Goal: Task Accomplishment & Management: Manage account settings

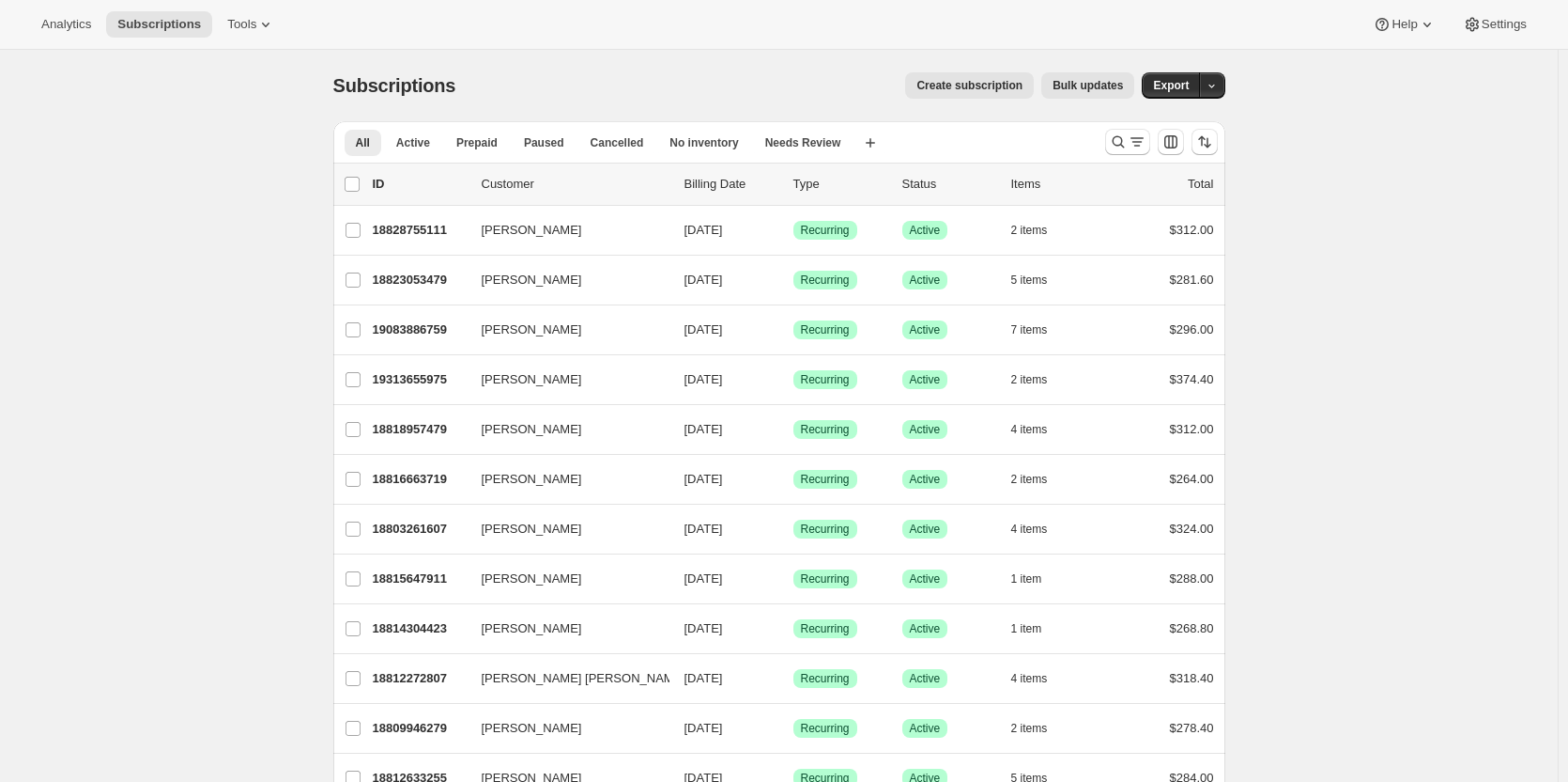
click at [968, 86] on span "Create subscription" at bounding box center [969, 86] width 106 height 15
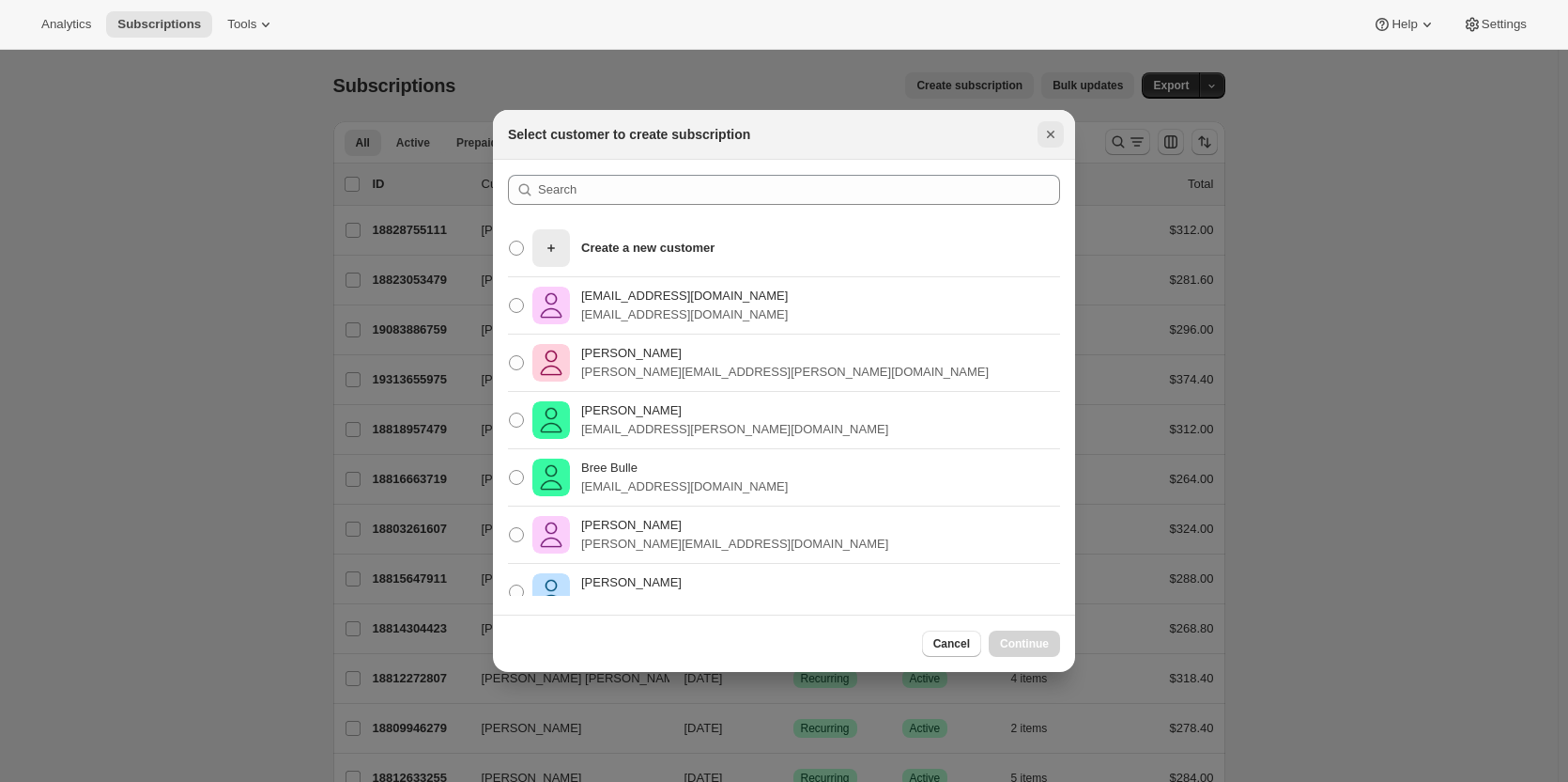
click at [1052, 135] on icon "Close" at bounding box center [1051, 135] width 8 height 8
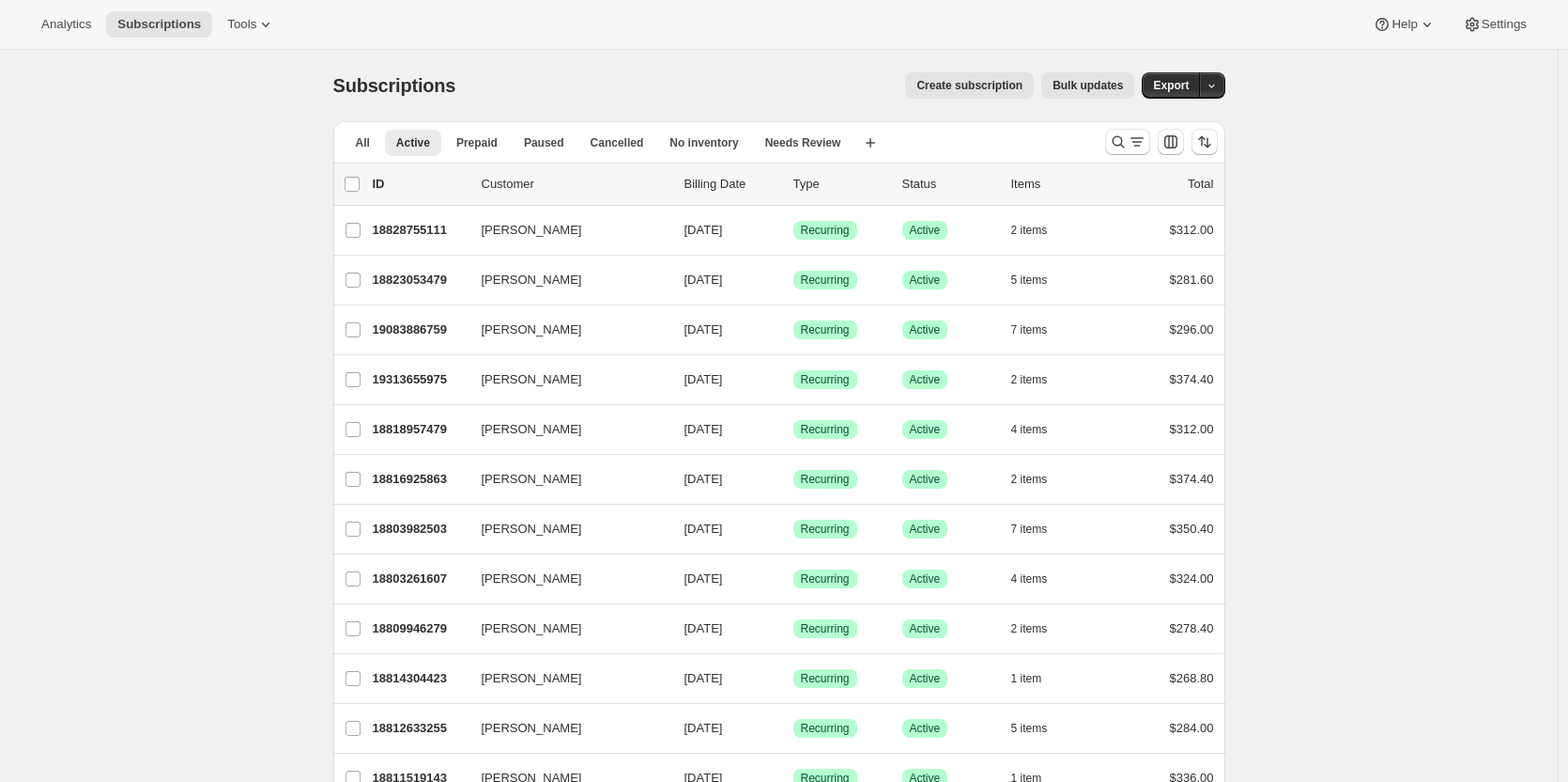
click at [1105, 136] on div at bounding box center [1162, 141] width 128 height 37
click at [977, 88] on span "Create subscription" at bounding box center [969, 86] width 106 height 15
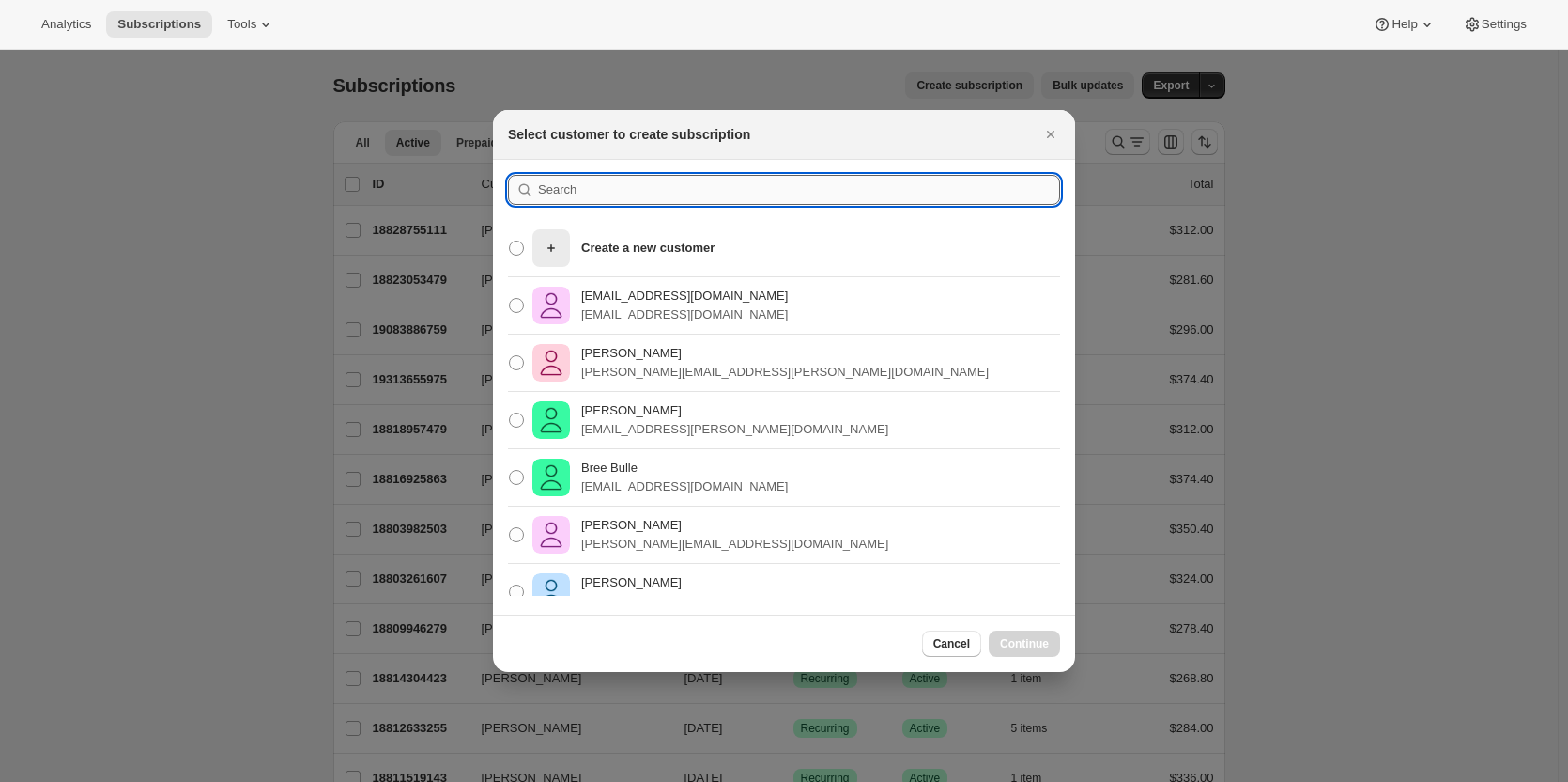
click at [577, 189] on input ":rc:" at bounding box center [799, 189] width 522 height 30
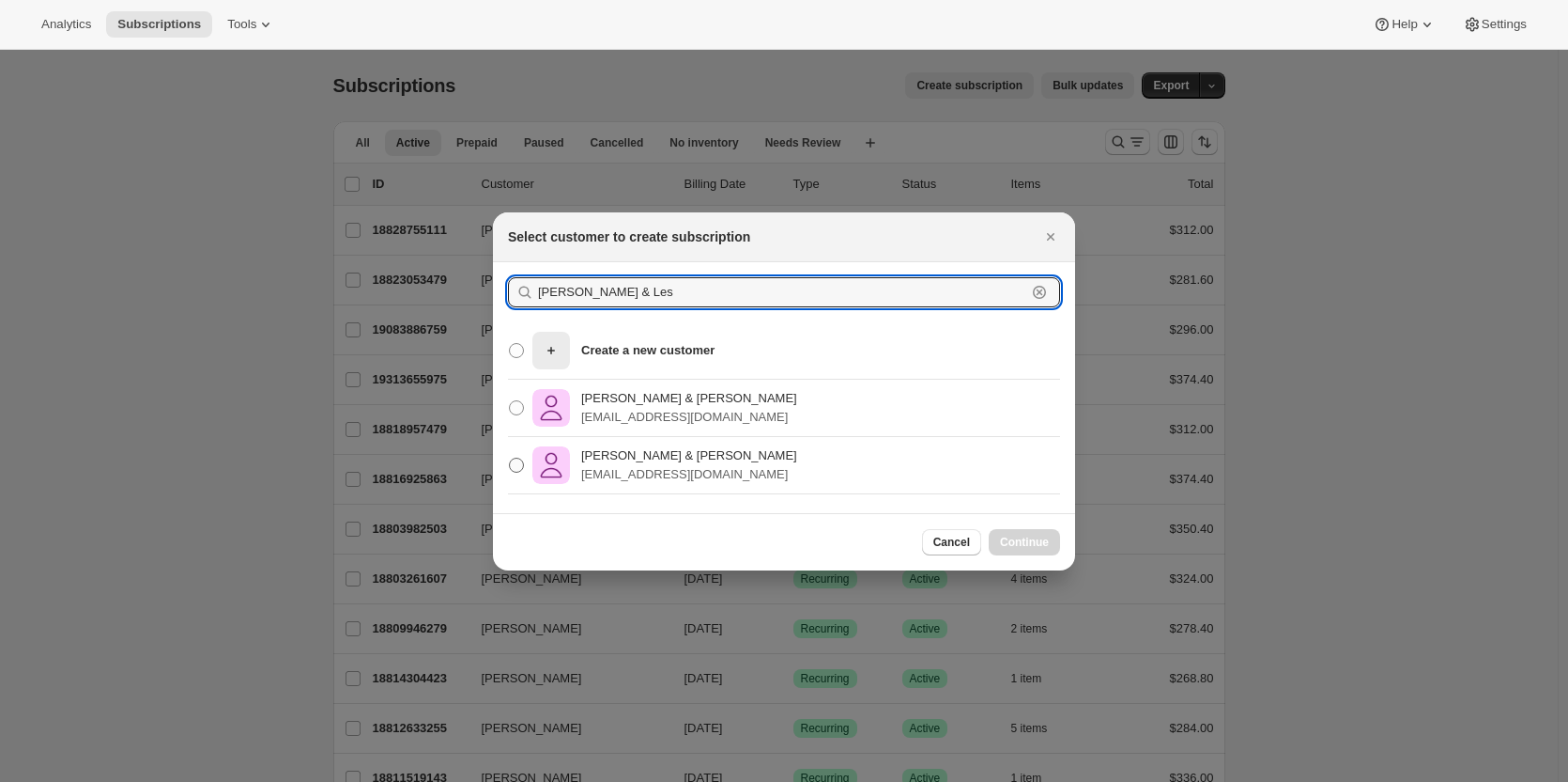
type input "peter & Les"
click at [630, 461] on p "Peter & Leslie Fenwick" at bounding box center [689, 456] width 216 height 19
click at [510, 459] on input "Peter & Leslie Fenwick justpete@hotmail.com" at bounding box center [509, 458] width 1 height 1
radio input "true"
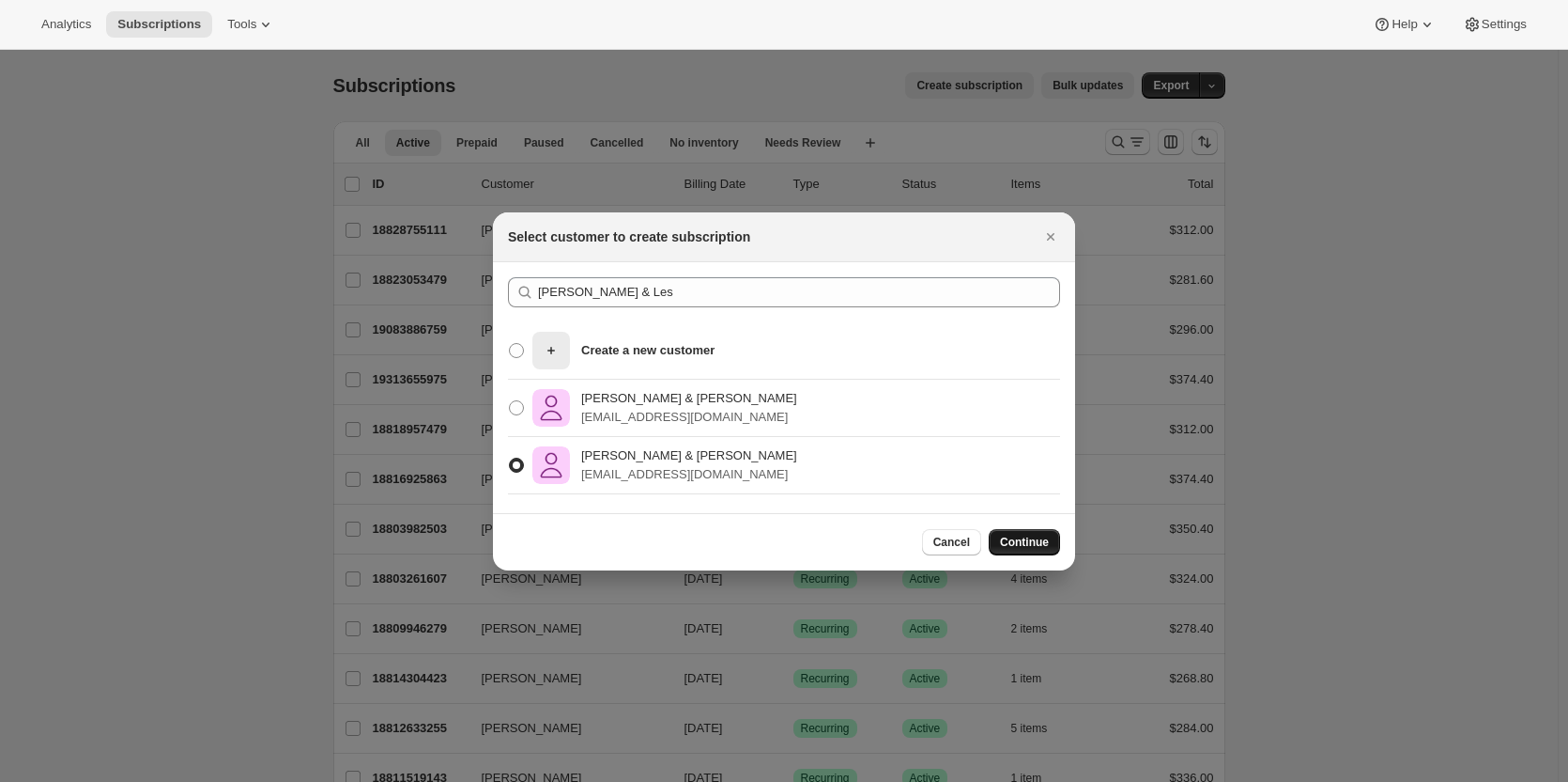
click at [1027, 534] on span "Continue" at bounding box center [1024, 542] width 49 height 15
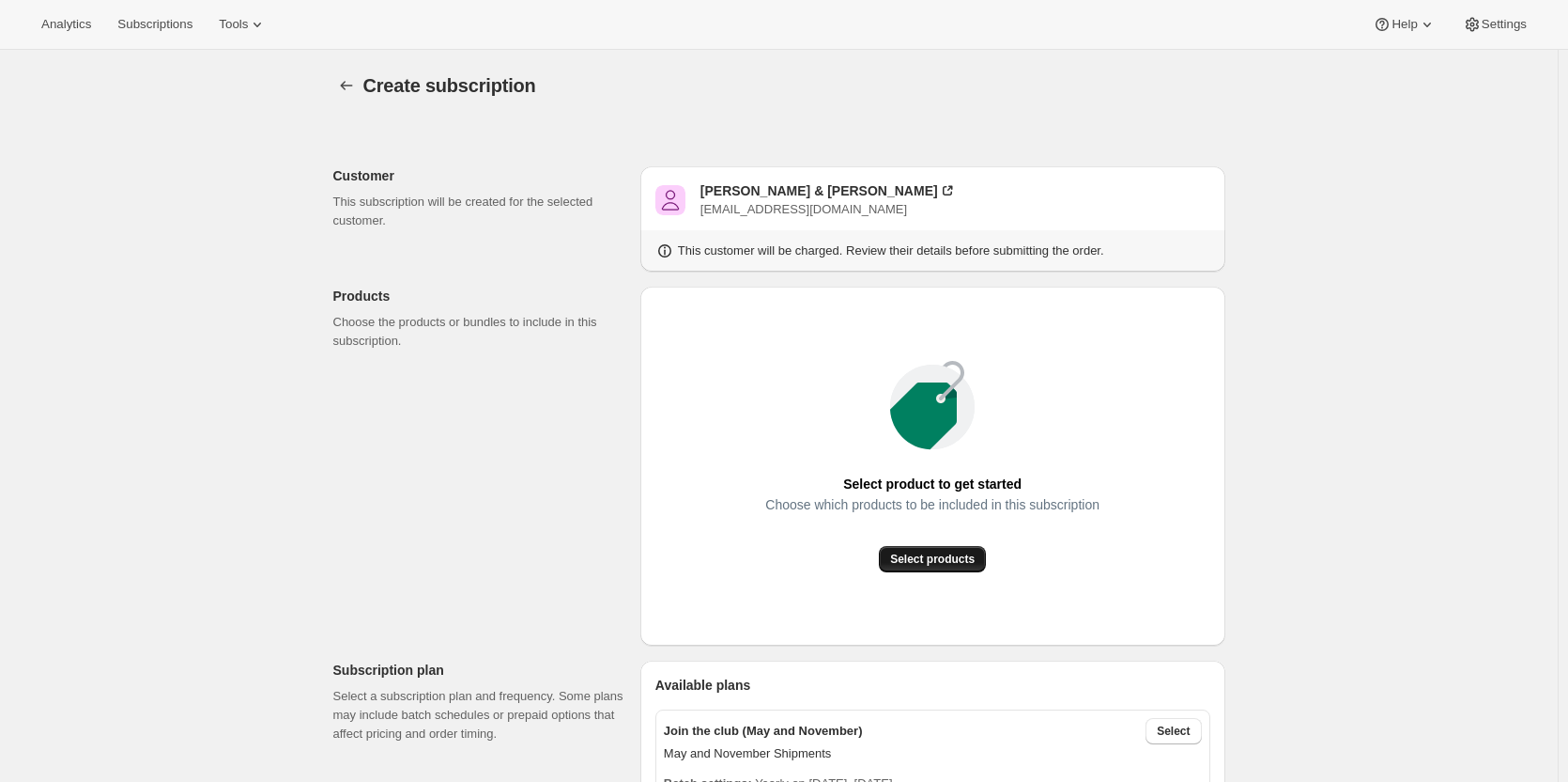
click at [913, 567] on button "Select products" at bounding box center [933, 559] width 107 height 27
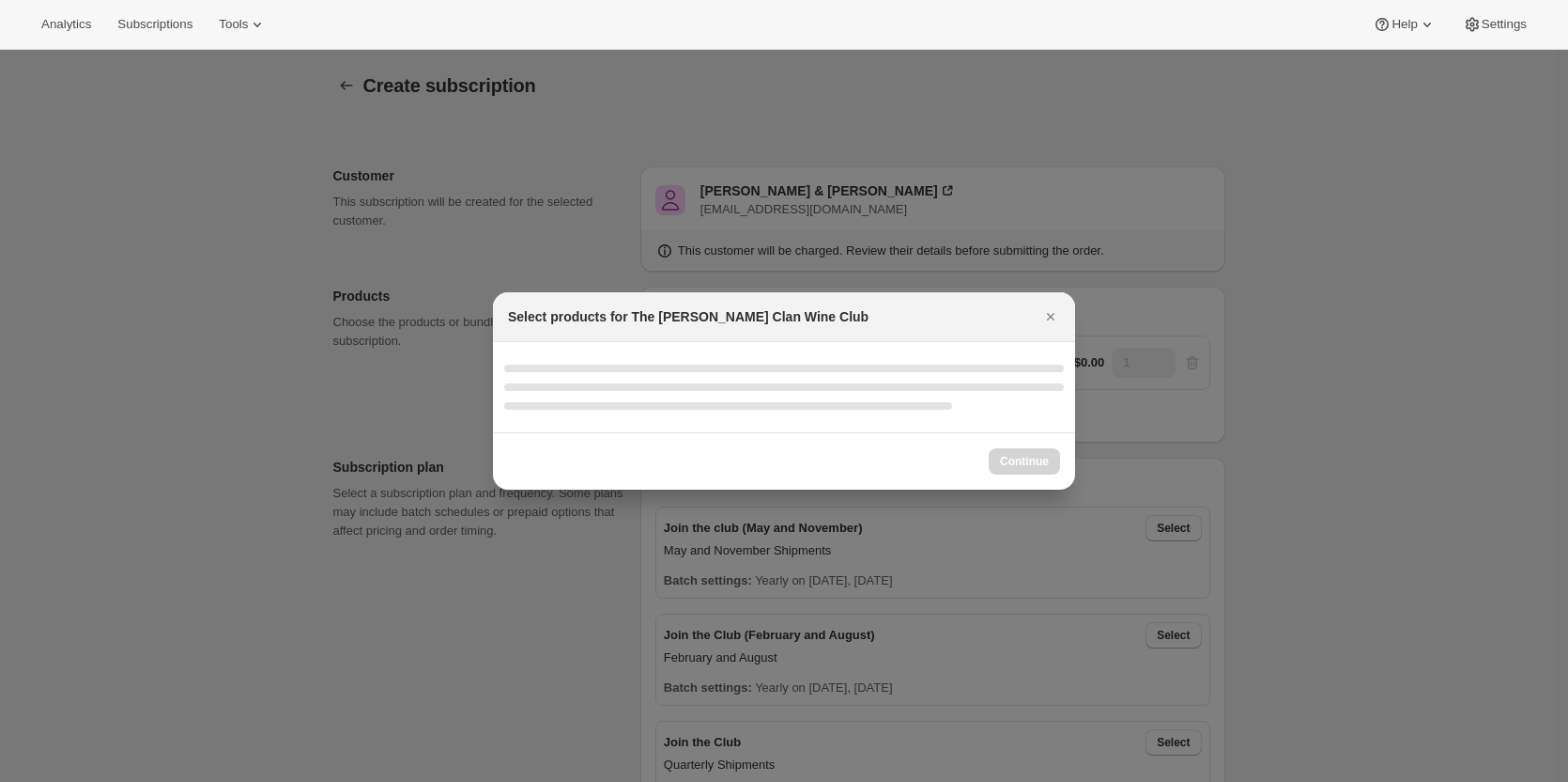
select select "gid://shopify/ProductVariant/46927751086247"
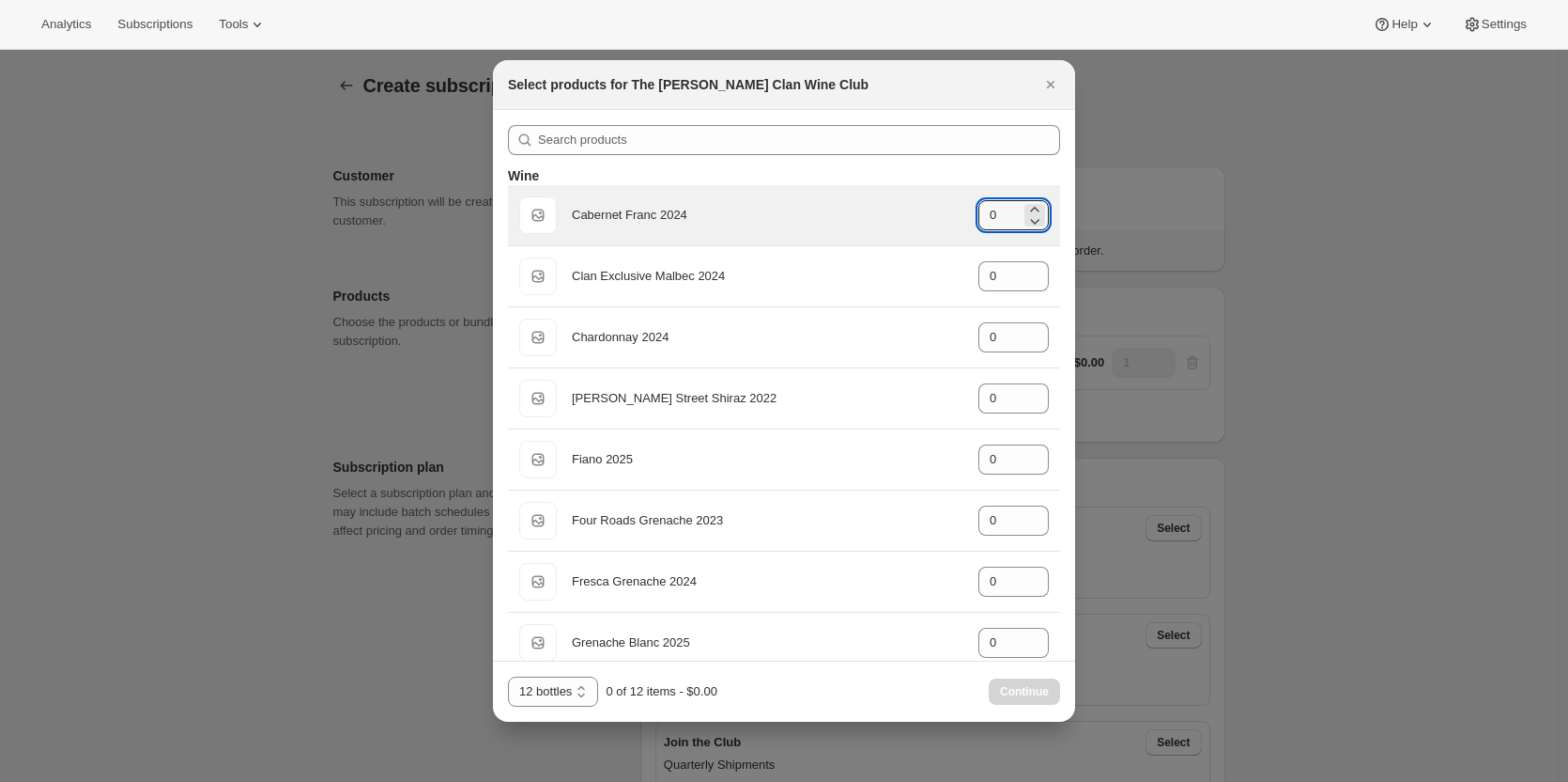
drag, startPoint x: 1000, startPoint y: 211, endPoint x: 920, endPoint y: 211, distance: 80.0
click at [920, 211] on div "Default Title Cabernet Franc 2024 gid://shopify/ProductVariant/46914039546023 0" at bounding box center [784, 214] width 529 height 37
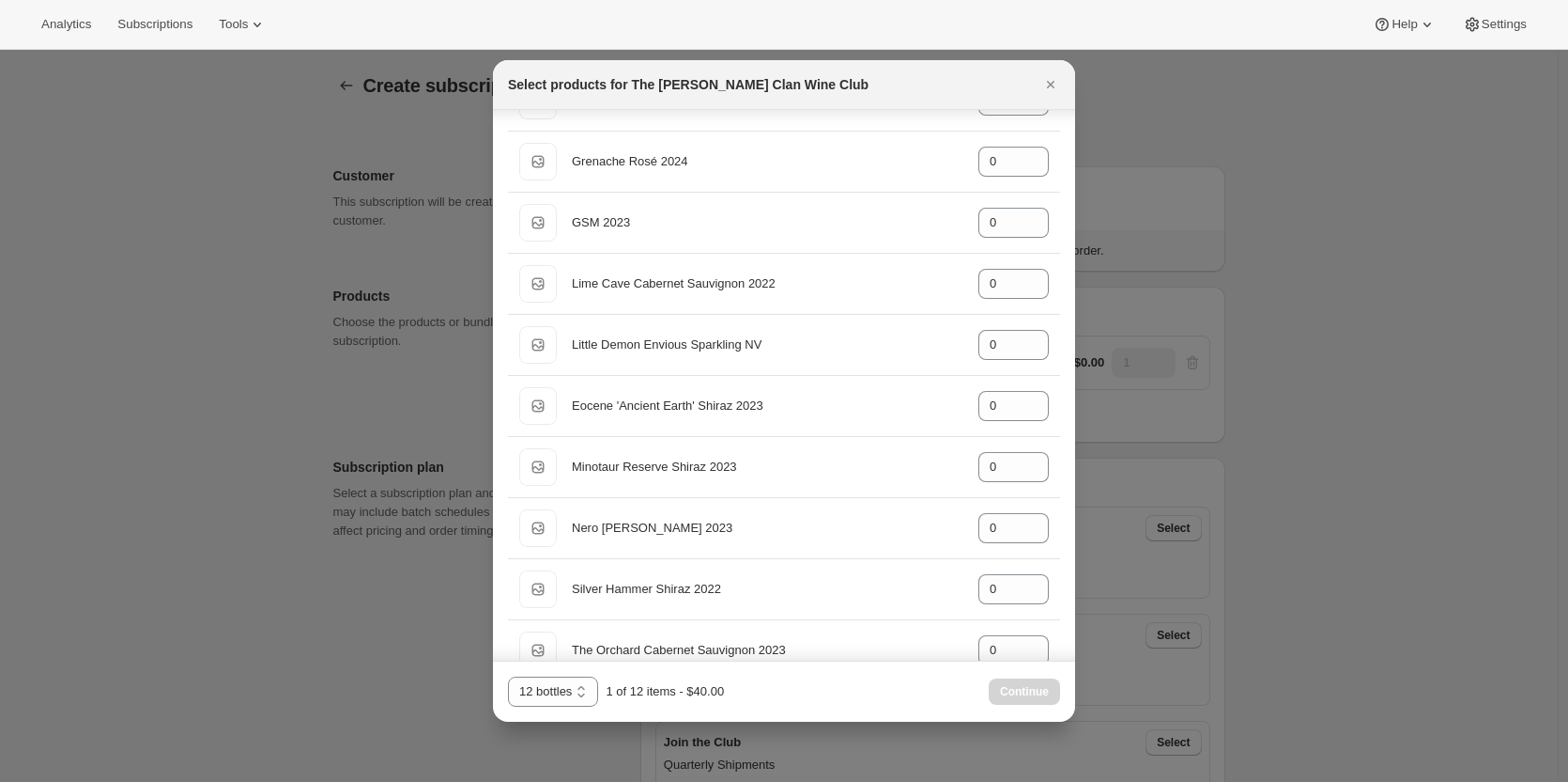
scroll to position [564, 0]
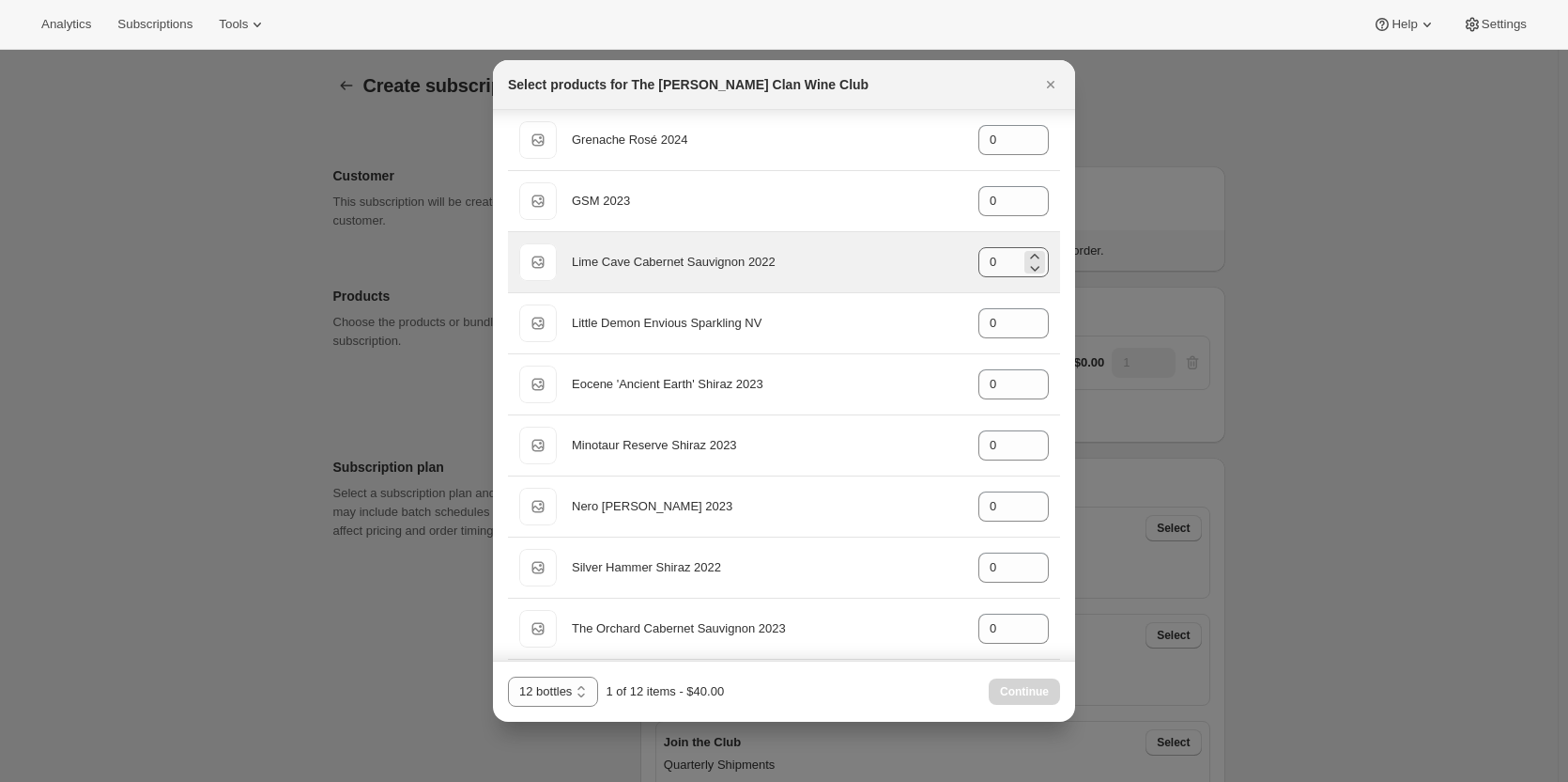
type input "1"
drag, startPoint x: 981, startPoint y: 268, endPoint x: 930, endPoint y: 267, distance: 51.0
click at [935, 265] on div "Default Title Lime Cave Cabernet Sauvignon 2022 gid://shopify/ProductVariant/46…" at bounding box center [784, 262] width 529 height 37
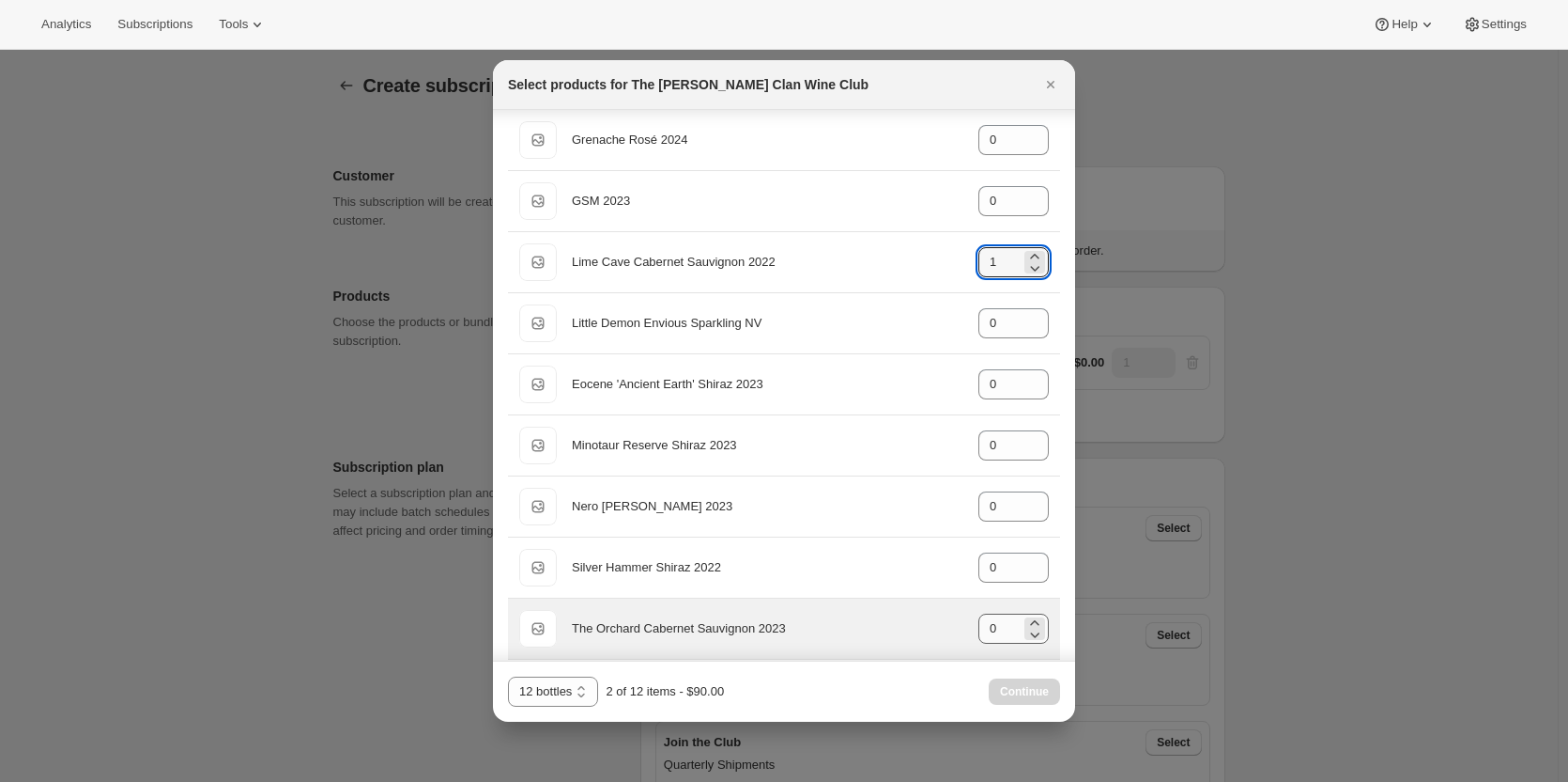
type input "1"
drag, startPoint x: 985, startPoint y: 622, endPoint x: 959, endPoint y: 623, distance: 26.0
click at [959, 623] on div "Default Title The Orchard Cabernet Sauvignon 2023 gid://shopify/ProductVariant/…" at bounding box center [784, 628] width 529 height 37
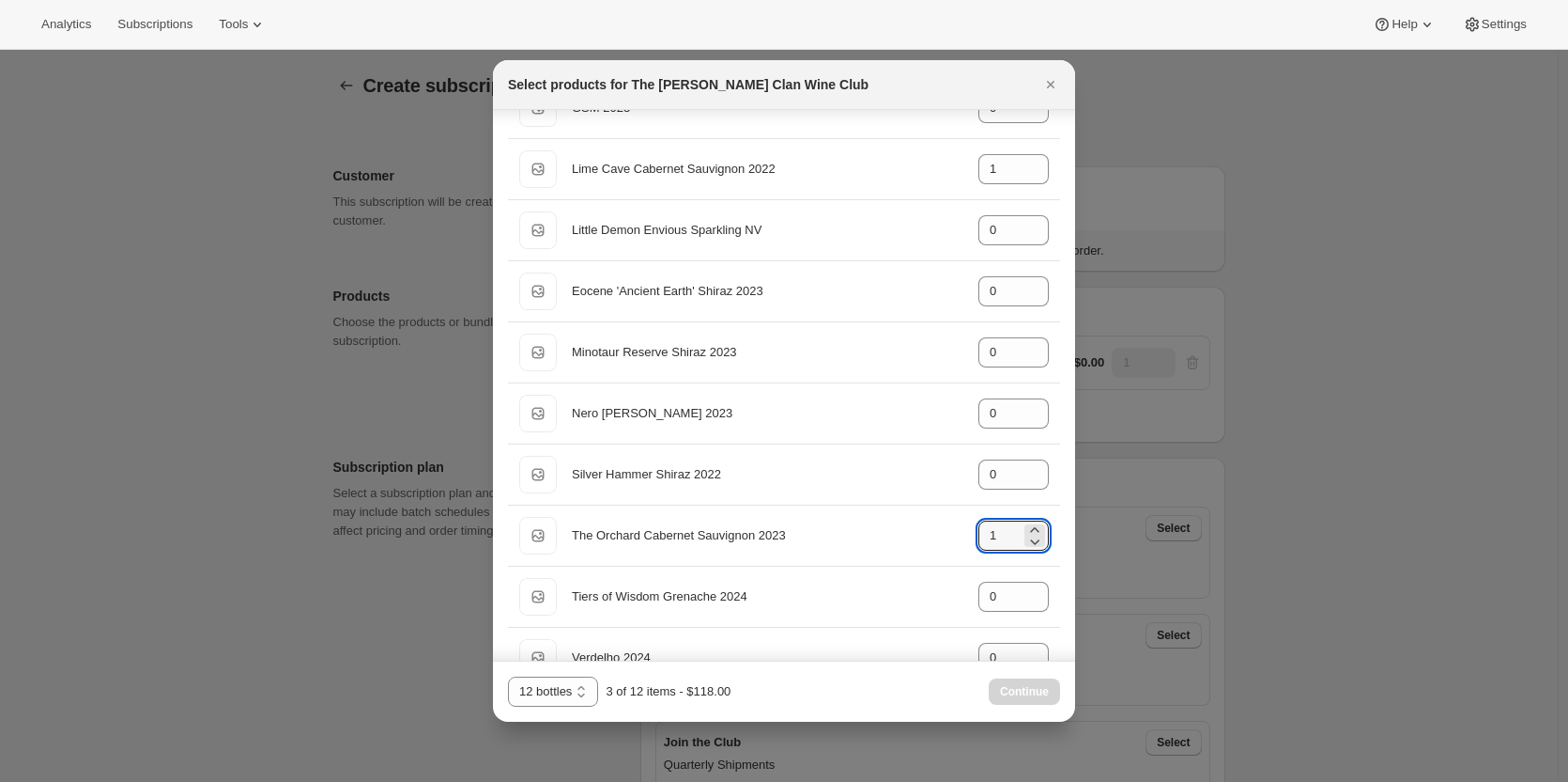
scroll to position [658, 0]
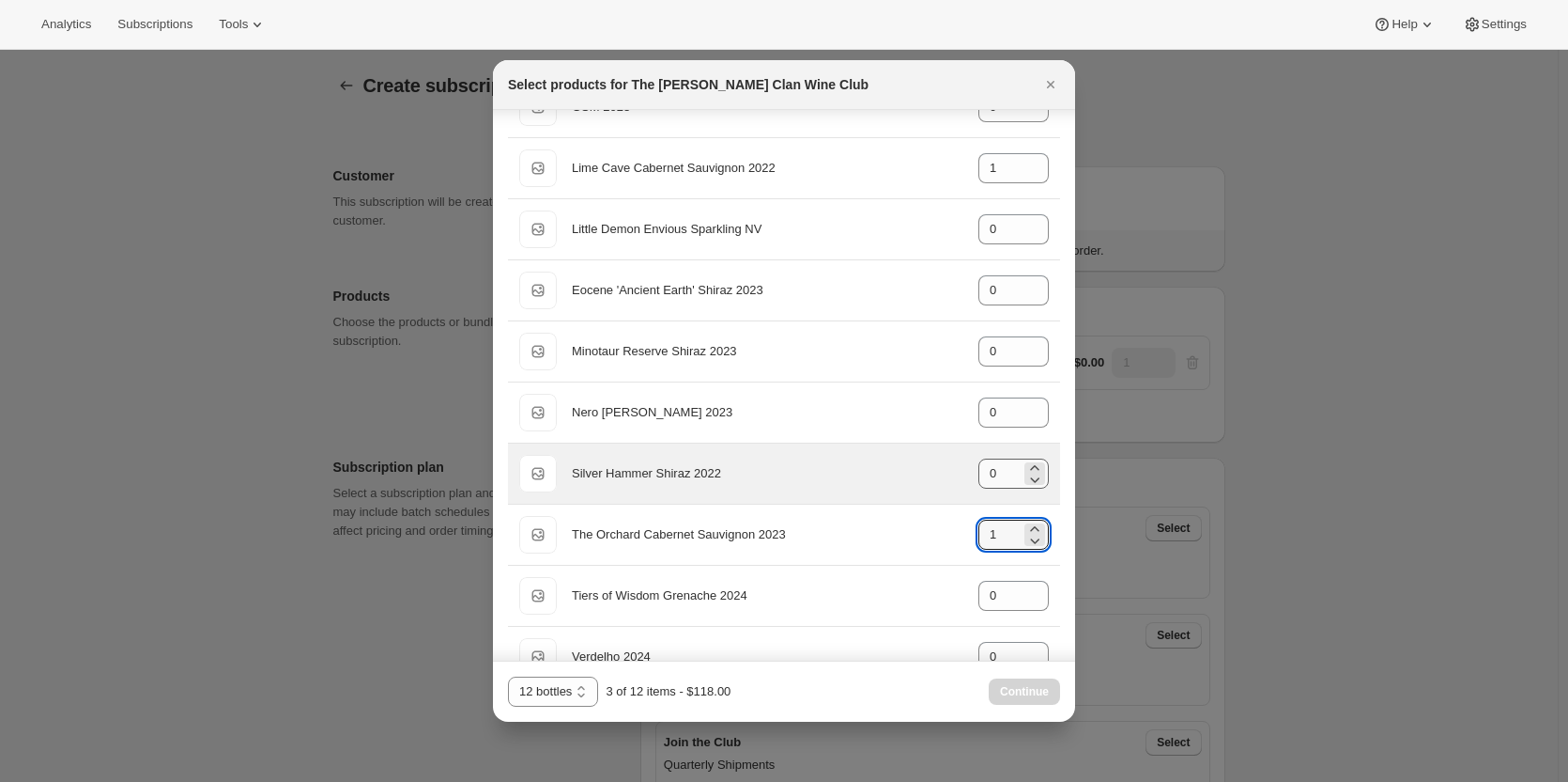
type input "1"
drag, startPoint x: 985, startPoint y: 475, endPoint x: 966, endPoint y: 468, distance: 20.2
click at [978, 468] on input "0" at bounding box center [999, 473] width 42 height 30
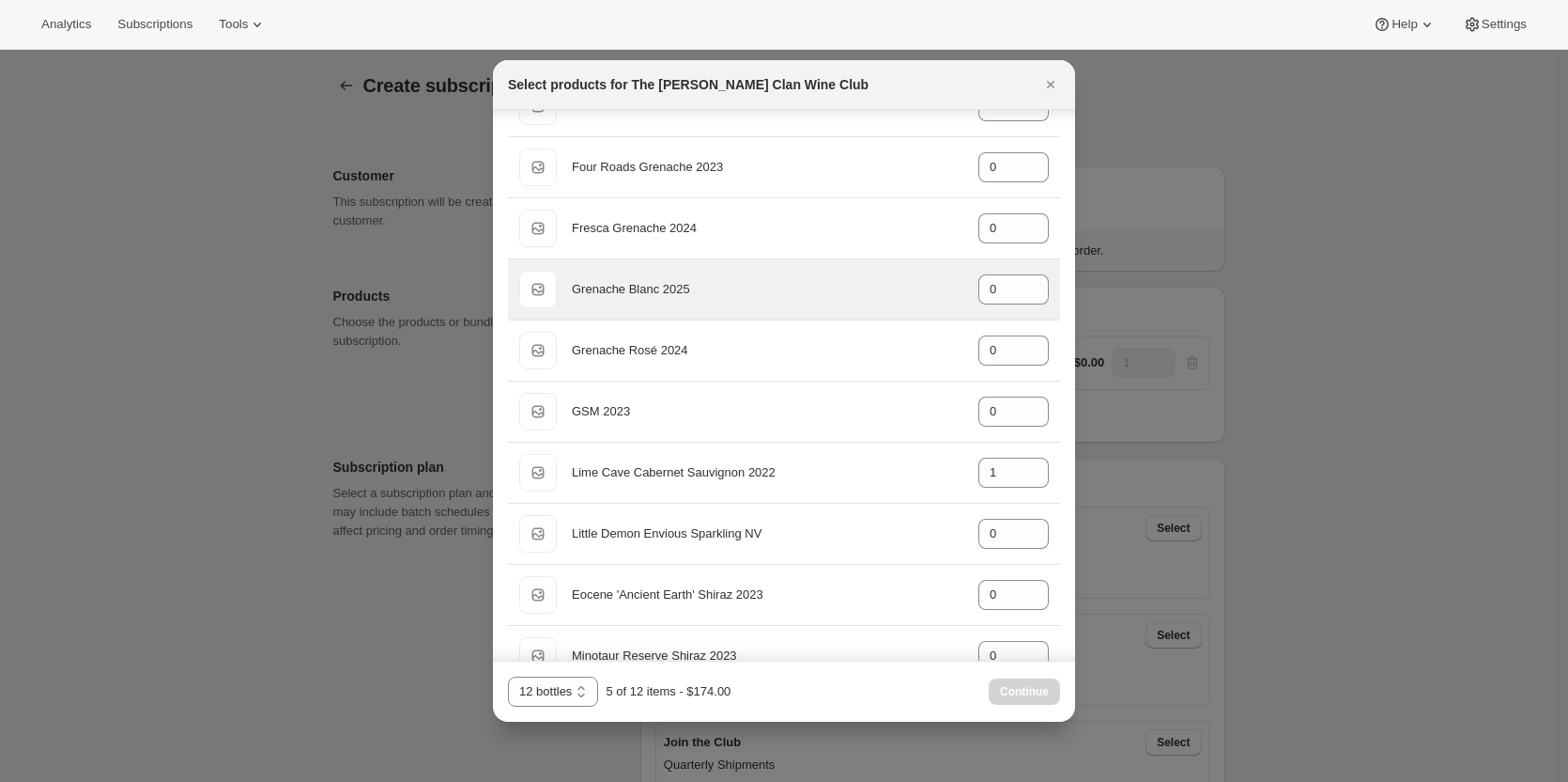
scroll to position [282, 0]
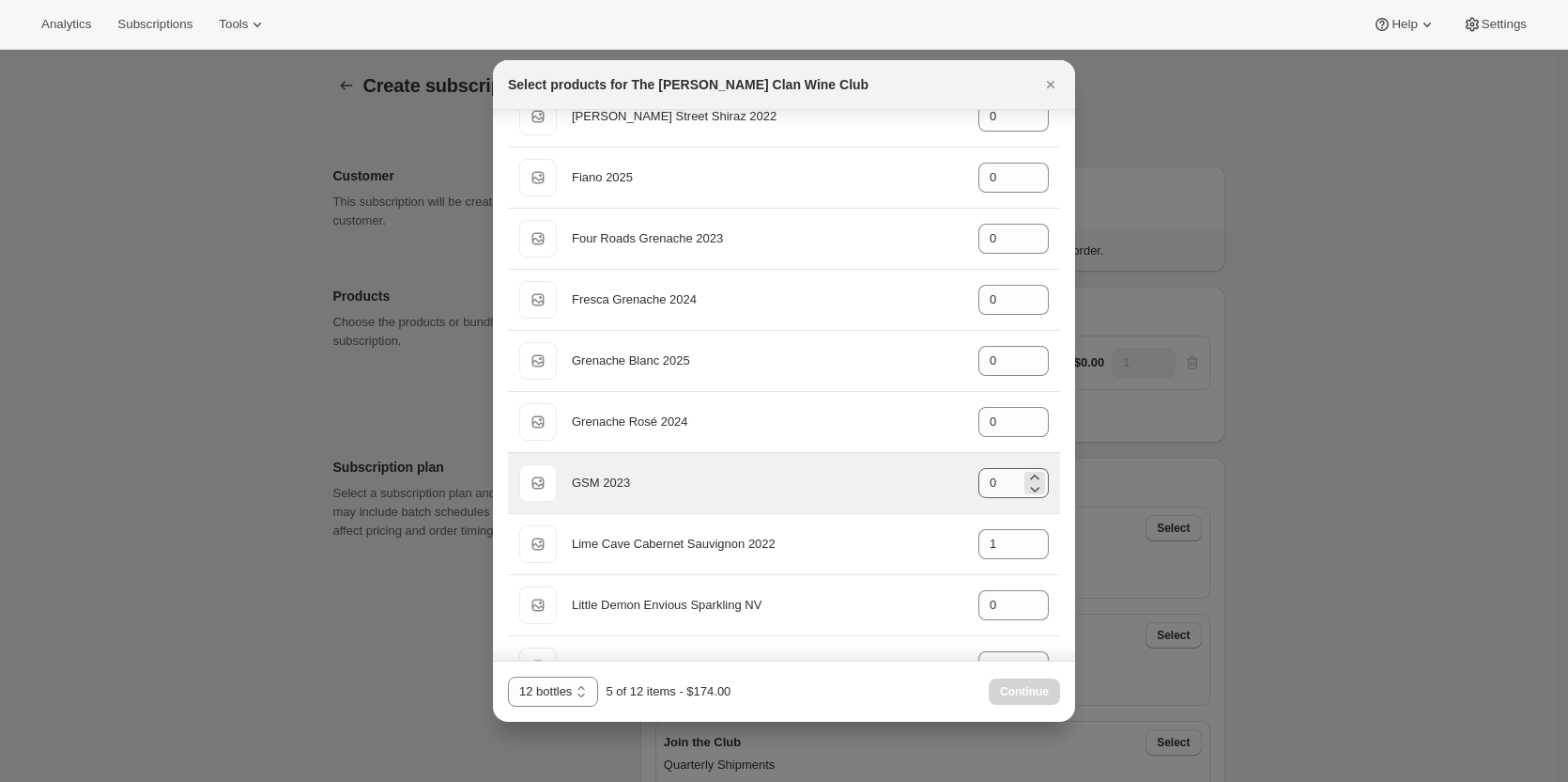
type input "2"
drag, startPoint x: 995, startPoint y: 483, endPoint x: 965, endPoint y: 486, distance: 30.1
click at [965, 486] on div "Default Title GSM 2023 gid://shopify/ProductVariant/46914042855591 0" at bounding box center [784, 482] width 529 height 37
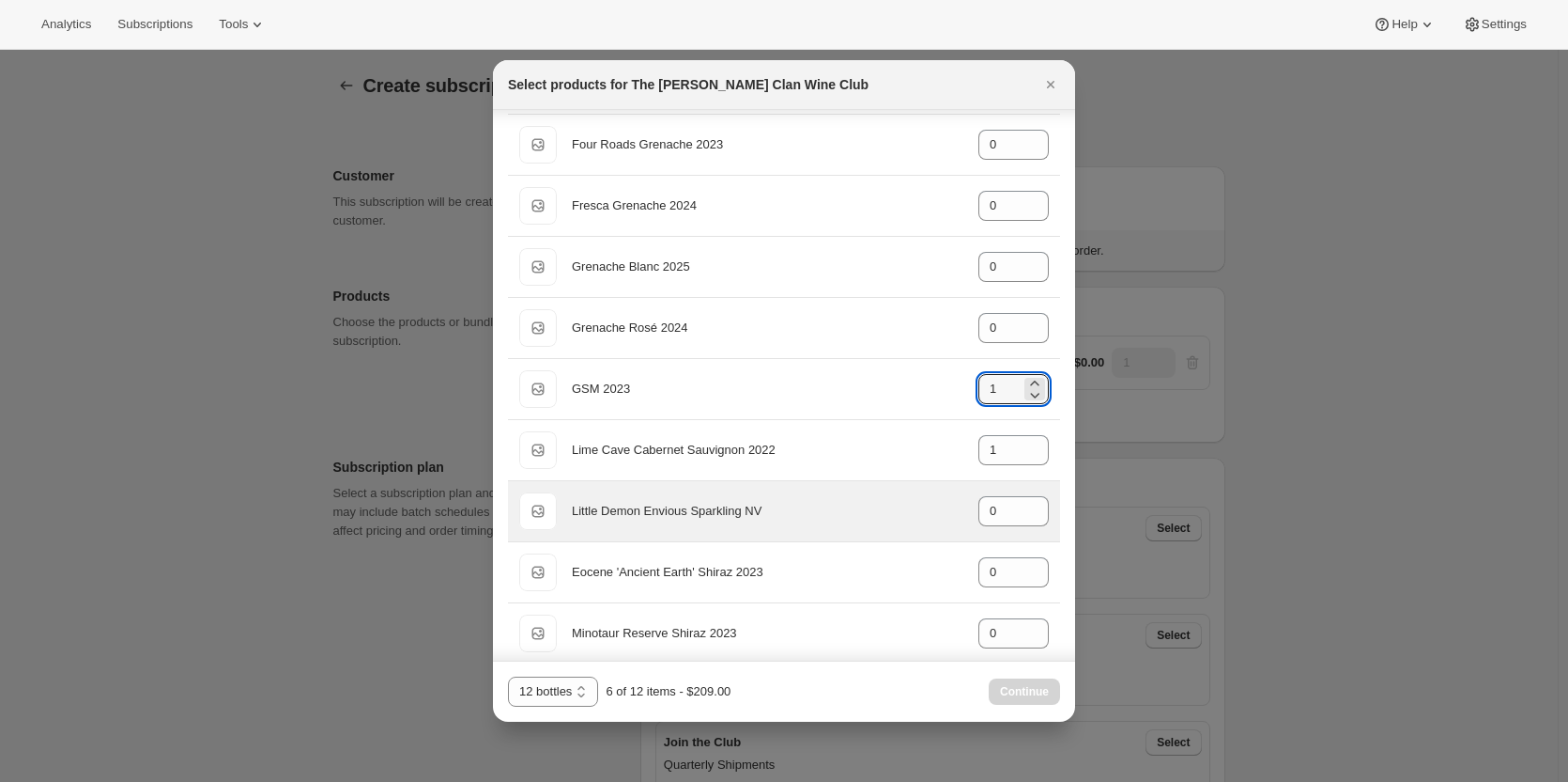
scroll to position [188, 0]
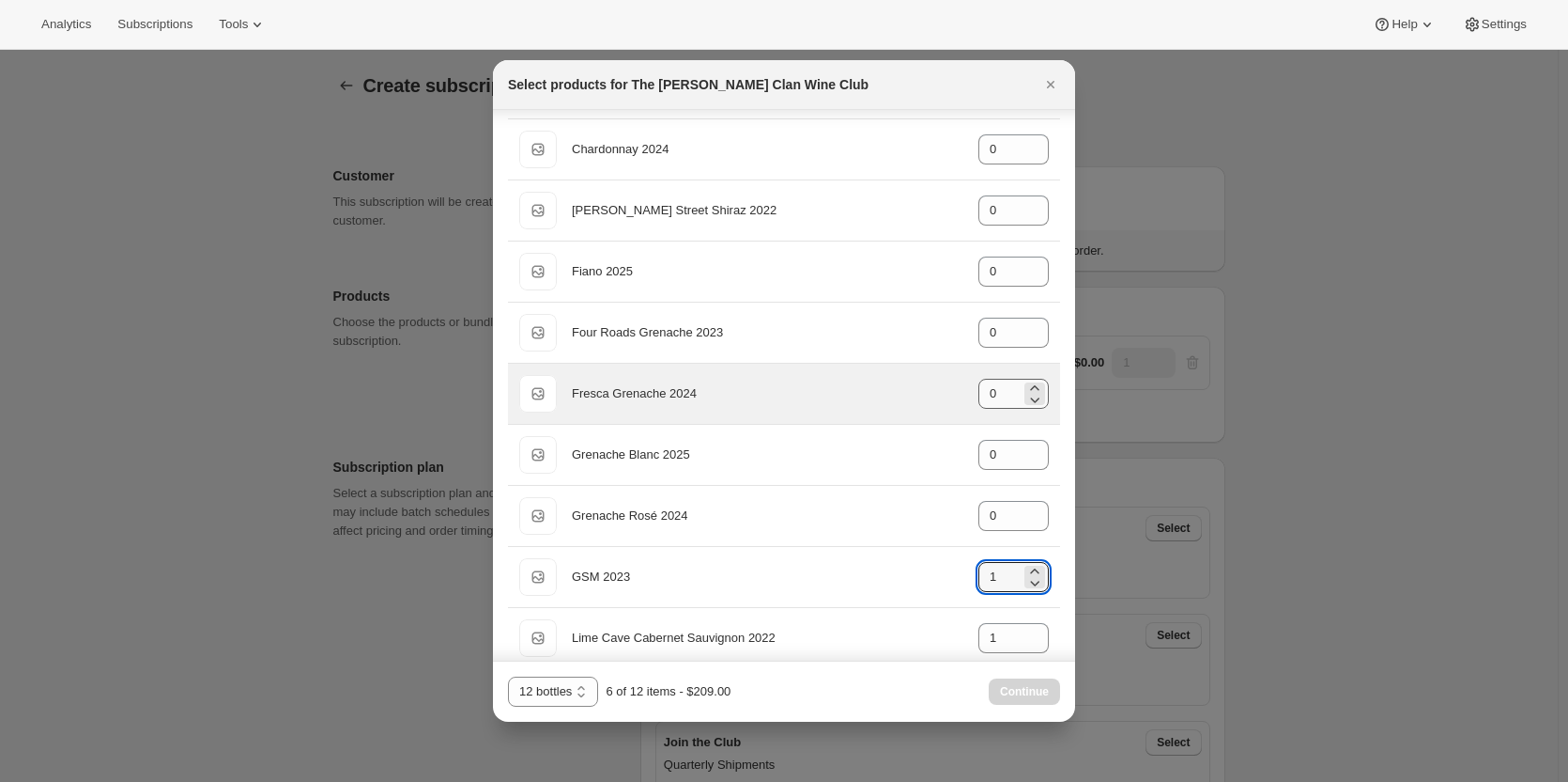
type input "1"
drag, startPoint x: 993, startPoint y: 399, endPoint x: 928, endPoint y: 384, distance: 66.7
click at [929, 386] on div "Default Title Fresca Grenache 2024 gid://shopify/ProductVariant/46914041872551 0" at bounding box center [784, 393] width 529 height 37
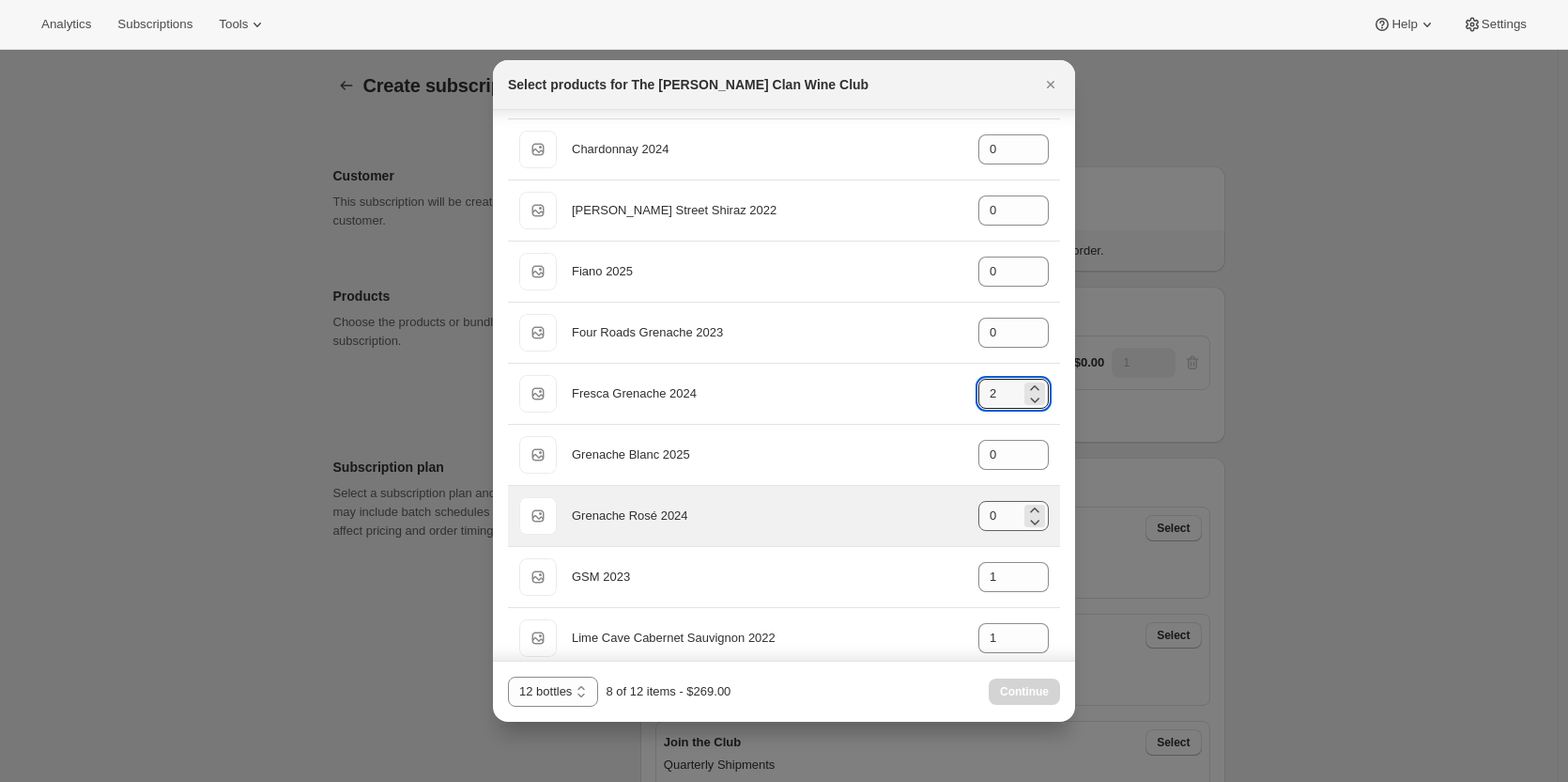
type input "2"
drag, startPoint x: 993, startPoint y: 512, endPoint x: 954, endPoint y: 510, distance: 39.1
click at [954, 510] on div "Default Title Grenache Rosé 2024 gid://shopify/ProductVariant/46914042429607 0" at bounding box center [784, 515] width 529 height 37
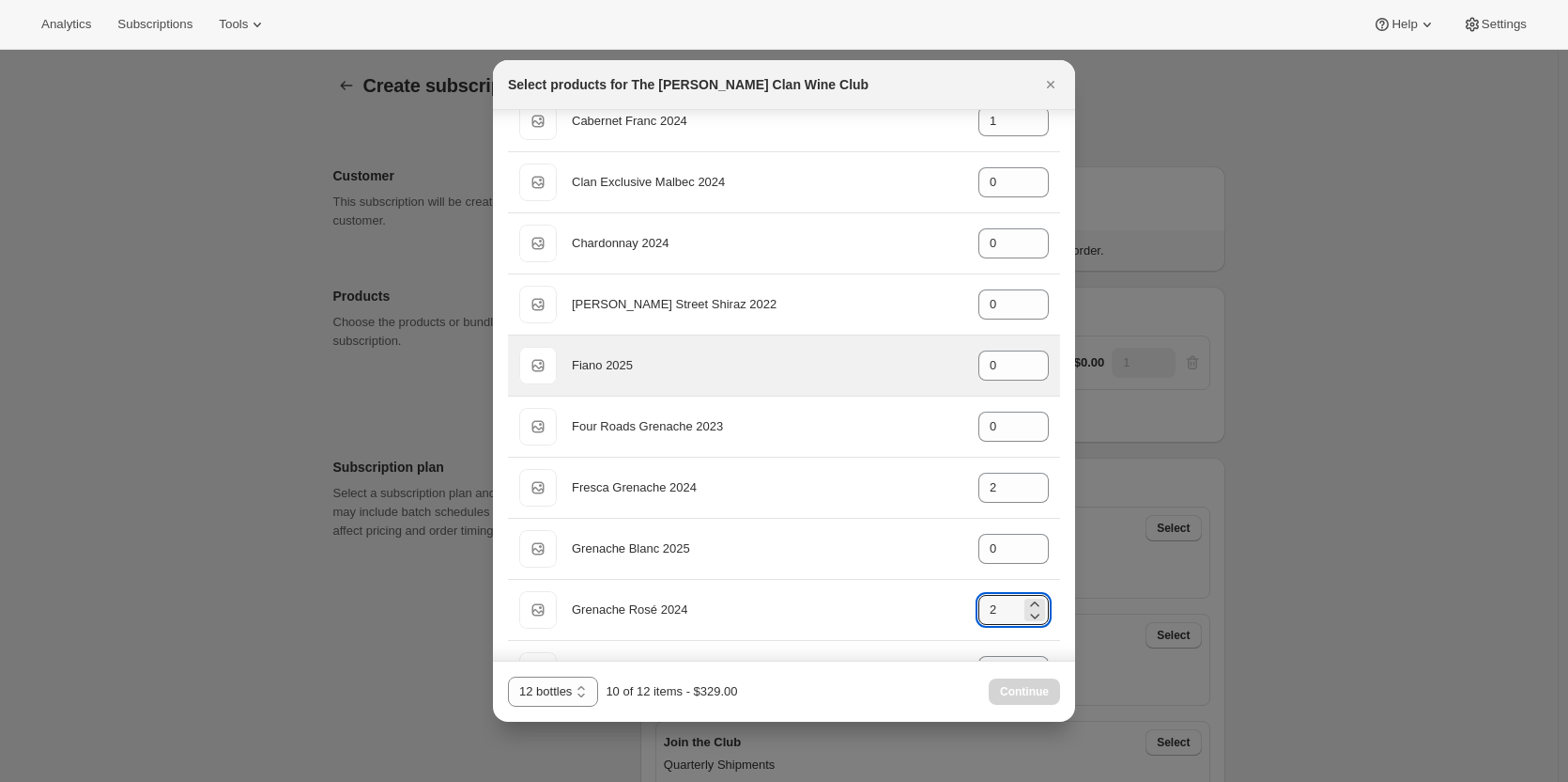
scroll to position [0, 0]
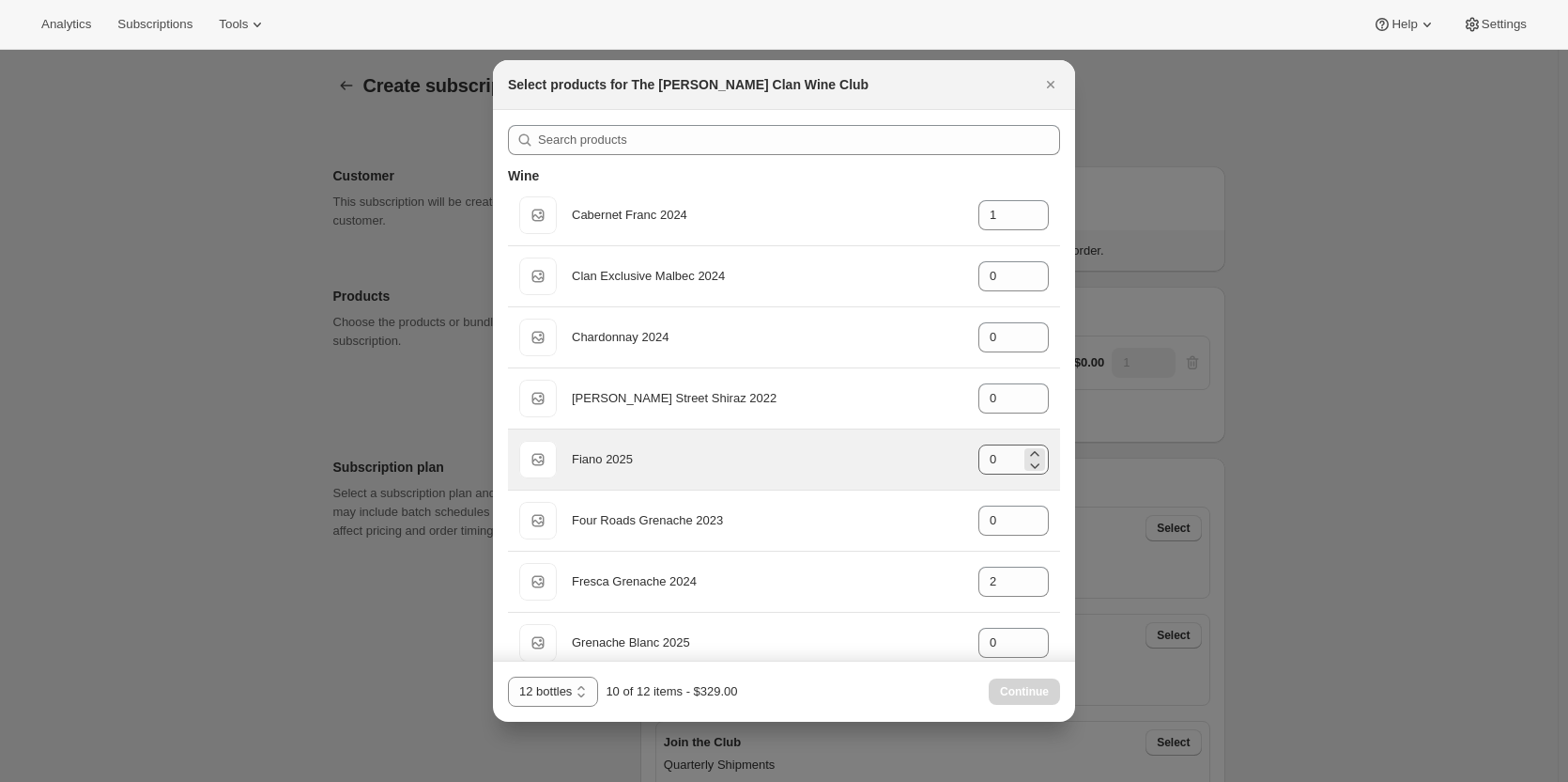
type input "2"
drag, startPoint x: 999, startPoint y: 466, endPoint x: 943, endPoint y: 455, distance: 57.1
click at [948, 455] on div "Default Title Fiano 2025 gid://shopify/ProductVariant/46914039808167 0" at bounding box center [784, 459] width 529 height 37
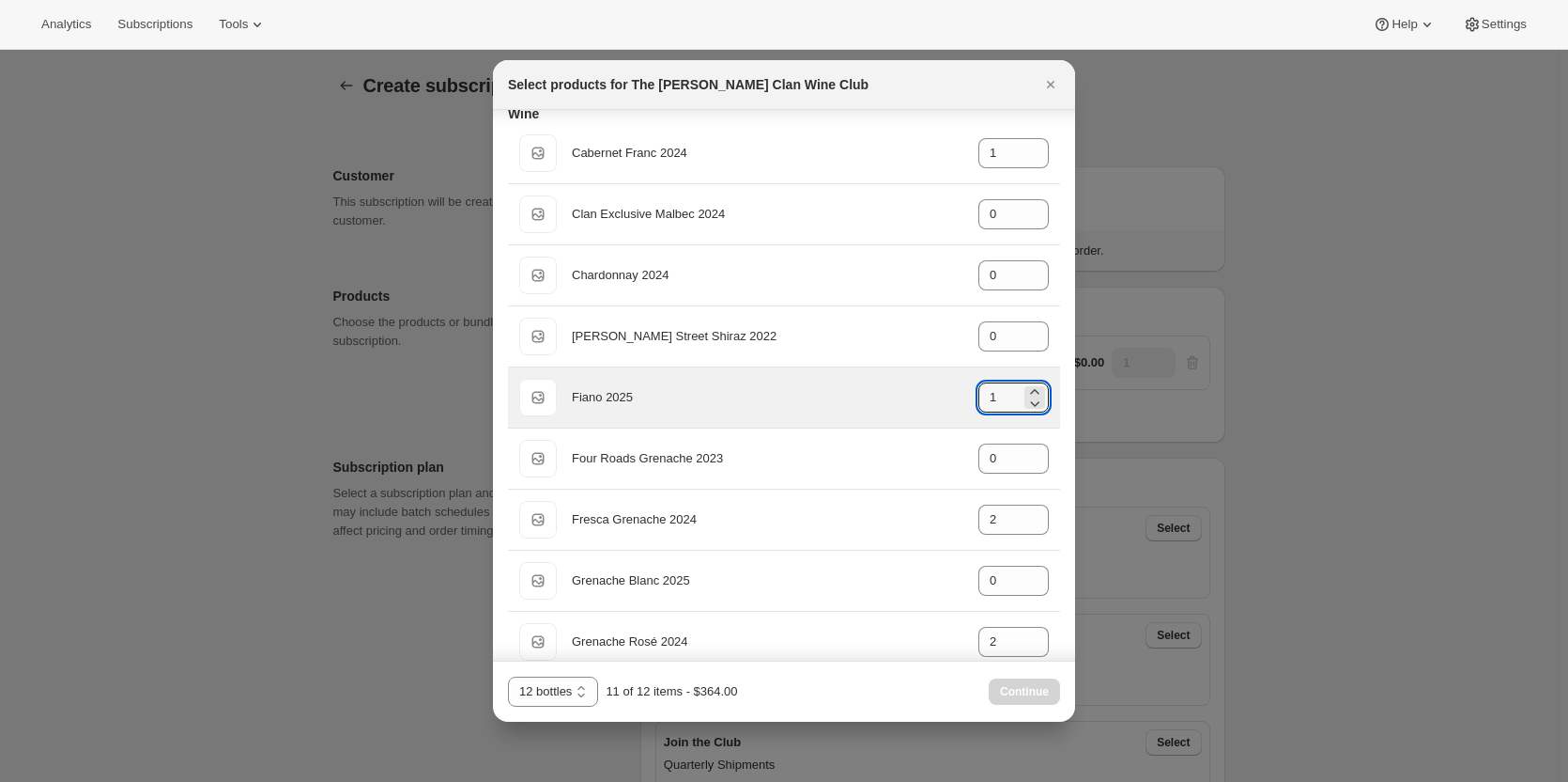
scroll to position [94, 0]
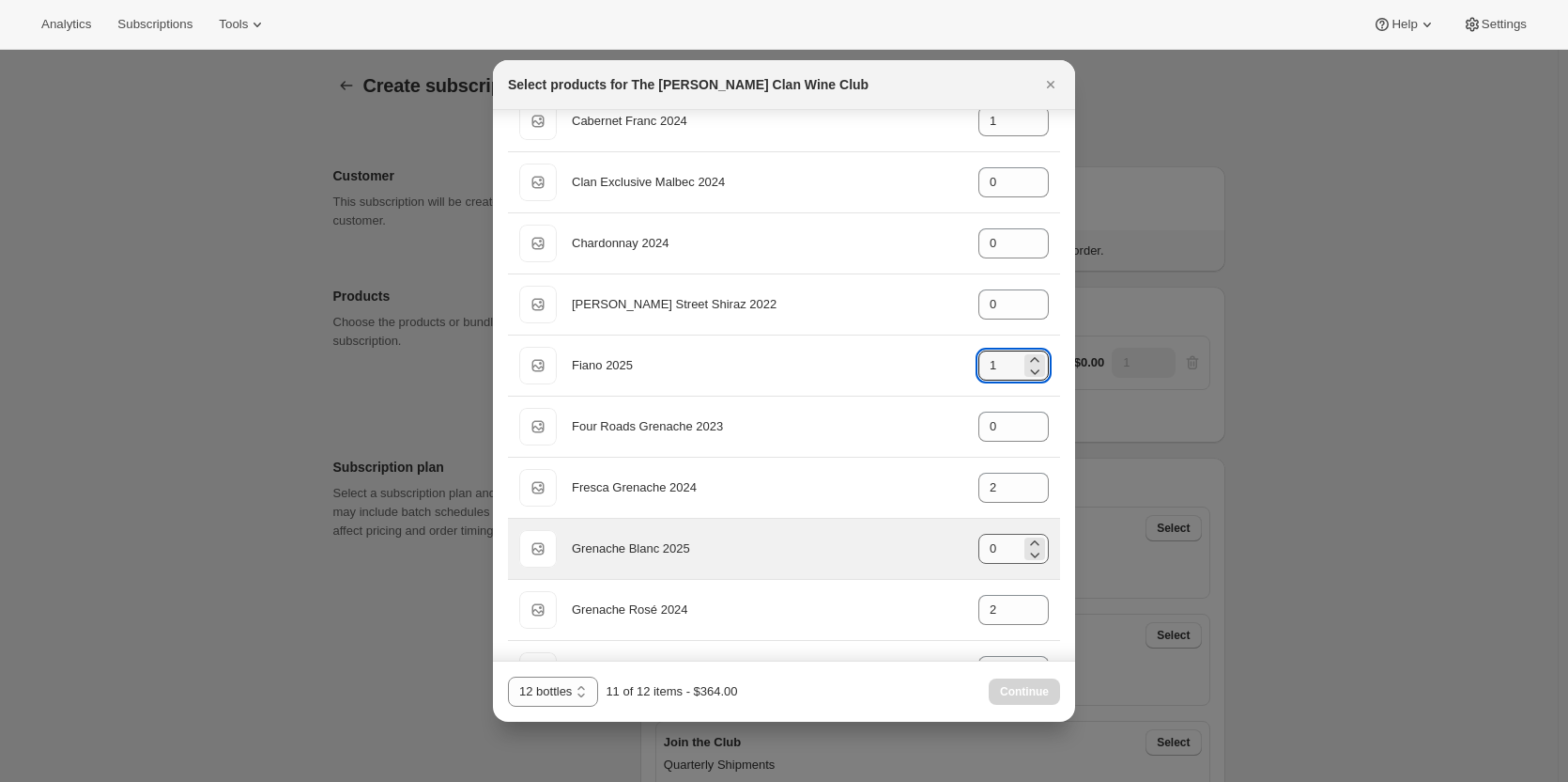
type input "1"
drag, startPoint x: 993, startPoint y: 546, endPoint x: 968, endPoint y: 549, distance: 25.2
click at [978, 549] on input "0" at bounding box center [999, 548] width 42 height 30
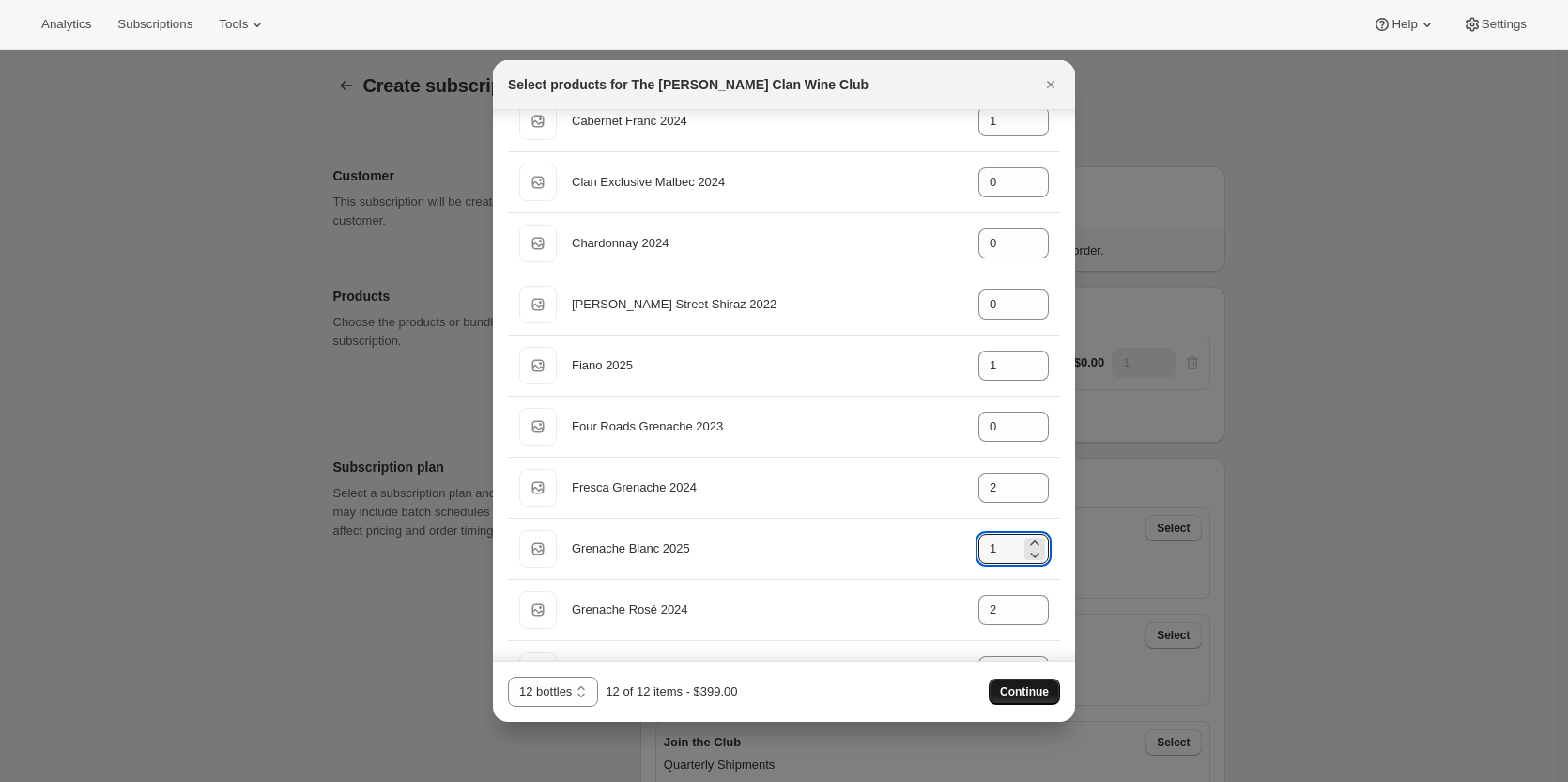
type input "1"
click at [1021, 695] on span "Continue" at bounding box center [1024, 691] width 49 height 15
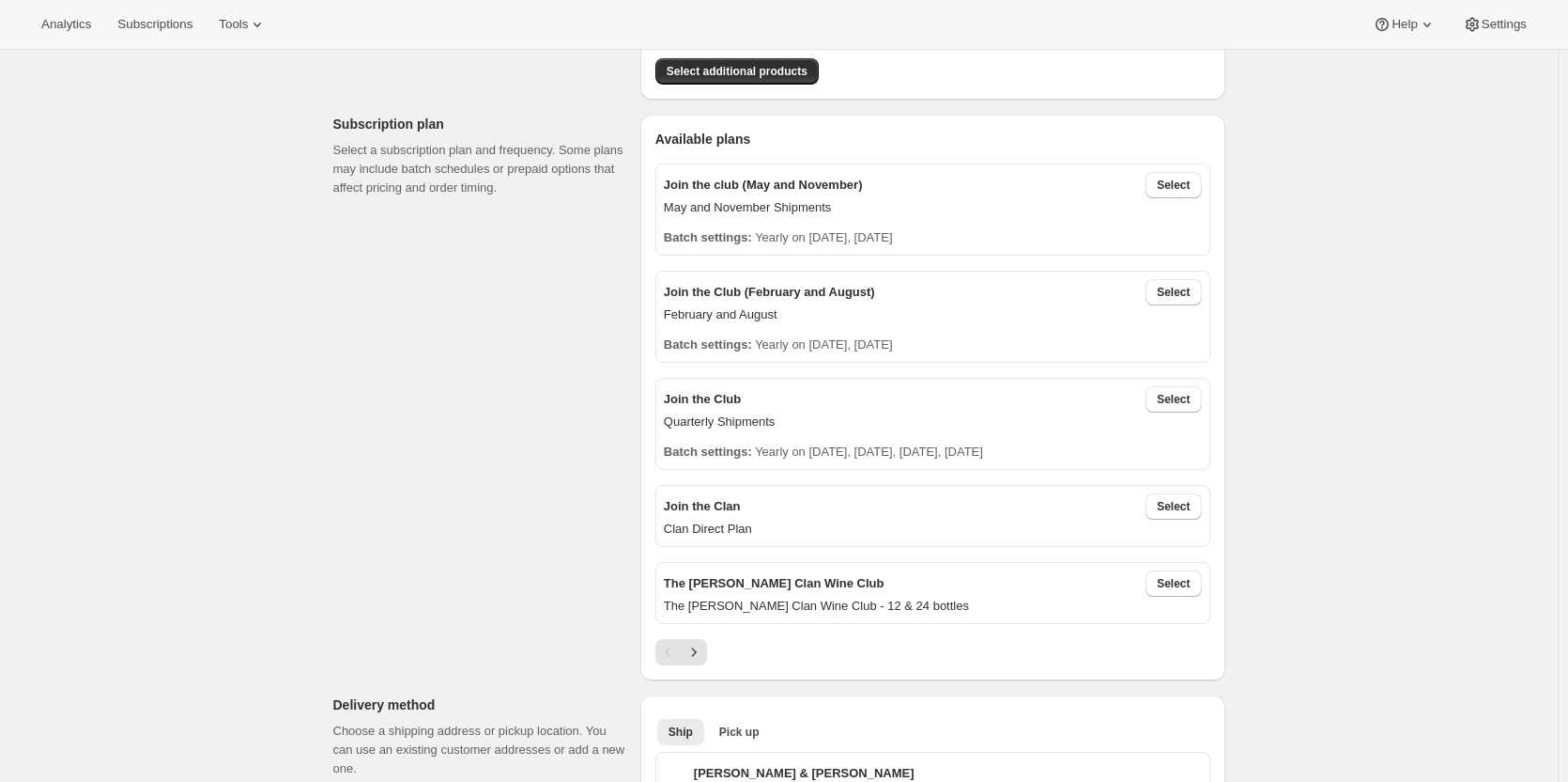
scroll to position [376, 0]
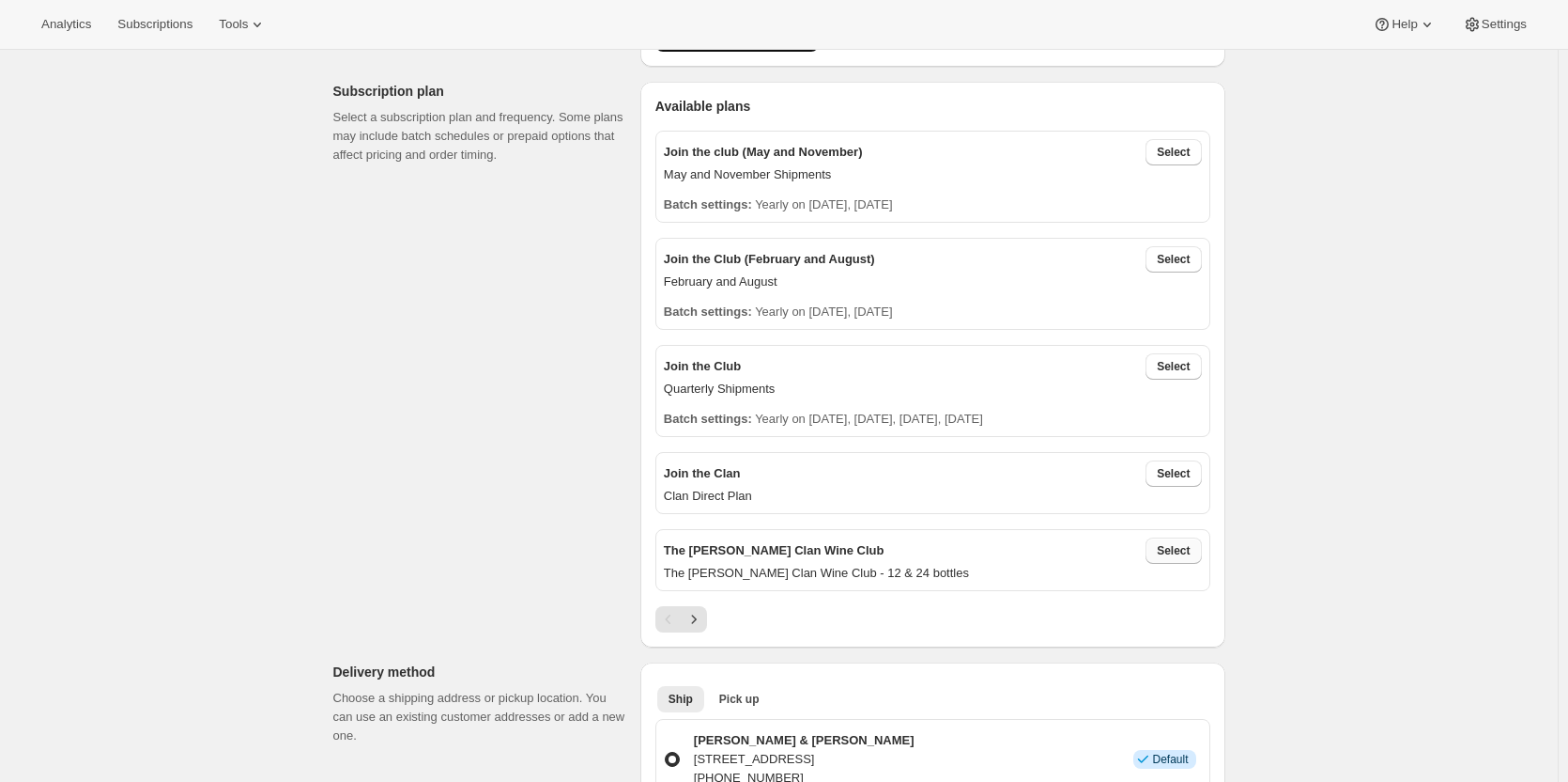
click at [1172, 544] on span "Select" at bounding box center [1173, 551] width 32 height 15
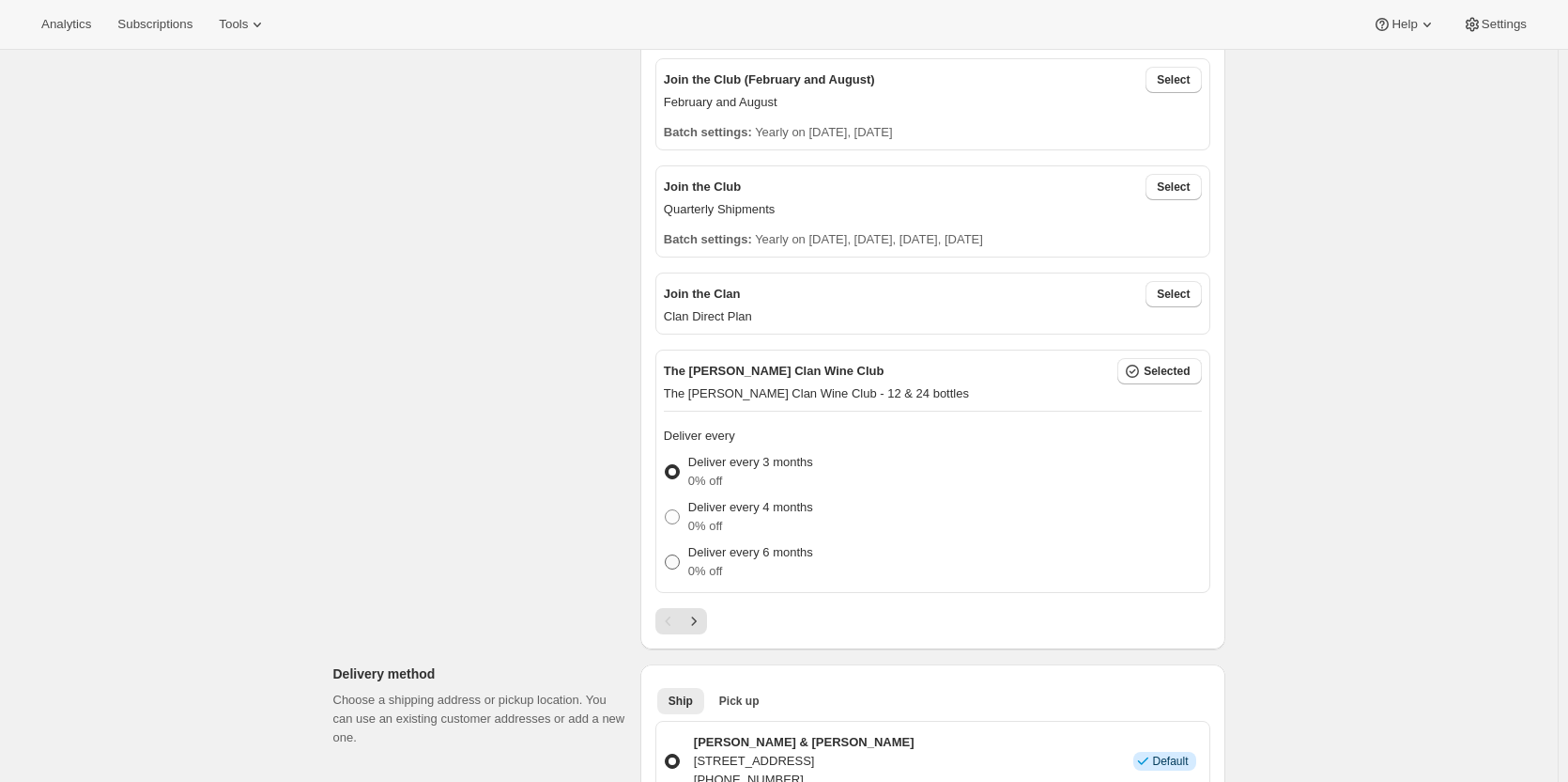
scroll to position [564, 0]
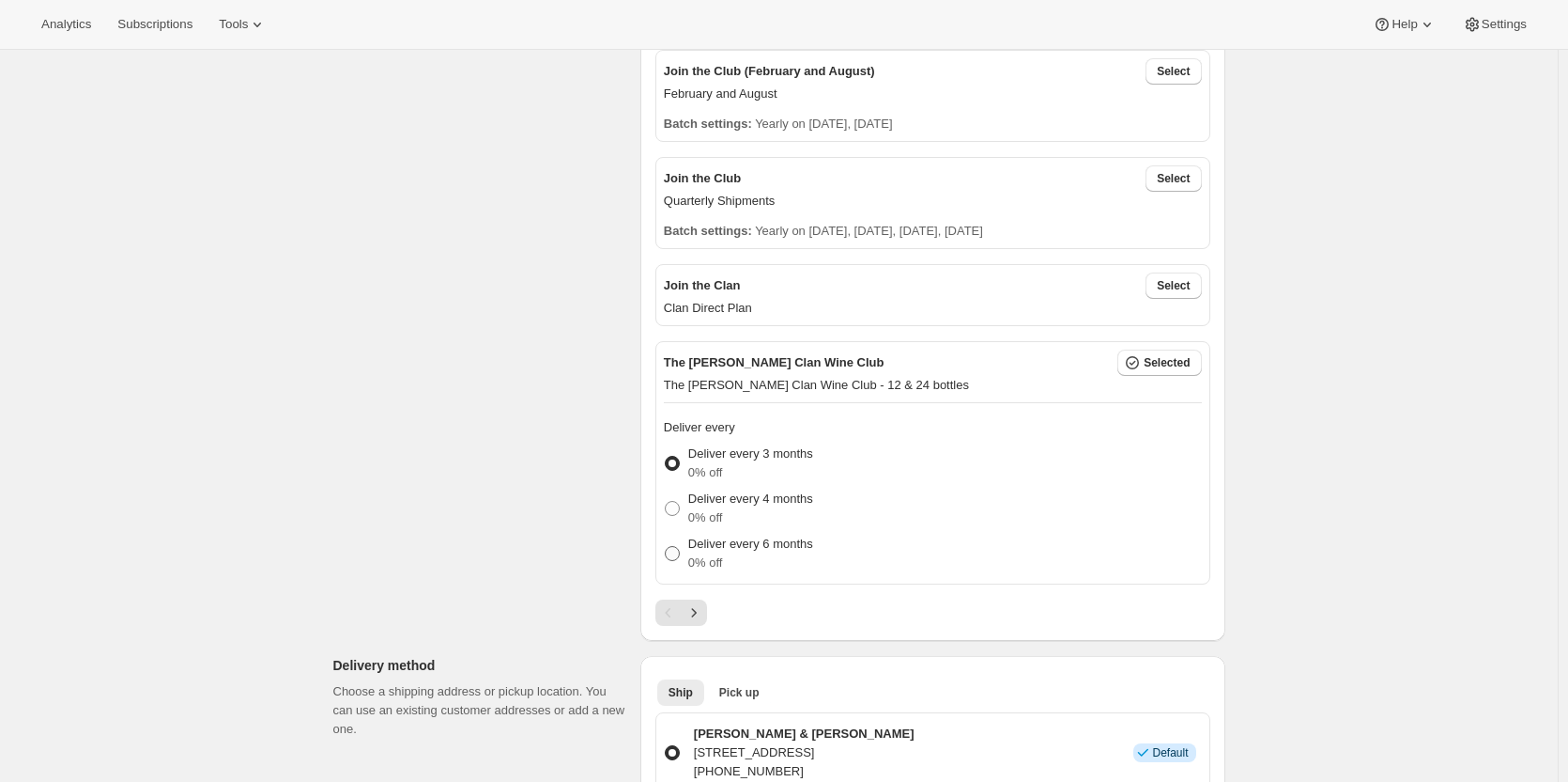
click at [688, 546] on label "Deliver every 6 months 0% off" at bounding box center [739, 553] width 149 height 45
click at [679, 554] on span at bounding box center [673, 554] width 15 height 15
click at [666, 547] on input "Deliver every 6 months 0% off" at bounding box center [665, 546] width 1 height 1
radio input "true"
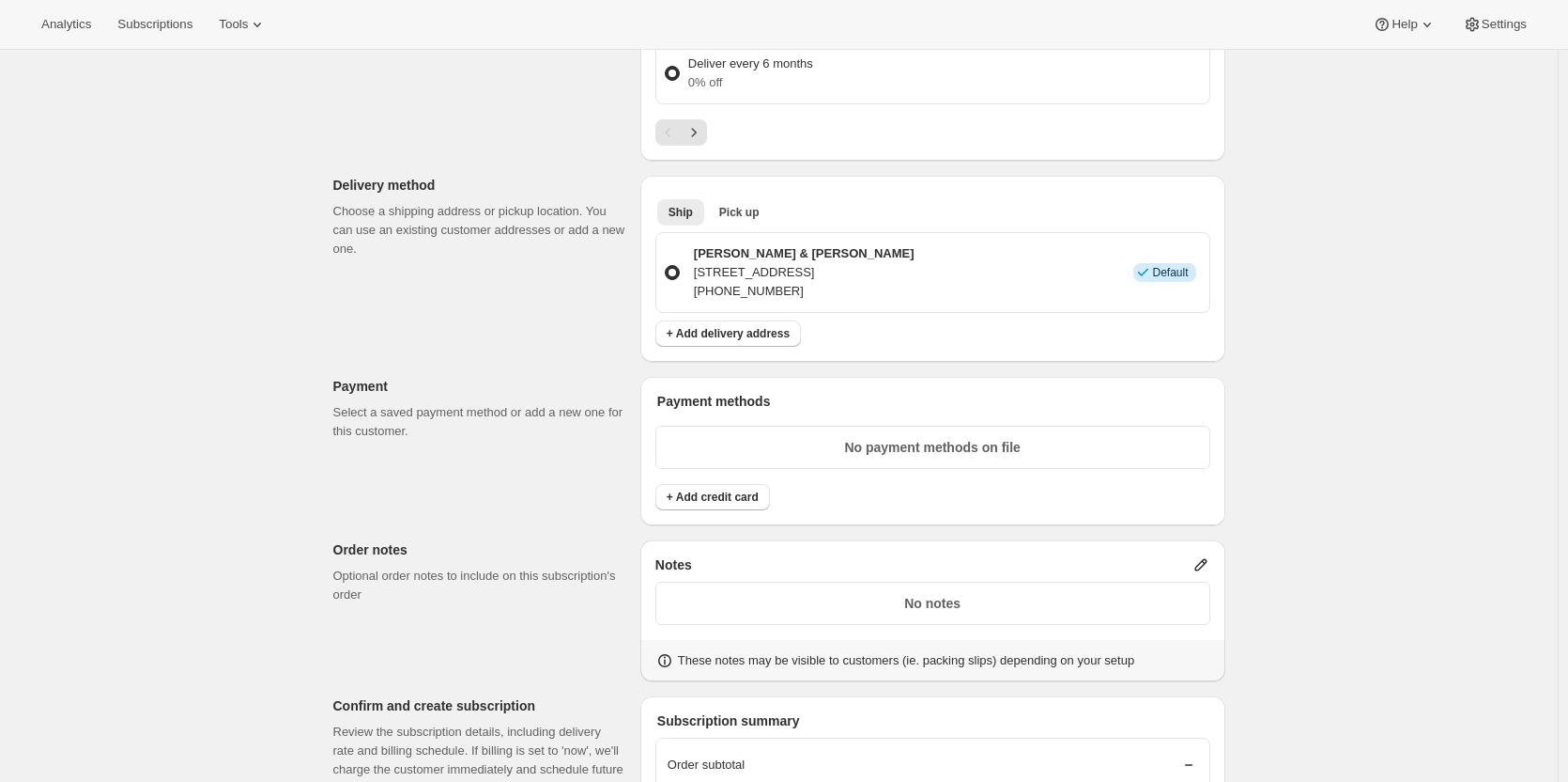
scroll to position [1221, 0]
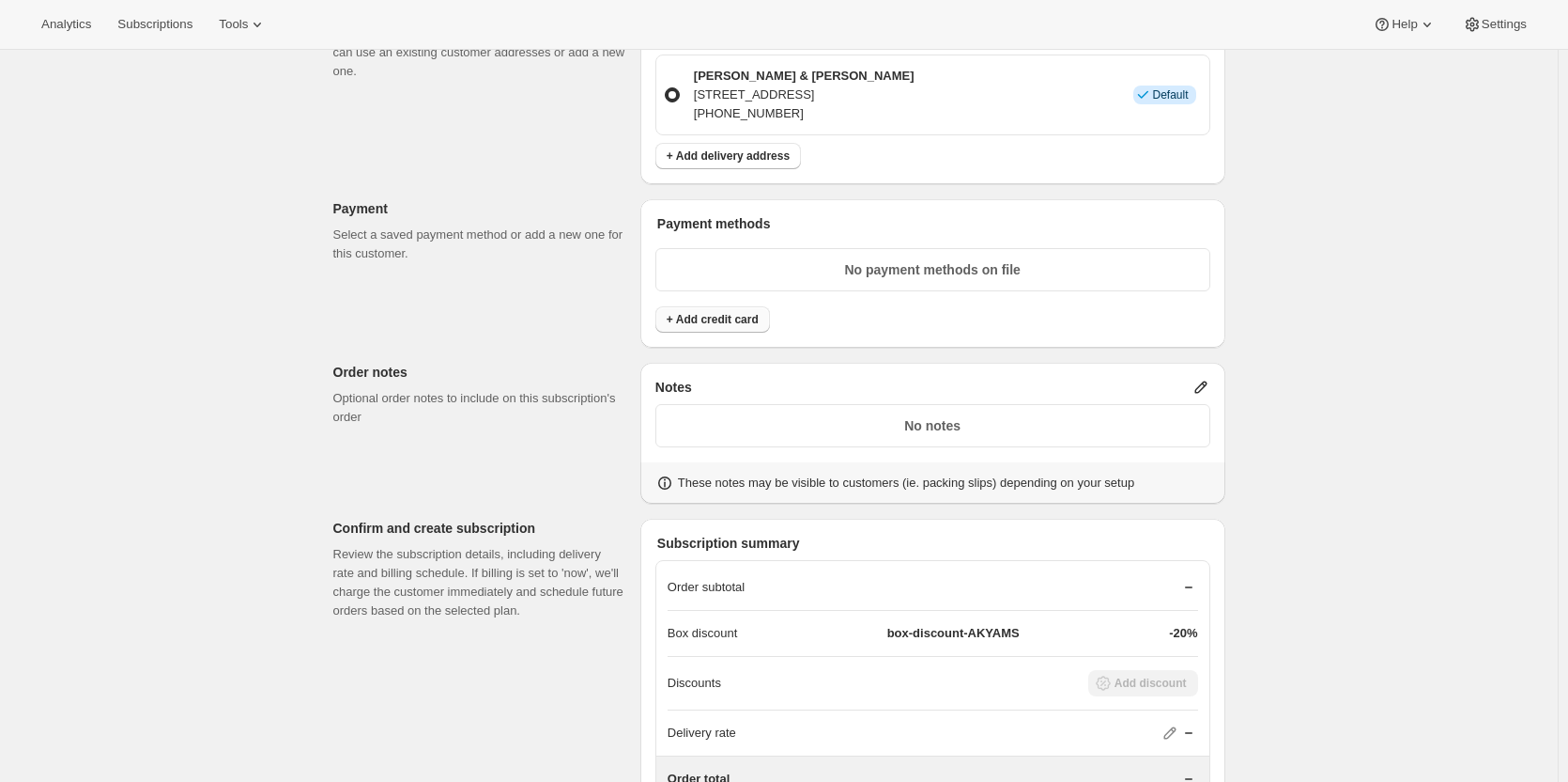
click at [686, 323] on span "+ Add credit card" at bounding box center [713, 319] width 92 height 15
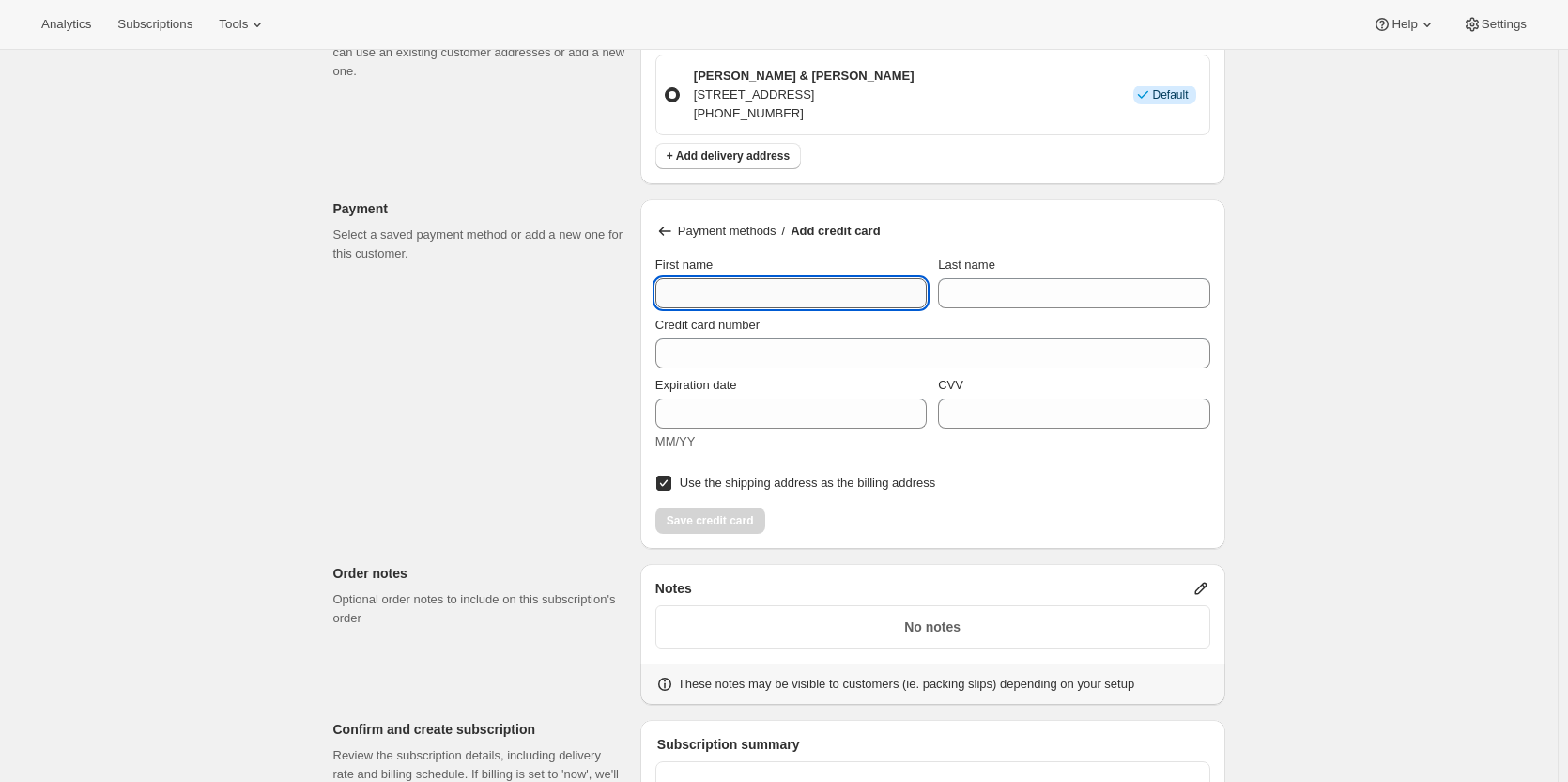
click at [688, 281] on input "First name" at bounding box center [791, 293] width 271 height 30
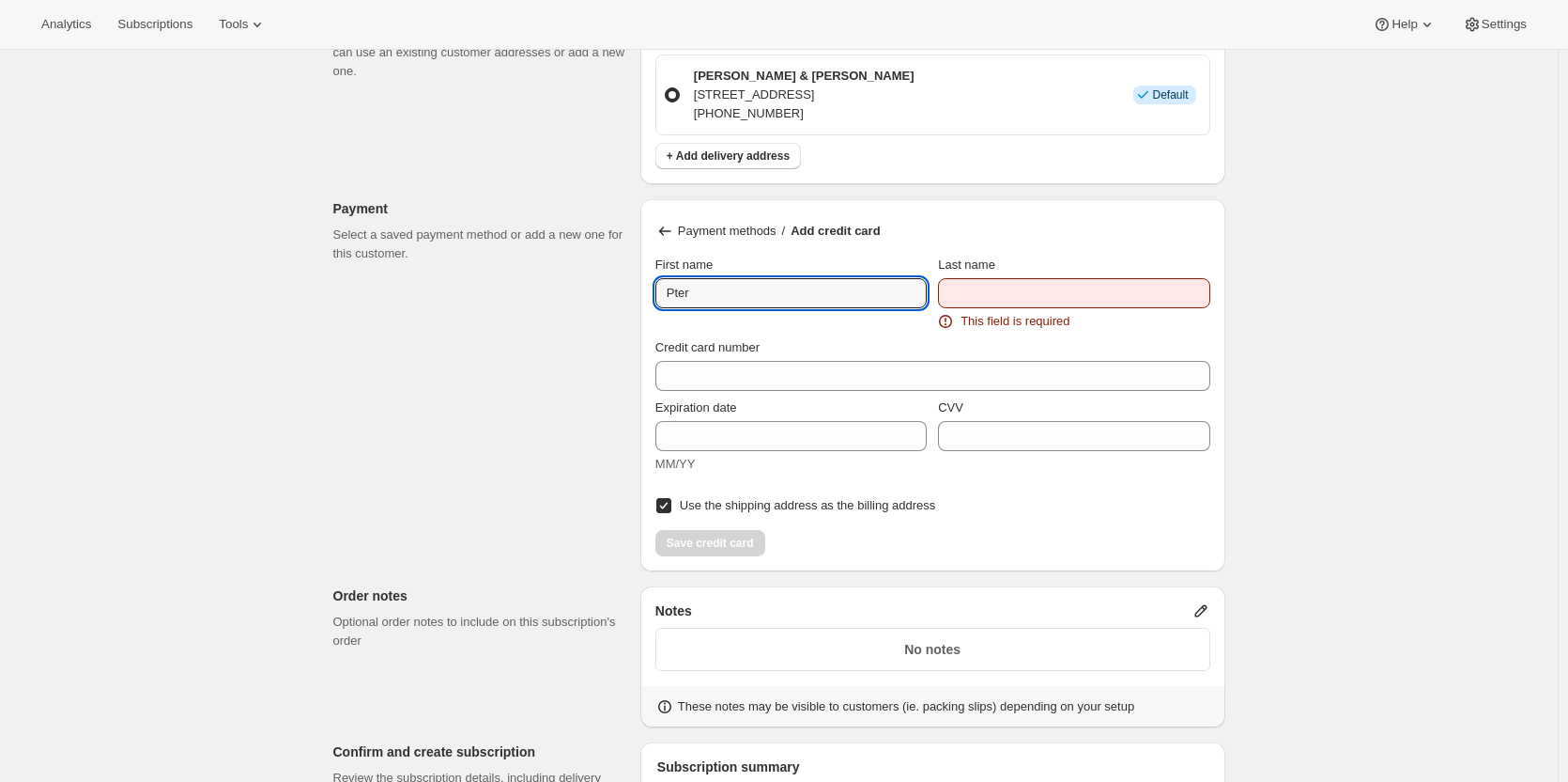
drag, startPoint x: 728, startPoint y: 293, endPoint x: 622, endPoint y: 284, distance: 106.4
click at [626, 292] on div "Customer This subscription will be created for the selected customer. Peter & L…" at bounding box center [771, 107] width 907 height 2415
type input "Peter"
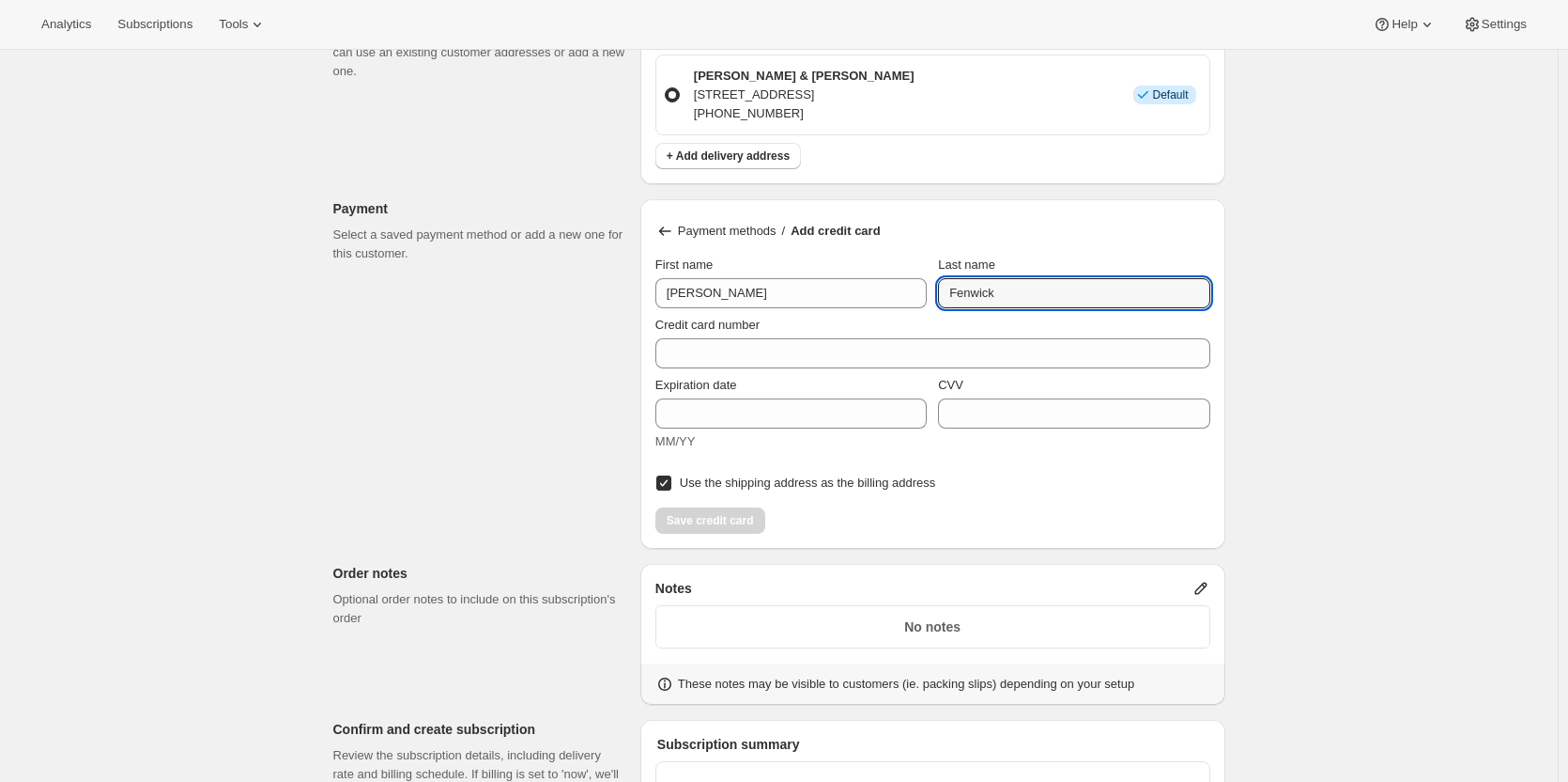
type input "Fenwick"
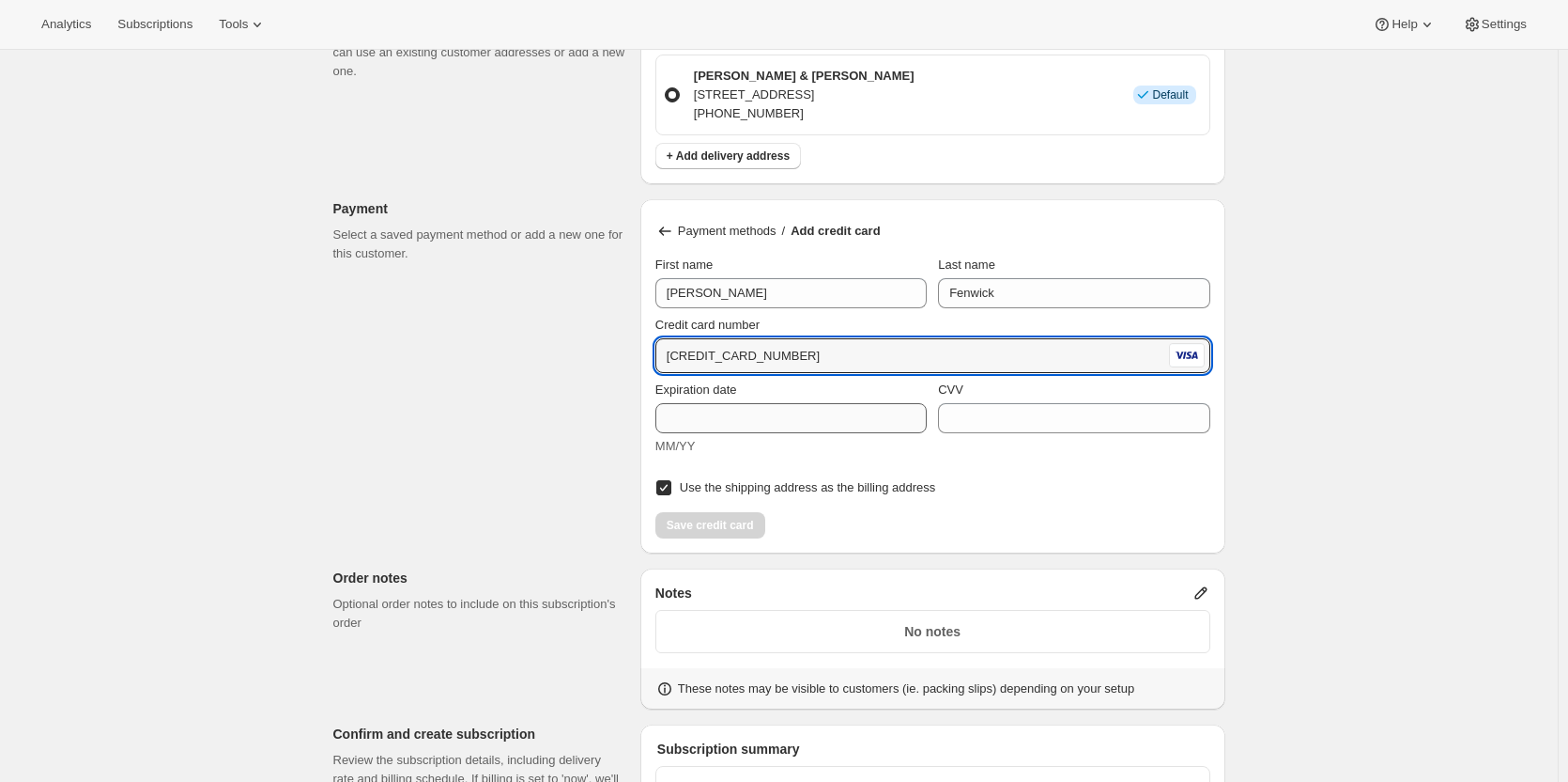
type input "4902 9240 1308 6345"
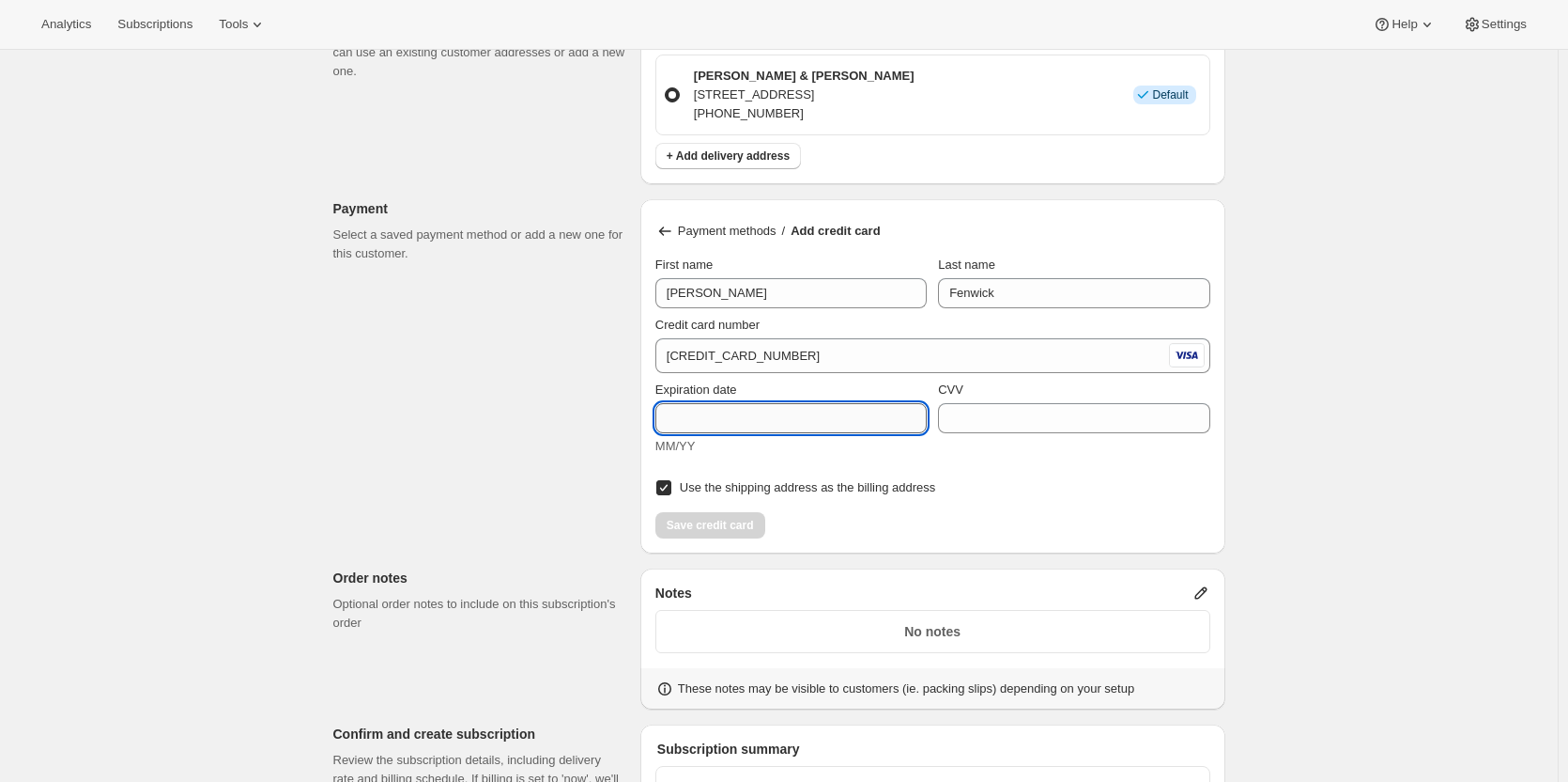
click at [689, 414] on input "Expiration date" at bounding box center [791, 418] width 271 height 30
type input "09/27"
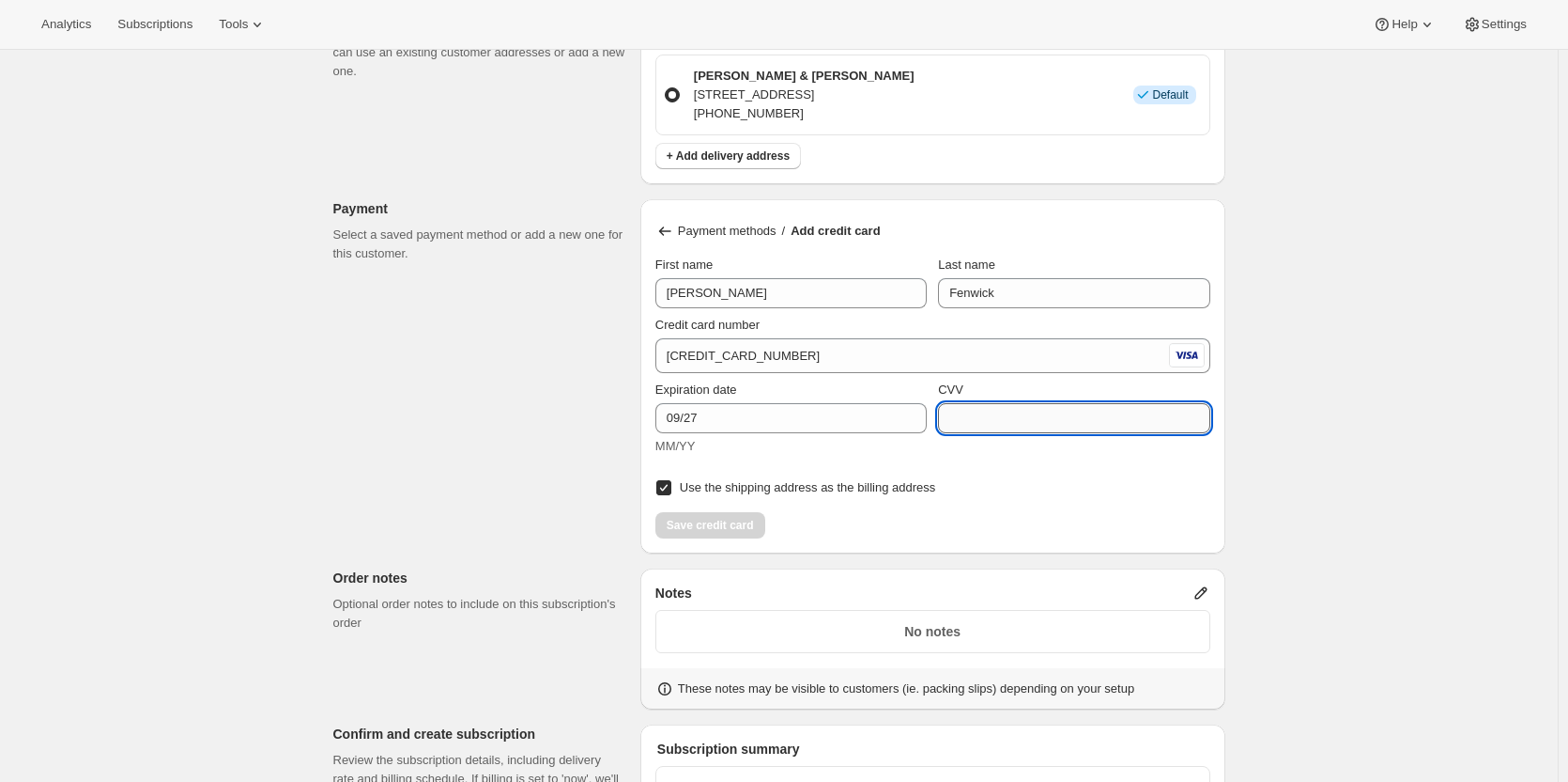
click at [977, 422] on input "CVV" at bounding box center [1074, 418] width 271 height 30
click at [1305, 509] on div "Create subscription. This page is ready Create subscription Customer This subsc…" at bounding box center [779, 78] width 1557 height 2499
click at [970, 406] on input "CVV" at bounding box center [1074, 418] width 271 height 30
click at [660, 489] on input "Use the shipping address as the billing address" at bounding box center [664, 488] width 15 height 15
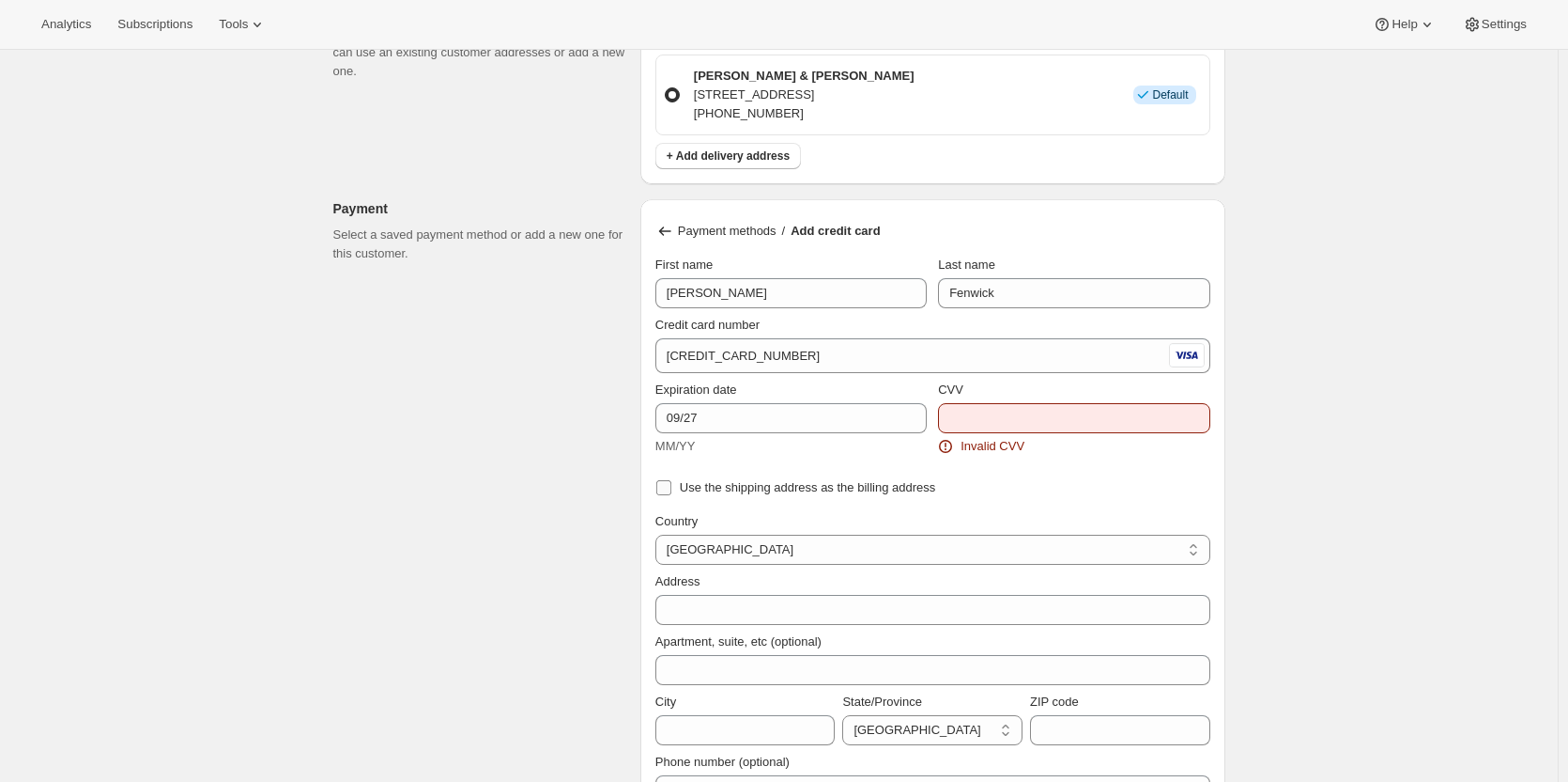
click at [660, 485] on input "Use the shipping address as the billing address" at bounding box center [664, 488] width 15 height 15
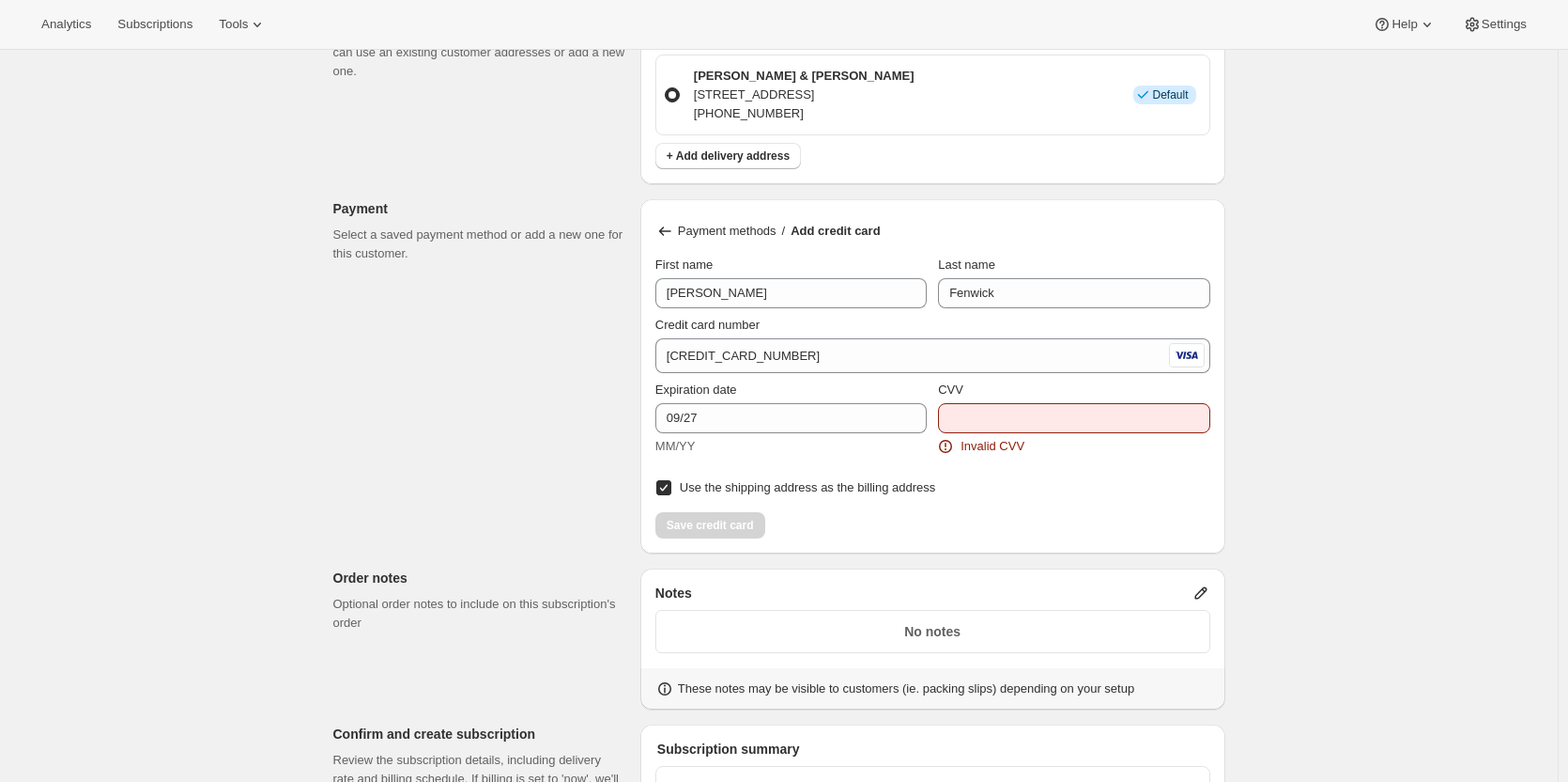
click at [669, 482] on input "Use the shipping address as the billing address" at bounding box center [664, 488] width 15 height 15
checkbox input "false"
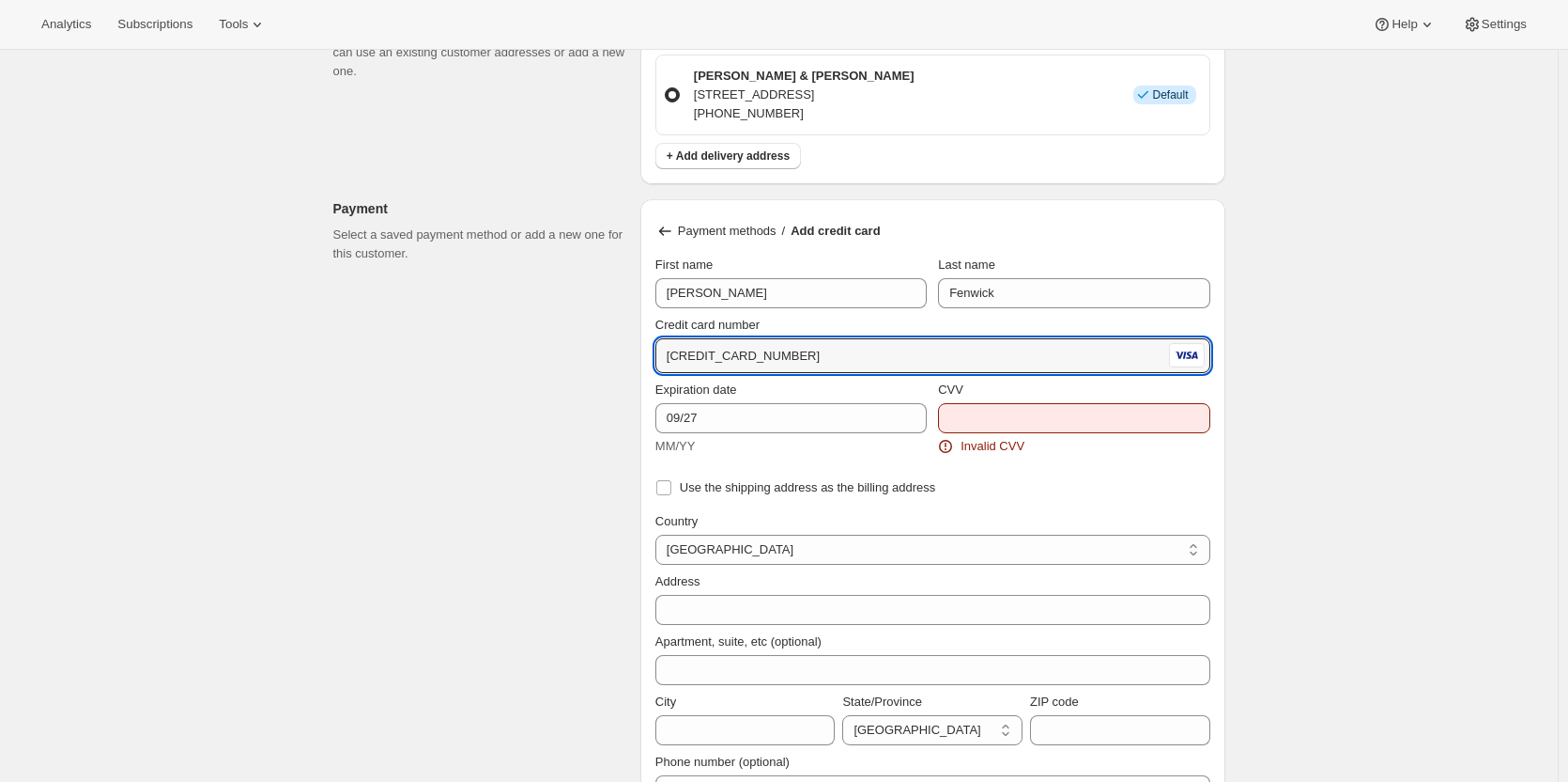
drag, startPoint x: 740, startPoint y: 359, endPoint x: 591, endPoint y: 357, distance: 149.0
click at [591, 357] on div "Customer This subscription will be created for the selected customer. Peter & L…" at bounding box center [771, 250] width 907 height 2702
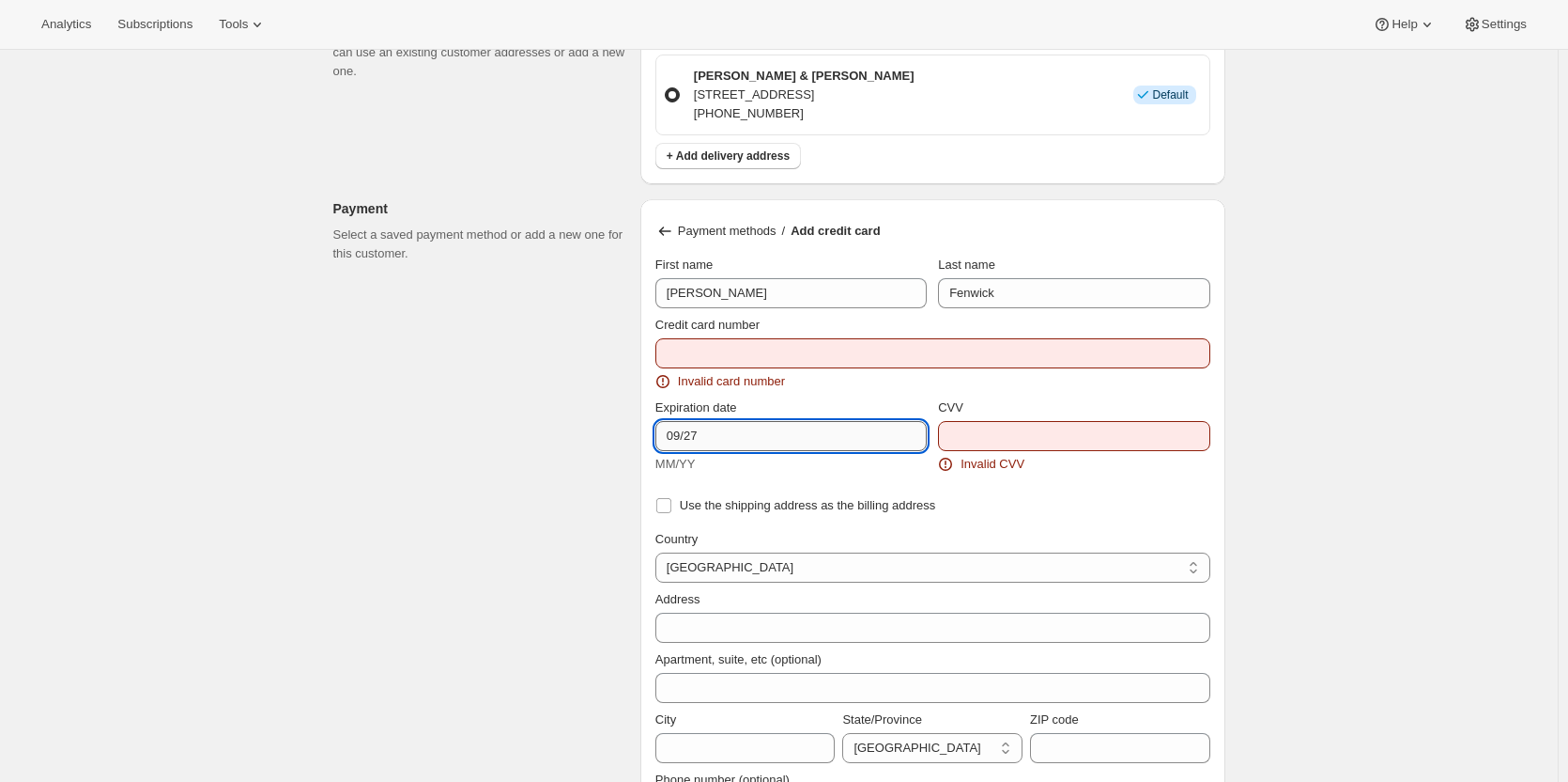
drag, startPoint x: 746, startPoint y: 430, endPoint x: 803, endPoint y: 432, distance: 57.0
click at [612, 415] on div "Customer This subscription will be created for the selected customer. Peter & L…" at bounding box center [771, 259] width 907 height 2720
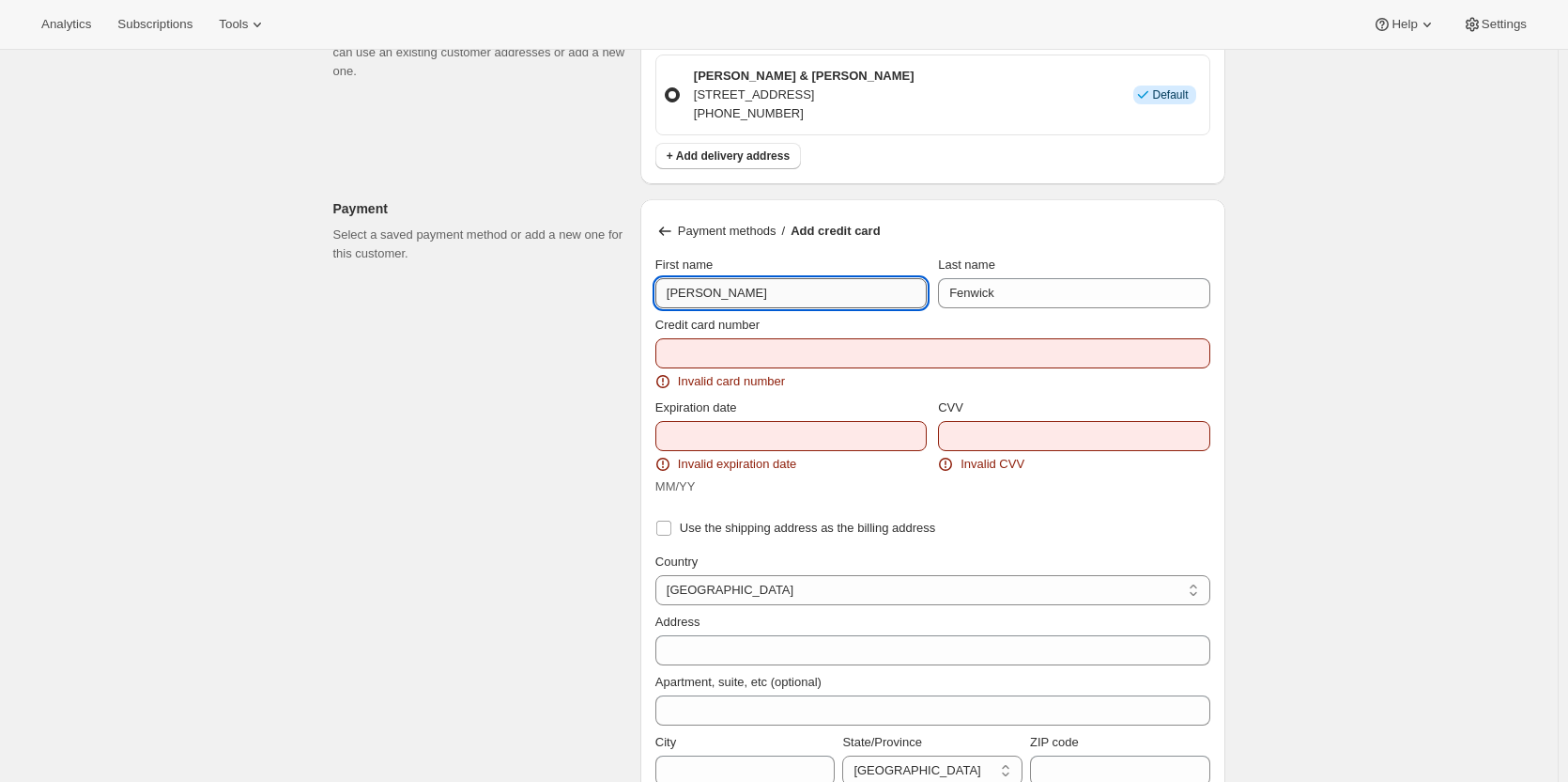
drag, startPoint x: 733, startPoint y: 290, endPoint x: 864, endPoint y: 282, distance: 131.2
click at [621, 282] on div "Customer This subscription will be created for the selected customer. Peter & L…" at bounding box center [771, 271] width 907 height 2742
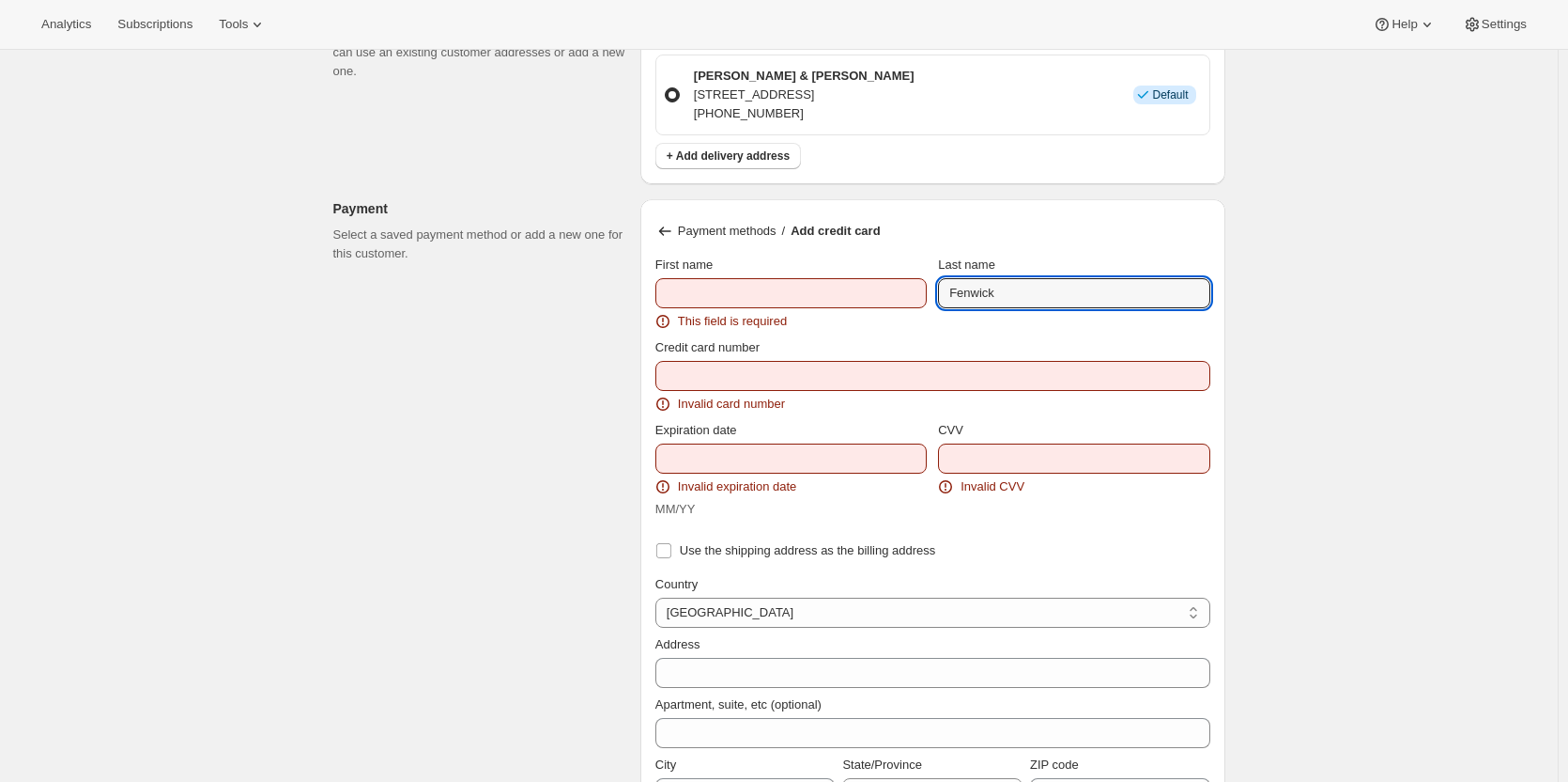
drag, startPoint x: 1038, startPoint y: 286, endPoint x: 891, endPoint y: 289, distance: 147.0
click at [891, 289] on div "First name This field is required Last name Fenwick" at bounding box center [933, 293] width 555 height 76
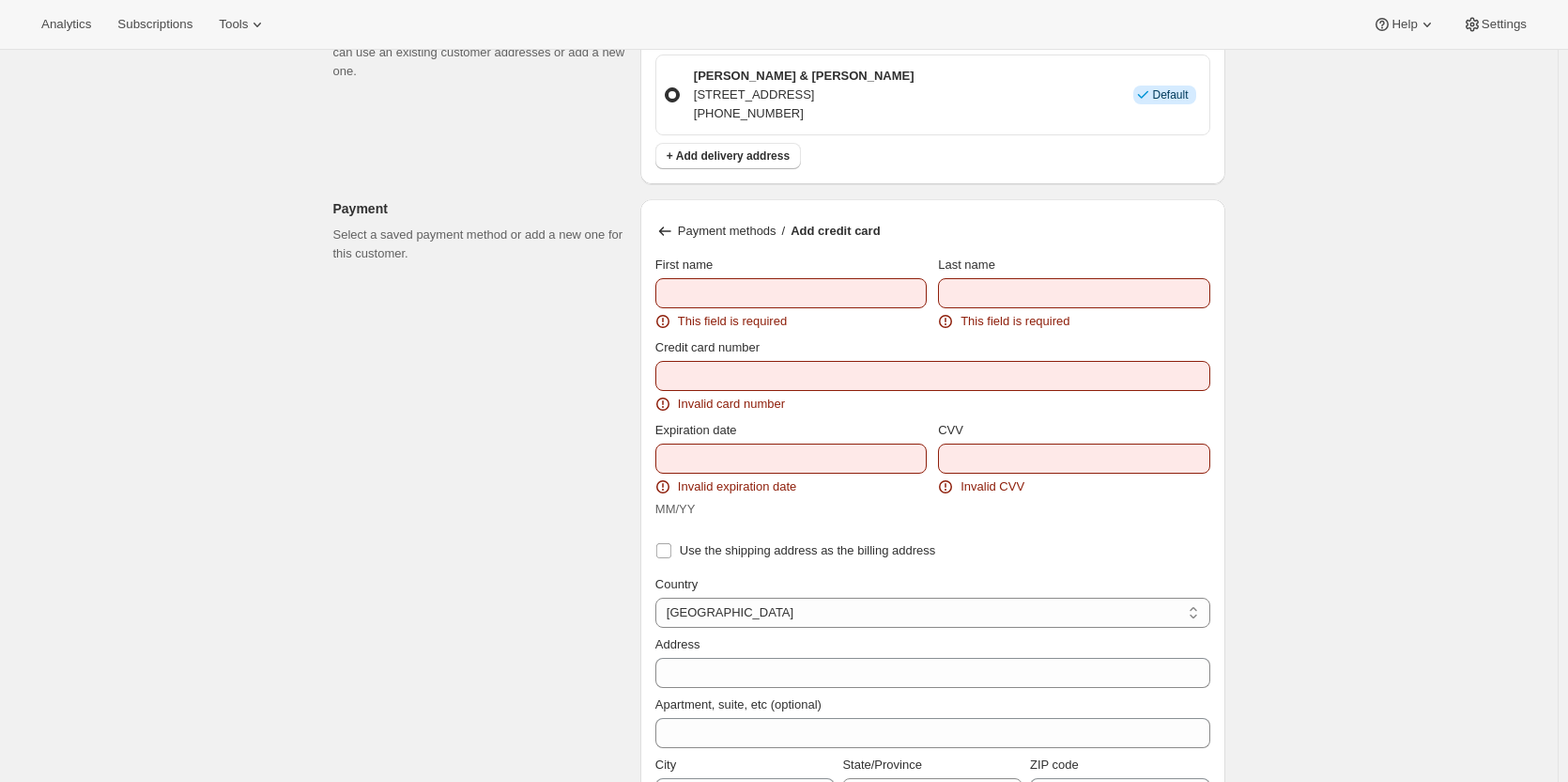
click at [667, 222] on icon at bounding box center [665, 231] width 19 height 19
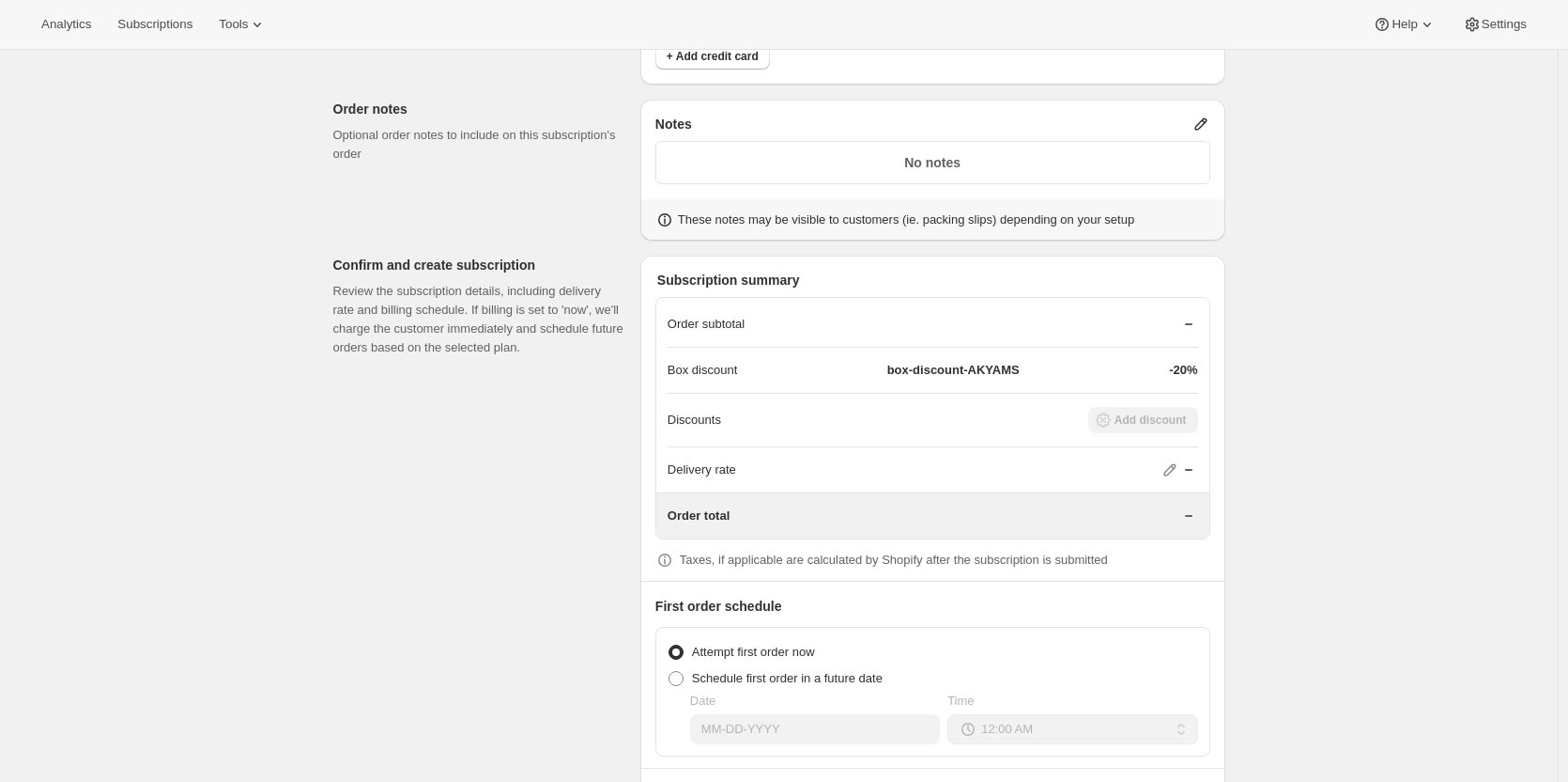
scroll to position [1561, 0]
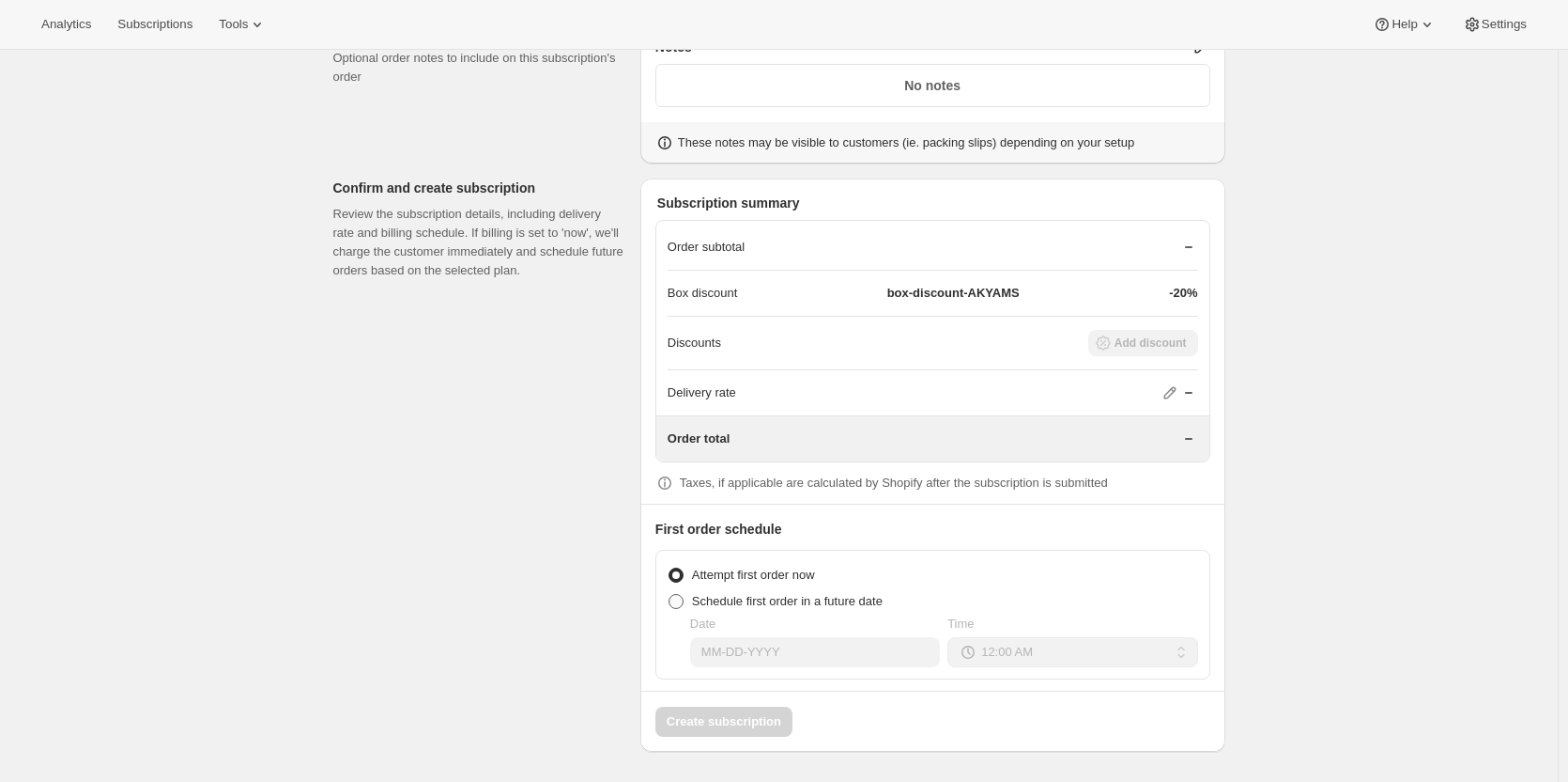
click at [677, 605] on span at bounding box center [677, 601] width 15 height 15
click at [670, 595] on input "Schedule first order in a future date" at bounding box center [669, 594] width 1 height 1
radio input "true"
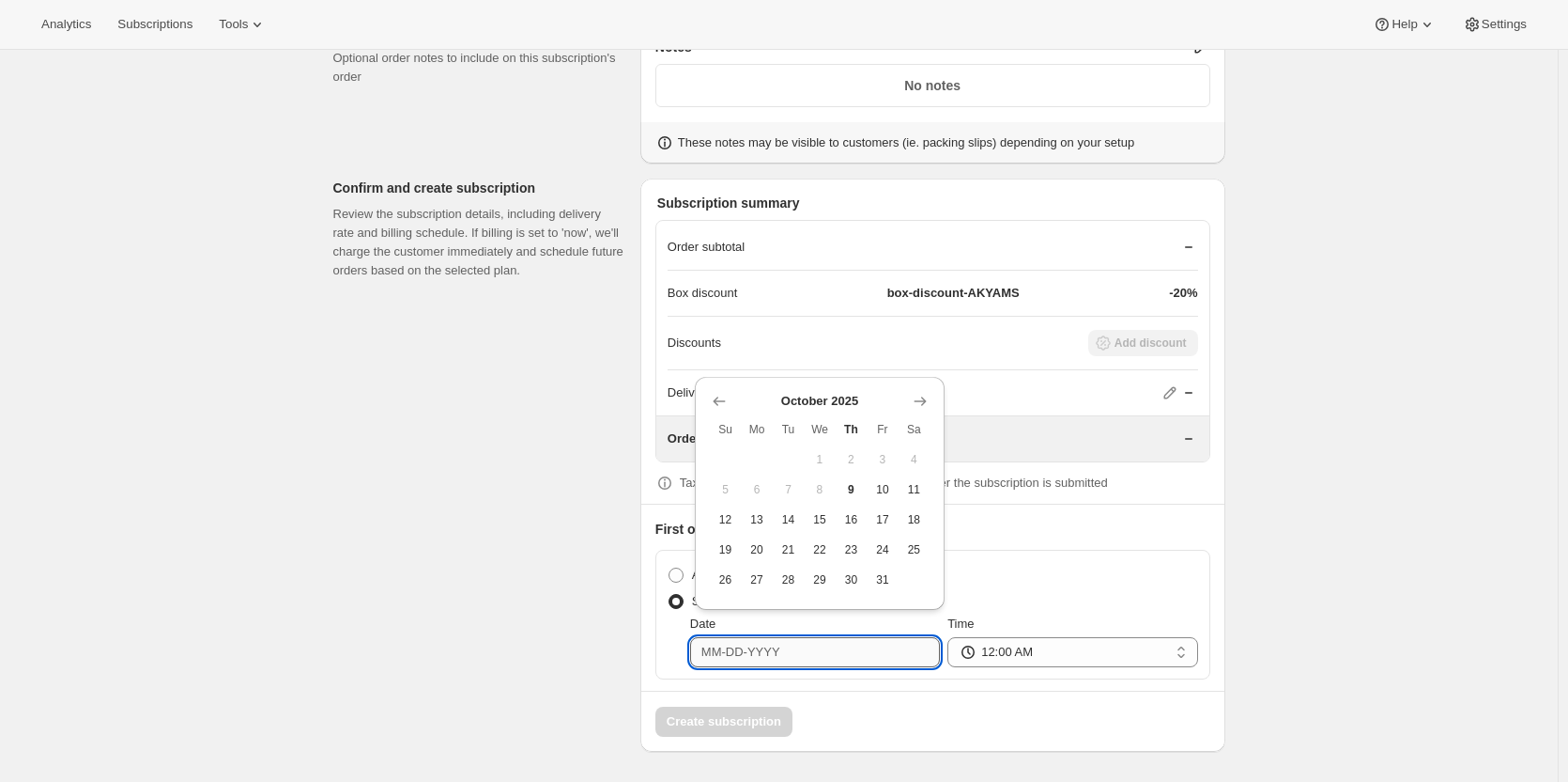
click at [716, 655] on input "Date" at bounding box center [814, 651] width 249 height 30
click at [916, 402] on icon "Show next month, November 2025" at bounding box center [920, 402] width 19 height 19
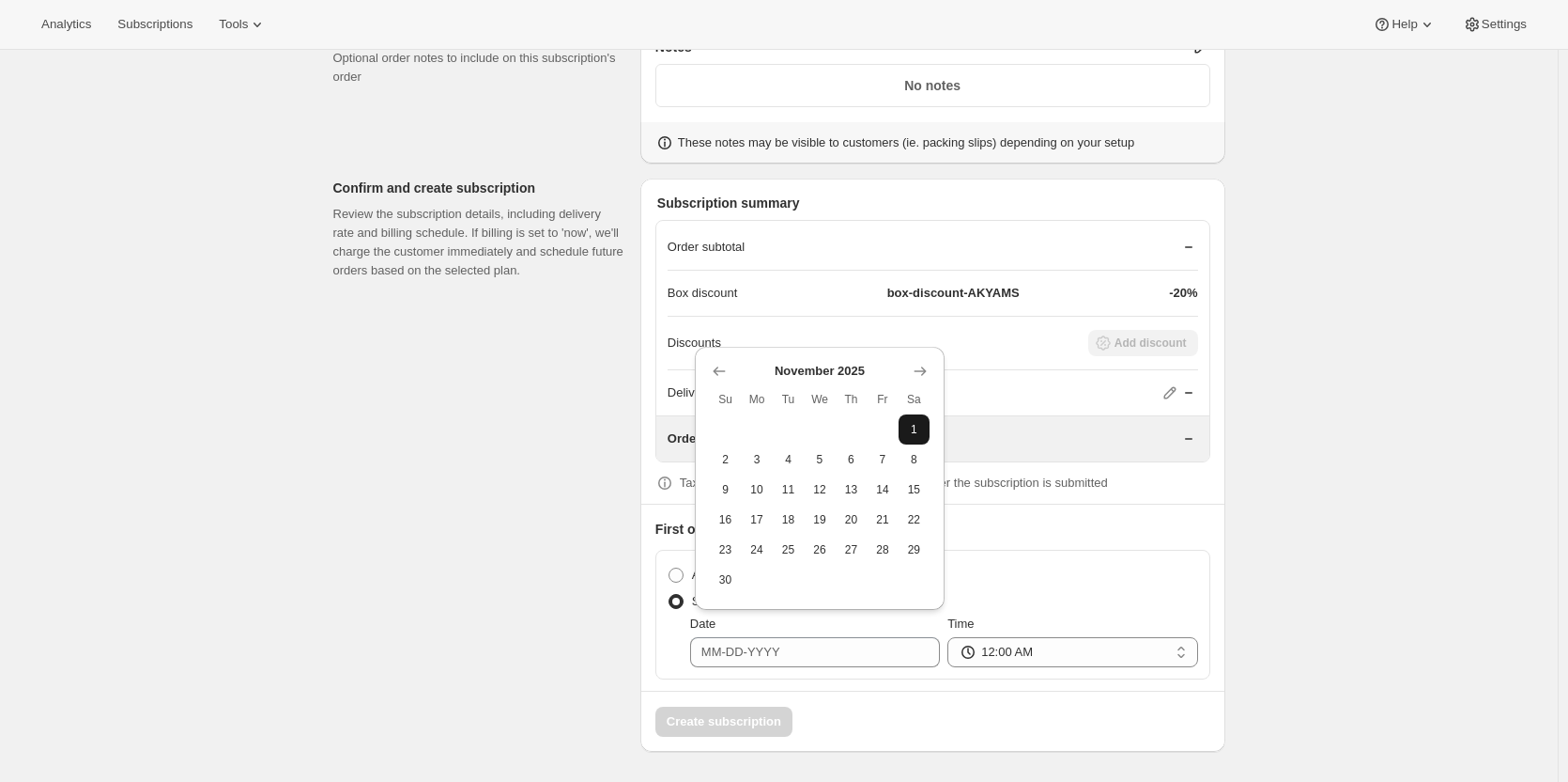
click at [914, 429] on span "1" at bounding box center [914, 429] width 17 height 15
type input "11-01-2025"
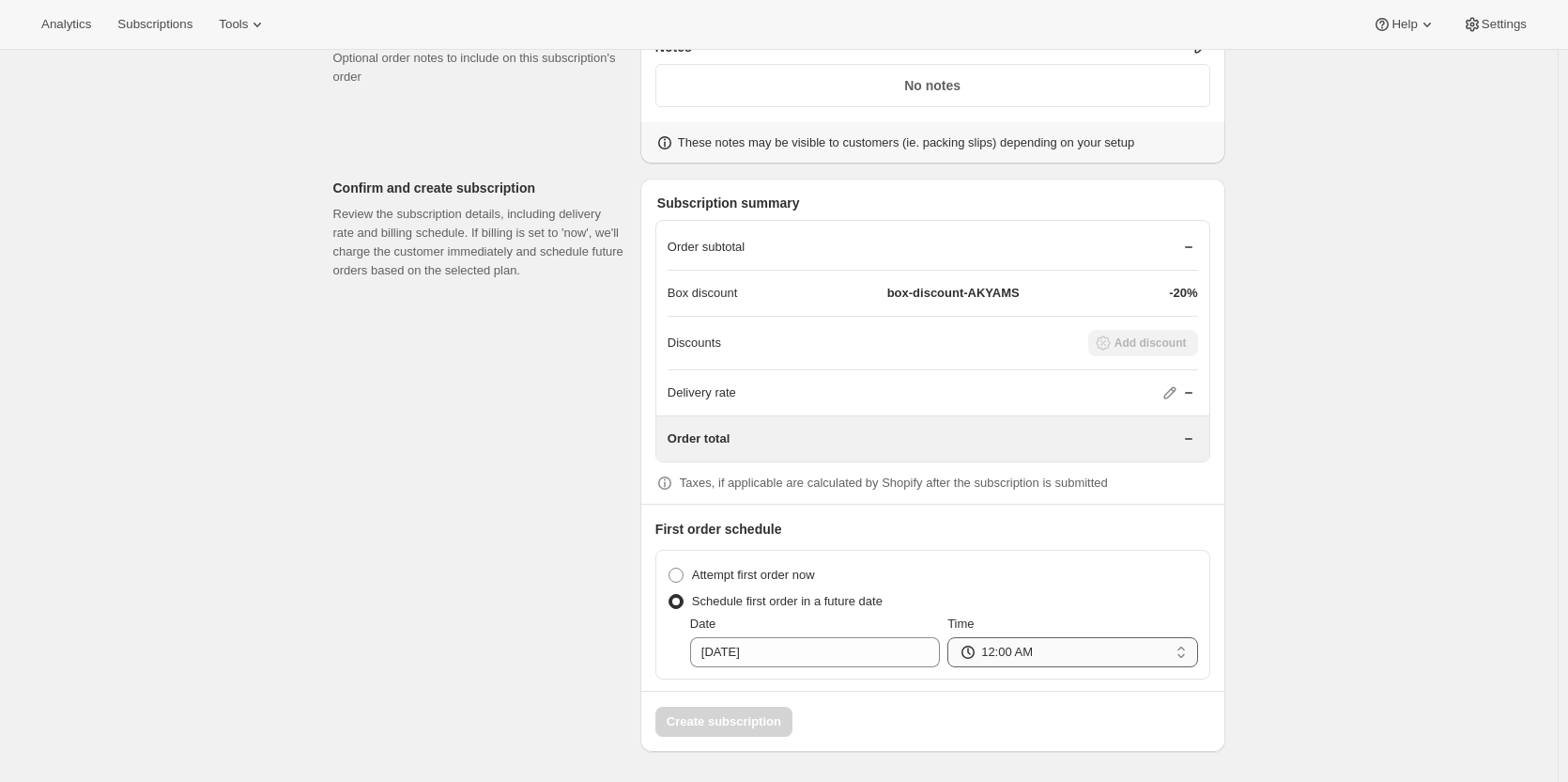
click at [1039, 650] on select "12:00 AM 01:00 AM 02:00 AM 03:00 AM 04:00 AM 05:00 AM 06:00 AM 07:00 AM 08:00 A…" at bounding box center [1071, 651] width 249 height 30
select select "09:00"
click at [952, 637] on select "12:00 AM 01:00 AM 02:00 AM 03:00 AM 04:00 AM 05:00 AM 06:00 AM 07:00 AM 08:00 A…" at bounding box center [1071, 651] width 249 height 30
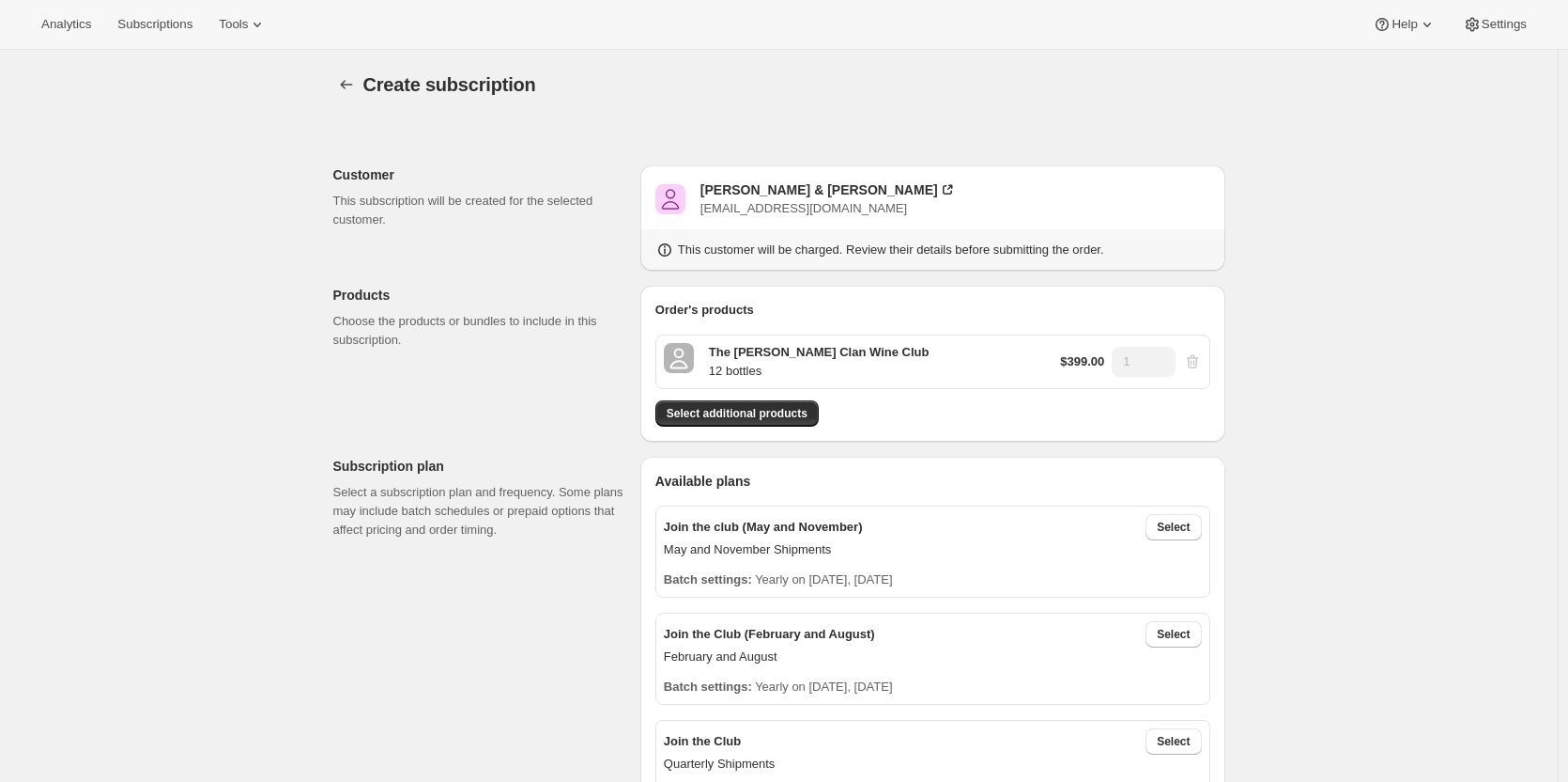
scroll to position [0, 0]
click at [421, 85] on span "Create subscription" at bounding box center [449, 86] width 173 height 21
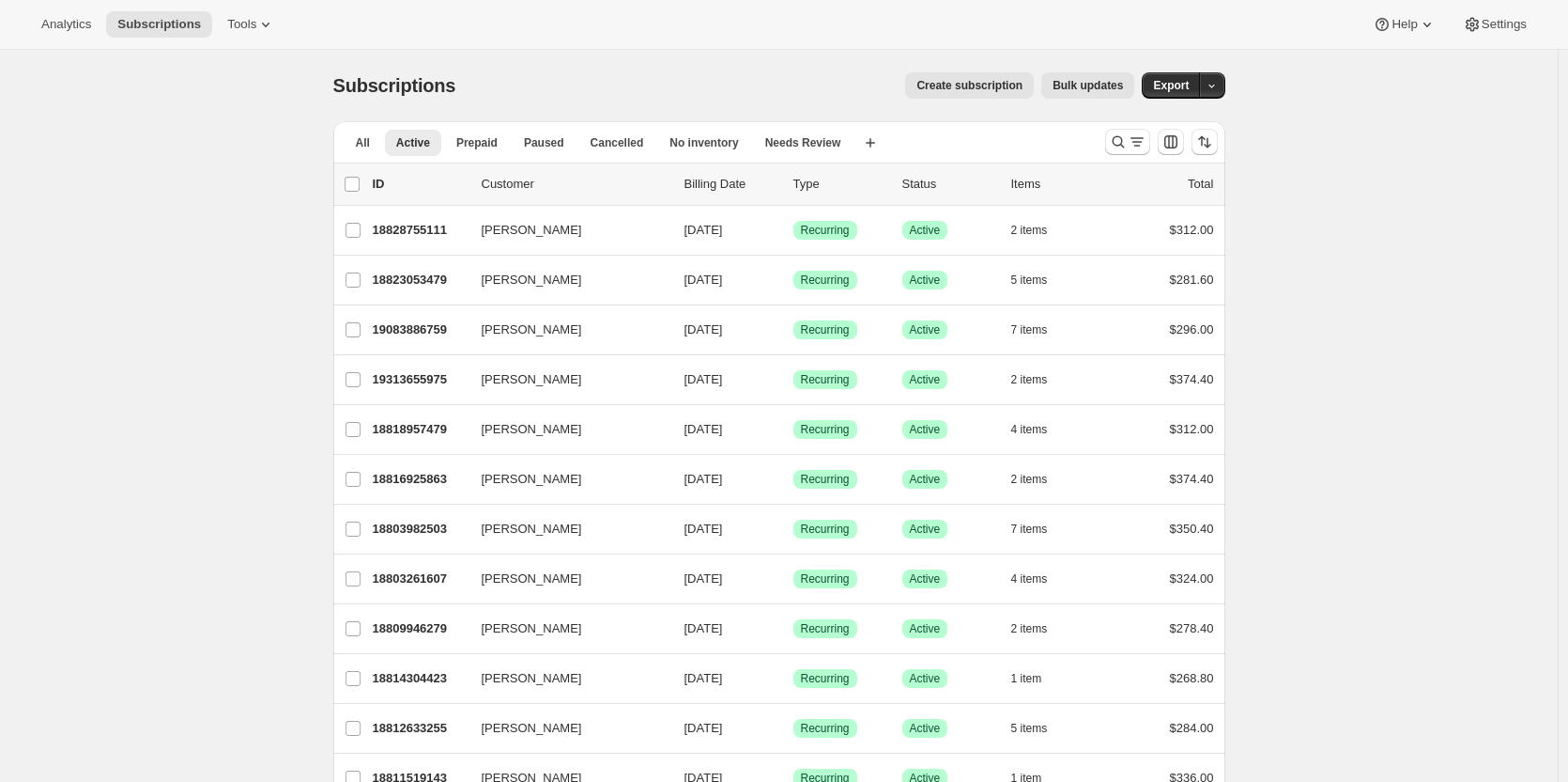
click at [968, 87] on span "Create subscription" at bounding box center [969, 86] width 106 height 15
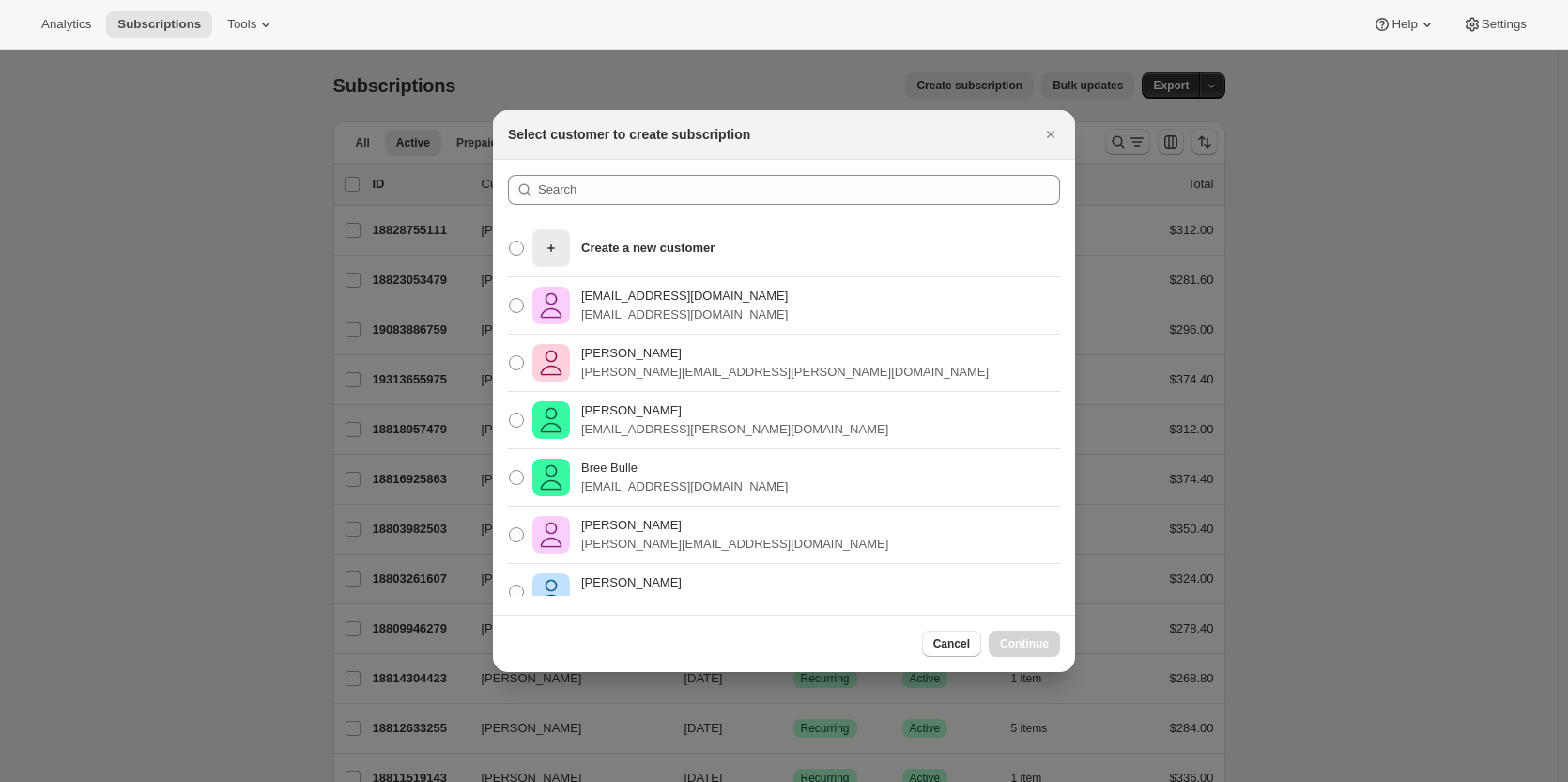
drag, startPoint x: 1048, startPoint y: 133, endPoint x: 548, endPoint y: 6, distance: 515.9
click at [1048, 131] on icon "Close" at bounding box center [1051, 135] width 19 height 19
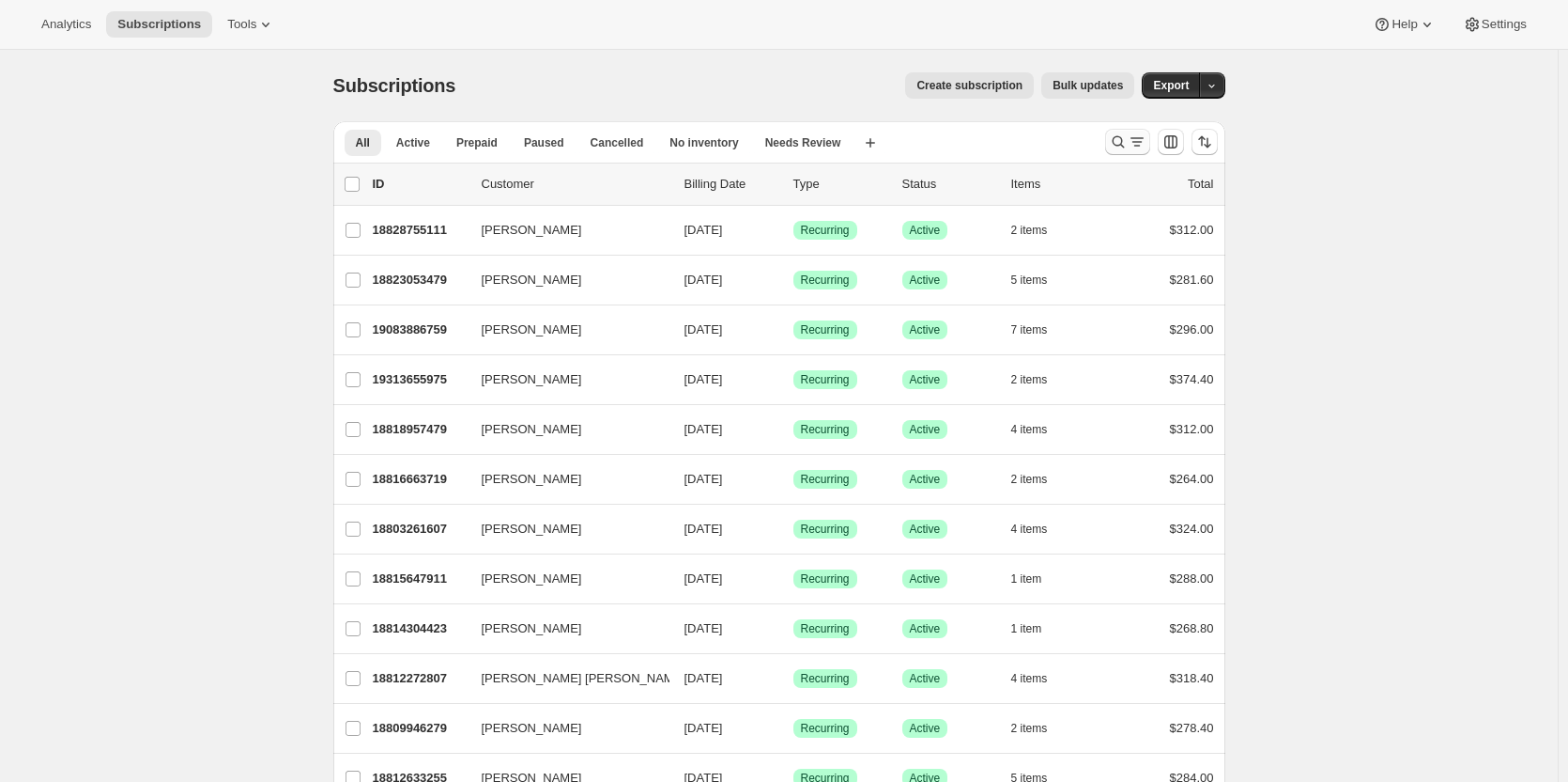
click at [1128, 142] on icon "Search and filter results" at bounding box center [1119, 142] width 19 height 19
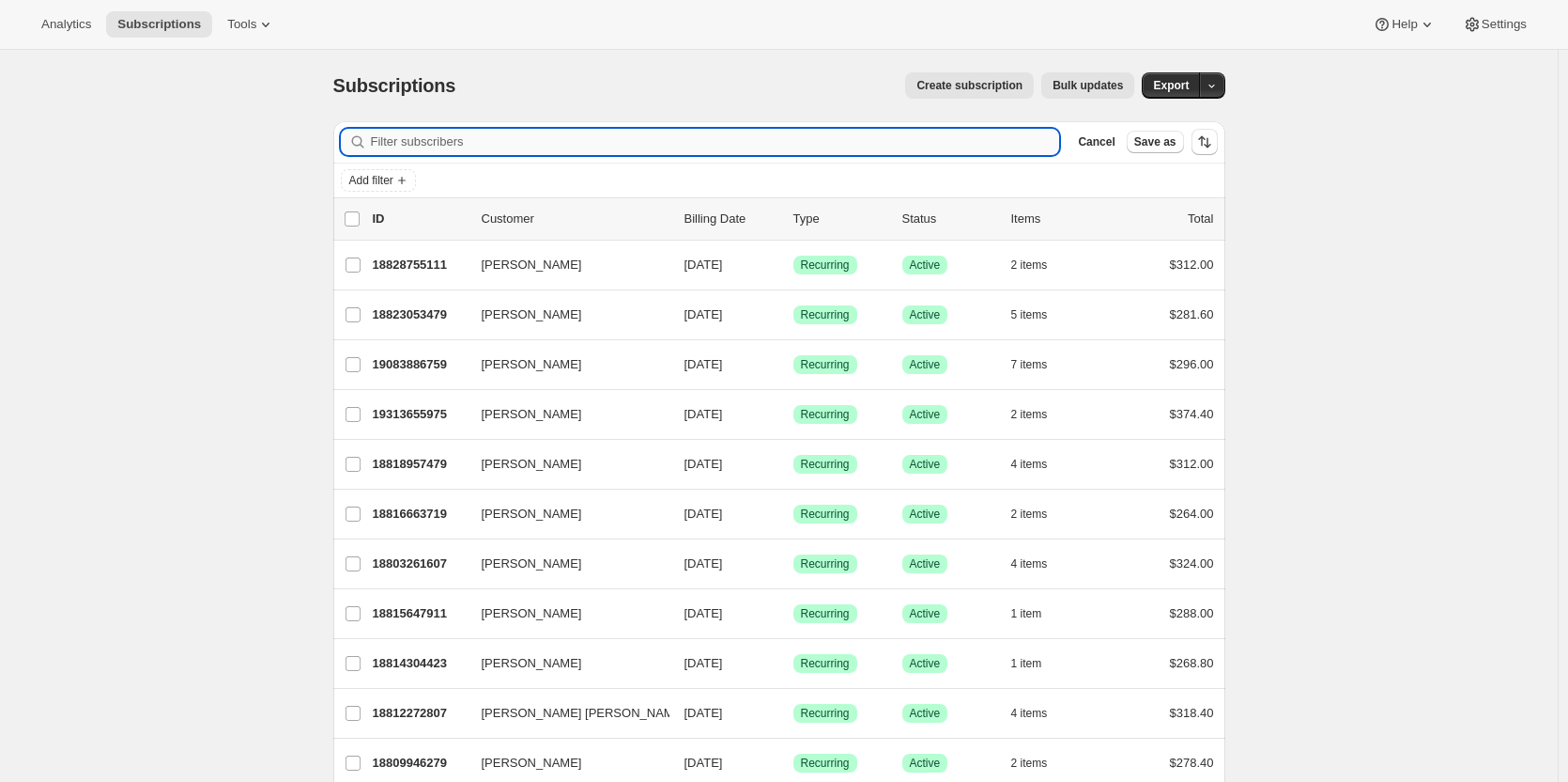
click at [451, 130] on input "Filter subscribers" at bounding box center [715, 142] width 689 height 27
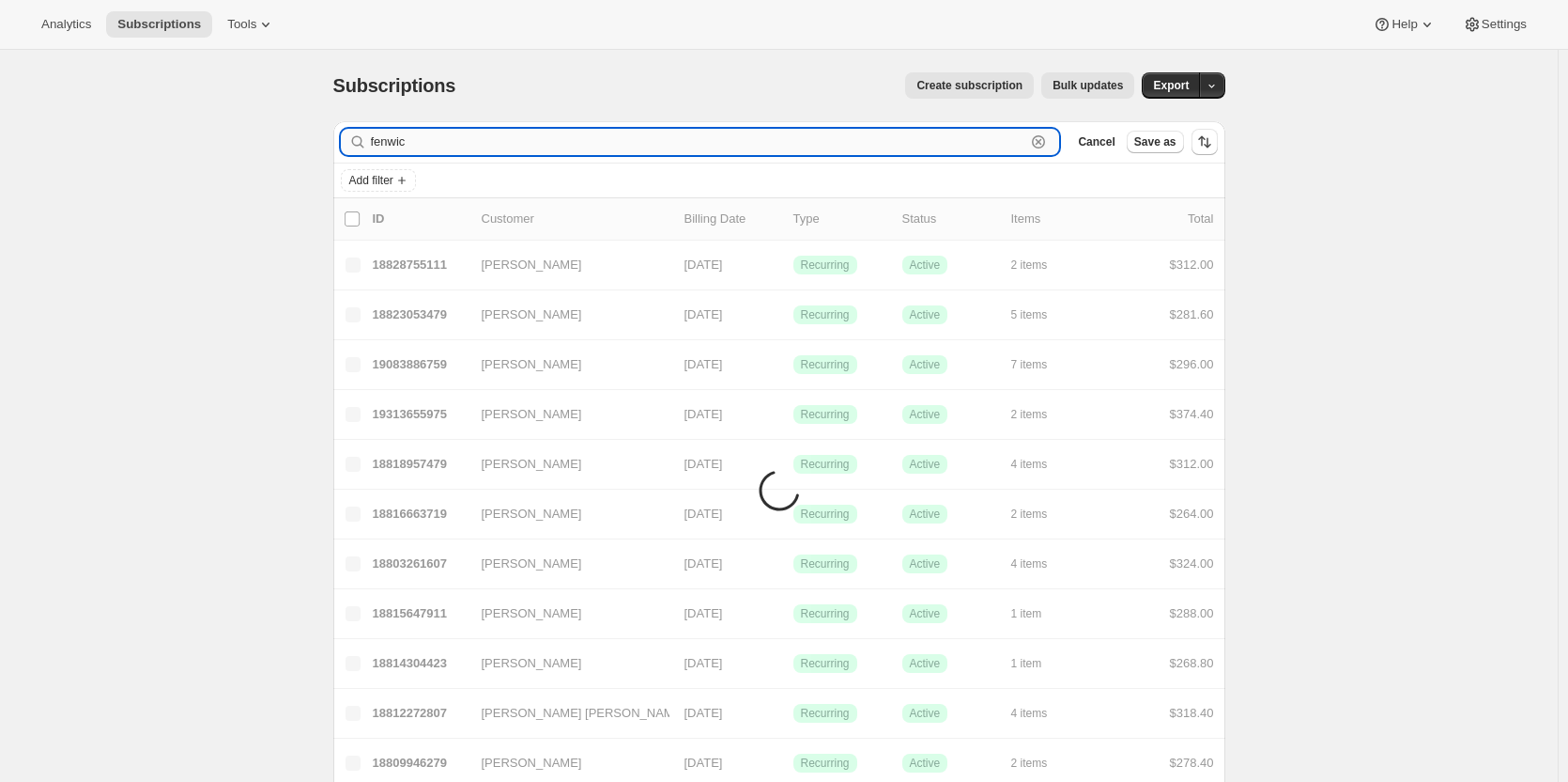
type input "fenwick"
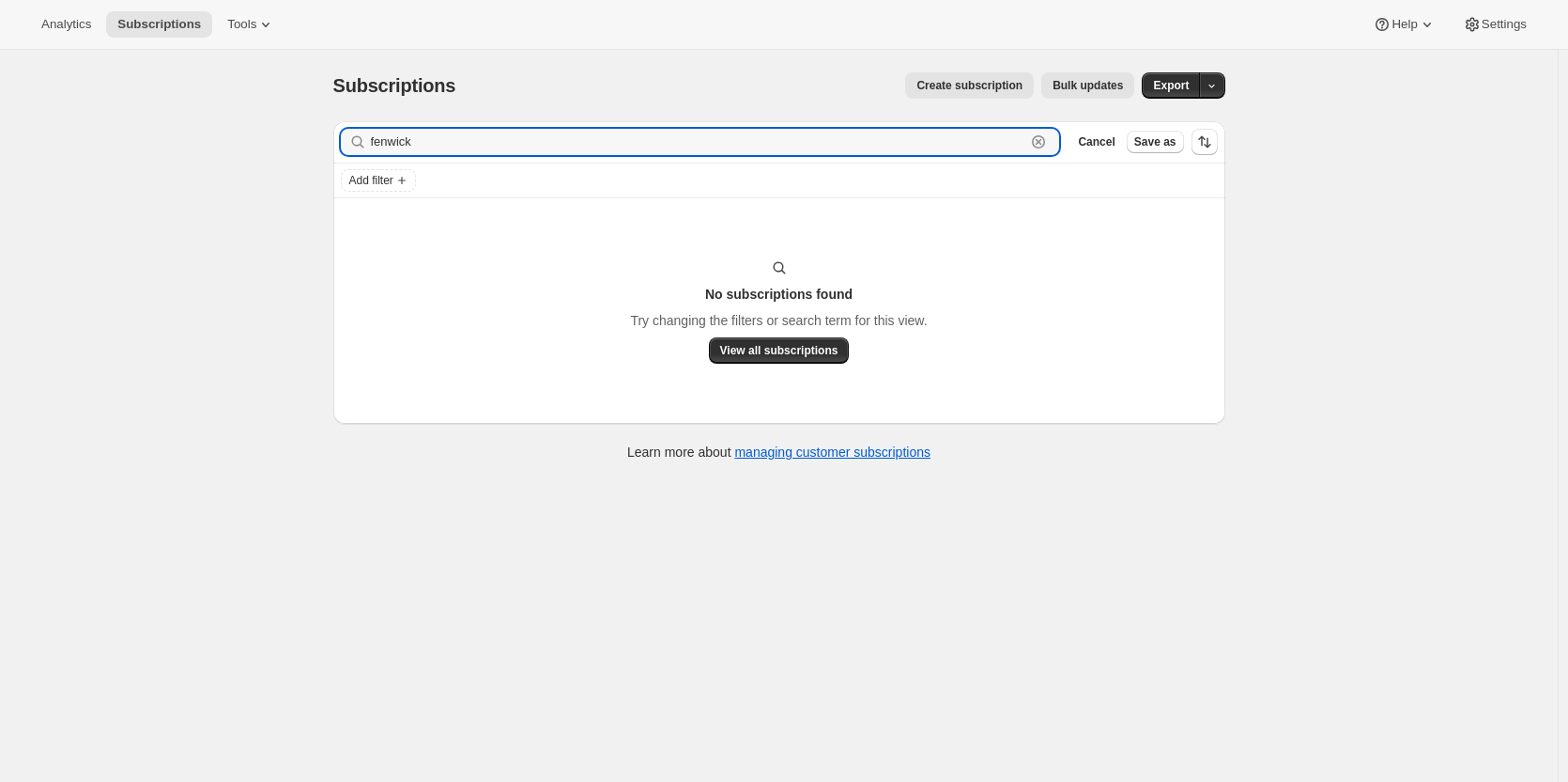
drag, startPoint x: 397, startPoint y: 138, endPoint x: 269, endPoint y: 102, distance: 133.0
click at [277, 109] on div "Subscriptions. This page is ready Subscriptions Create subscription Bulk update…" at bounding box center [779, 441] width 1557 height 782
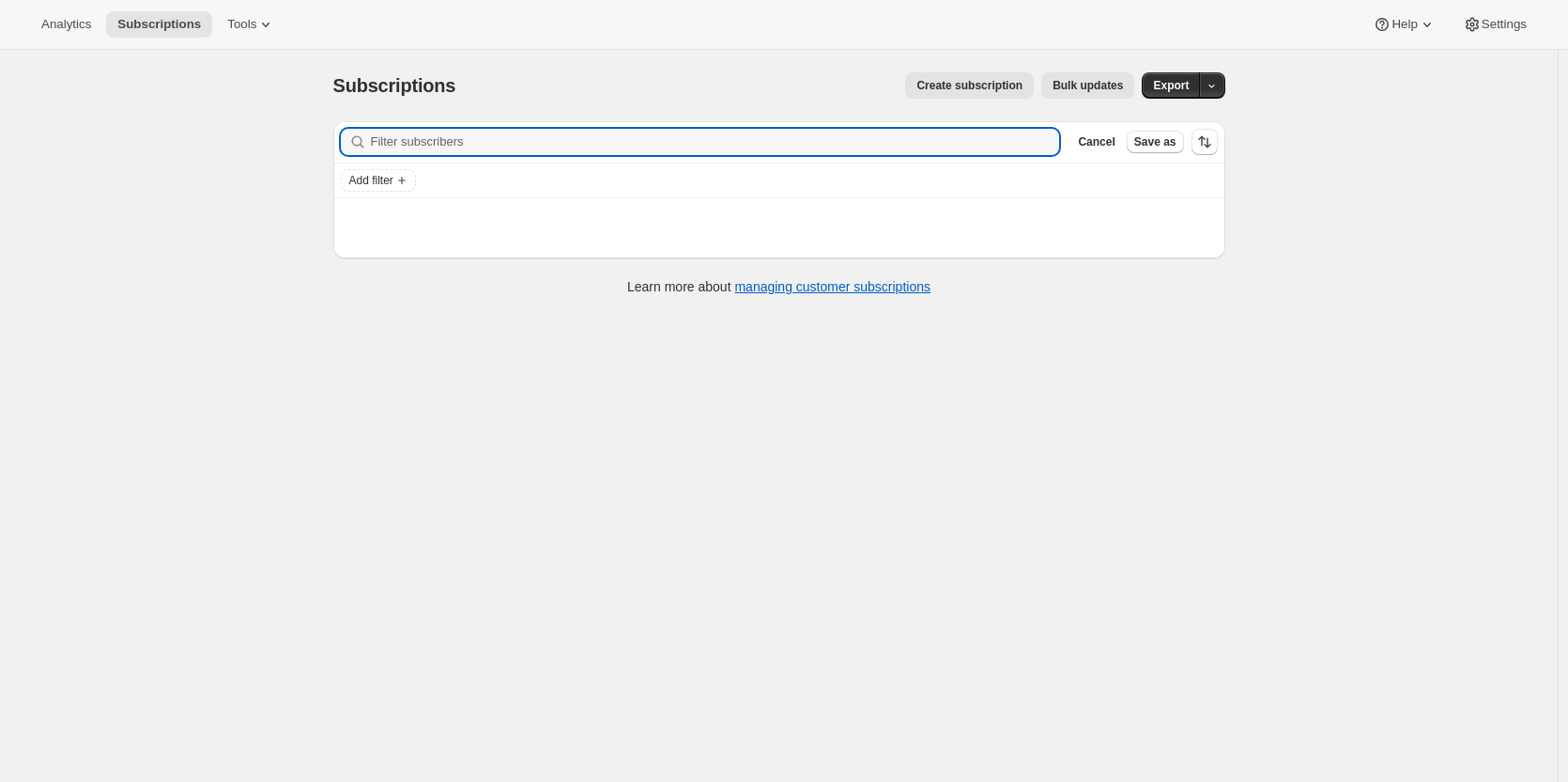
click at [961, 91] on span "Create subscription" at bounding box center [969, 86] width 106 height 15
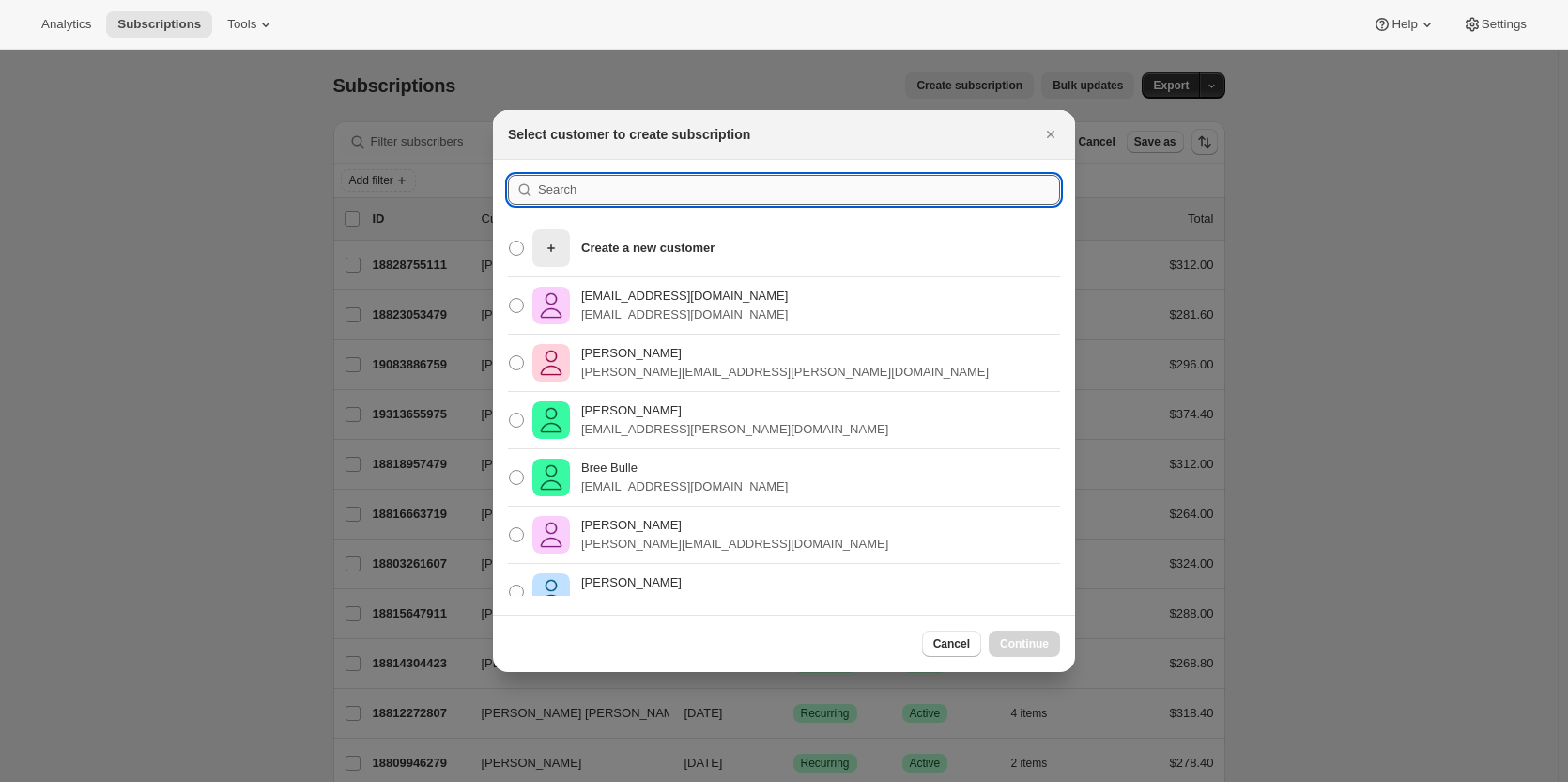
click at [555, 194] on input ":rc:" at bounding box center [799, 189] width 522 height 30
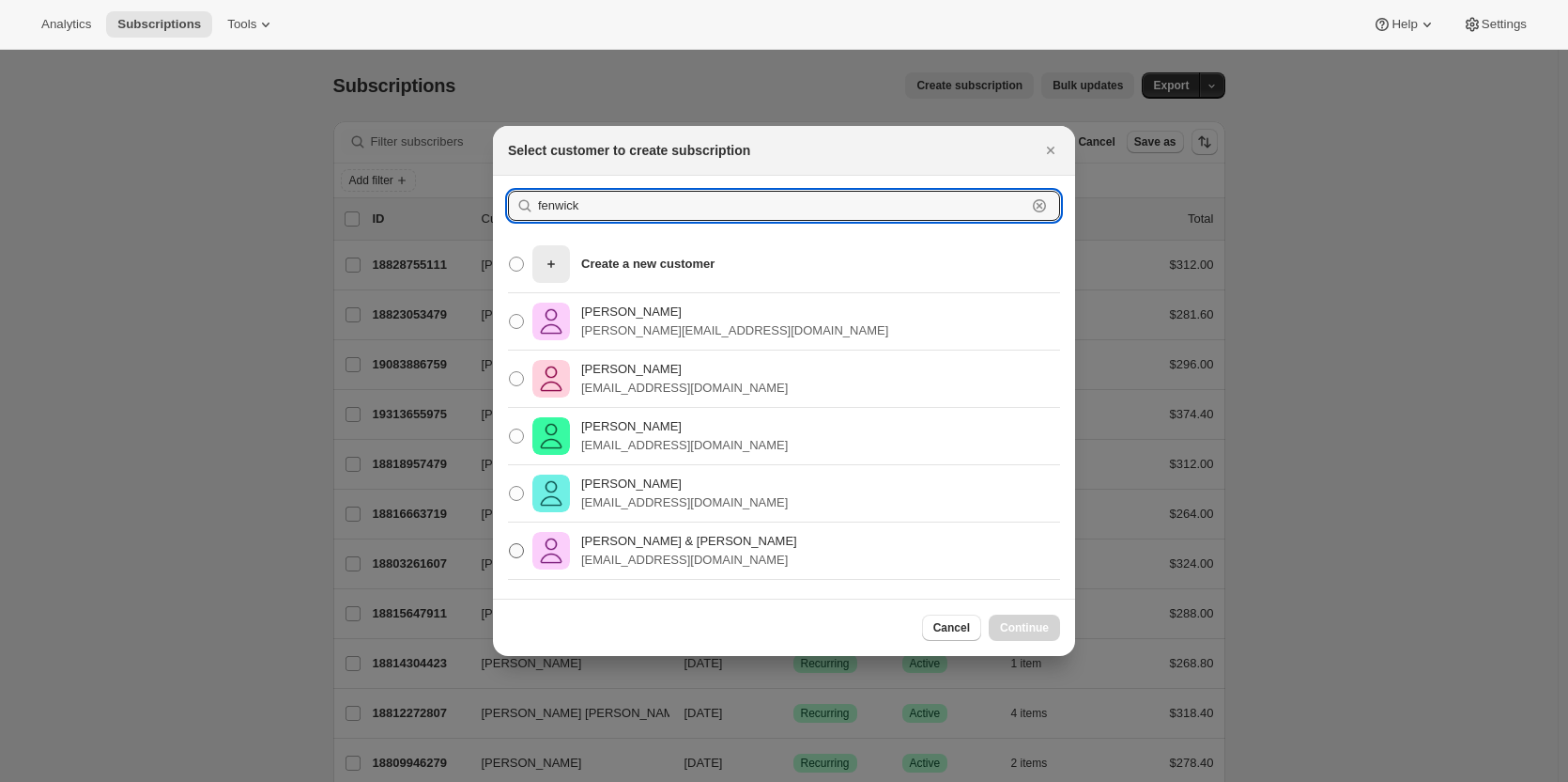
type input "fenwick"
click at [610, 543] on p "[PERSON_NAME] & [PERSON_NAME]" at bounding box center [689, 541] width 216 height 19
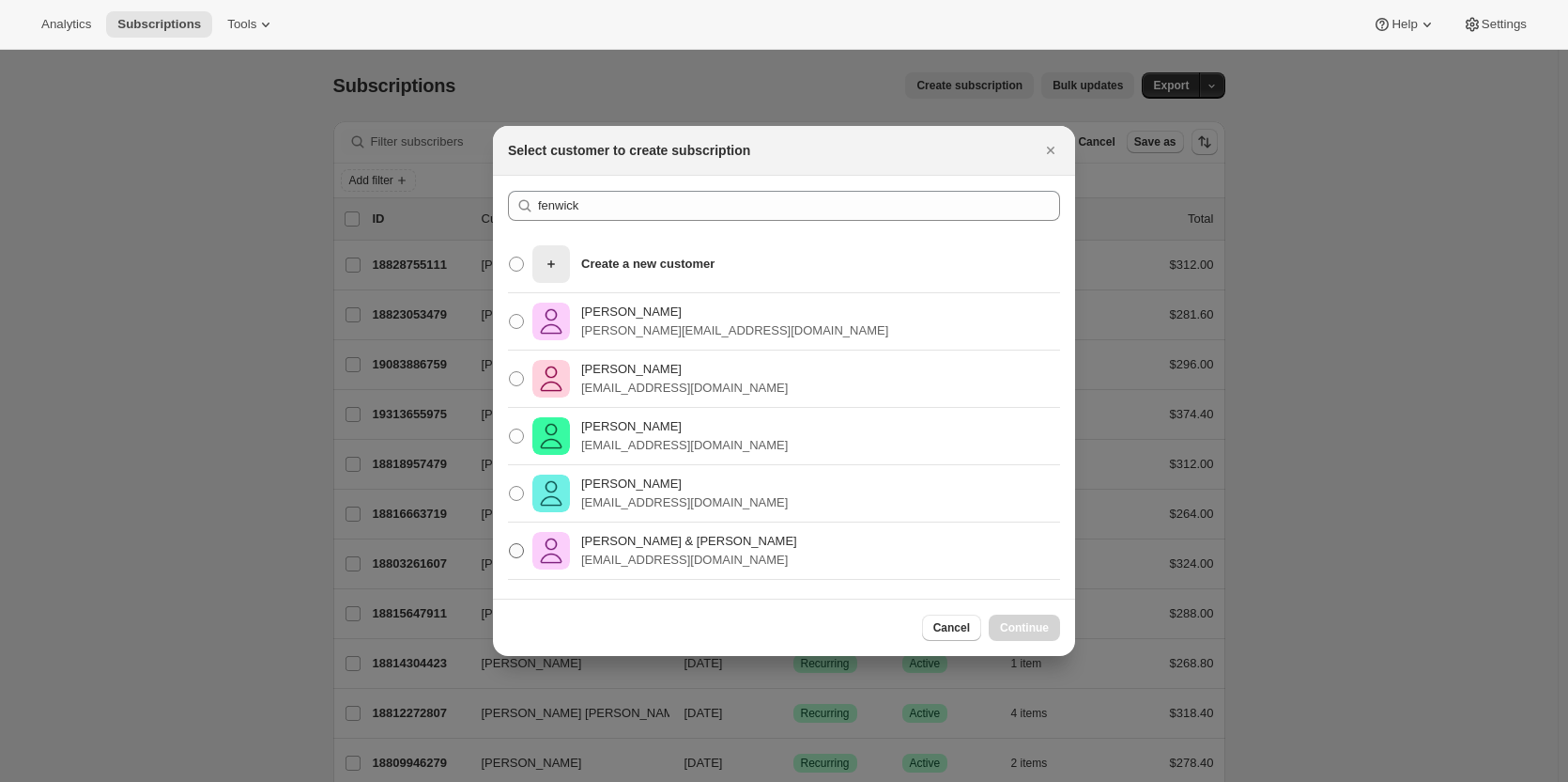
click at [519, 544] on span ":rc:" at bounding box center [517, 551] width 15 height 15
click at [510, 544] on input "[PERSON_NAME] & [PERSON_NAME] [EMAIL_ADDRESS][DOMAIN_NAME]" at bounding box center [509, 543] width 1 height 1
radio input "true"
click at [1020, 626] on span "Continue" at bounding box center [1024, 628] width 49 height 15
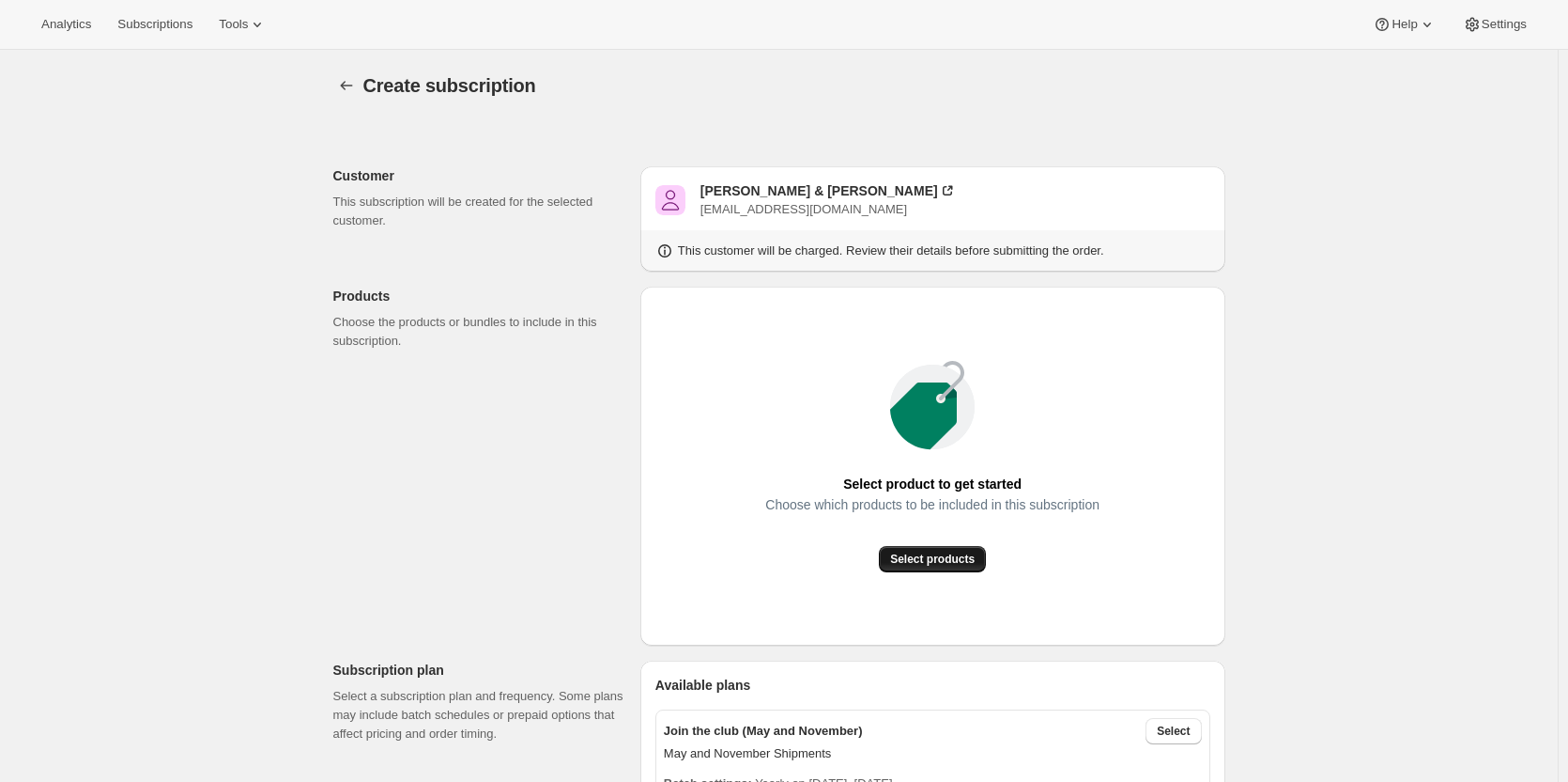
click at [945, 558] on span "Select products" at bounding box center [933, 559] width 84 height 15
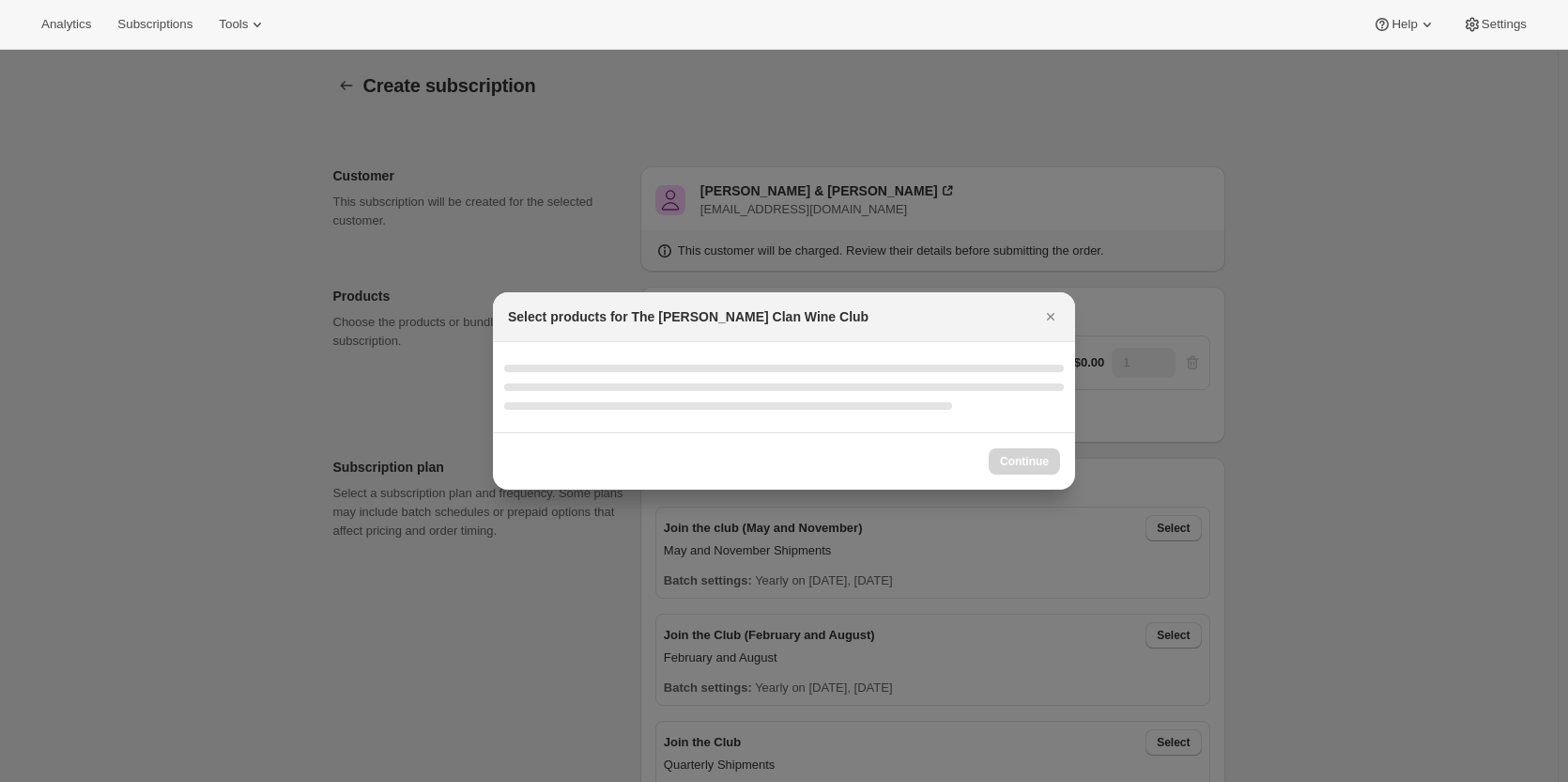
select select "gid://shopify/ProductVariant/46927751086247"
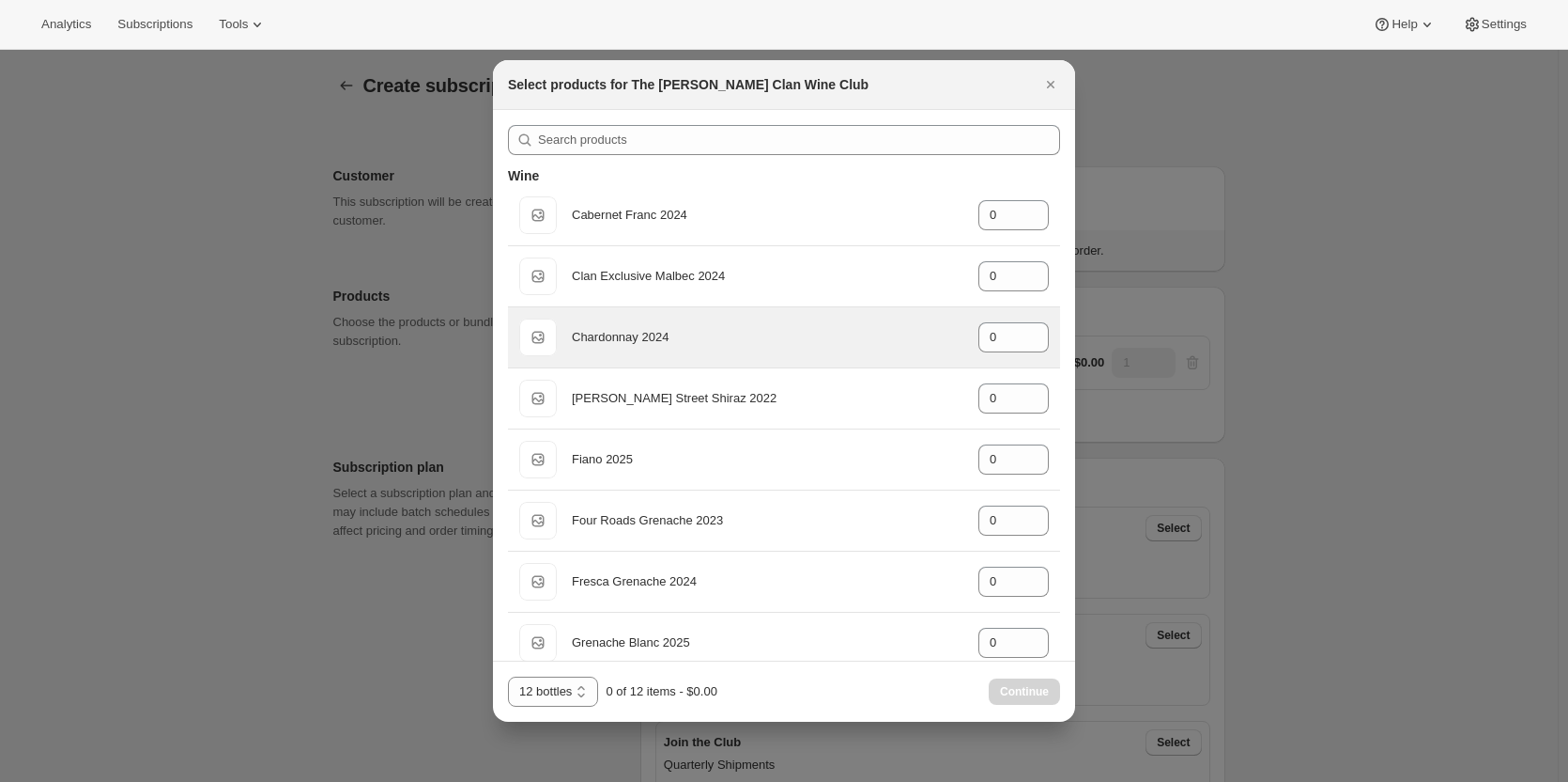
click at [810, 321] on div "Default Title Chardonnay 2024 gid://shopify/ProductVariant/46914040299687 0" at bounding box center [784, 337] width 529 height 37
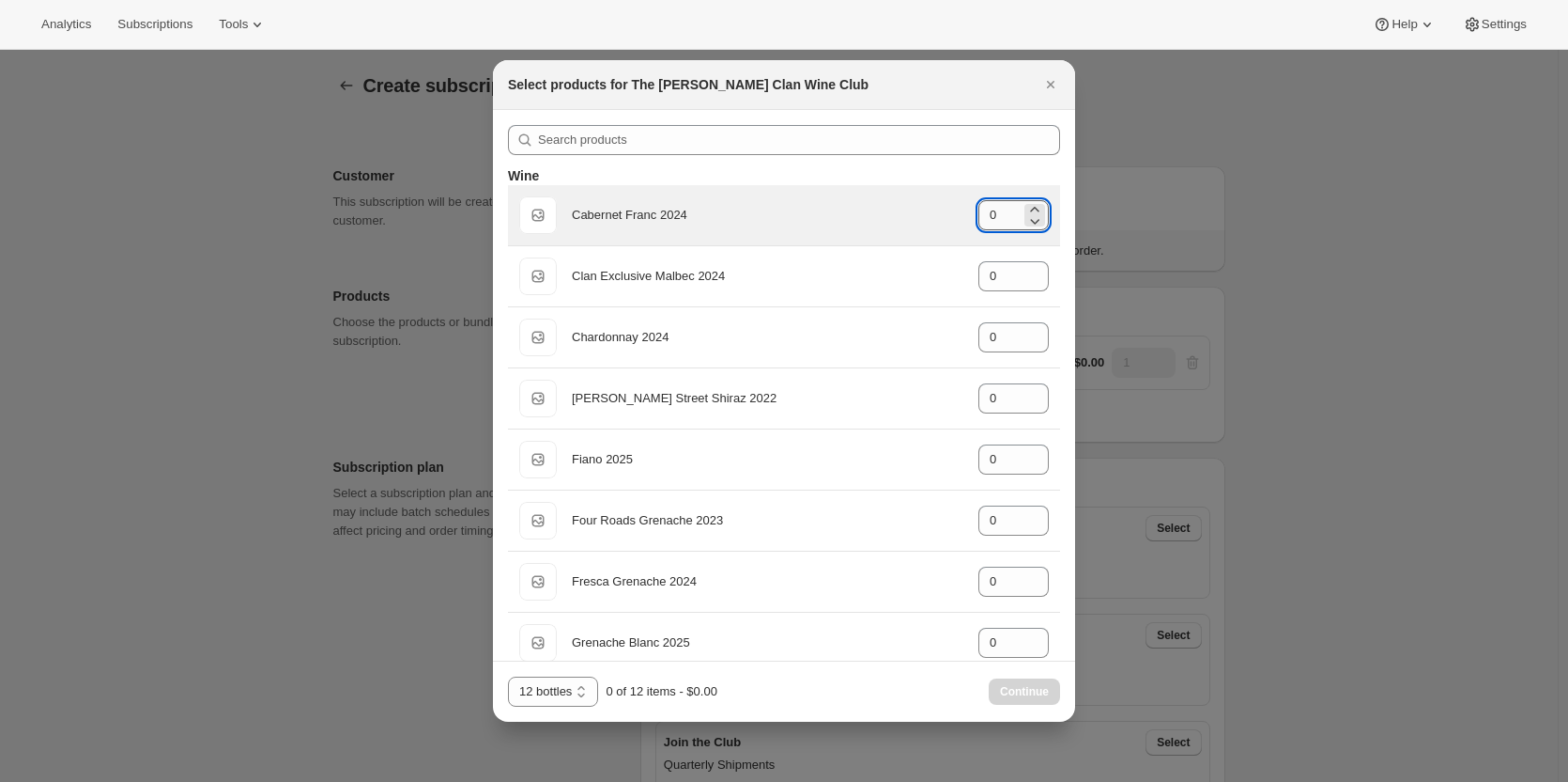
drag, startPoint x: 1008, startPoint y: 201, endPoint x: 985, endPoint y: 212, distance: 25.5
click at [986, 212] on div "Default Title Cabernet Franc 2024 gid://shopify/ProductVariant/46914039546023 0" at bounding box center [784, 215] width 552 height 60
drag, startPoint x: 985, startPoint y: 212, endPoint x: 951, endPoint y: 218, distance: 34.5
click at [952, 218] on div "Default Title Cabernet Franc 2024 gid://shopify/ProductVariant/46914039546023 0" at bounding box center [784, 214] width 529 height 37
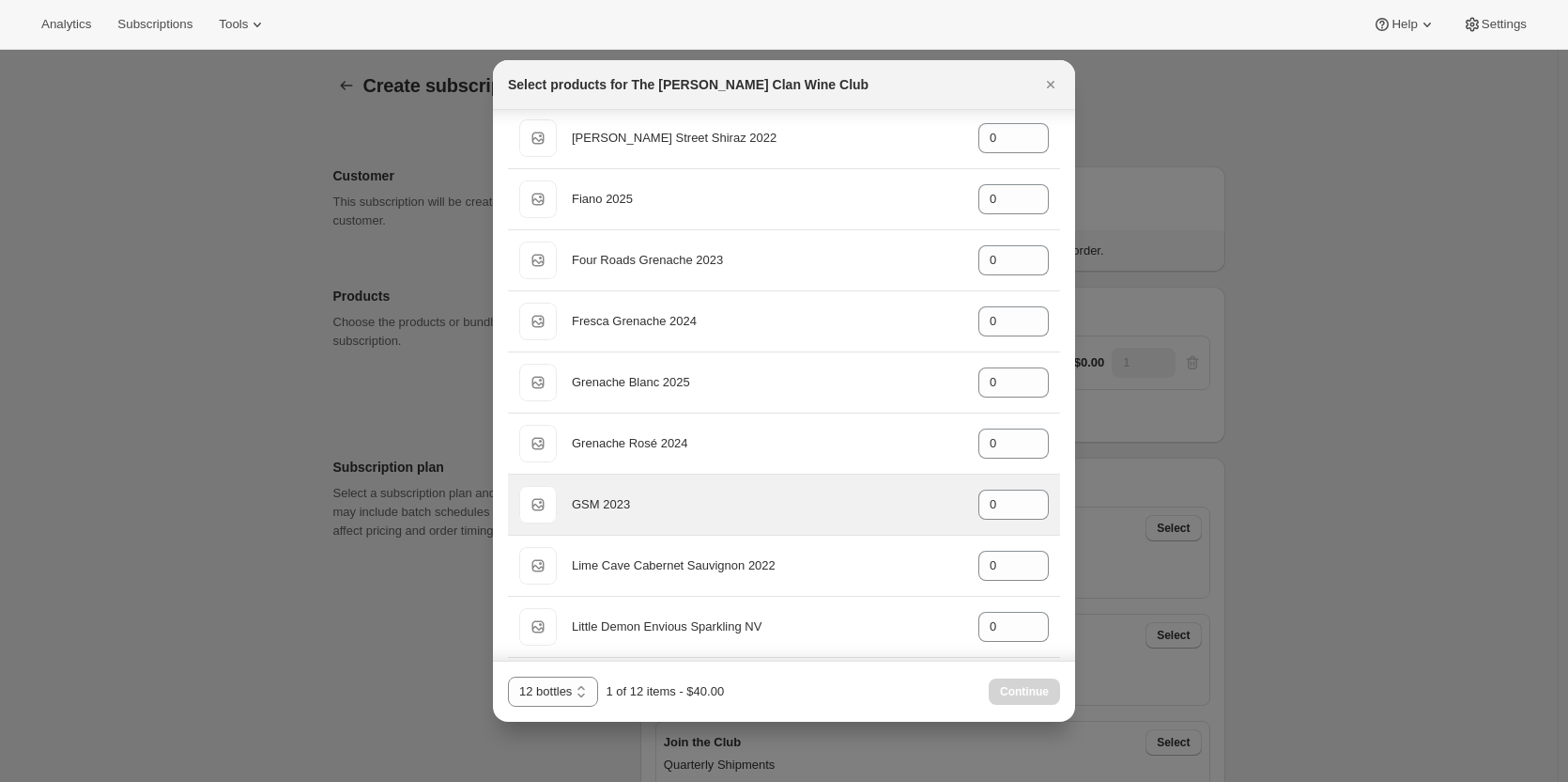
scroll to position [282, 0]
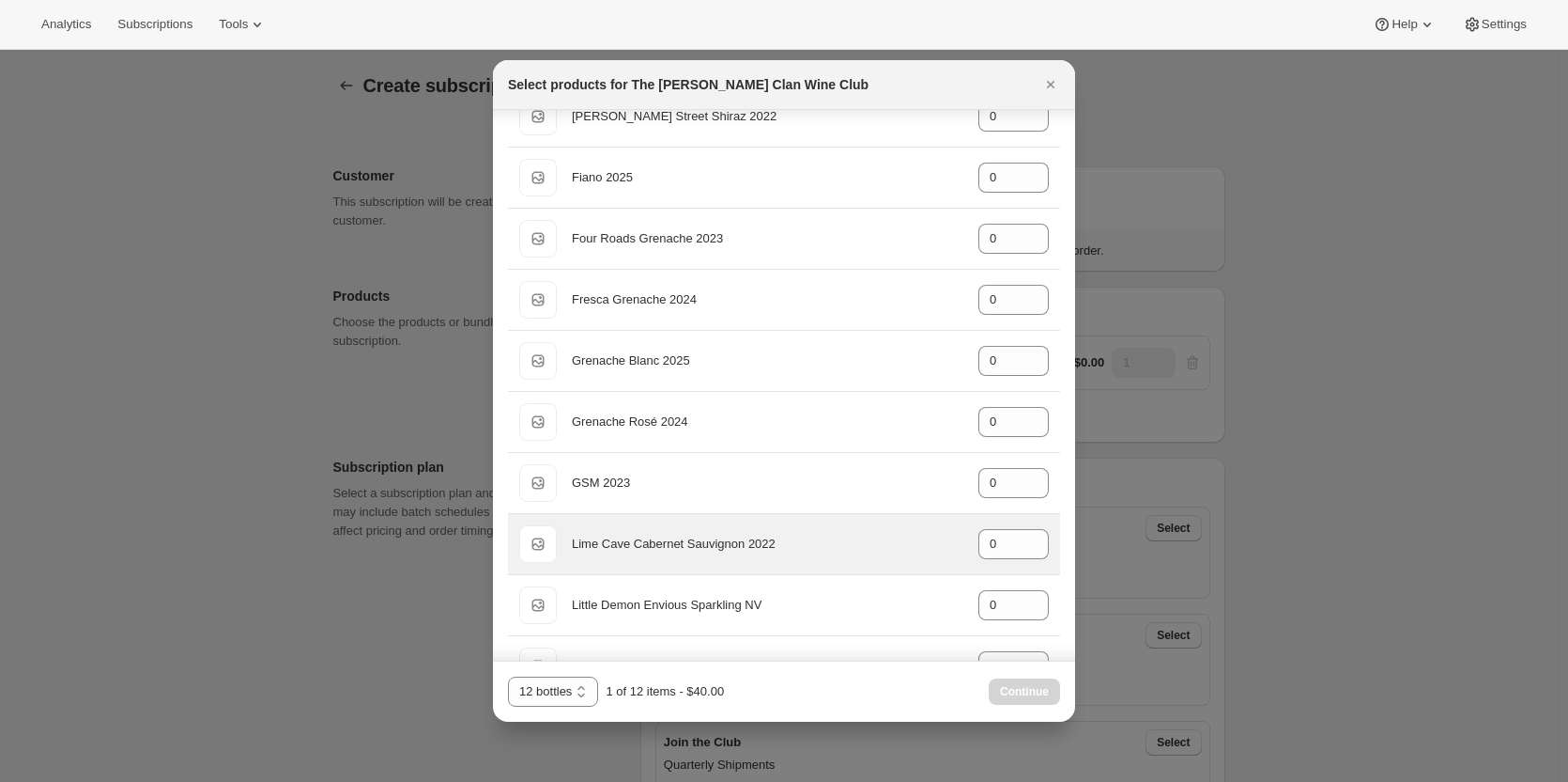
type input "1"
drag, startPoint x: 940, startPoint y: 546, endPoint x: 926, endPoint y: 549, distance: 14.3
click at [926, 549] on div "Default Title Lime Cave Cabernet Sauvignon 2022 gid://shopify/ProductVariant/46…" at bounding box center [784, 543] width 529 height 37
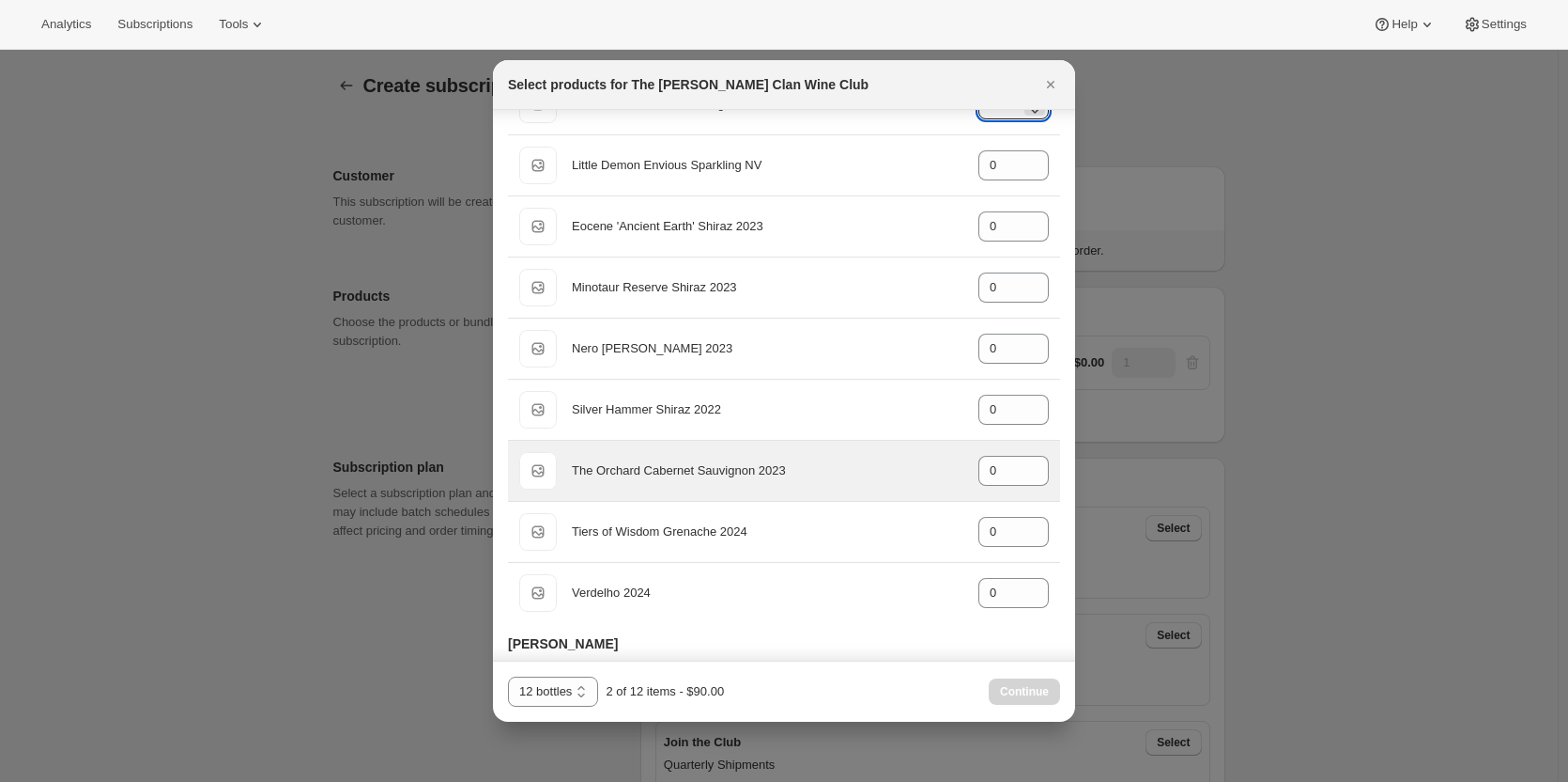
scroll to position [751, 0]
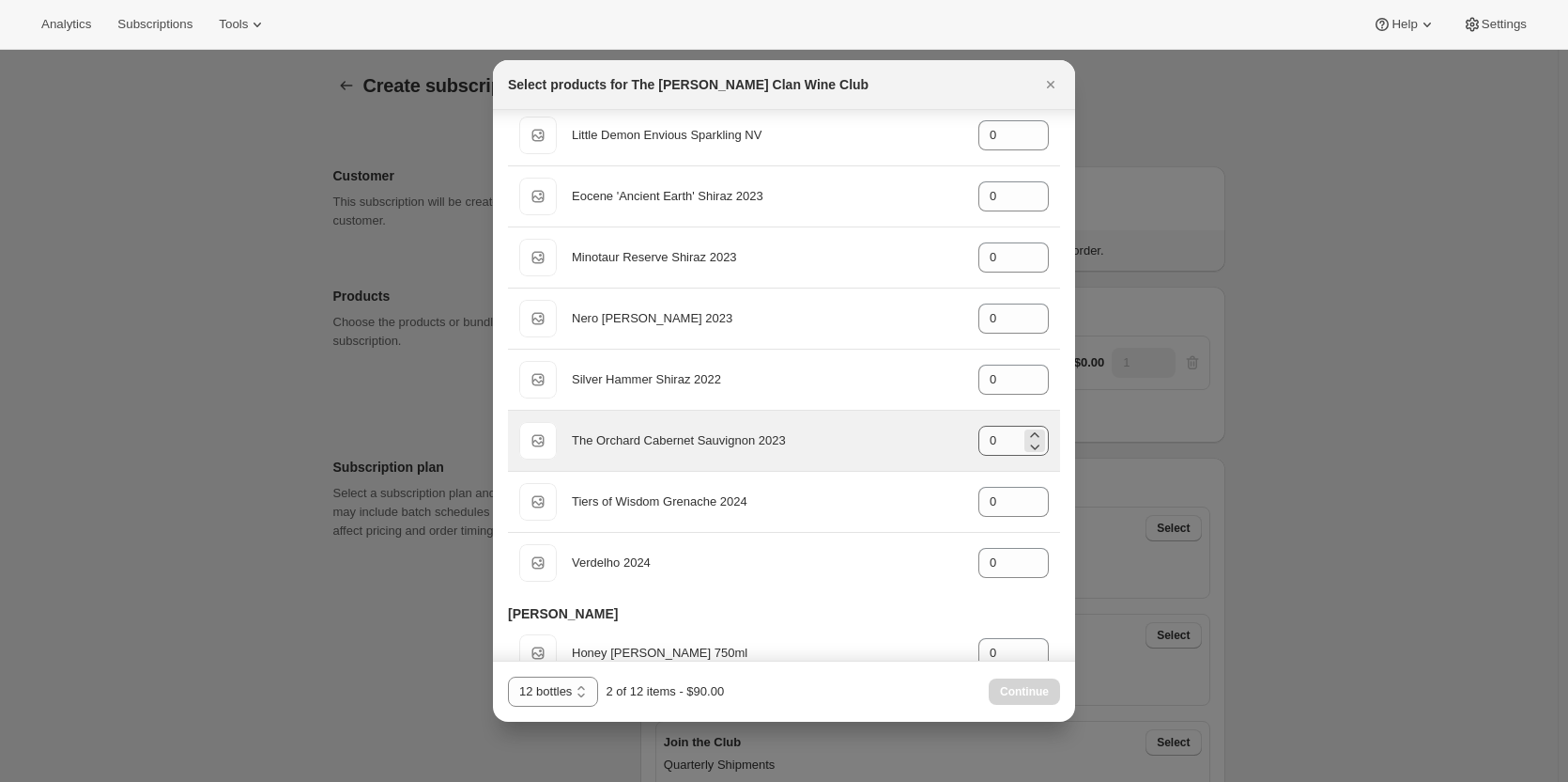
type input "1"
drag, startPoint x: 987, startPoint y: 443, endPoint x: 960, endPoint y: 431, distance: 29.5
click at [961, 441] on div "Default Title The Orchard Cabernet Sauvignon 2023 gid://shopify/ProductVariant/…" at bounding box center [784, 440] width 529 height 37
drag, startPoint x: 988, startPoint y: 433, endPoint x: 974, endPoint y: 436, distance: 14.3
click at [978, 436] on input "2" at bounding box center [999, 440] width 42 height 30
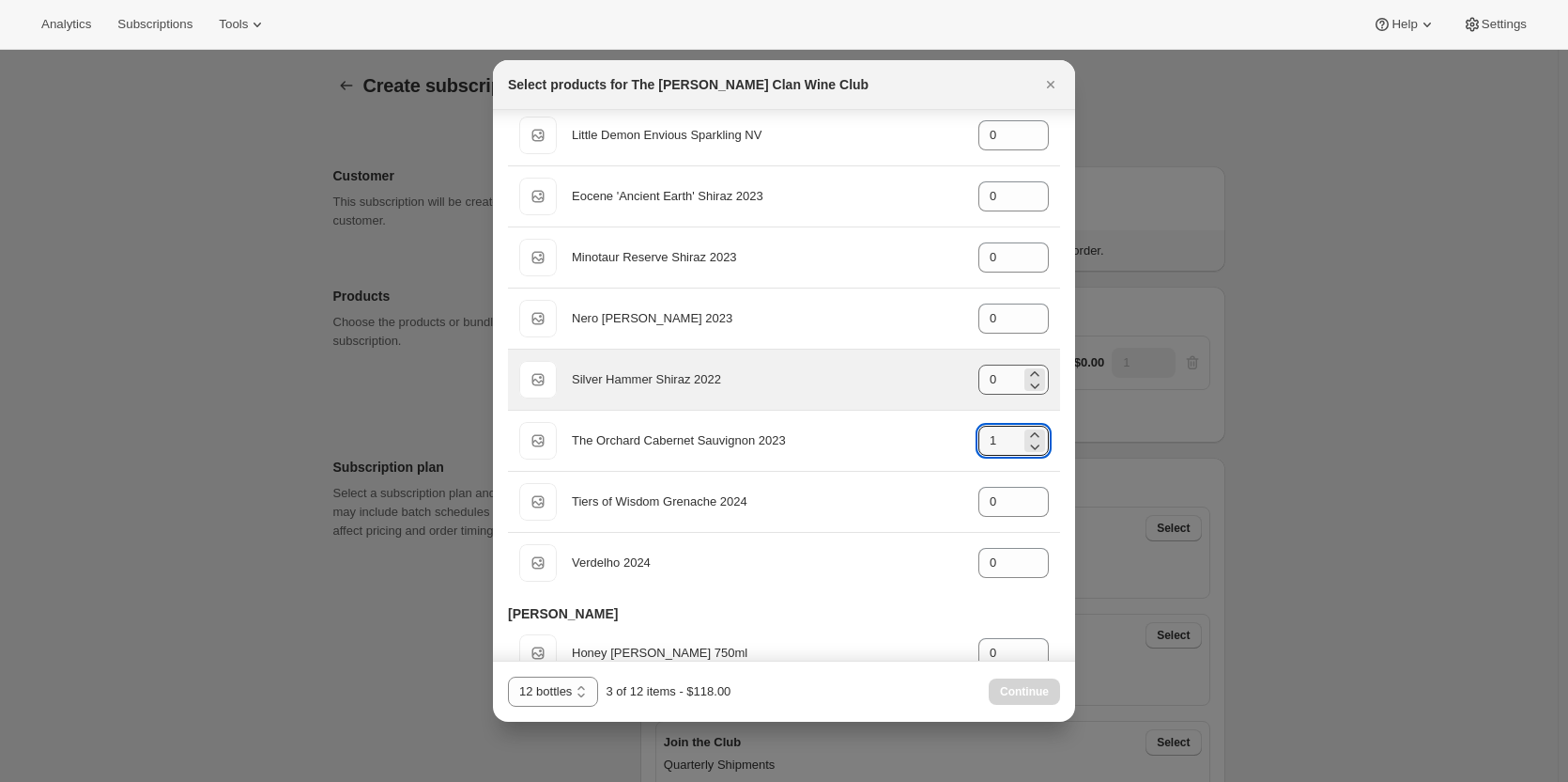
type input "1"
drag, startPoint x: 999, startPoint y: 375, endPoint x: 905, endPoint y: 384, distance: 94.4
click at [905, 384] on div "Default Title Silver Hammer Shiraz 2022 gid://shopify/ProductVariant/4691404419…" at bounding box center [784, 379] width 529 height 37
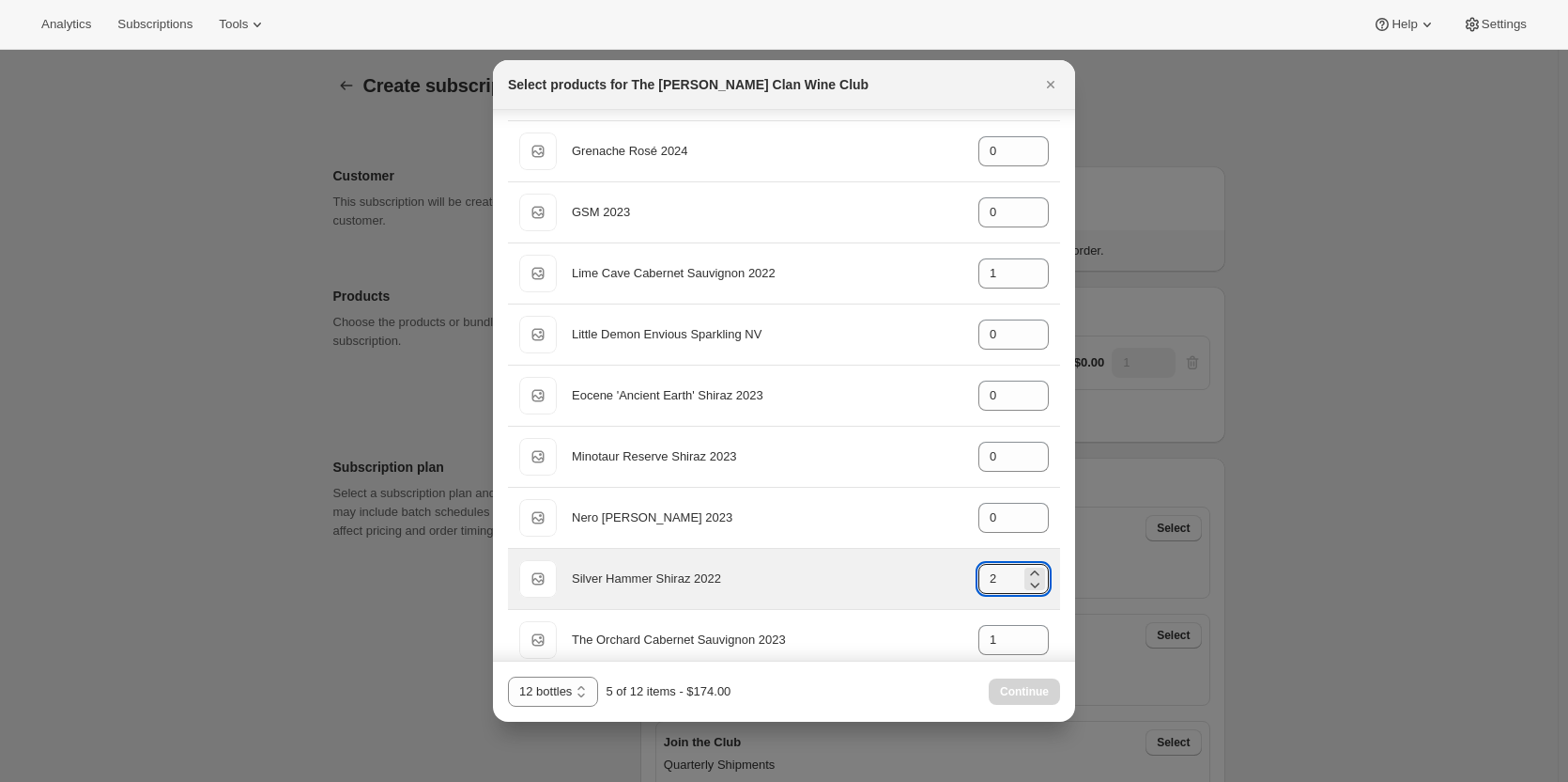
scroll to position [469, 0]
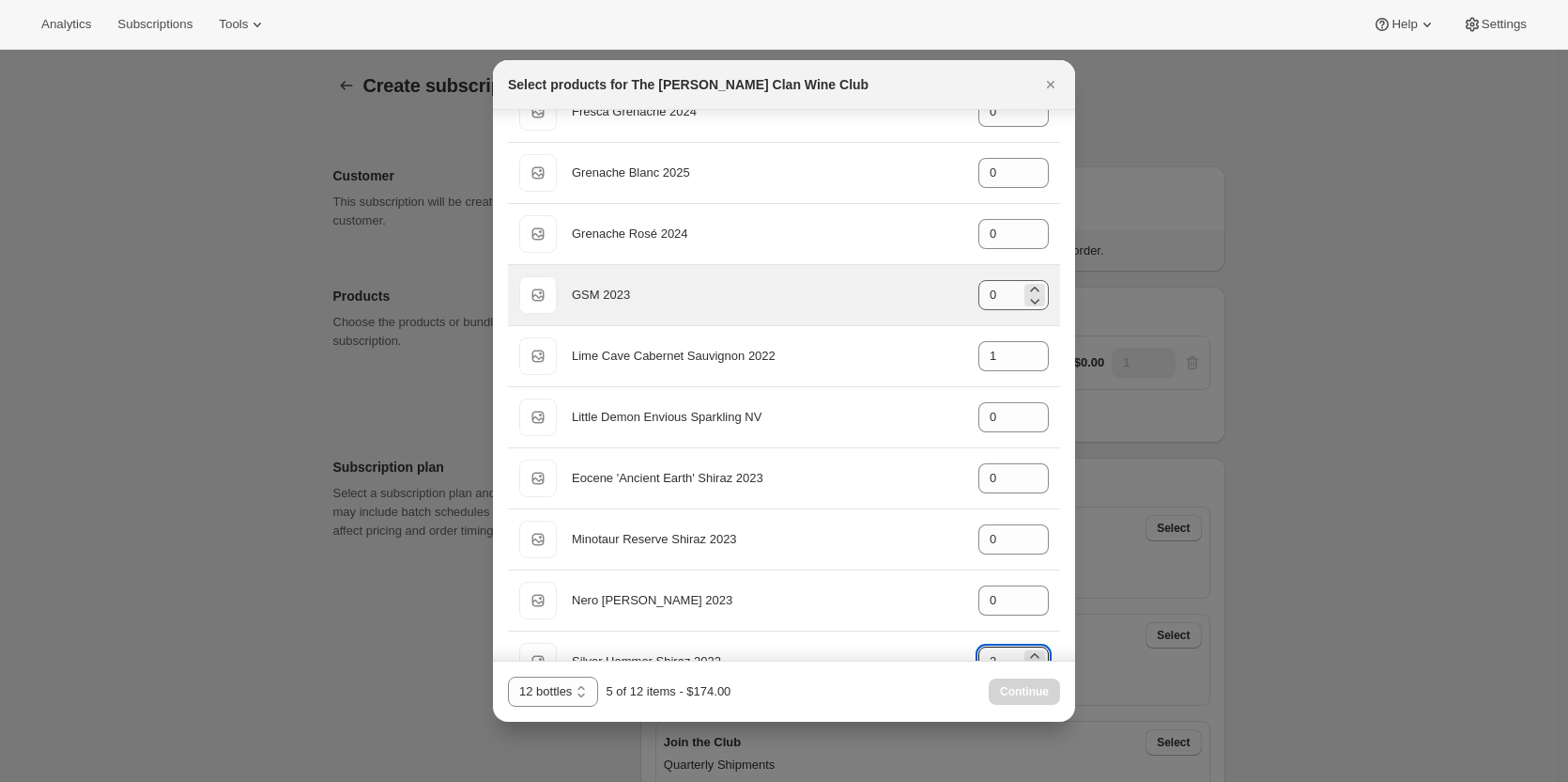
type input "2"
drag, startPoint x: 990, startPoint y: 294, endPoint x: 942, endPoint y: 276, distance: 51.3
click at [948, 288] on div "Default Title GSM 2023 gid://shopify/ProductVariant/46914042855591 0" at bounding box center [784, 294] width 529 height 37
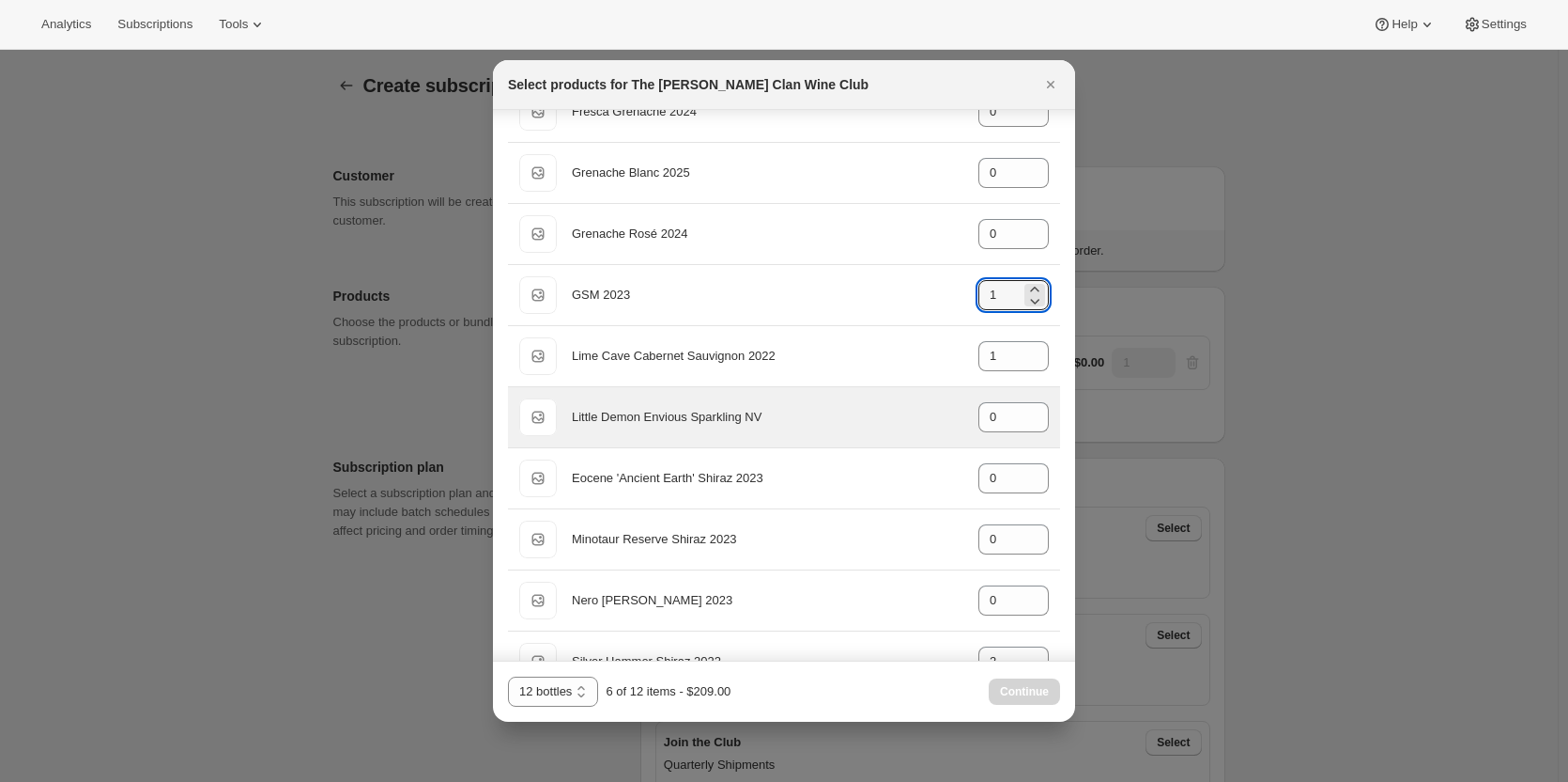
scroll to position [376, 0]
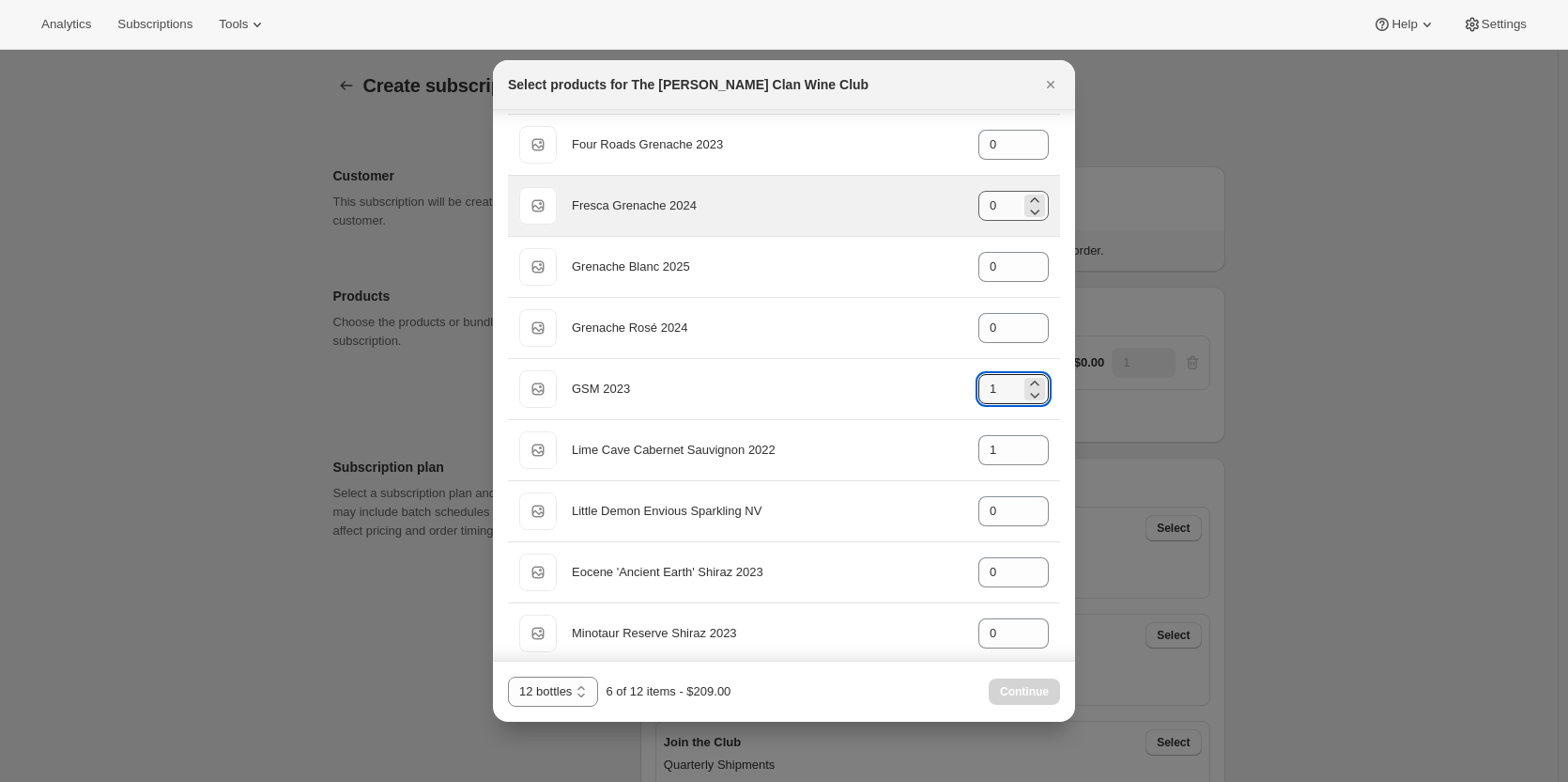
type input "1"
drag, startPoint x: 1000, startPoint y: 207, endPoint x: 895, endPoint y: 200, distance: 105.2
click at [895, 200] on div "Default Title Fresca Grenache 2024 gid://shopify/ProductVariant/46914041872551 0" at bounding box center [784, 206] width 529 height 37
click at [953, 207] on div "Default Title Fresca Grenache 2024 gid://shopify/ProductVariant/46914041872551 2" at bounding box center [784, 206] width 529 height 37
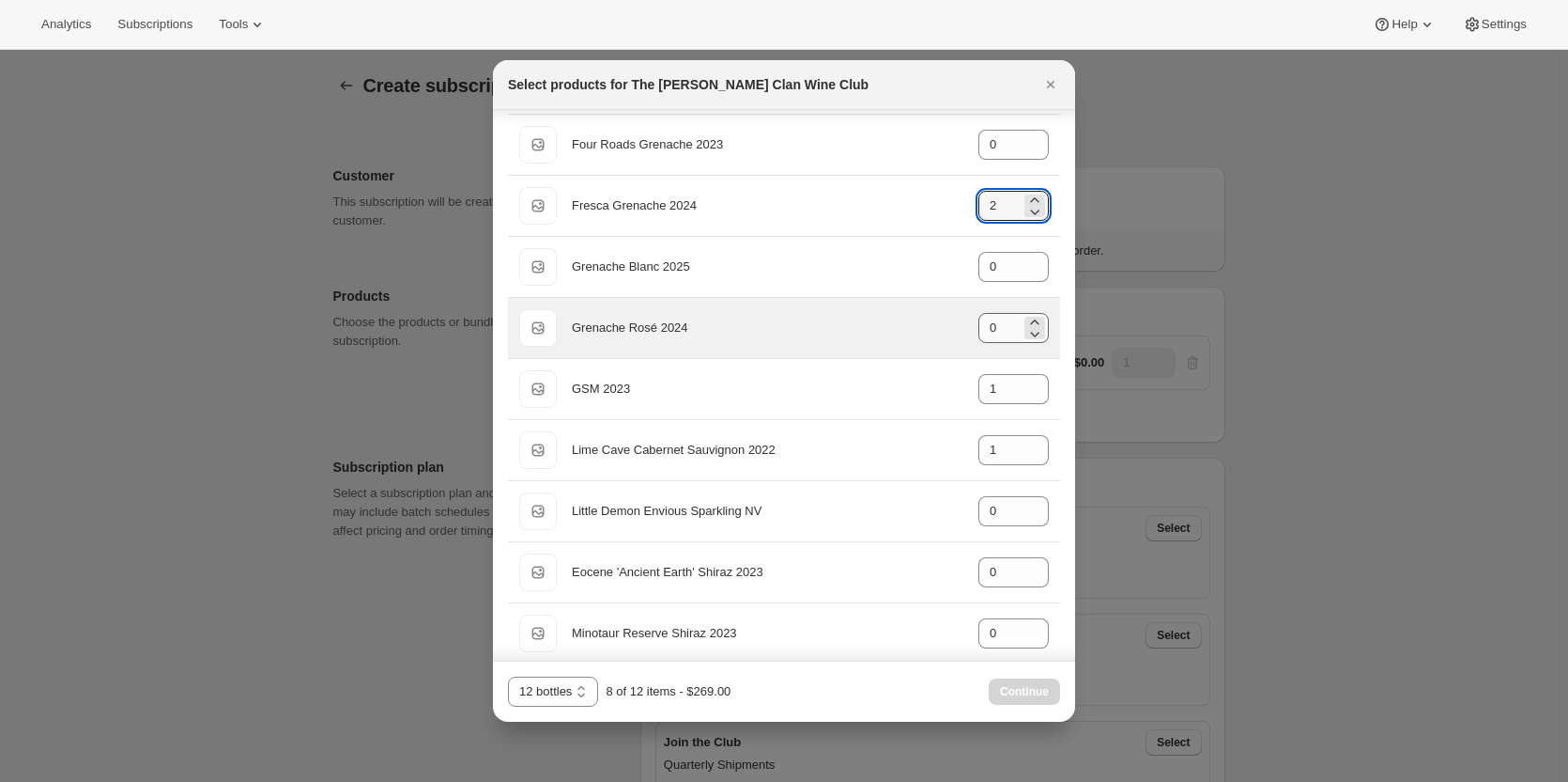
type input "2"
drag, startPoint x: 994, startPoint y: 328, endPoint x: 942, endPoint y: 334, distance: 52.3
click at [942, 334] on div "Default Title Grenache Rosé 2024 gid://shopify/ProductVariant/46914042429607 0" at bounding box center [784, 327] width 529 height 37
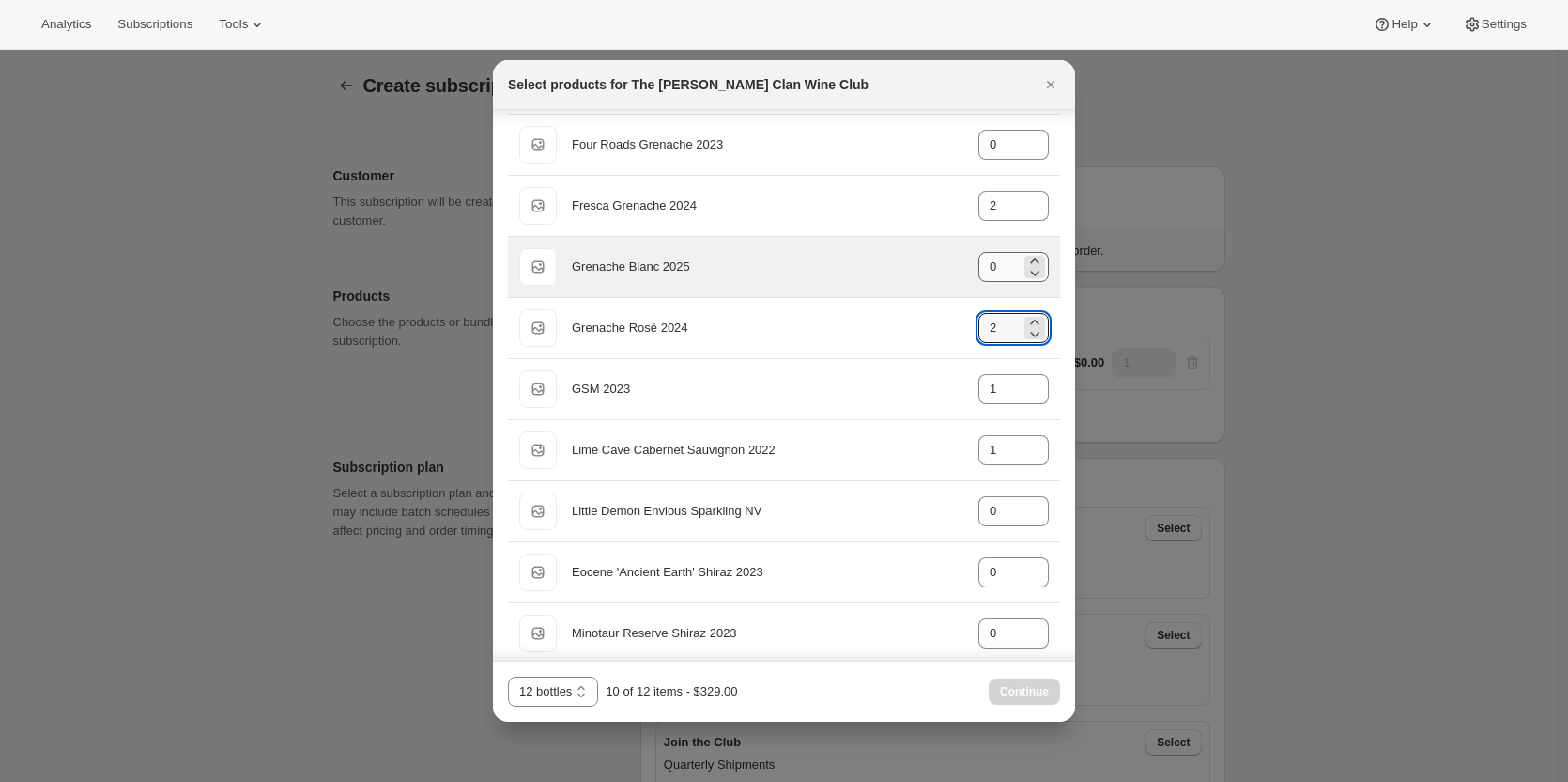
type input "2"
drag, startPoint x: 995, startPoint y: 263, endPoint x: 947, endPoint y: 263, distance: 48.0
click at [947, 263] on div "Default Title Grenache Blanc 2025 gid://shopify/ProductVariant/46914041970855 0" at bounding box center [784, 266] width 529 height 37
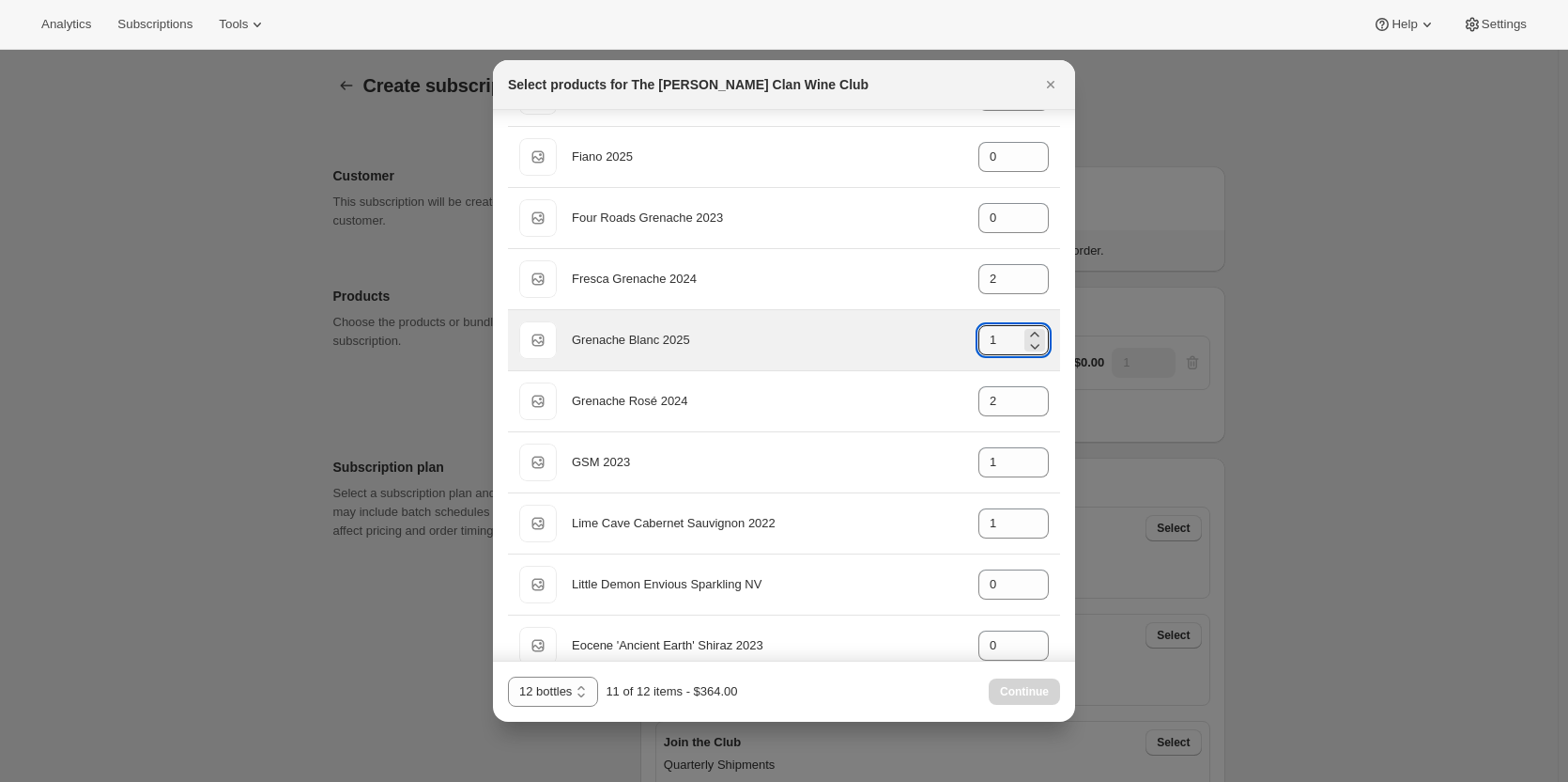
scroll to position [282, 0]
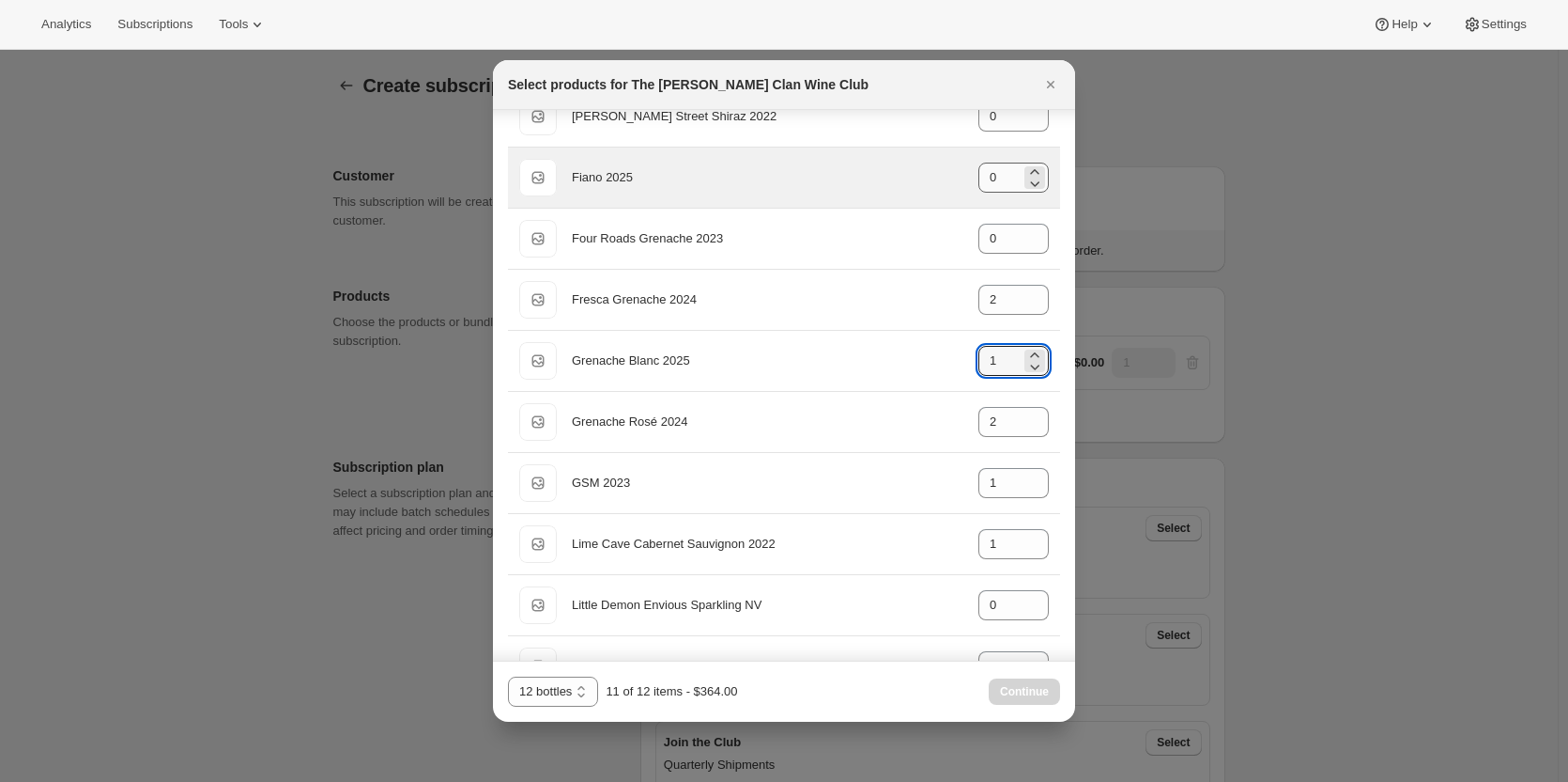
type input "1"
drag, startPoint x: 989, startPoint y: 178, endPoint x: 962, endPoint y: 169, distance: 28.5
click at [965, 170] on div "Default Title Fiano 2025 gid://shopify/ProductVariant/46914039808167 0" at bounding box center [784, 177] width 529 height 37
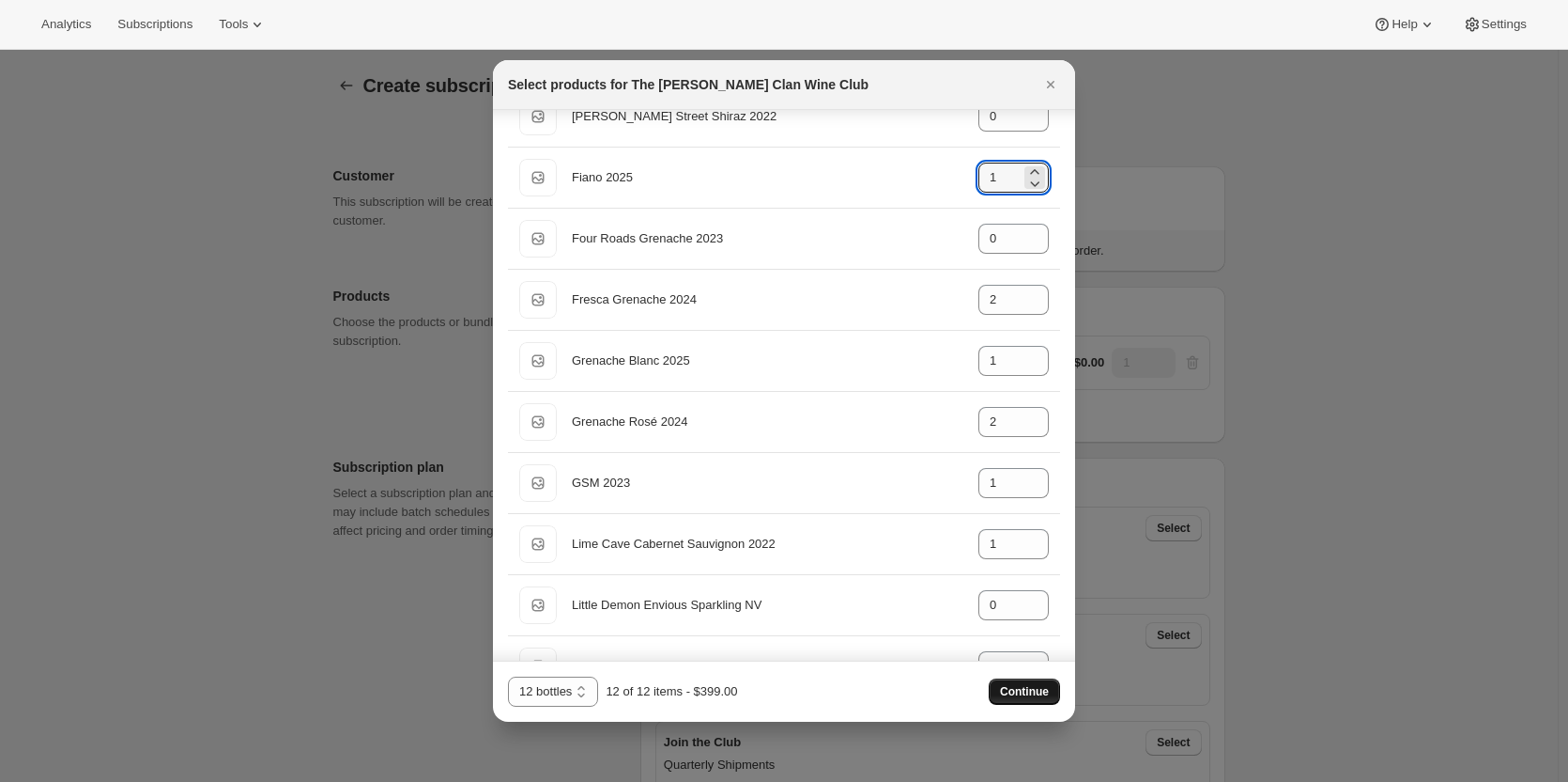
type input "1"
click at [1030, 691] on span "Continue" at bounding box center [1024, 691] width 49 height 15
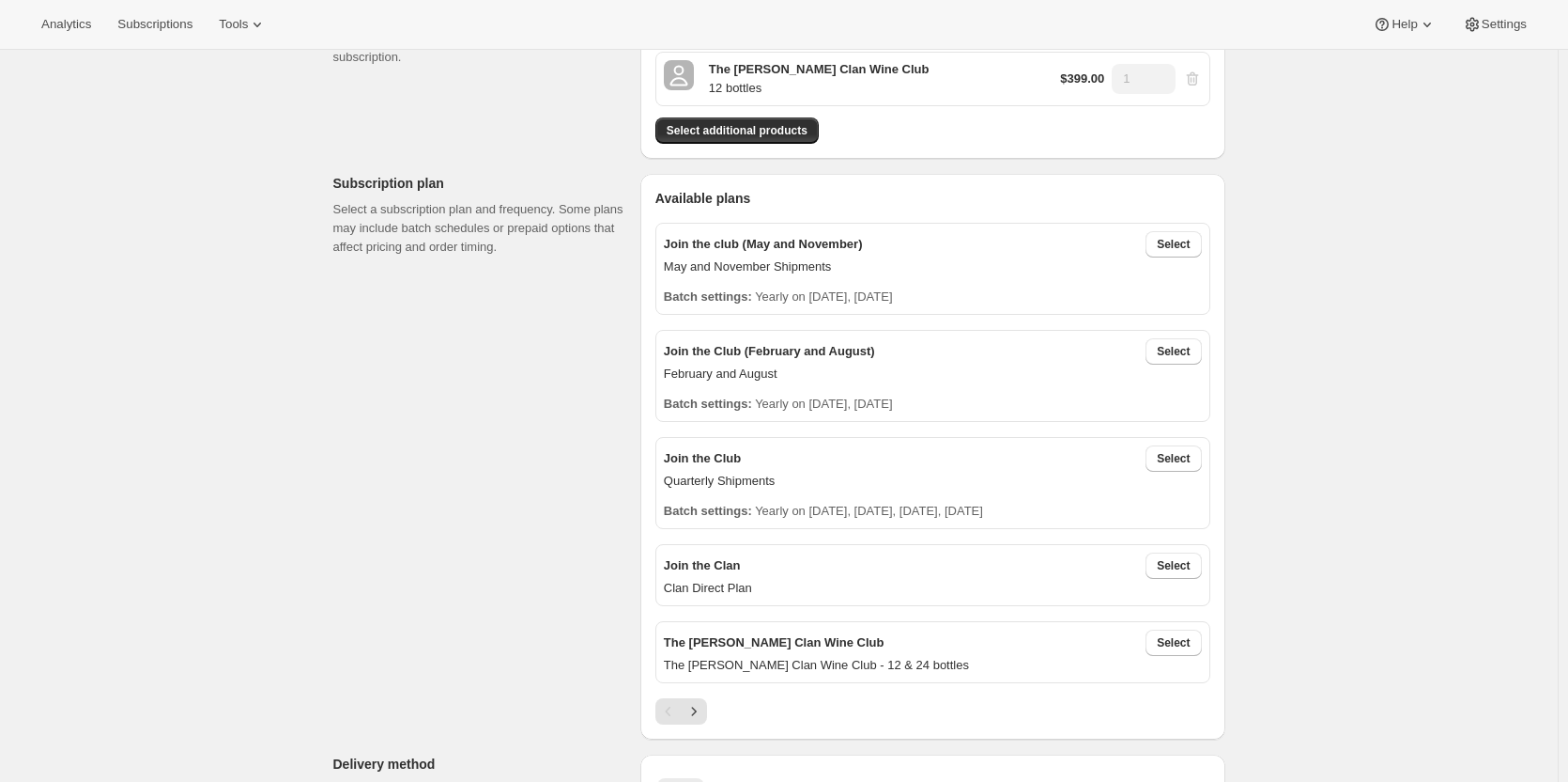
scroll to position [376, 0]
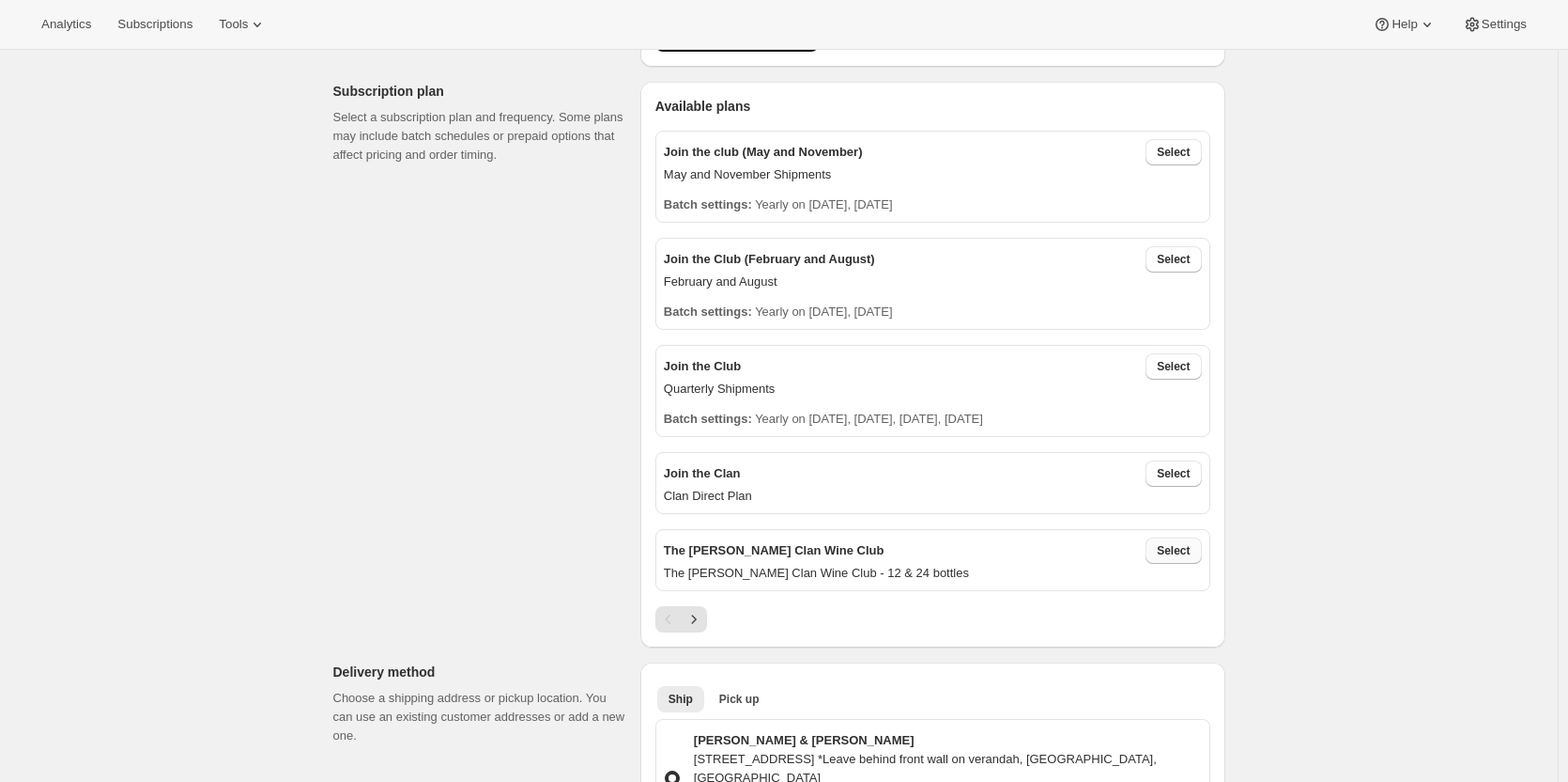
click at [1170, 547] on span "Select" at bounding box center [1173, 551] width 32 height 15
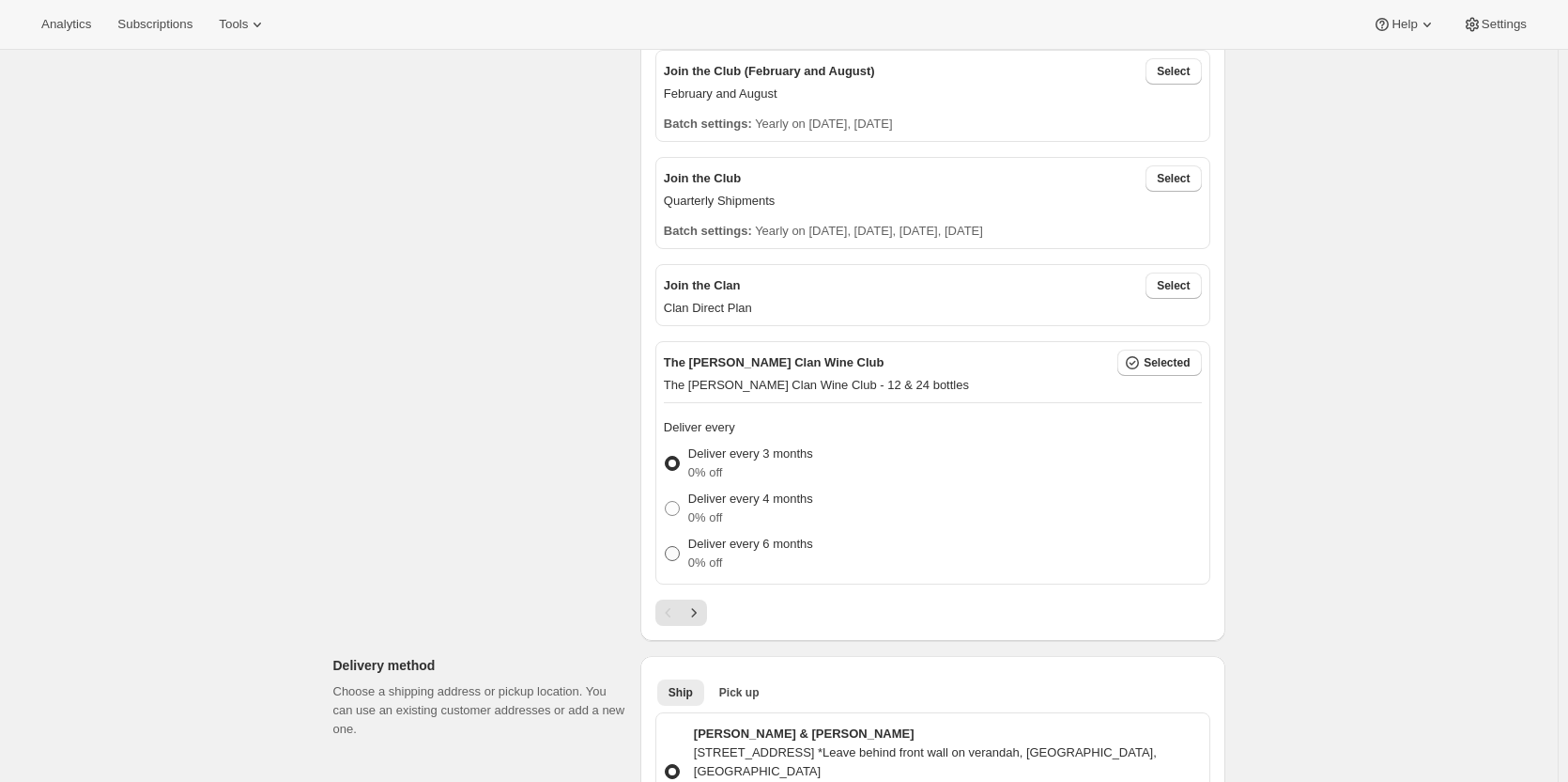
click at [686, 549] on label "Deliver every 6 months 0% off" at bounding box center [739, 553] width 149 height 45
click at [666, 547] on input "Deliver every 6 months 0% off" at bounding box center [665, 546] width 1 height 1
radio input "true"
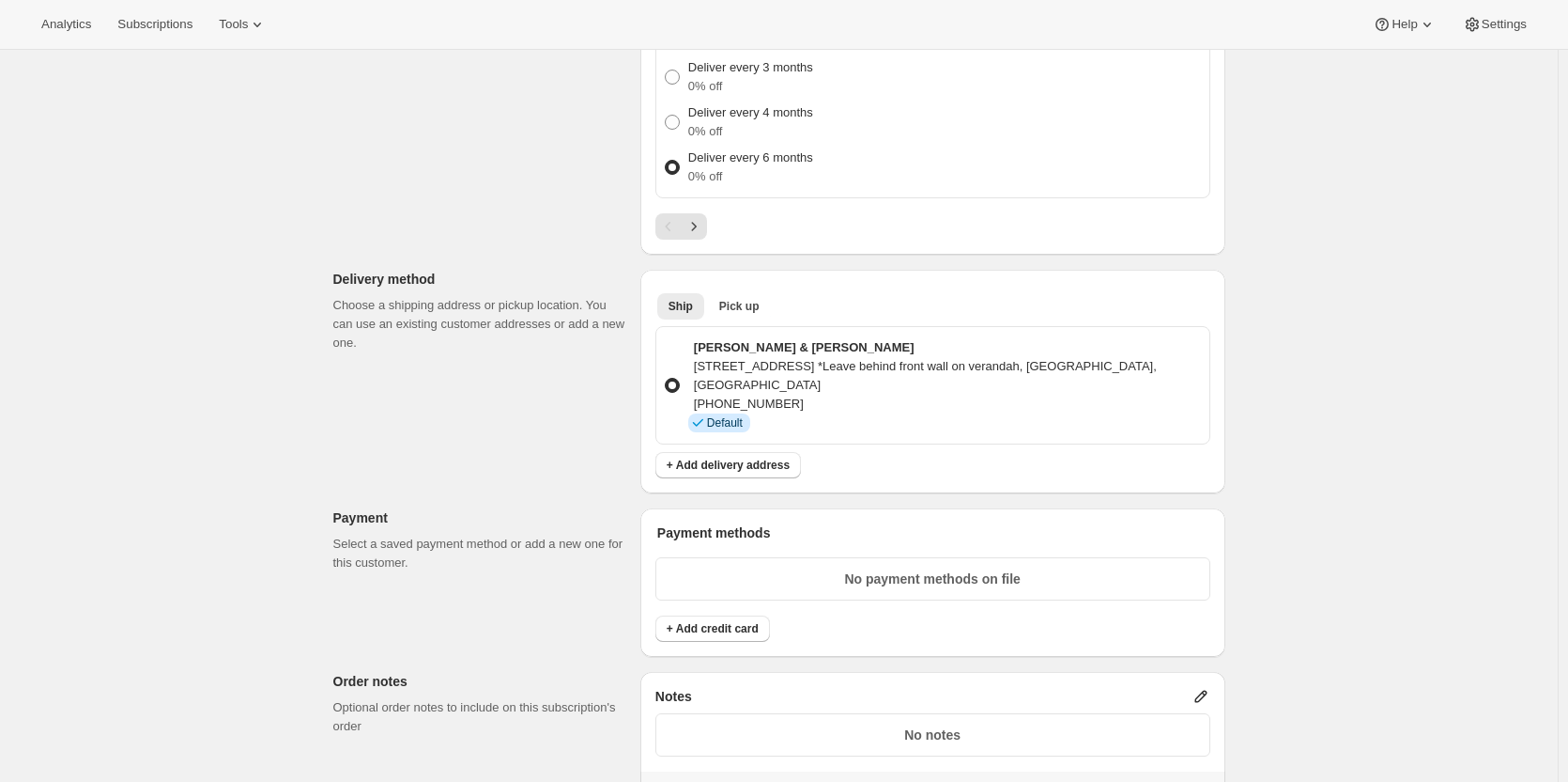
scroll to position [1127, 0]
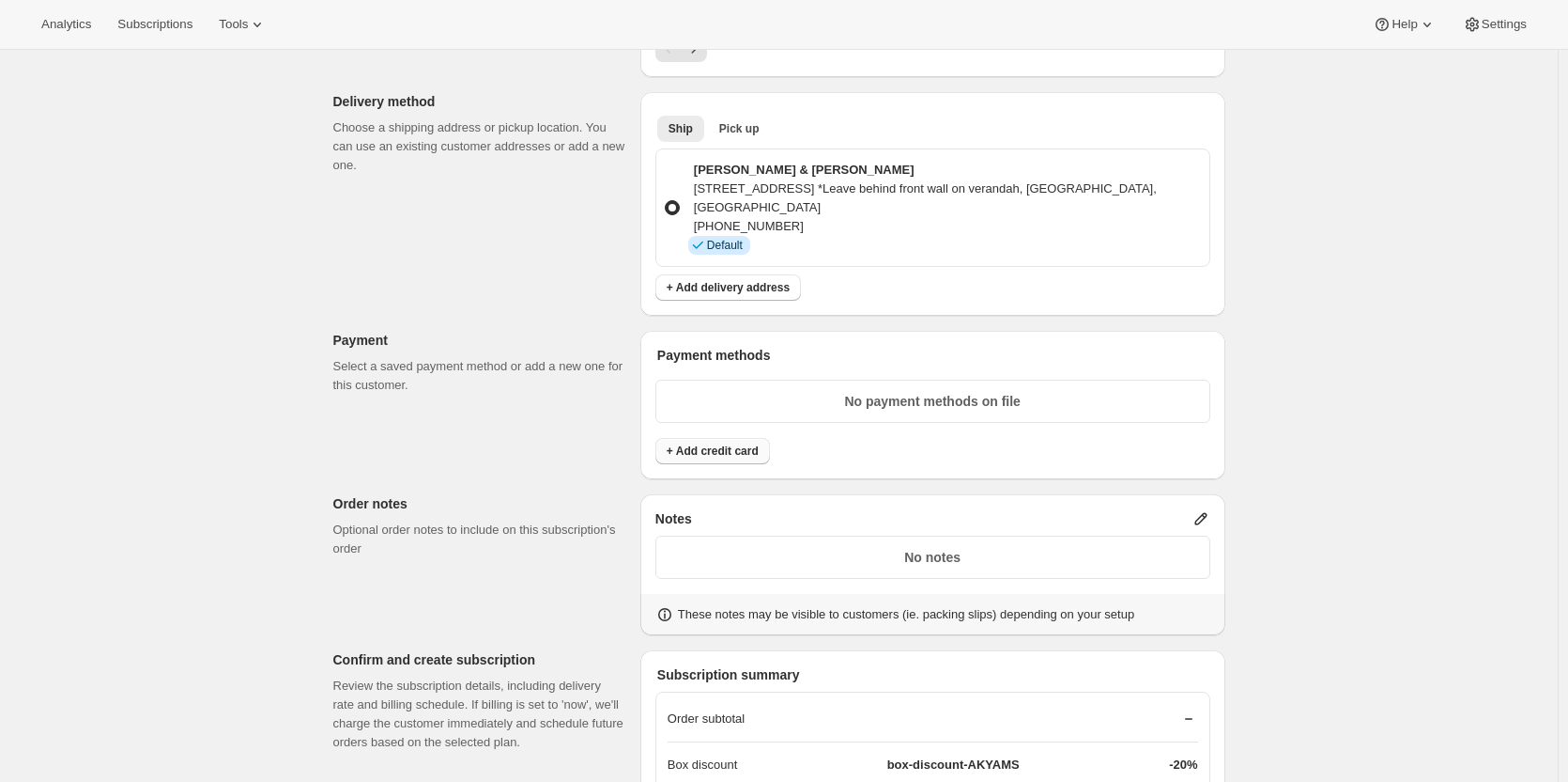
click at [715, 453] on span "+ Add credit card" at bounding box center [713, 451] width 92 height 15
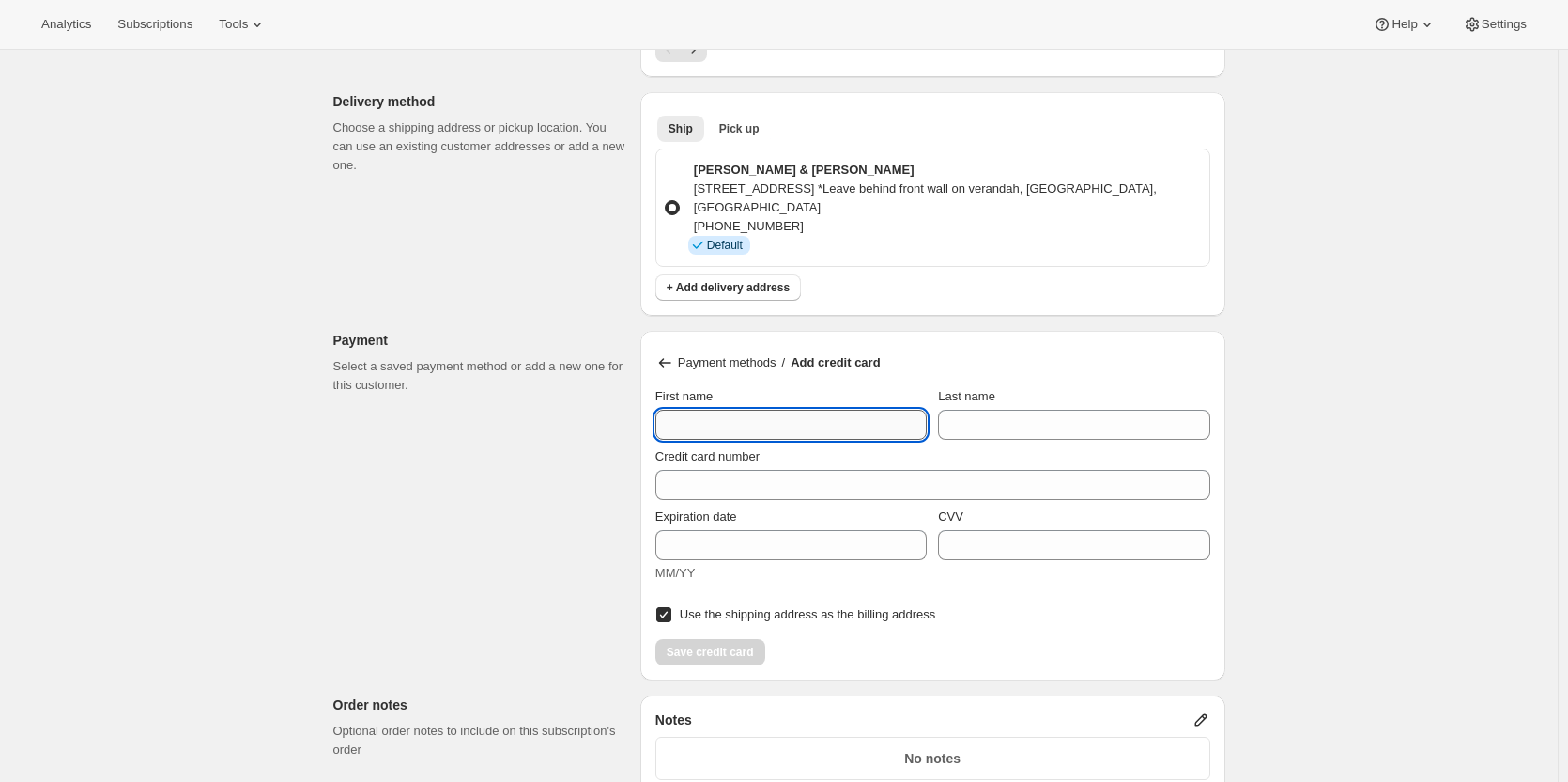
click at [715, 412] on input "First name" at bounding box center [791, 424] width 271 height 30
type input "Peter"
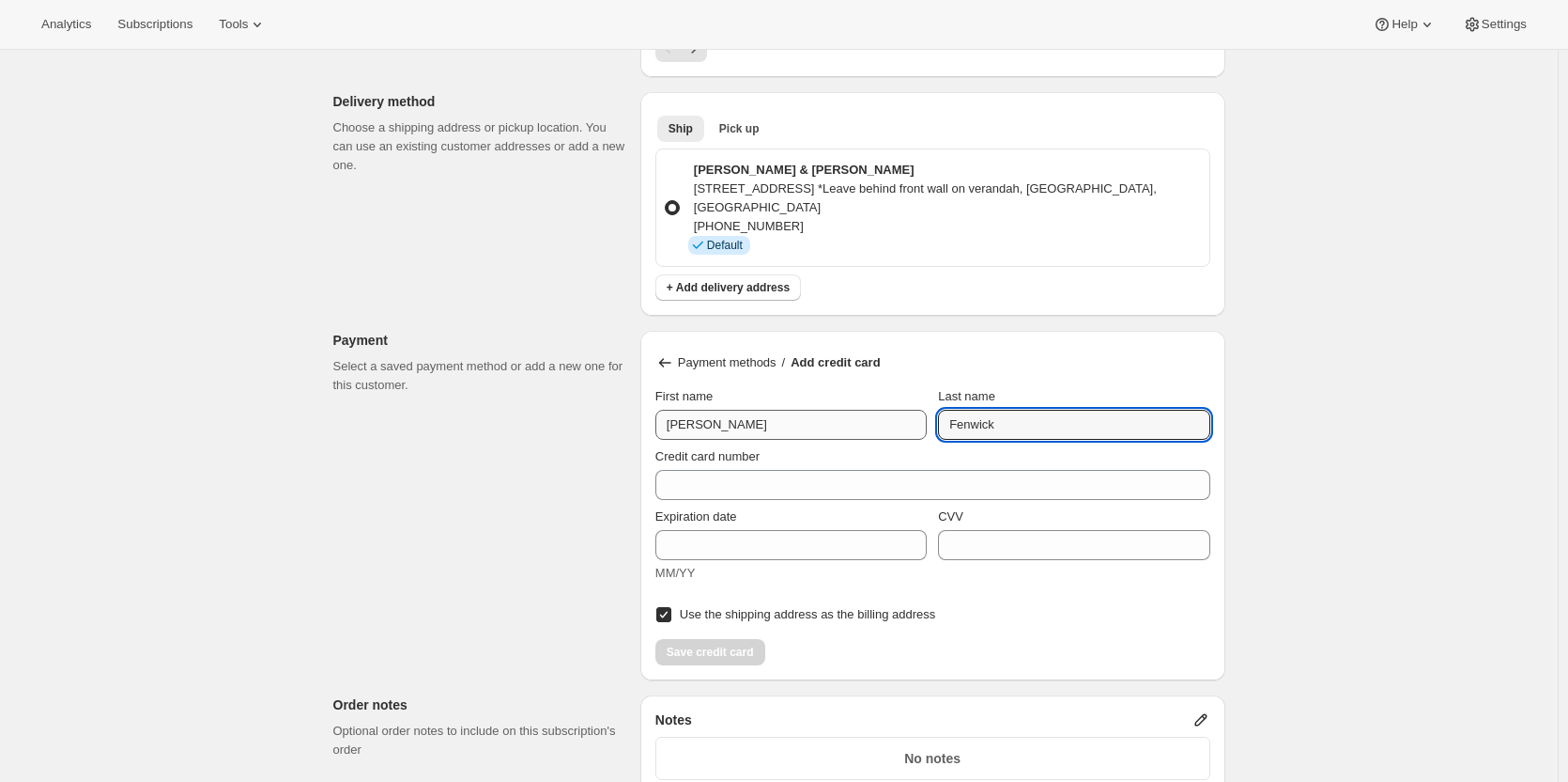
type input "Fenwick"
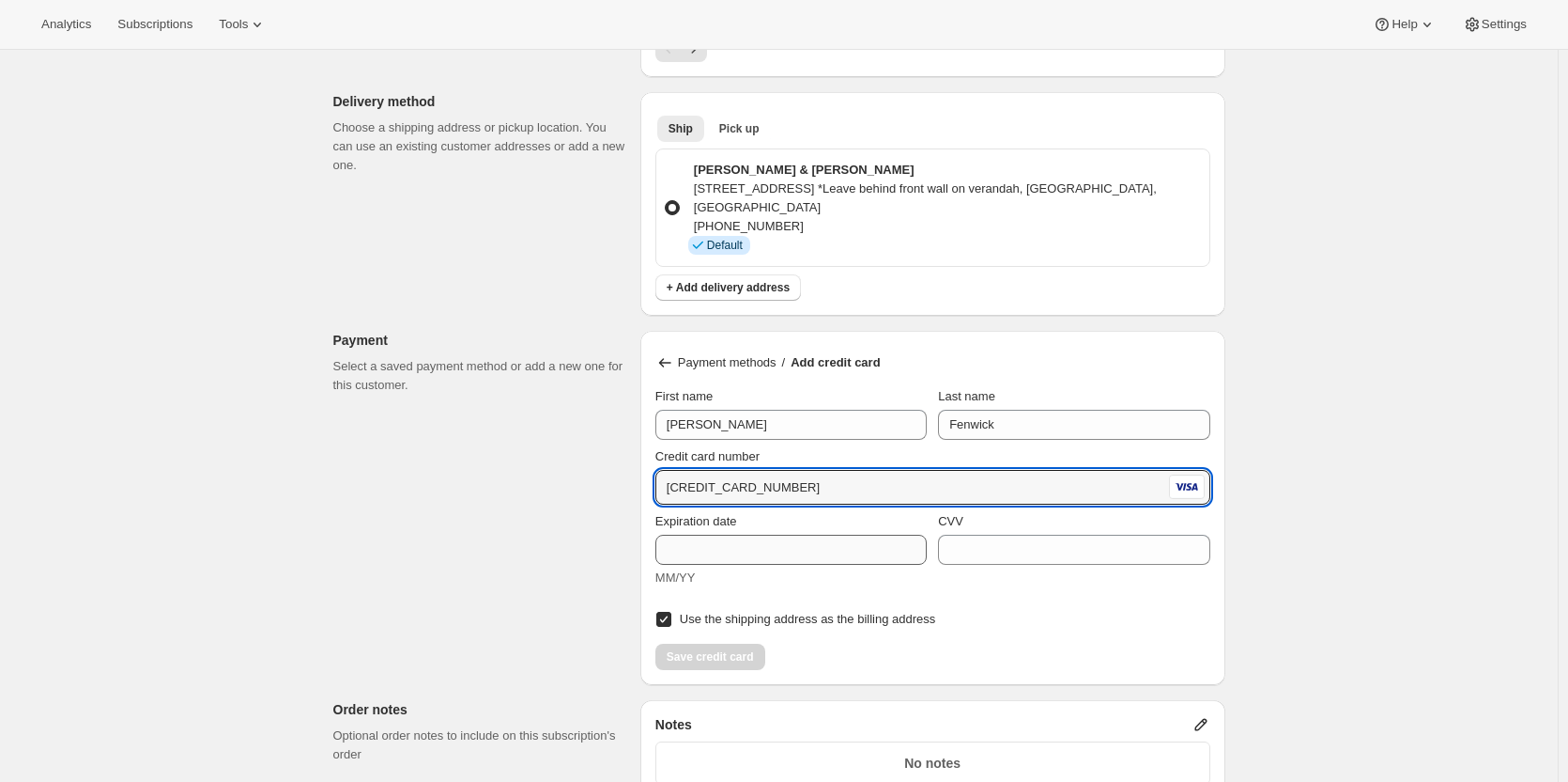
type input "4902 9240 1308 6345"
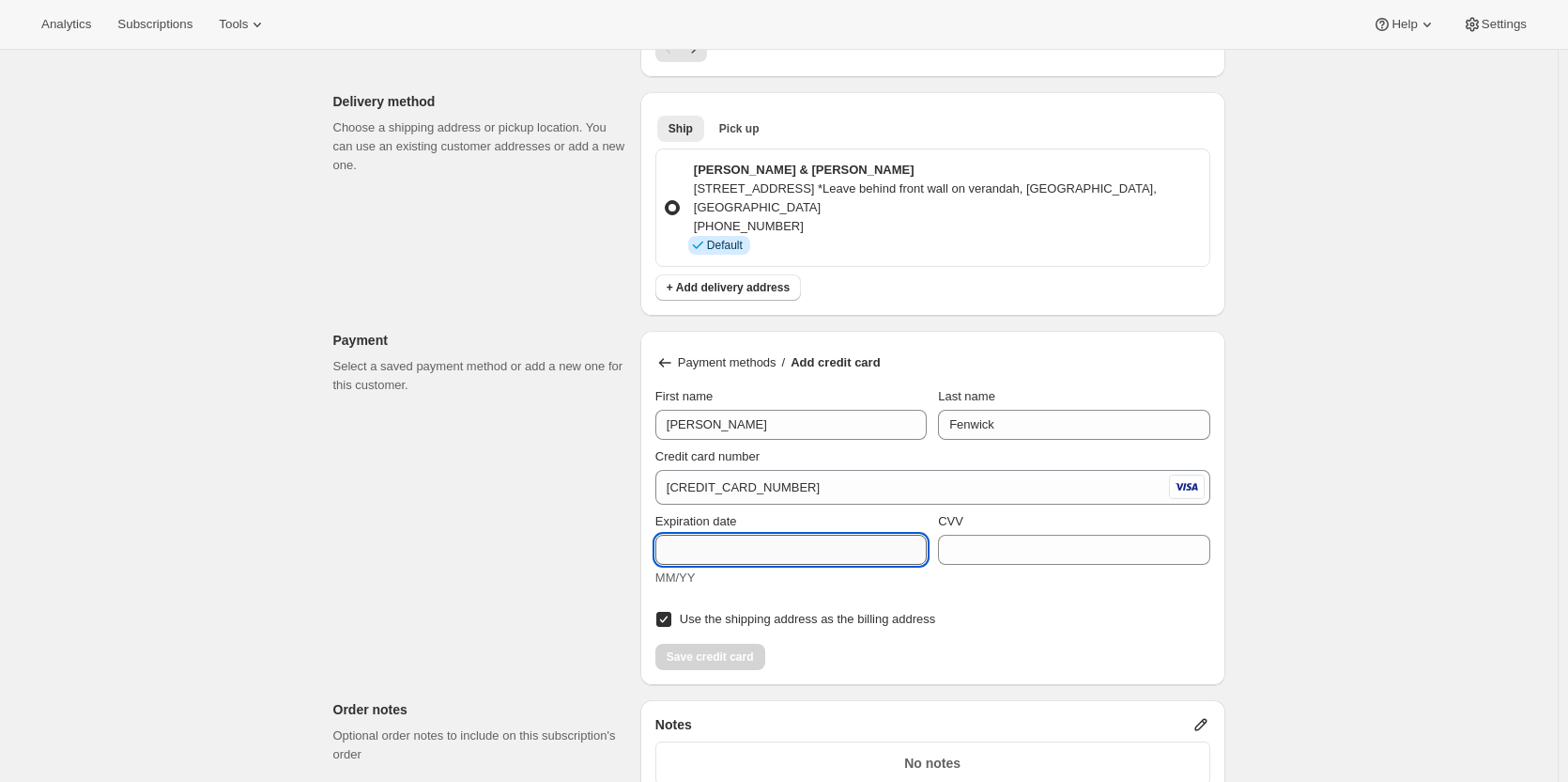
click at [696, 548] on input "Expiration date" at bounding box center [791, 549] width 271 height 30
type input "09/27"
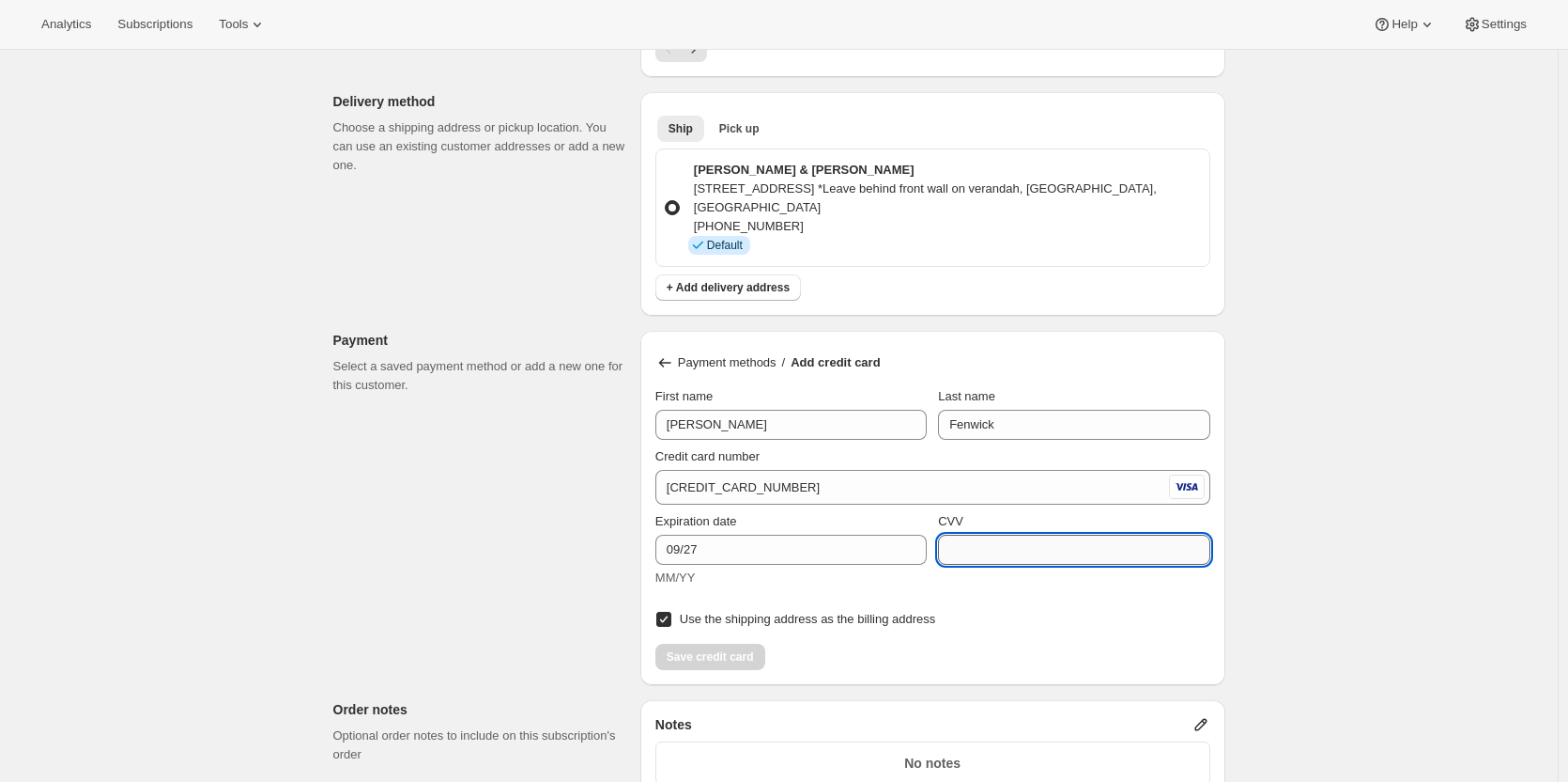
click at [997, 553] on input "CVV" at bounding box center [1074, 549] width 271 height 30
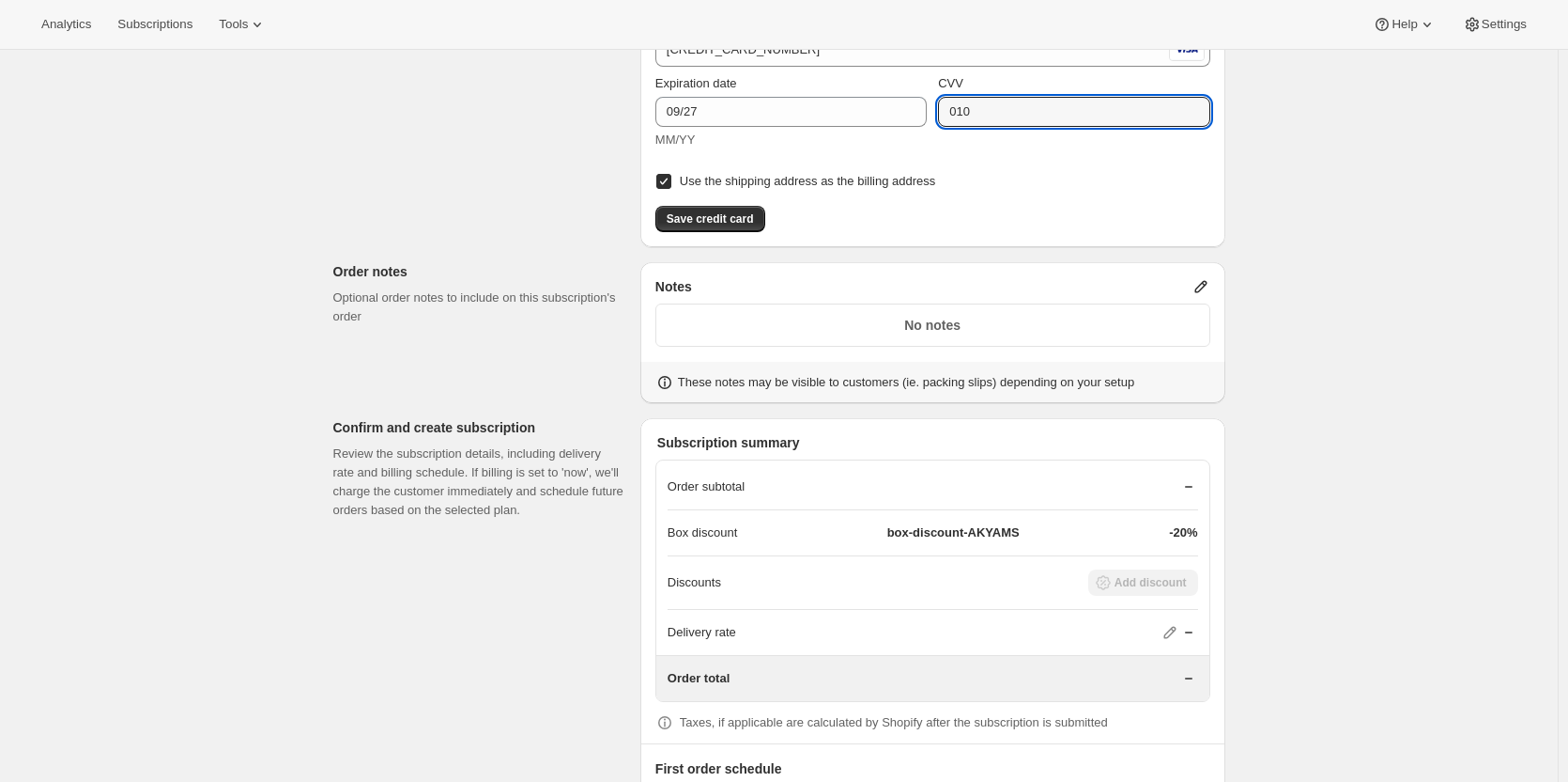
scroll to position [1597, 0]
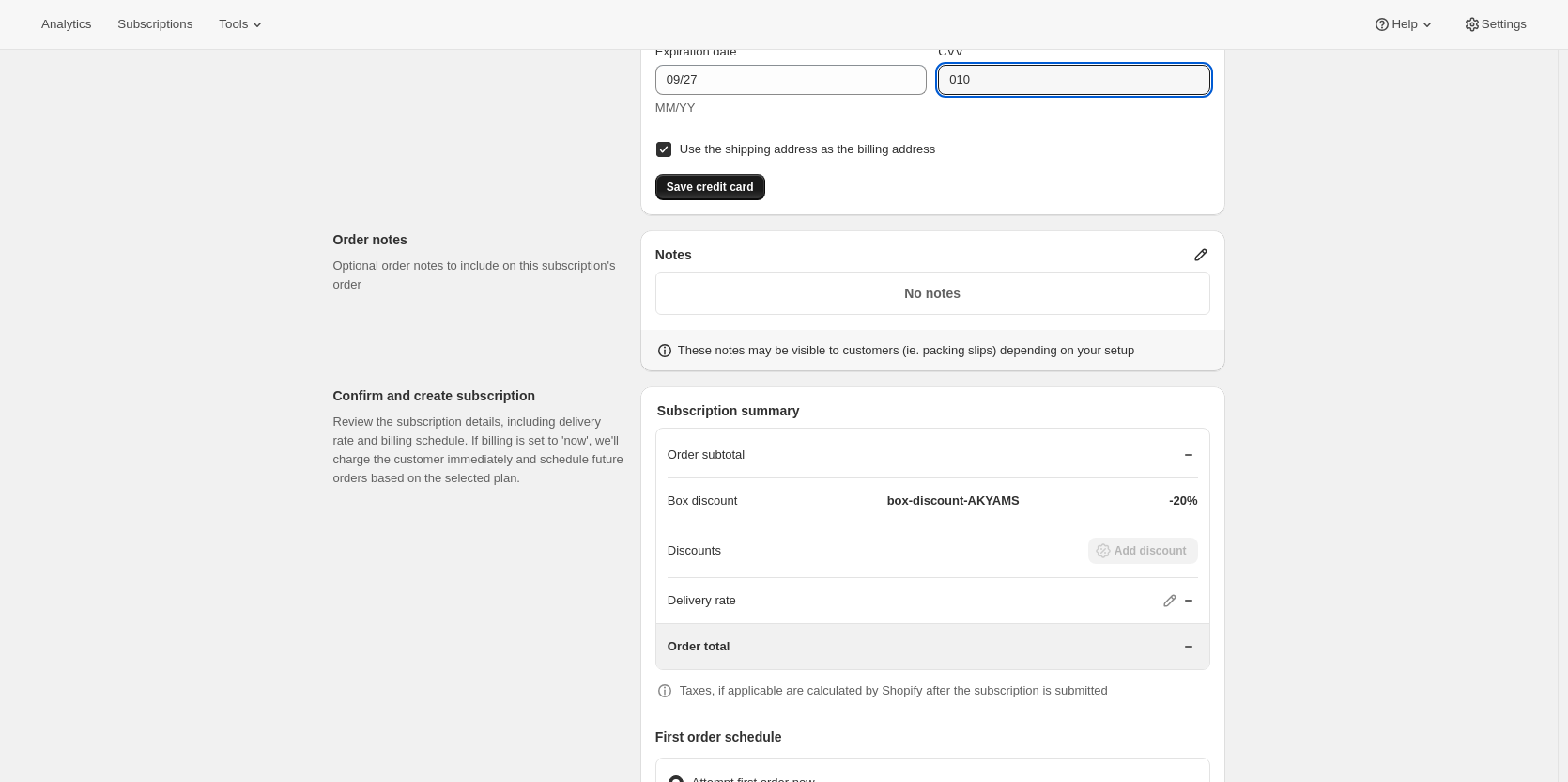
type input "010"
click at [726, 188] on span "Save credit card" at bounding box center [710, 187] width 87 height 15
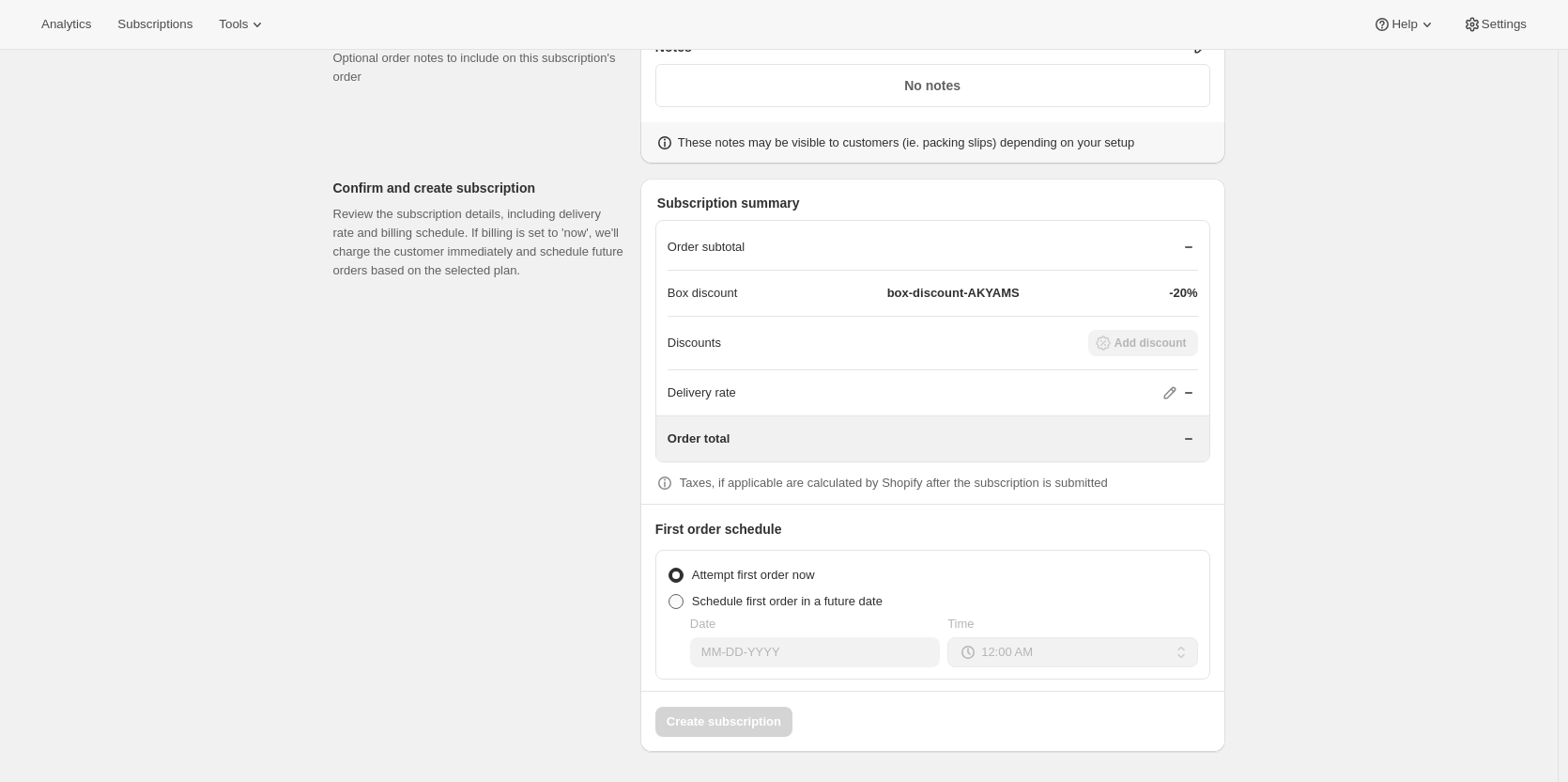
scroll to position [1598, 0]
click at [678, 600] on span at bounding box center [677, 601] width 15 height 15
click at [670, 595] on input "Schedule first order in a future date" at bounding box center [669, 594] width 1 height 1
radio input "true"
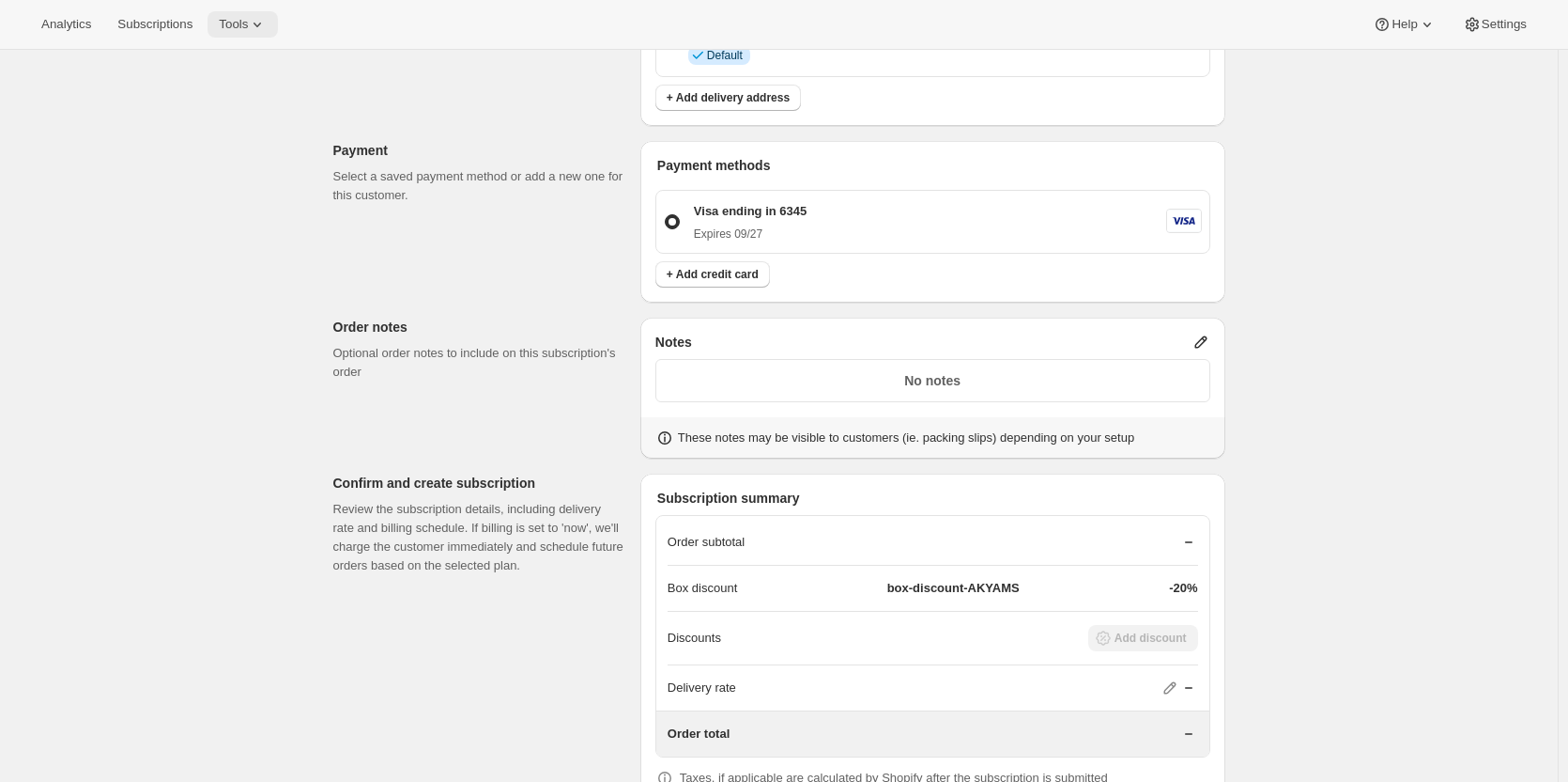
scroll to position [1411, 0]
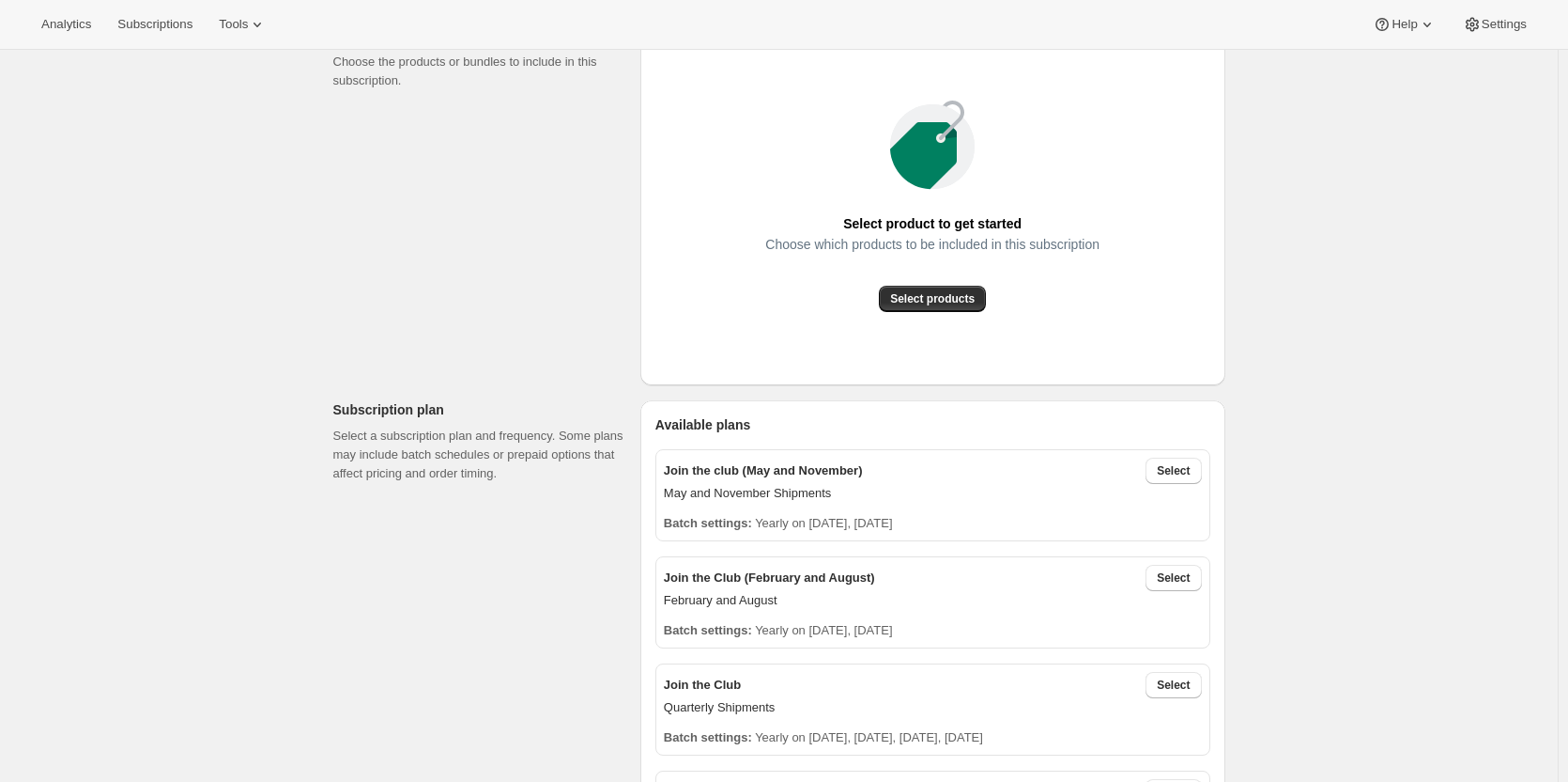
scroll to position [94, 0]
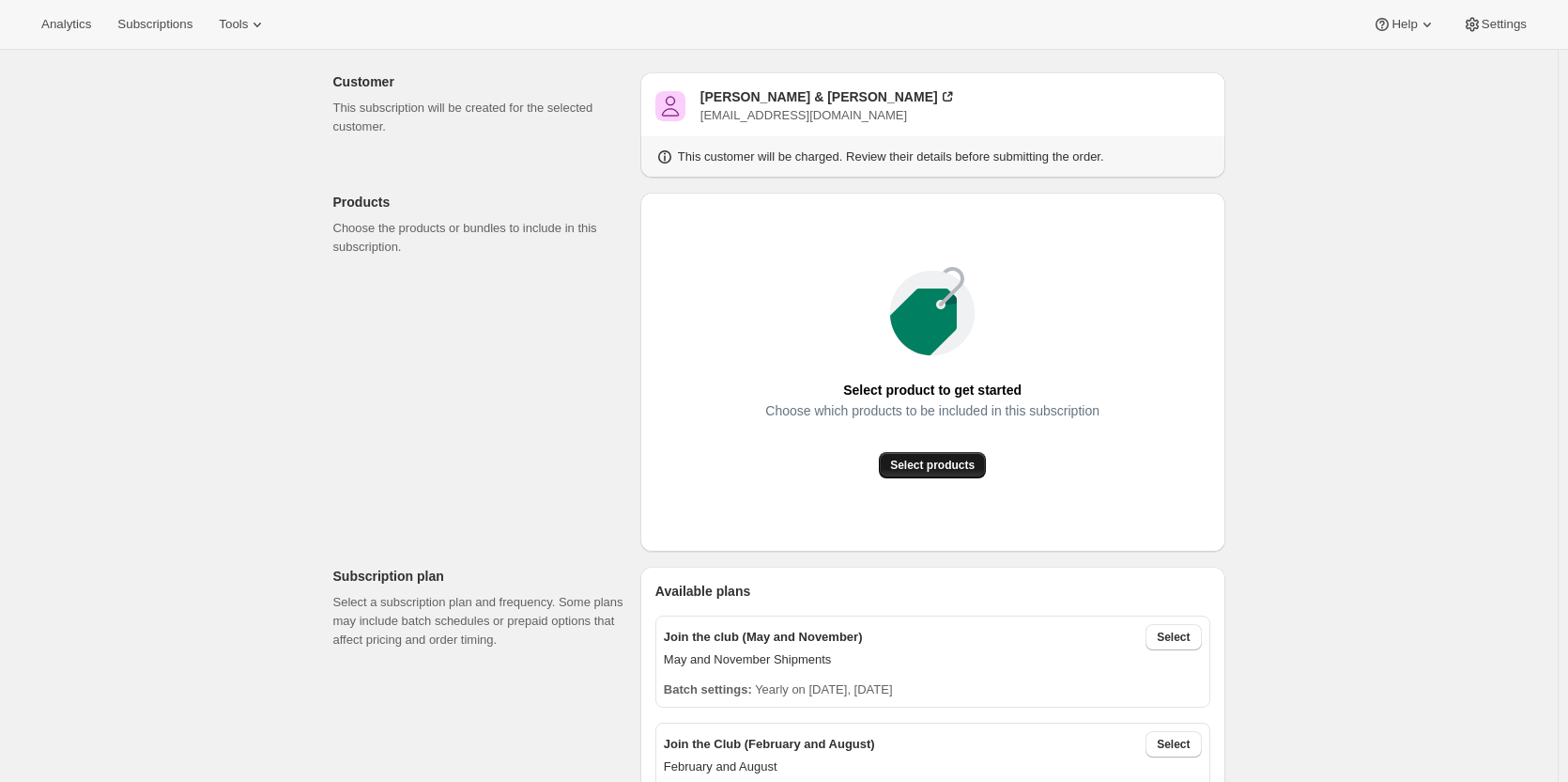
click at [950, 460] on span "Select products" at bounding box center [933, 466] width 84 height 15
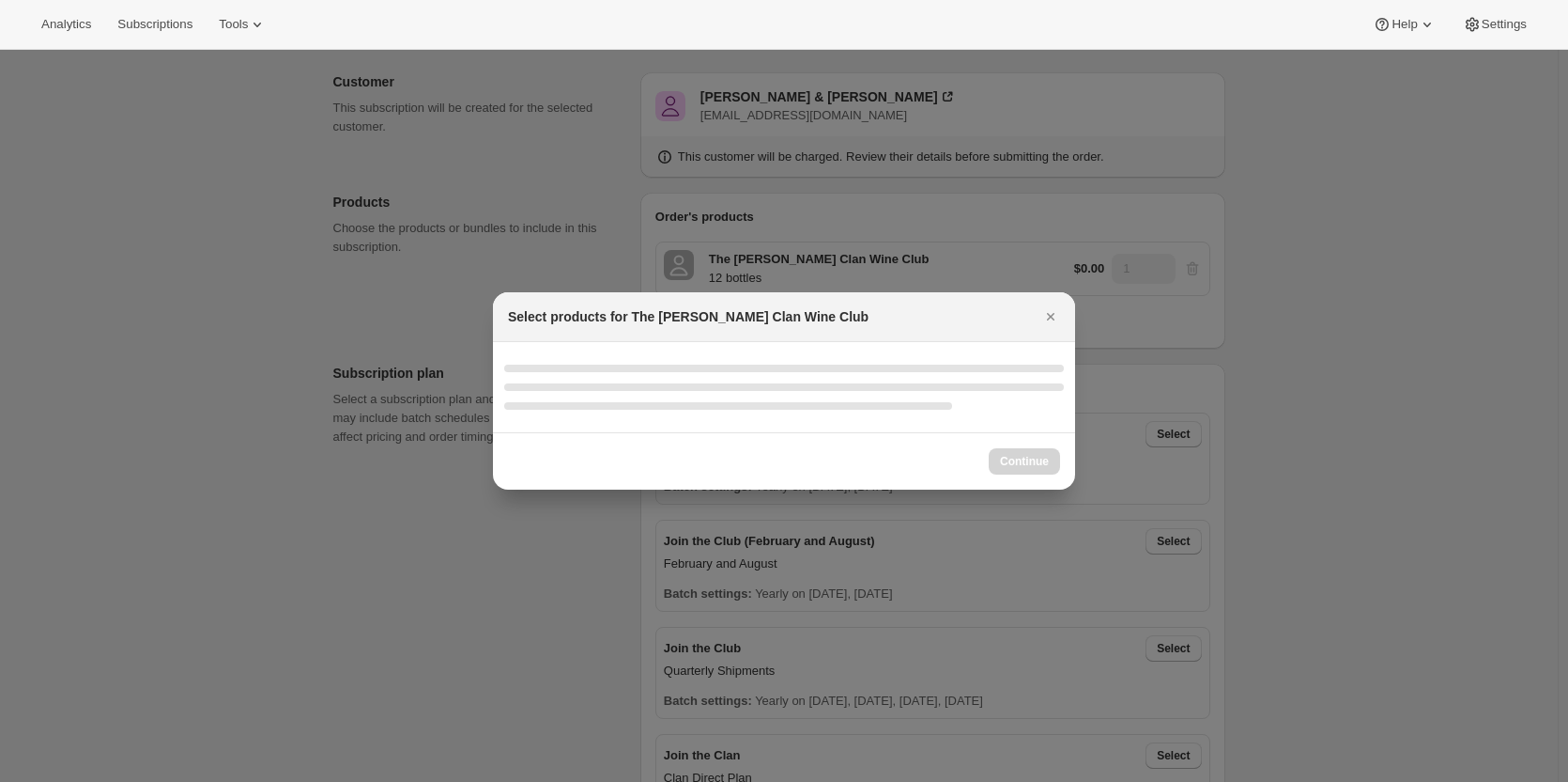
select select "gid://shopify/ProductVariant/46927751086247"
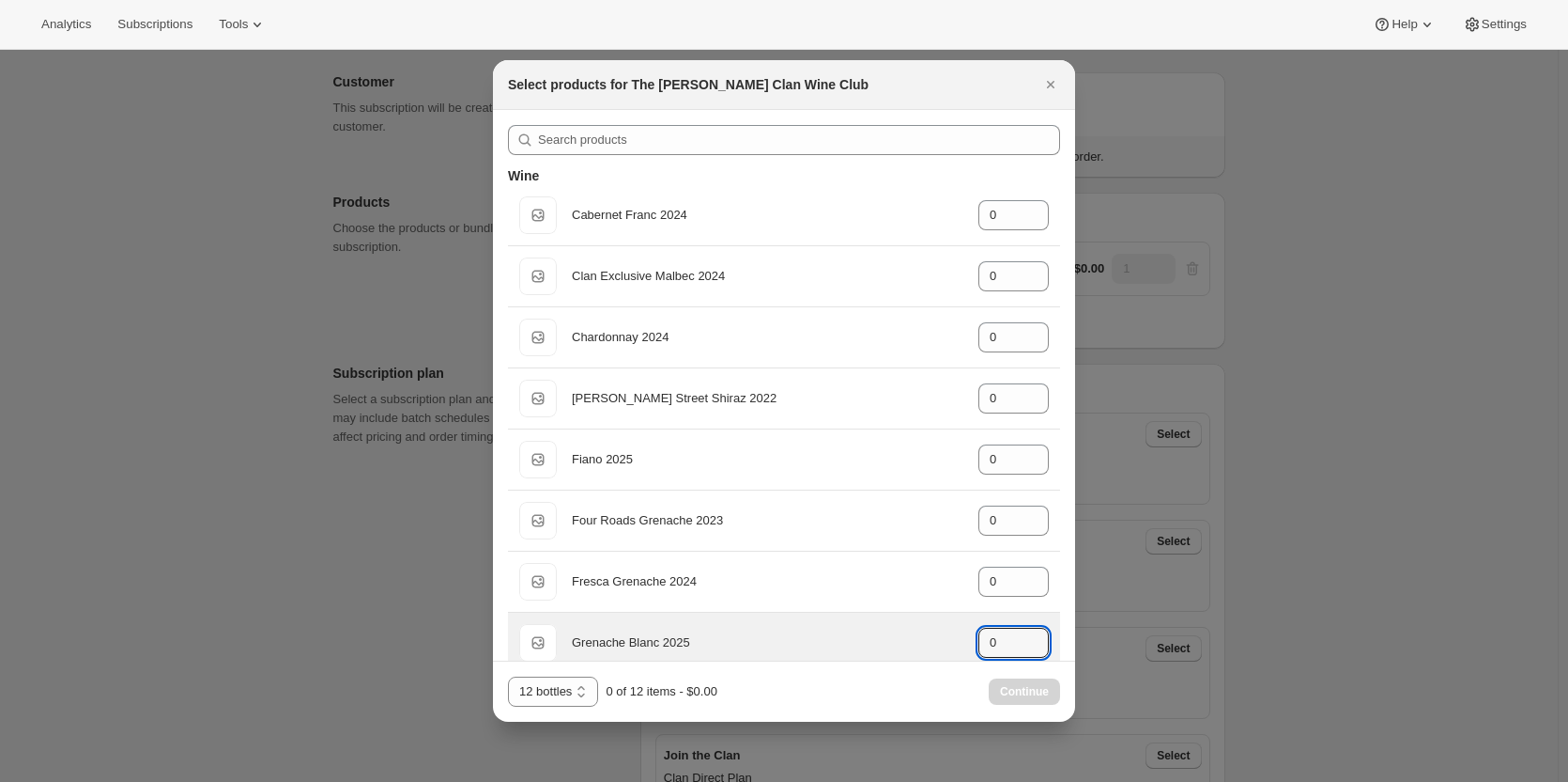
click at [964, 642] on div "Default Title Grenache Blanc 2025 gid://shopify/ProductVariant/46914041970855 0" at bounding box center [784, 641] width 529 height 37
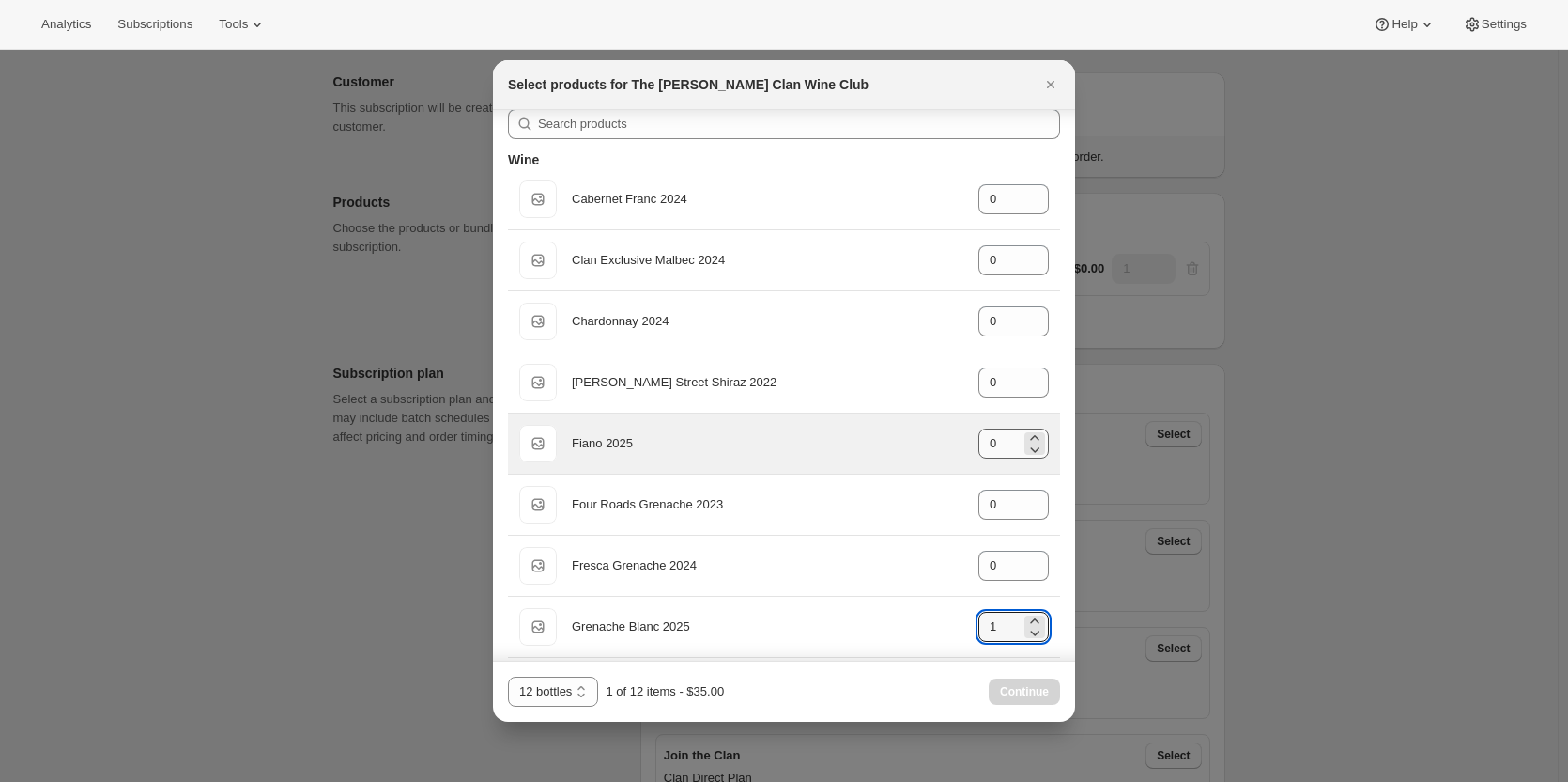
type input "1"
drag, startPoint x: 994, startPoint y: 439, endPoint x: 928, endPoint y: 445, distance: 66.3
click at [932, 446] on div "Default Title Fiano 2025 gid://shopify/ProductVariant/46914039808167 0" at bounding box center [784, 443] width 529 height 37
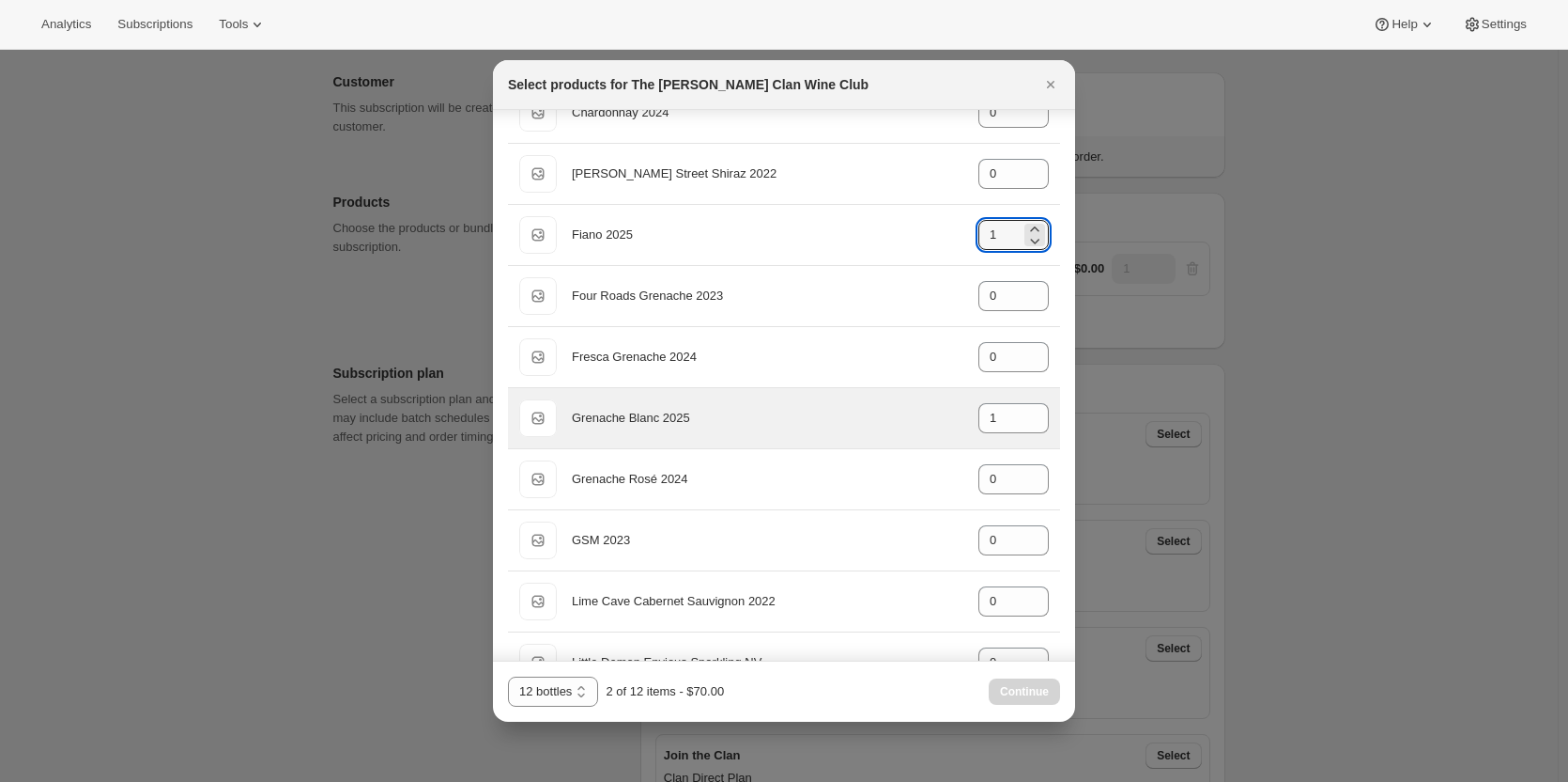
scroll to position [253, 0]
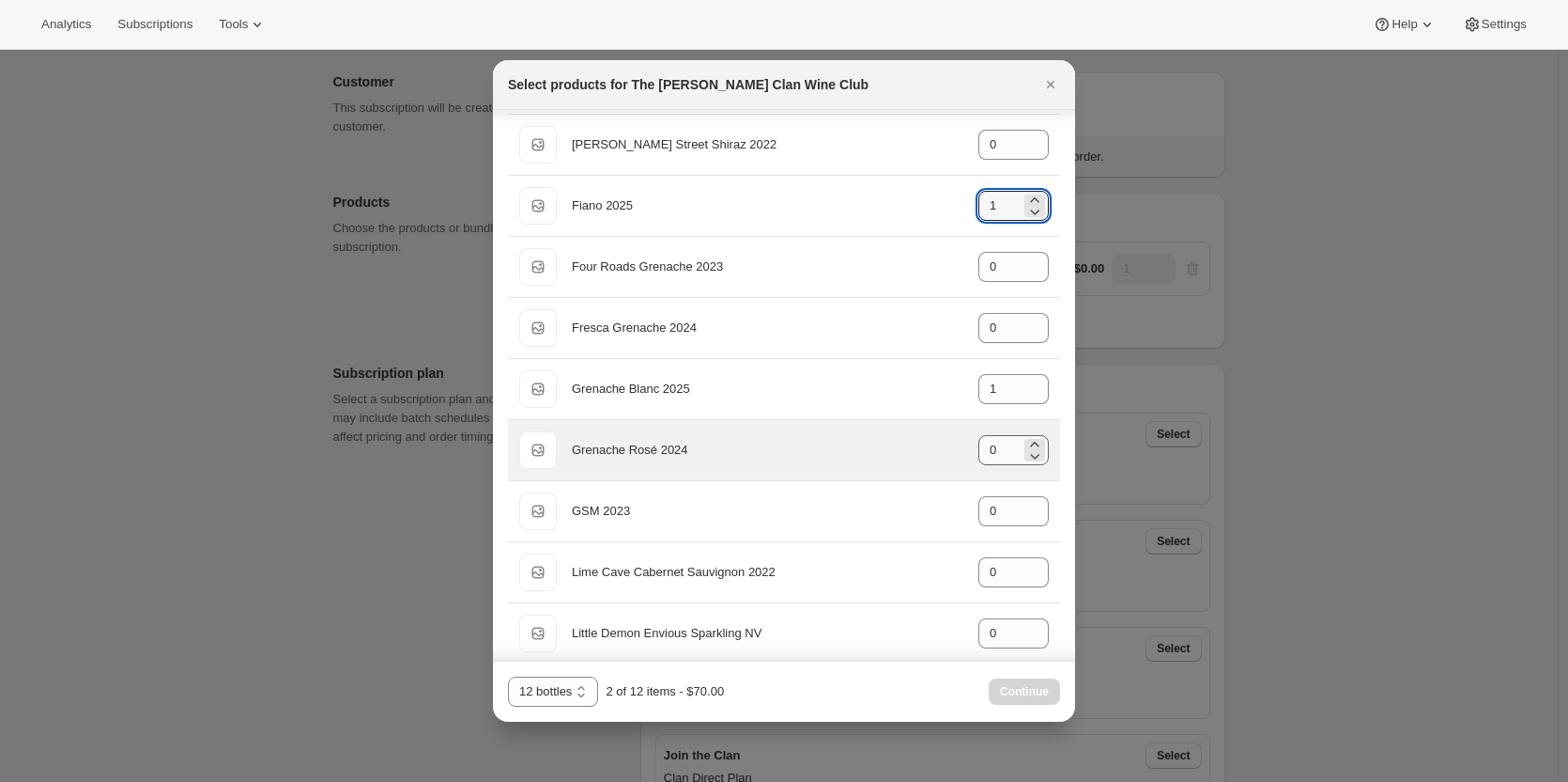
type input "1"
drag, startPoint x: 977, startPoint y: 449, endPoint x: 928, endPoint y: 449, distance: 49.0
click at [937, 449] on div "Default Title Grenache Rosé 2024 gid://shopify/ProductVariant/46914042429607 0" at bounding box center [784, 449] width 529 height 37
drag, startPoint x: 1003, startPoint y: 452, endPoint x: 934, endPoint y: 440, distance: 70.0
click at [937, 446] on div "Default Title Grenache Rosé 2024 gid://shopify/ProductVariant/46914042429607 0" at bounding box center [784, 449] width 529 height 37
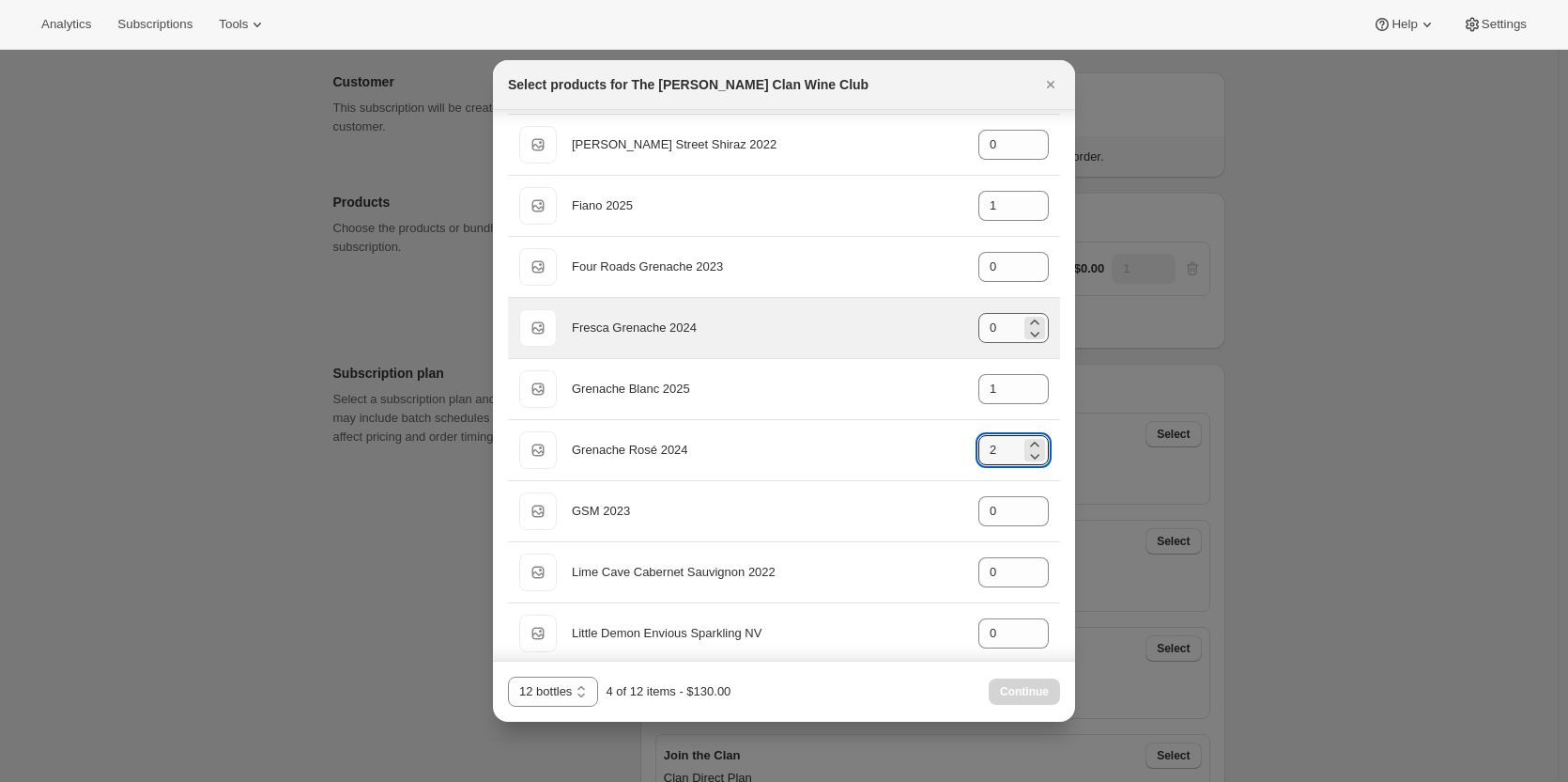
type input "2"
drag, startPoint x: 997, startPoint y: 329, endPoint x: 947, endPoint y: 326, distance: 50.1
click at [951, 328] on div "Default Title Fresca Grenache 2024 gid://shopify/ProductVariant/46914041872551 0" at bounding box center [784, 327] width 529 height 37
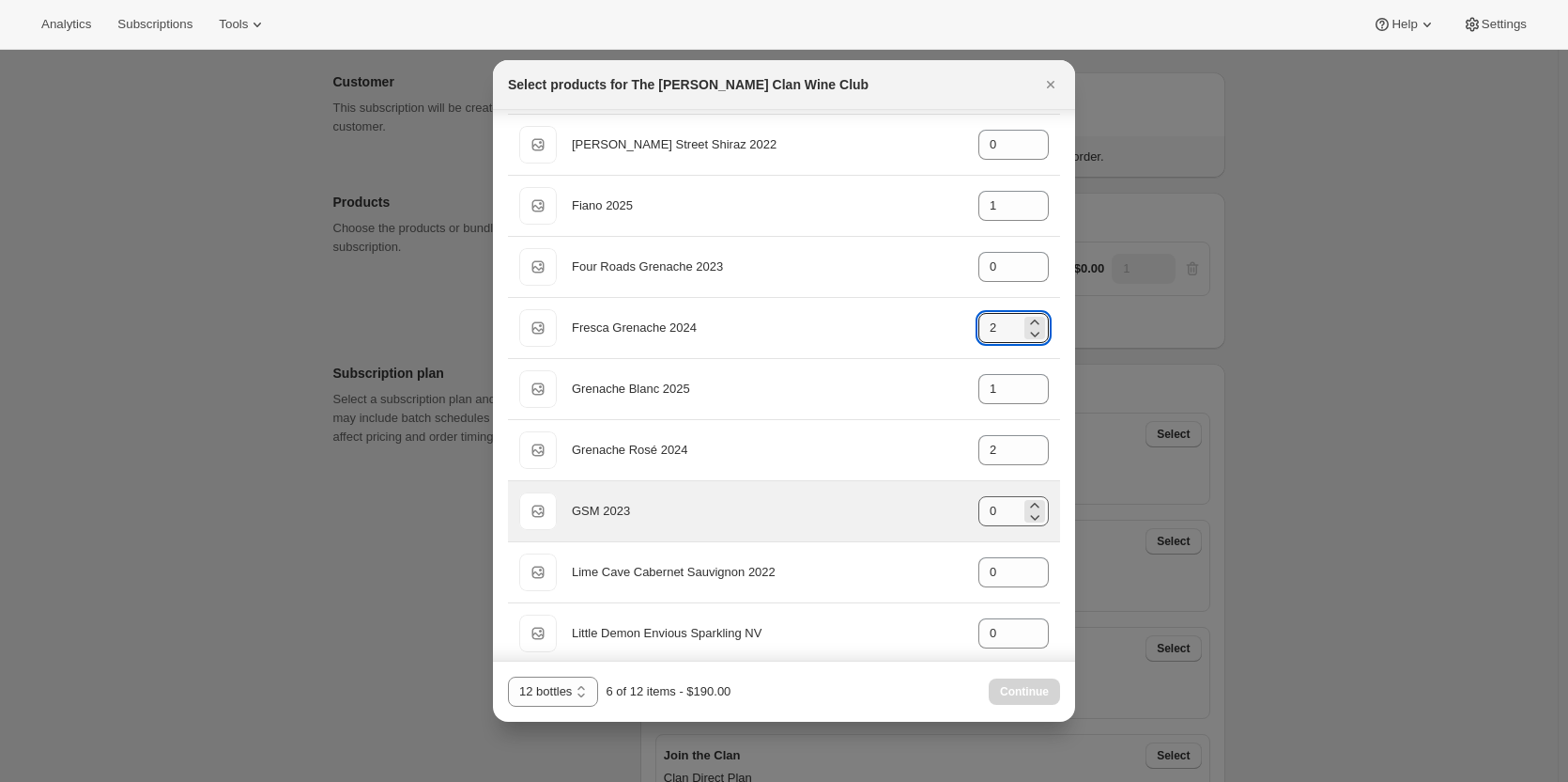
type input "2"
drag, startPoint x: 983, startPoint y: 513, endPoint x: 942, endPoint y: 514, distance: 41.0
click at [942, 514] on div "Default Title GSM 2023 gid://shopify/ProductVariant/46914042855591 0" at bounding box center [784, 510] width 529 height 37
drag, startPoint x: 999, startPoint y: 512, endPoint x: 939, endPoint y: 508, distance: 60.1
click at [939, 508] on div "Default Title GSM 2023 gid://shopify/ProductVariant/46914042855591 0" at bounding box center [784, 510] width 529 height 37
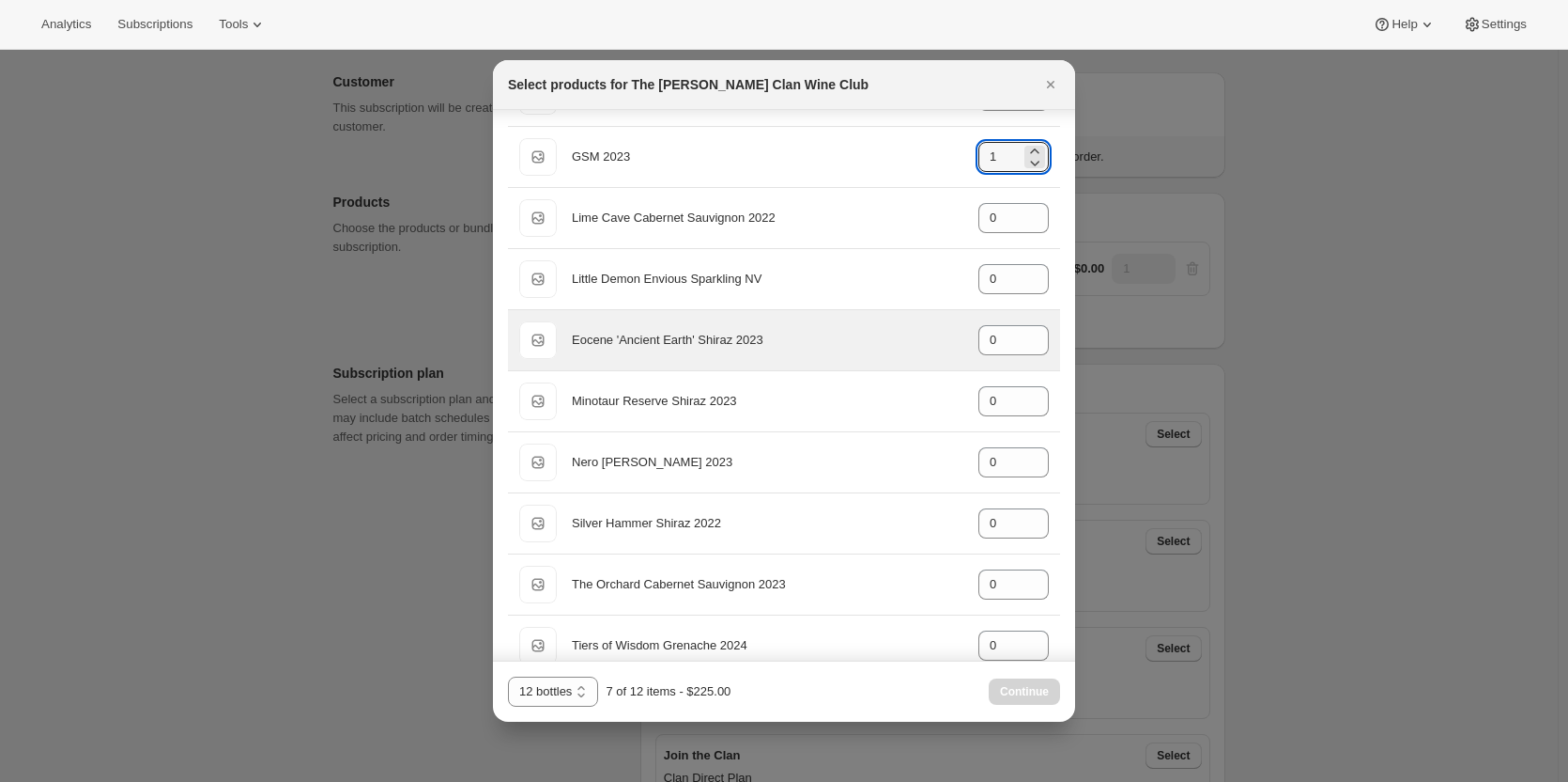
scroll to position [629, 0]
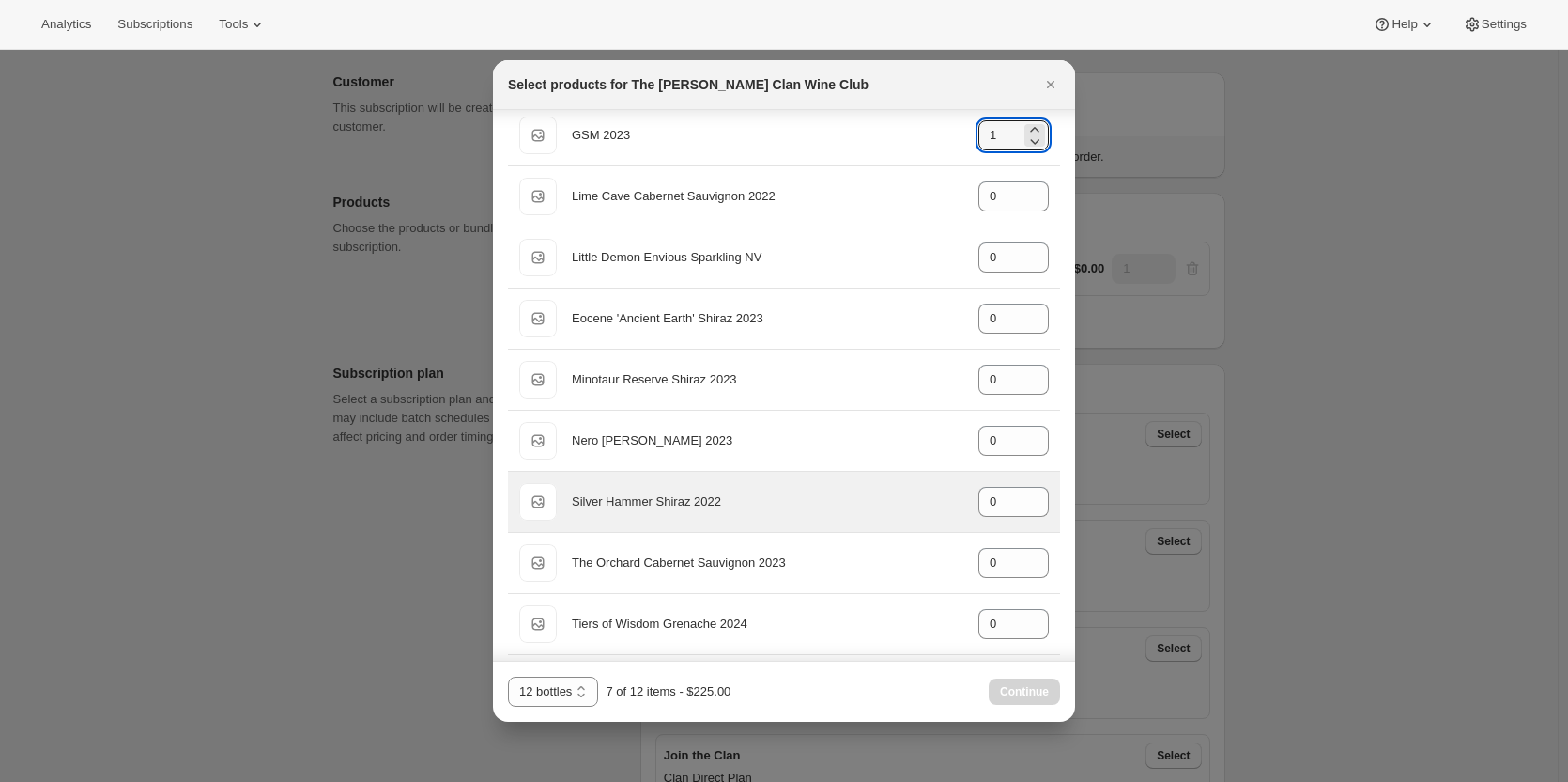
type input "1"
drag, startPoint x: 962, startPoint y: 492, endPoint x: 927, endPoint y: 491, distance: 35.0
click at [928, 491] on div "Default Title Silver Hammer Shiraz 2022 gid://shopify/ProductVariant/4691404419…" at bounding box center [784, 501] width 529 height 37
drag, startPoint x: 988, startPoint y: 503, endPoint x: 956, endPoint y: 503, distance: 32.0
click at [956, 503] on div "Default Title Silver Hammer Shiraz 2022 gid://shopify/ProductVariant/4691404419…" at bounding box center [784, 501] width 529 height 37
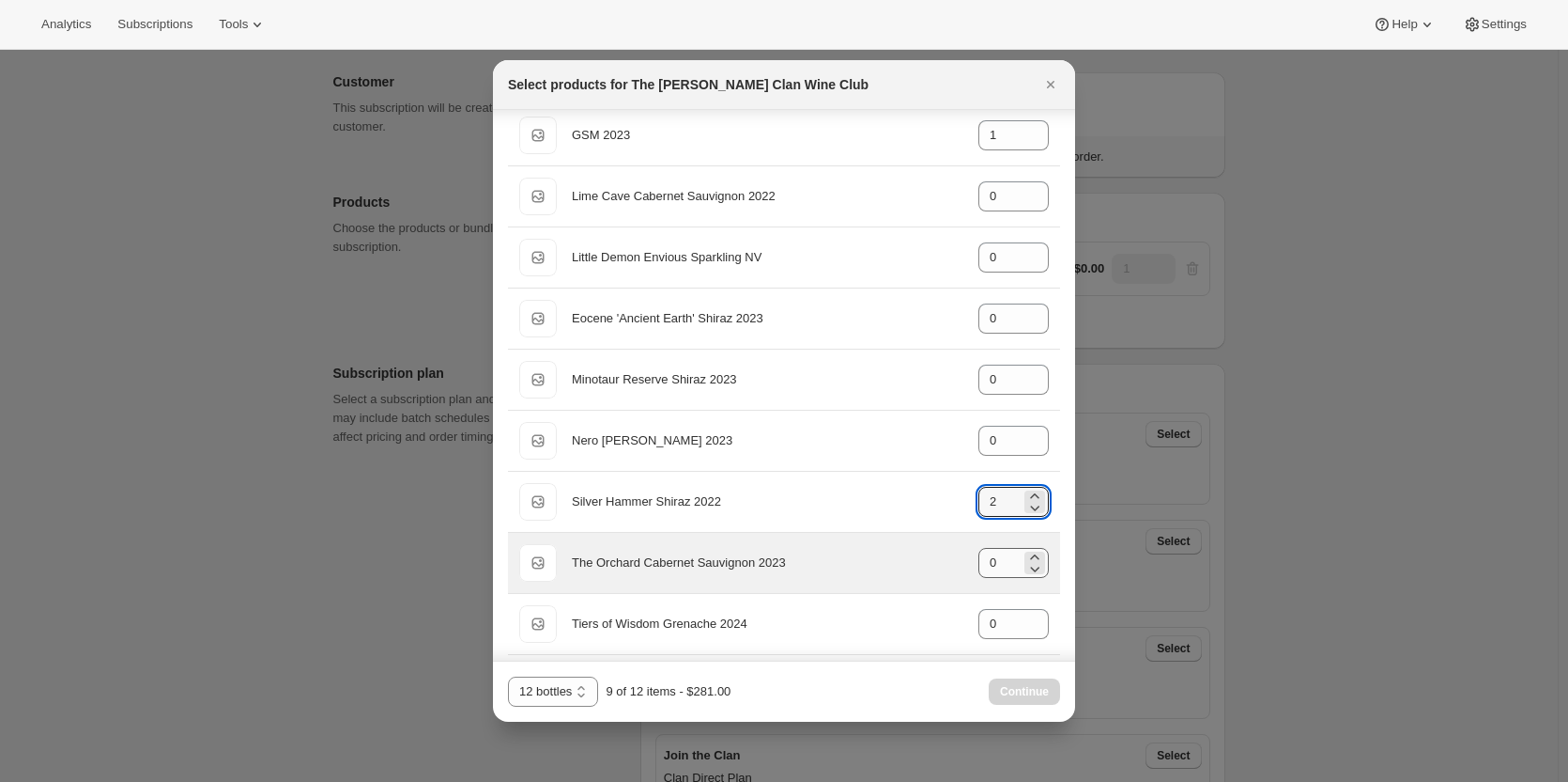
type input "2"
drag, startPoint x: 986, startPoint y: 564, endPoint x: 942, endPoint y: 564, distance: 44.0
click at [942, 564] on div "Default Title The Orchard Cabernet Sauvignon 2023 gid://shopify/ProductVariant/…" at bounding box center [784, 562] width 529 height 37
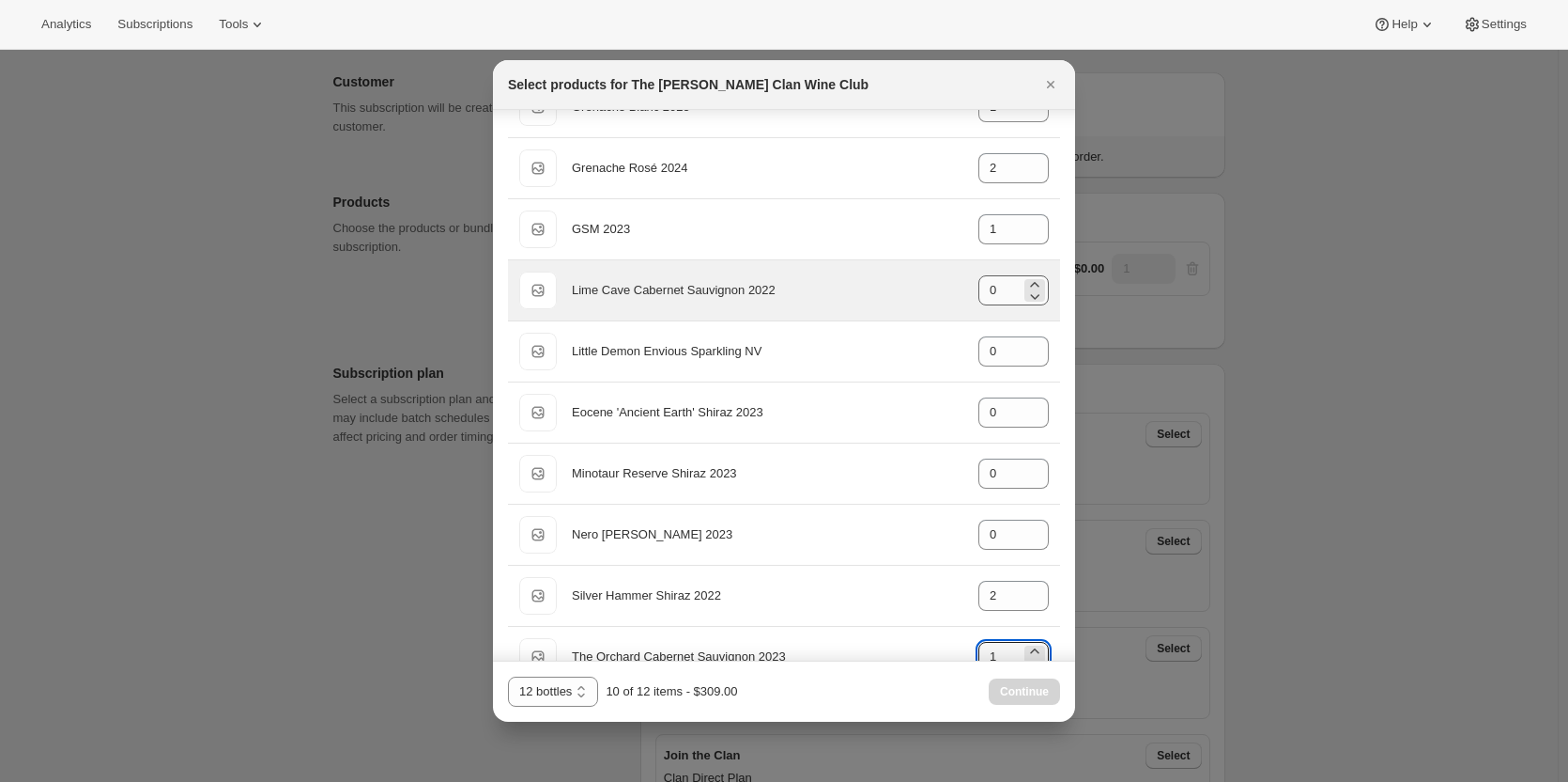
type input "1"
drag, startPoint x: 996, startPoint y: 290, endPoint x: 931, endPoint y: 293, distance: 65.1
click at [931, 293] on div "Default Title Lime Cave Cabernet Sauvignon 2022 gid://shopify/ProductVariant/46…" at bounding box center [784, 290] width 529 height 37
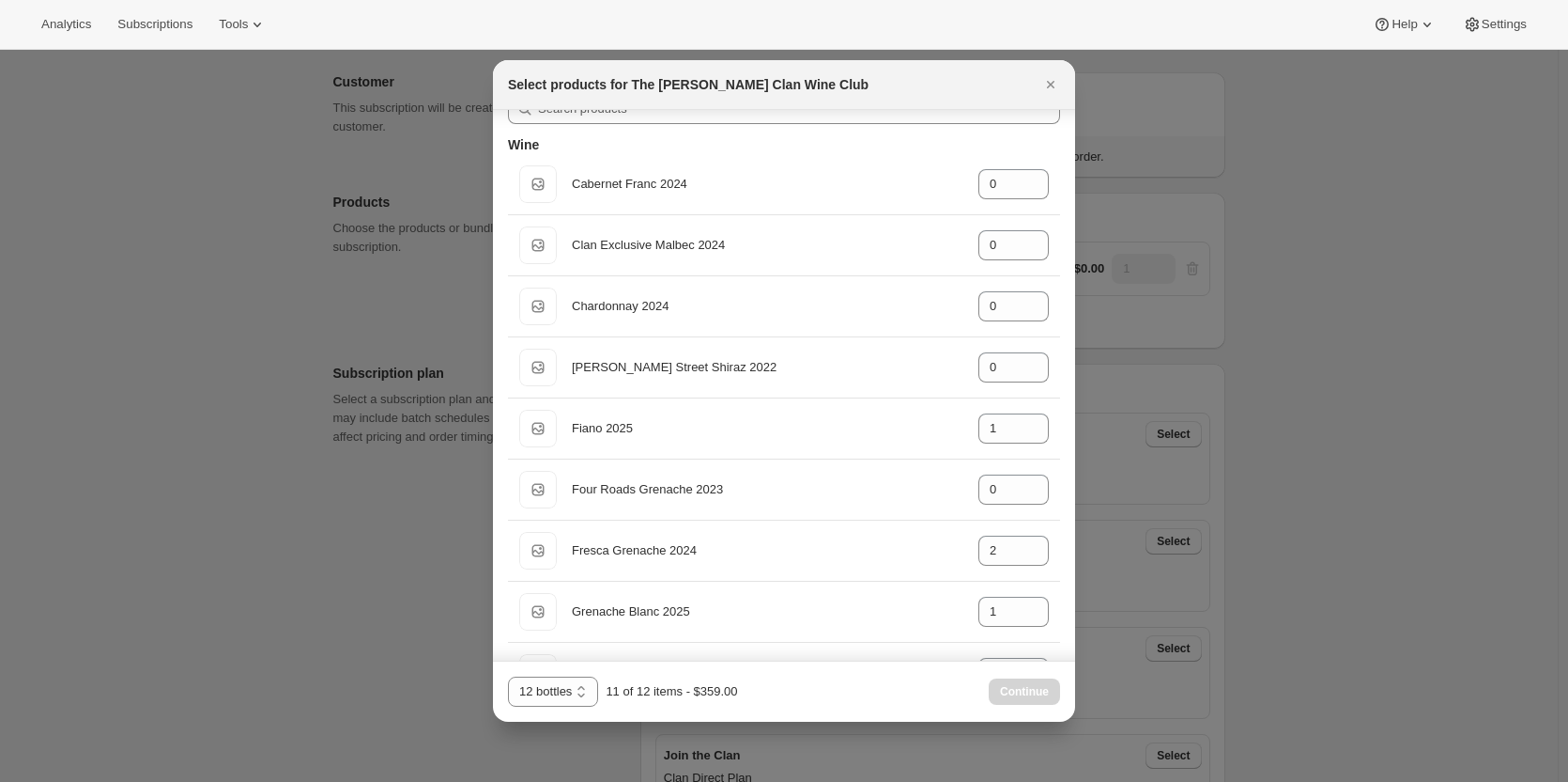
scroll to position [0, 0]
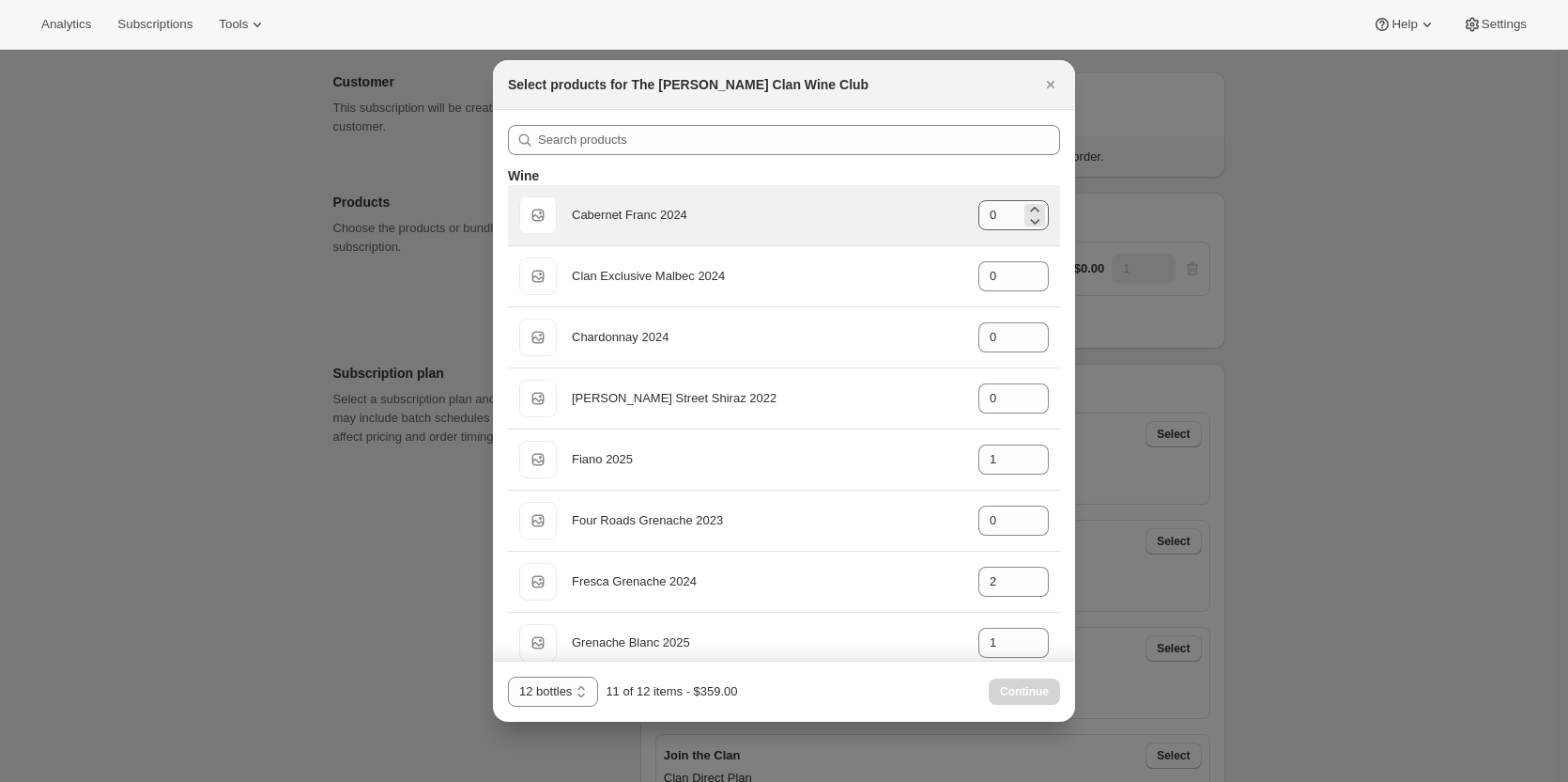
type input "1"
drag, startPoint x: 987, startPoint y: 218, endPoint x: 923, endPoint y: 210, distance: 64.5
click at [932, 211] on div "Default Title Cabernet Franc 2024 gid://shopify/ProductVariant/46914039546023 0" at bounding box center [784, 214] width 529 height 37
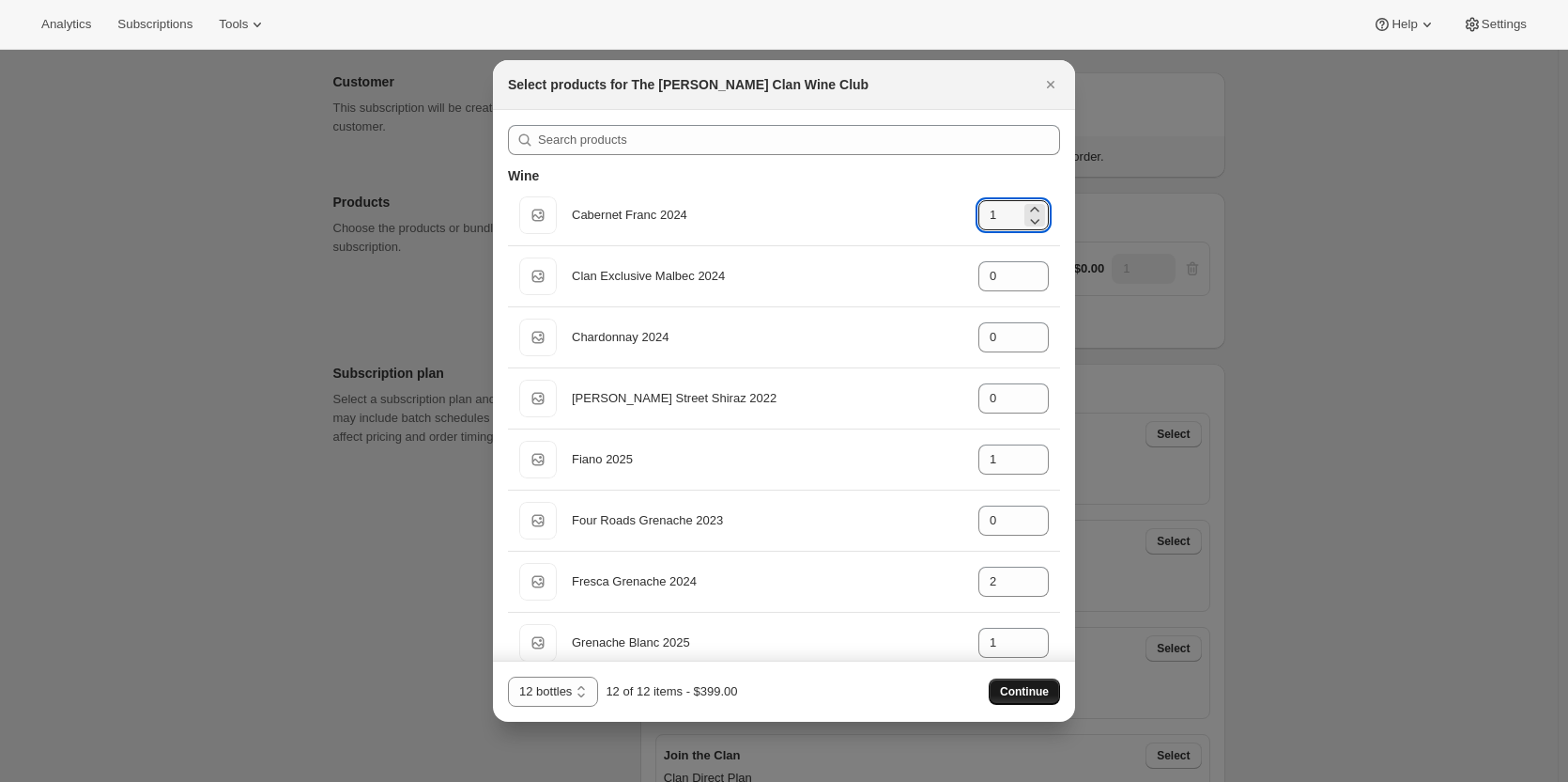
type input "1"
click at [1021, 683] on button "Continue" at bounding box center [1024, 691] width 72 height 27
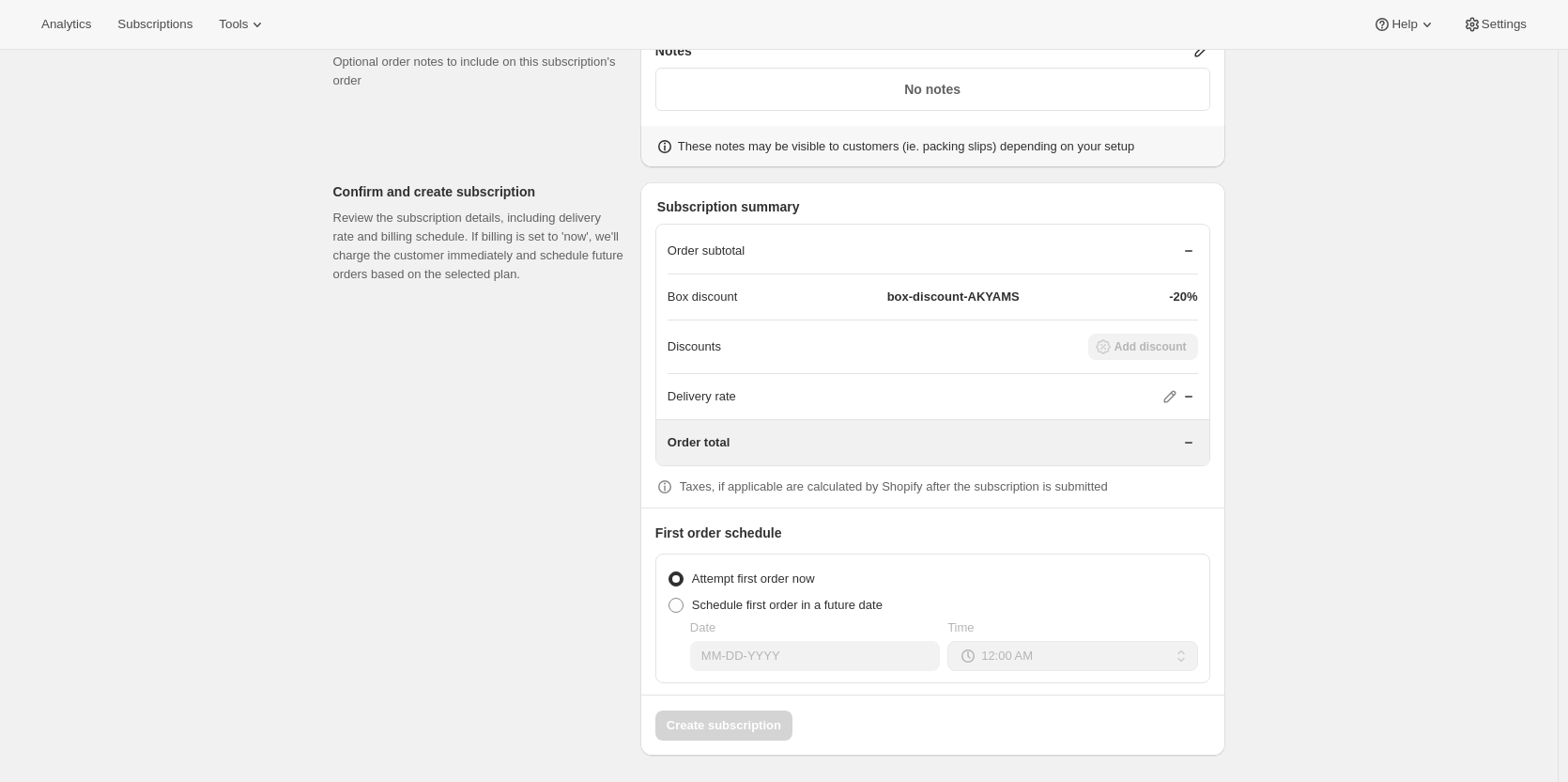
scroll to position [1431, 0]
click at [681, 604] on span at bounding box center [677, 601] width 15 height 15
click at [670, 595] on input "Schedule first order in a future date" at bounding box center [669, 594] width 1 height 1
radio input "true"
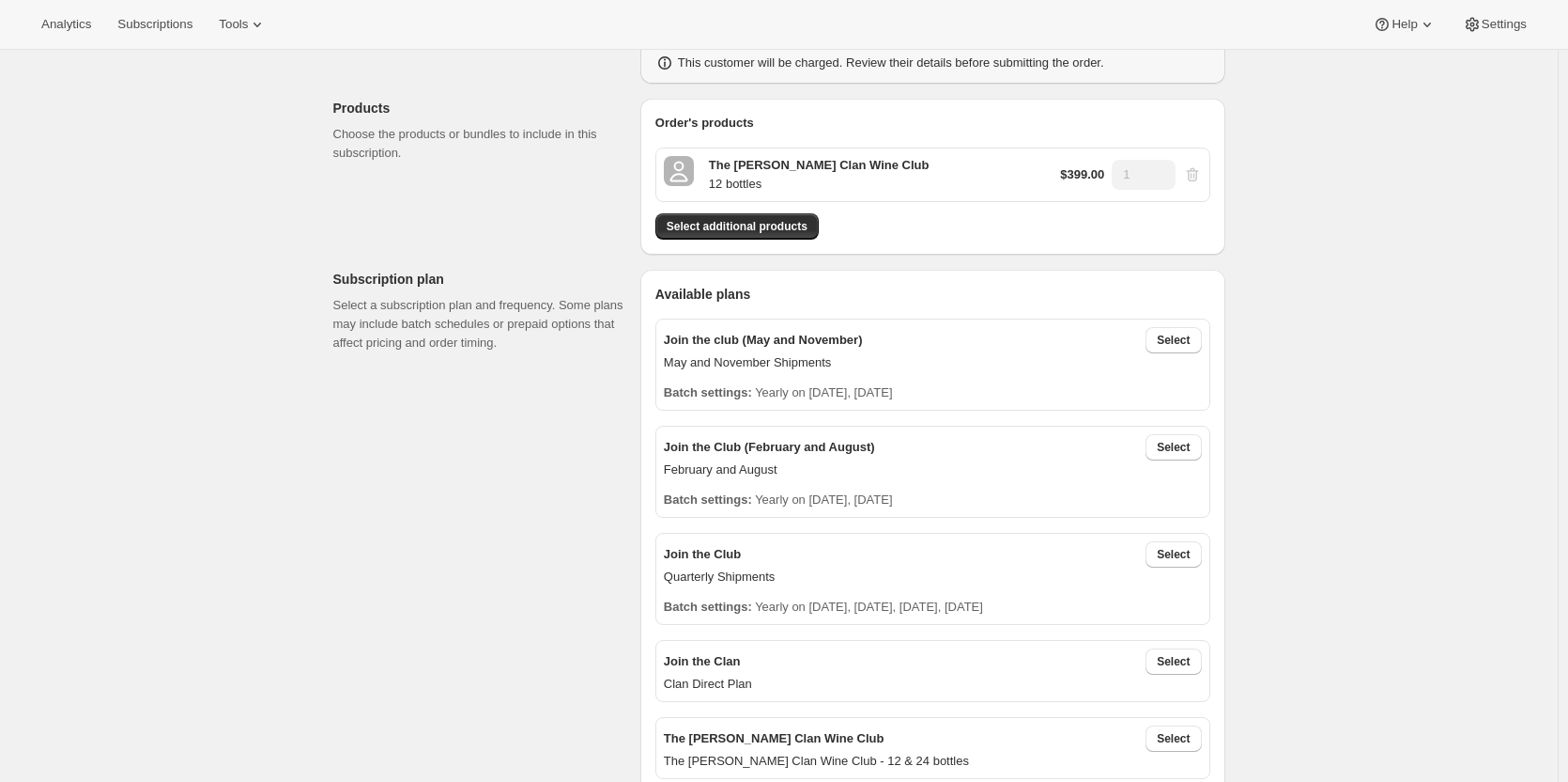
scroll to position [282, 0]
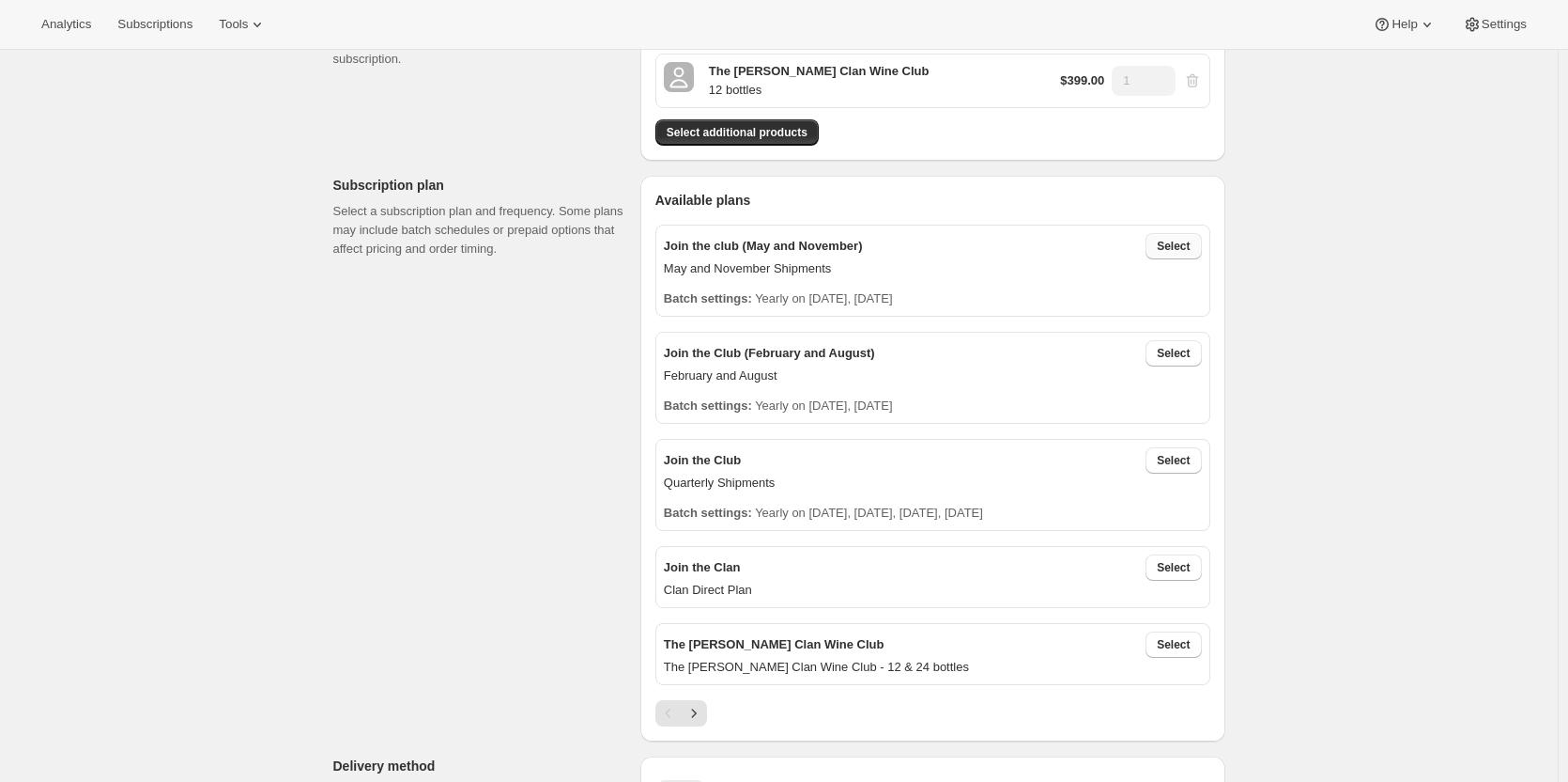
click at [1168, 243] on span "Select" at bounding box center [1173, 247] width 32 height 15
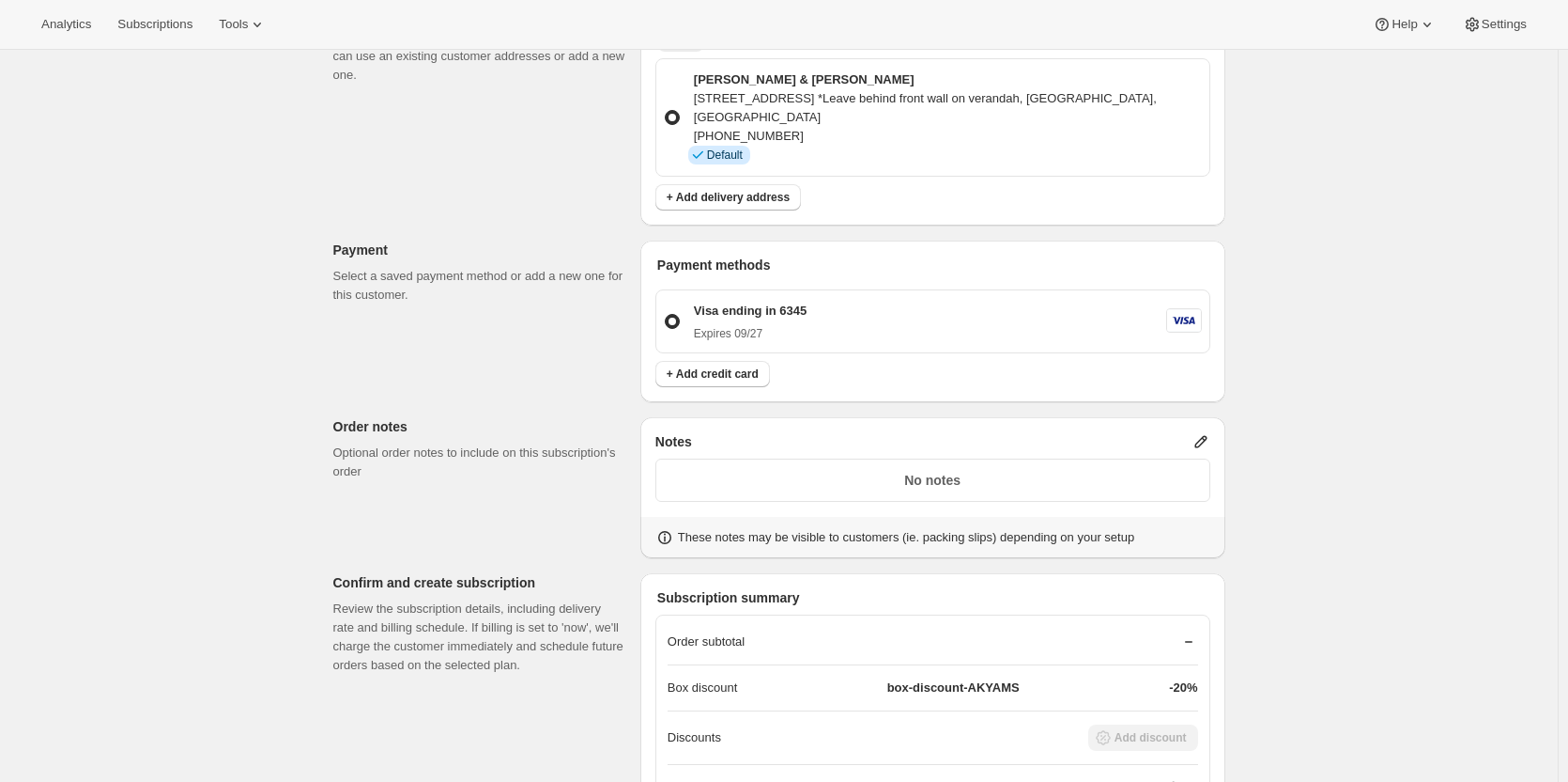
scroll to position [1315, 0]
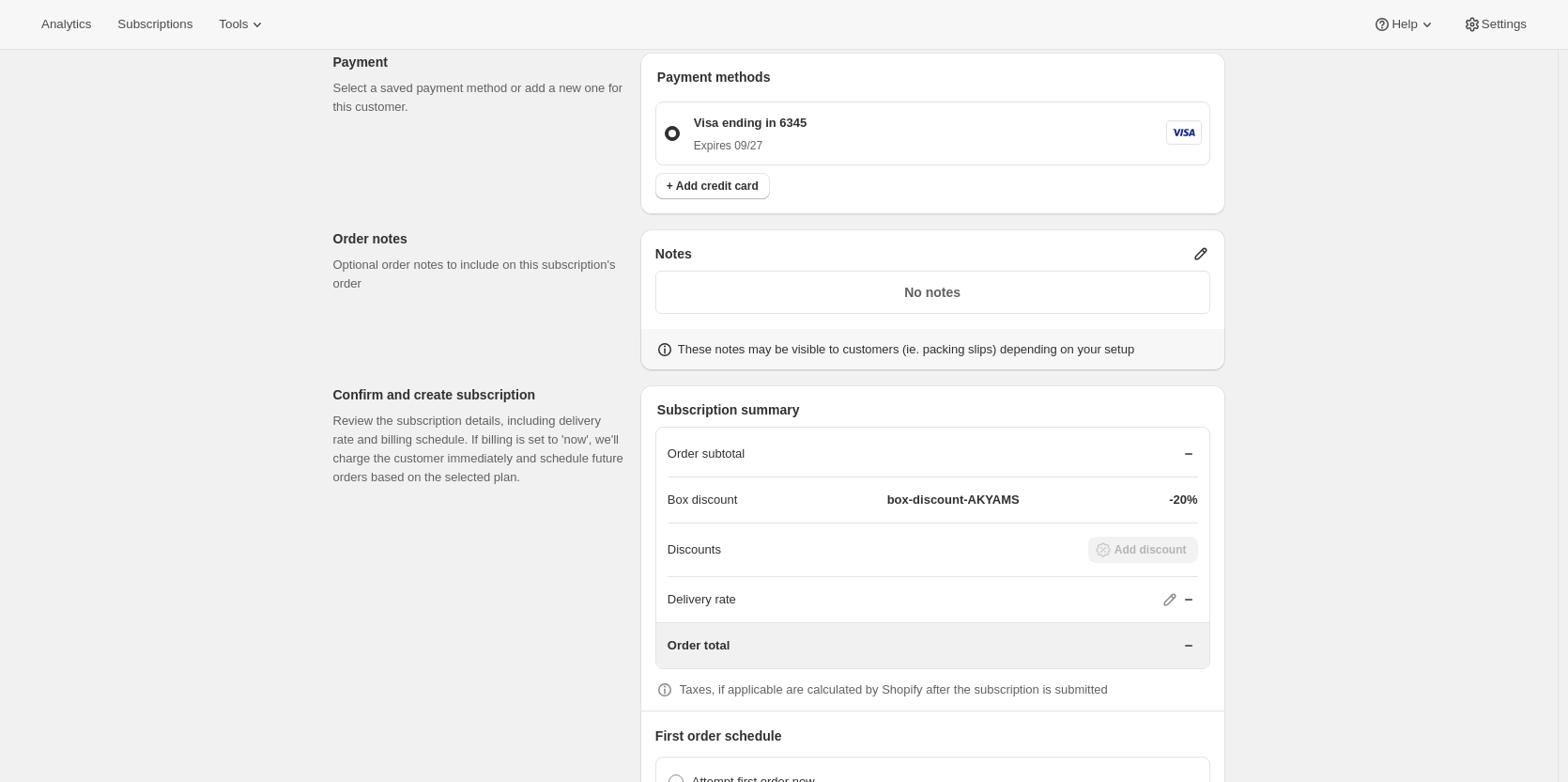
click at [706, 460] on p "Order subtotal" at bounding box center [706, 454] width 77 height 19
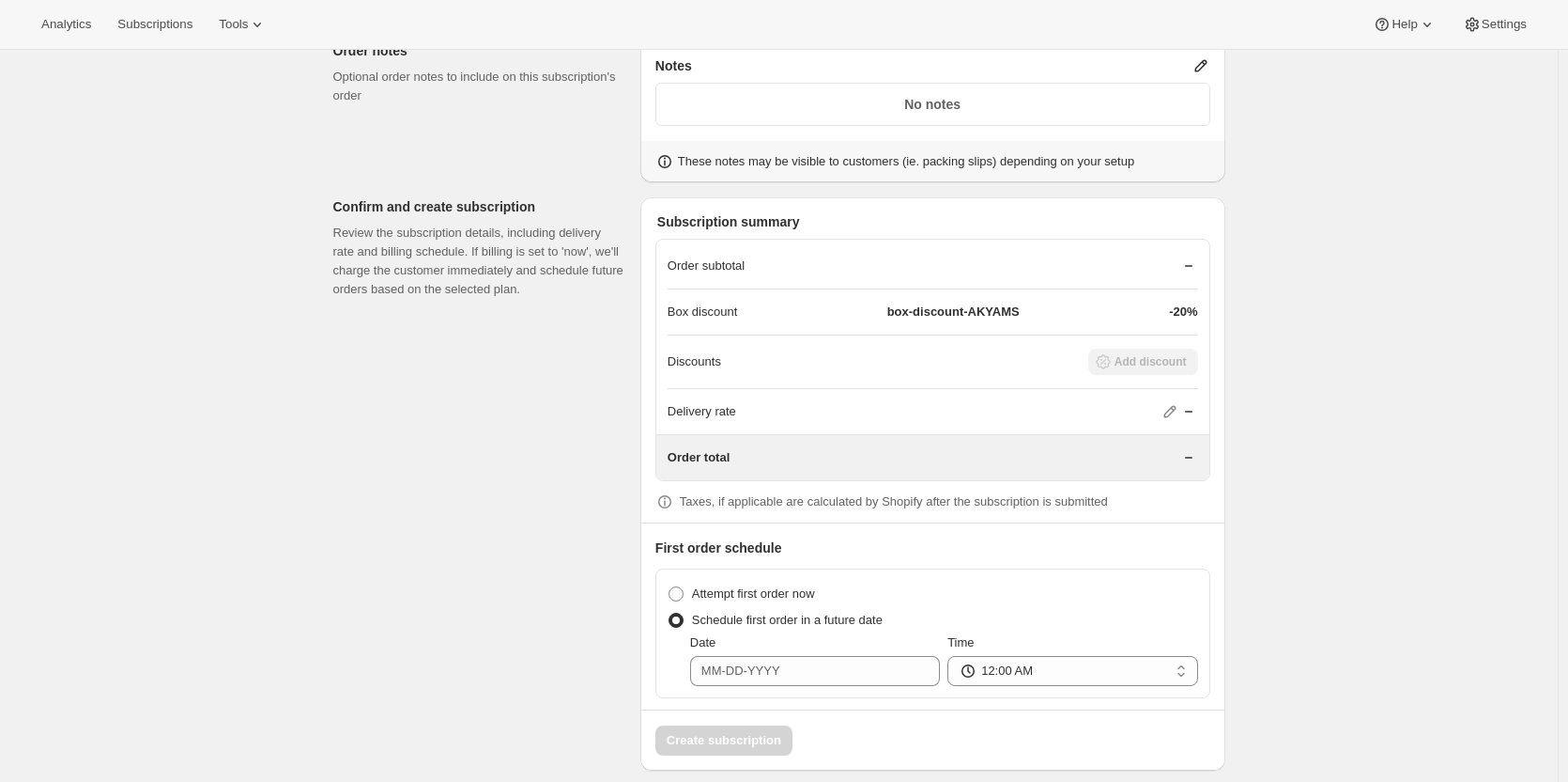
drag, startPoint x: 705, startPoint y: 458, endPoint x: 720, endPoint y: 468, distance: 18.0
click at [704, 458] on p "Order total" at bounding box center [698, 458] width 62 height 19
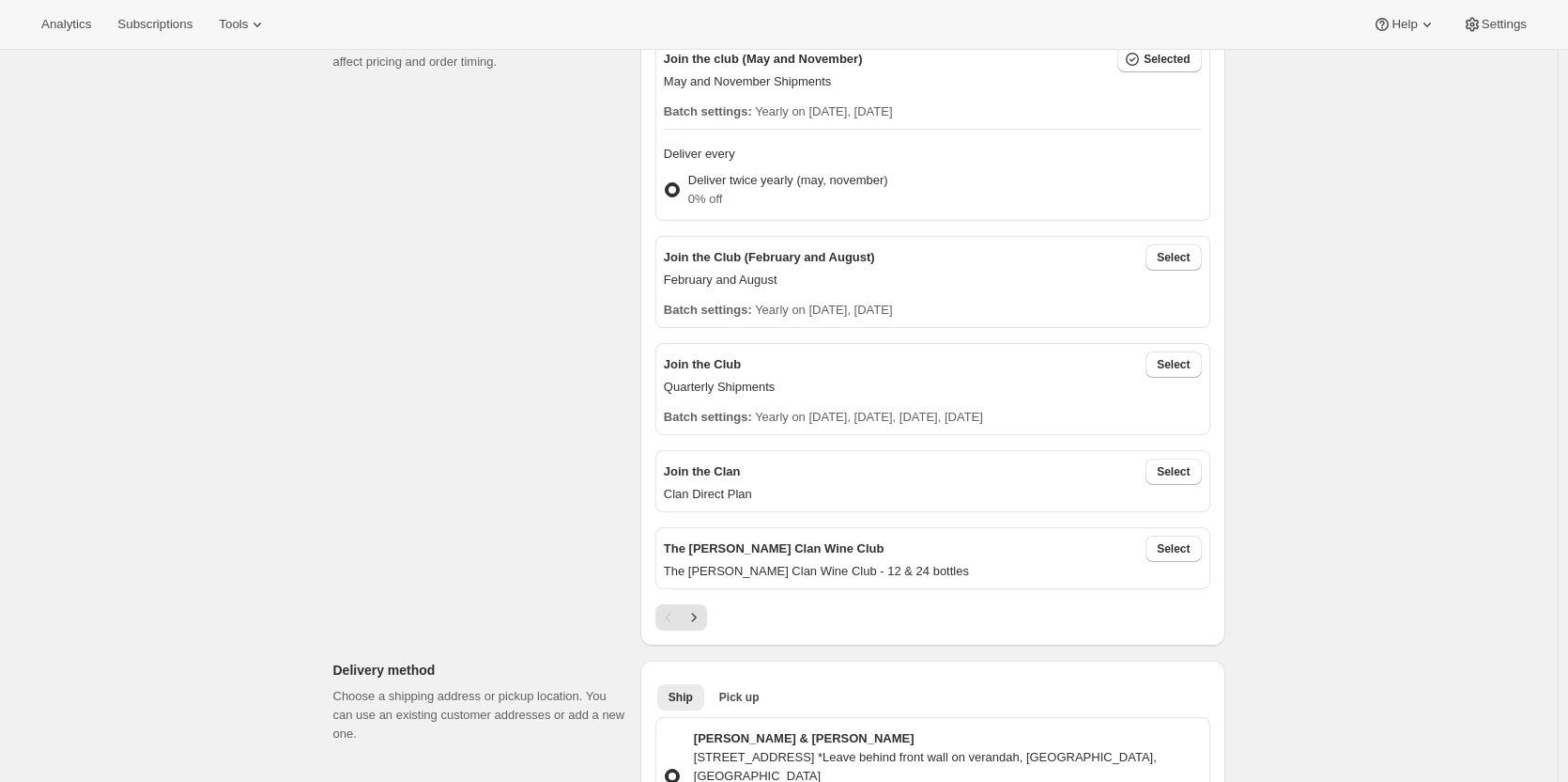
scroll to position [0, 0]
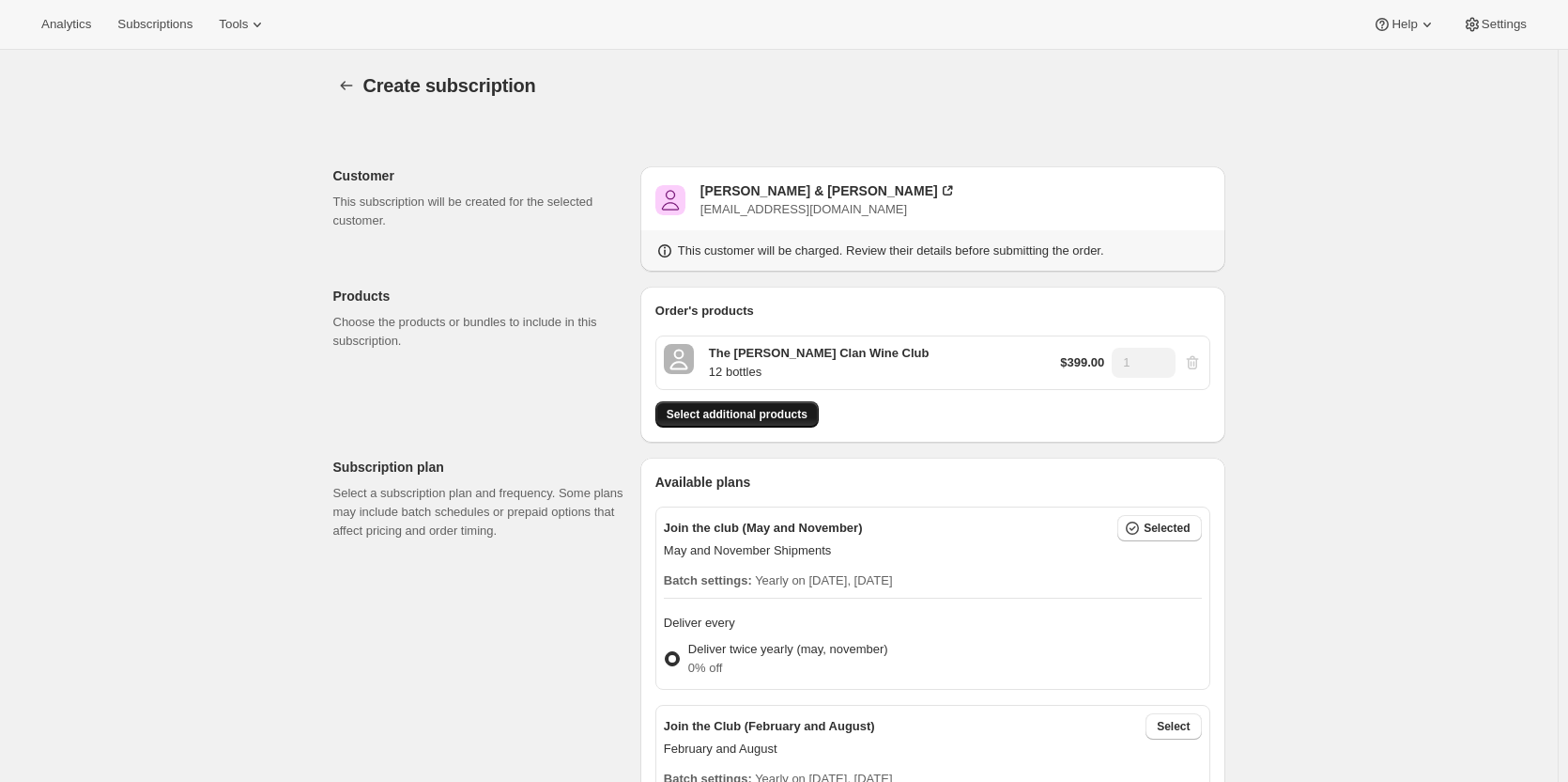
click at [752, 411] on span "Select additional products" at bounding box center [737, 414] width 140 height 15
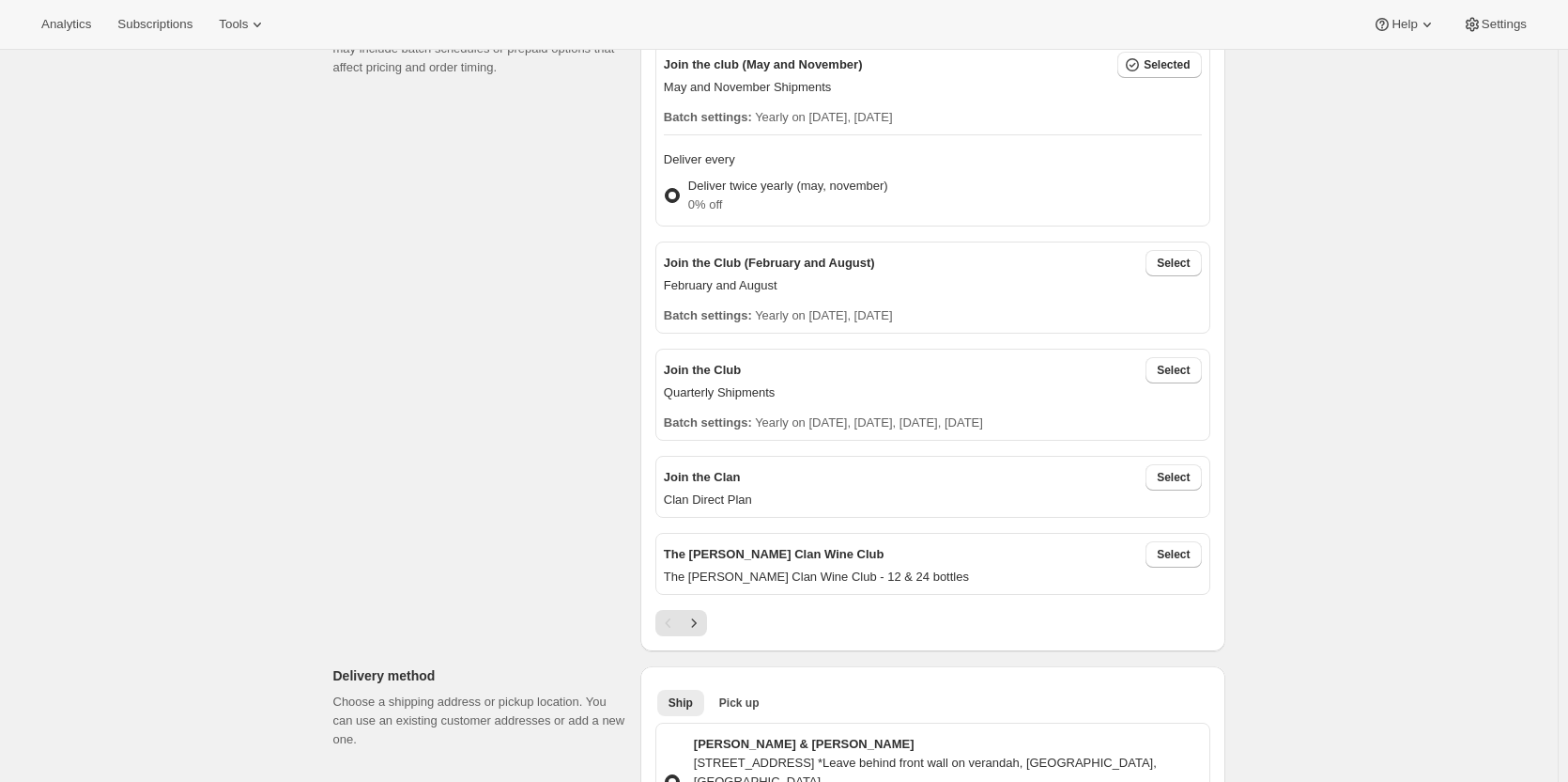
scroll to position [564, 0]
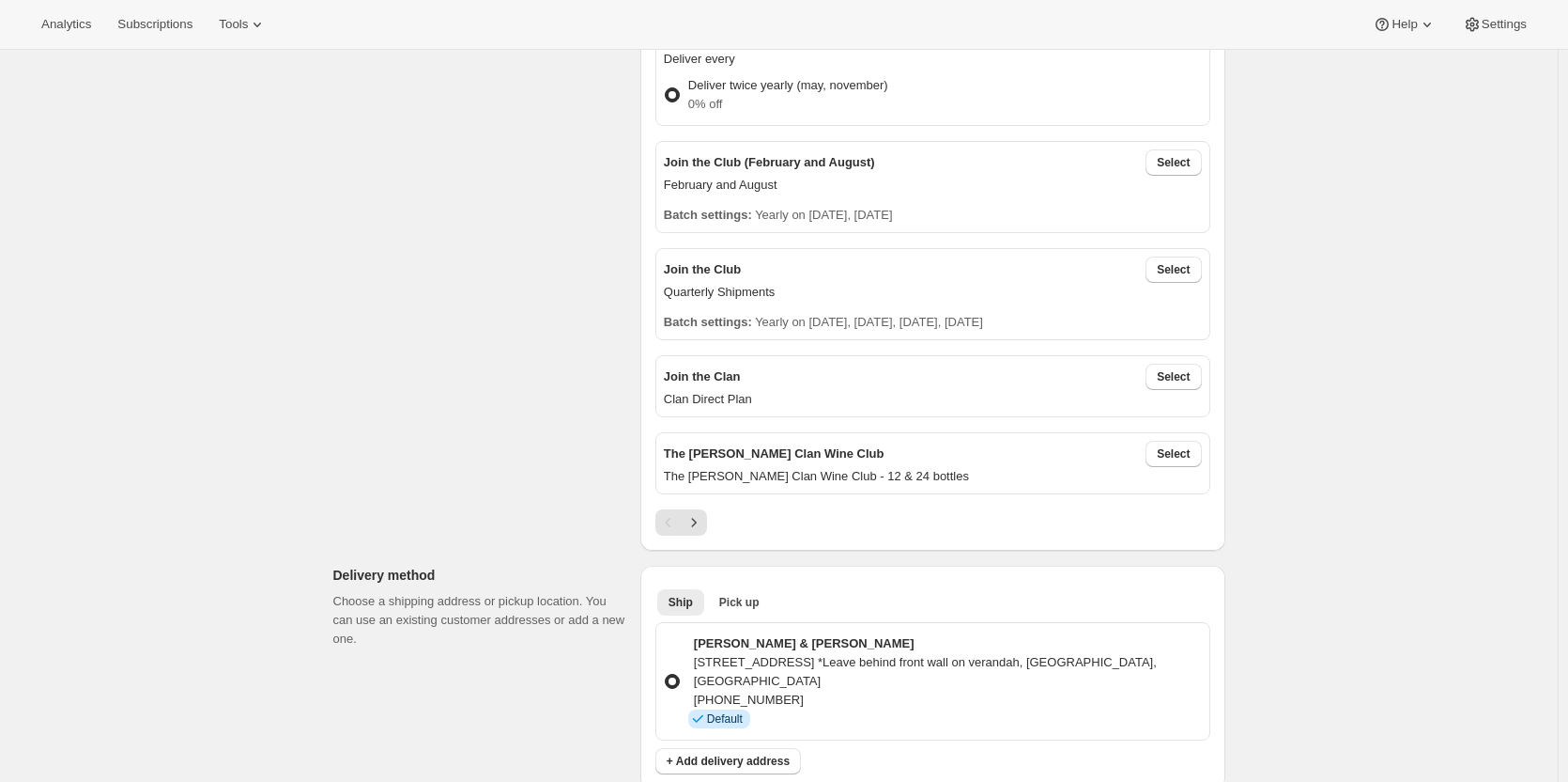
click at [766, 467] on p "The [PERSON_NAME] Clan Wine Club - 12 & 24 bottles" at bounding box center [933, 476] width 538 height 19
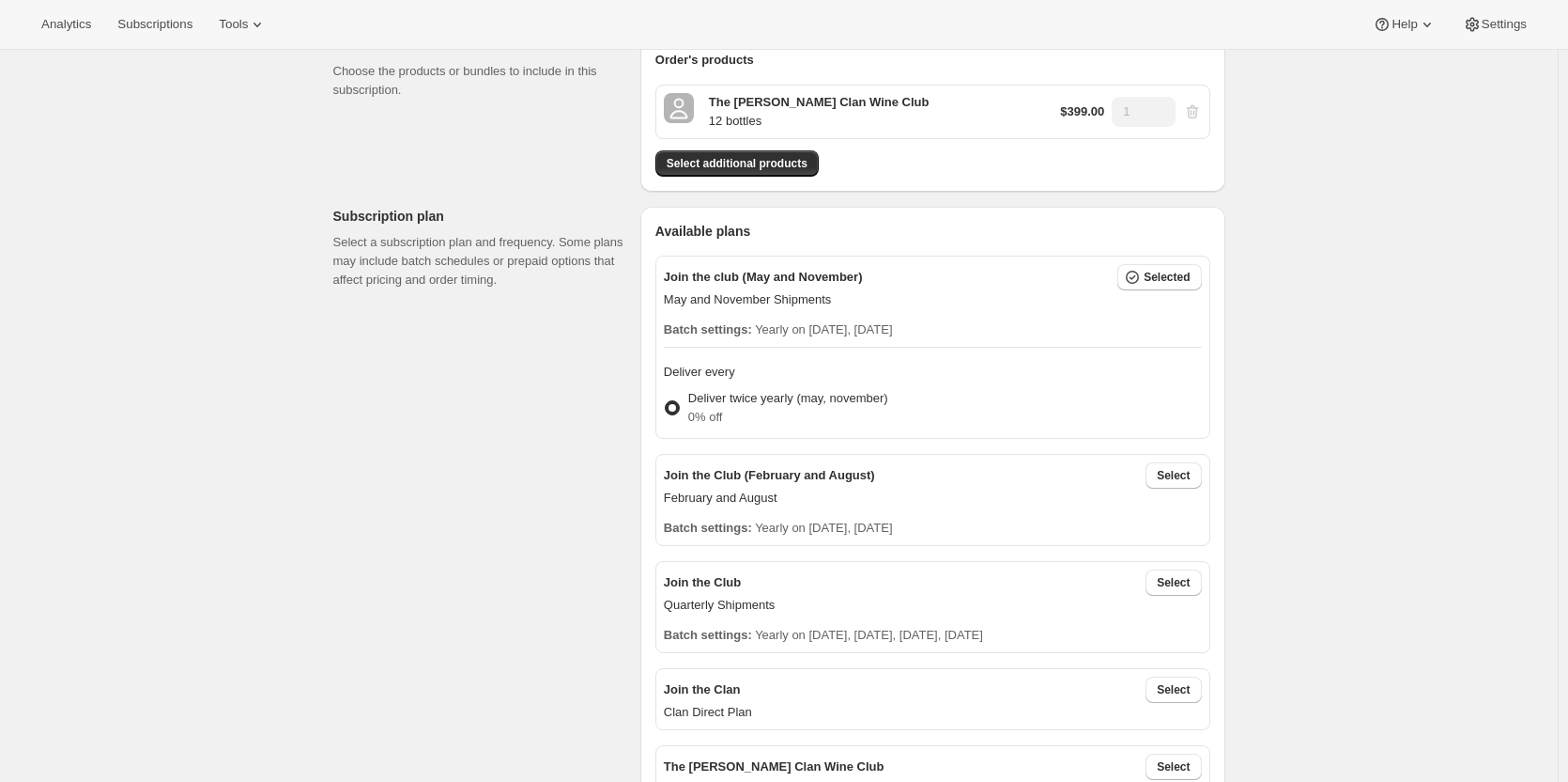
scroll to position [282, 0]
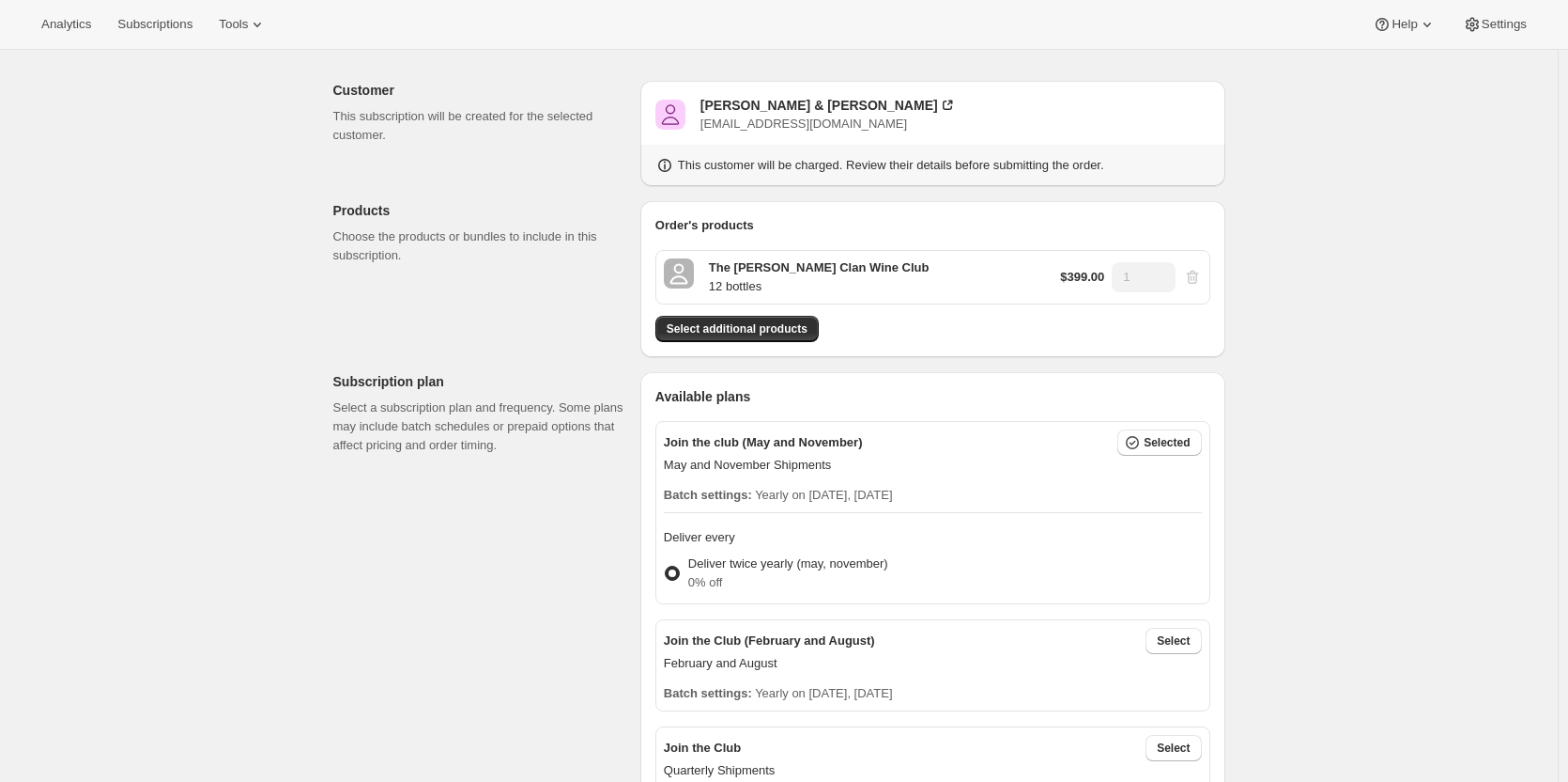
scroll to position [0, 0]
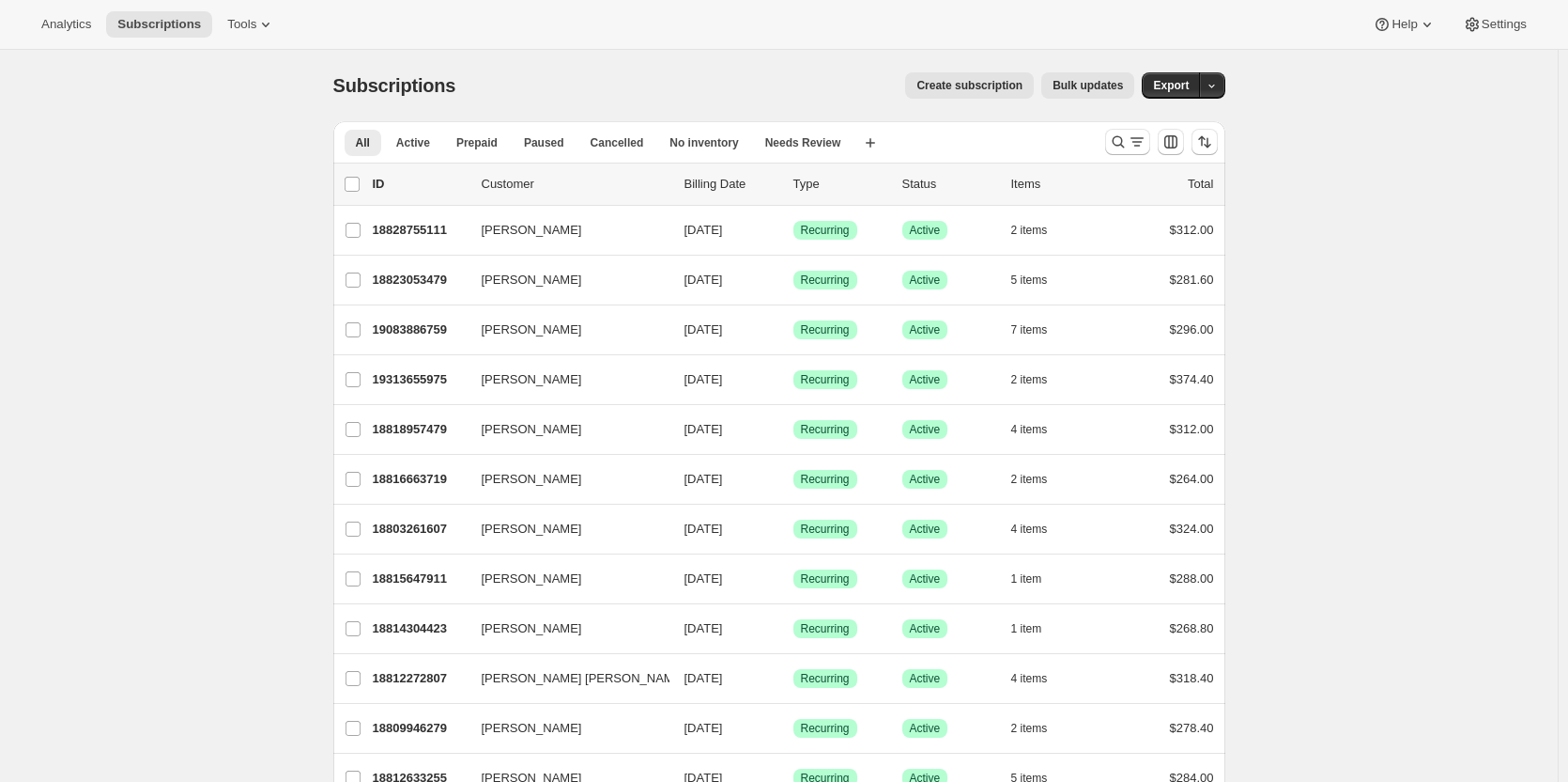
click at [949, 102] on div "Subscriptions. This page is ready Subscriptions Create subscription Bulk update…" at bounding box center [780, 85] width 892 height 72
click at [951, 85] on span "Create subscription" at bounding box center [969, 86] width 106 height 15
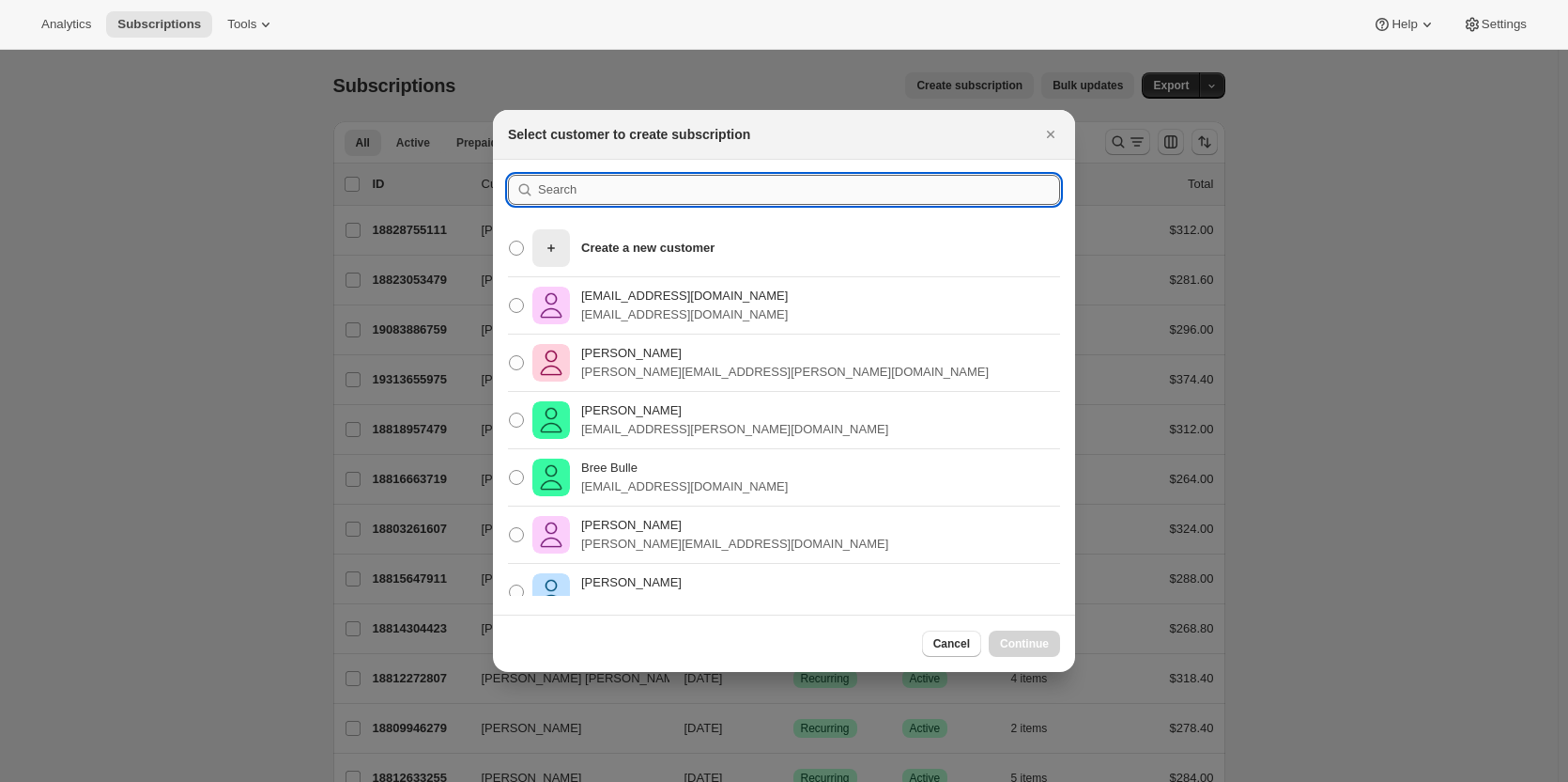
click at [607, 192] on input ":r1u:" at bounding box center [799, 189] width 522 height 30
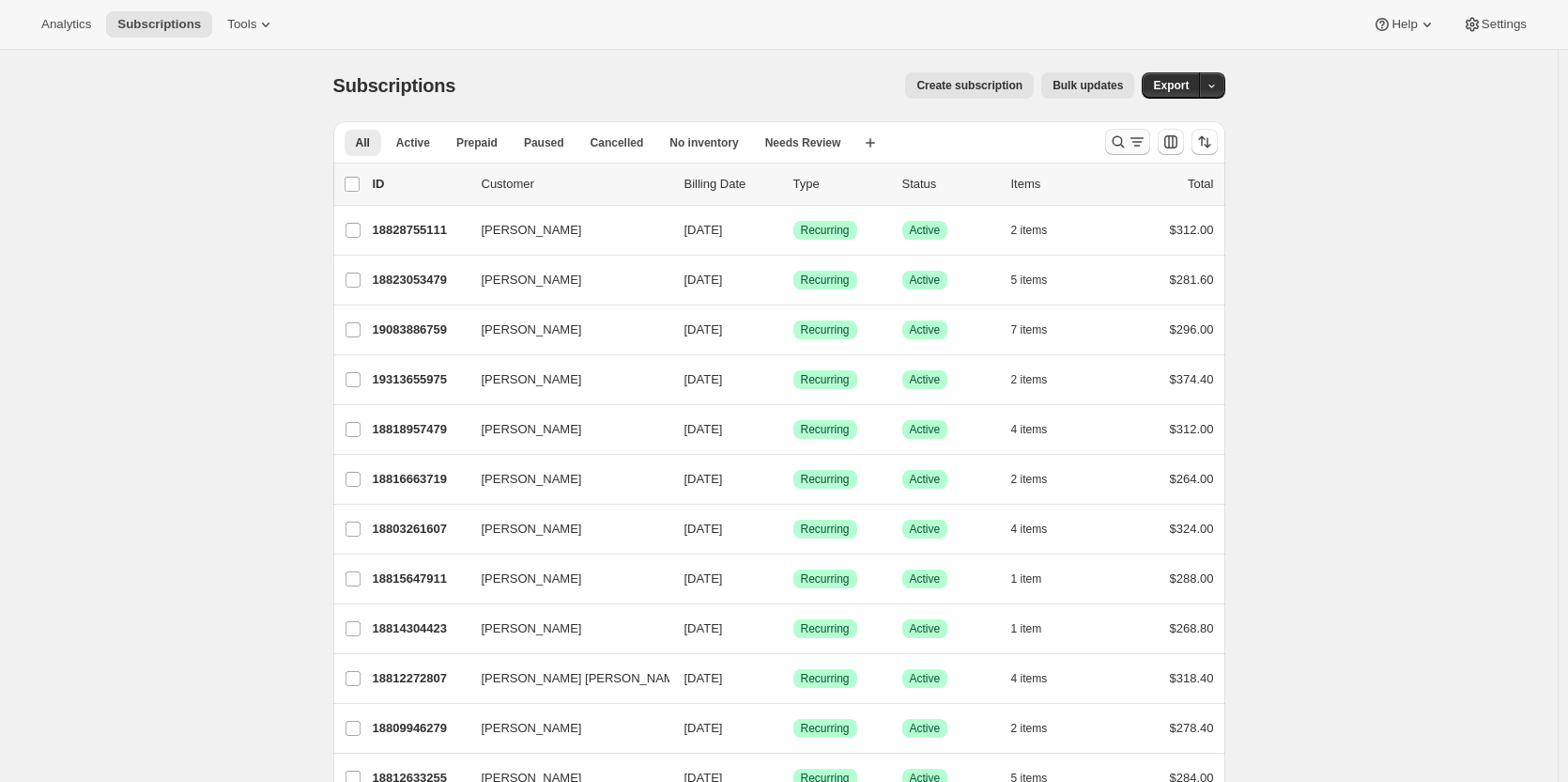
click at [1133, 137] on icon "Search and filter results" at bounding box center [1137, 142] width 19 height 19
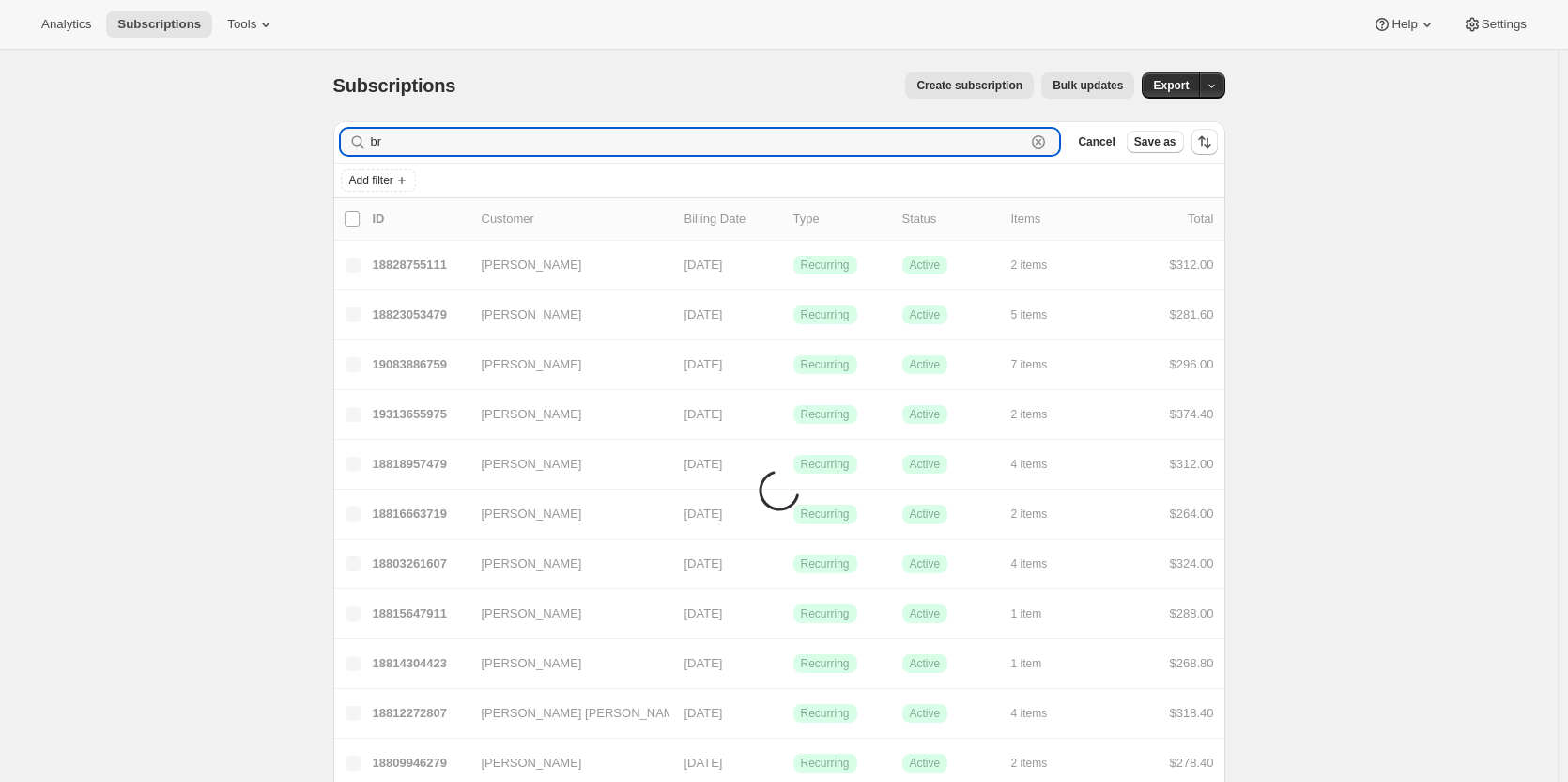
type input "b"
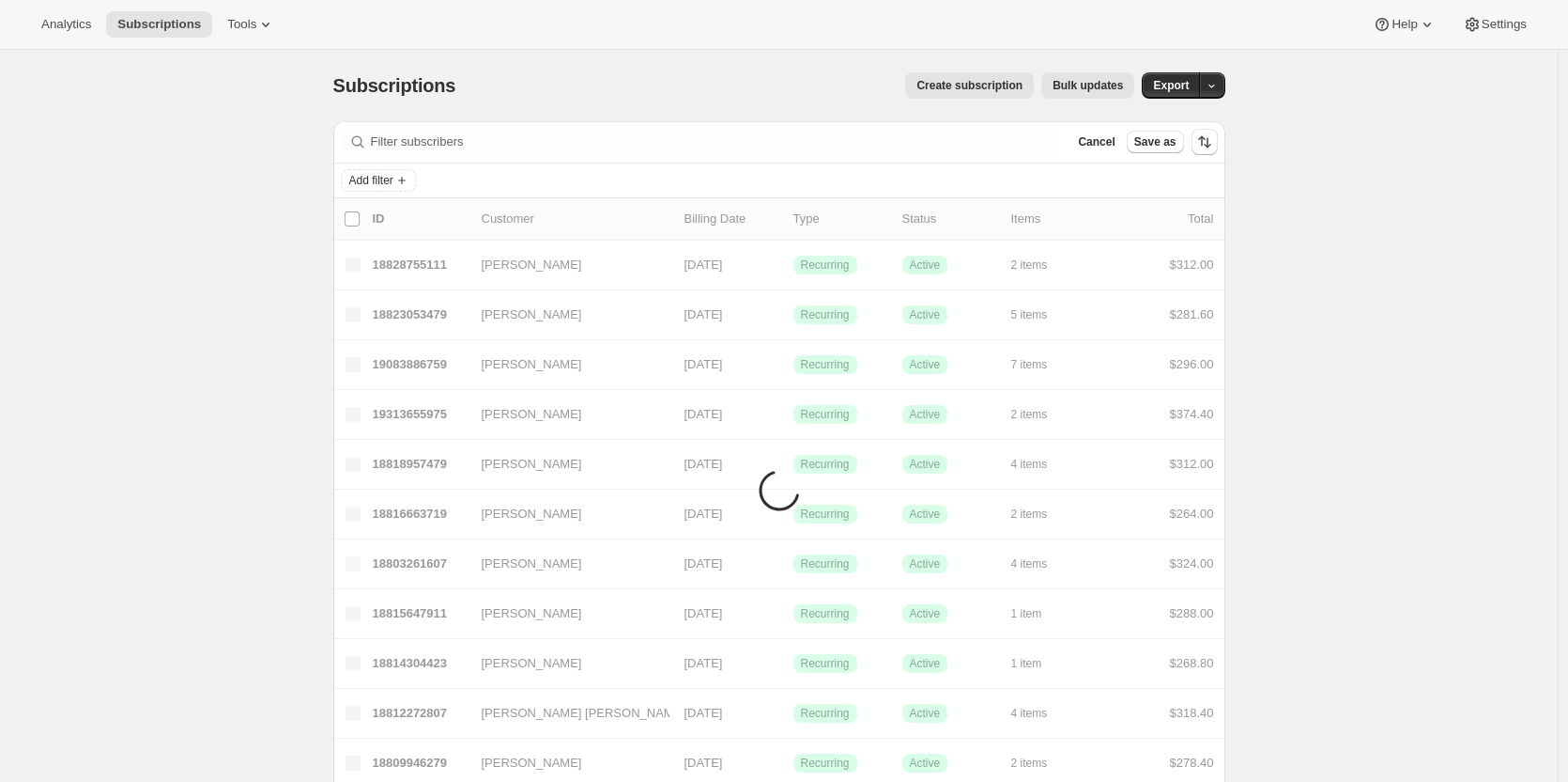
click at [985, 86] on span "Create subscription" at bounding box center [969, 86] width 106 height 15
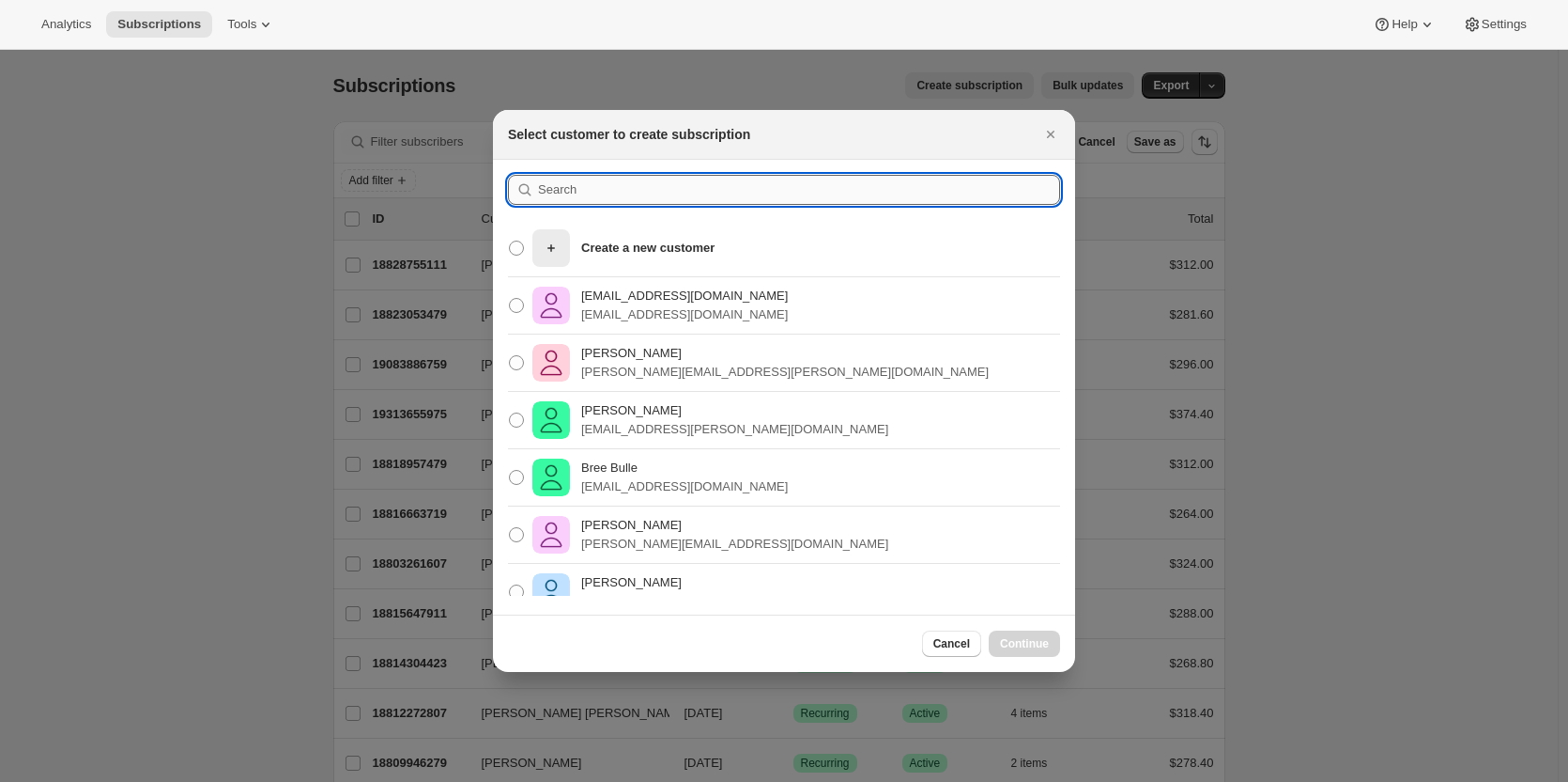
click at [587, 184] on input ":rc:" at bounding box center [799, 189] width 522 height 30
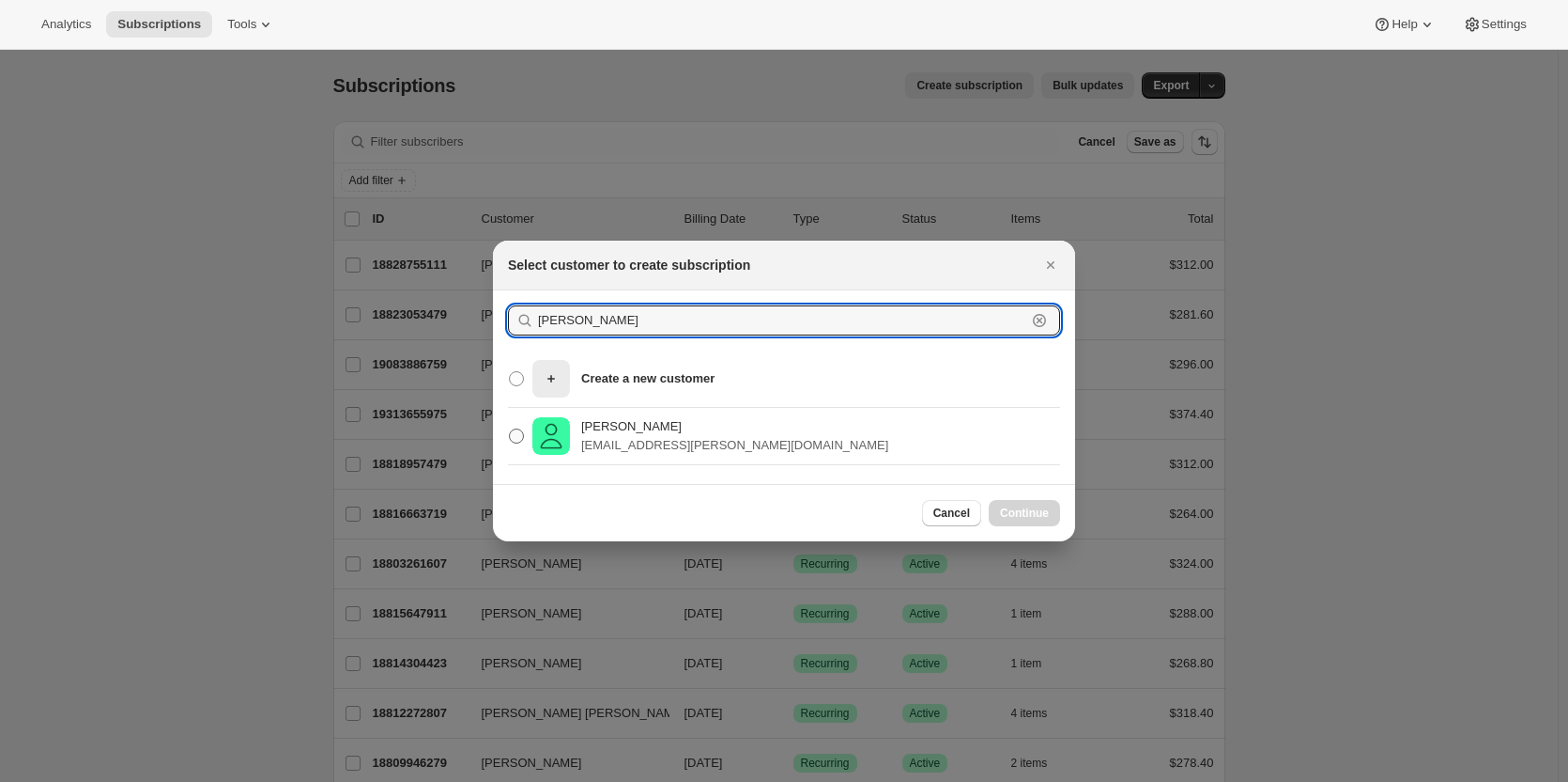
type input "[PERSON_NAME]"
click at [521, 433] on span ":rc:" at bounding box center [517, 436] width 15 height 15
click at [510, 429] on input "[PERSON_NAME] [EMAIL_ADDRESS][PERSON_NAME][DOMAIN_NAME]" at bounding box center [509, 428] width 1 height 1
radio input "true"
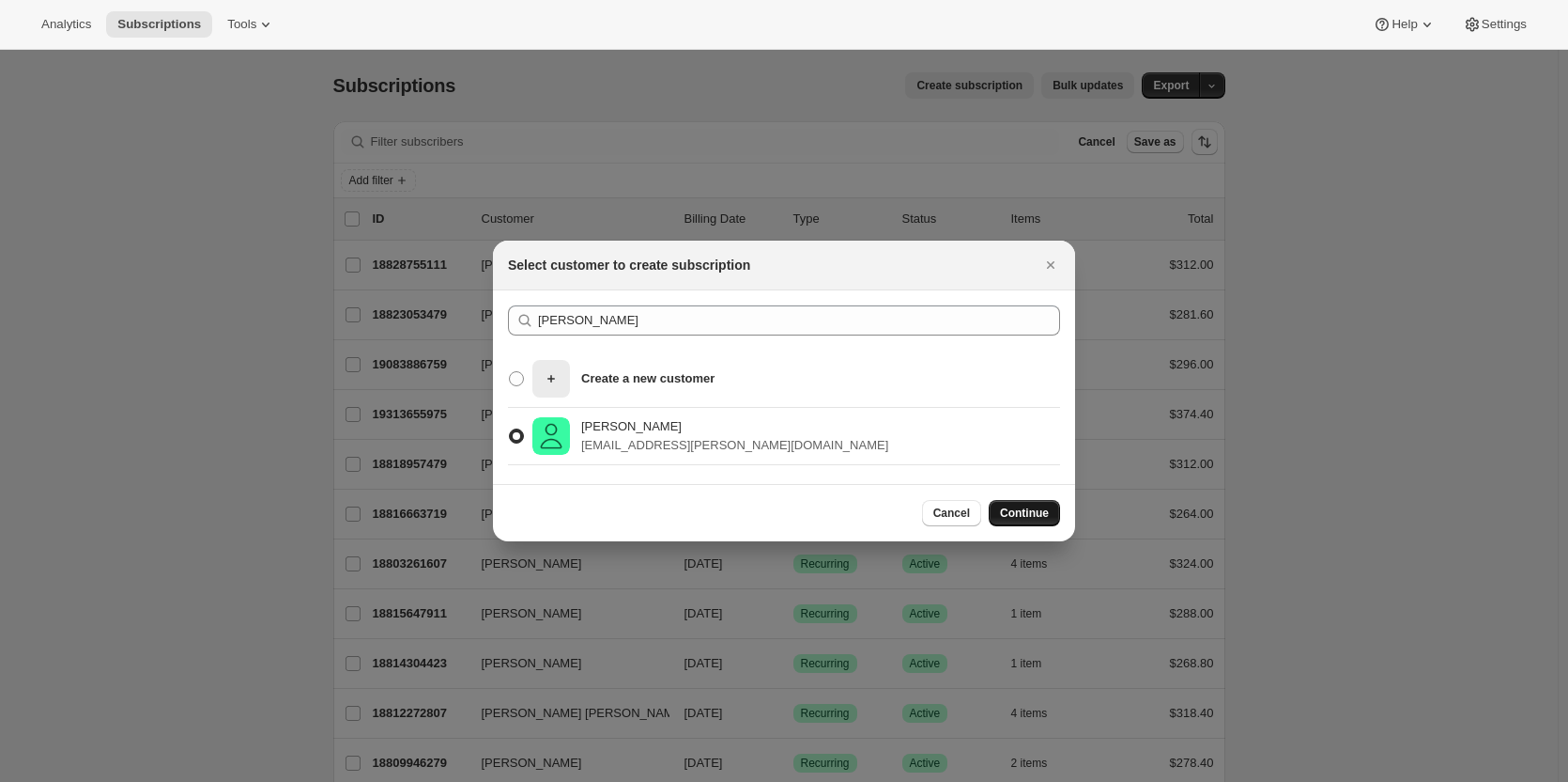
click at [1012, 512] on span "Continue" at bounding box center [1024, 513] width 49 height 15
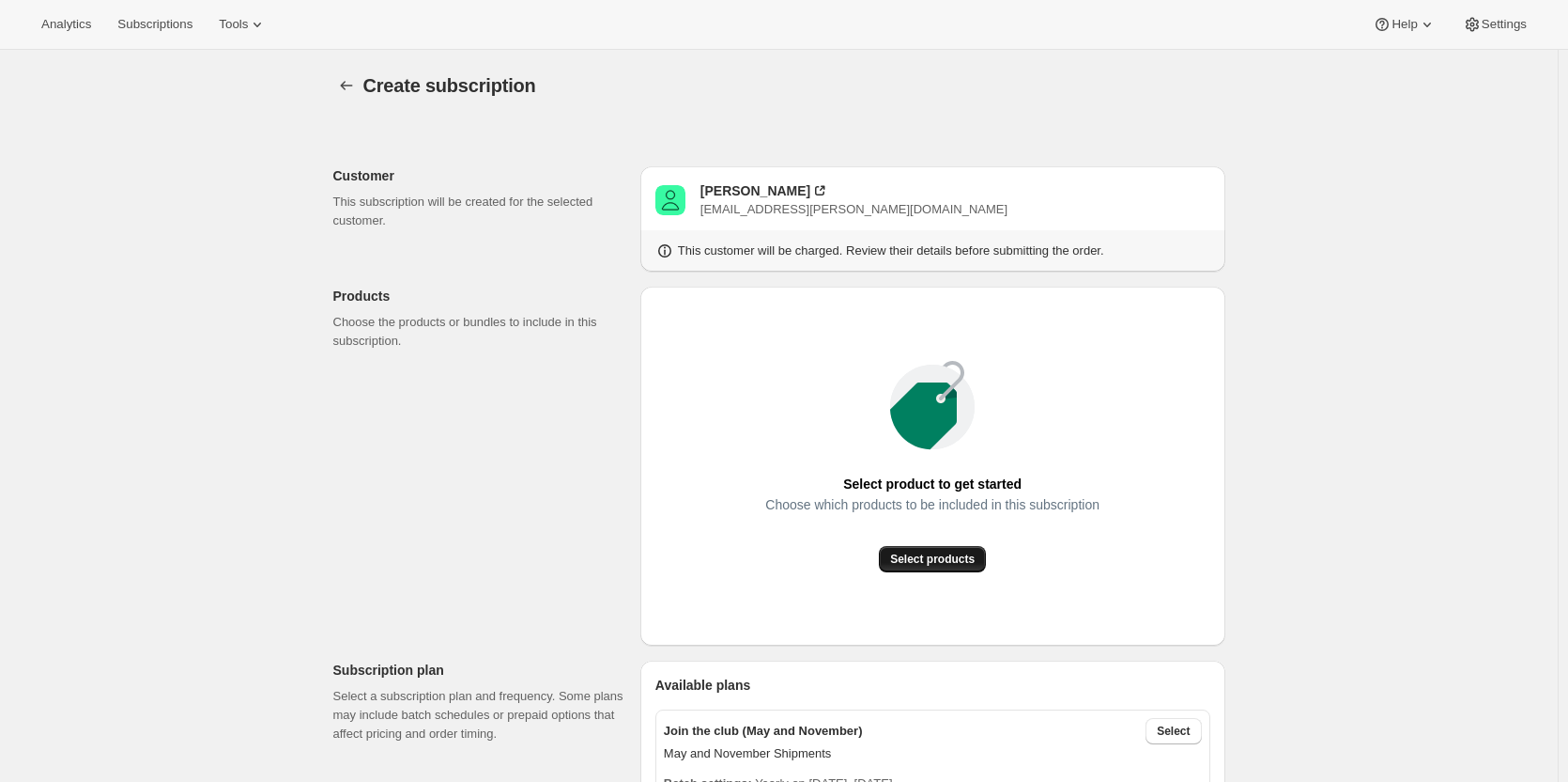
click at [918, 567] on button "Select products" at bounding box center [933, 559] width 107 height 27
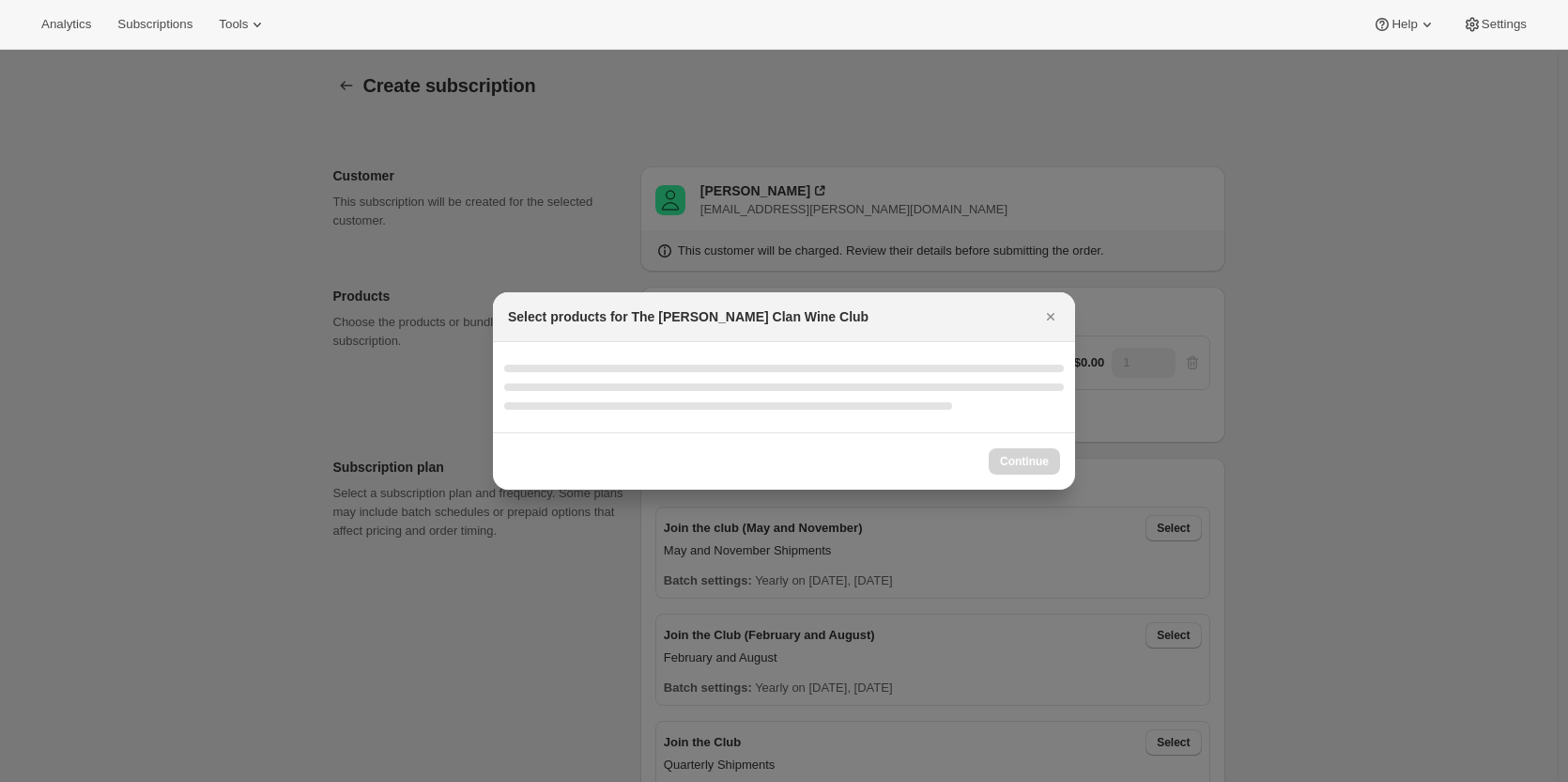
select select "gid://shopify/ProductVariant/46927751086247"
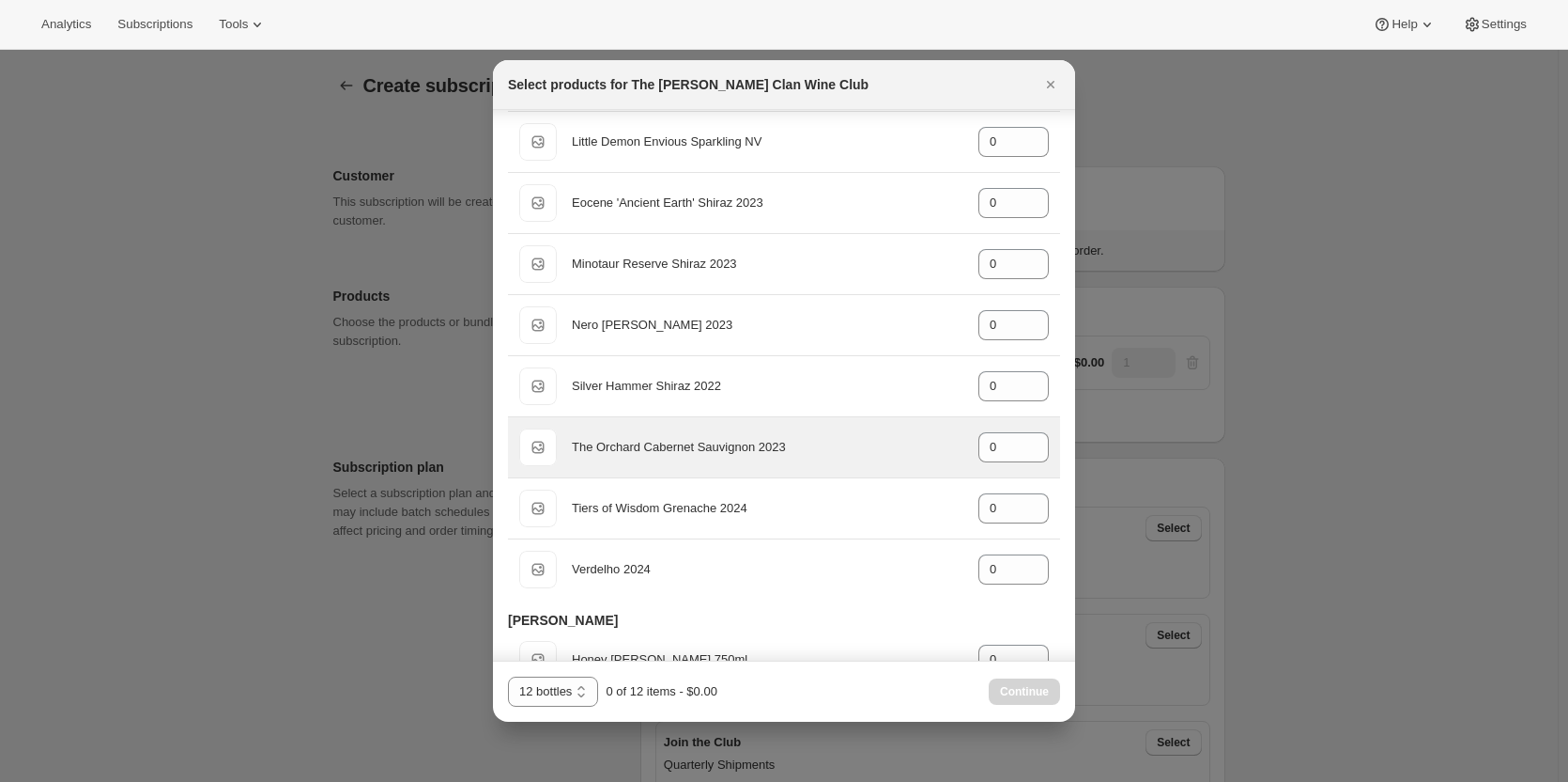
scroll to position [845, 0]
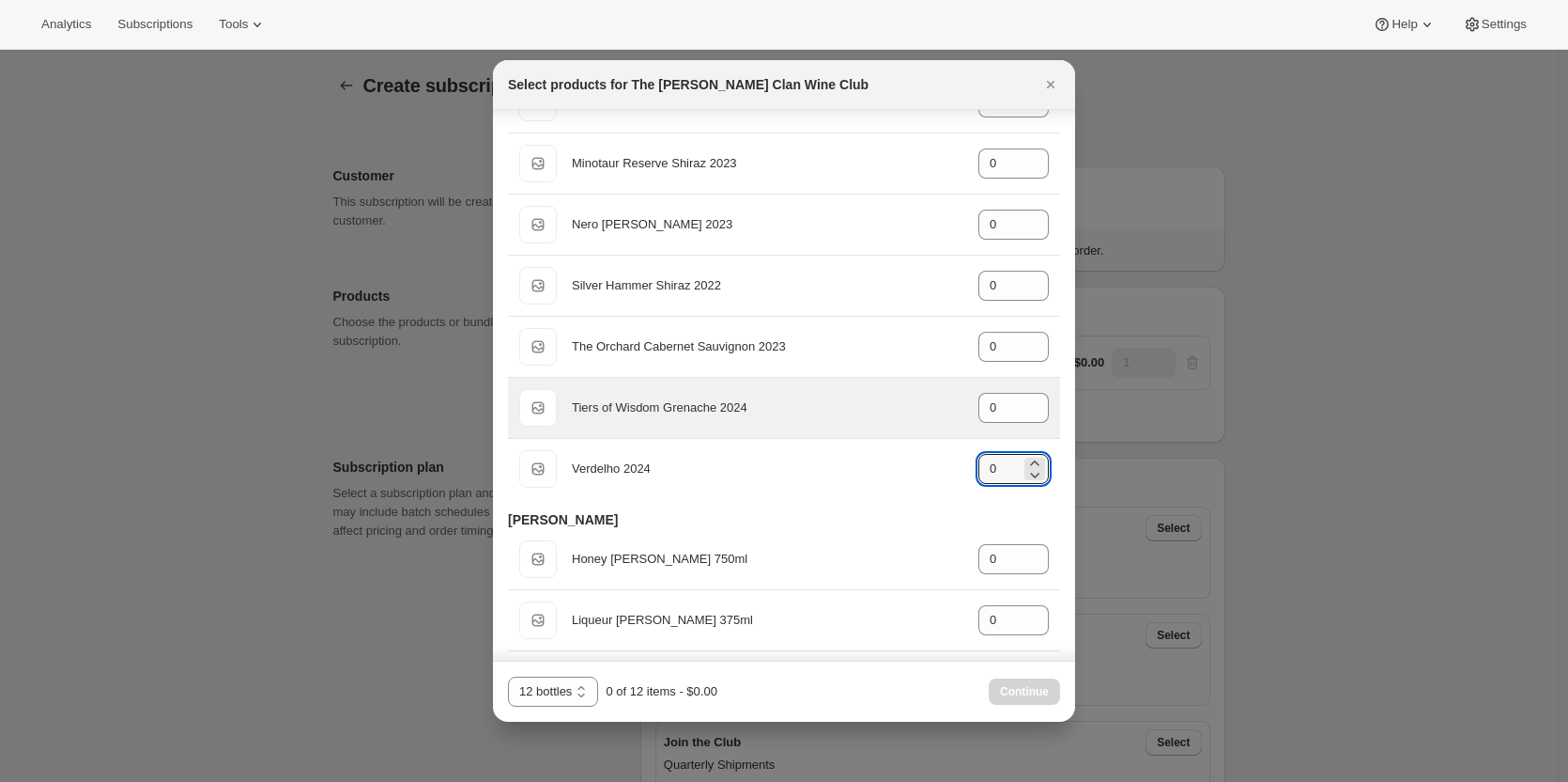
drag, startPoint x: 996, startPoint y: 467, endPoint x: 972, endPoint y: 424, distance: 49.2
click at [956, 462] on div "Default Title Verdelho 2024 gid://shopify/ProductVariant/46914044756135 0" at bounding box center [784, 468] width 529 height 37
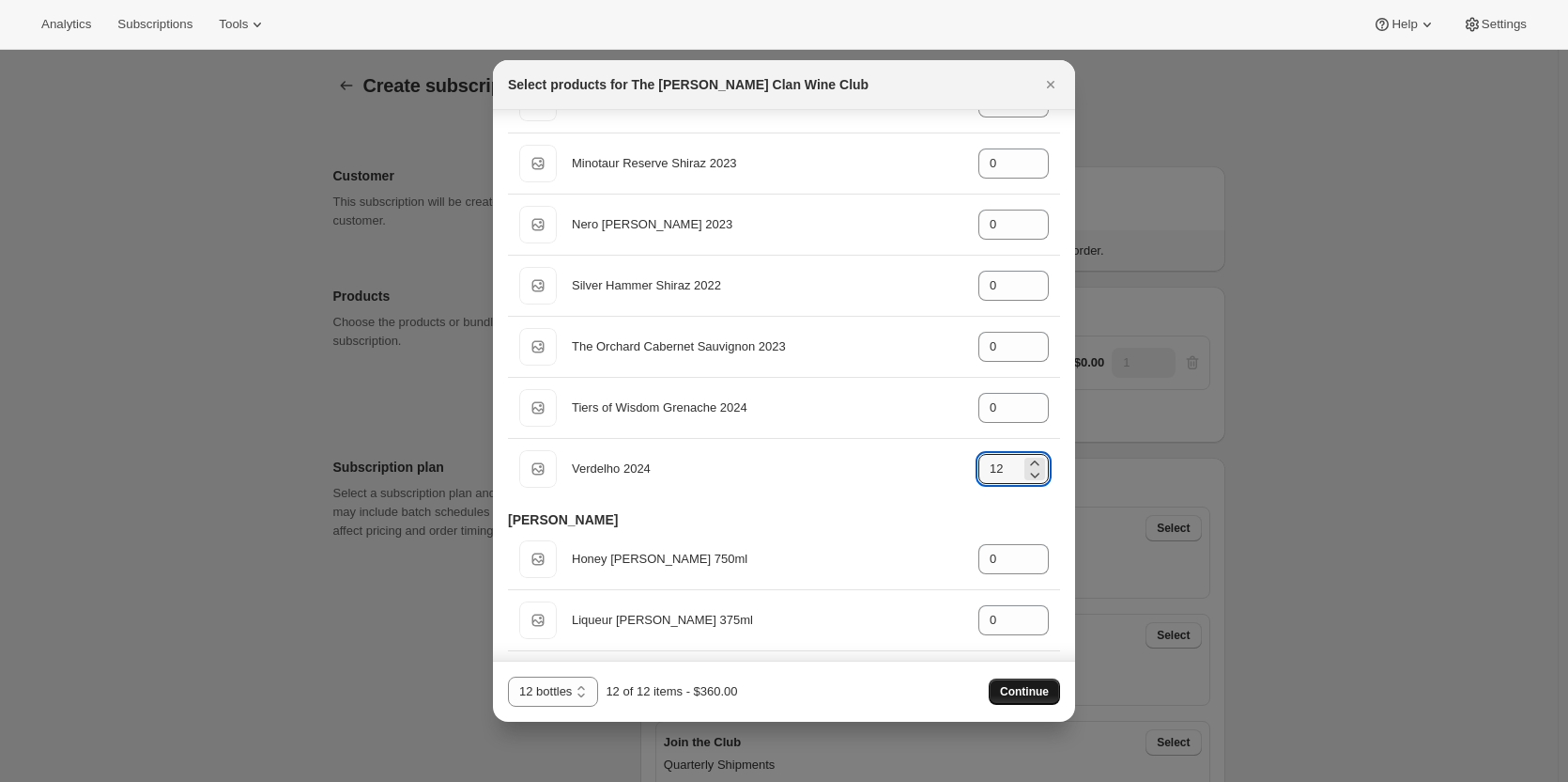
type input "12"
click at [1017, 686] on span "Continue" at bounding box center [1024, 691] width 49 height 15
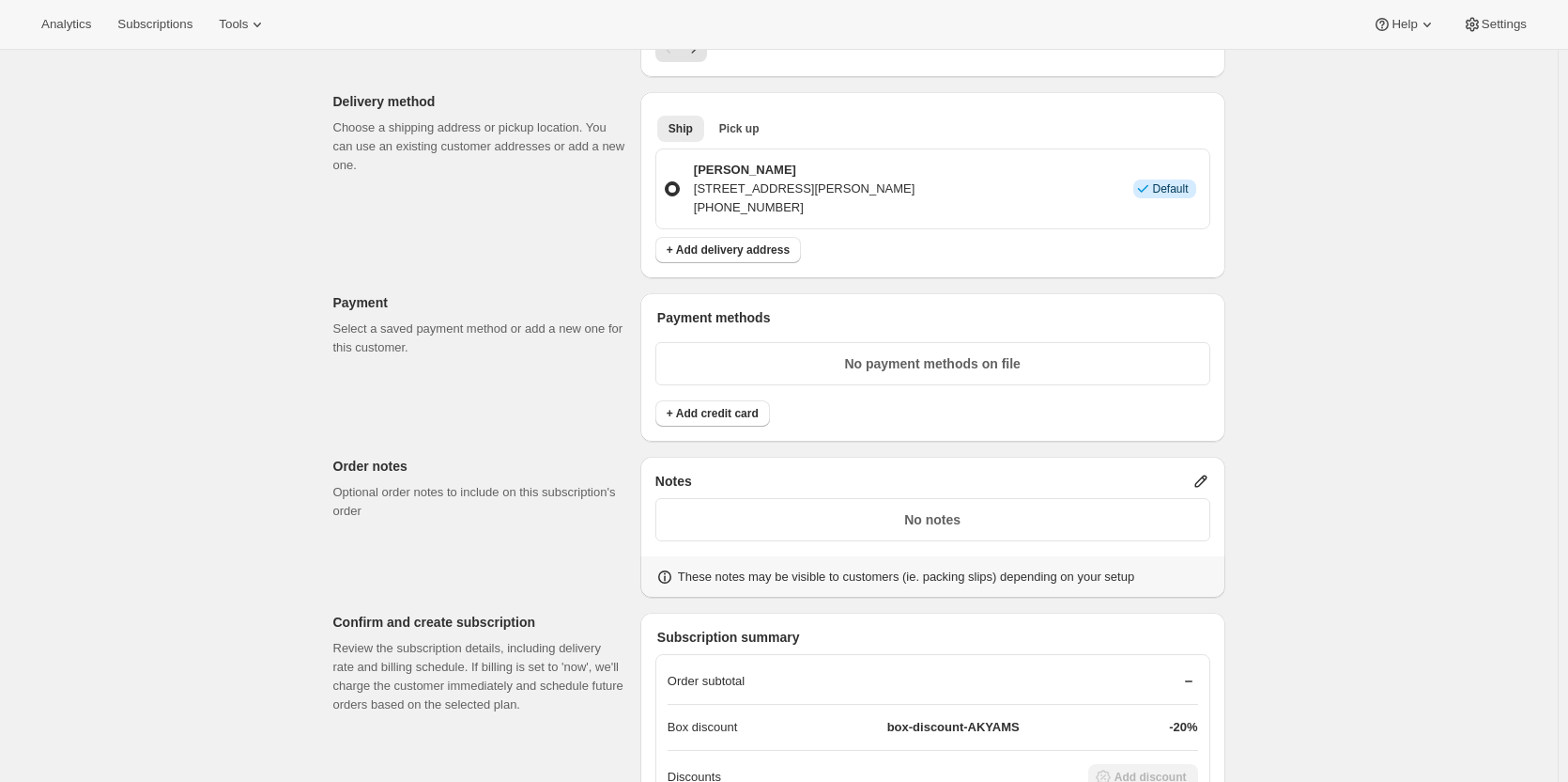
scroll to position [1033, 0]
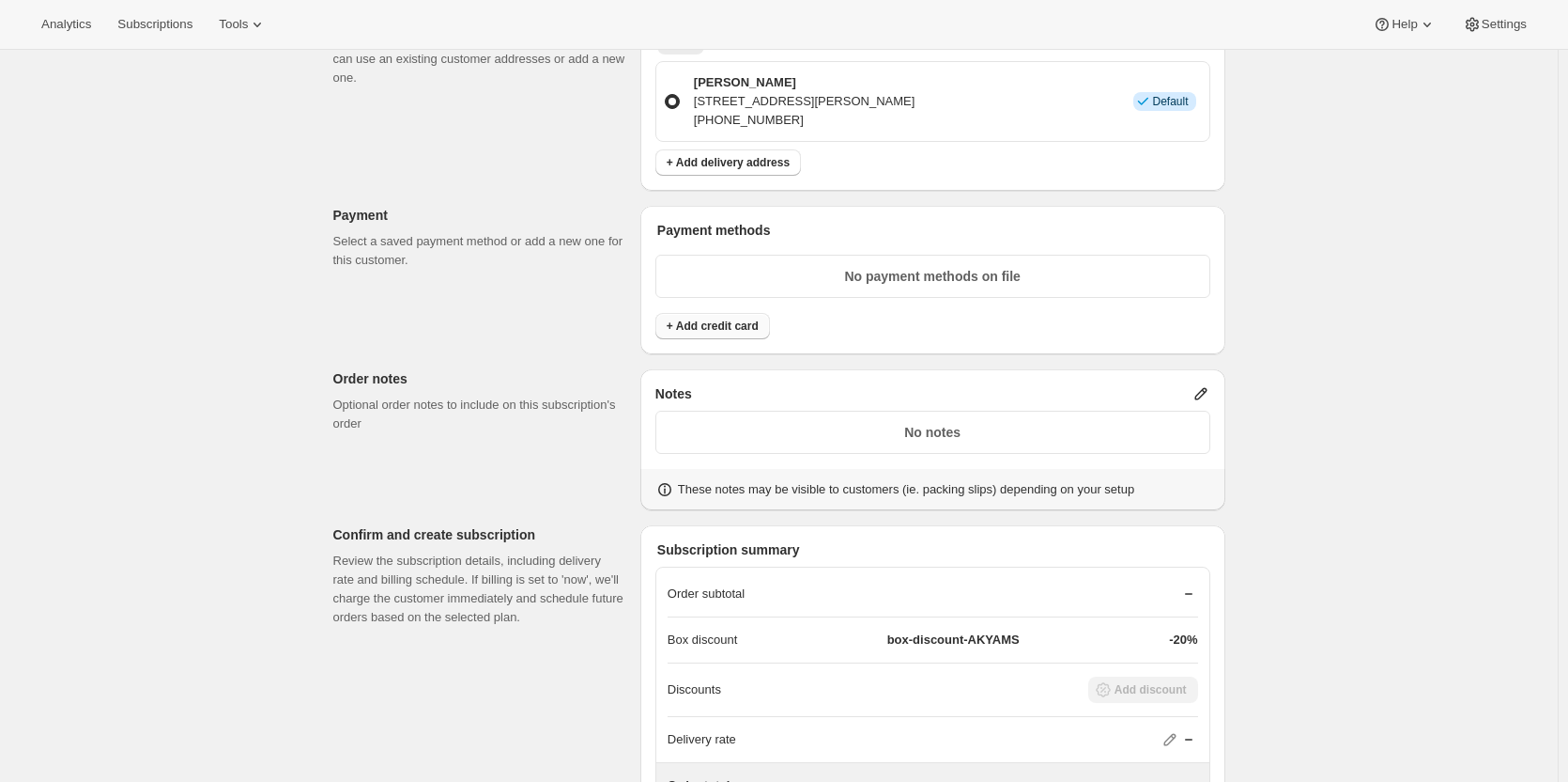
click at [710, 323] on span "+ Add credit card" at bounding box center [713, 326] width 92 height 15
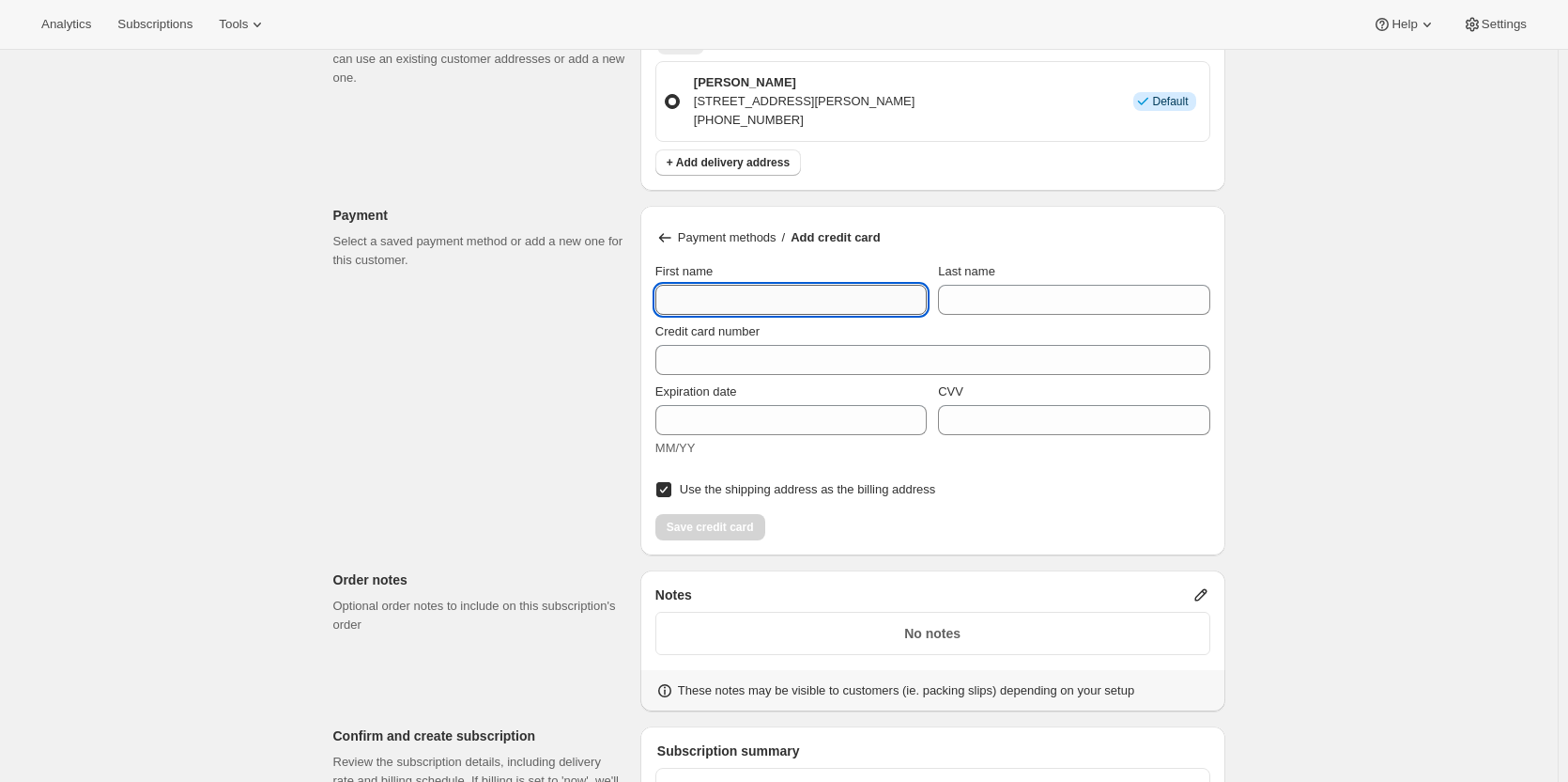
click at [681, 298] on input "First name" at bounding box center [791, 299] width 271 height 30
type input "Brian"
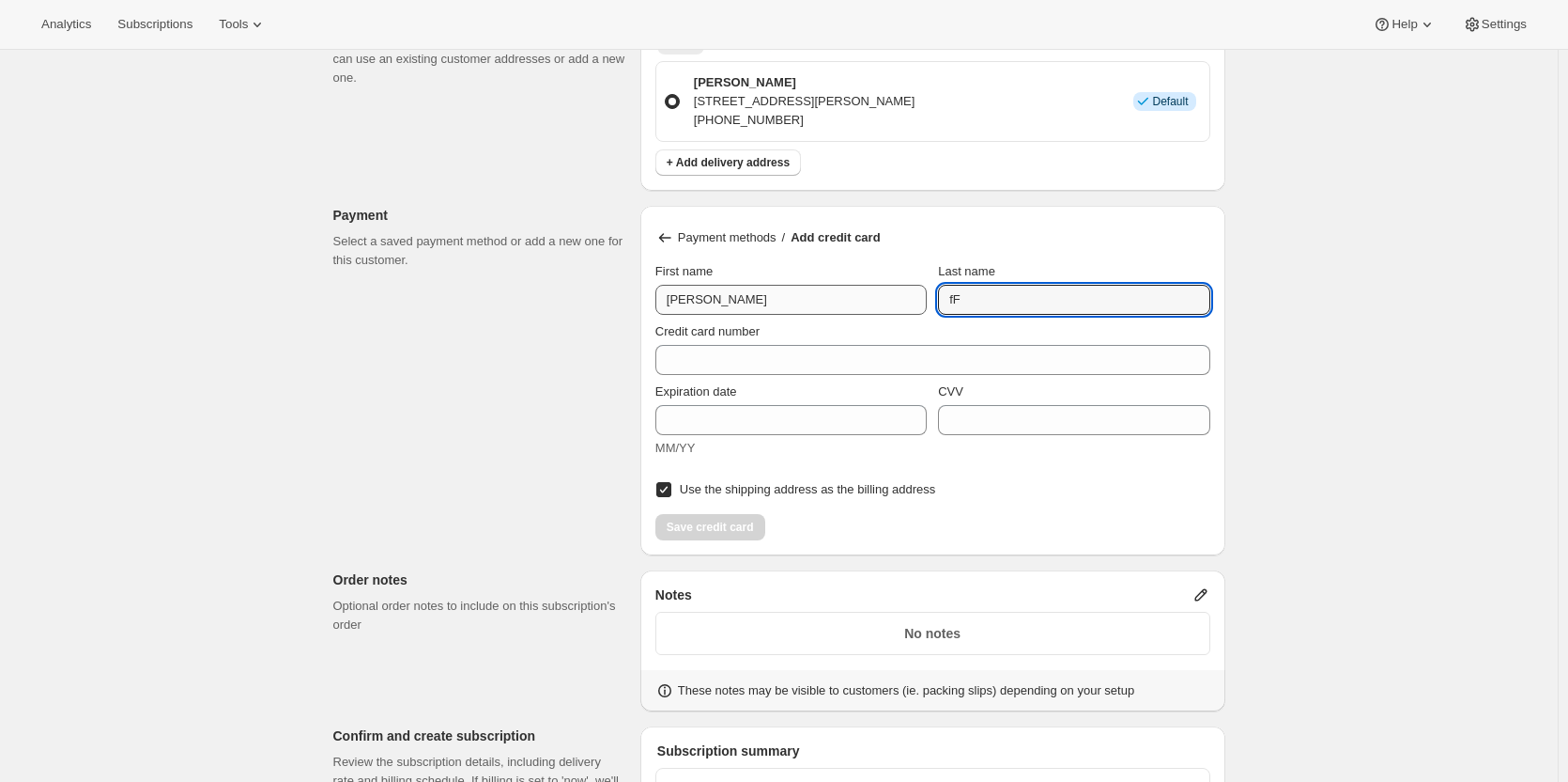
type input "f"
type input "Ferguson"
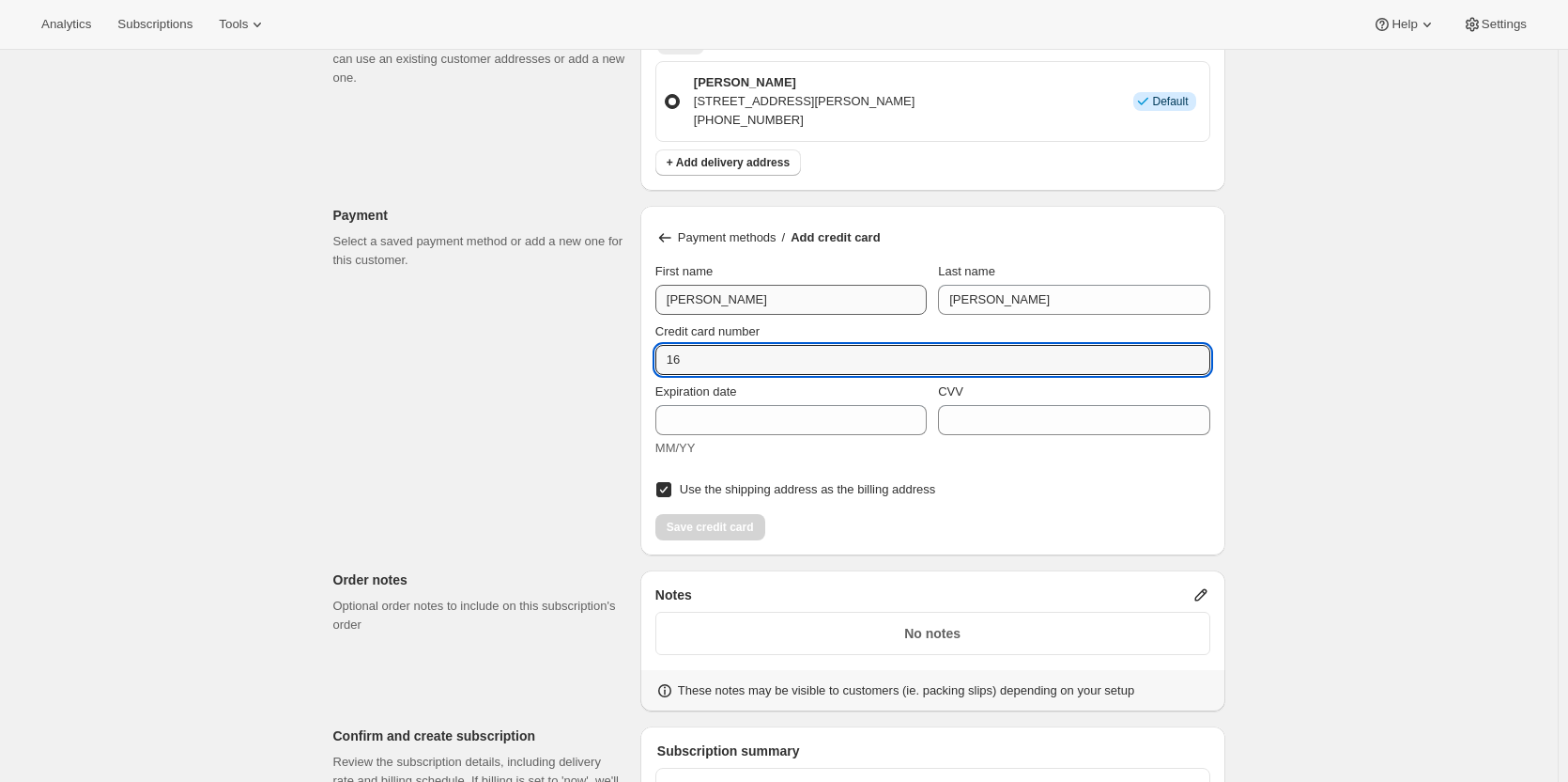
type input "1"
type input "4564 9425 0003 9386"
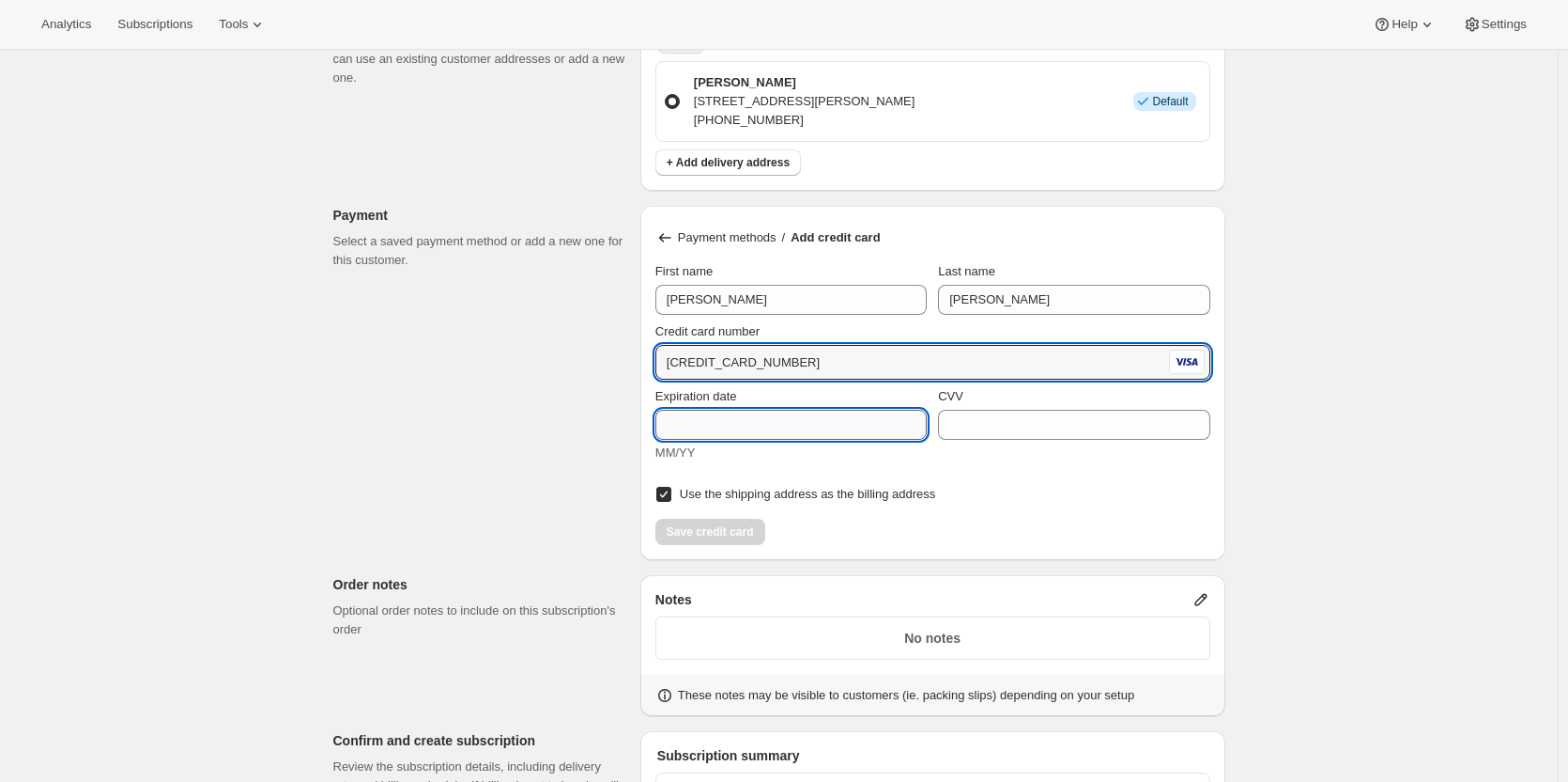
click at [737, 414] on input "Expiration date" at bounding box center [791, 424] width 271 height 30
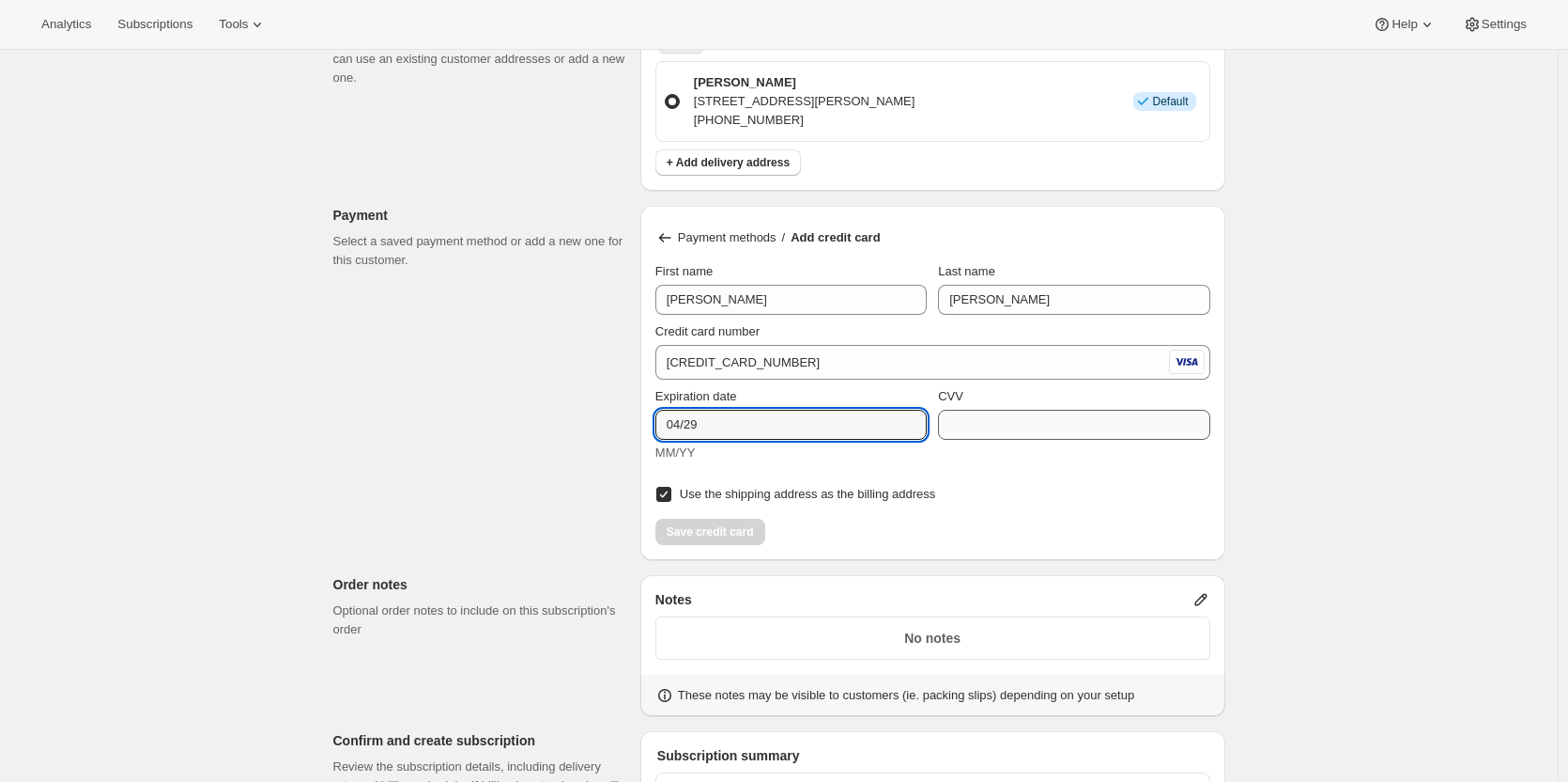
type input "04/29"
click at [1046, 431] on input "CVV" at bounding box center [1074, 424] width 271 height 30
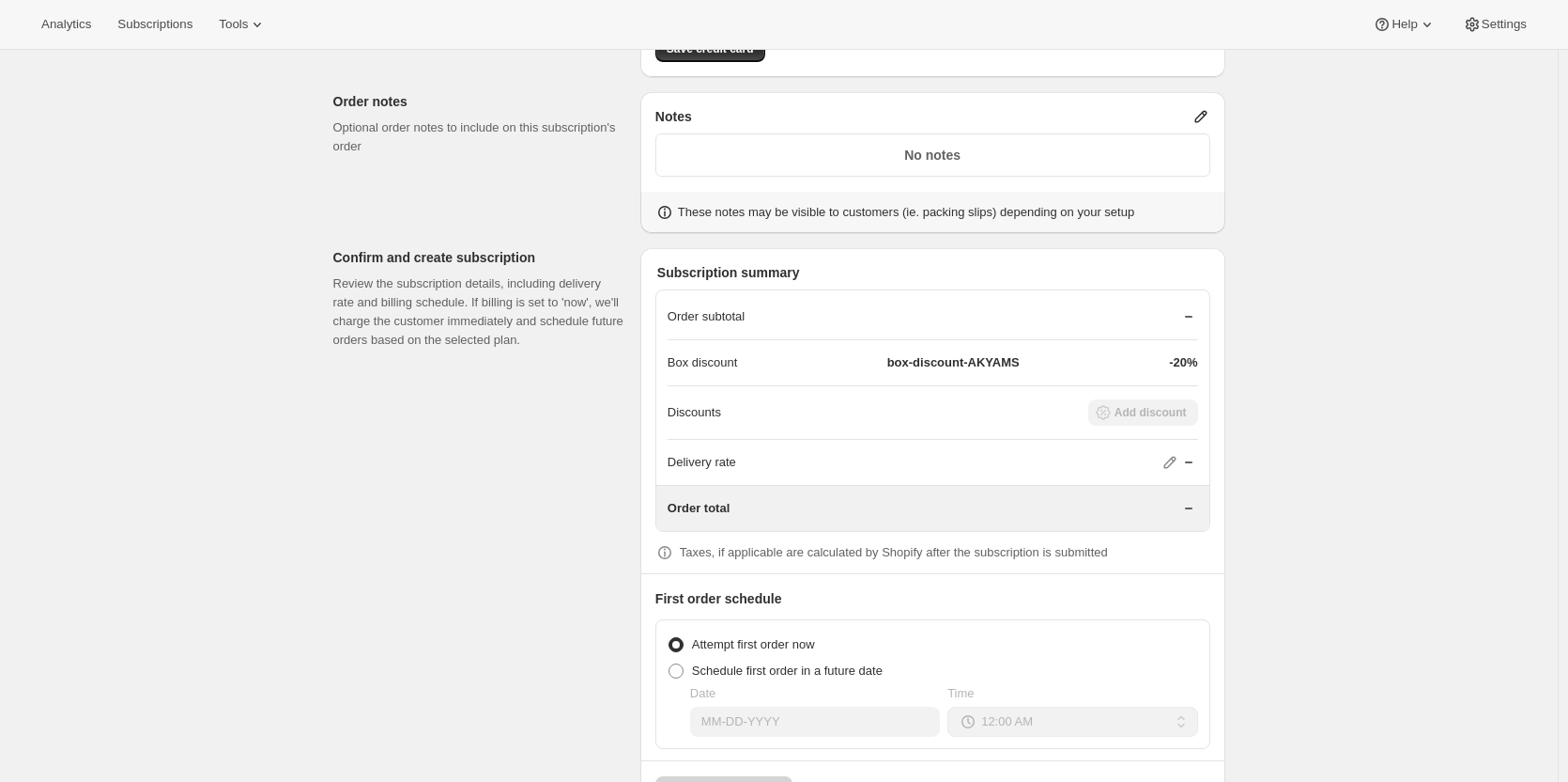
scroll to position [1585, 0]
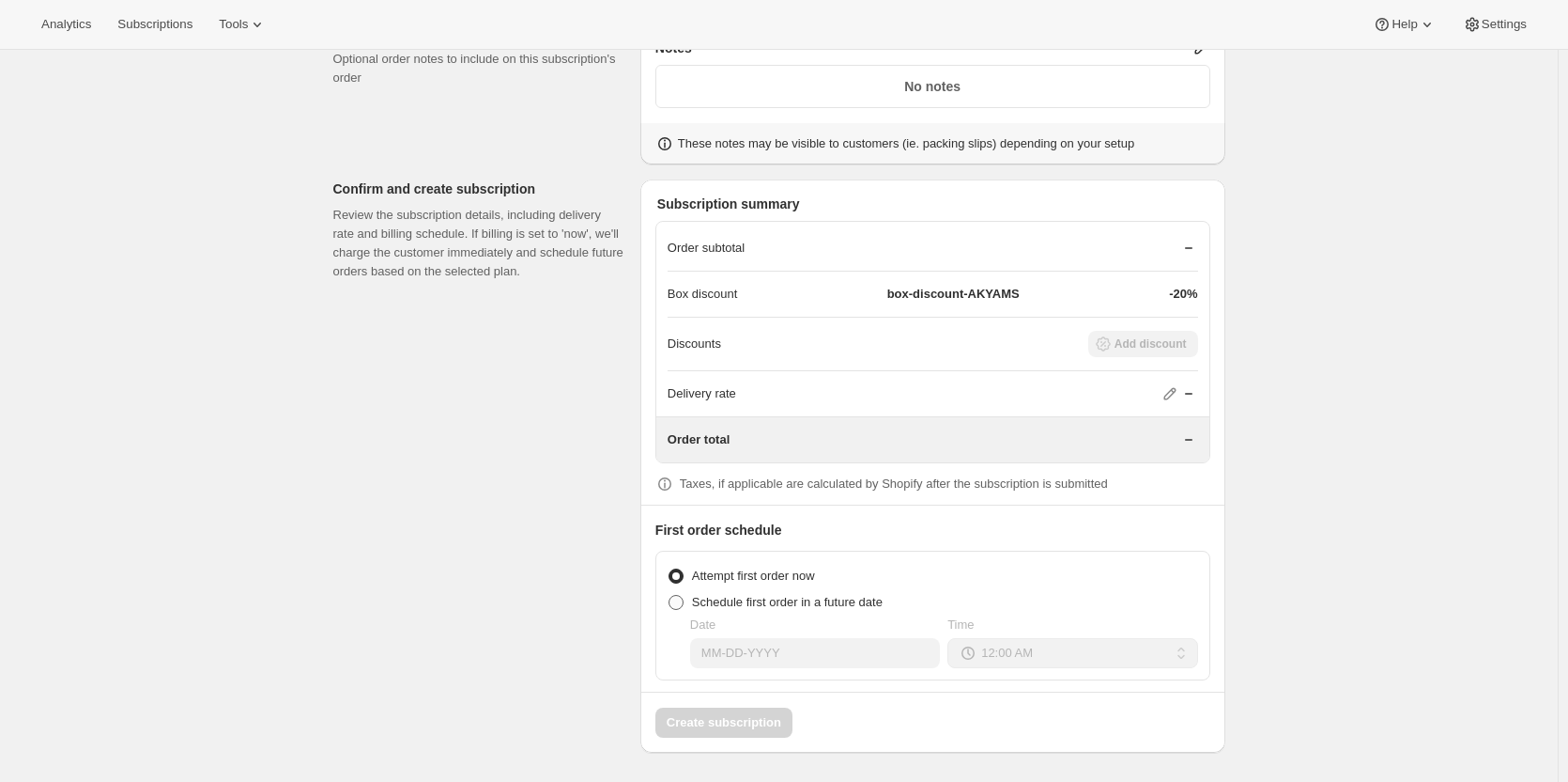
type input "798"
click at [680, 601] on span at bounding box center [677, 602] width 15 height 15
click at [670, 596] on input "Schedule first order in a future date" at bounding box center [669, 595] width 1 height 1
radio input "true"
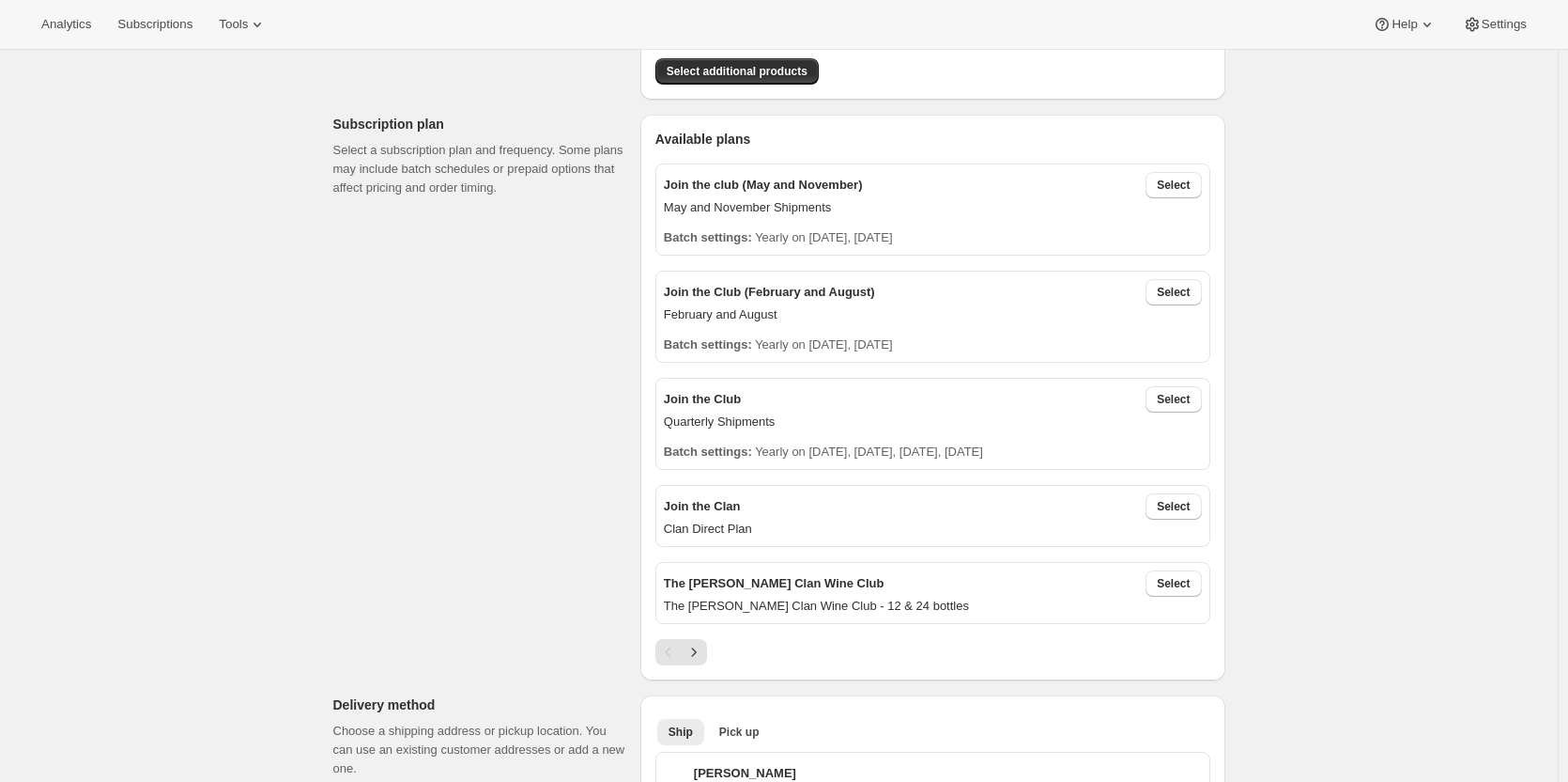
scroll to position [376, 0]
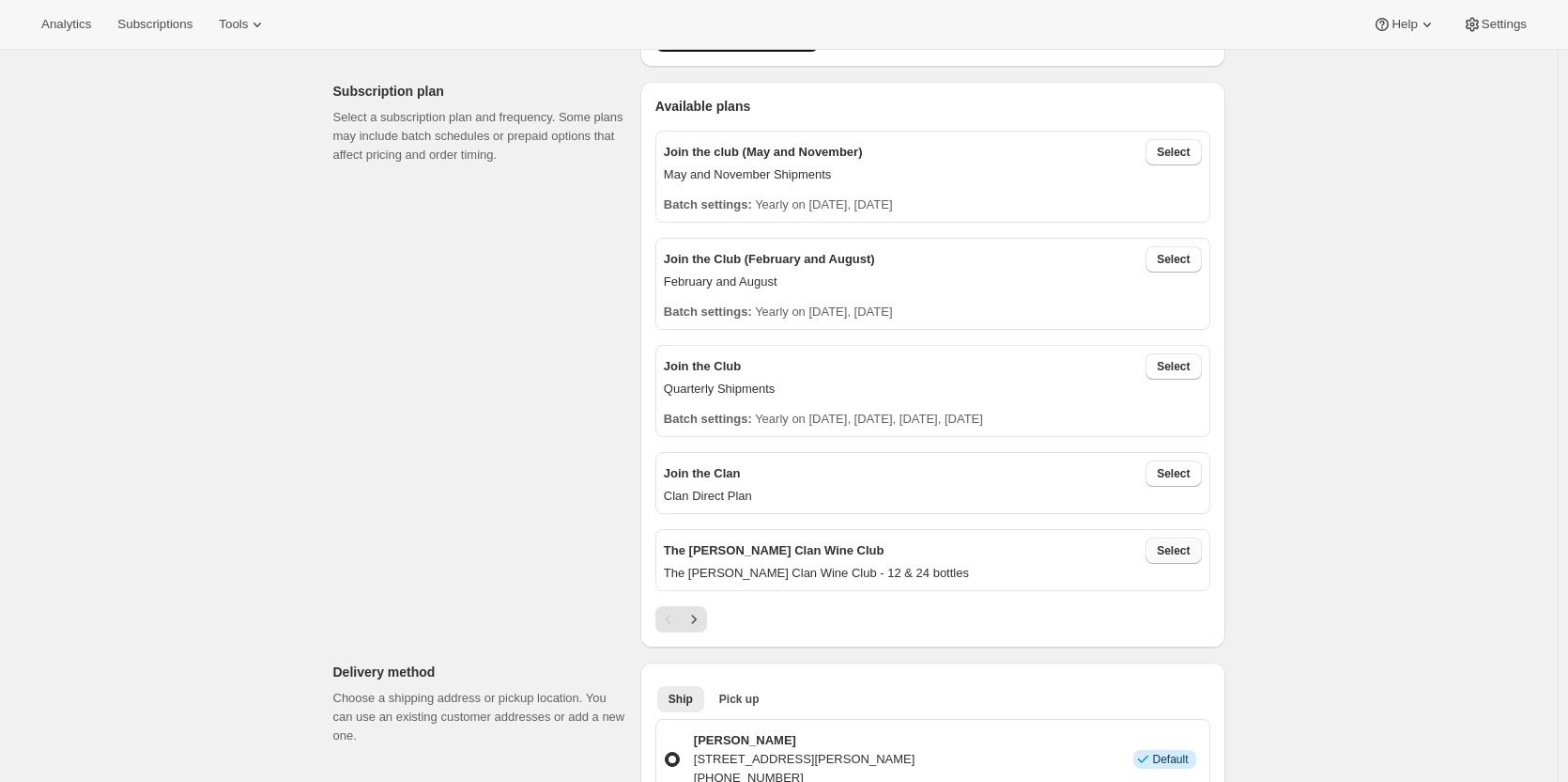
click at [1166, 551] on span "Select" at bounding box center [1173, 551] width 32 height 15
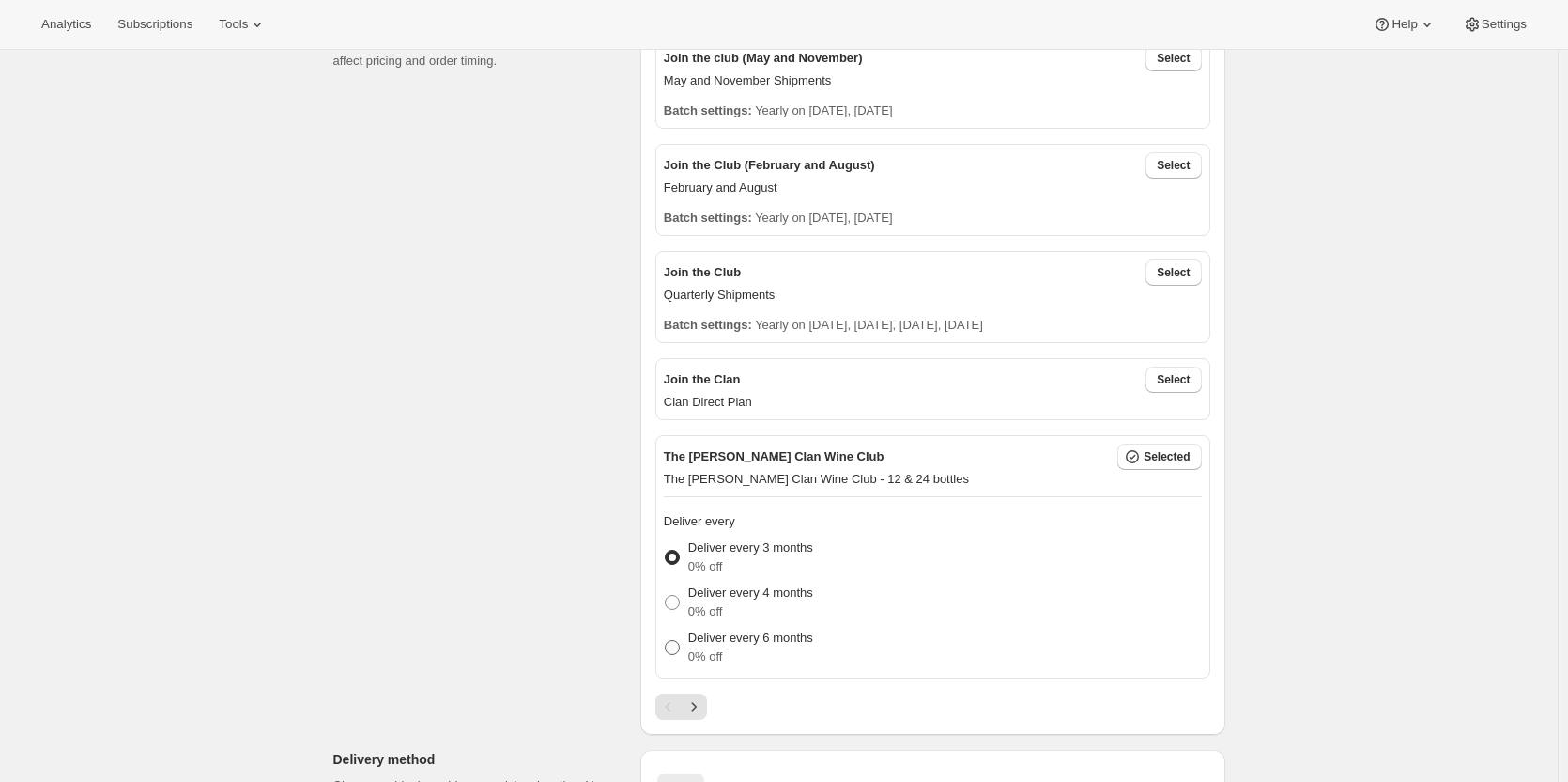
scroll to position [564, 0]
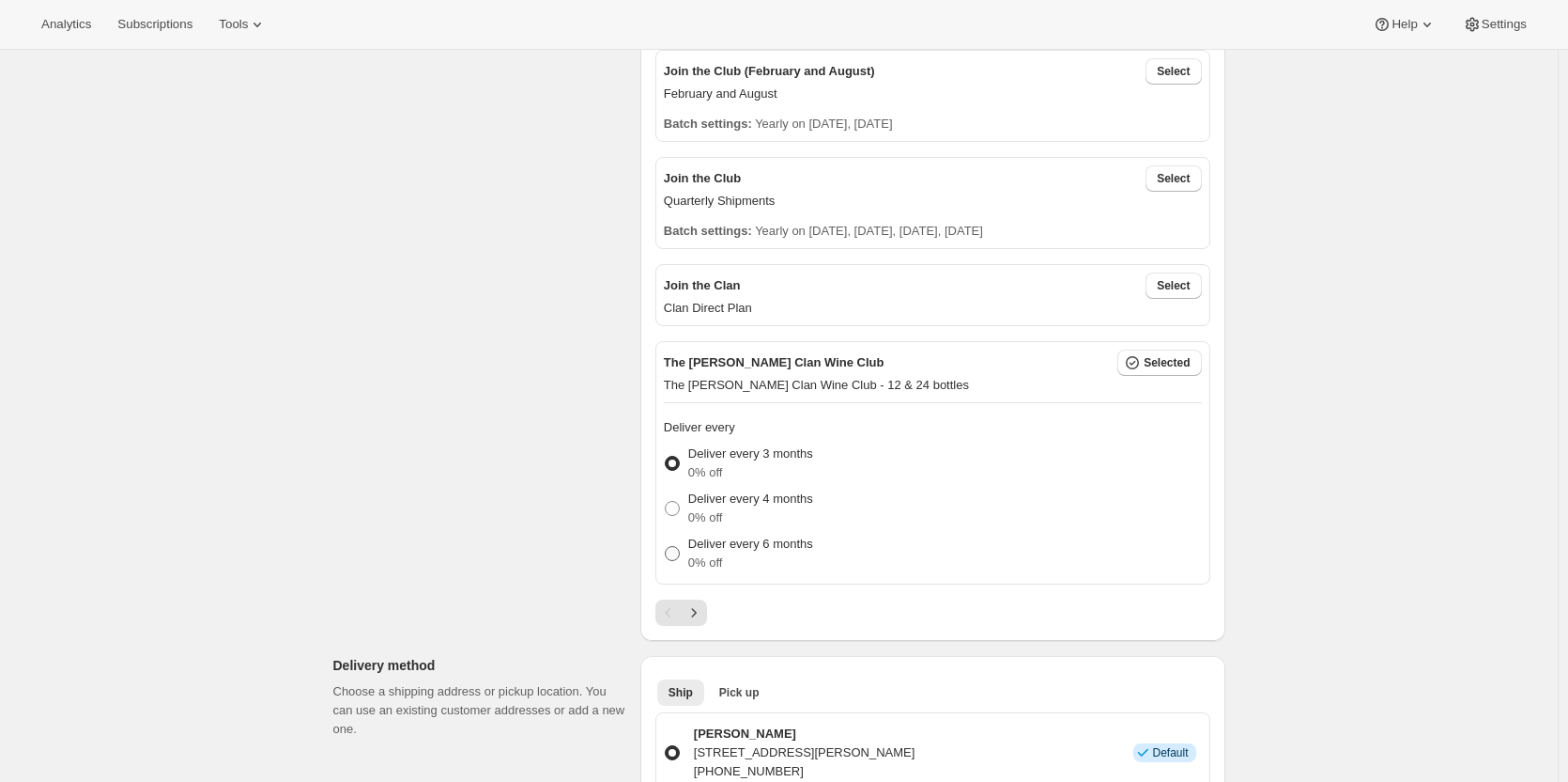
click at [673, 547] on span at bounding box center [673, 554] width 15 height 15
click at [666, 547] on input "Deliver every 6 months 0% off" at bounding box center [665, 546] width 1 height 1
radio input "true"
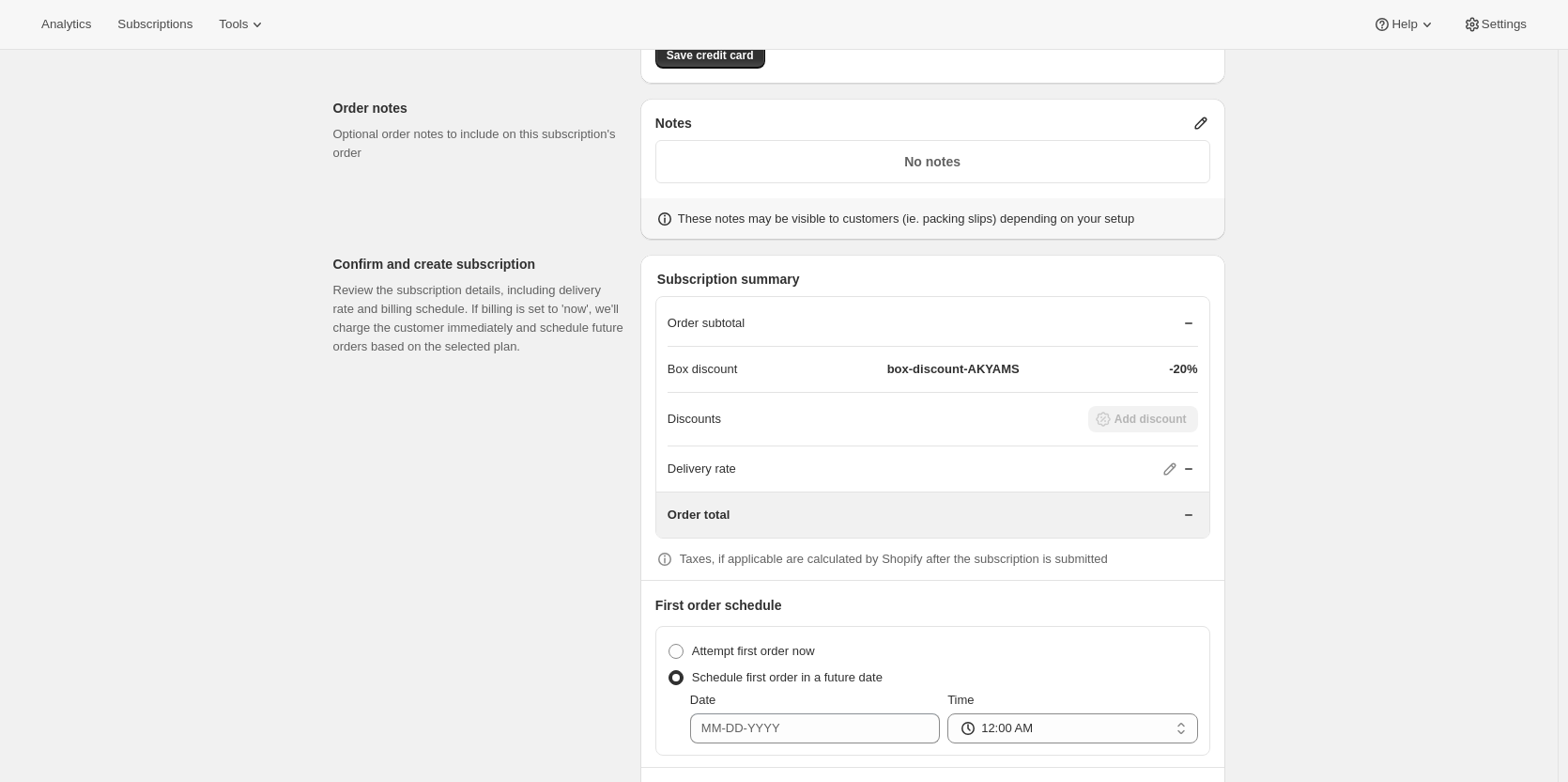
scroll to position [1409, 0]
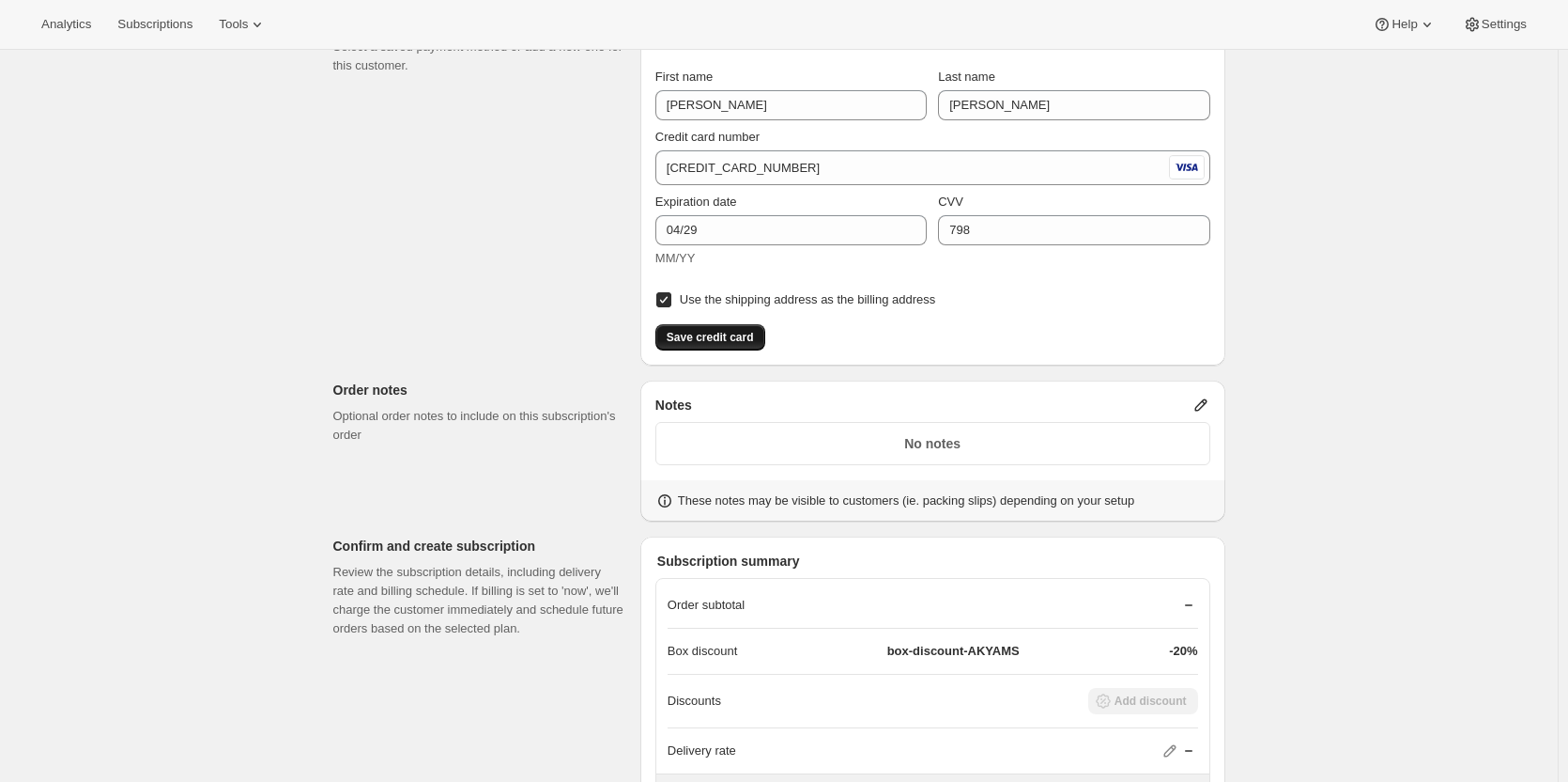
click at [698, 331] on span "Save credit card" at bounding box center [710, 337] width 87 height 15
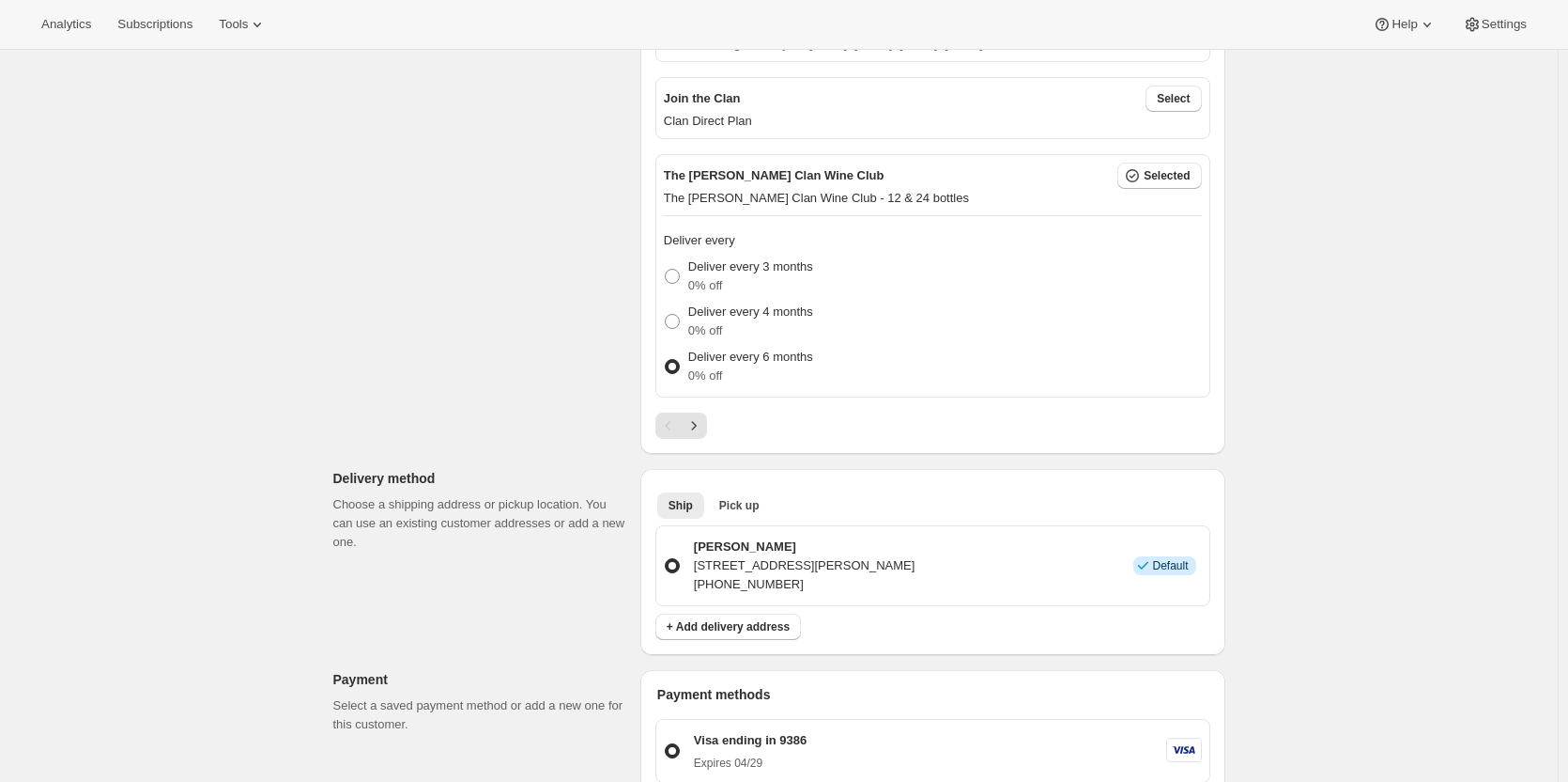
scroll to position [0, 0]
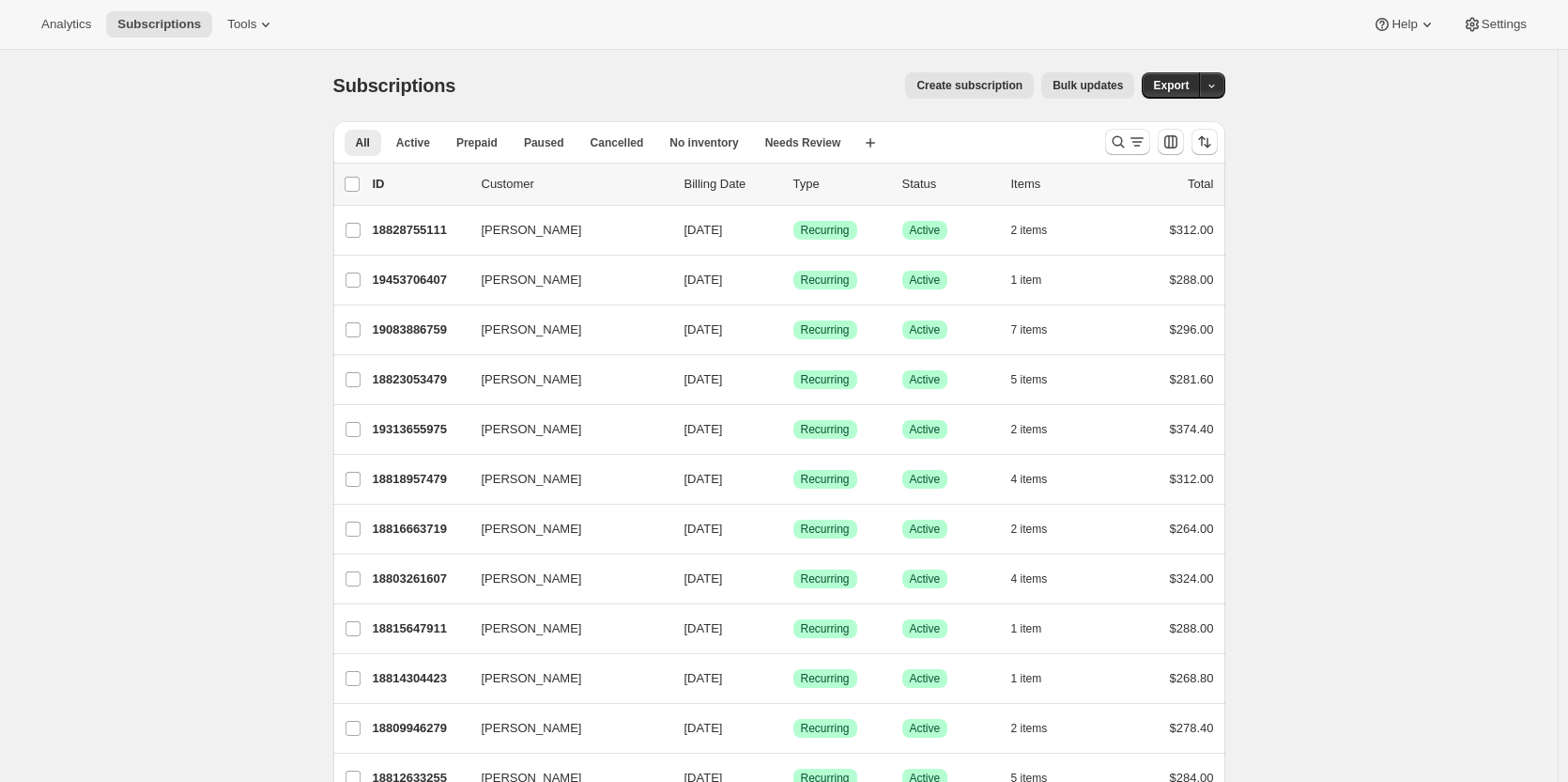
click at [968, 81] on span "Create subscription" at bounding box center [969, 86] width 106 height 15
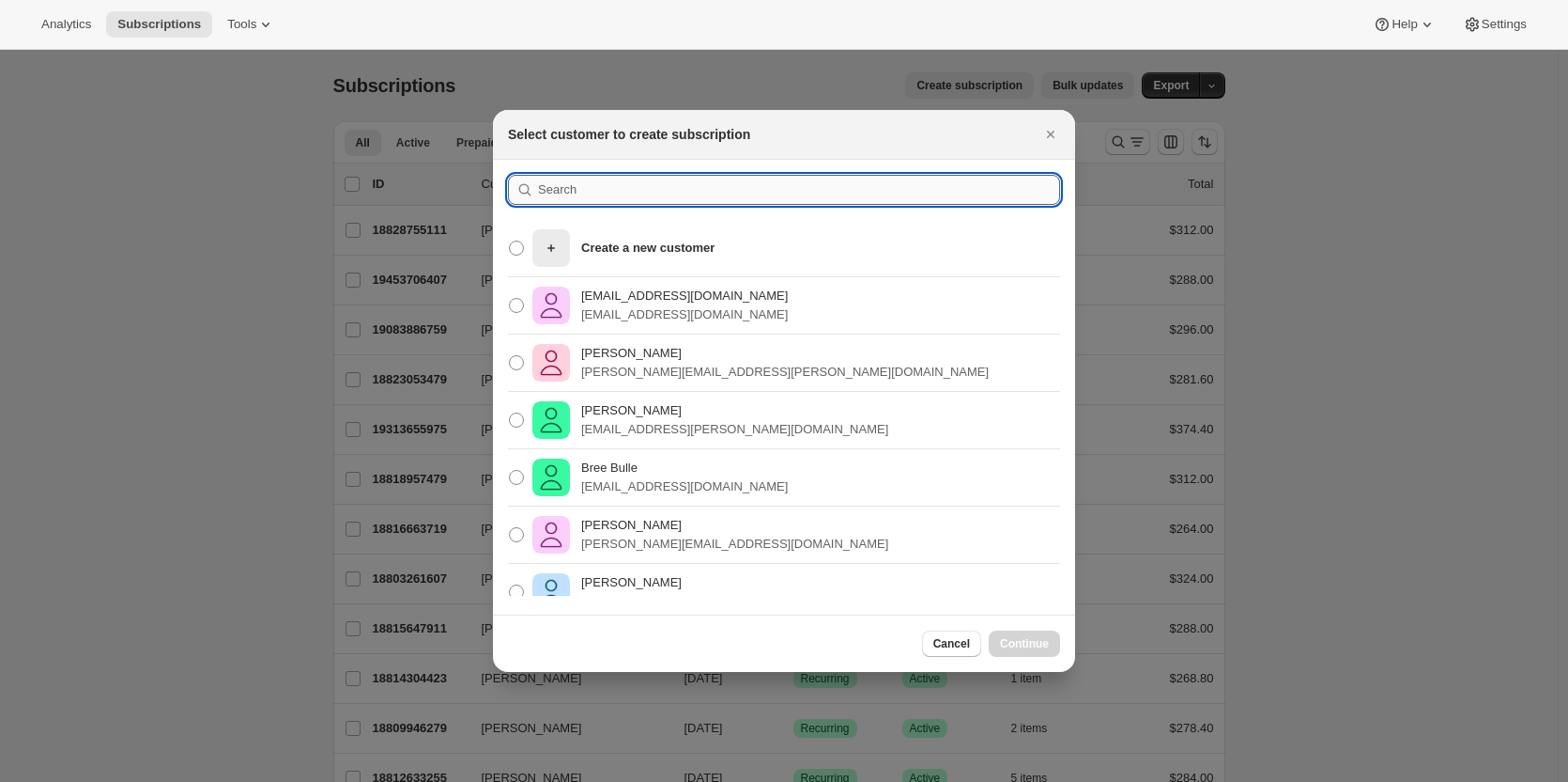
click at [578, 188] on input ":rar:" at bounding box center [799, 189] width 522 height 30
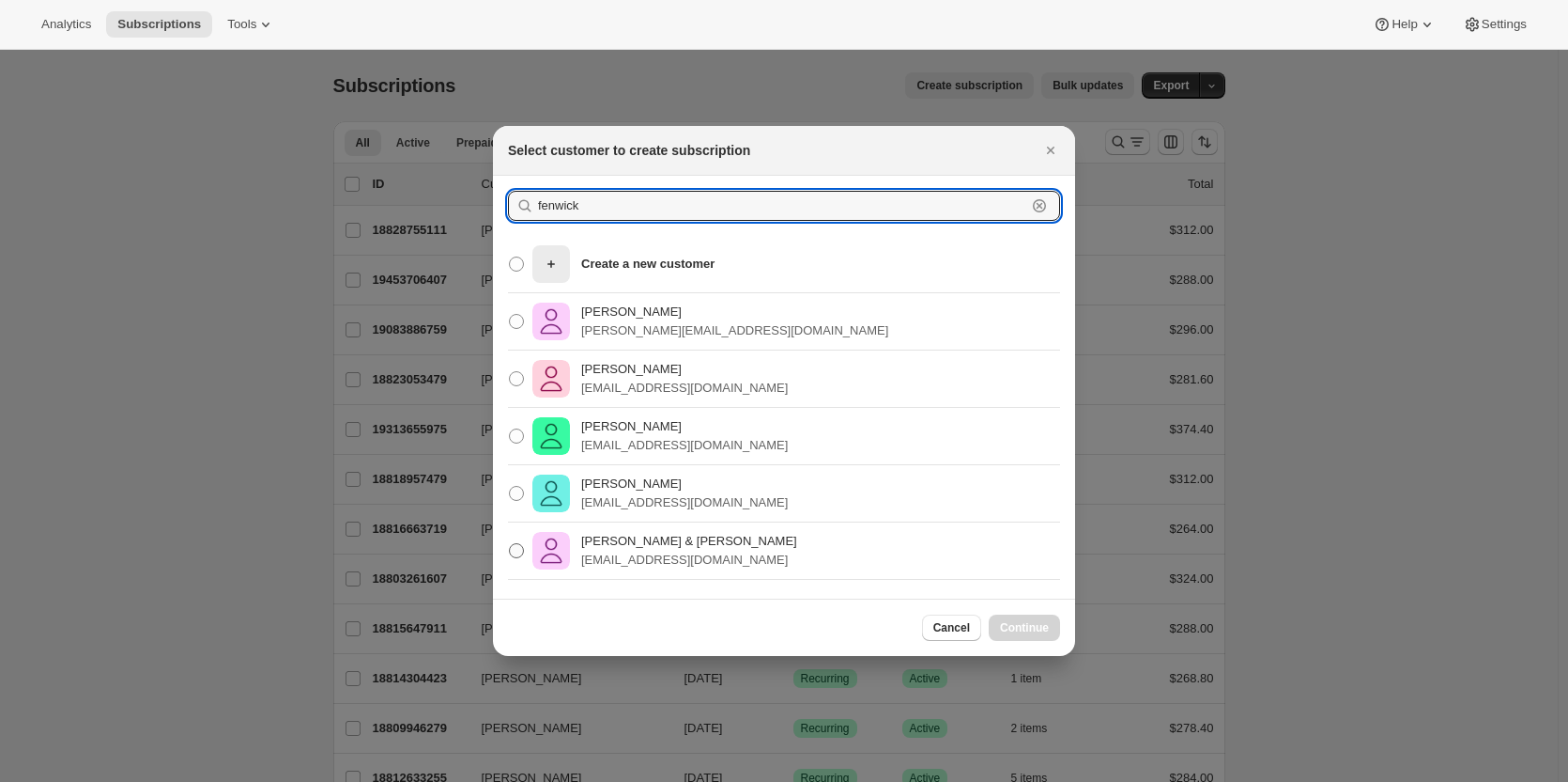
type input "fenwick"
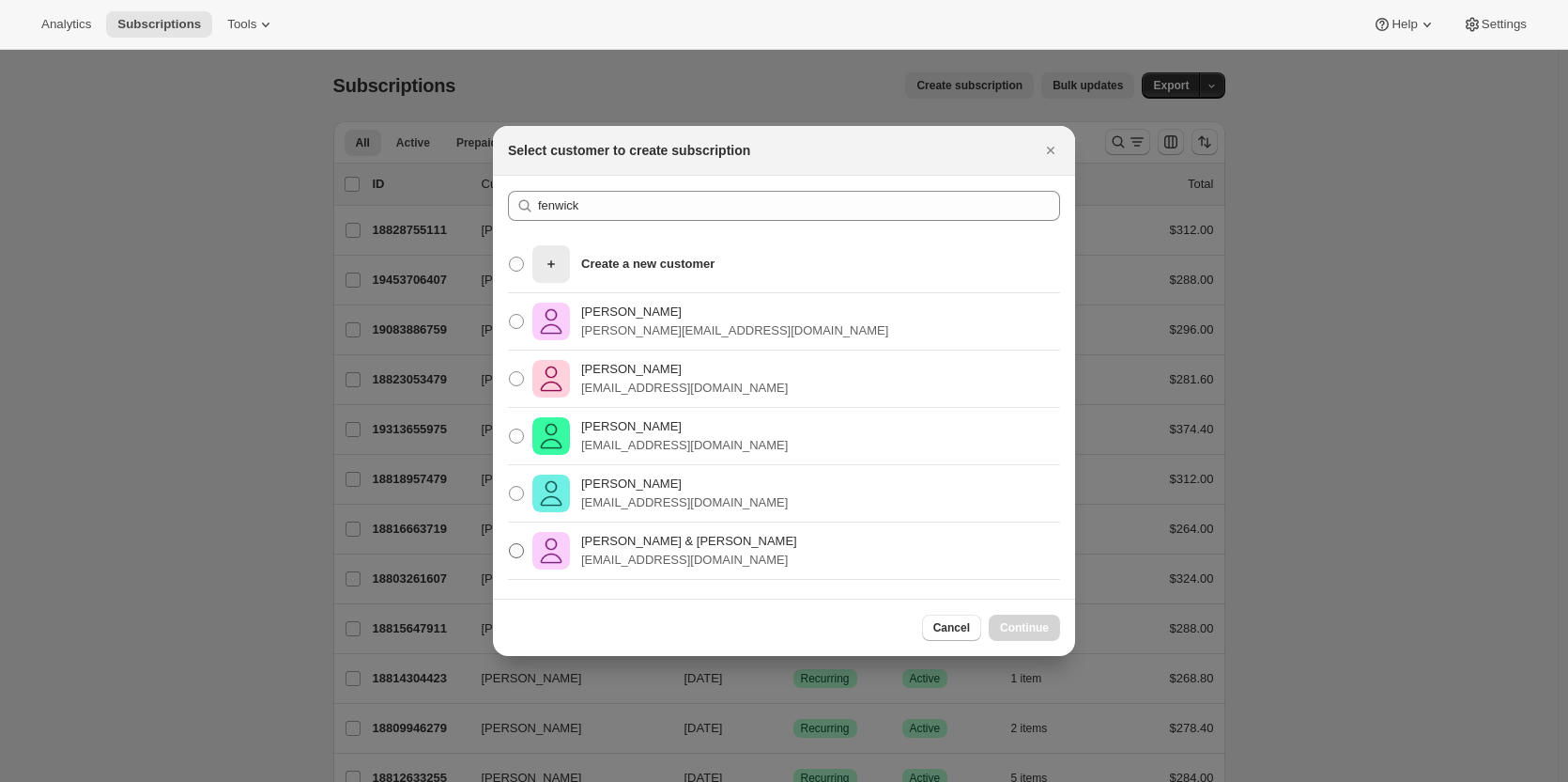
click at [655, 550] on p "[PERSON_NAME] & [PERSON_NAME]" at bounding box center [689, 541] width 216 height 19
click at [510, 544] on input "Peter & Leslie Fenwick justpete@hotmail.com" at bounding box center [509, 543] width 1 height 1
radio input "true"
click at [1043, 625] on span "Continue" at bounding box center [1024, 628] width 49 height 15
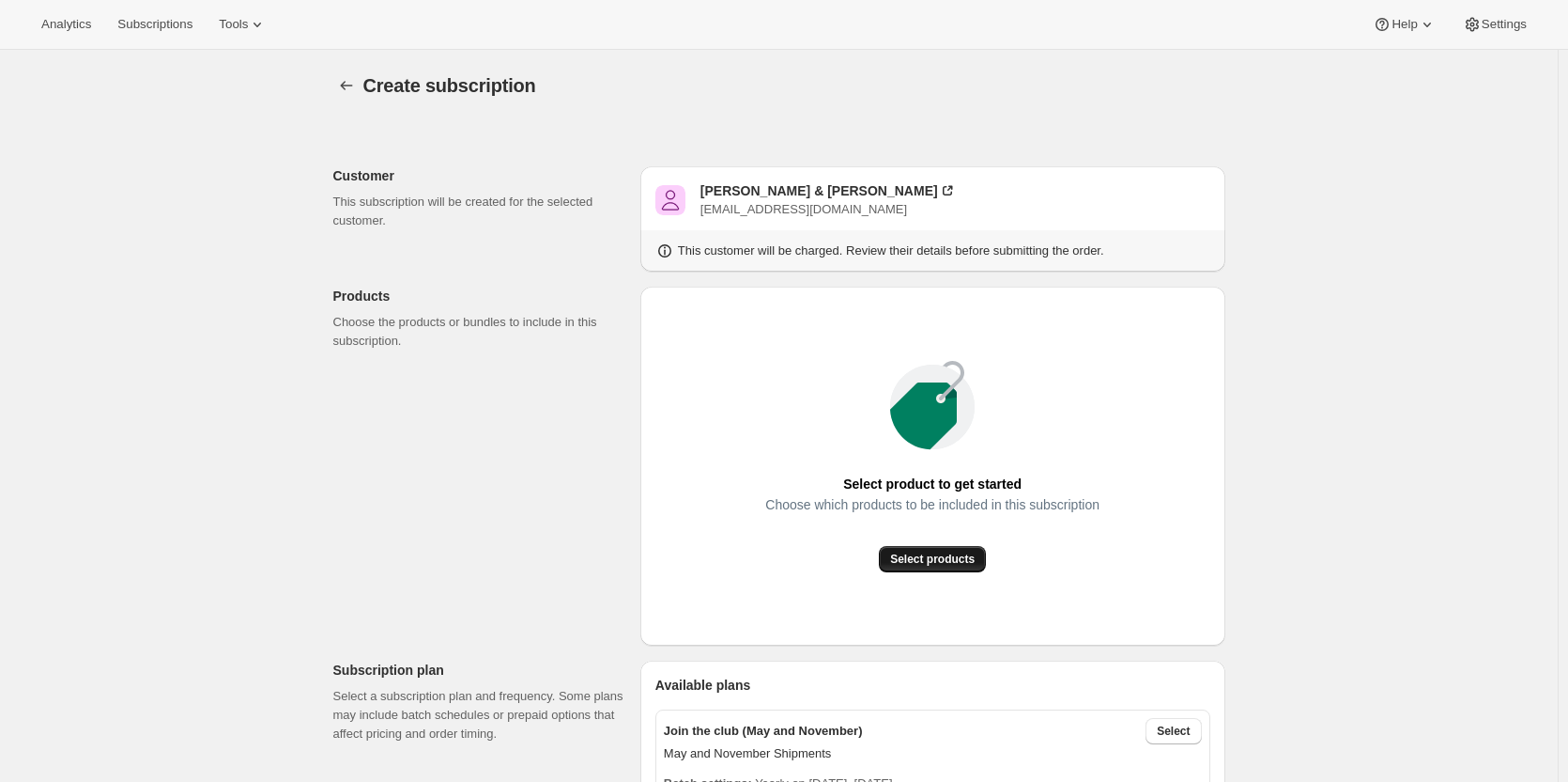
click at [913, 554] on span "Select products" at bounding box center [933, 559] width 84 height 15
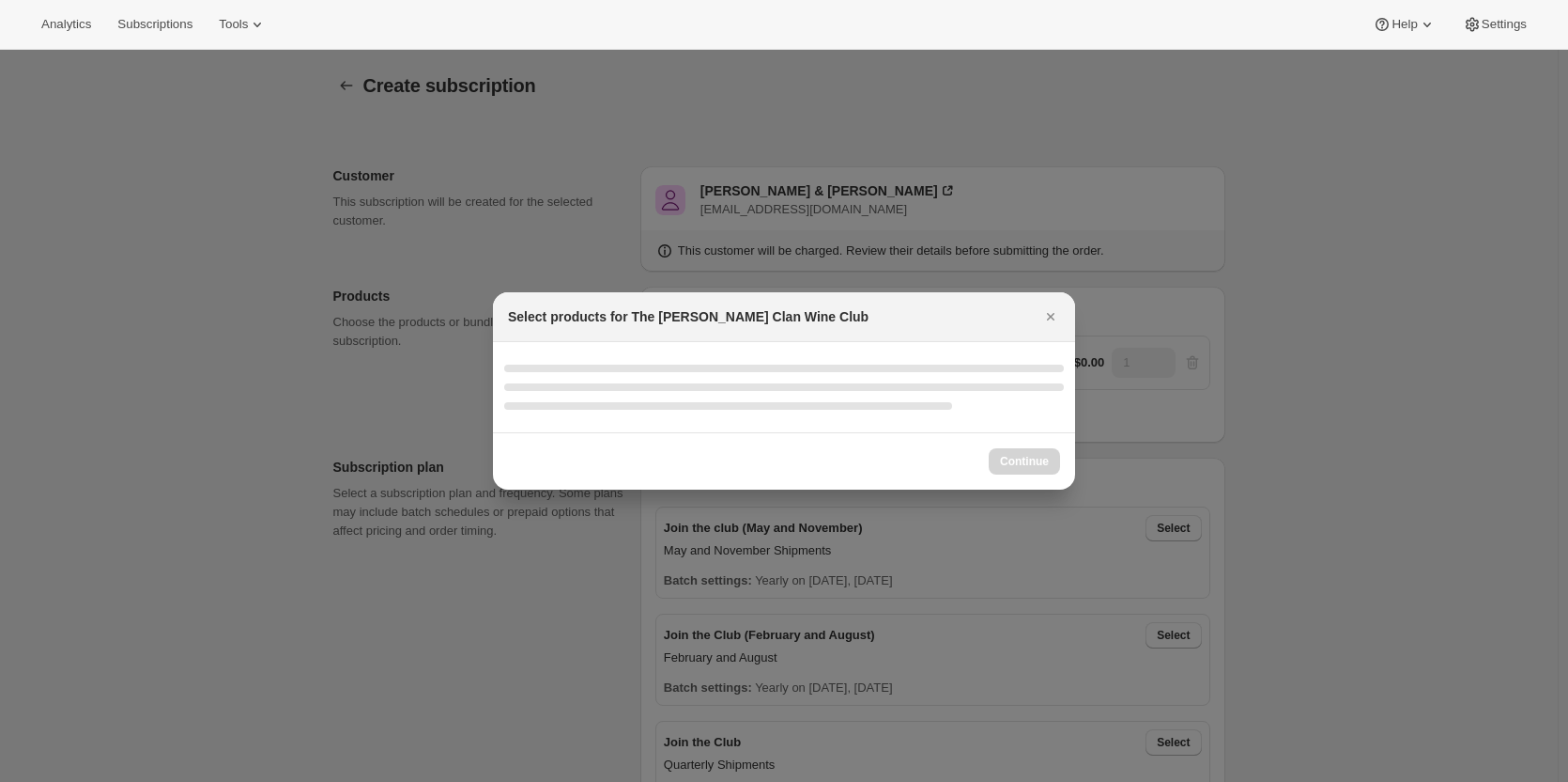
select select "gid://shopify/ProductVariant/46927751086247"
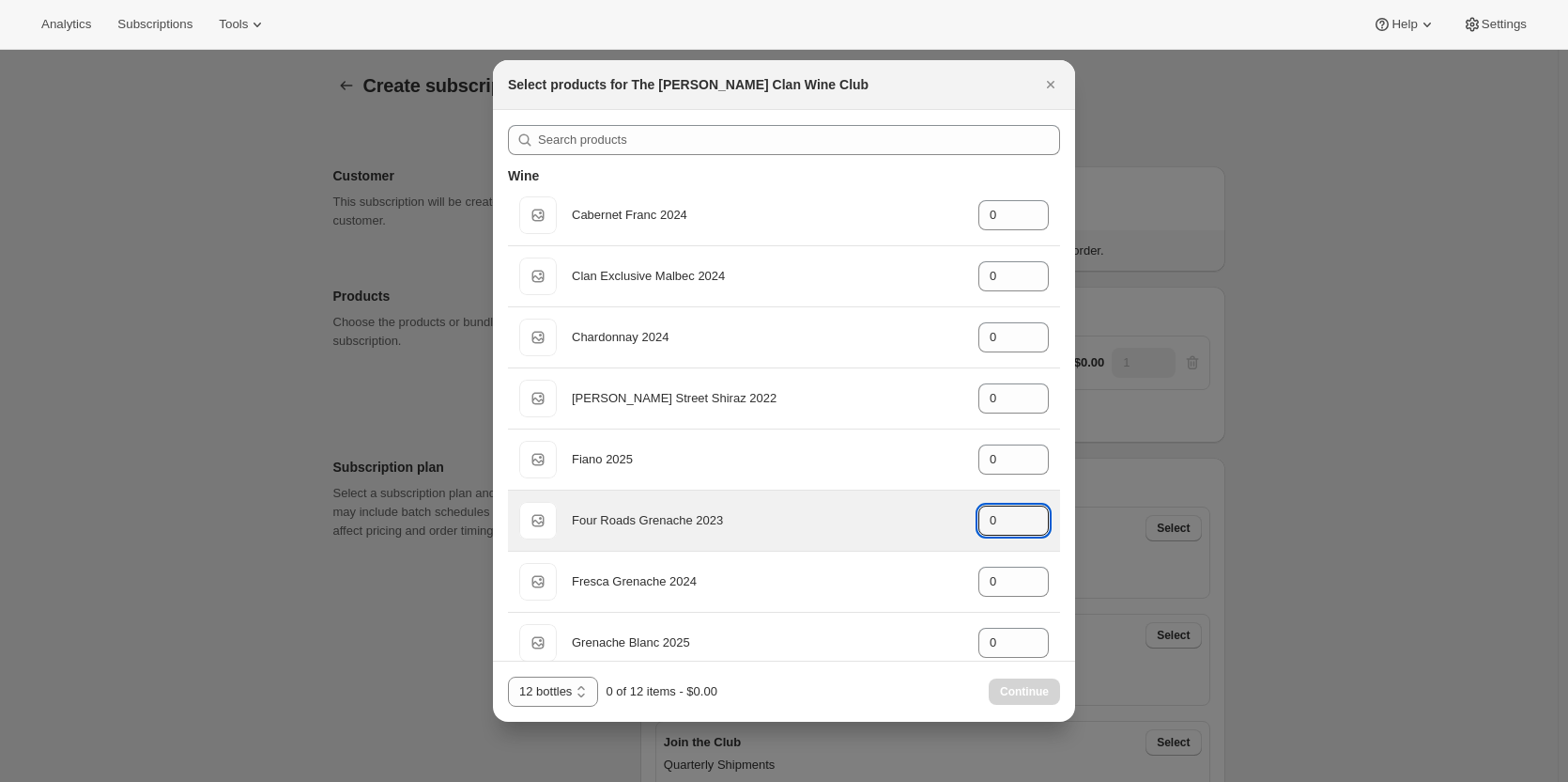
click at [932, 518] on div "Default Title Four Roads Grenache 2023 gid://shopify/ProductVariant/46914041512…" at bounding box center [784, 520] width 529 height 37
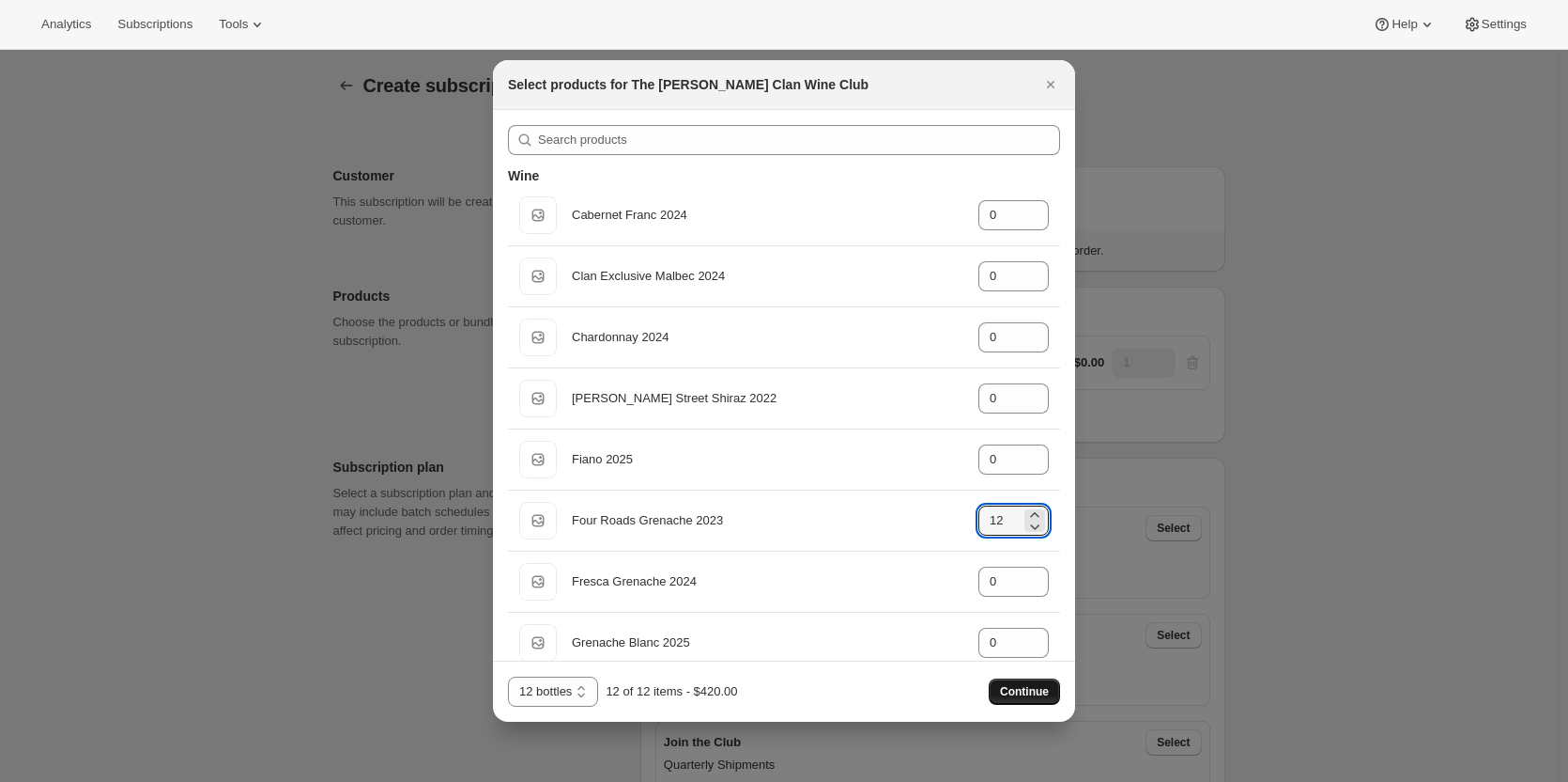
type input "12"
click at [1006, 684] on span "Continue" at bounding box center [1024, 691] width 49 height 15
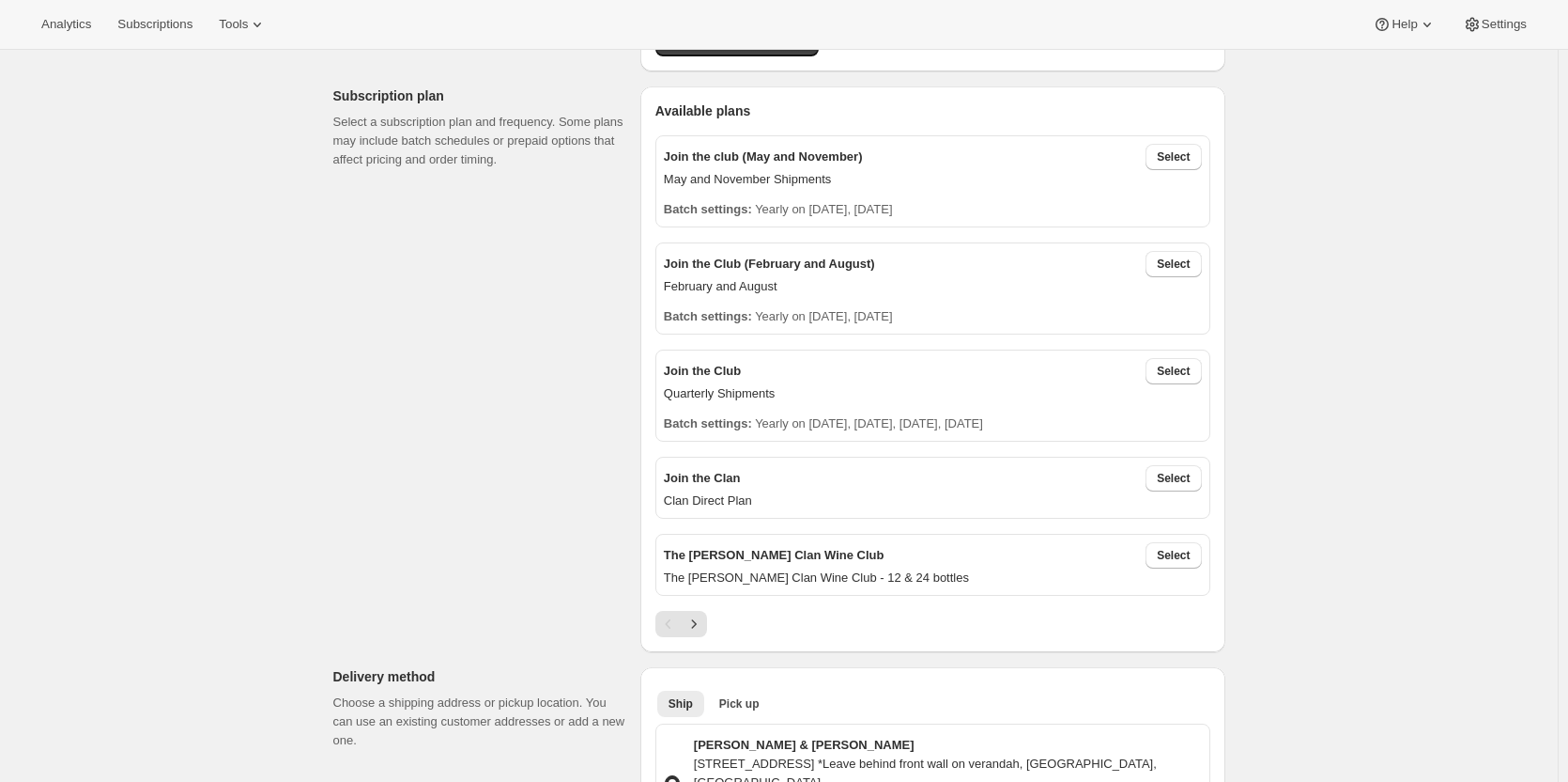
scroll to position [94, 0]
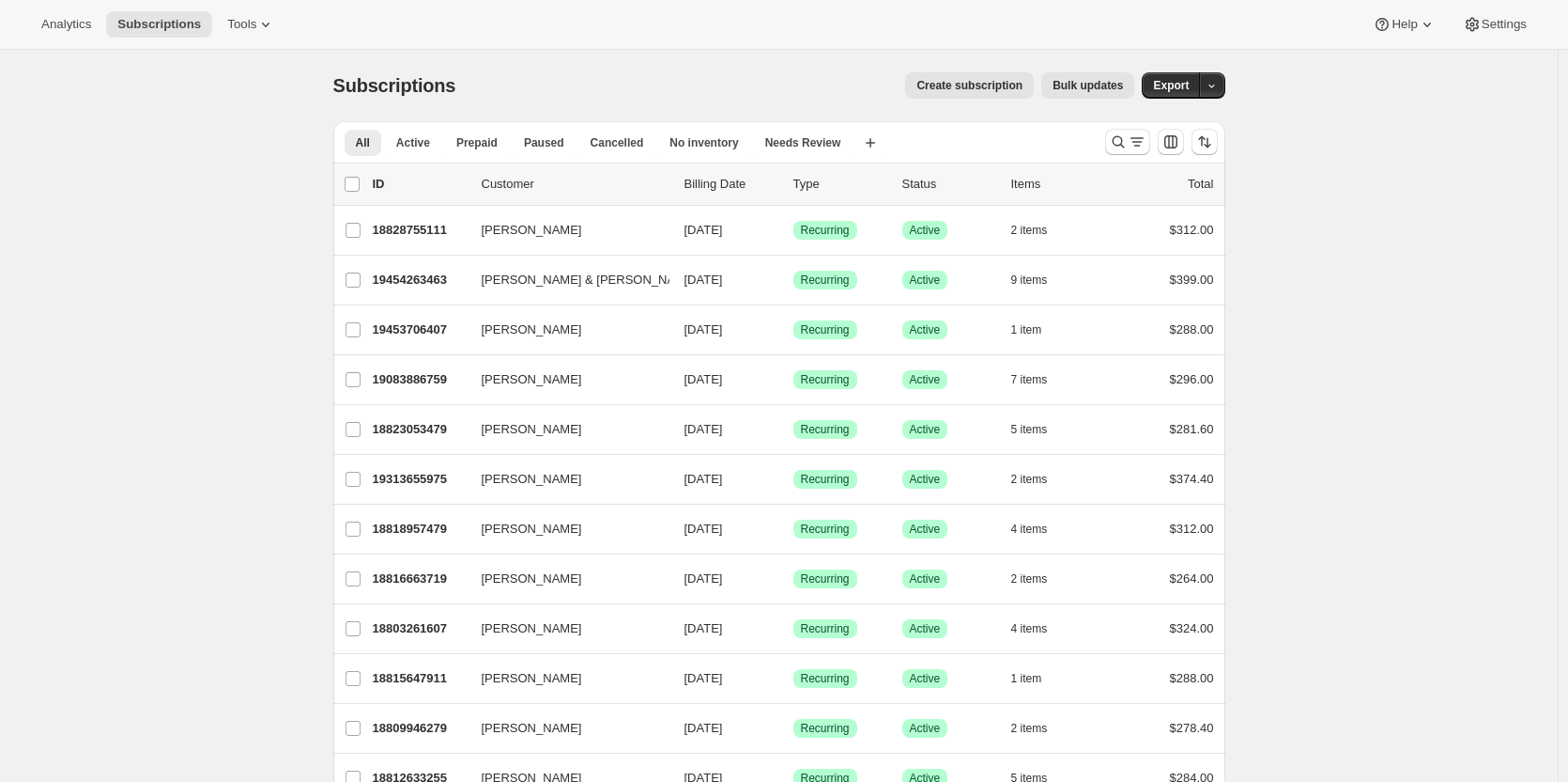
click at [978, 79] on span "Create subscription" at bounding box center [969, 86] width 106 height 15
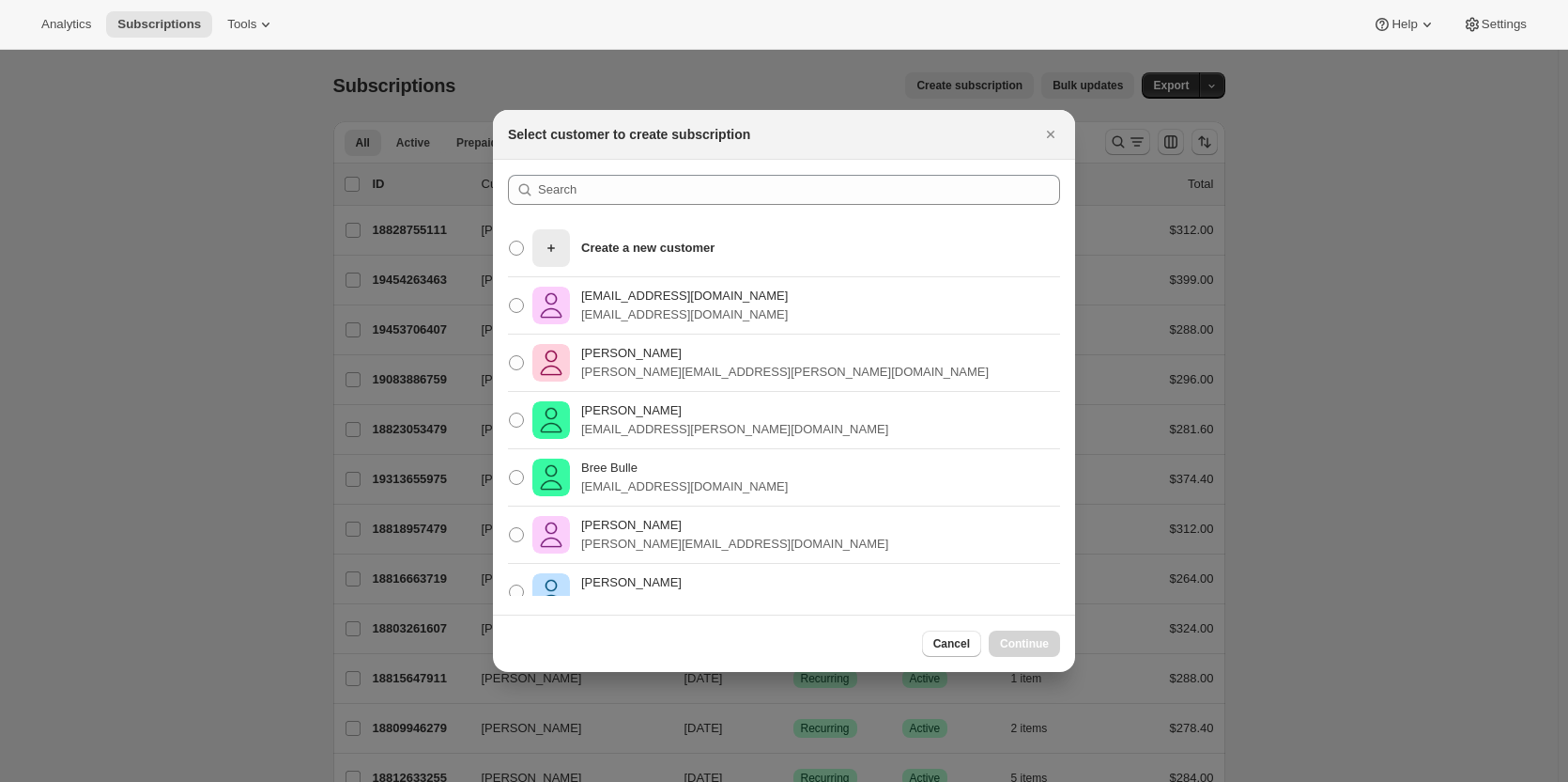
click at [564, 172] on section "Create a new customer [EMAIL_ADDRESS][DOMAIN_NAME] [EMAIL_ADDRESS][DOMAIN_NAME]…" at bounding box center [784, 387] width 582 height 455
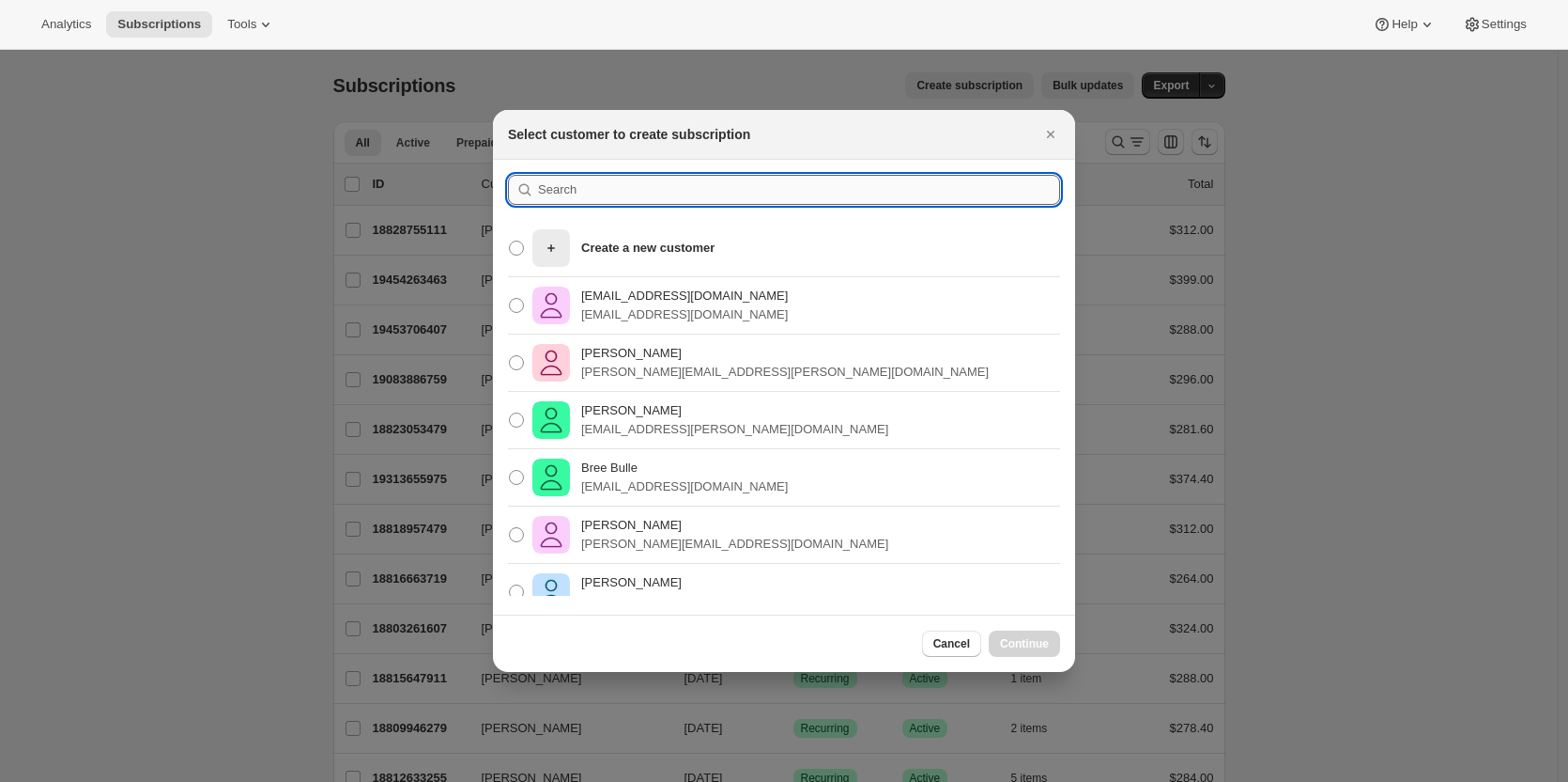
click at [560, 177] on input ":rar:" at bounding box center [799, 189] width 522 height 30
click at [593, 192] on input ":rar:" at bounding box center [799, 189] width 522 height 30
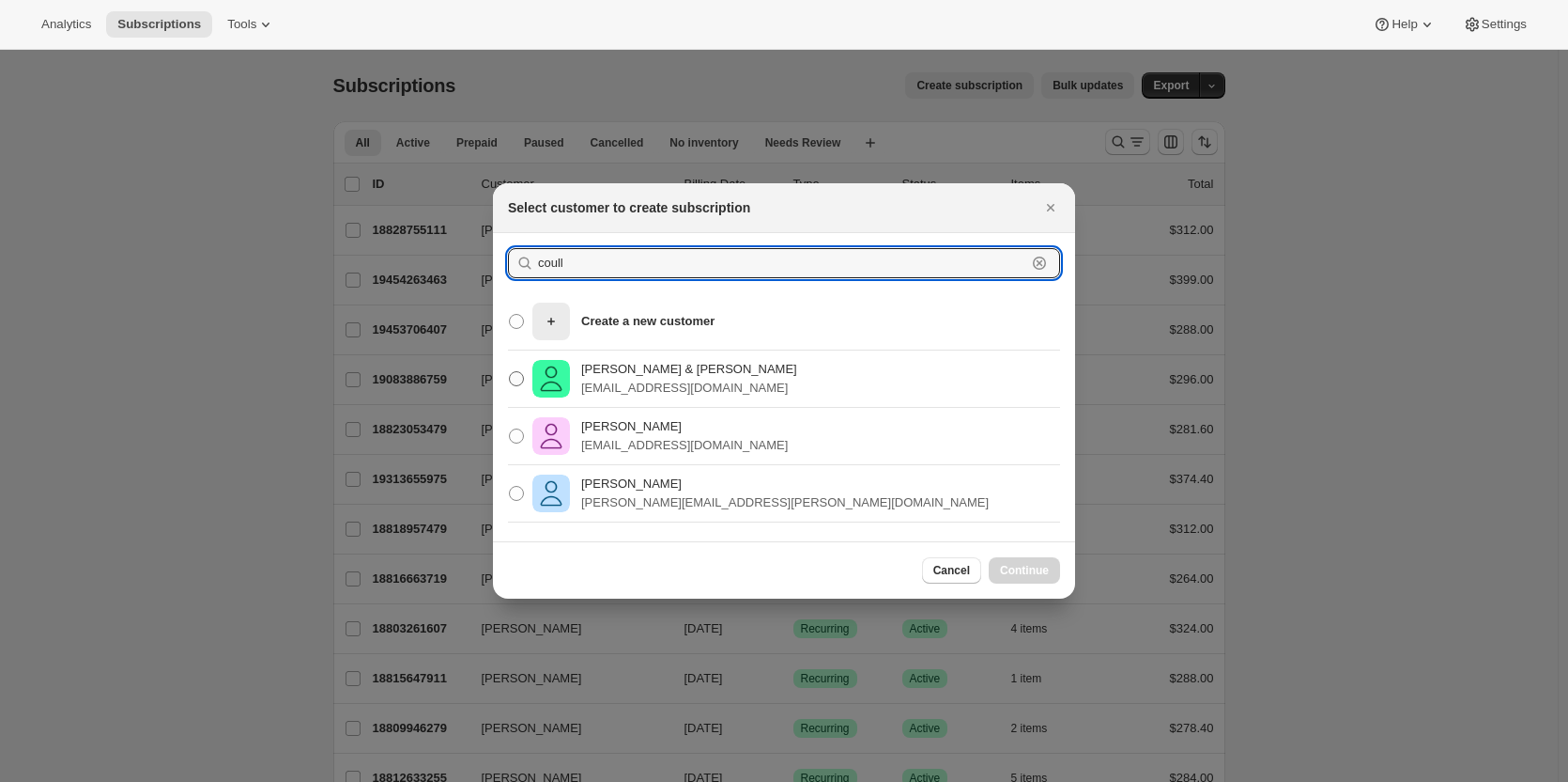
type input "coull"
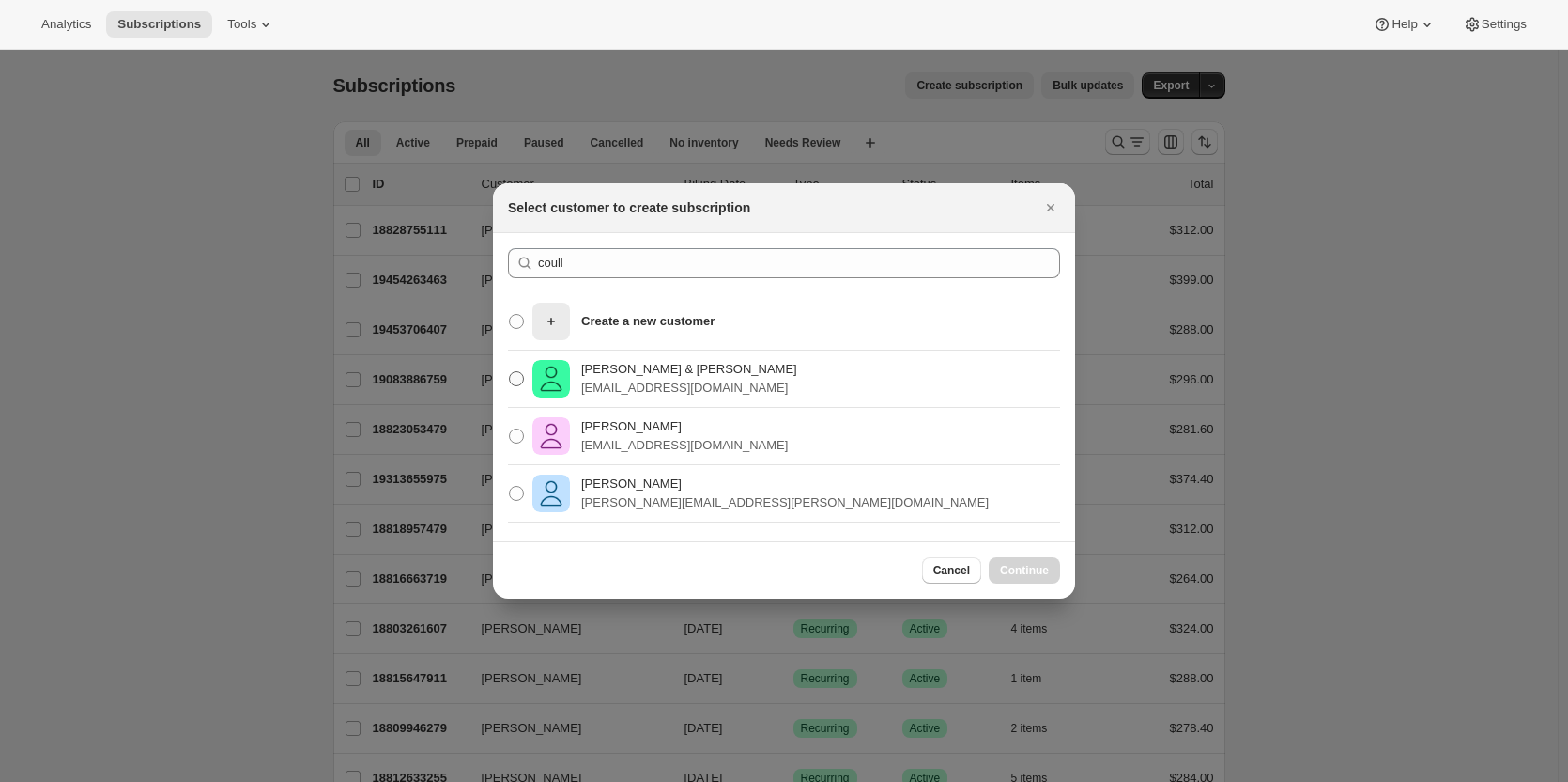
click at [610, 384] on p "Bruceandgill@gmail.com" at bounding box center [689, 388] width 216 height 19
click at [510, 372] on input "Bruce & Gill Coull Bruceandgill@gmail.com" at bounding box center [509, 371] width 1 height 1
radio input "true"
click at [1062, 203] on button "Close" at bounding box center [1051, 207] width 27 height 27
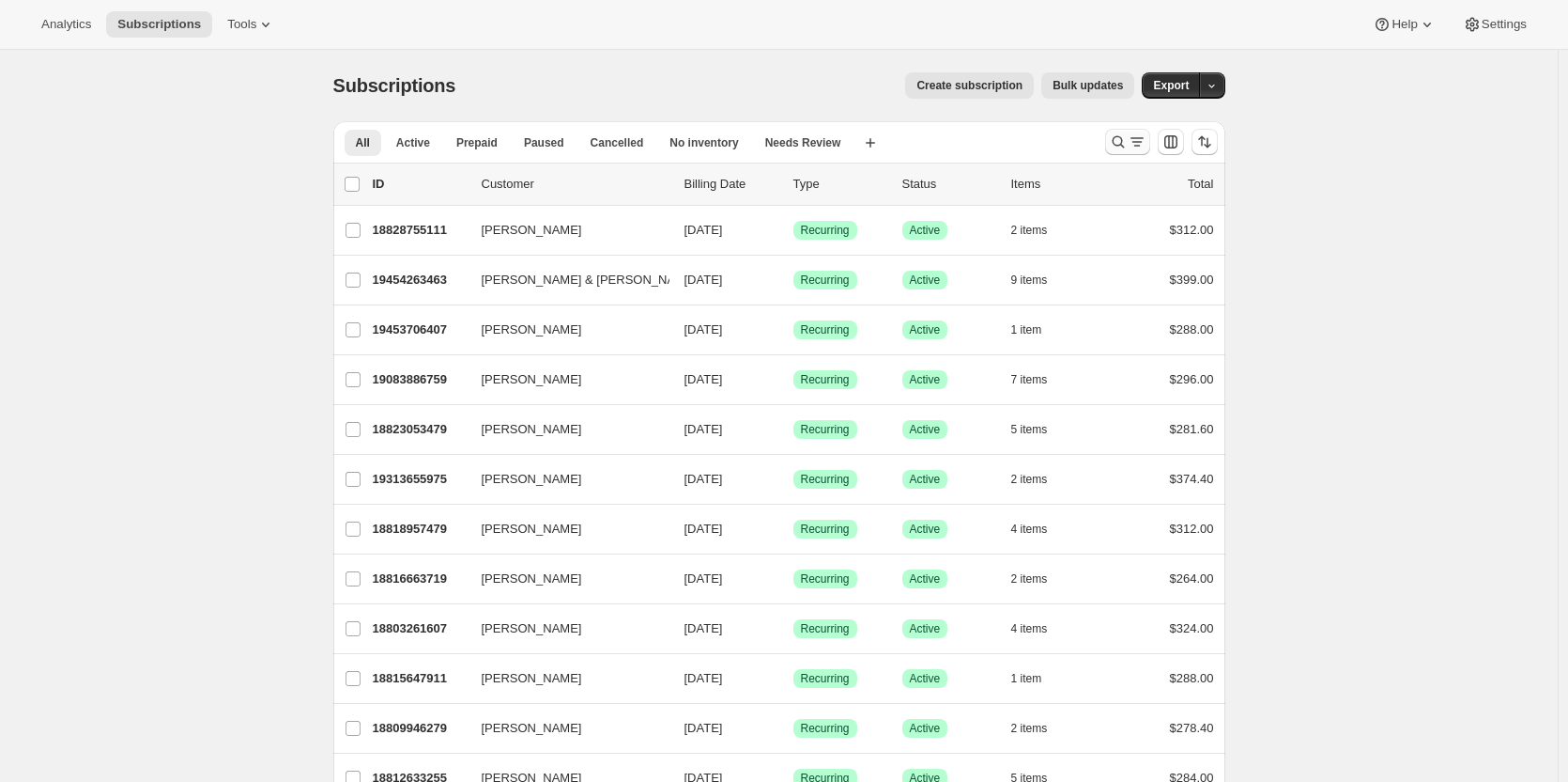
click at [1117, 144] on icon "Search and filter results" at bounding box center [1119, 142] width 19 height 19
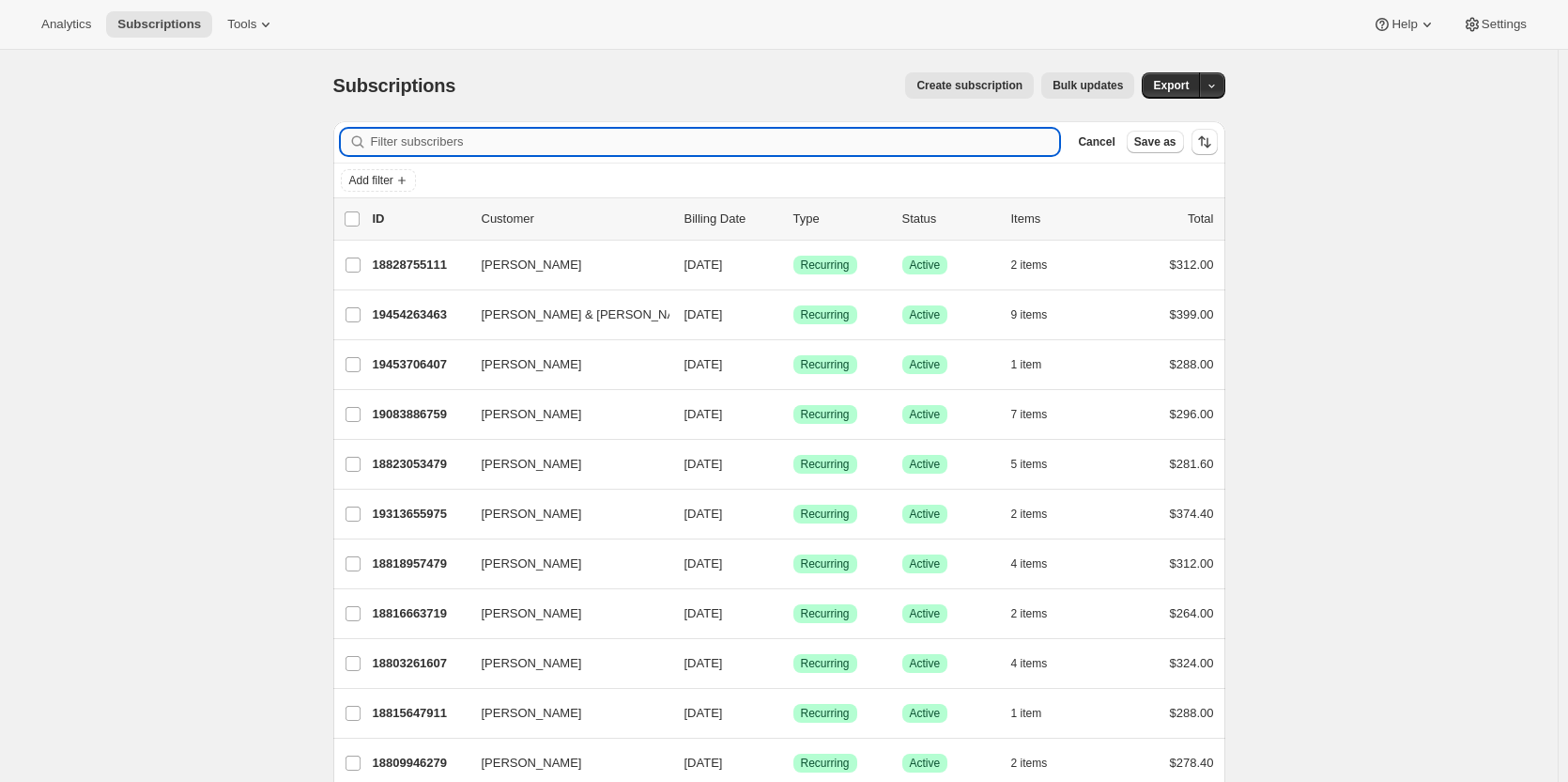
click at [416, 147] on input "Filter subscribers" at bounding box center [715, 142] width 689 height 27
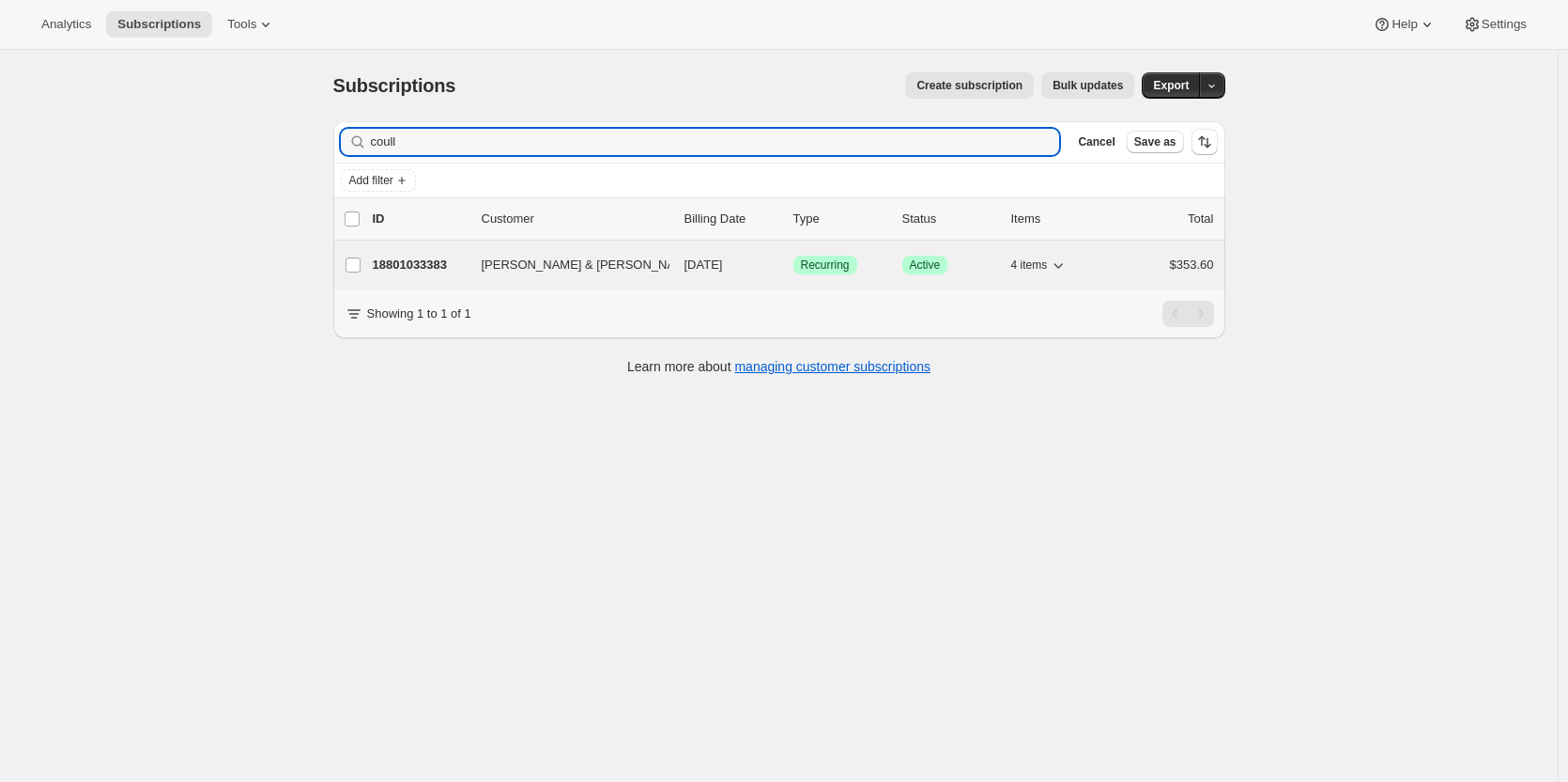
type input "coull"
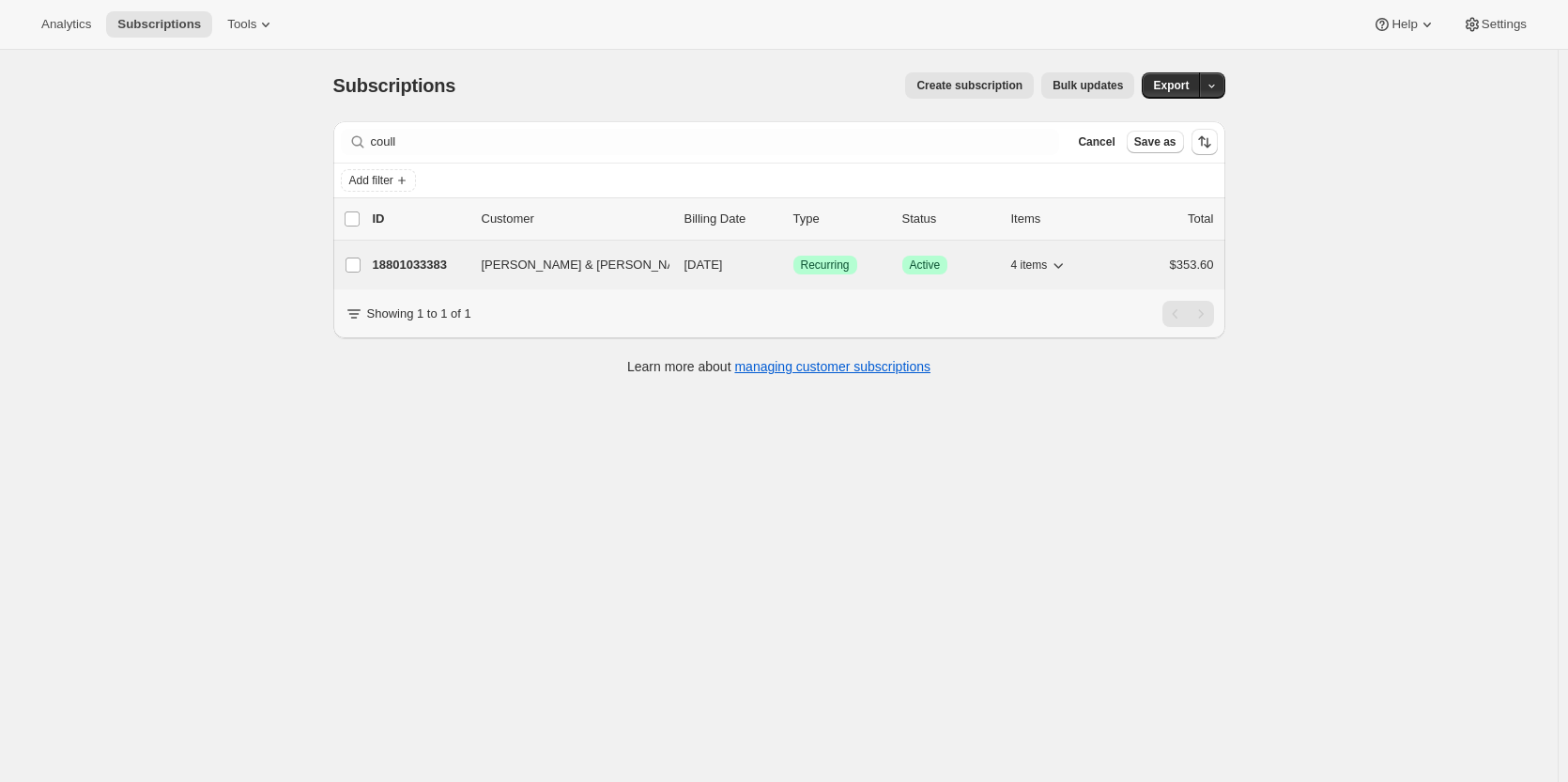
click at [405, 267] on p "18801033383" at bounding box center [419, 265] width 94 height 19
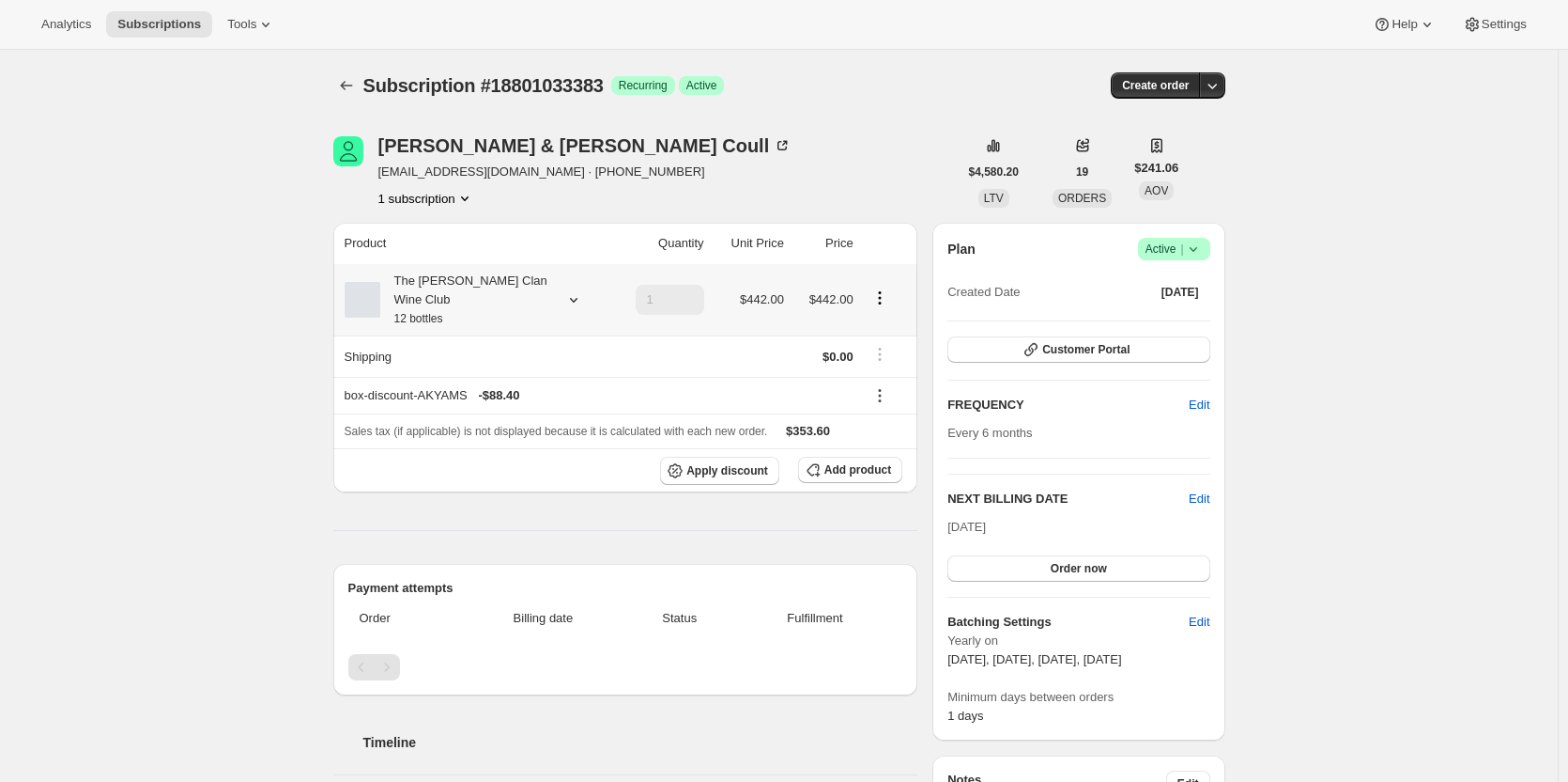
click at [489, 288] on div "The Maxwell Clan Wine Club 12 bottles" at bounding box center [464, 299] width 169 height 56
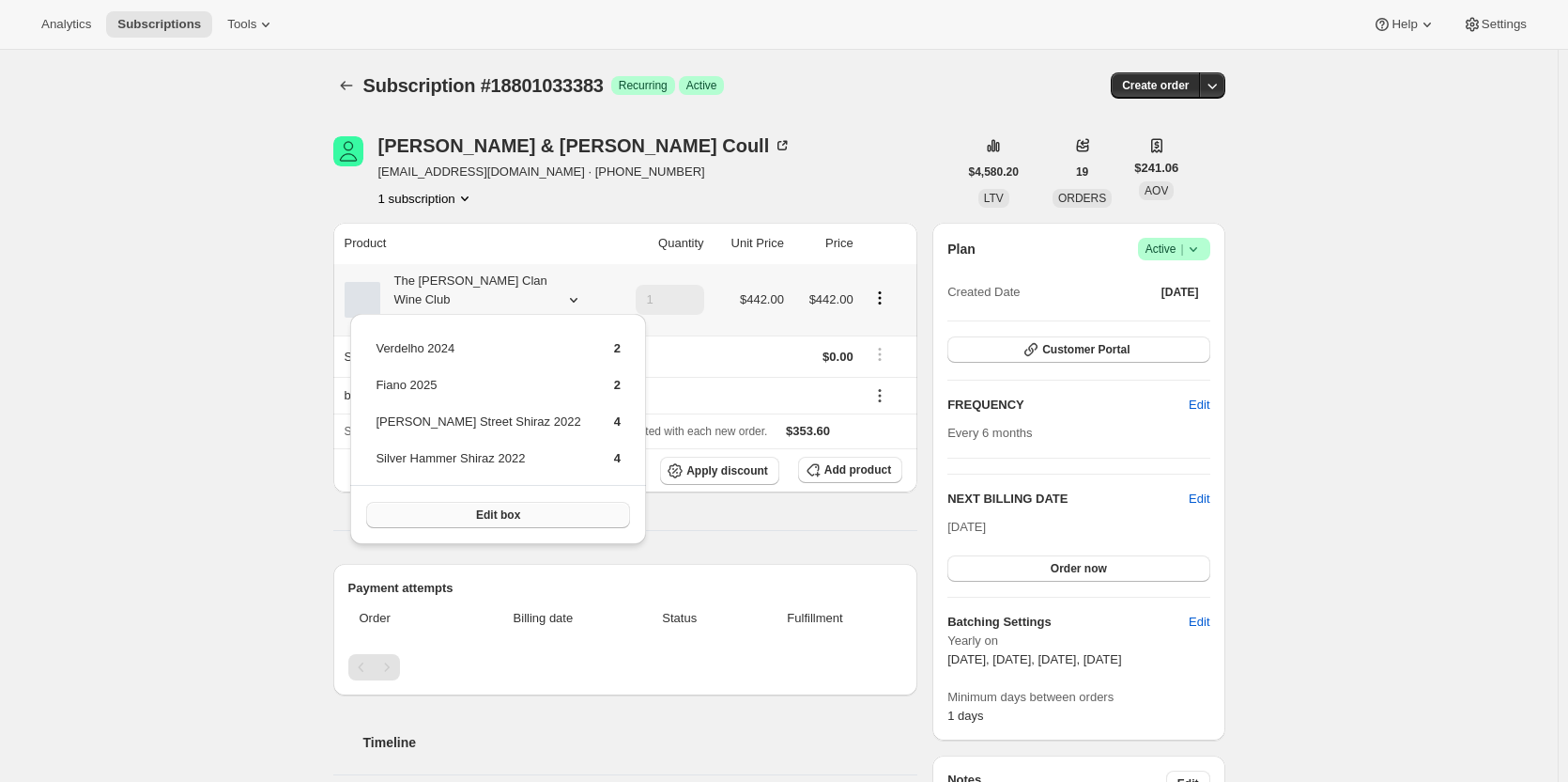
click at [483, 512] on span "Edit box" at bounding box center [498, 515] width 44 height 15
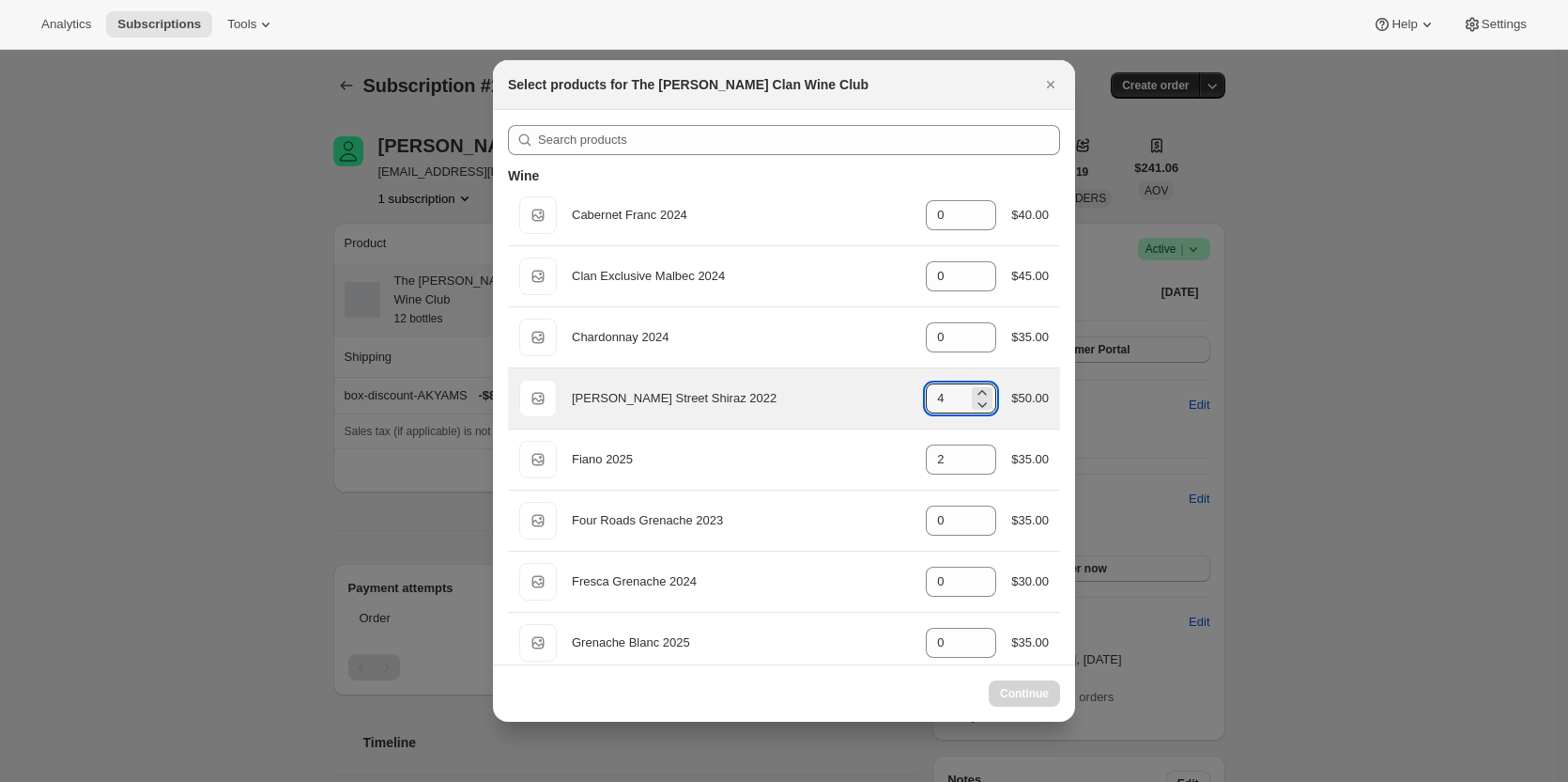
drag, startPoint x: 941, startPoint y: 395, endPoint x: 893, endPoint y: 395, distance: 48.0
click at [893, 395] on div "Default Title Ellen Street Shiraz 2022 gid://shopify/ProductVariant/46914041315…" at bounding box center [784, 398] width 529 height 37
type input "4"
select select "gid://shopify/ProductVariant/46927751086247"
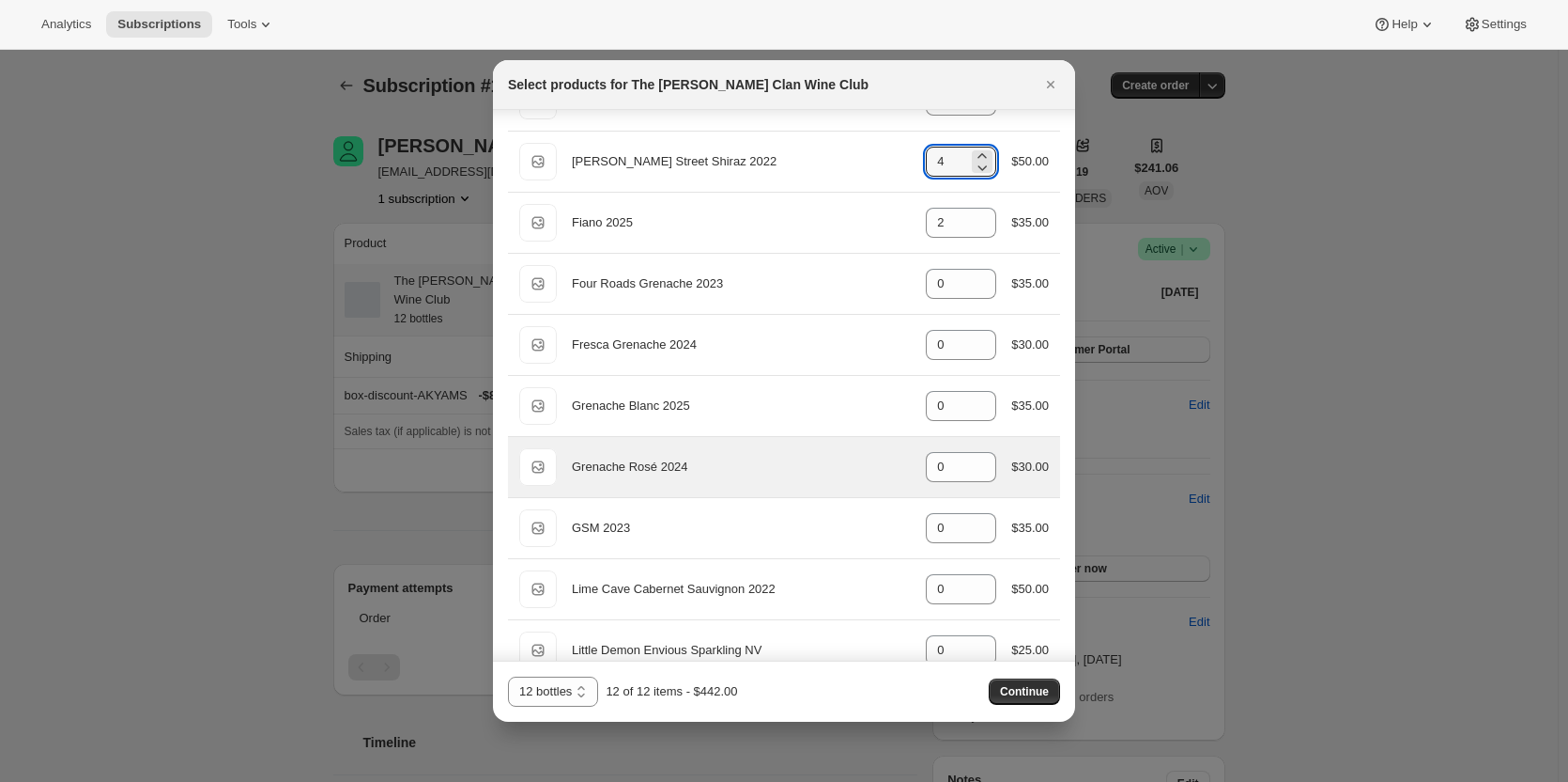
scroll to position [282, 0]
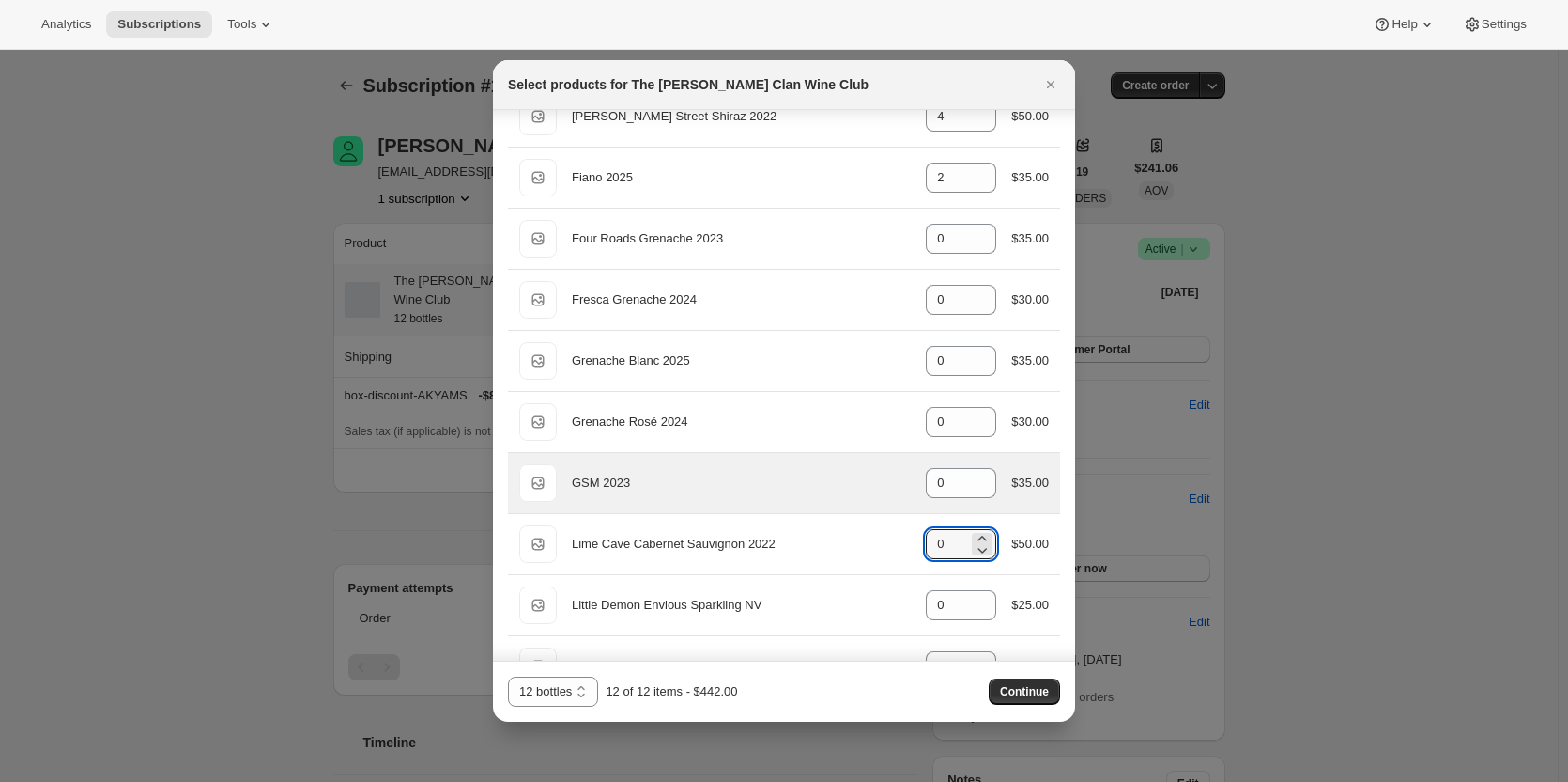
drag, startPoint x: 956, startPoint y: 543, endPoint x: 863, endPoint y: 509, distance: 99.0
click at [871, 538] on div "Default Title Lime Cave Cabernet Sauvignon 2022 gid://shopify/ProductVariant/46…" at bounding box center [784, 543] width 529 height 37
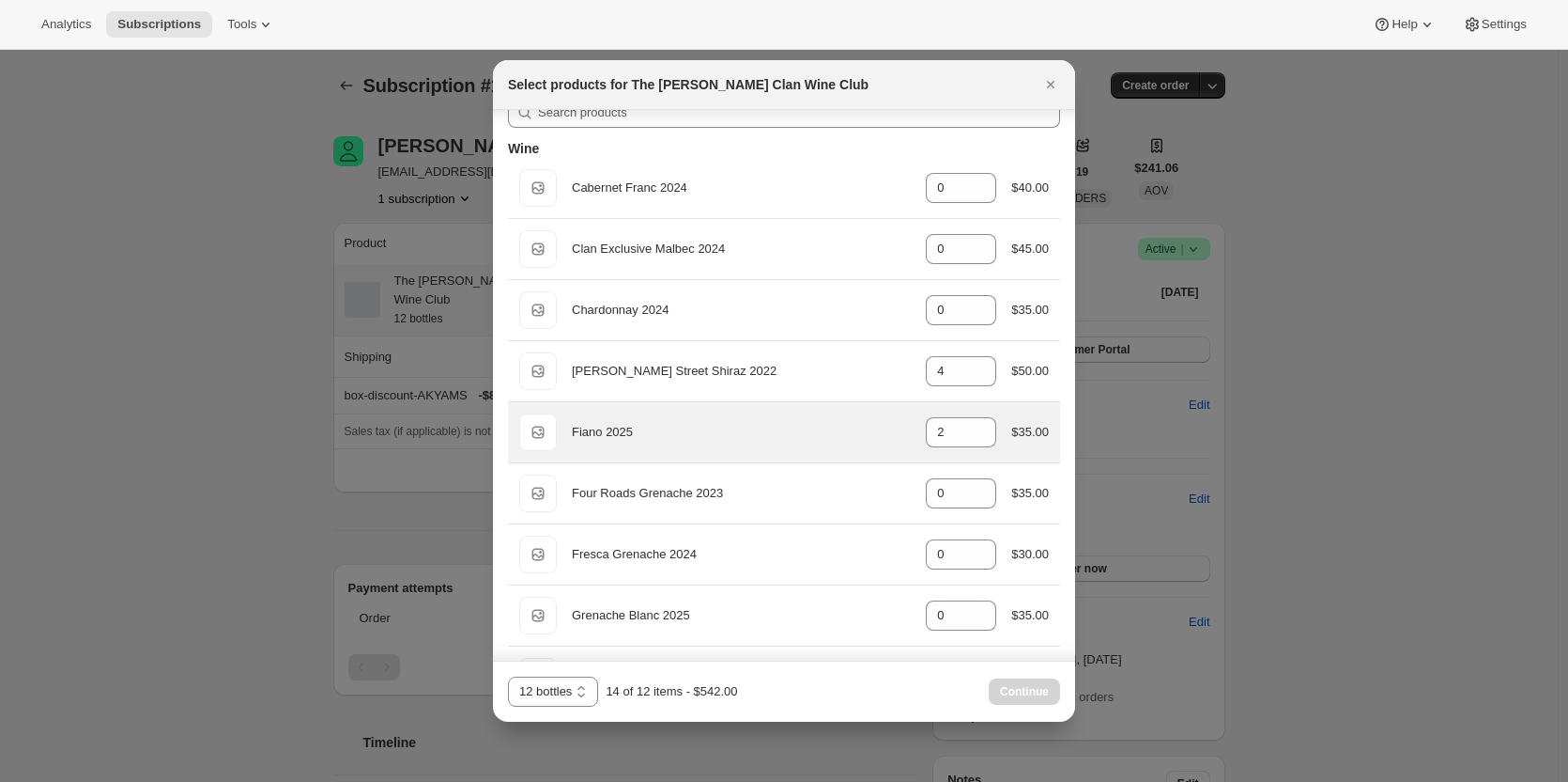
scroll to position [0, 0]
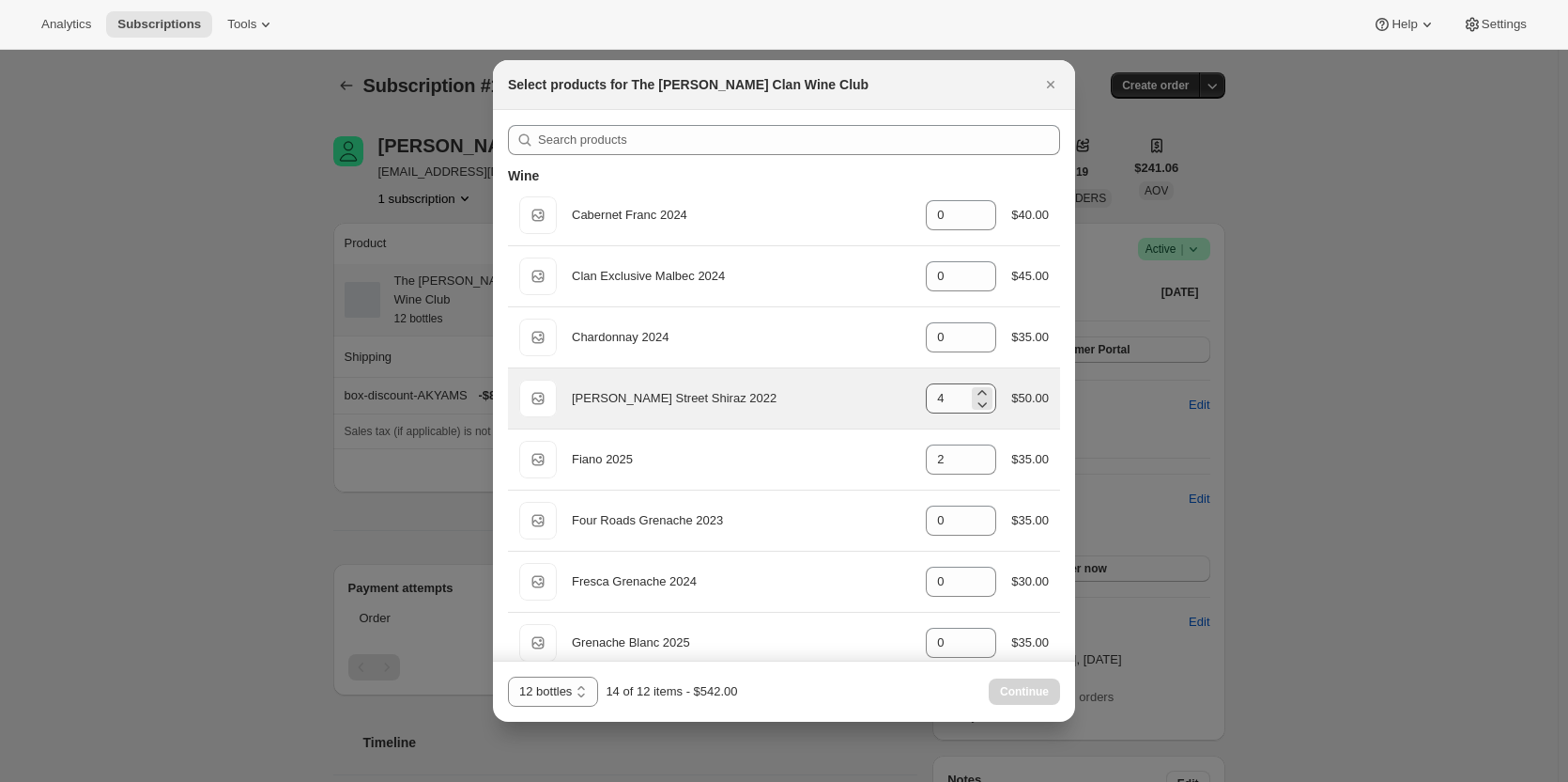
type input "2"
drag, startPoint x: 960, startPoint y: 400, endPoint x: 892, endPoint y: 406, distance: 68.3
click at [892, 406] on div "Default Title Ellen Street Shiraz 2022 gid://shopify/ProductVariant/46914041315…" at bounding box center [784, 398] width 529 height 37
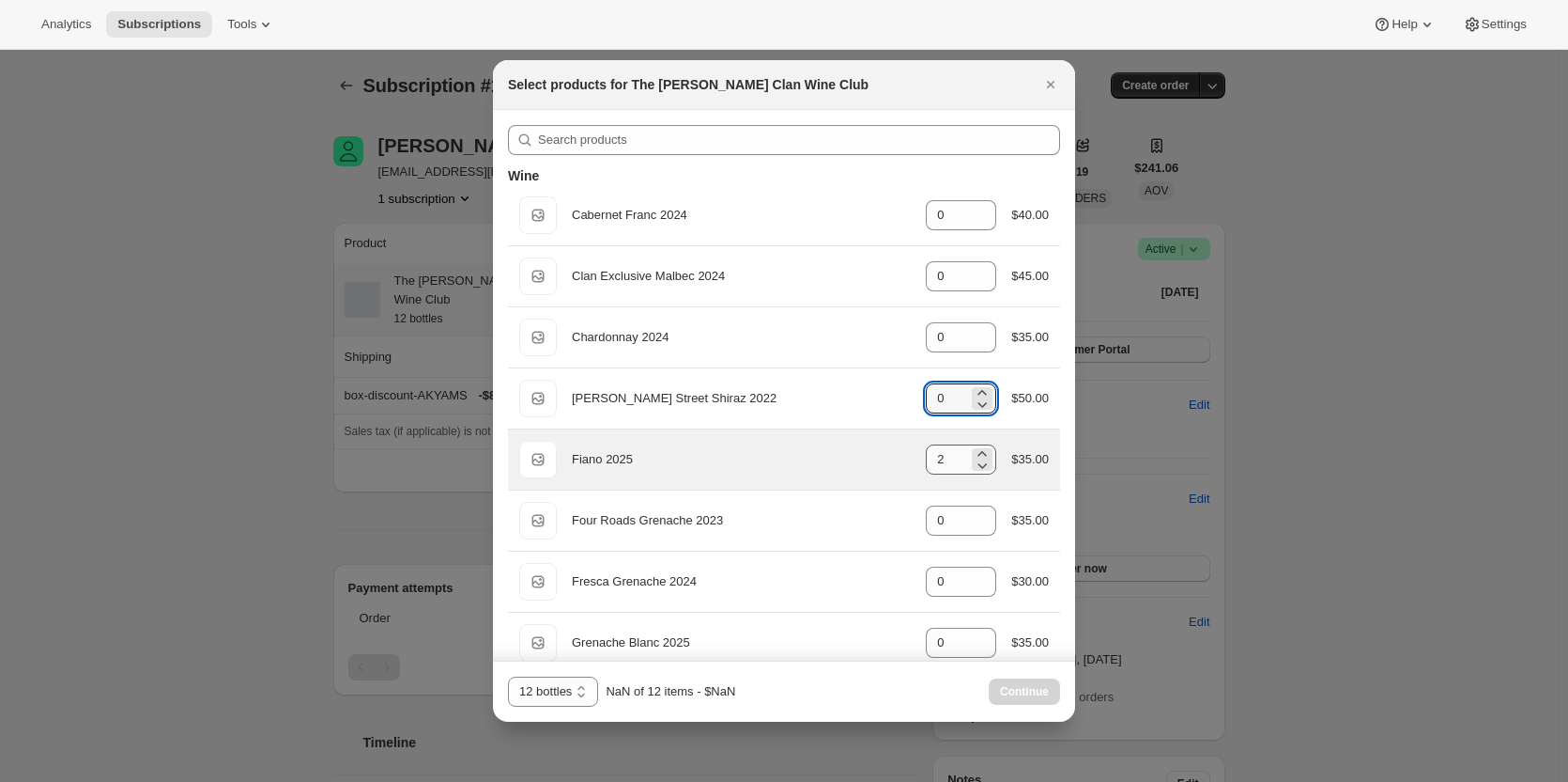
type input "0"
drag, startPoint x: 942, startPoint y: 455, endPoint x: 883, endPoint y: 461, distance: 59.3
click at [883, 461] on div "Default Title Fiano 2025 gid://shopify/ProductVariant/46914039808167 2 $35.00" at bounding box center [784, 459] width 529 height 37
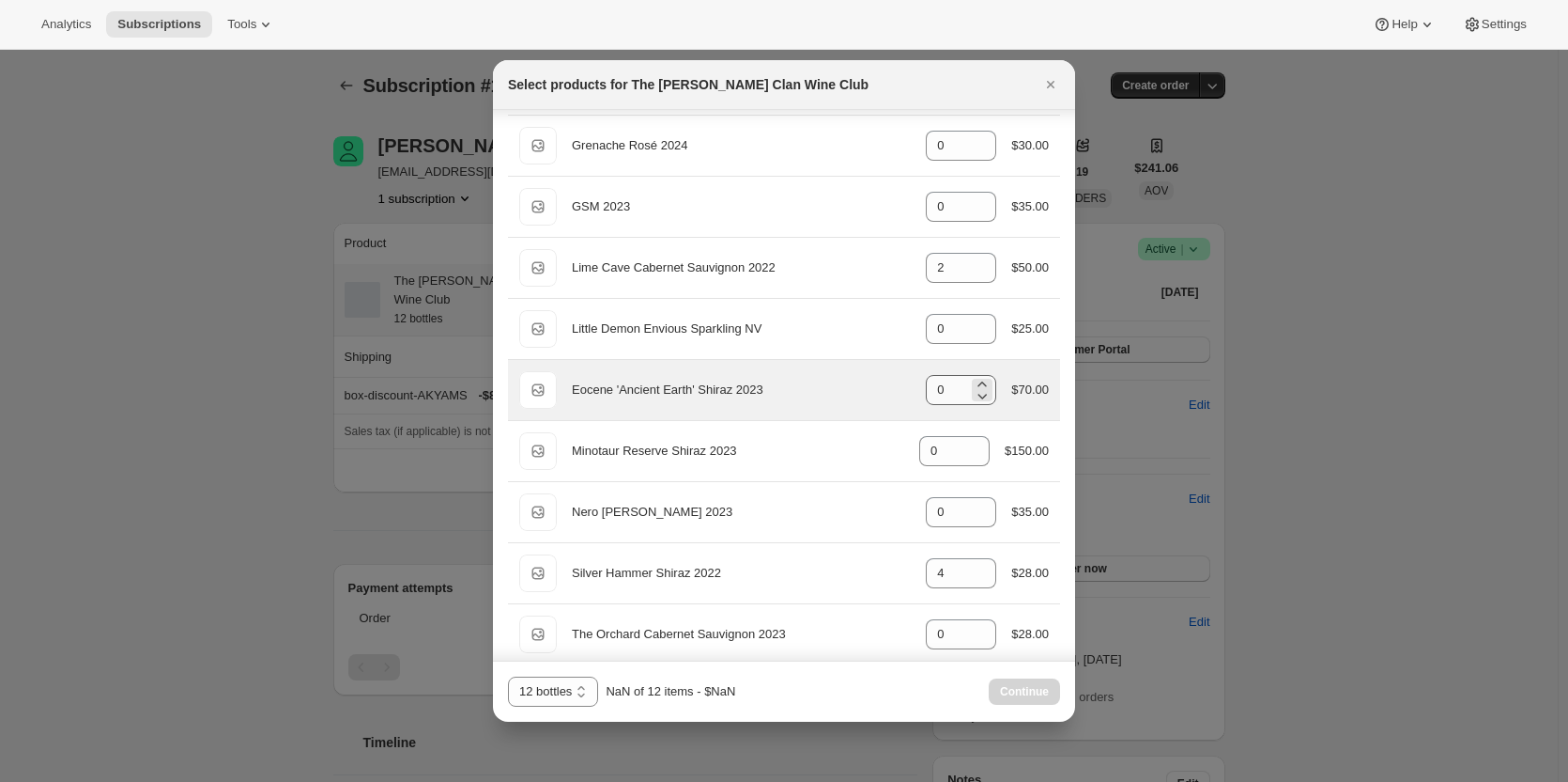
scroll to position [658, 0]
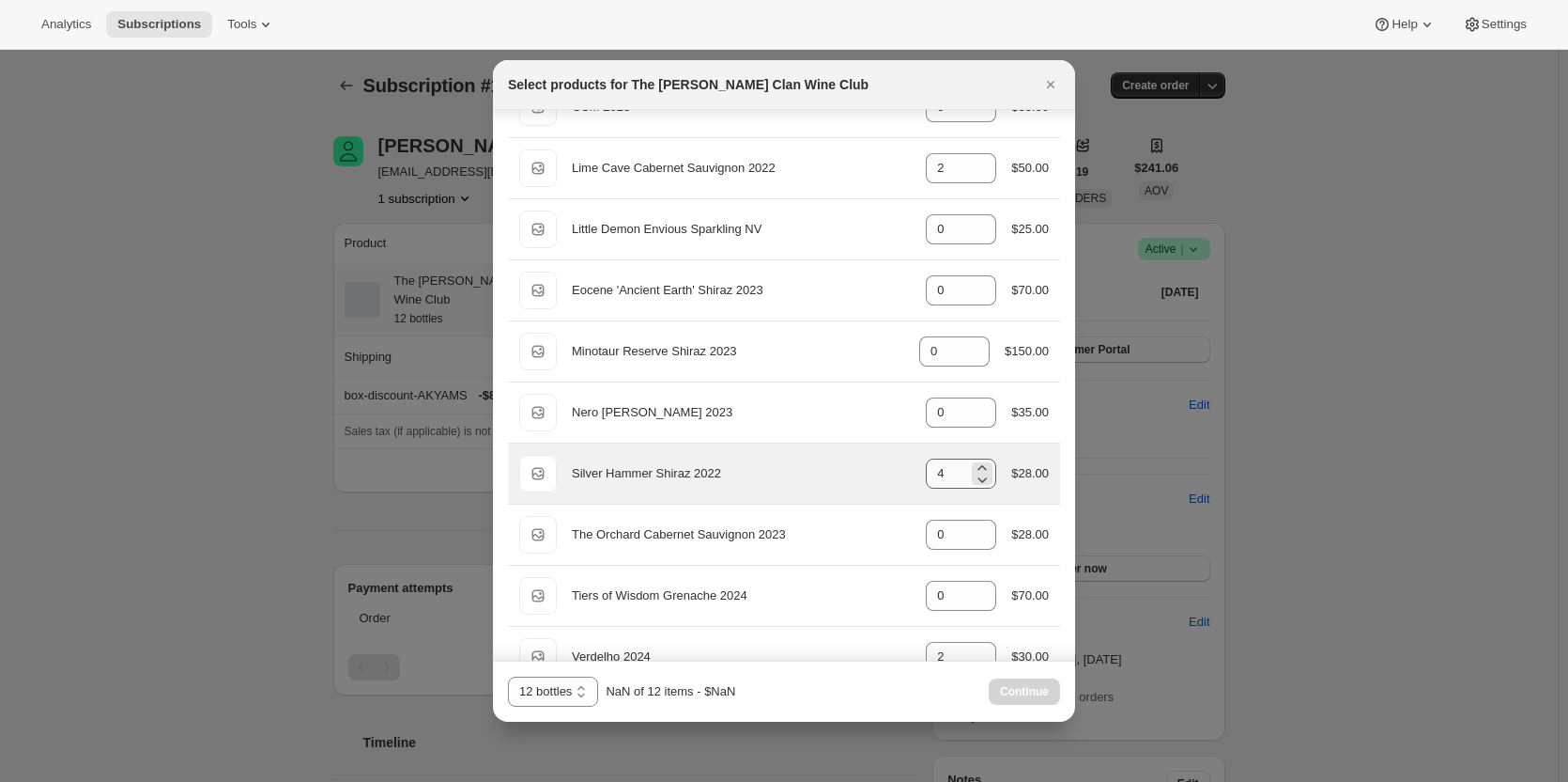
type input "0"
drag, startPoint x: 951, startPoint y: 479, endPoint x: 899, endPoint y: 479, distance: 52.0
click at [899, 479] on div "Default Title Silver Hammer Shiraz 2022 gid://shopify/ProductVariant/4691404419…" at bounding box center [784, 473] width 529 height 37
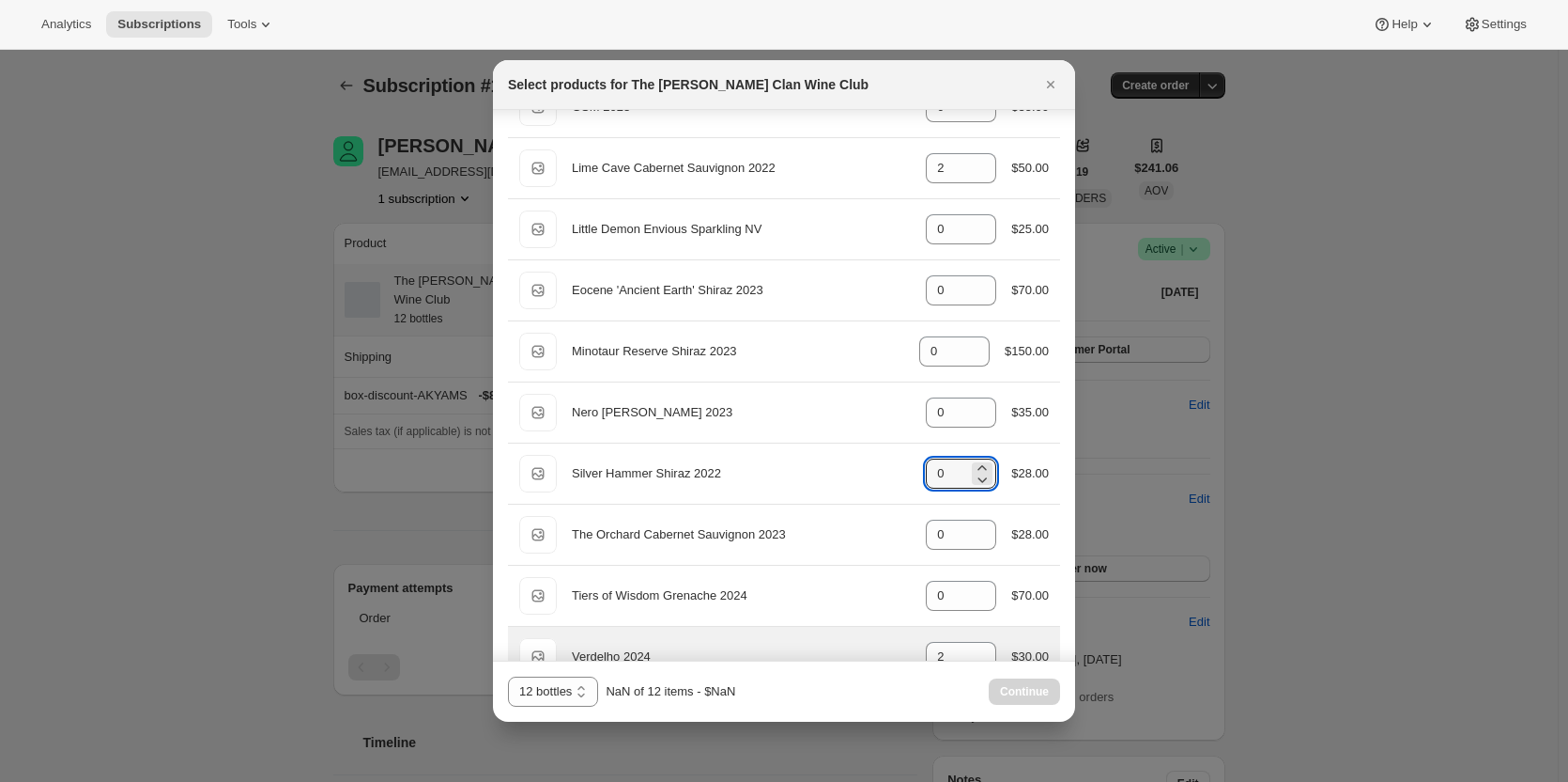
scroll to position [845, 0]
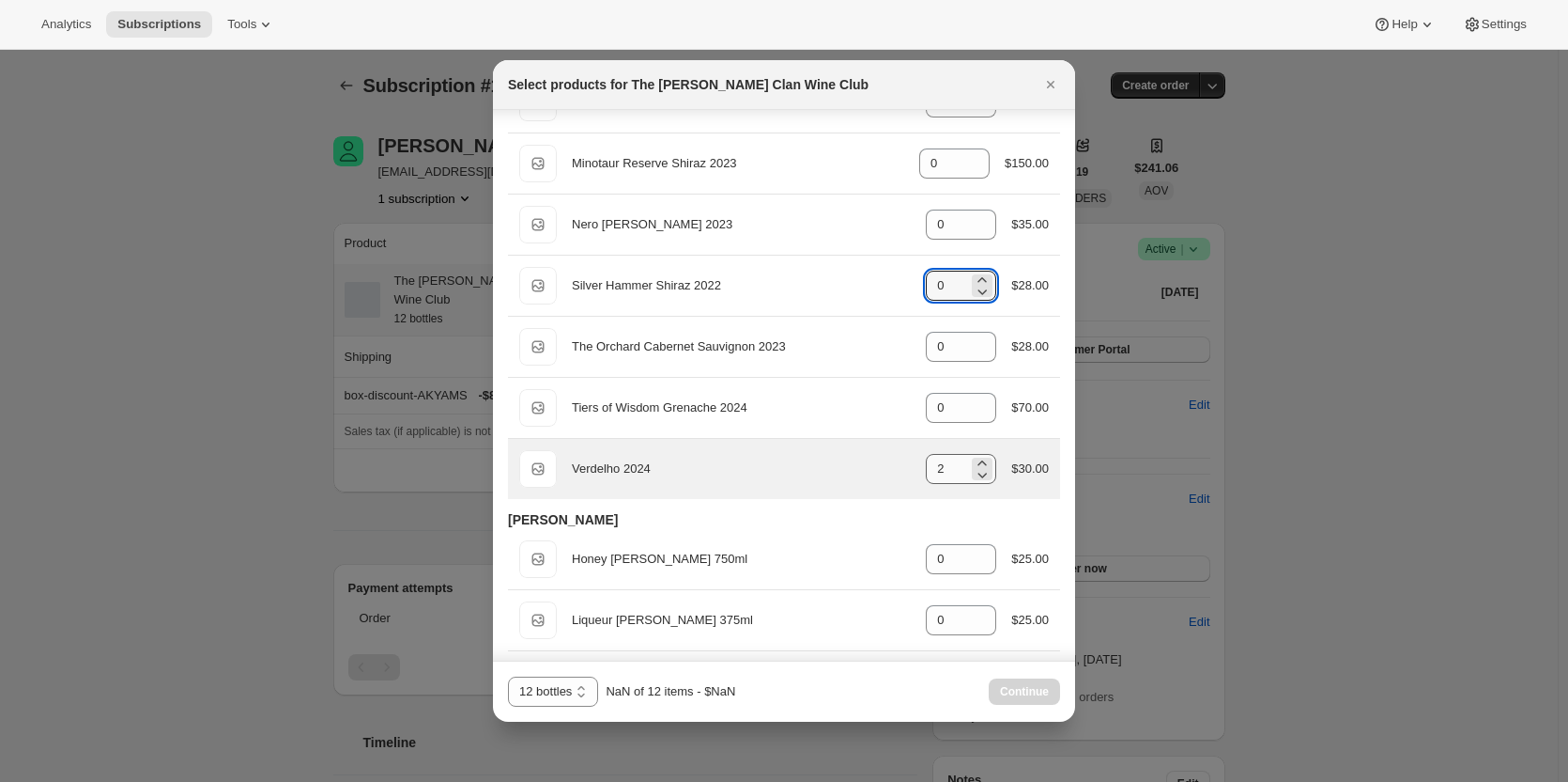
type input "0"
drag, startPoint x: 934, startPoint y: 468, endPoint x: 888, endPoint y: 468, distance: 46.0
click at [896, 469] on div "Default Title Verdelho 2024 gid://shopify/ProductVariant/46914044756135 2 $30.00" at bounding box center [784, 468] width 529 height 37
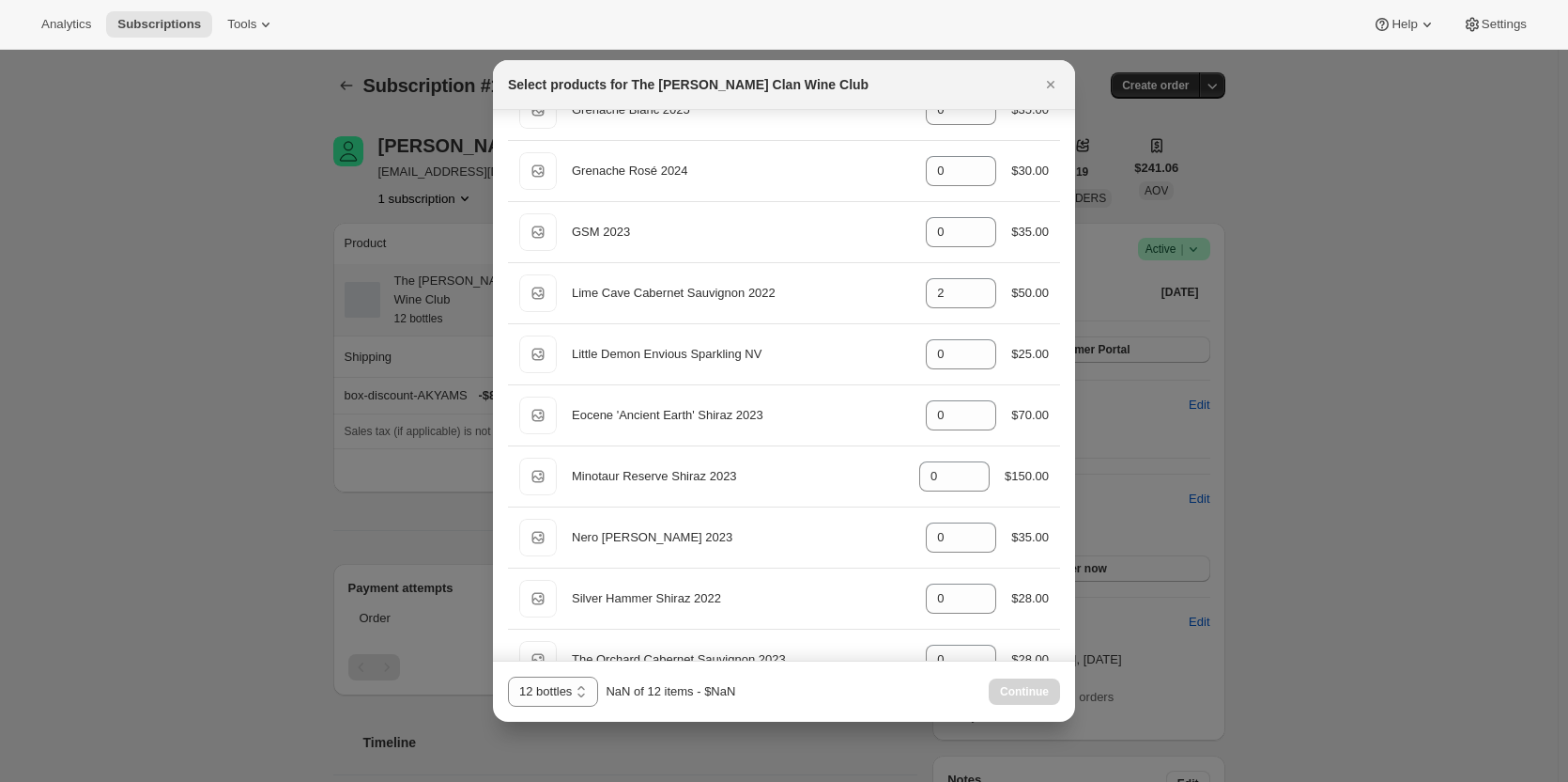
scroll to position [442, 0]
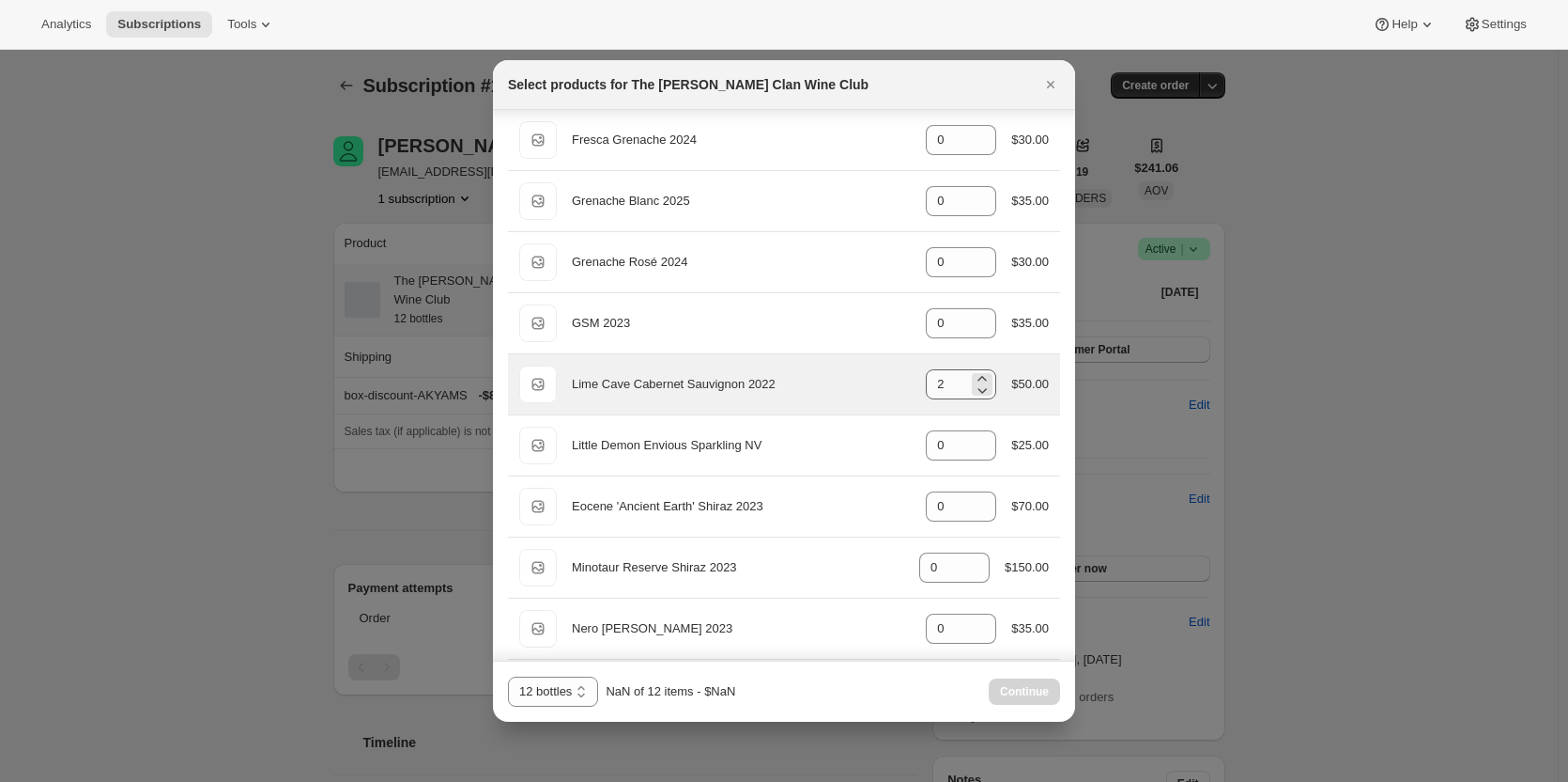
type input "0"
click at [944, 384] on input "2" at bounding box center [947, 383] width 42 height 30
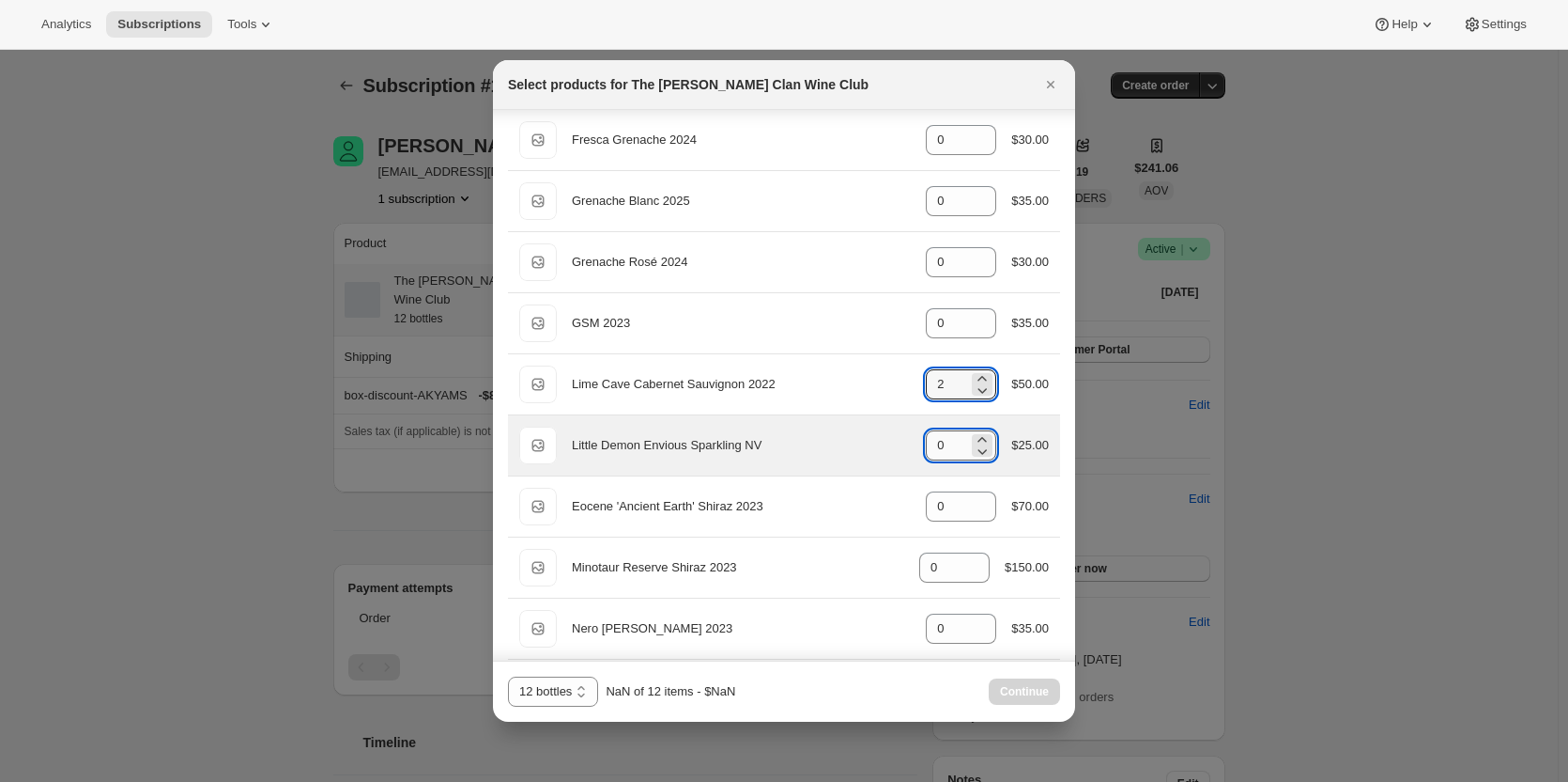
click at [945, 442] on input "0" at bounding box center [947, 445] width 42 height 30
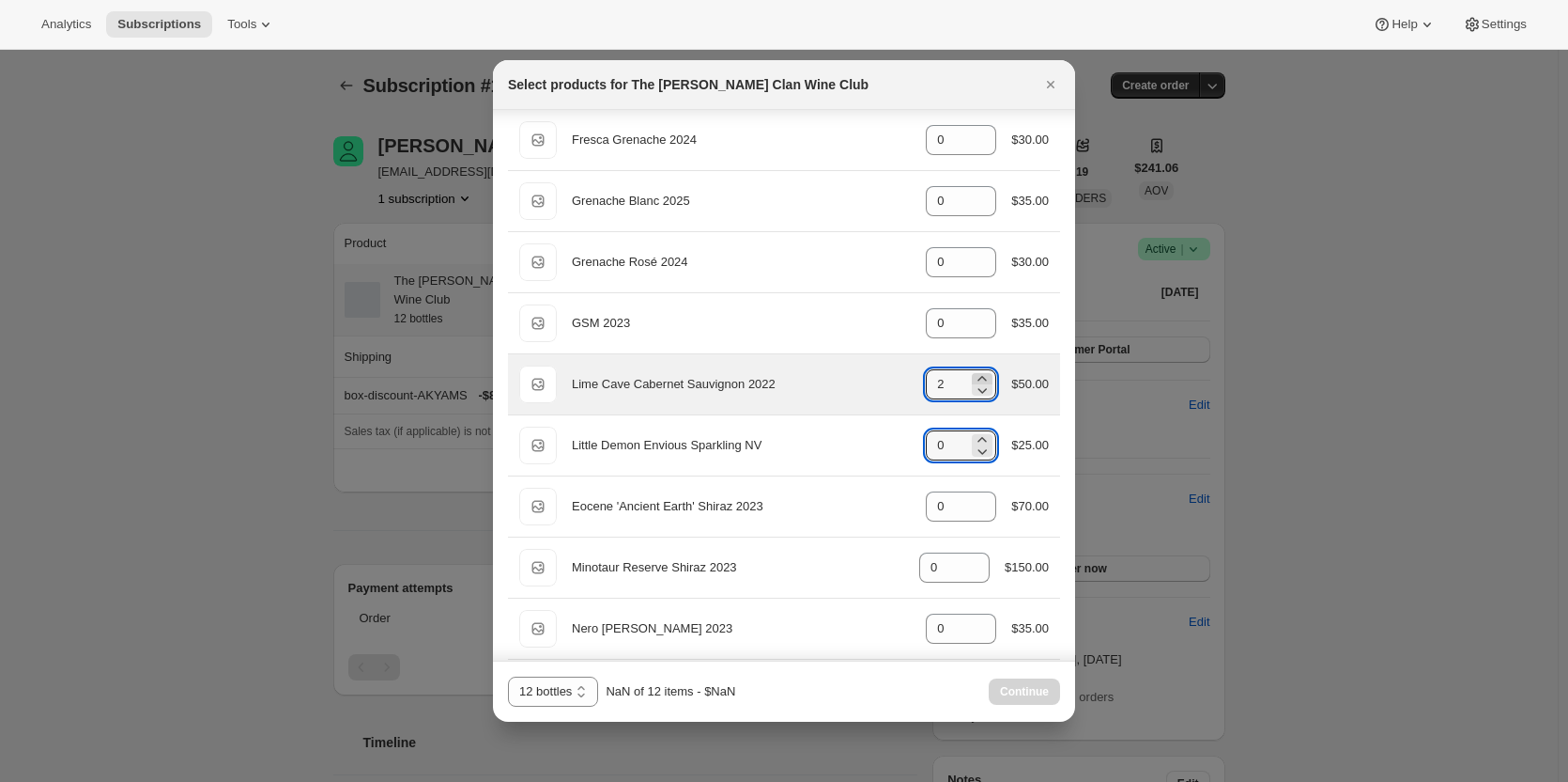
click at [973, 375] on icon ":rp7:" at bounding box center [982, 379] width 19 height 19
click at [978, 391] on icon ":rp7:" at bounding box center [983, 391] width 10 height 6
type input "2"
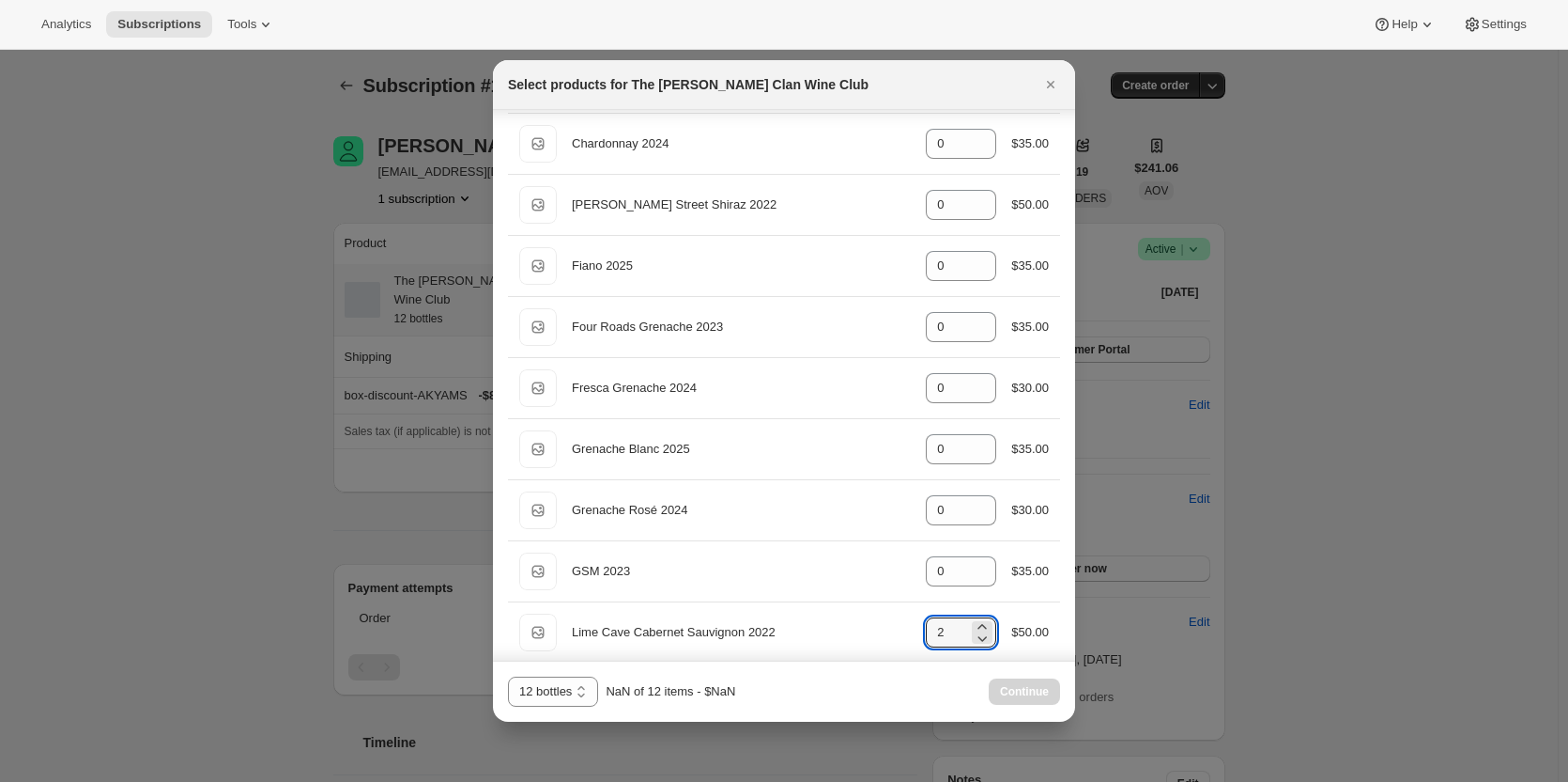
scroll to position [160, 0]
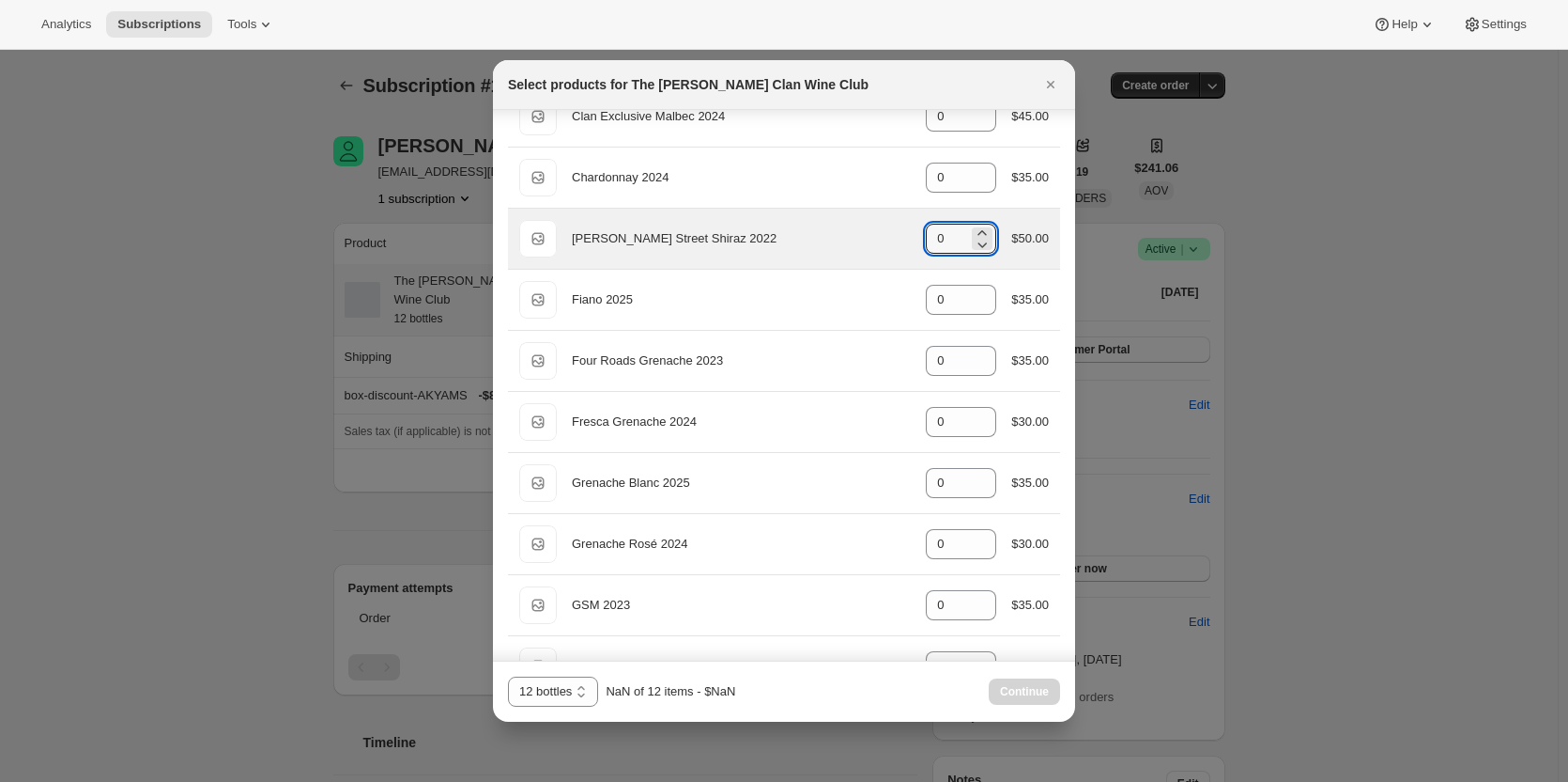
drag, startPoint x: 936, startPoint y: 240, endPoint x: 892, endPoint y: 242, distance: 44.0
click at [893, 242] on div "Default Title Ellen Street Shiraz 2022 gid://shopify/ProductVariant/46914041315…" at bounding box center [784, 238] width 529 height 37
drag, startPoint x: 937, startPoint y: 240, endPoint x: 820, endPoint y: 217, distance: 119.2
click at [850, 230] on div "Default Title Ellen Street Shiraz 2022 gid://shopify/ProductVariant/46914041315…" at bounding box center [784, 238] width 529 height 37
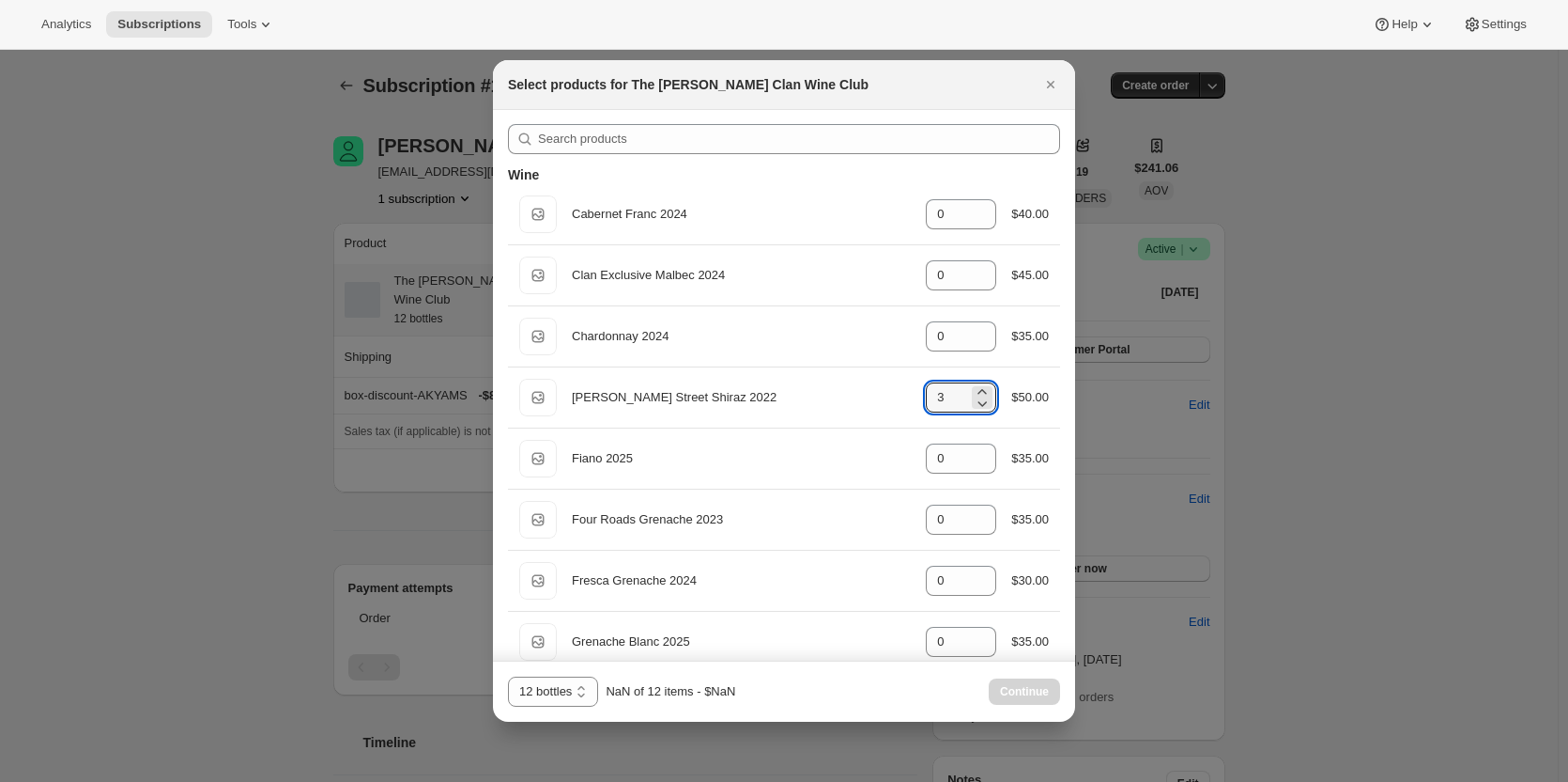
scroll to position [0, 0]
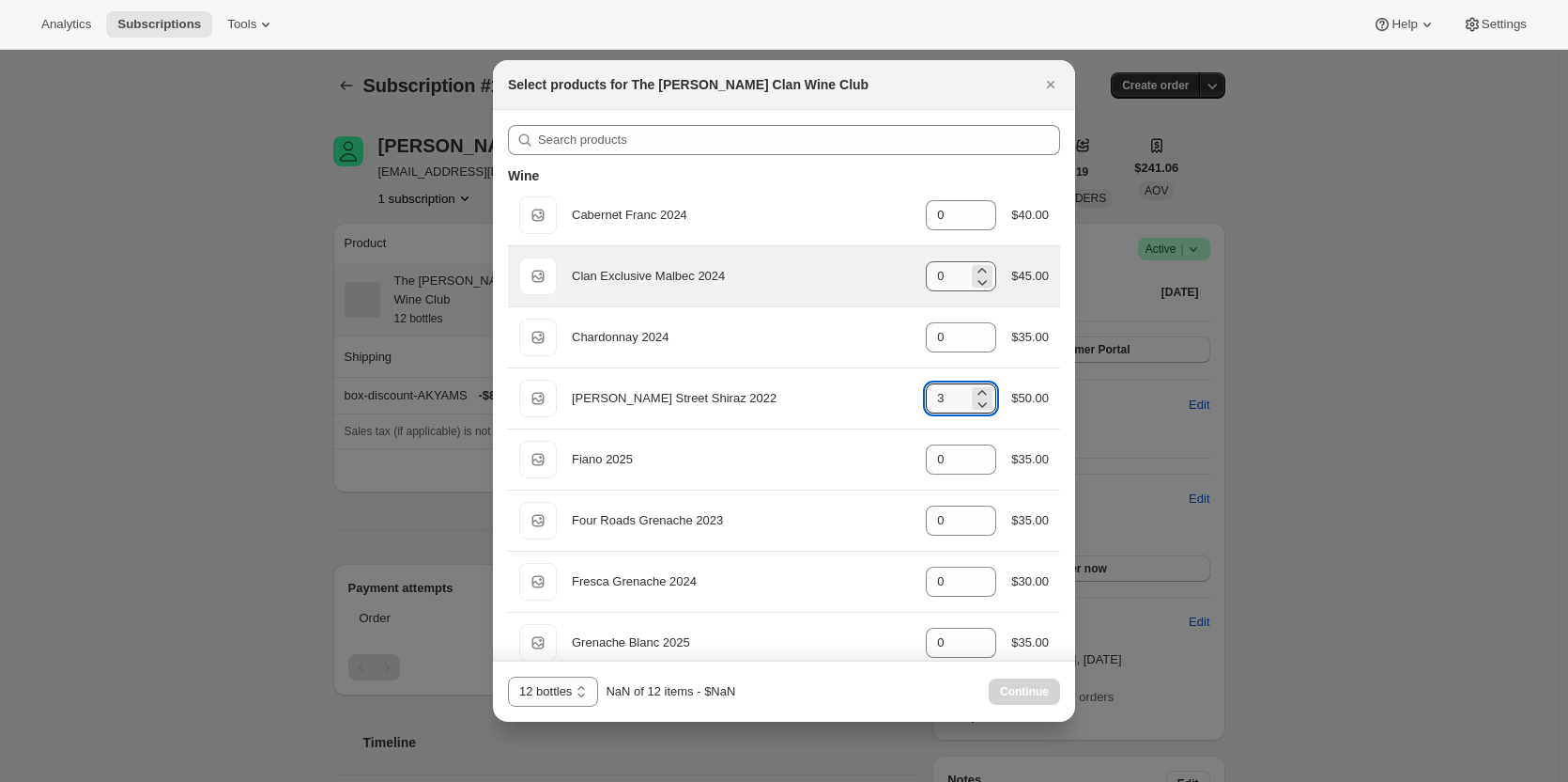
type input "3"
drag, startPoint x: 944, startPoint y: 275, endPoint x: 913, endPoint y: 272, distance: 31.1
click at [913, 272] on div "Default Title Clan Exclusive Malbec 2024 gid://shopify/ProductVariant/469140383…" at bounding box center [784, 275] width 529 height 37
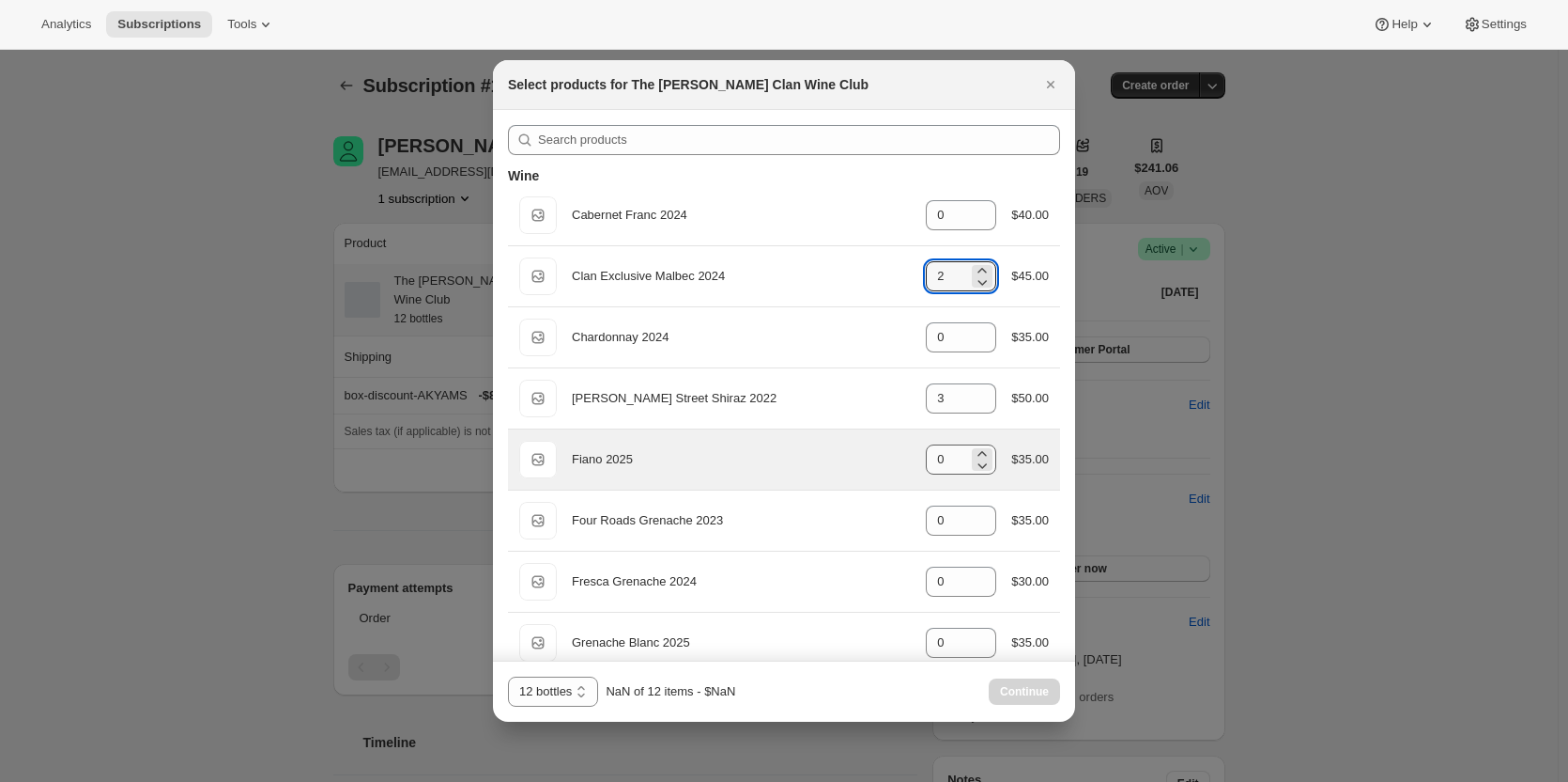
type input "2"
drag, startPoint x: 947, startPoint y: 452, endPoint x: 858, endPoint y: 447, distance: 89.1
click at [860, 467] on div "Default Title Fiano 2025 gid://shopify/ProductVariant/46914039808167 0 $35.00" at bounding box center [784, 459] width 529 height 37
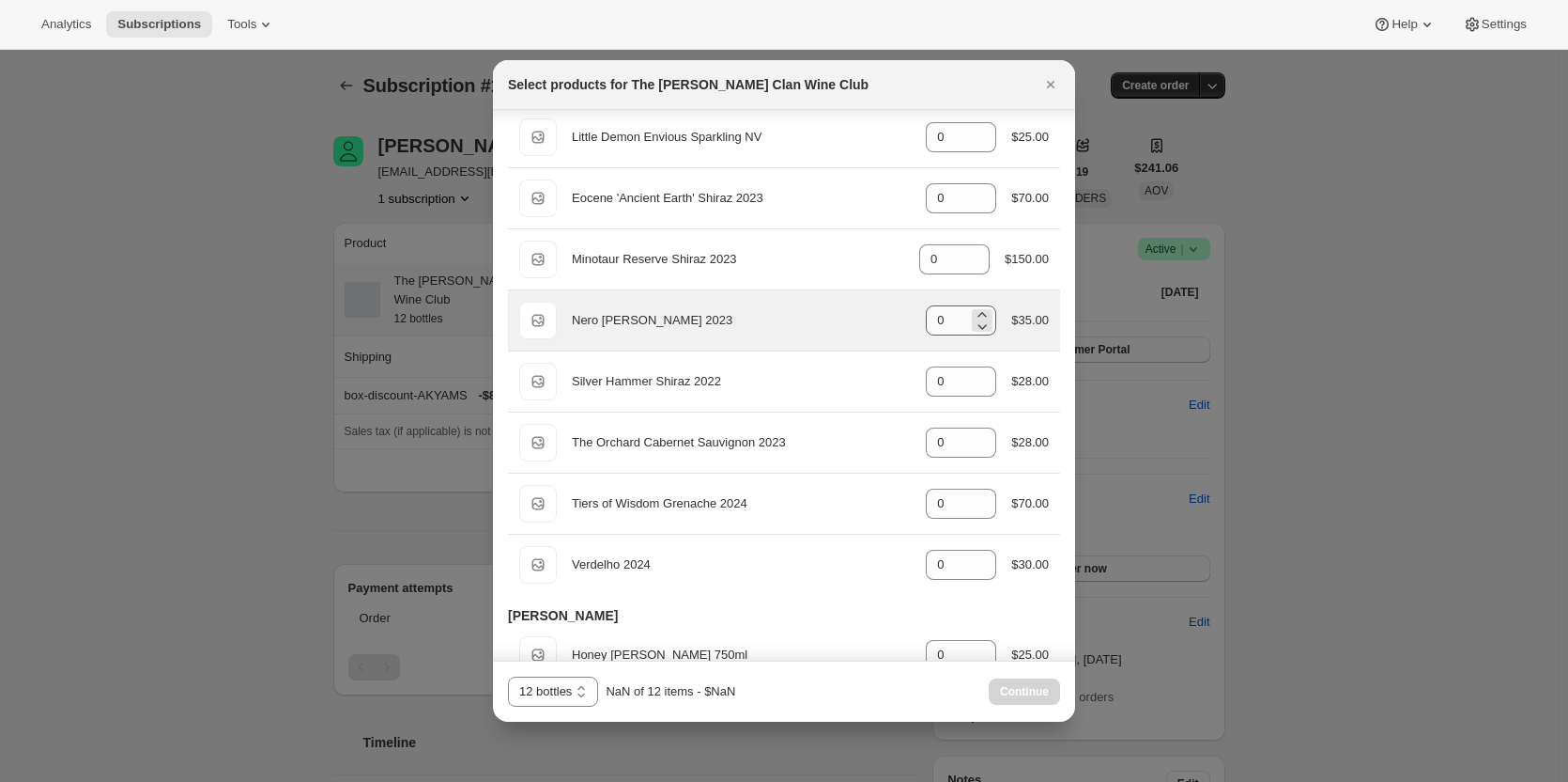
scroll to position [658, 0]
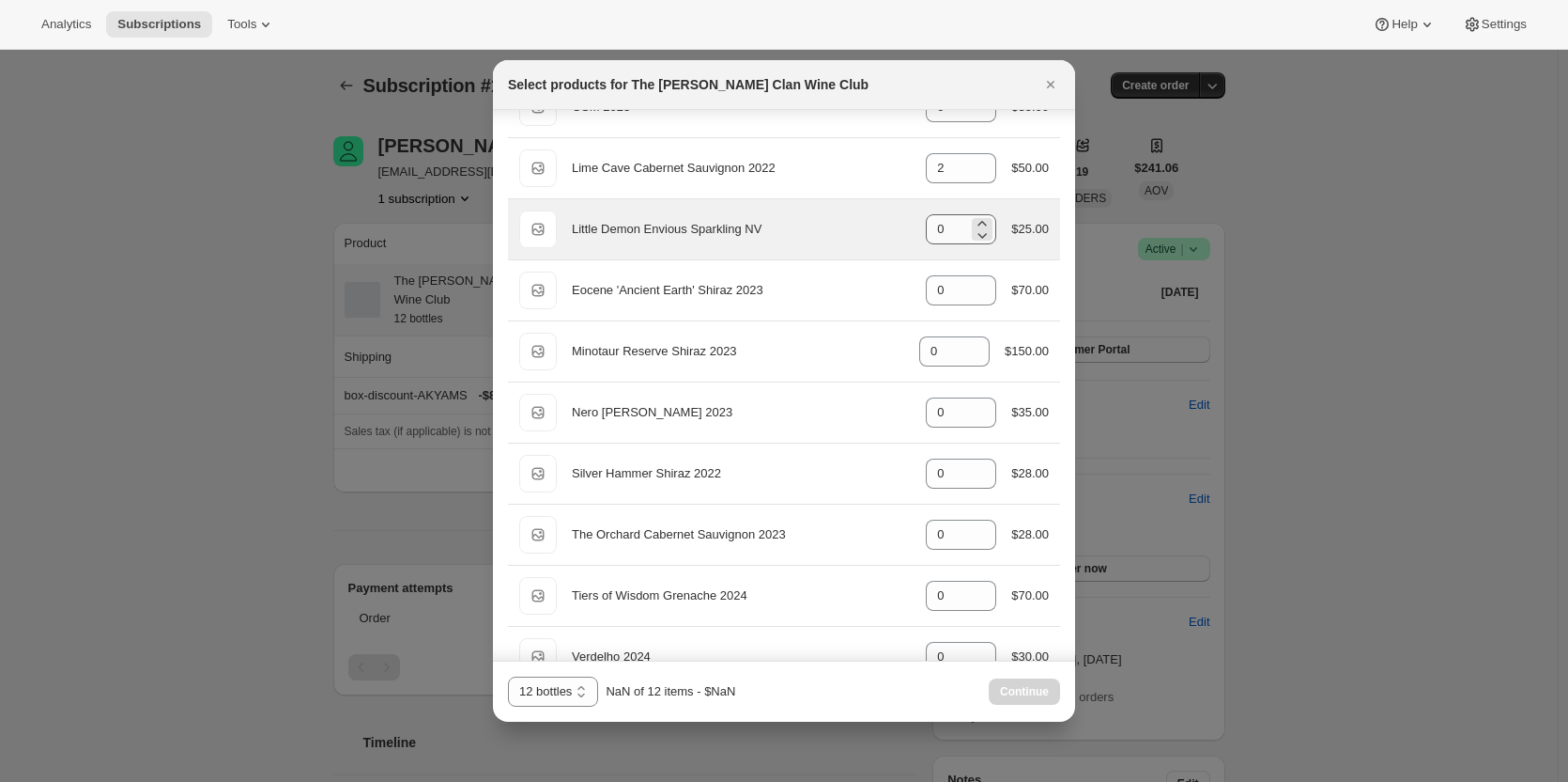
type input "3"
drag, startPoint x: 951, startPoint y: 228, endPoint x: 895, endPoint y: 224, distance: 56.1
click at [895, 224] on div "Default Title Little Demon Envious Sparkling NV gid://shopify/ProductVariant/46…" at bounding box center [784, 228] width 529 height 37
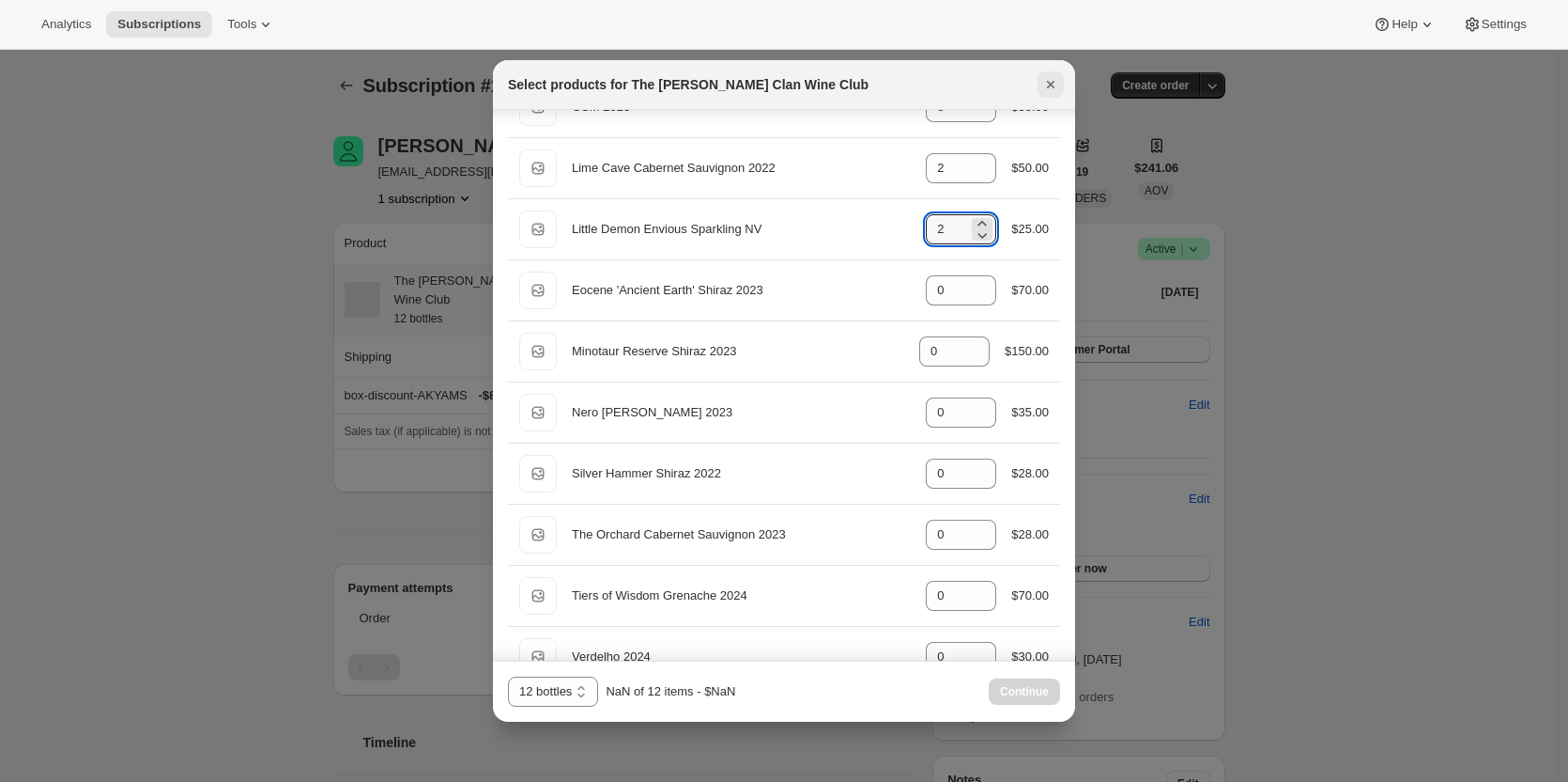
type input "2"
click at [1043, 87] on icon "Close" at bounding box center [1051, 85] width 19 height 19
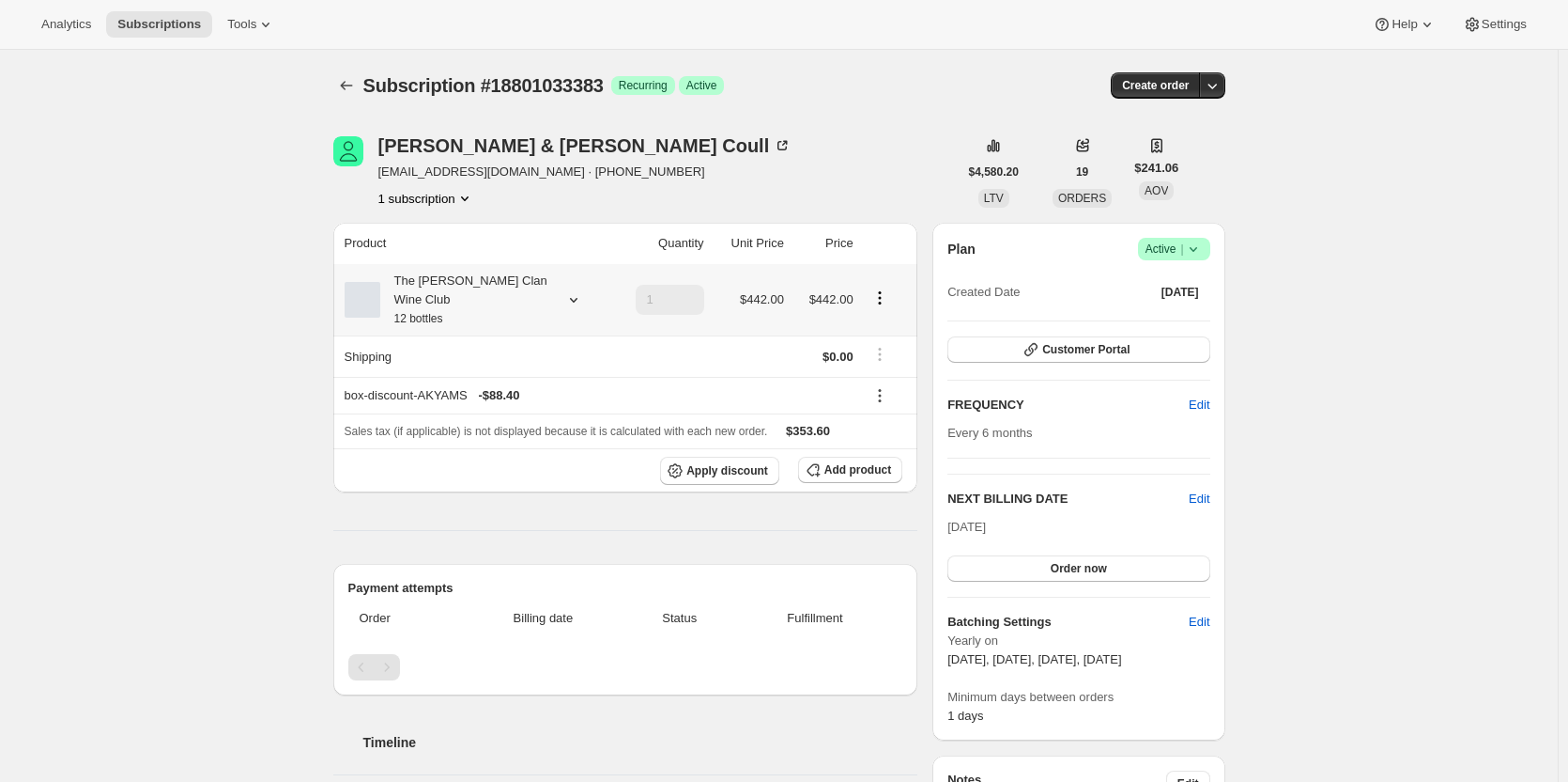
click at [539, 290] on div "The Maxwell Clan Wine Club 12 bottles" at bounding box center [464, 299] width 169 height 56
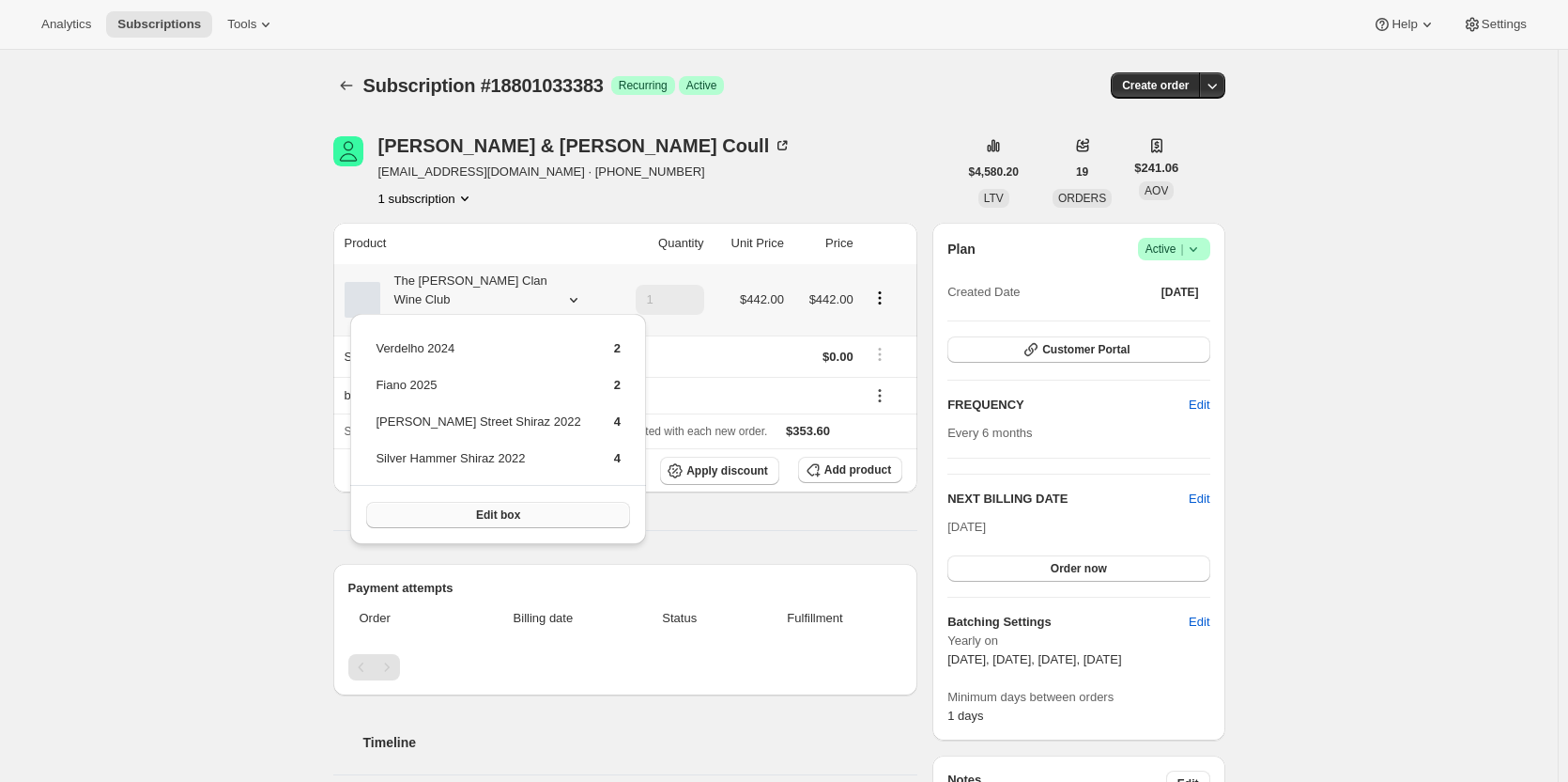
click at [507, 514] on button "Edit box" at bounding box center [497, 515] width 263 height 27
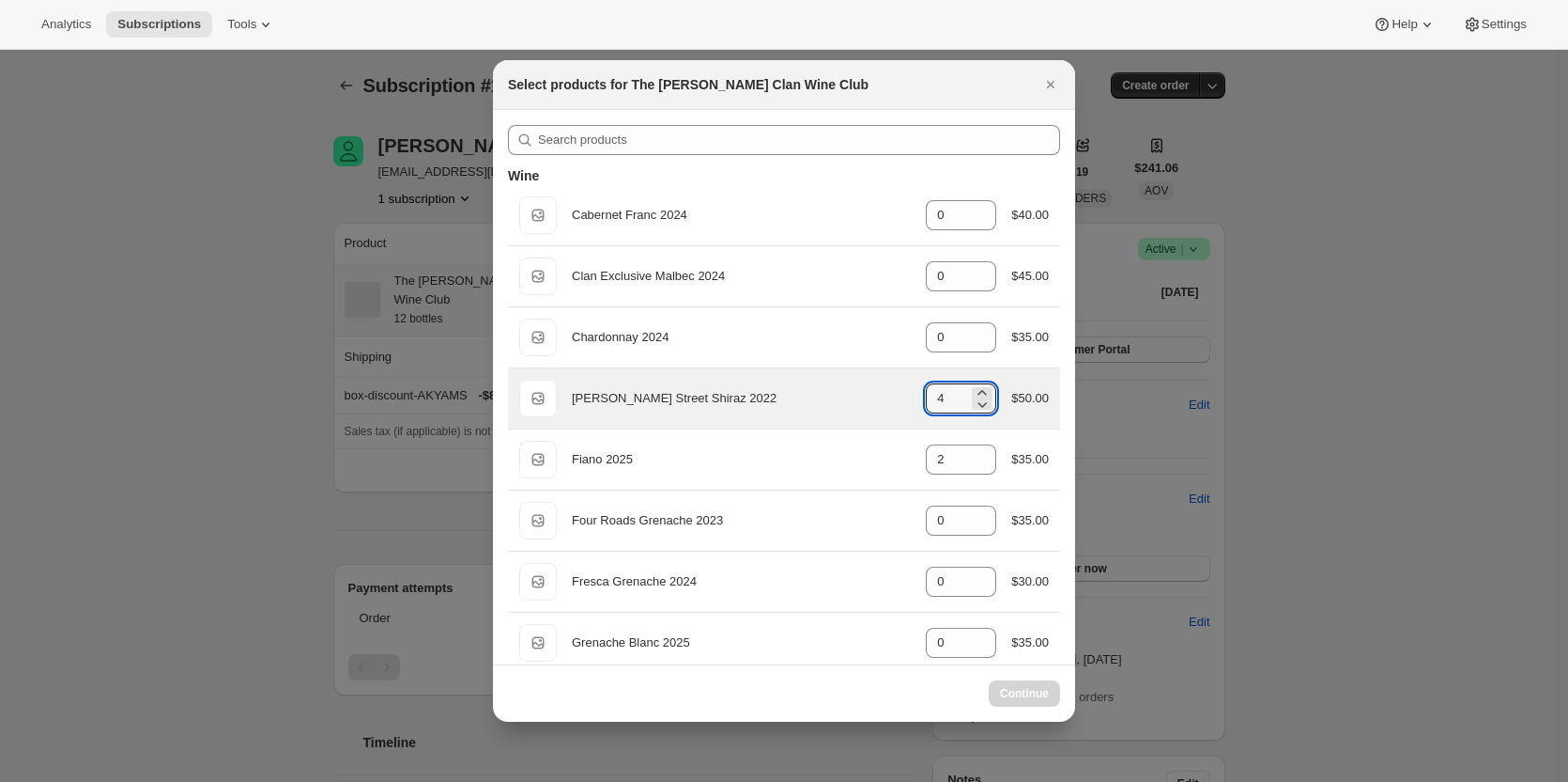
drag, startPoint x: 945, startPoint y: 394, endPoint x: 858, endPoint y: 384, distance: 87.6
click at [858, 384] on div "Default Title Ellen Street Shiraz 2022 gid://shopify/ProductVariant/46914041315…" at bounding box center [784, 398] width 529 height 37
select select "gid://shopify/ProductVariant/46927751086247"
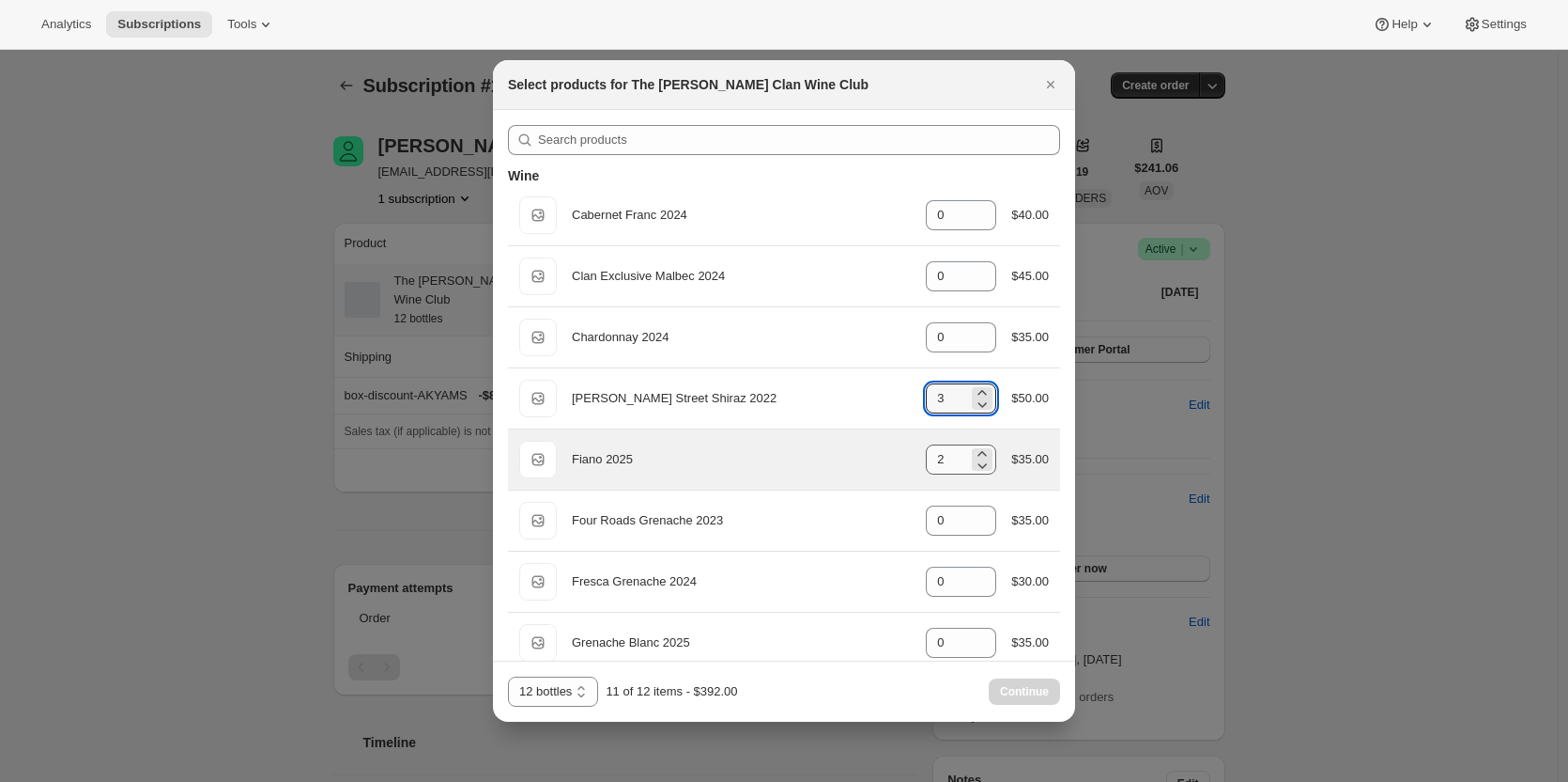
type input "3"
drag, startPoint x: 944, startPoint y: 467, endPoint x: 870, endPoint y: 462, distance: 74.2
click at [870, 462] on div "Default Title Fiano 2025 gid://shopify/ProductVariant/46914039808167 2 $35.00" at bounding box center [784, 459] width 529 height 37
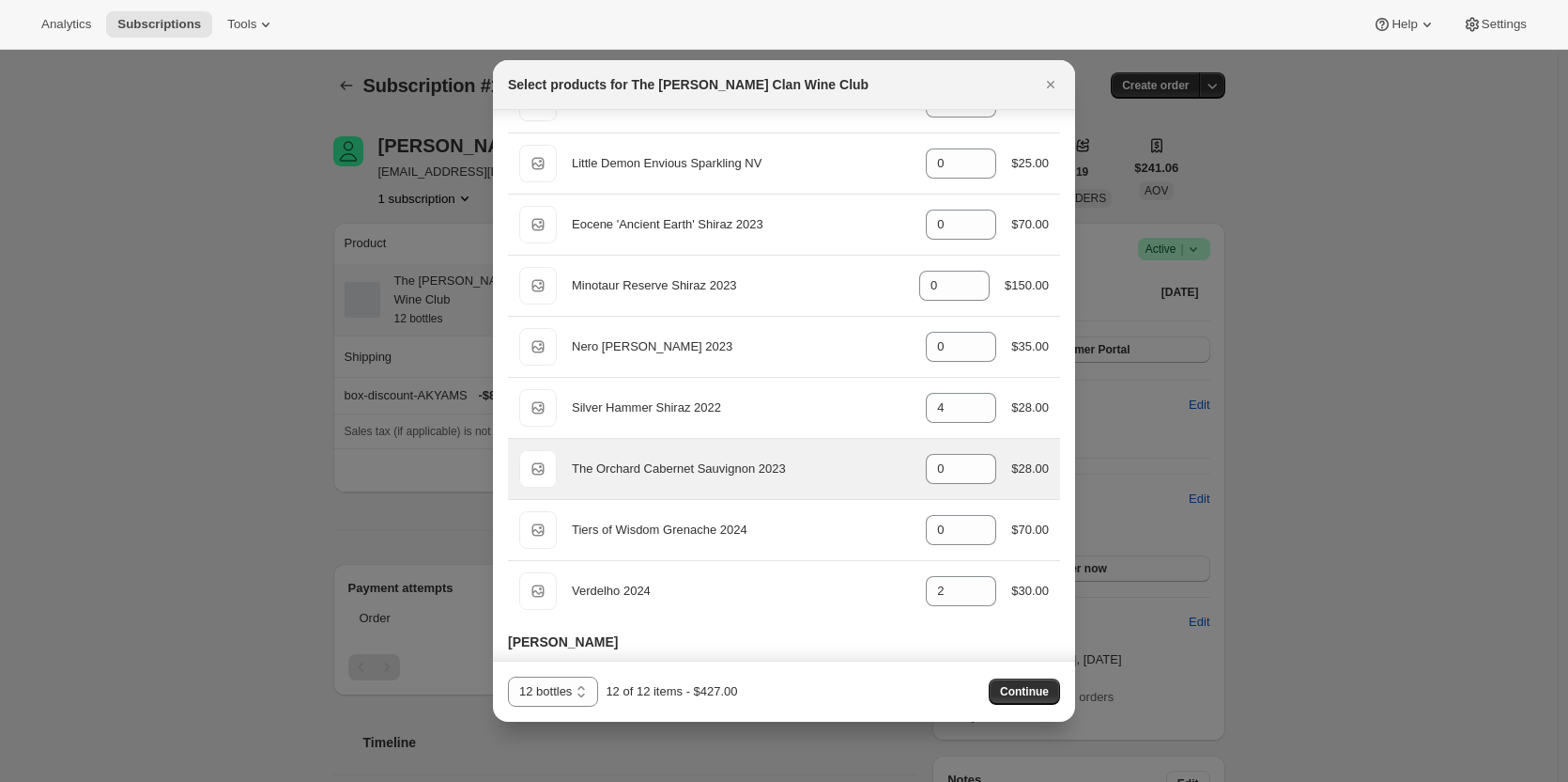
scroll to position [751, 0]
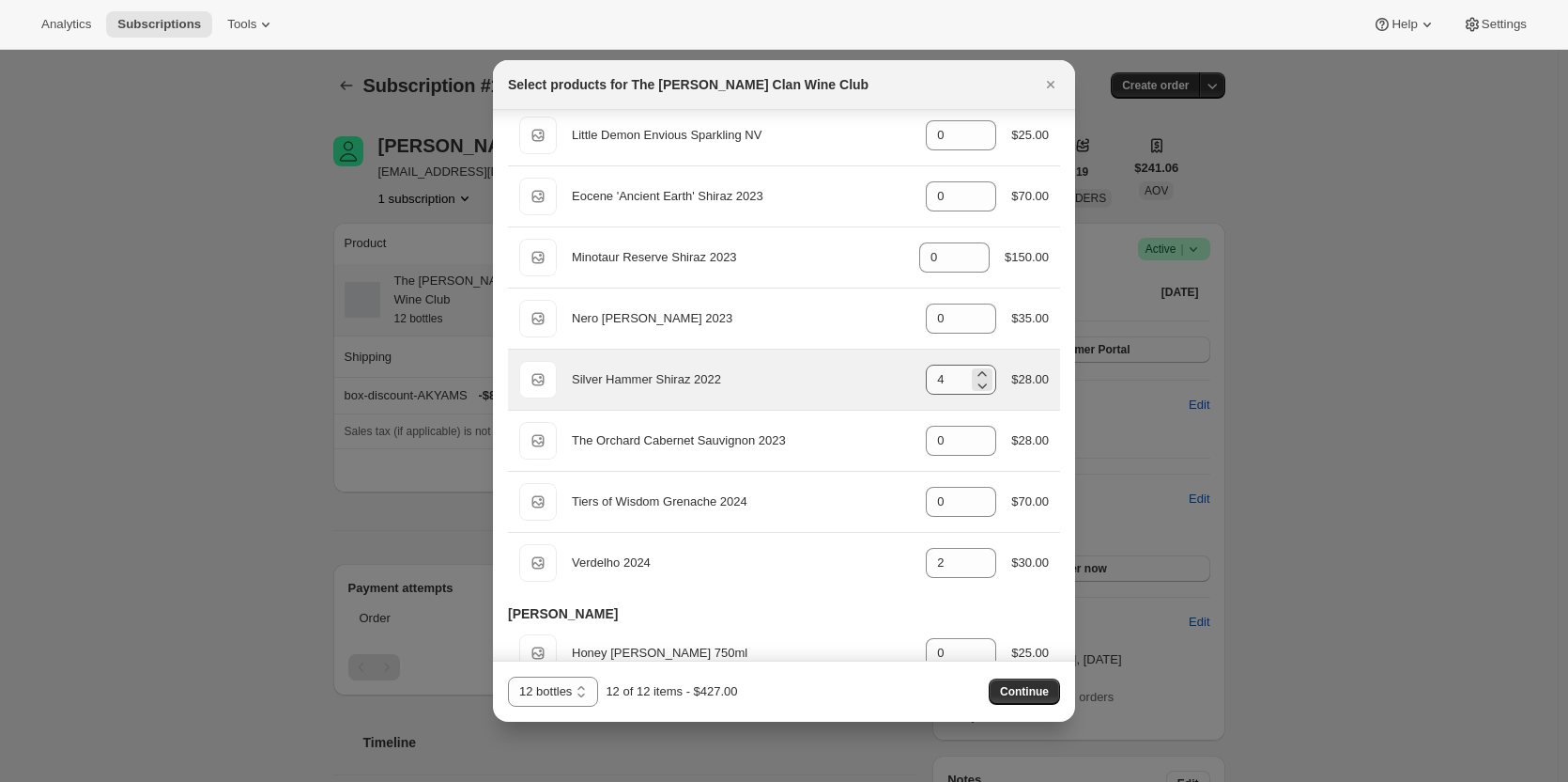
type input "3"
drag, startPoint x: 941, startPoint y: 379, endPoint x: 868, endPoint y: 385, distance: 73.2
click at [868, 385] on div "Default Title Silver Hammer Shiraz 2022 gid://shopify/ProductVariant/4691404419…" at bounding box center [784, 379] width 529 height 37
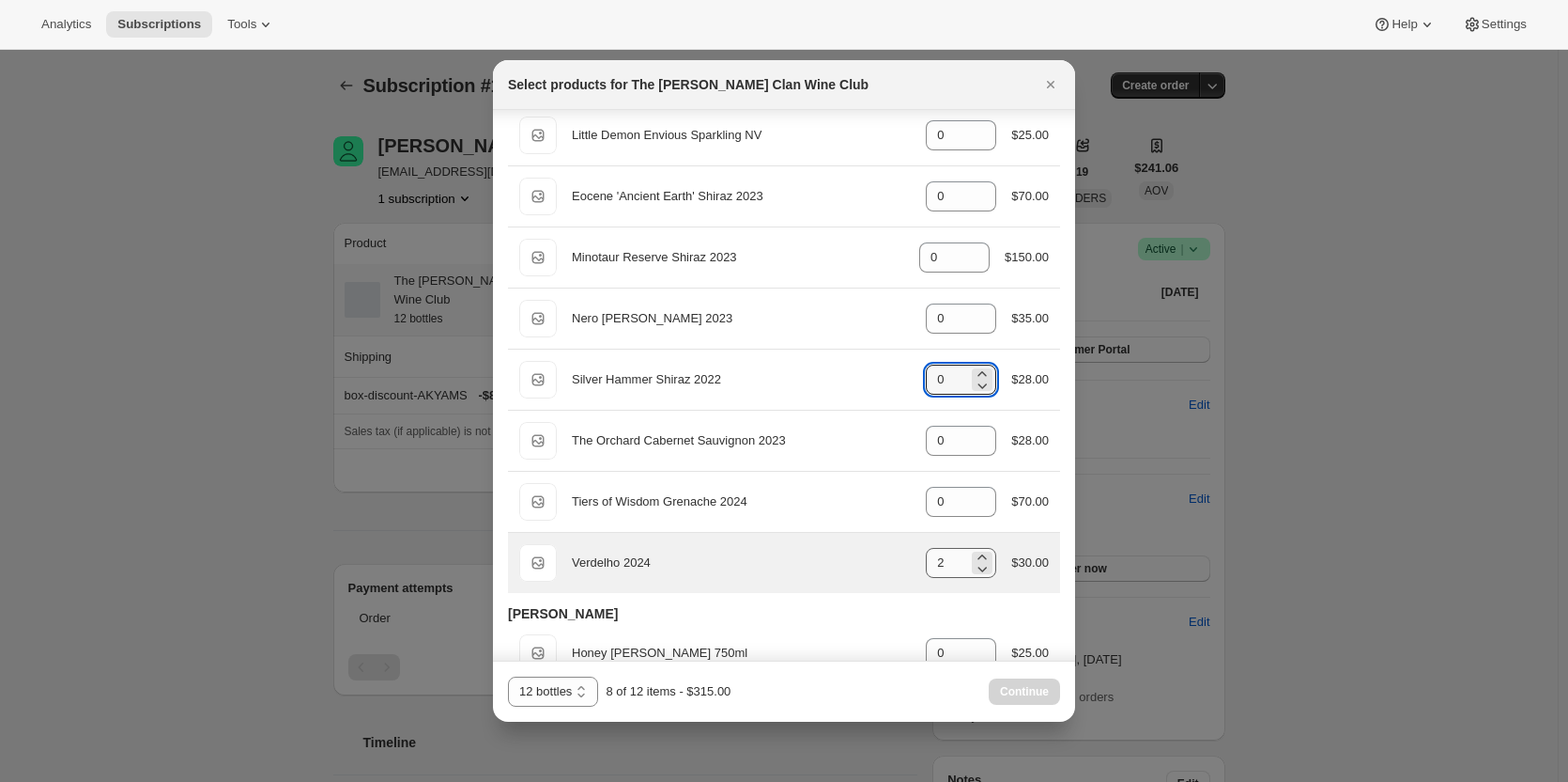
type input "0"
drag, startPoint x: 932, startPoint y: 556, endPoint x: 896, endPoint y: 556, distance: 36.0
click at [896, 556] on div "Default Title Verdelho 2024 gid://shopify/ProductVariant/46914044756135 2 $30.00" at bounding box center [784, 562] width 529 height 37
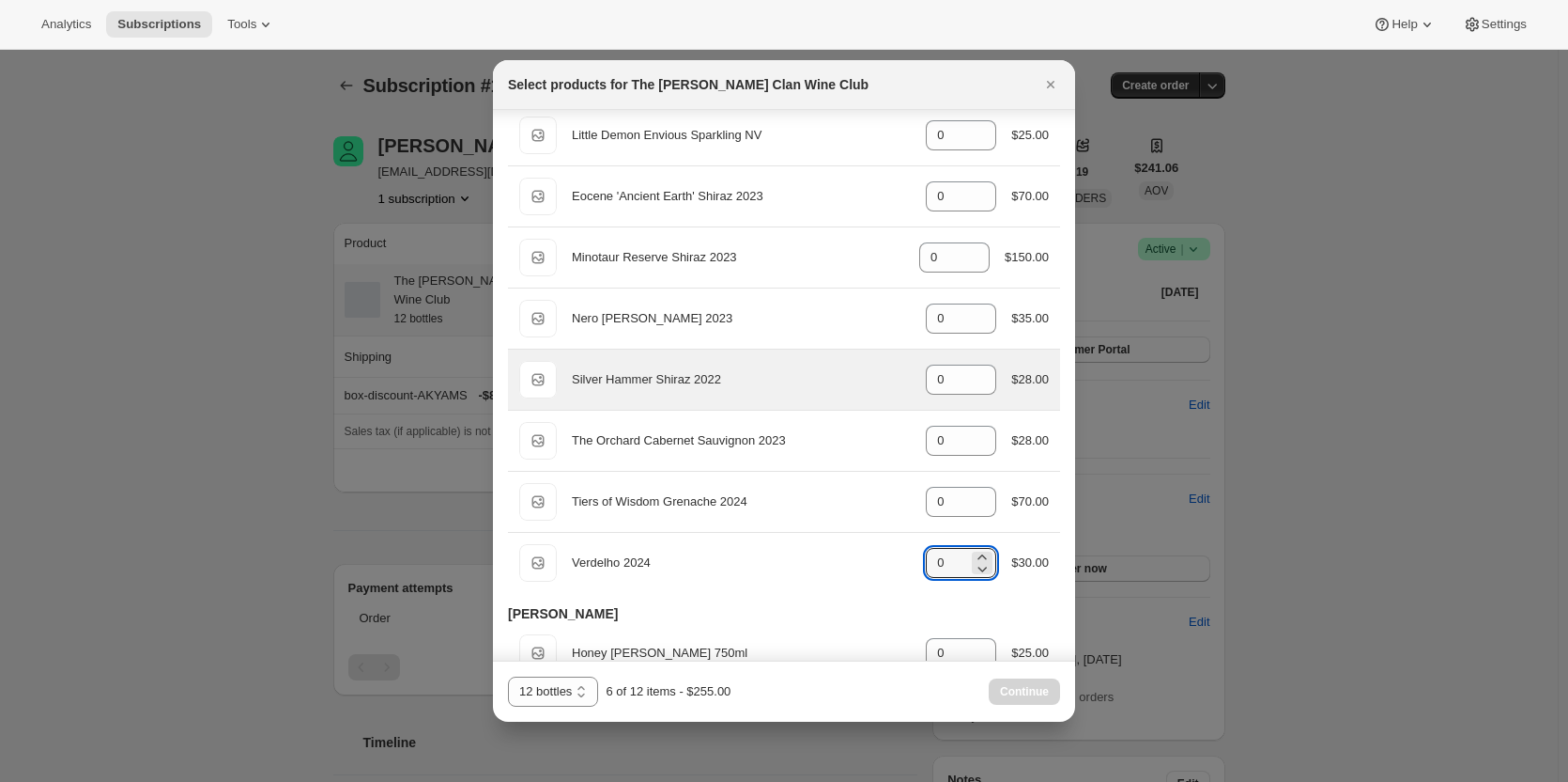
scroll to position [564, 0]
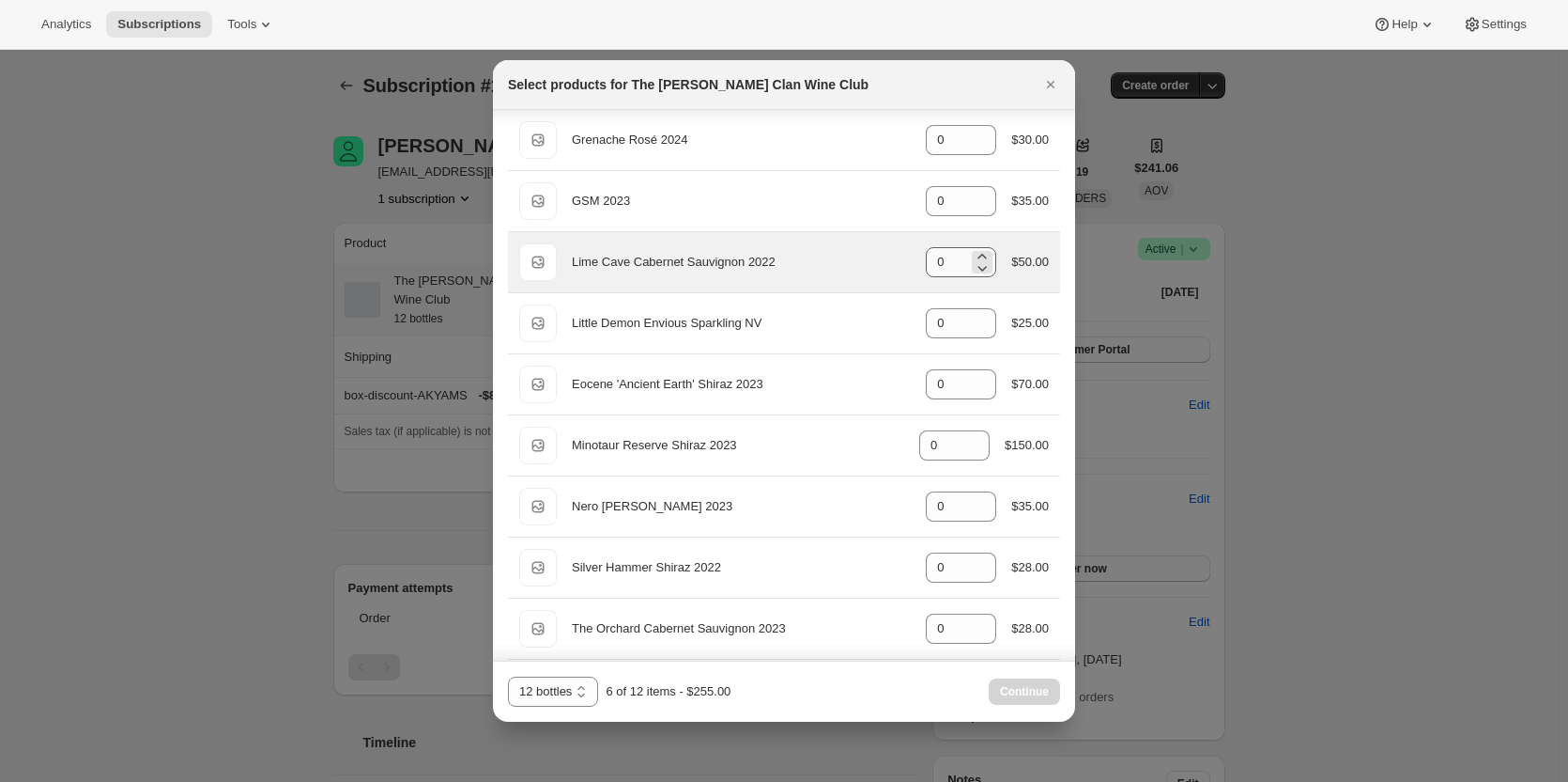
type input "0"
drag, startPoint x: 941, startPoint y: 267, endPoint x: 870, endPoint y: 261, distance: 71.3
click at [870, 261] on div "Default Title Lime Cave Cabernet Sauvignon 2022 gid://shopify/ProductVariant/46…" at bounding box center [784, 262] width 529 height 37
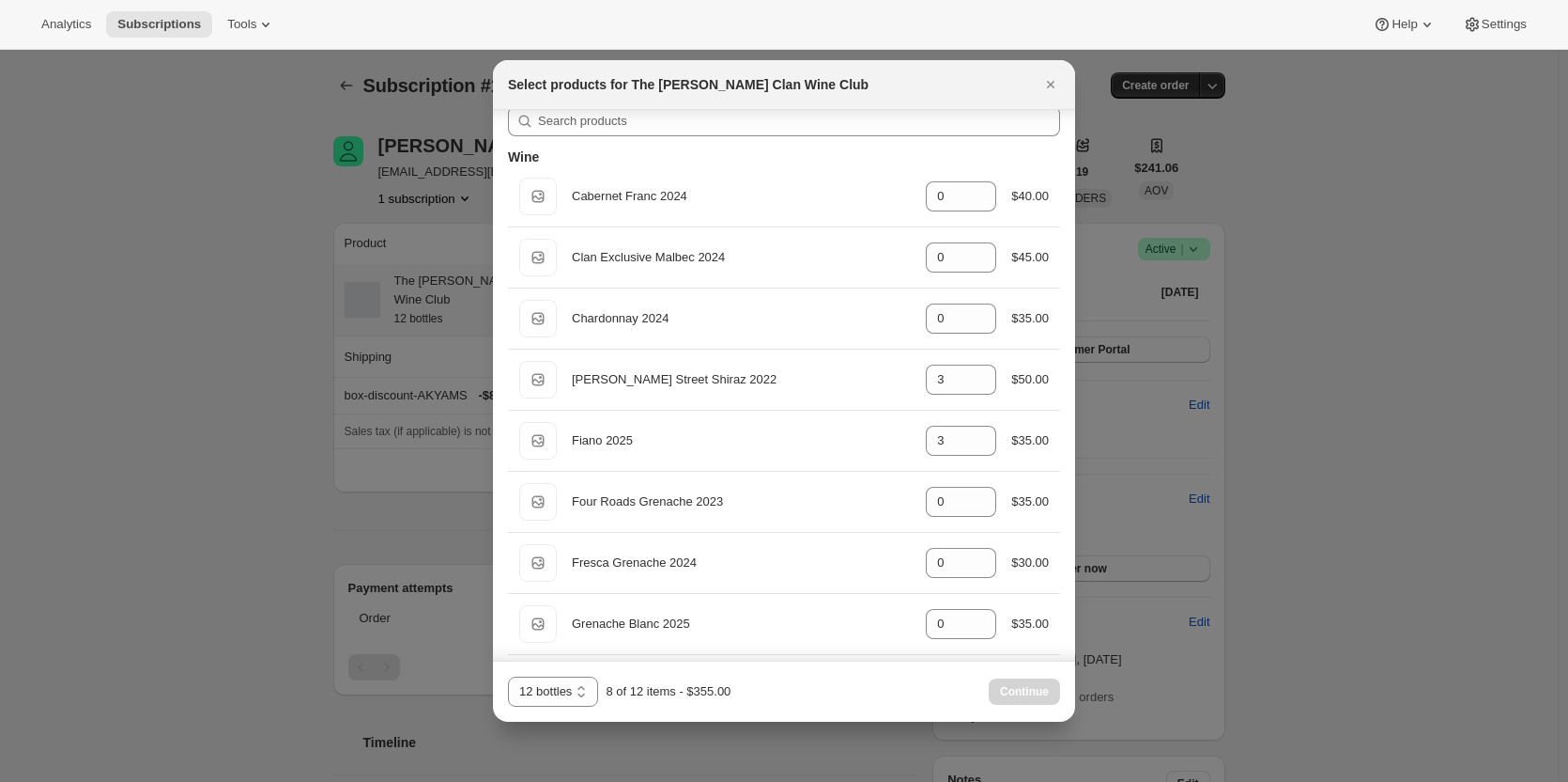
scroll to position [0, 0]
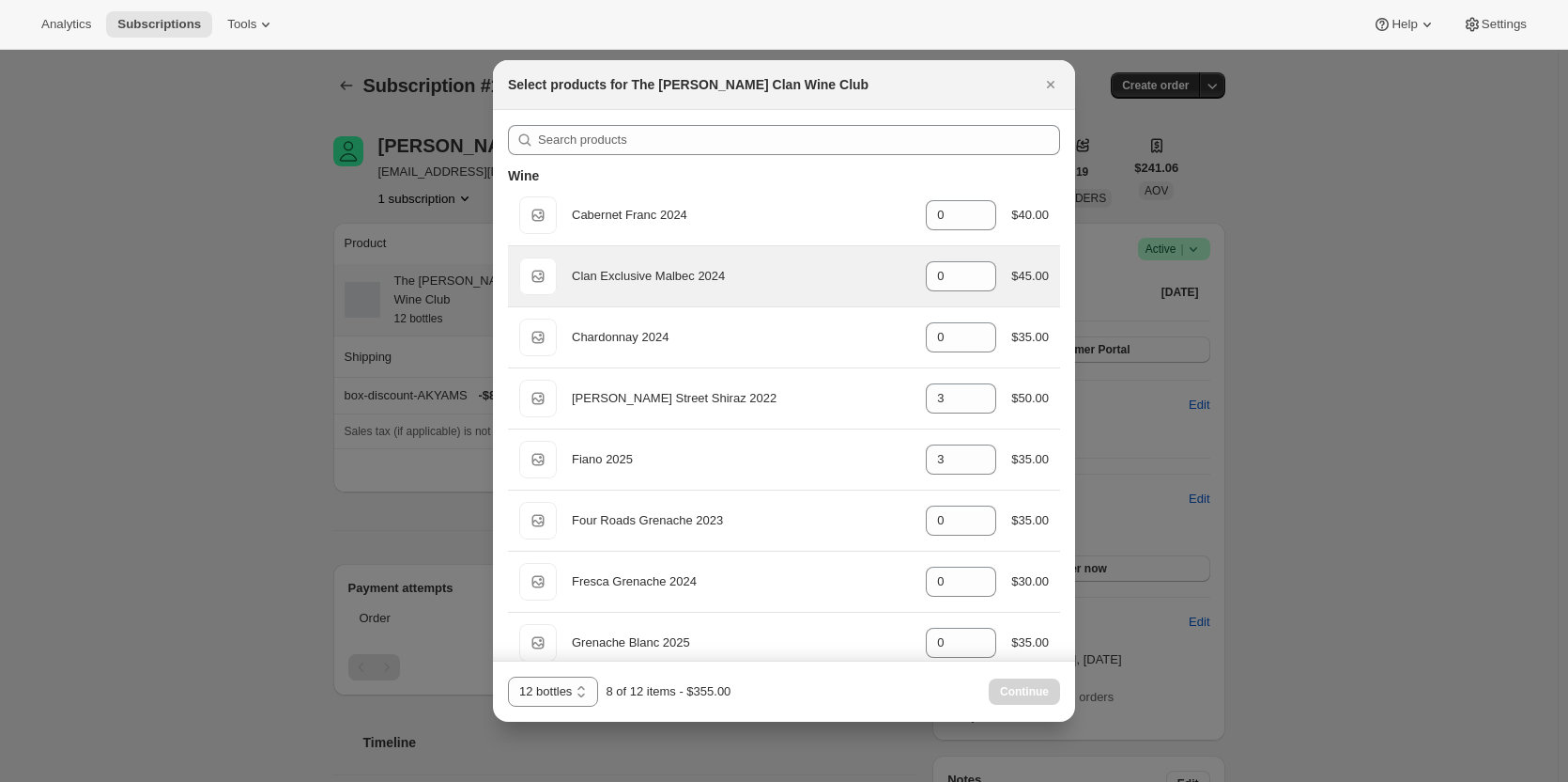
type input "2"
click at [876, 258] on div "Default Title Clan Exclusive Malbec 2024 gid://shopify/ProductVariant/469140383…" at bounding box center [784, 275] width 529 height 37
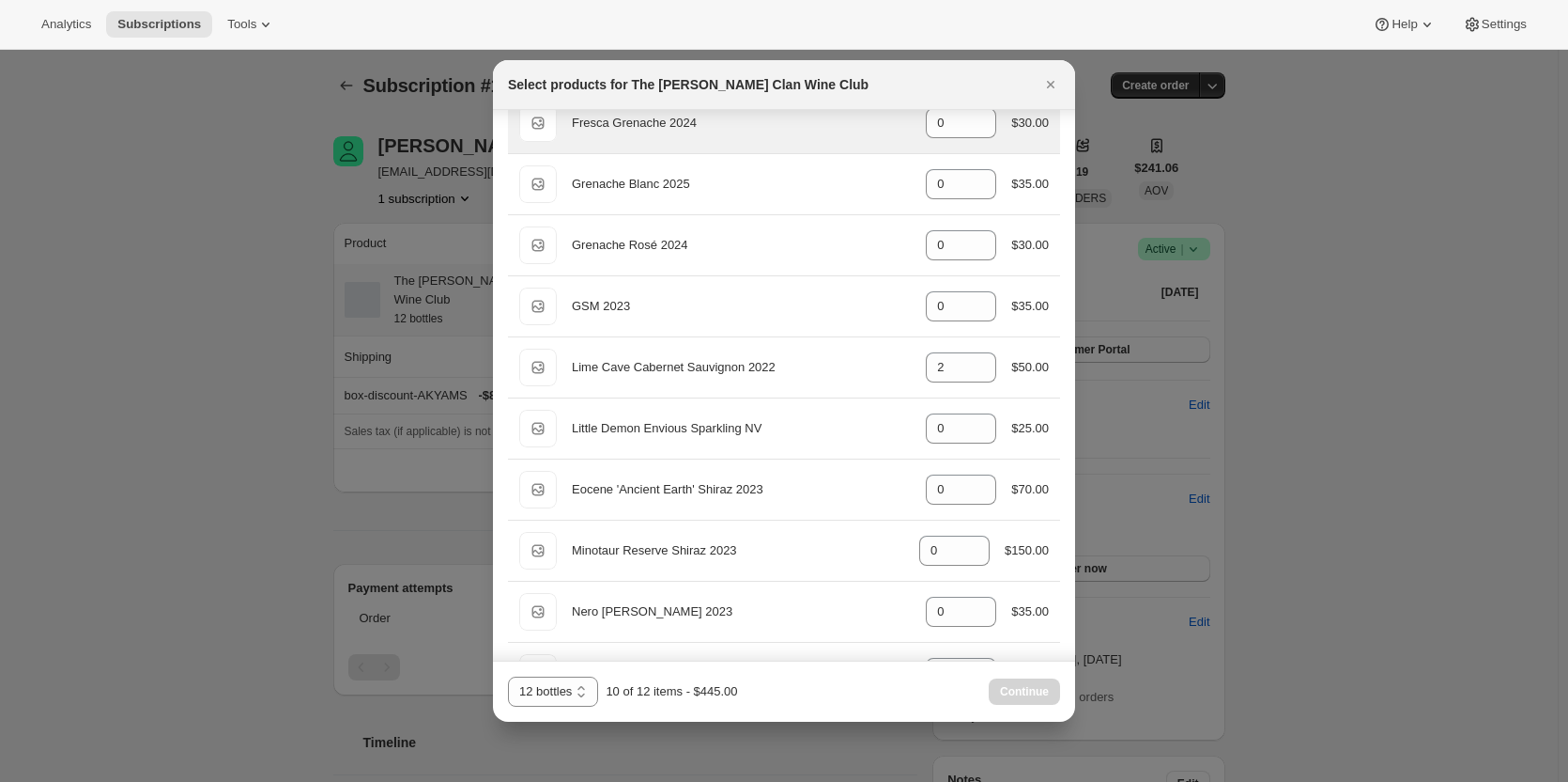
scroll to position [469, 0]
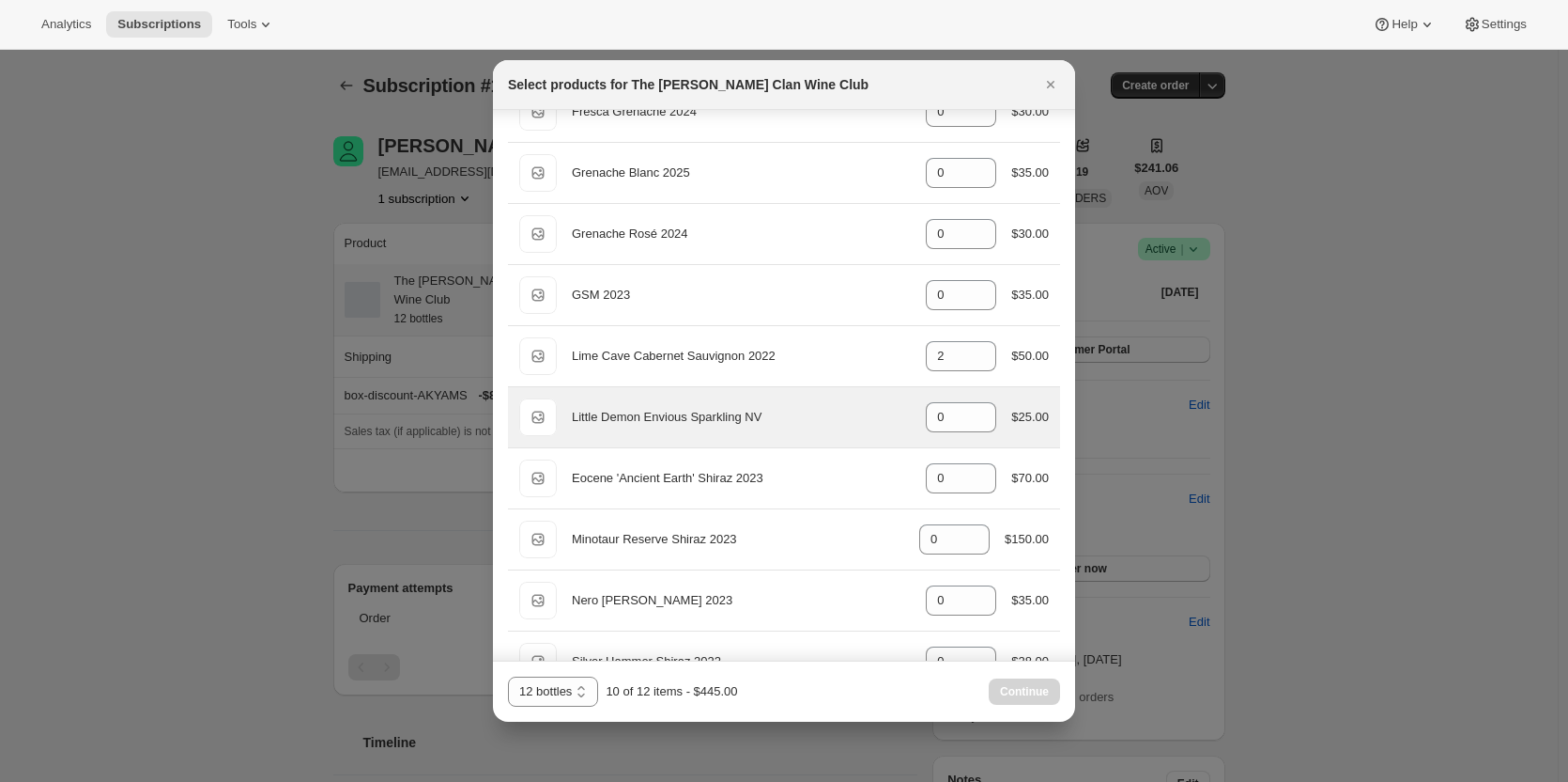
type input "2"
drag, startPoint x: 915, startPoint y: 417, endPoint x: 884, endPoint y: 410, distance: 31.8
click at [885, 413] on div "Default Title Little Demon Envious Sparkling NV gid://shopify/ProductVariant/46…" at bounding box center [784, 417] width 529 height 37
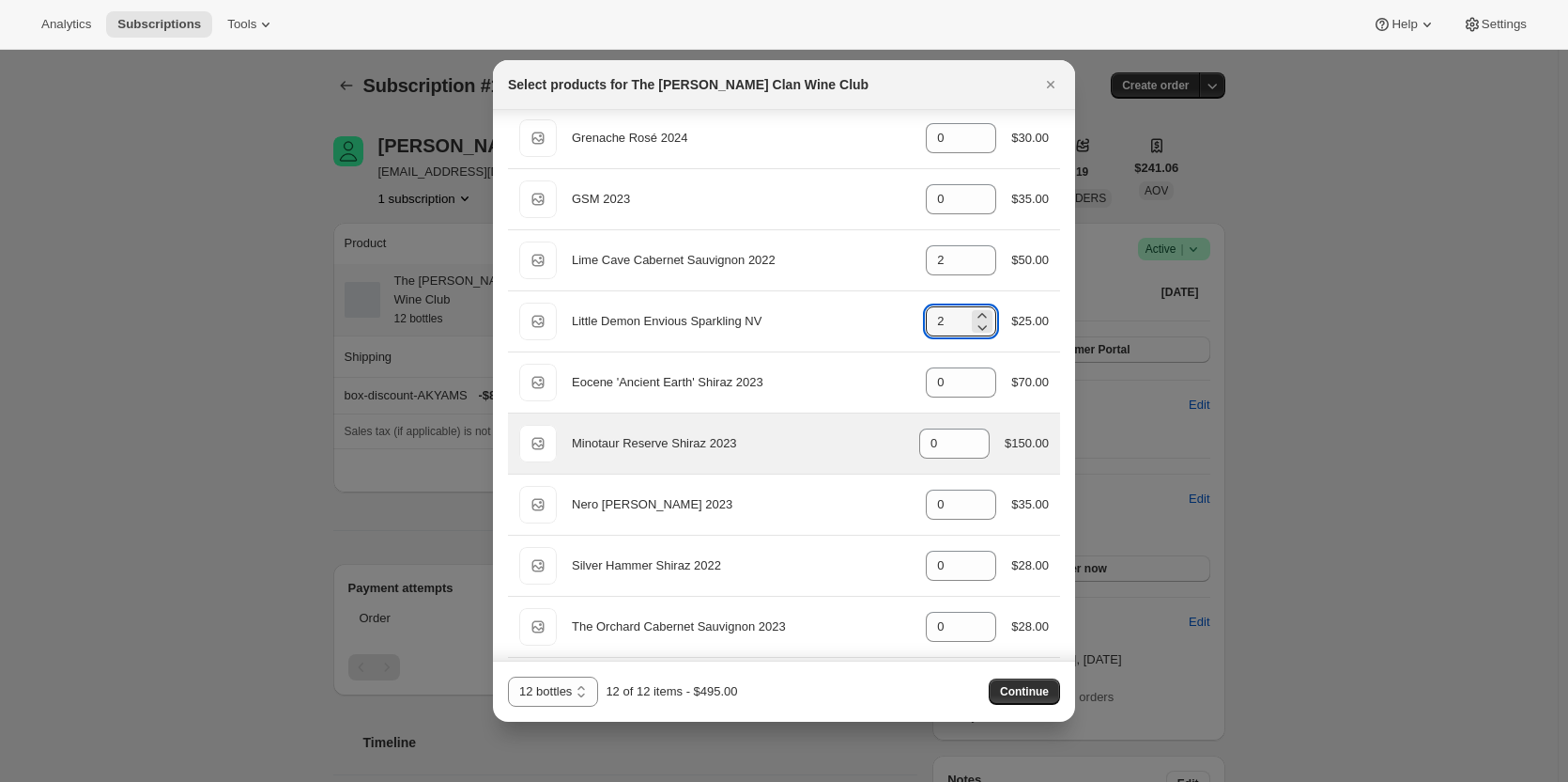
scroll to position [658, 0]
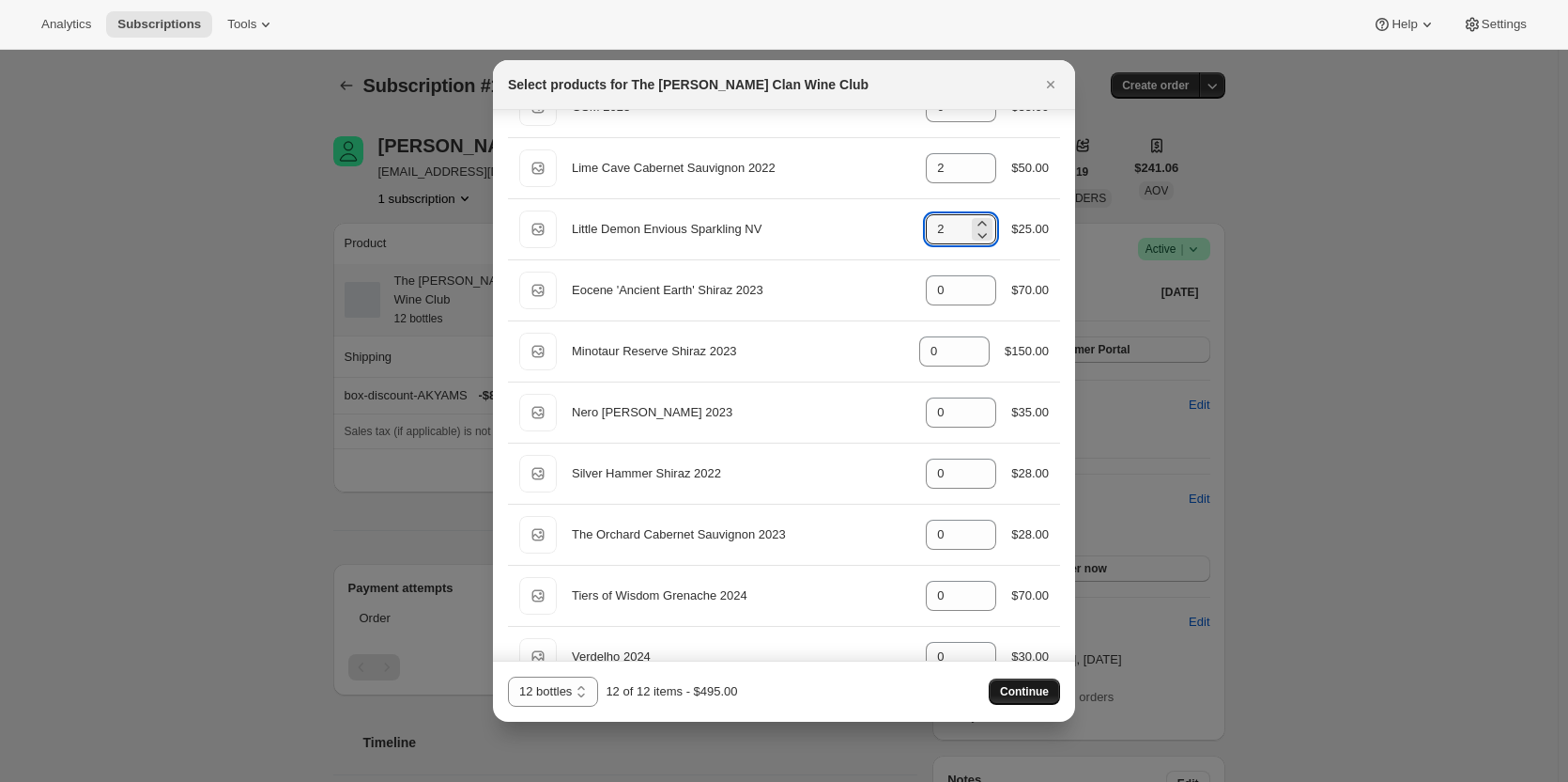
type input "2"
click at [1024, 689] on span "Continue" at bounding box center [1024, 691] width 49 height 15
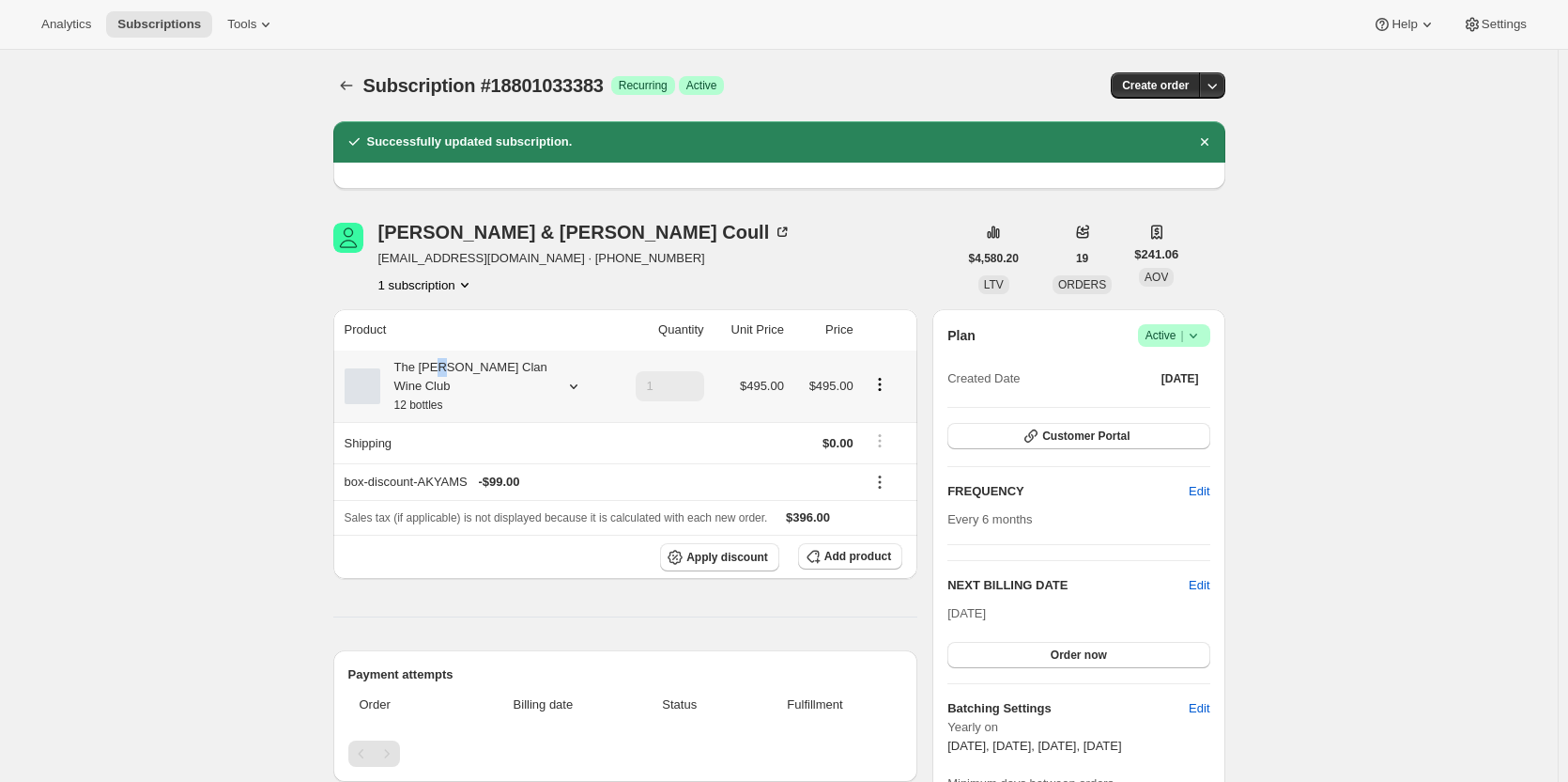
click at [450, 363] on div "The Maxwell Clan Wine Club 12 bottles" at bounding box center [464, 385] width 169 height 56
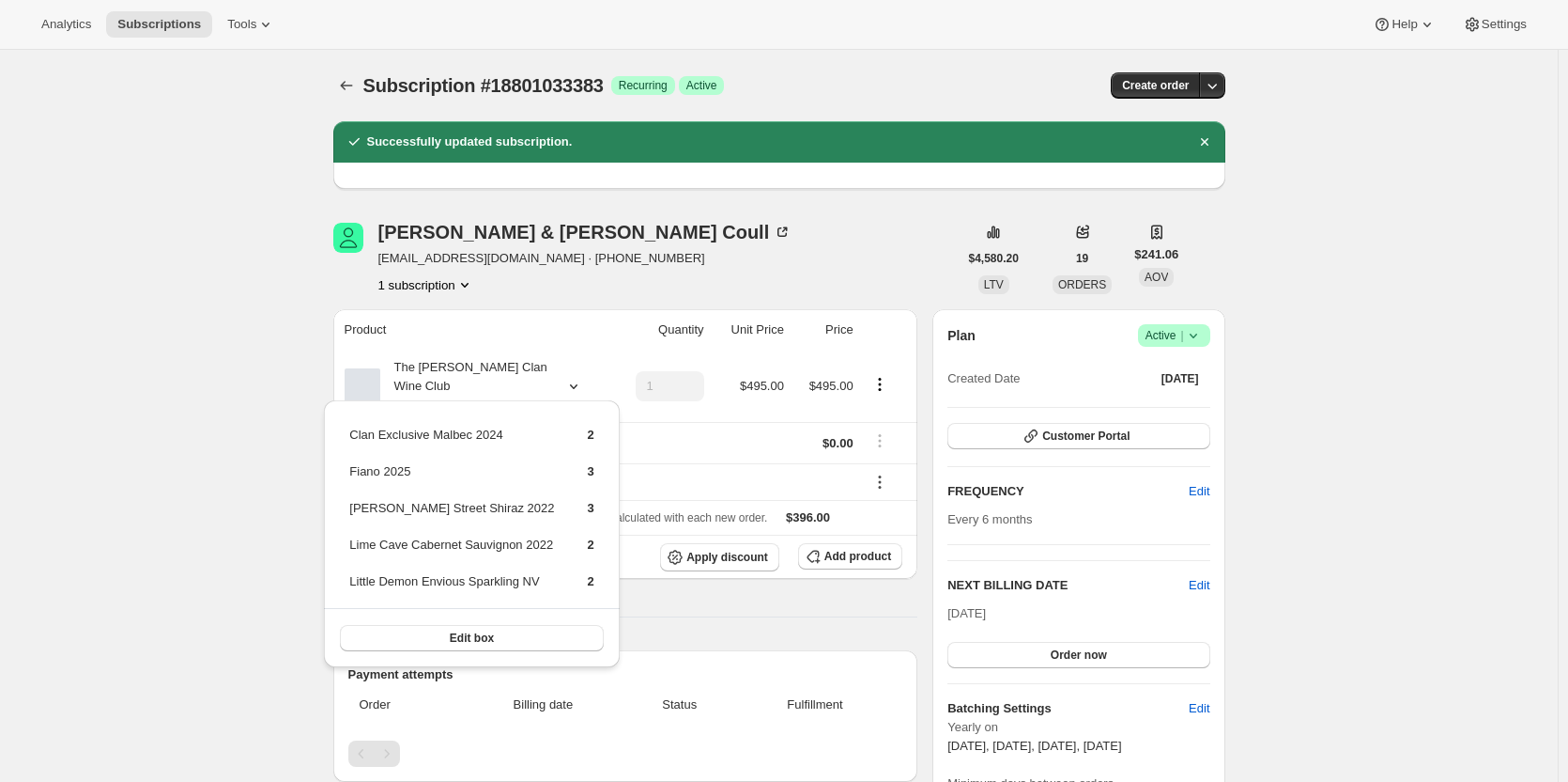
click at [689, 601] on div "Product Quantity Unit Price Price The Maxwell Clan Wine Club 12 bottles 1 $495.…" at bounding box center [626, 690] width 585 height 763
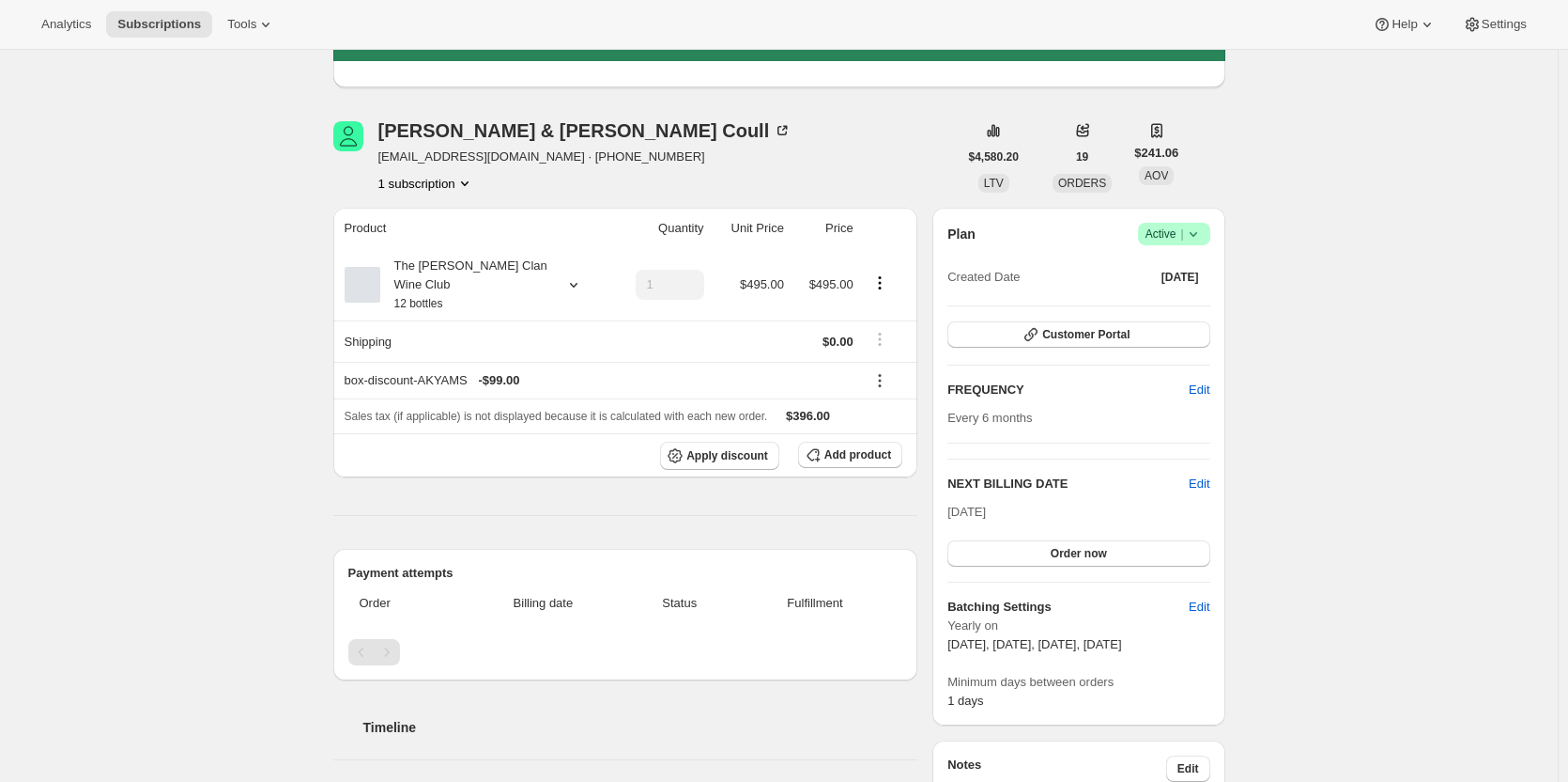
scroll to position [0, 0]
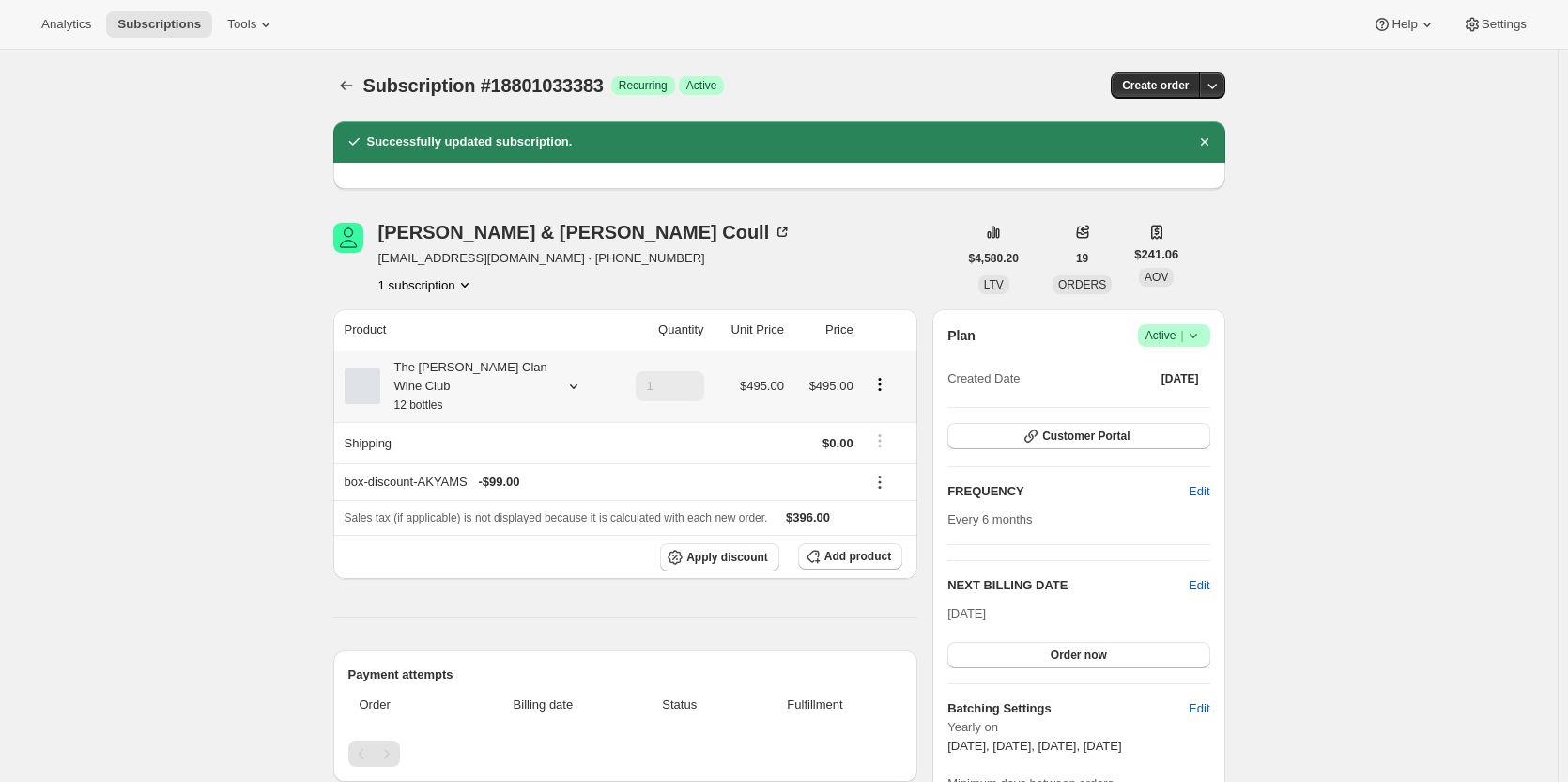
click at [483, 389] on div "The Maxwell Clan Wine Club 12 bottles" at bounding box center [464, 385] width 169 height 56
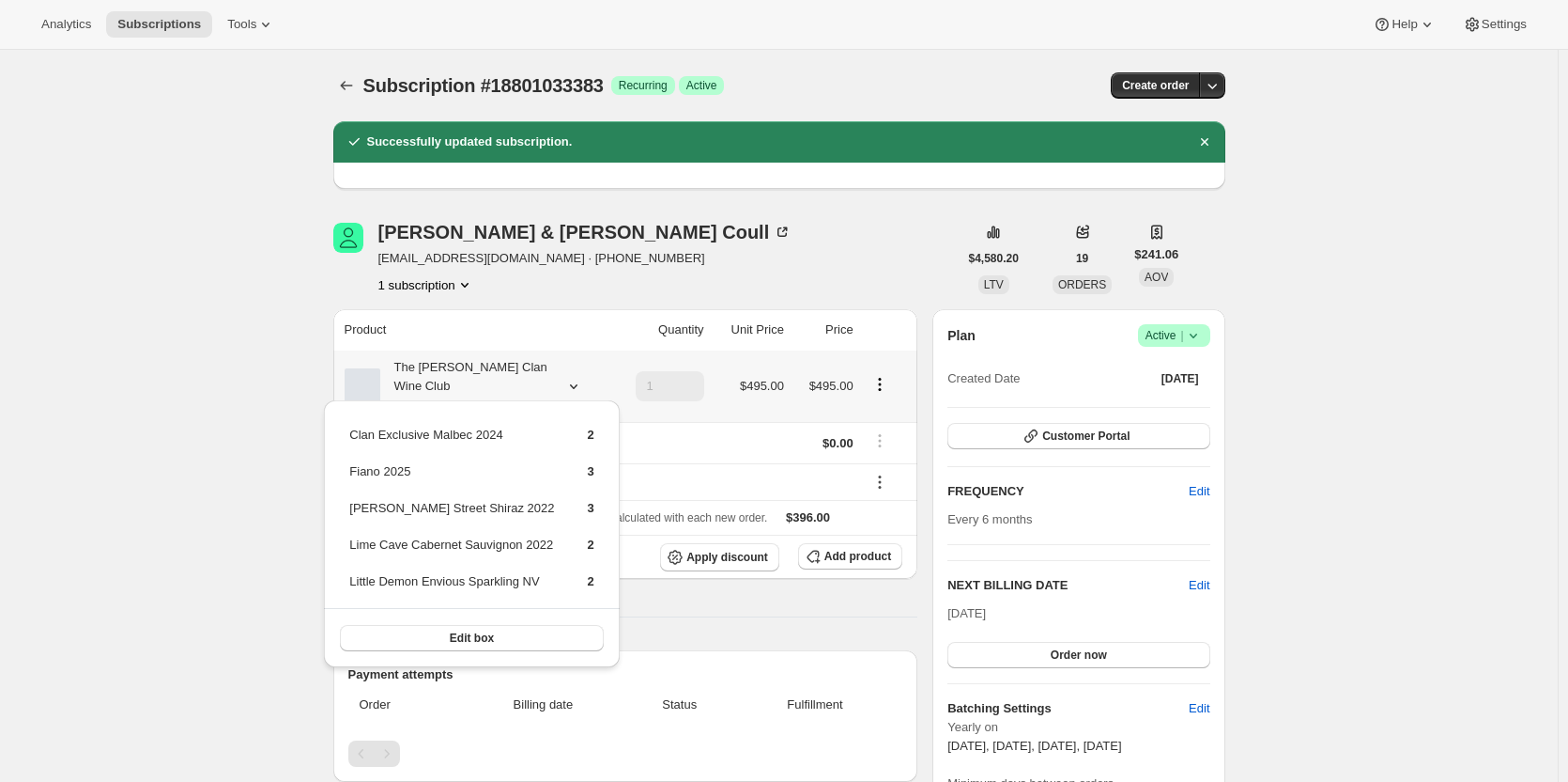
click at [483, 389] on div "The Maxwell Clan Wine Club 12 bottles" at bounding box center [464, 385] width 169 height 56
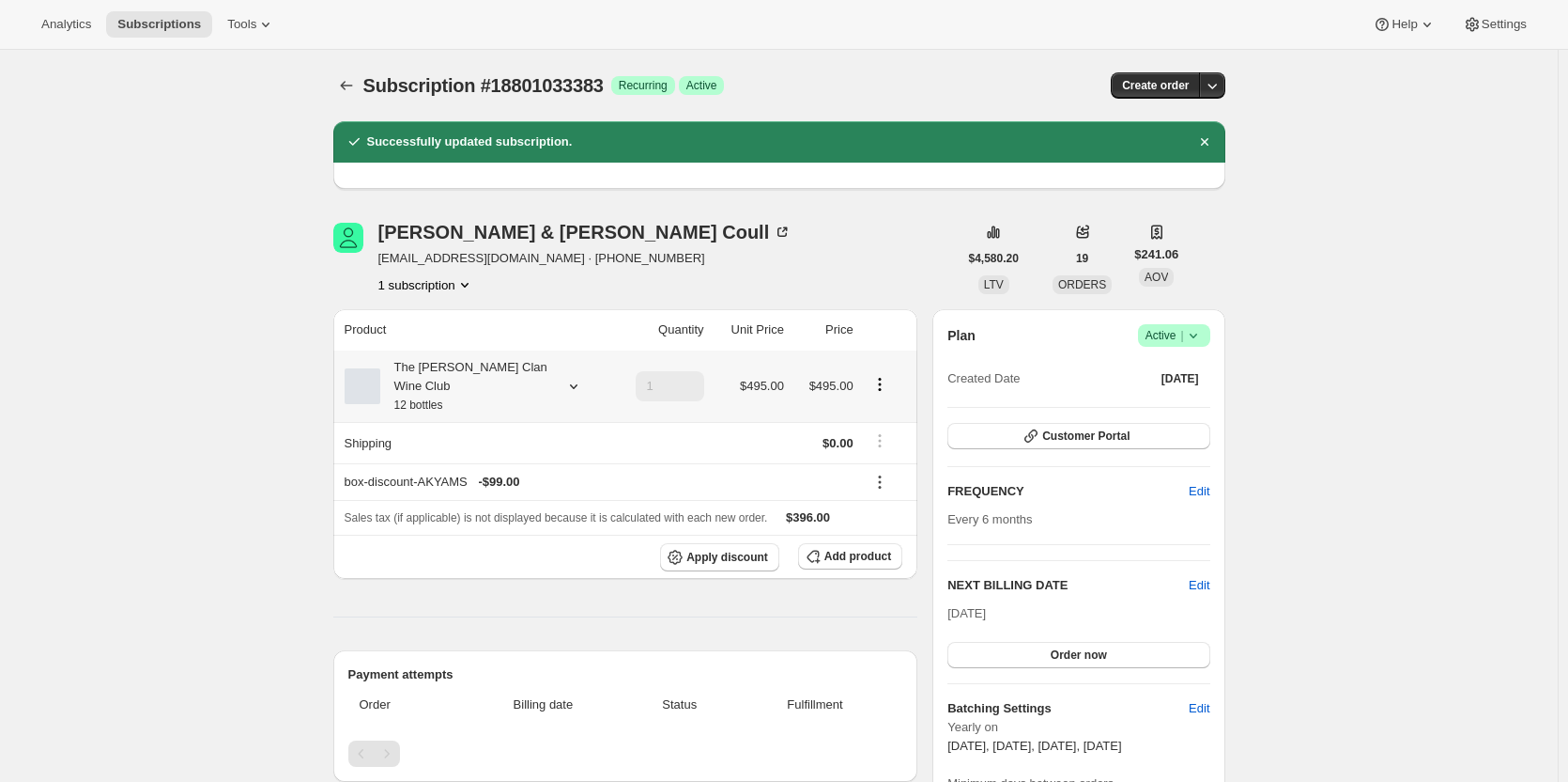
click at [462, 360] on div "The Maxwell Clan Wine Club 12 bottles" at bounding box center [464, 385] width 169 height 56
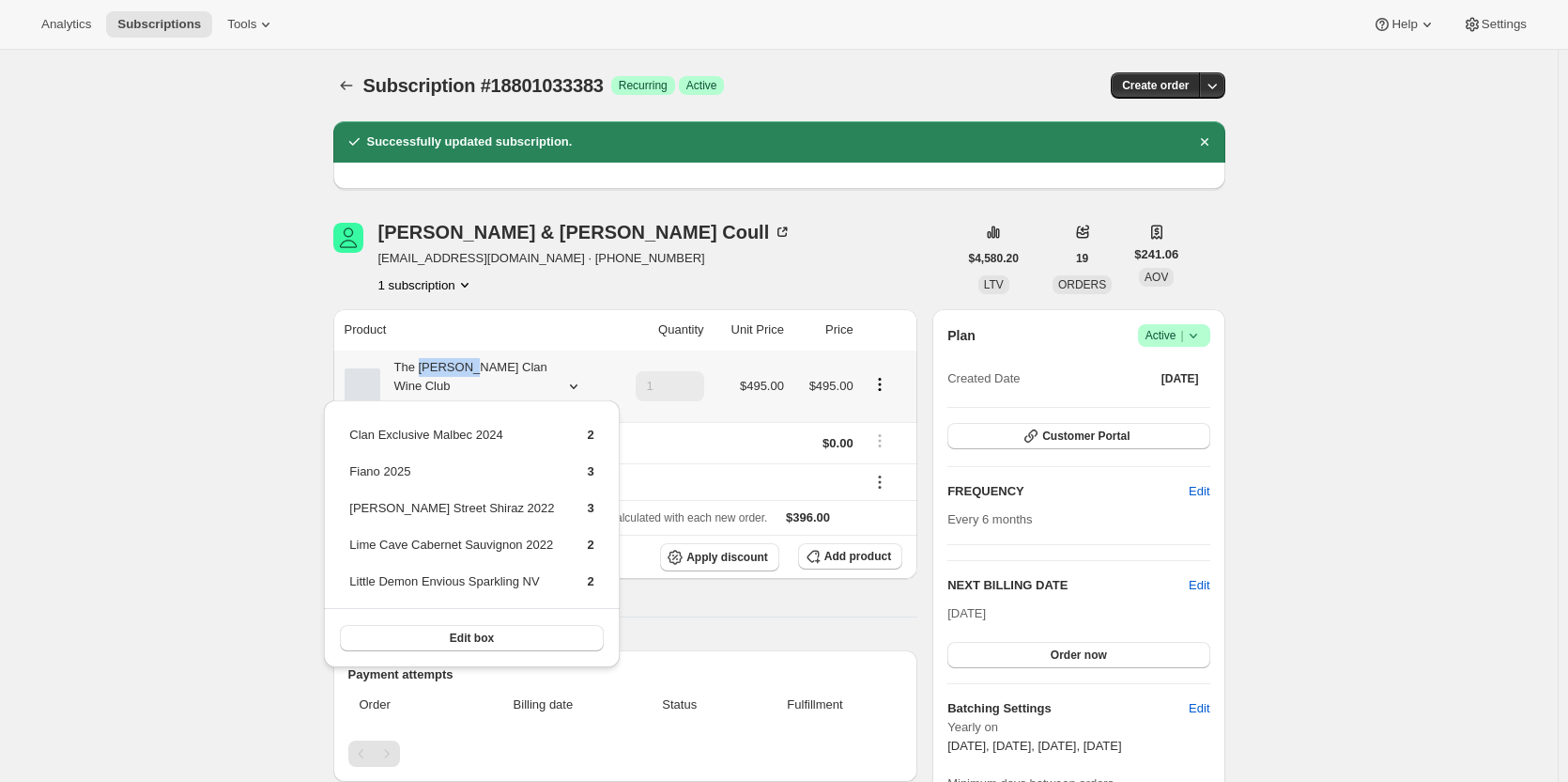
click at [462, 360] on div "The Maxwell Clan Wine Club 12 bottles" at bounding box center [464, 385] width 169 height 56
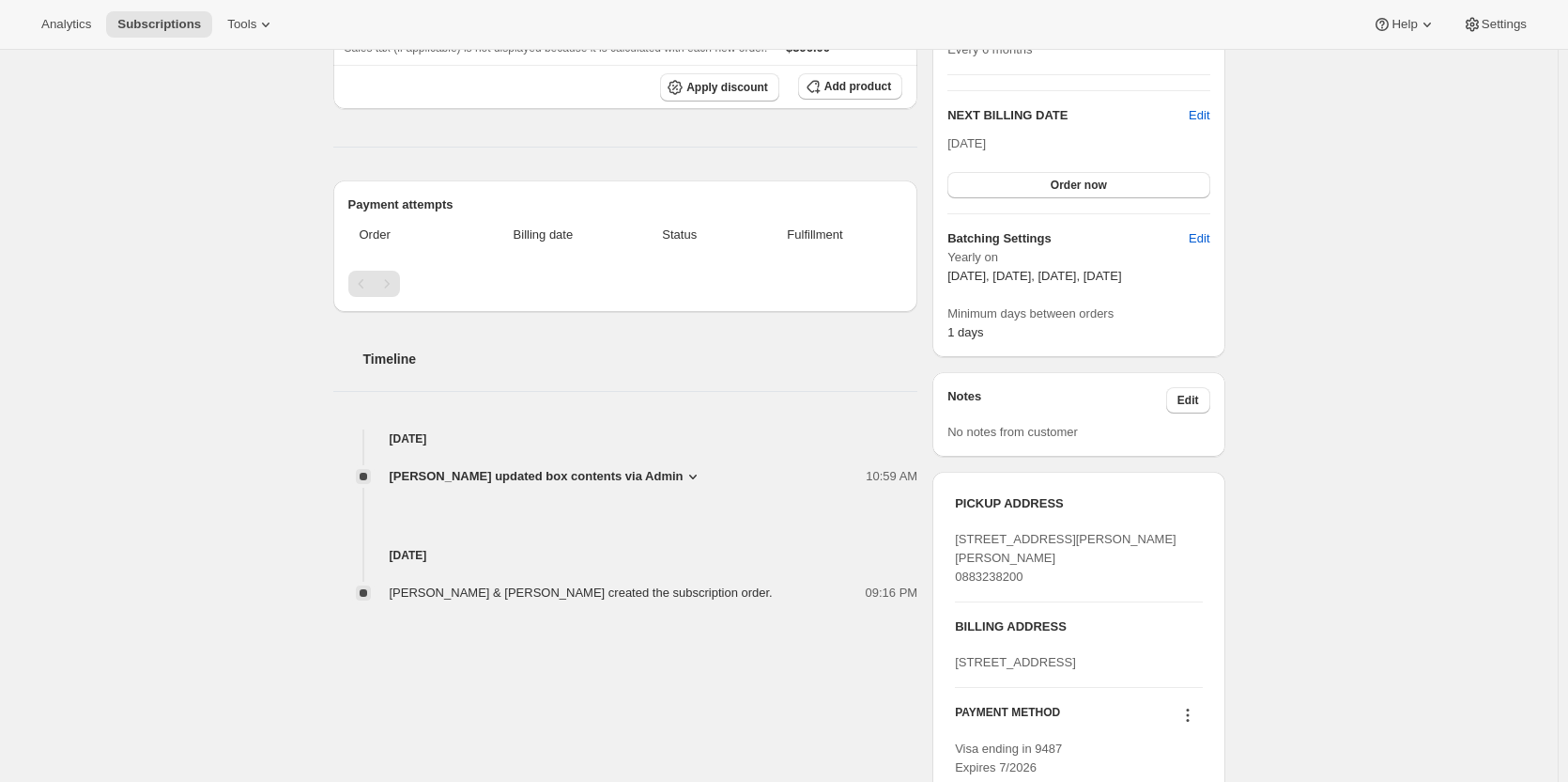
scroll to position [94, 0]
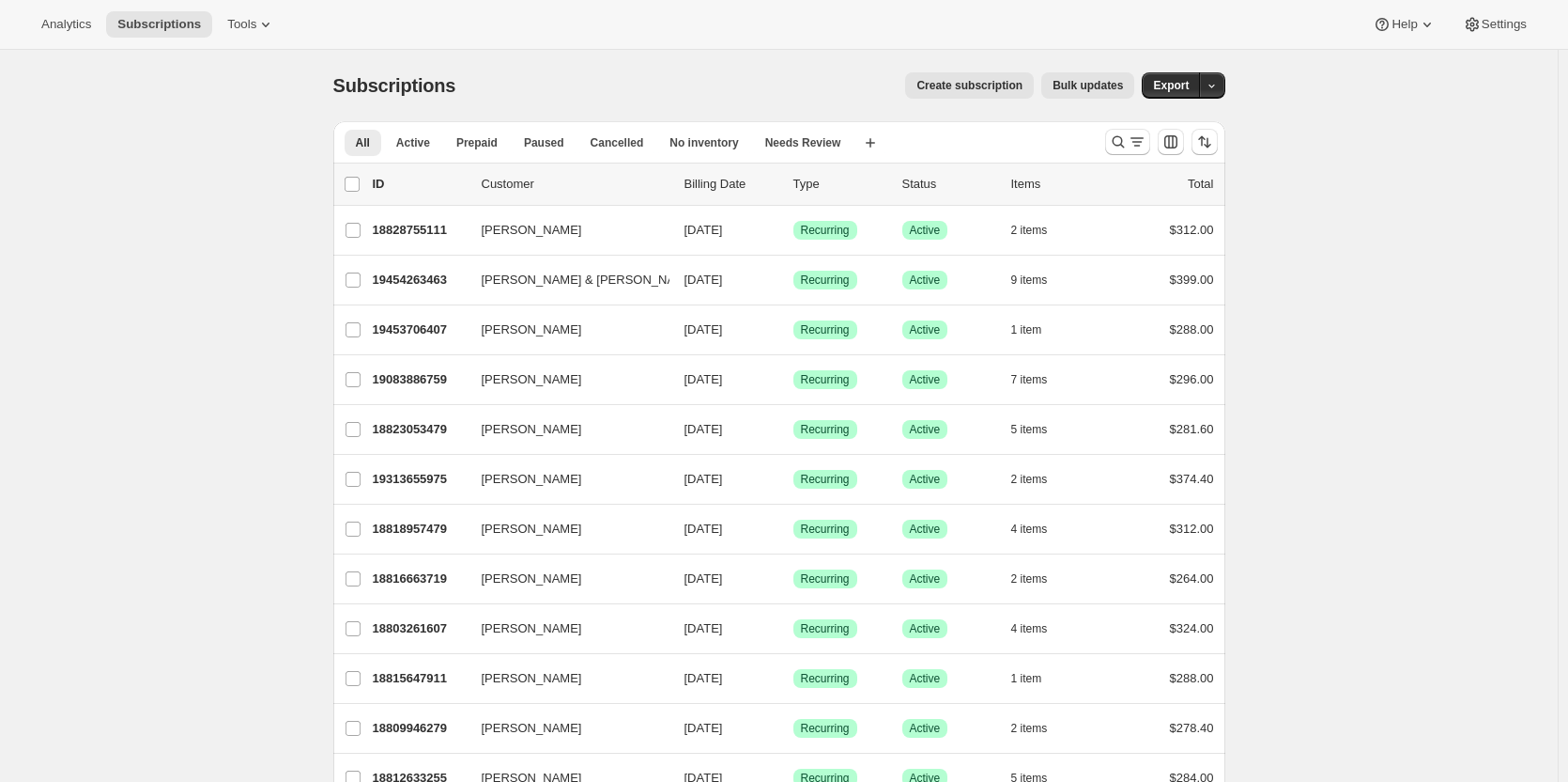
click at [995, 81] on span "Create subscription" at bounding box center [969, 86] width 106 height 15
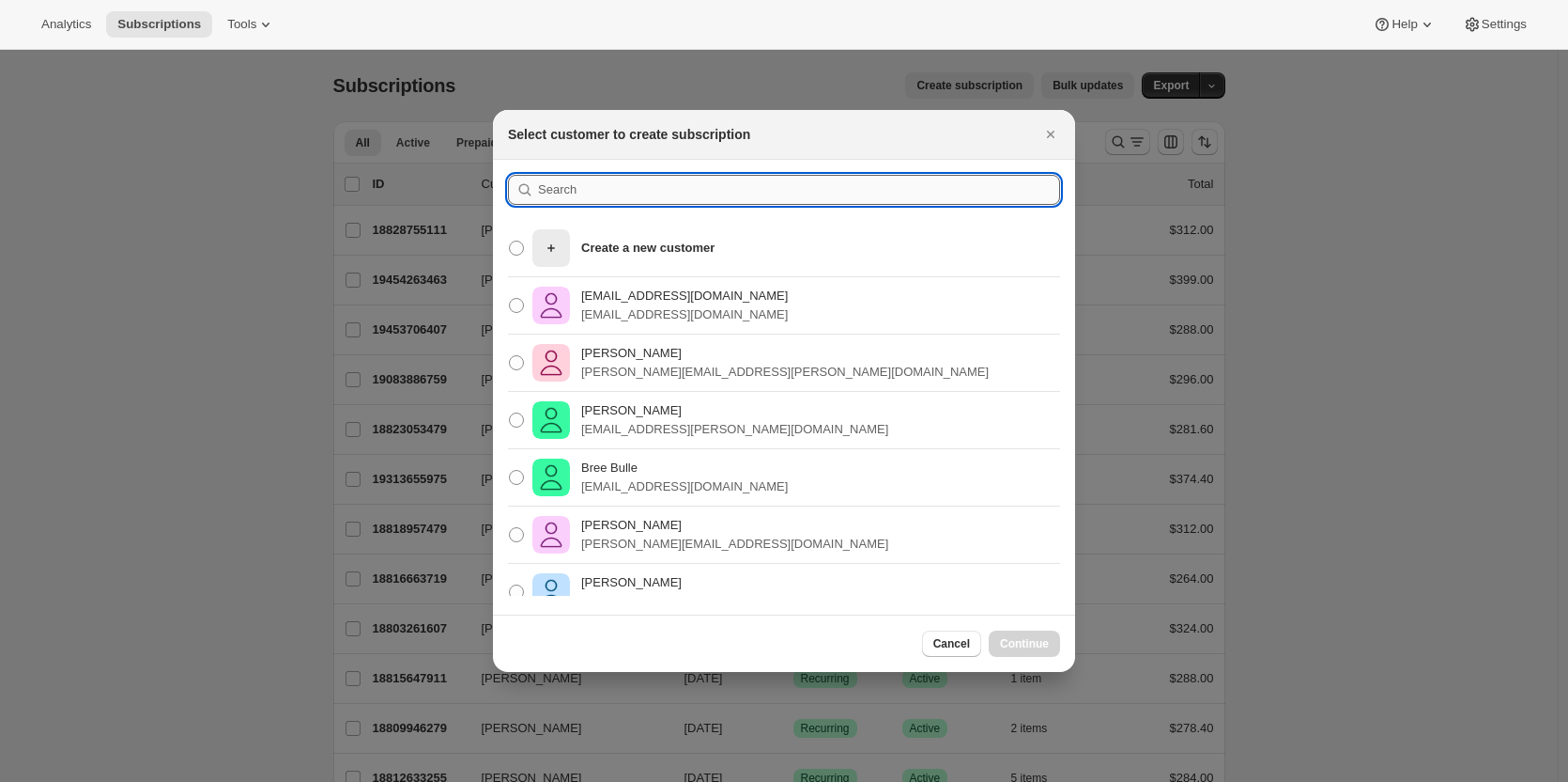
click at [580, 189] on input ":rc:" at bounding box center [799, 189] width 522 height 30
drag, startPoint x: 1061, startPoint y: 131, endPoint x: 805, endPoint y: 166, distance: 258.4
click at [1061, 130] on button "Close" at bounding box center [1051, 135] width 27 height 27
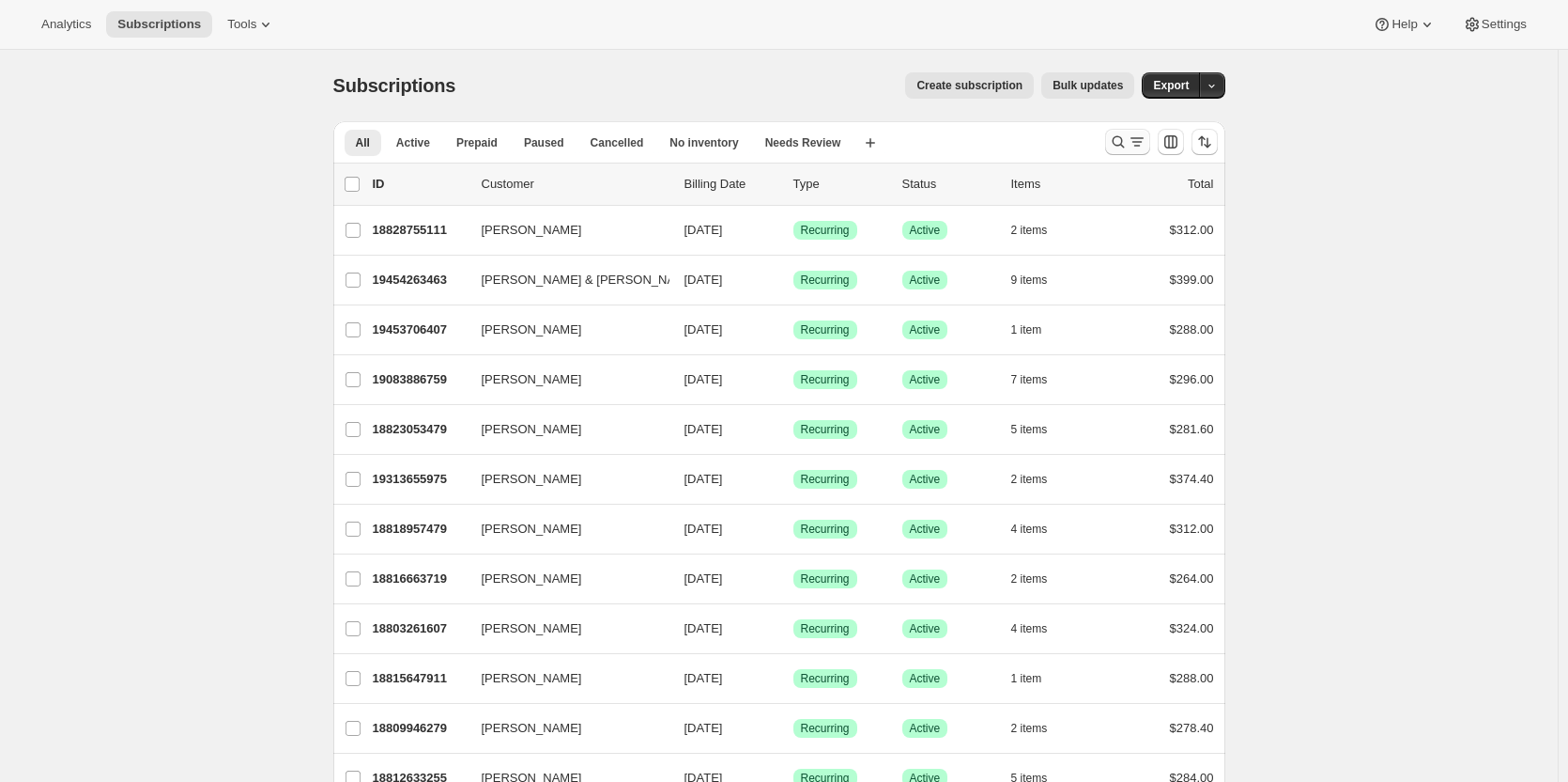
click at [1122, 149] on icon "Search and filter results" at bounding box center [1119, 142] width 19 height 19
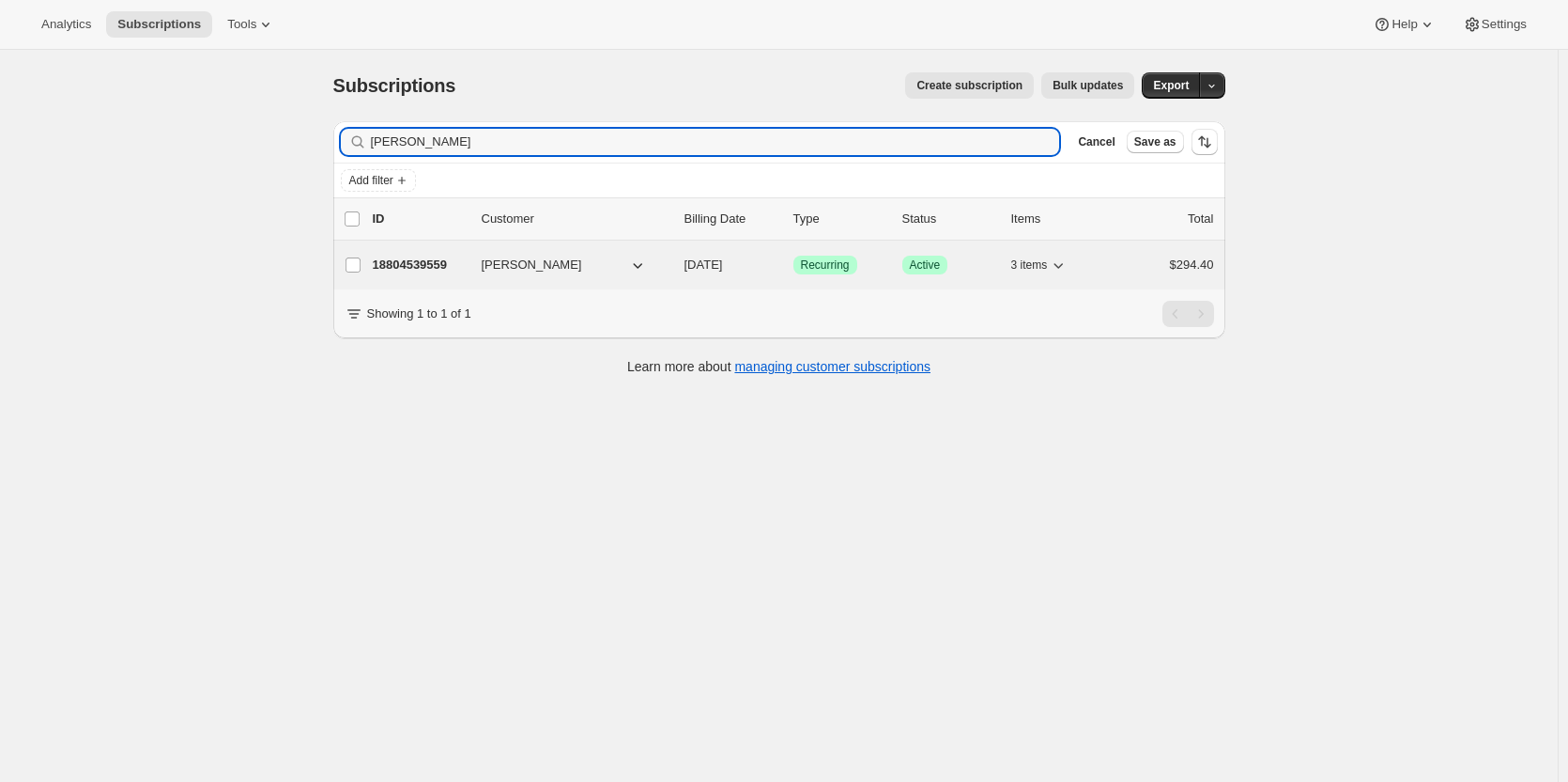
type input "[PERSON_NAME]"
click at [453, 271] on p "18804539559" at bounding box center [419, 265] width 94 height 19
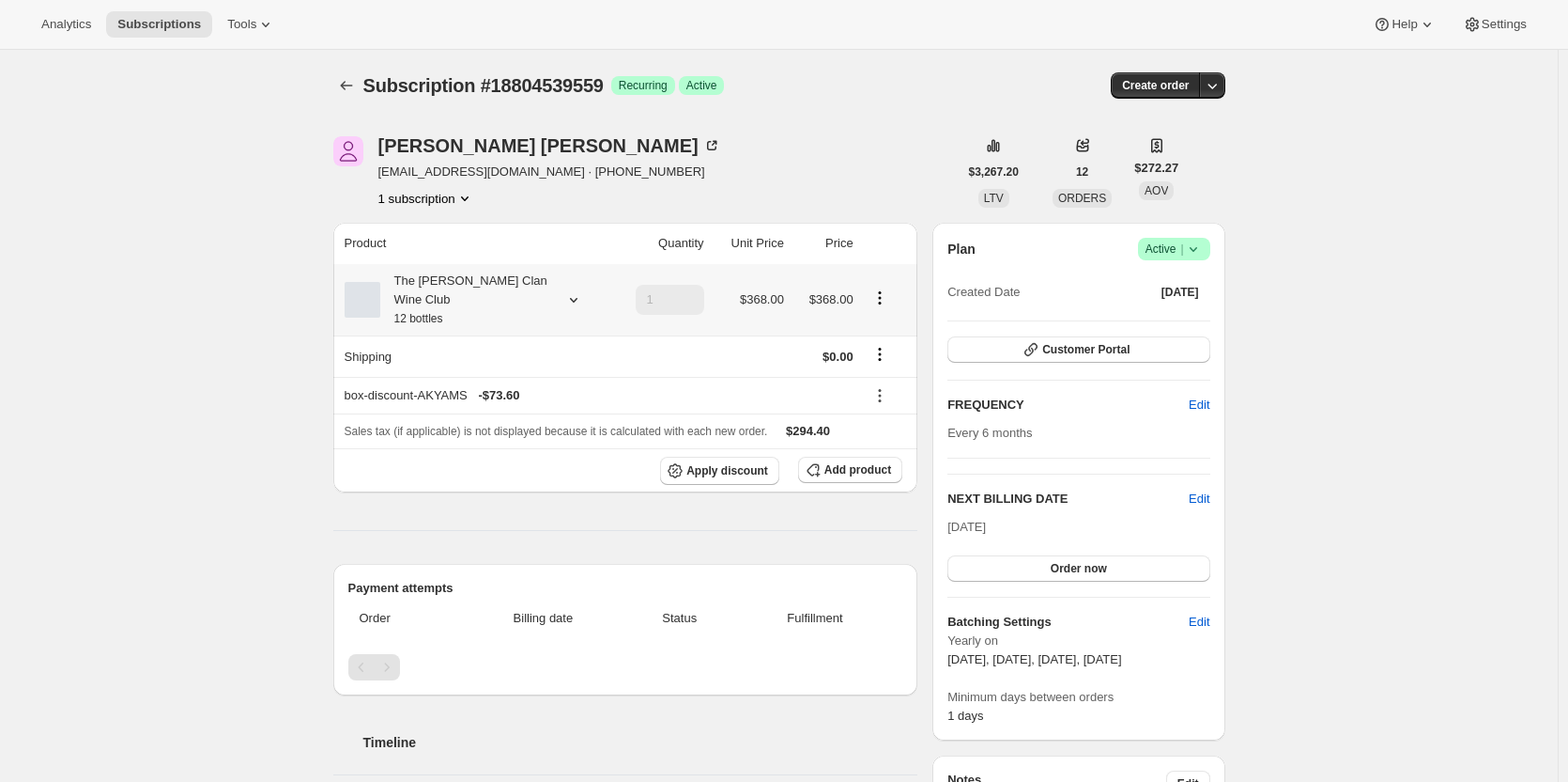
click at [439, 312] on small "12 bottles" at bounding box center [419, 318] width 49 height 13
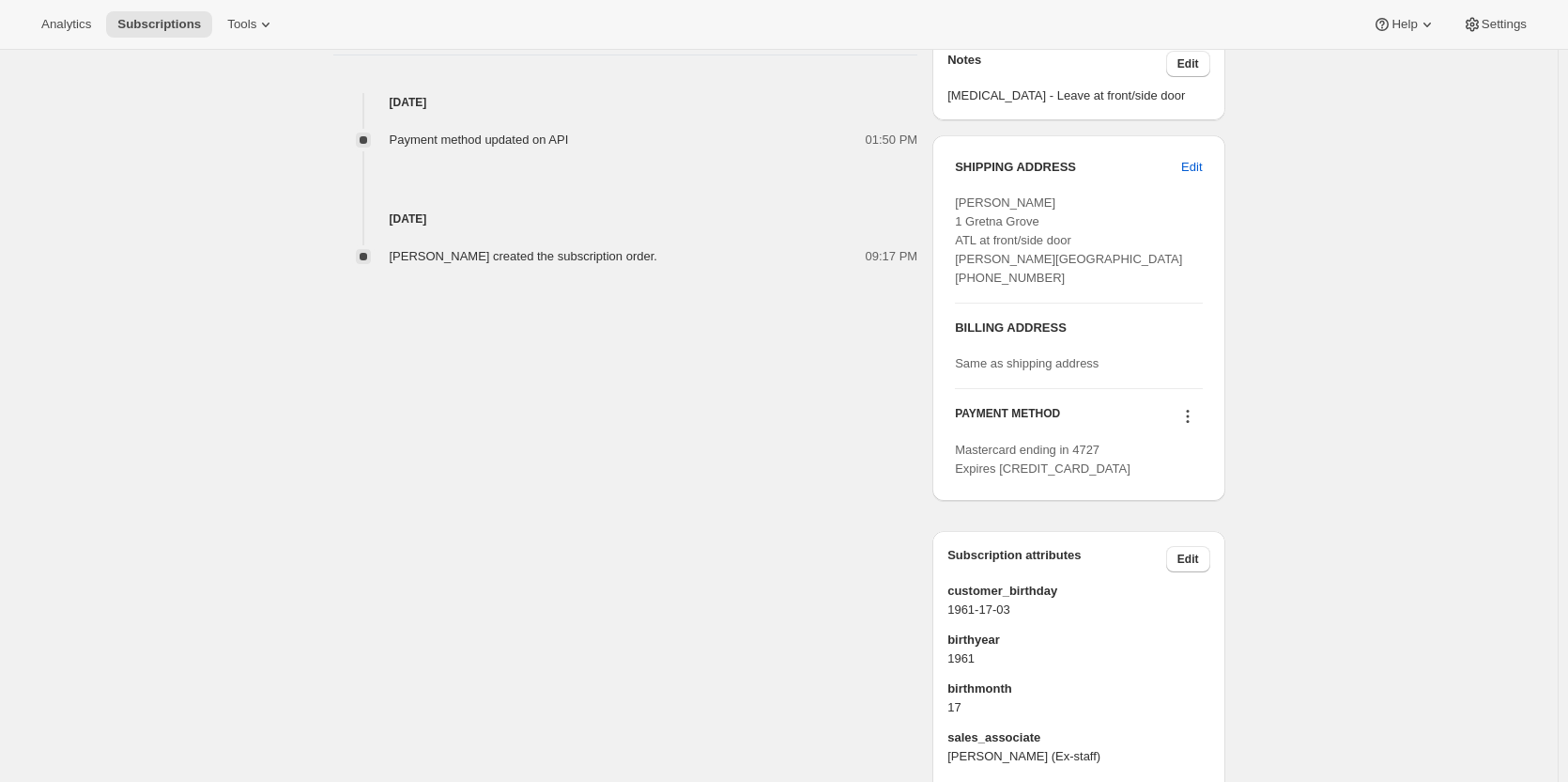
scroll to position [751, 0]
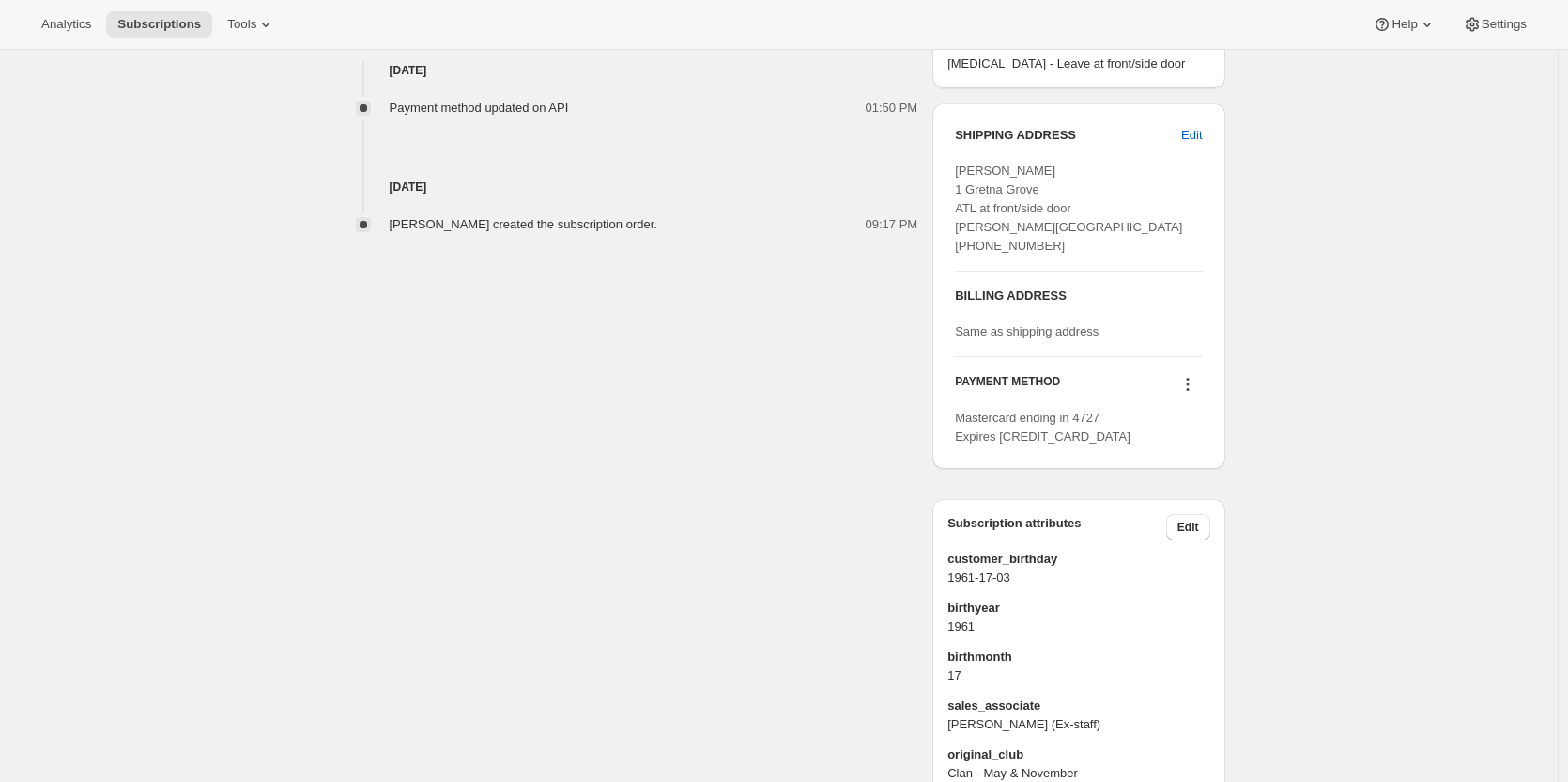
click at [1195, 394] on icon at bounding box center [1188, 384] width 19 height 19
click at [1070, 446] on div "Mastercard ending in 4727 Expires [CREDIT_CARD_DATA]" at bounding box center [1078, 426] width 247 height 37
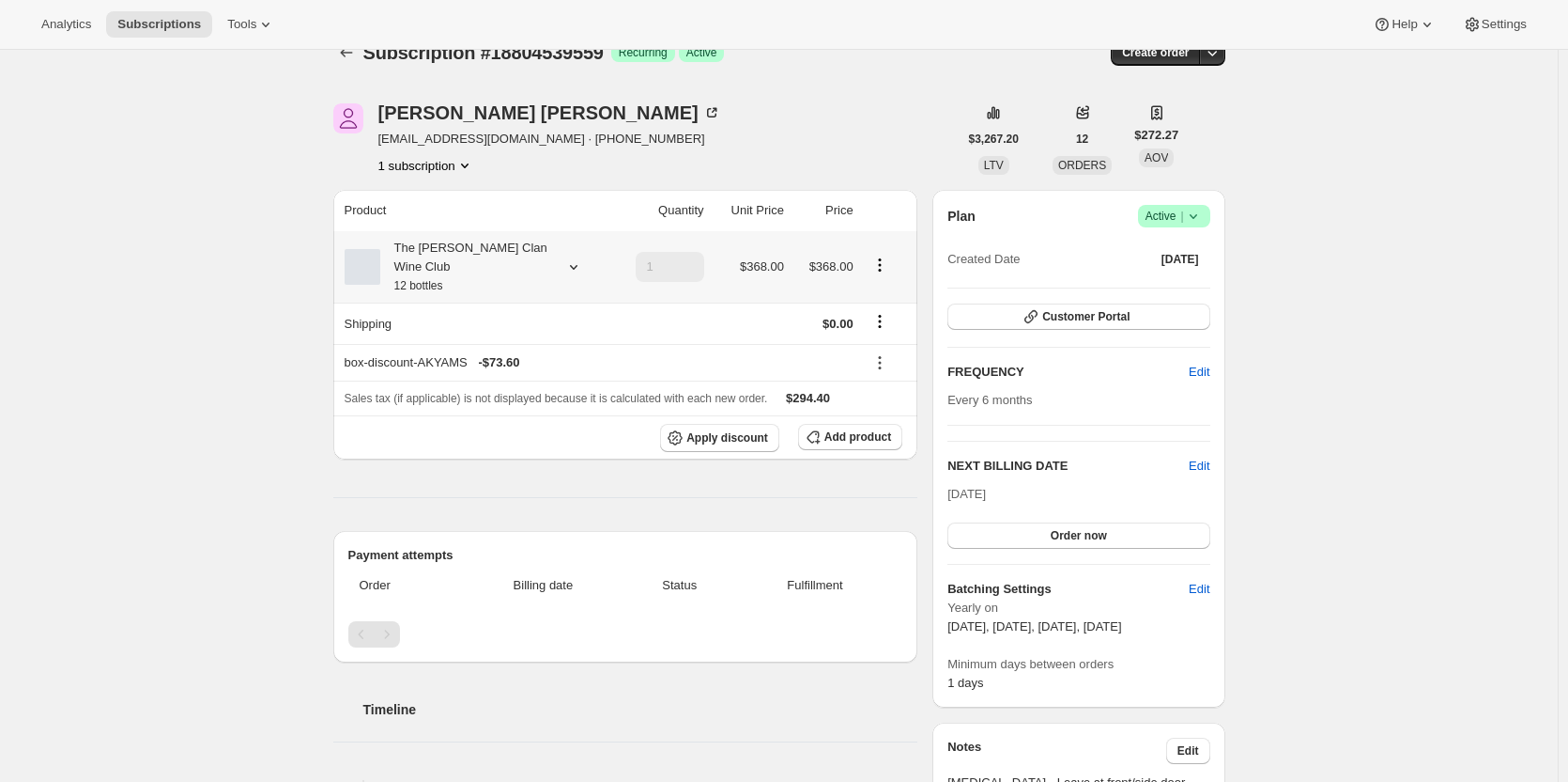
scroll to position [0, 0]
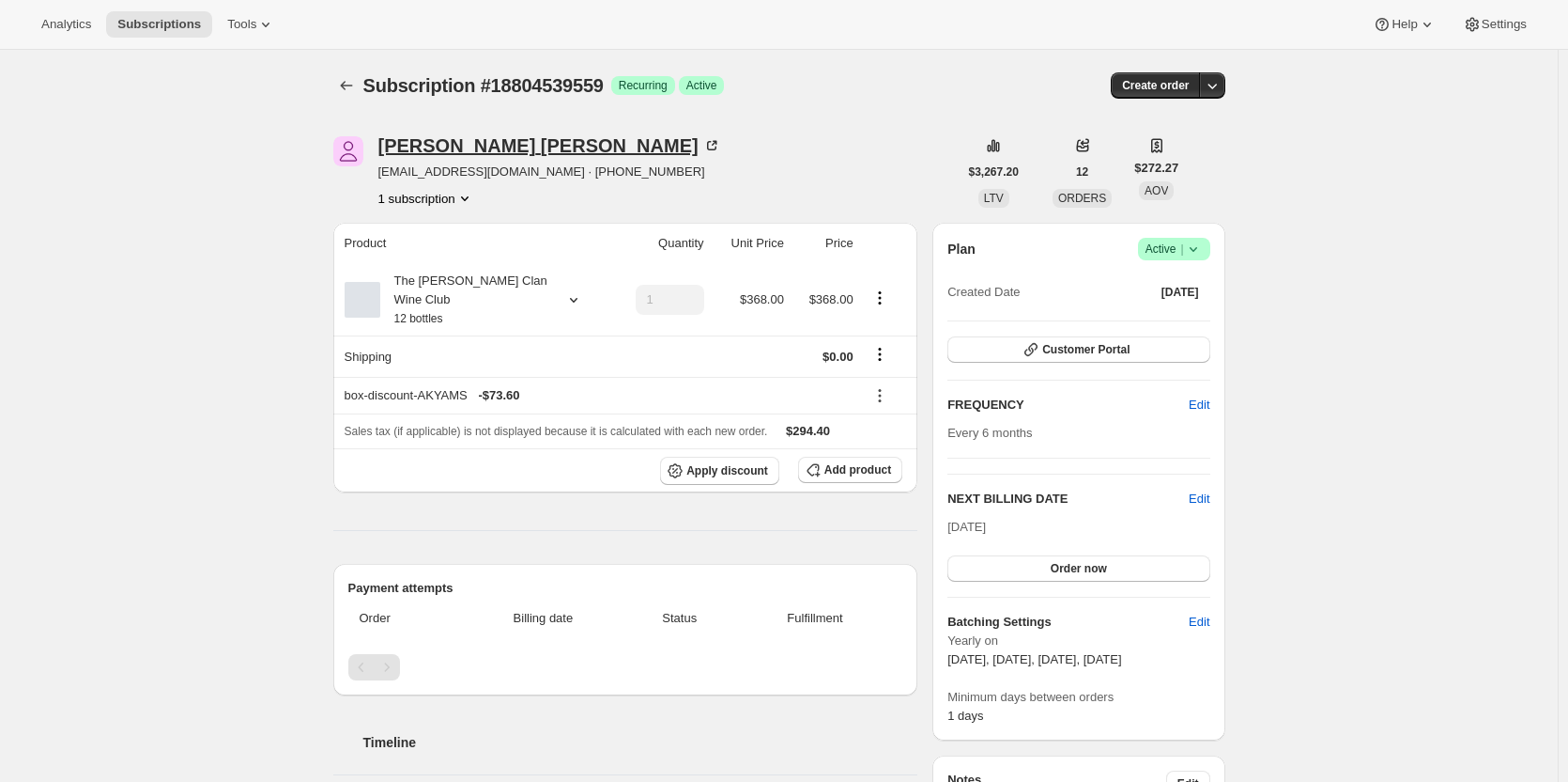
click at [702, 141] on icon at bounding box center [712, 145] width 19 height 19
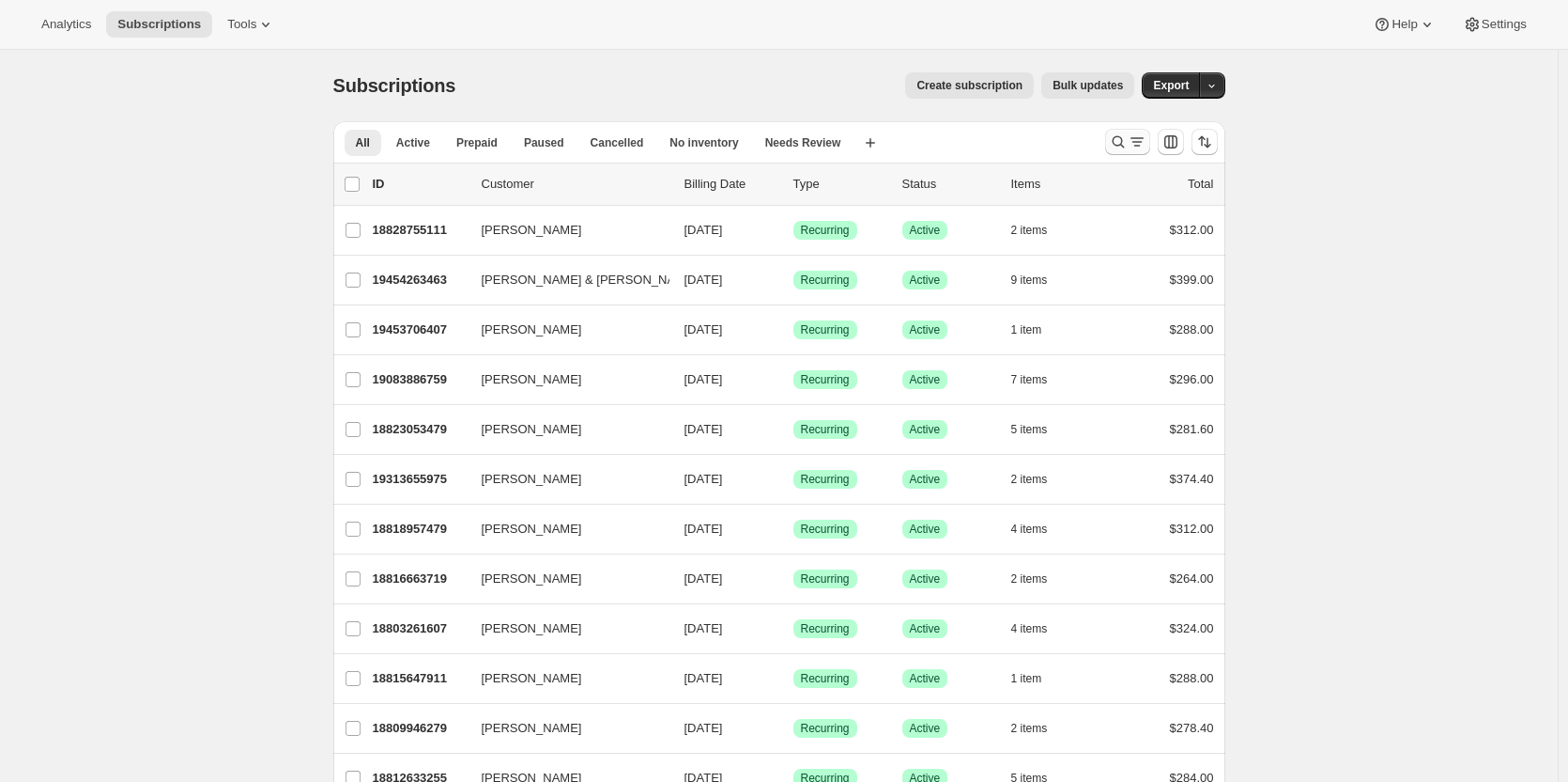
click at [1120, 144] on icon "Search and filter results" at bounding box center [1119, 142] width 19 height 19
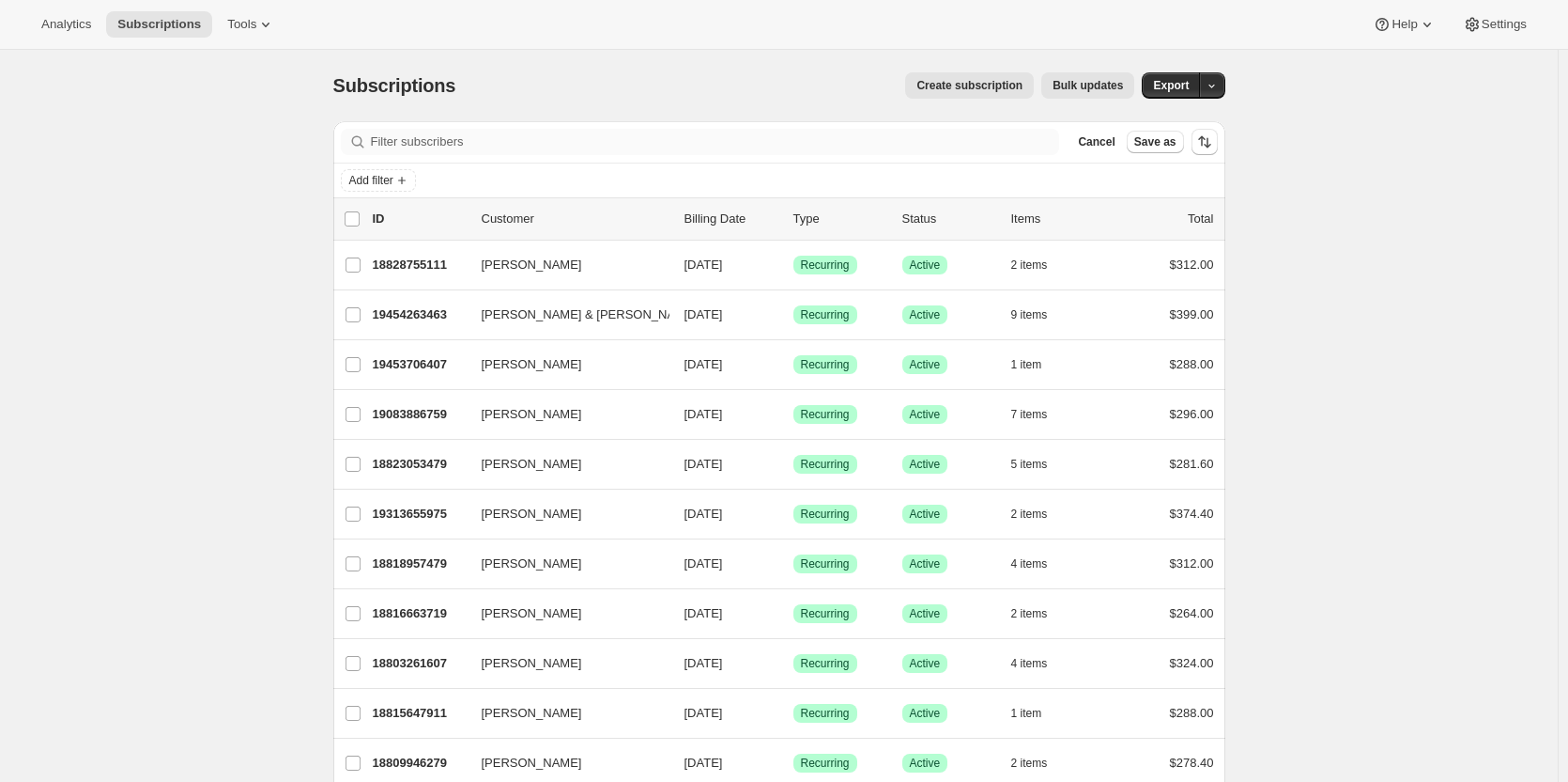
drag, startPoint x: 578, startPoint y: 158, endPoint x: 528, endPoint y: 152, distance: 50.4
click at [576, 158] on div "Filter subscribers Cancel Save as" at bounding box center [780, 141] width 892 height 41
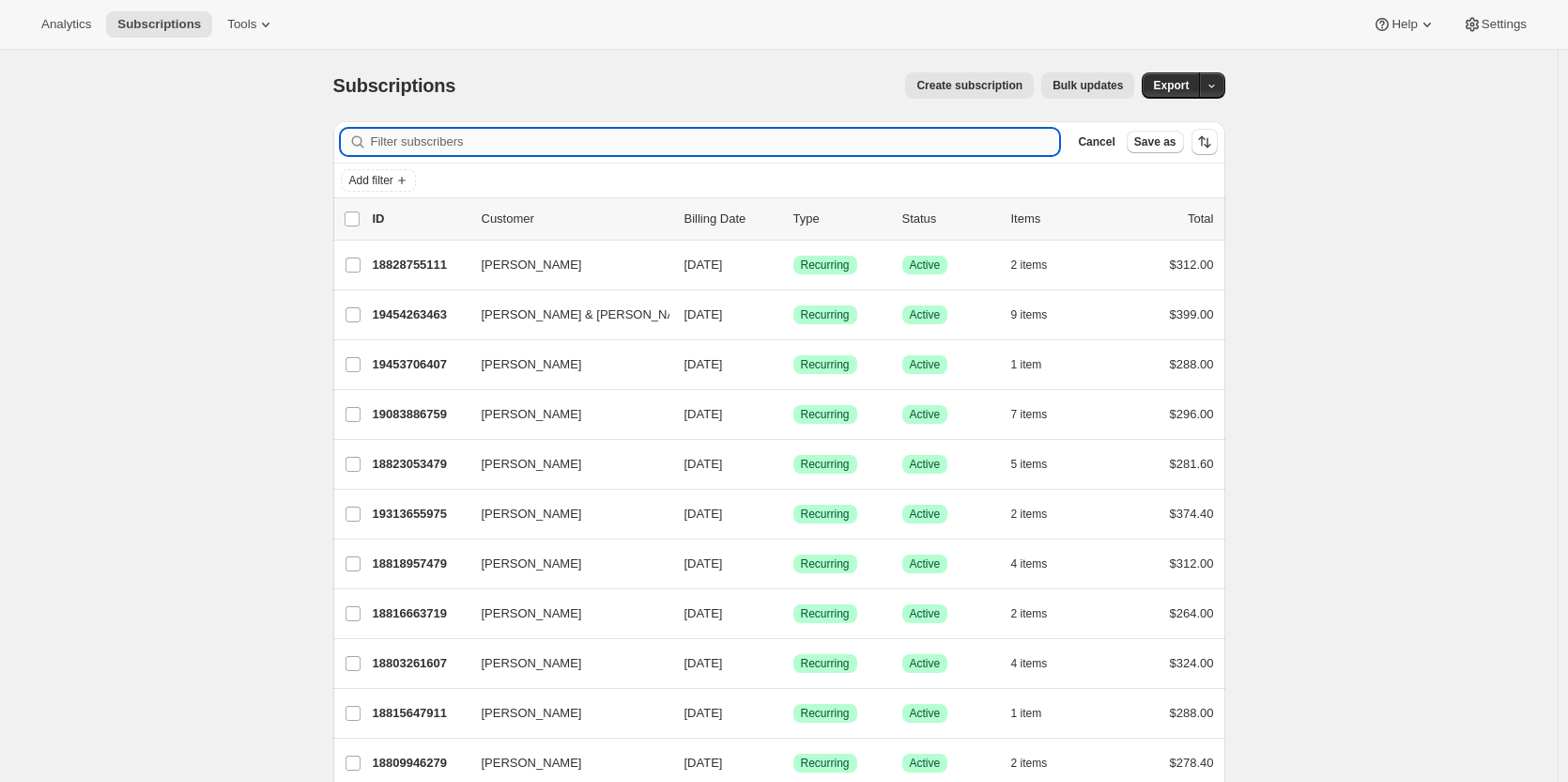
click at [523, 152] on input "Filter subscribers" at bounding box center [715, 142] width 689 height 27
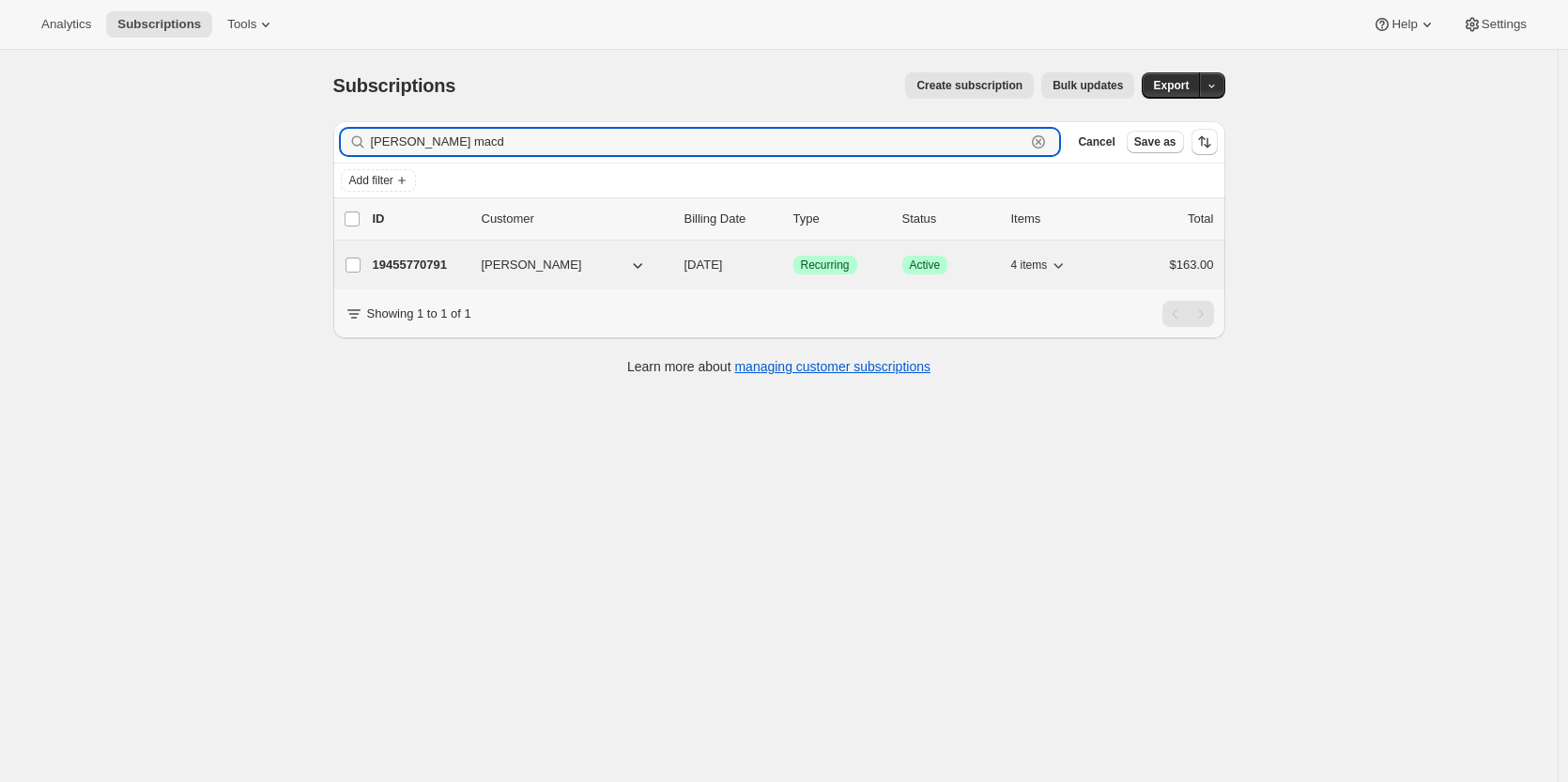
type input "[PERSON_NAME] macd"
click at [431, 261] on p "19455770791" at bounding box center [419, 265] width 94 height 19
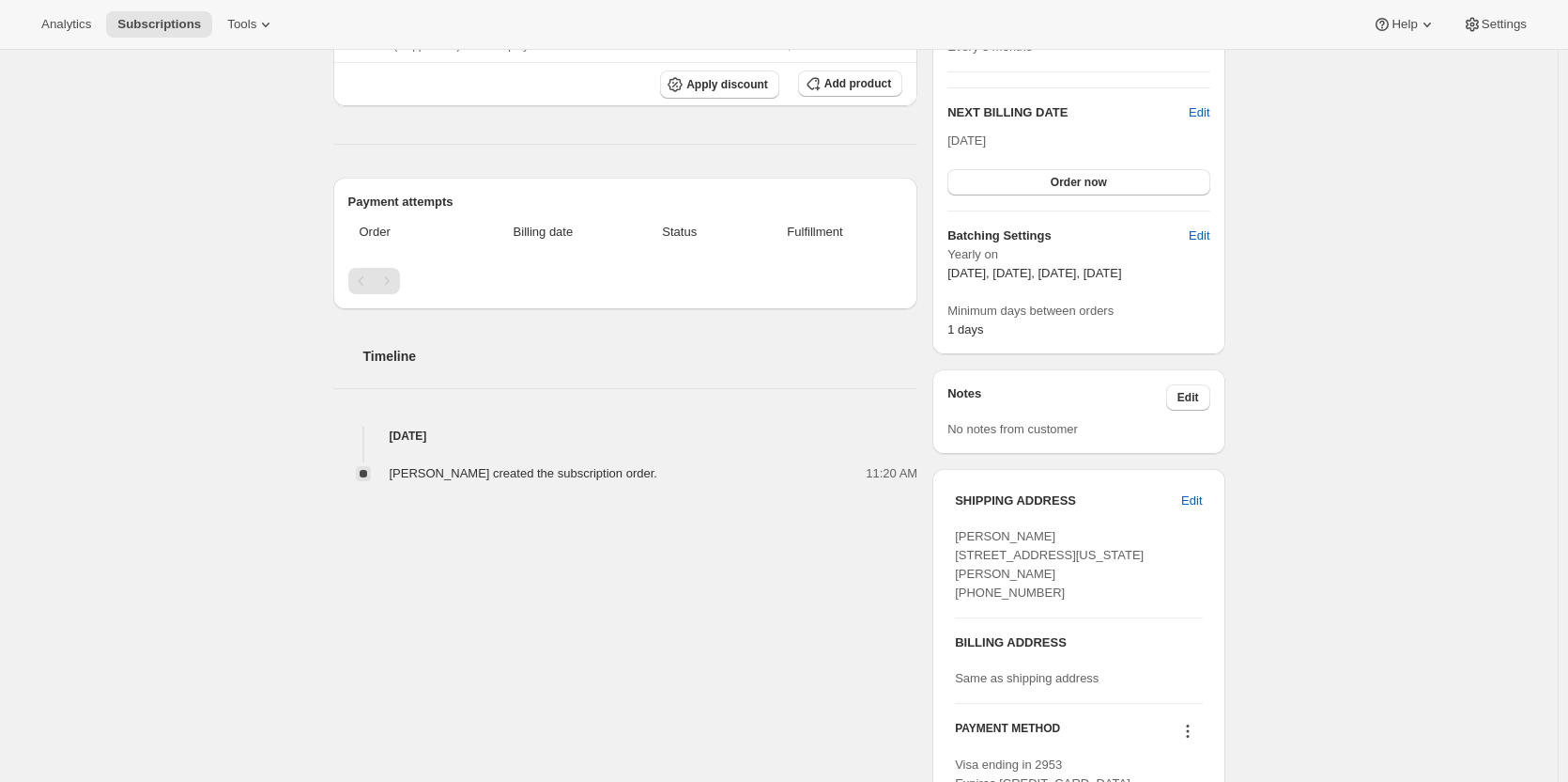
scroll to position [469, 0]
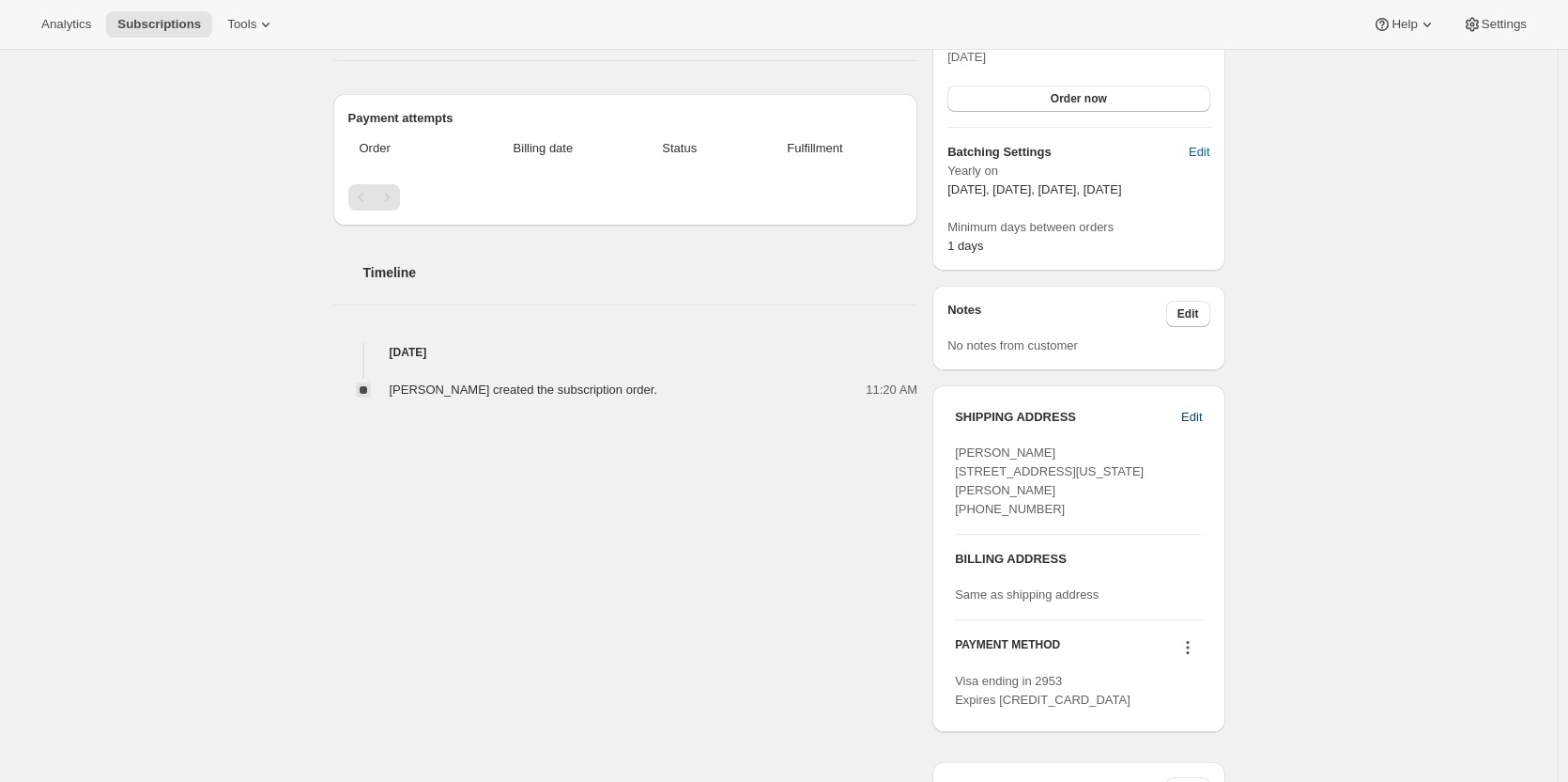
click at [1202, 410] on span "Edit" at bounding box center [1192, 417] width 21 height 19
select select "SA"
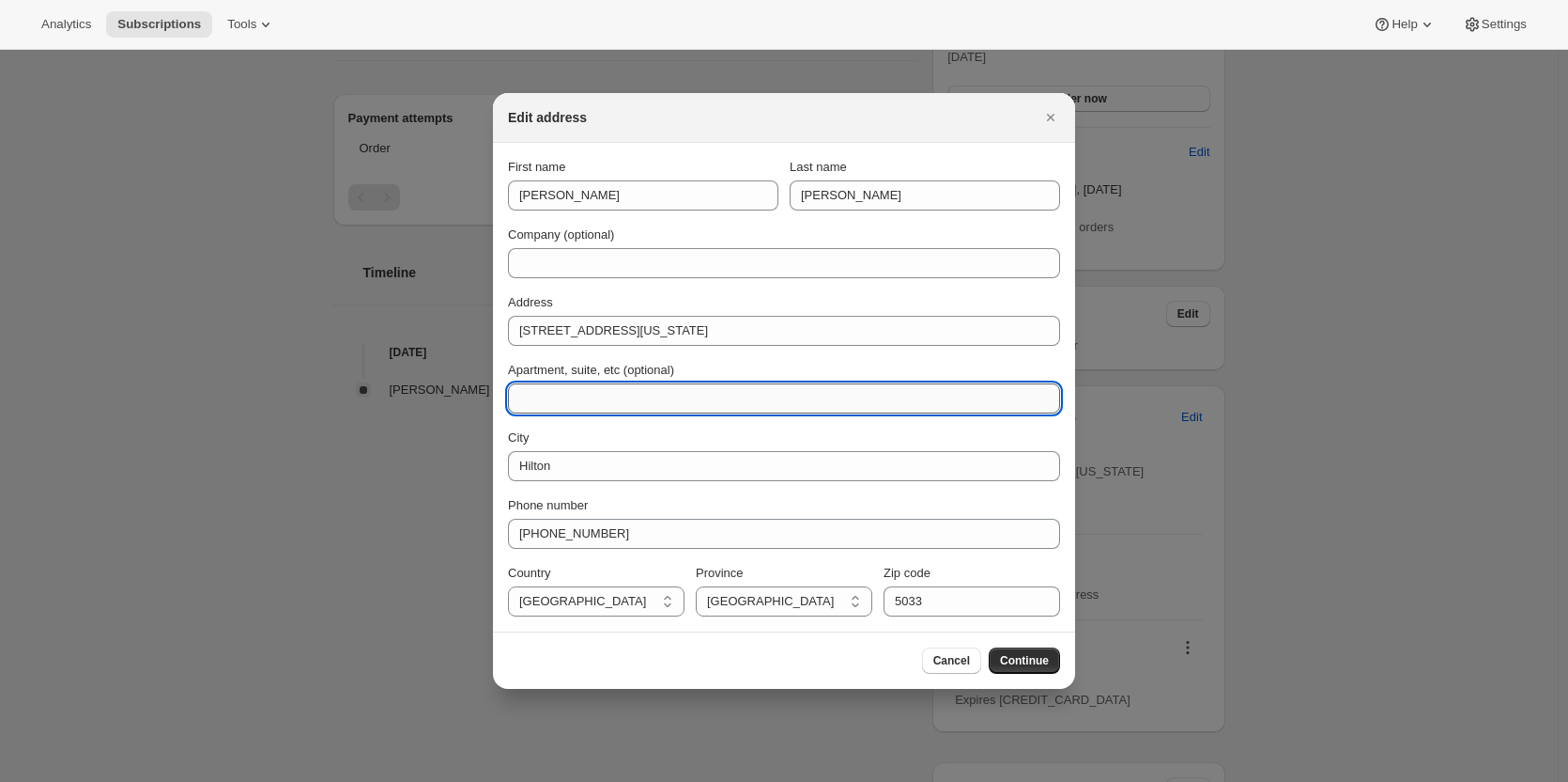
click at [559, 403] on input "Apartment, suite, etc (optional)" at bounding box center [784, 398] width 552 height 30
type input "*Ok to leave"
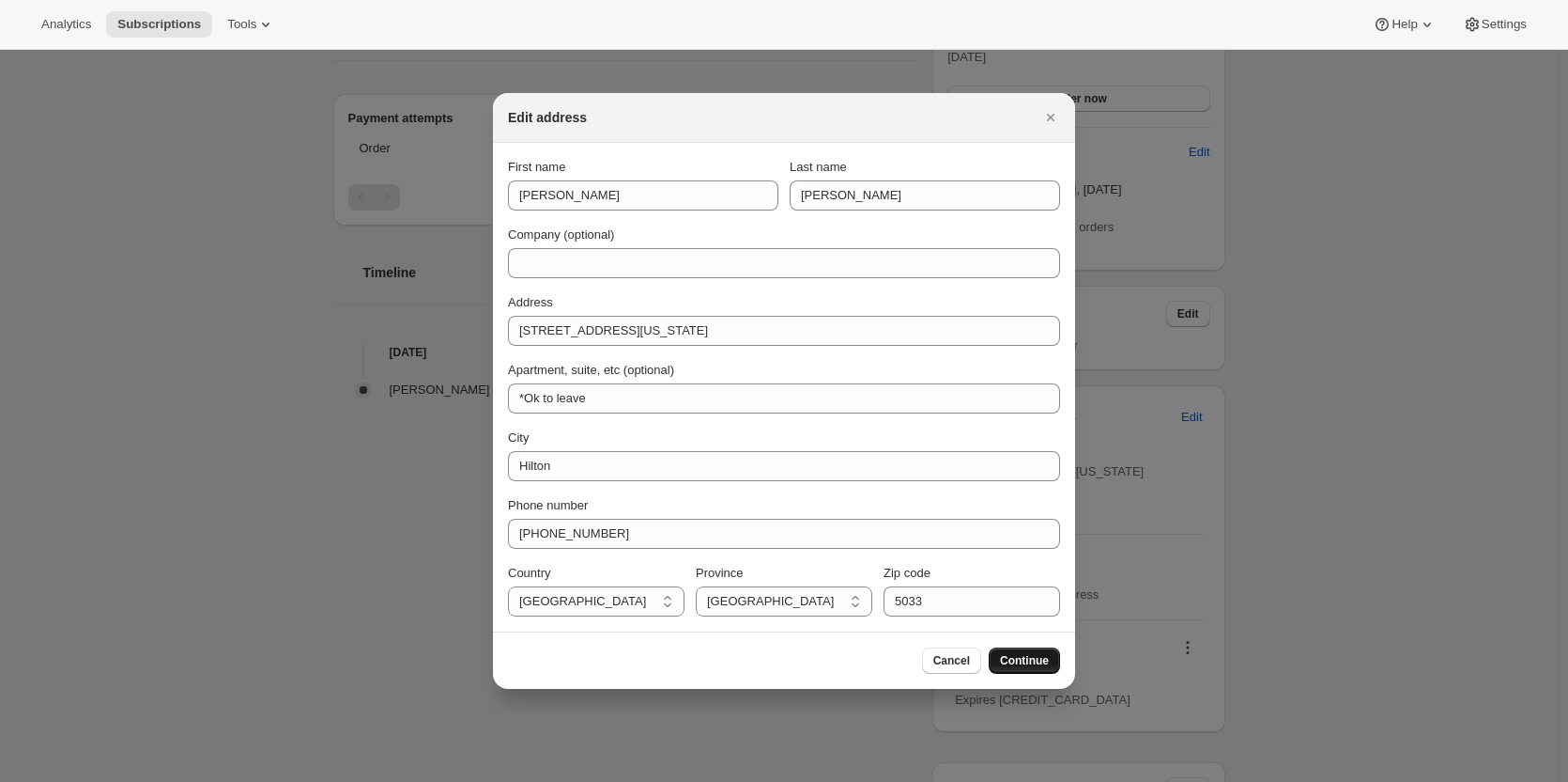
click at [1024, 652] on button "Continue" at bounding box center [1024, 661] width 72 height 27
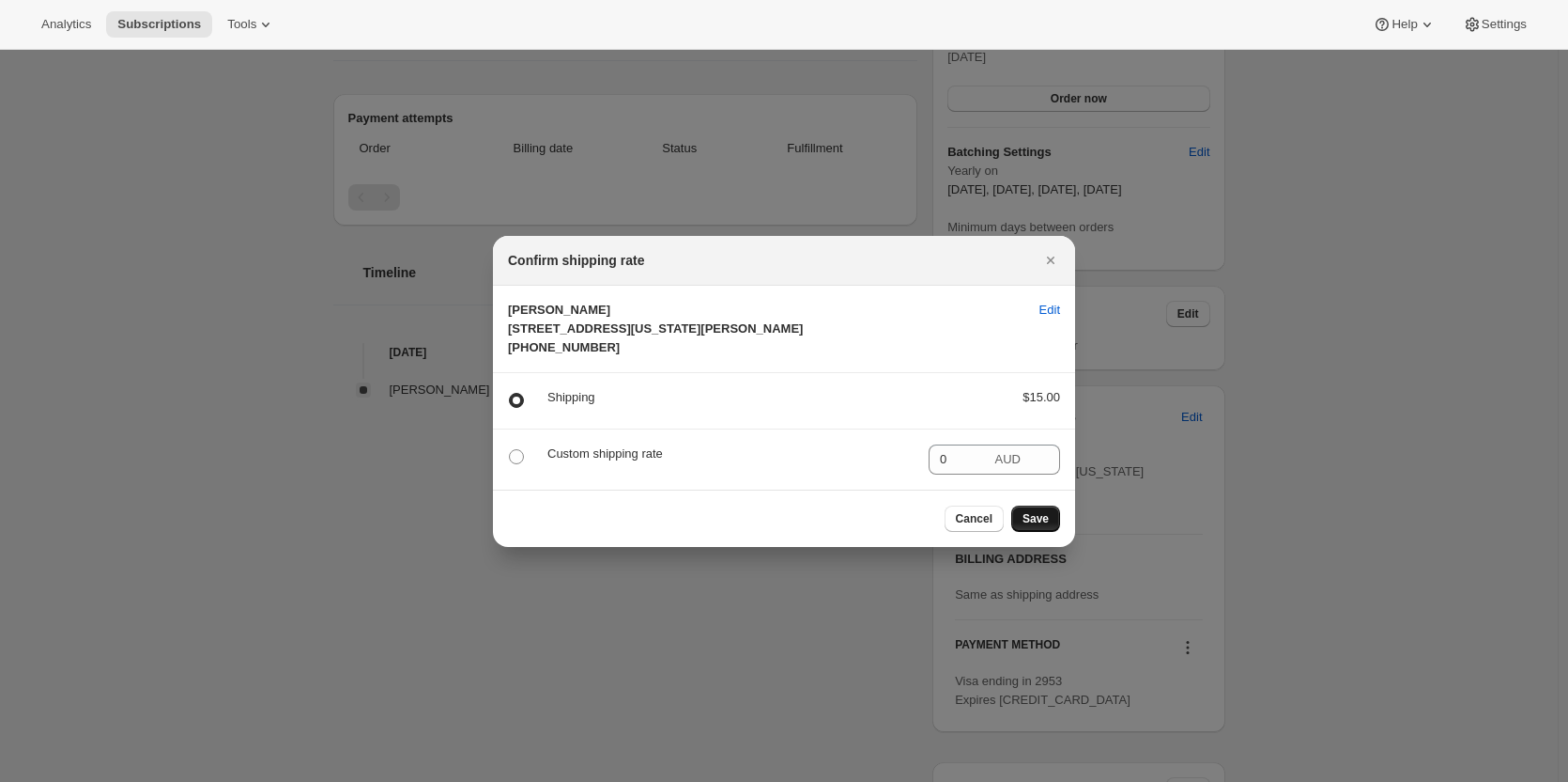
click at [1029, 526] on span "Save" at bounding box center [1036, 519] width 27 height 15
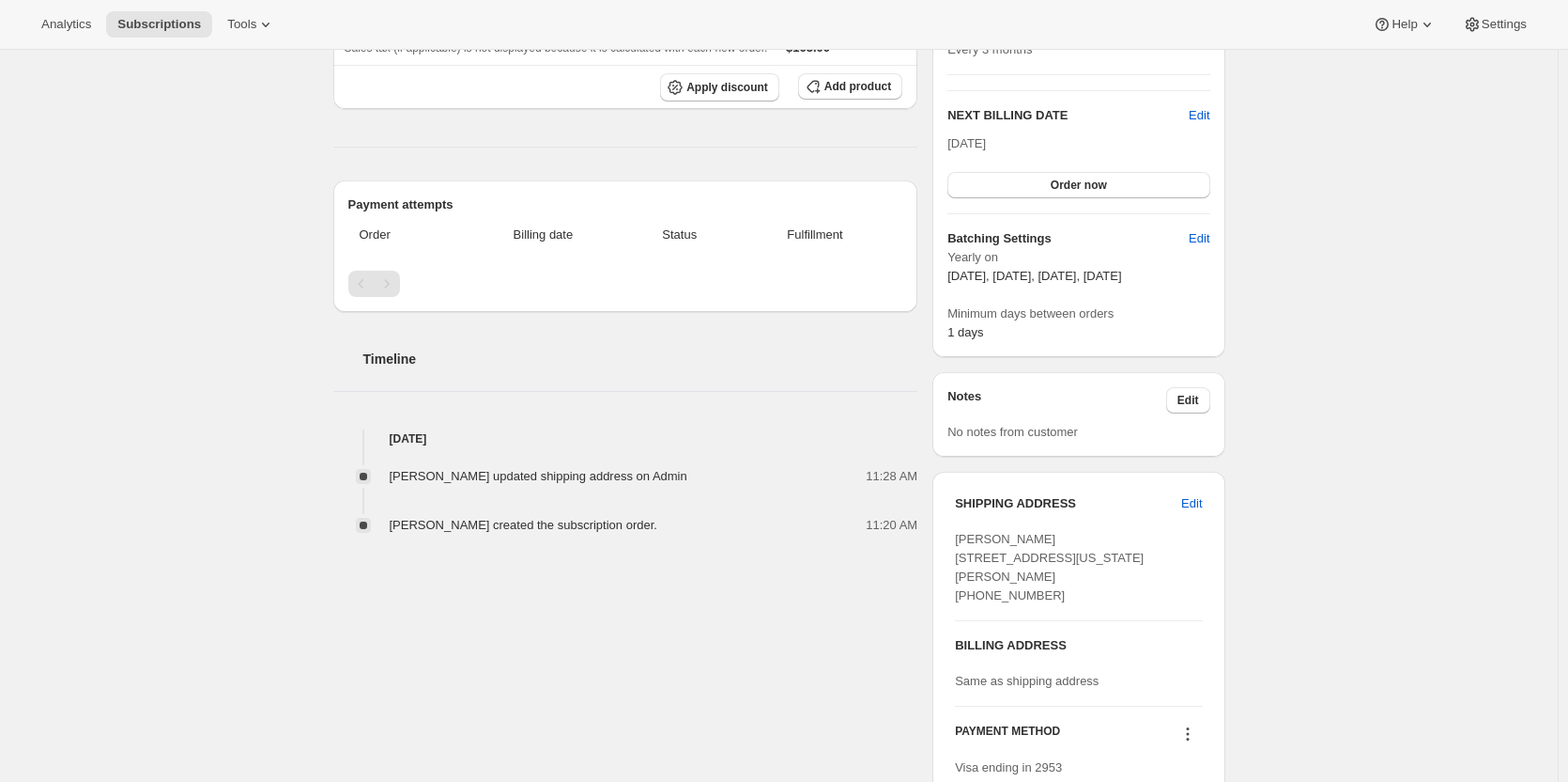
scroll to position [0, 0]
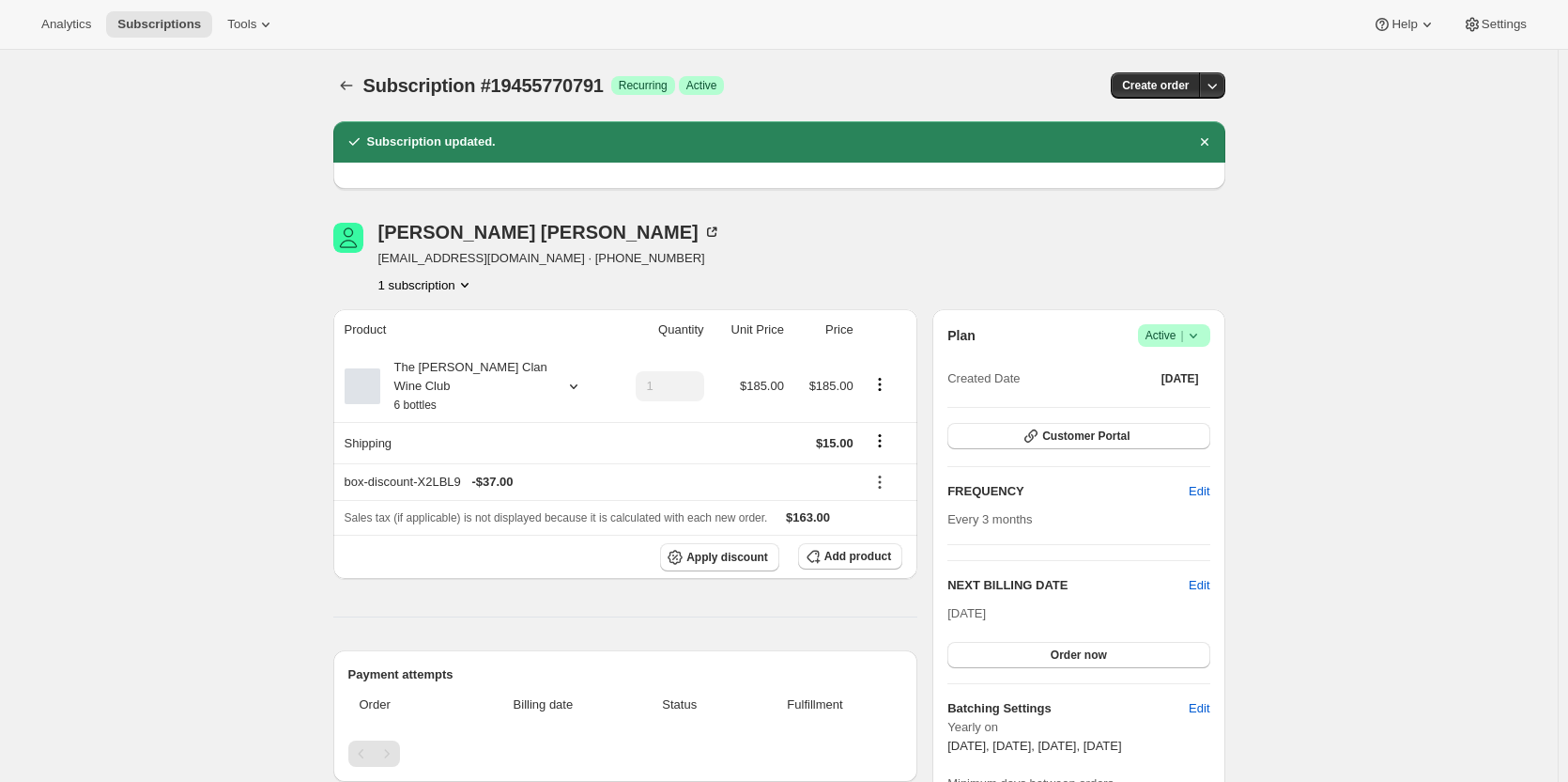
click at [94, 420] on div "Subscription #19455770791. This page is ready Subscription #19455770791 Success…" at bounding box center [779, 754] width 1557 height 1409
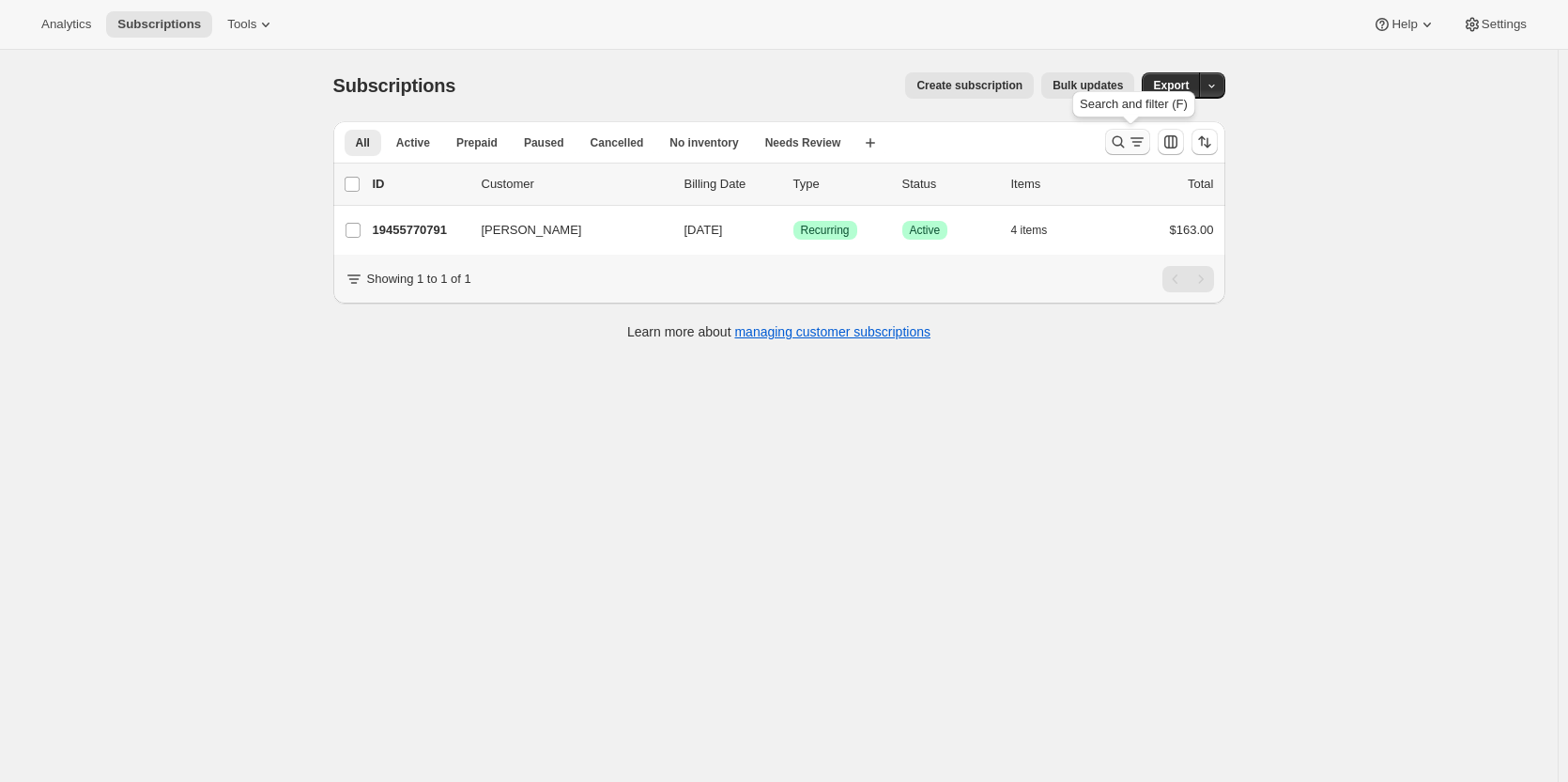
click at [1128, 140] on icon "Search and filter results" at bounding box center [1119, 142] width 19 height 19
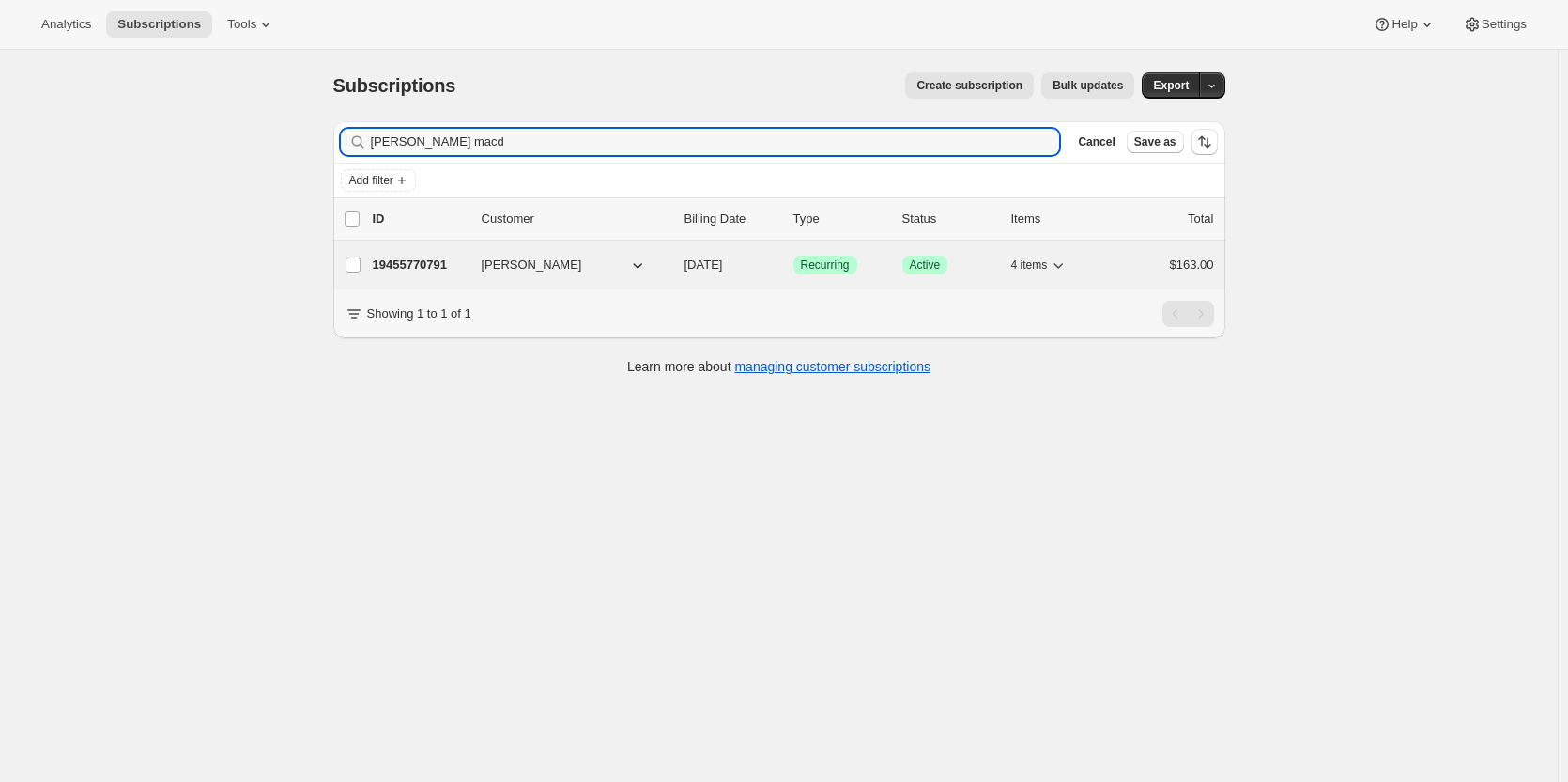
click at [414, 265] on p "19455770791" at bounding box center [419, 265] width 94 height 19
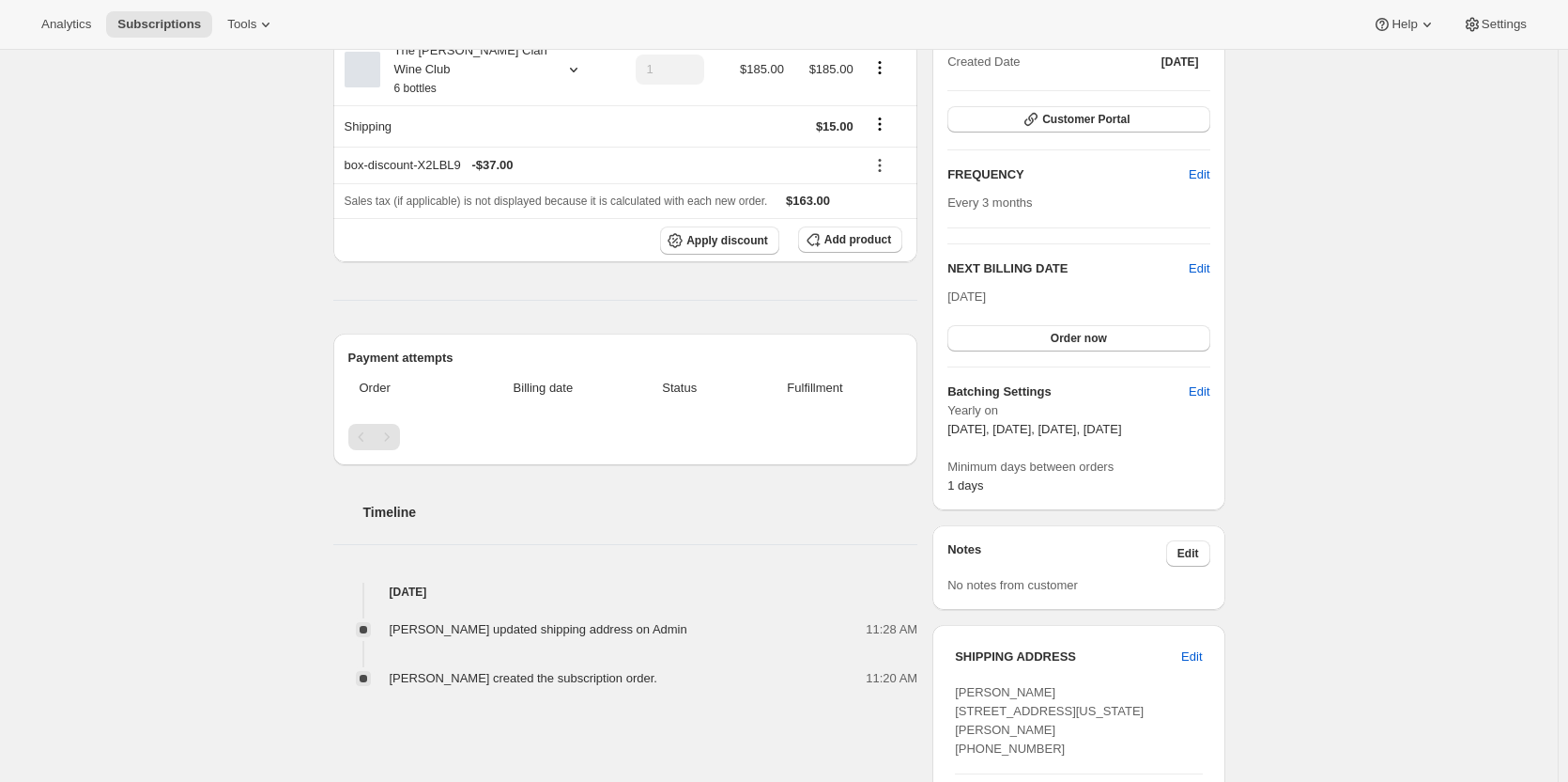
scroll to position [94, 0]
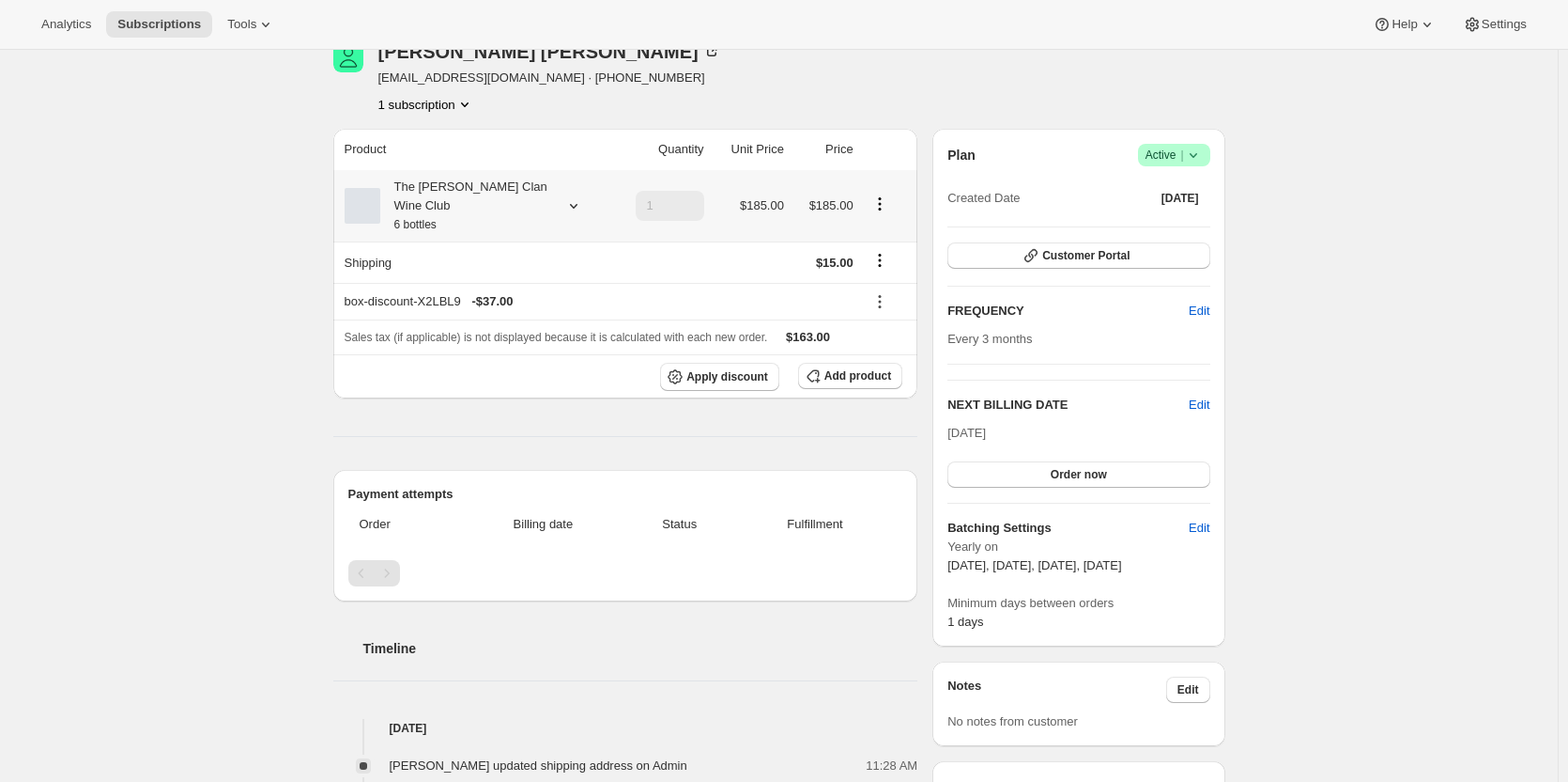
click at [510, 202] on div "The [PERSON_NAME] Clan Wine Club 6 bottles" at bounding box center [464, 206] width 169 height 56
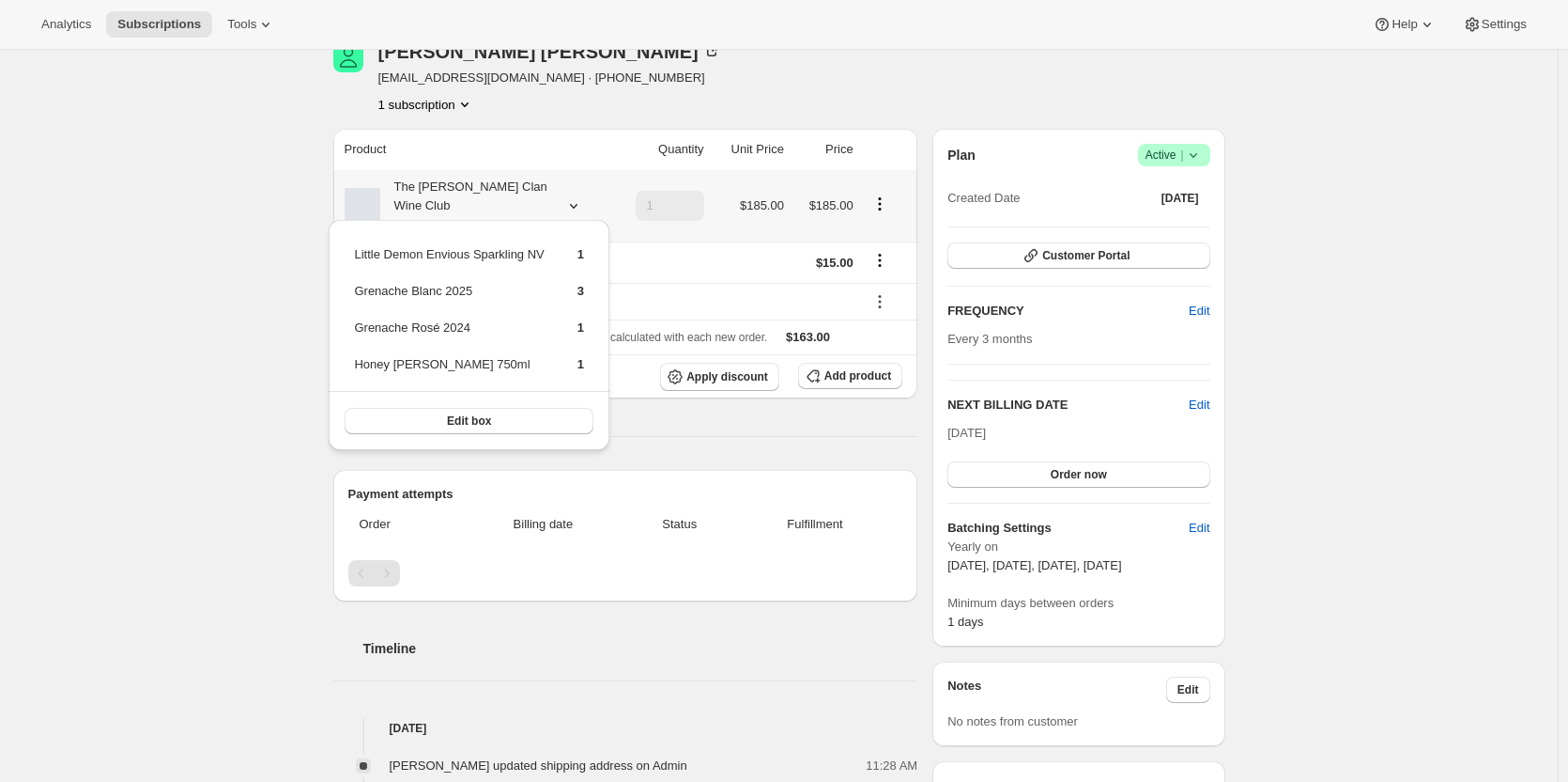
click at [510, 202] on div "The [PERSON_NAME] Clan Wine Club 6 bottles" at bounding box center [464, 206] width 169 height 56
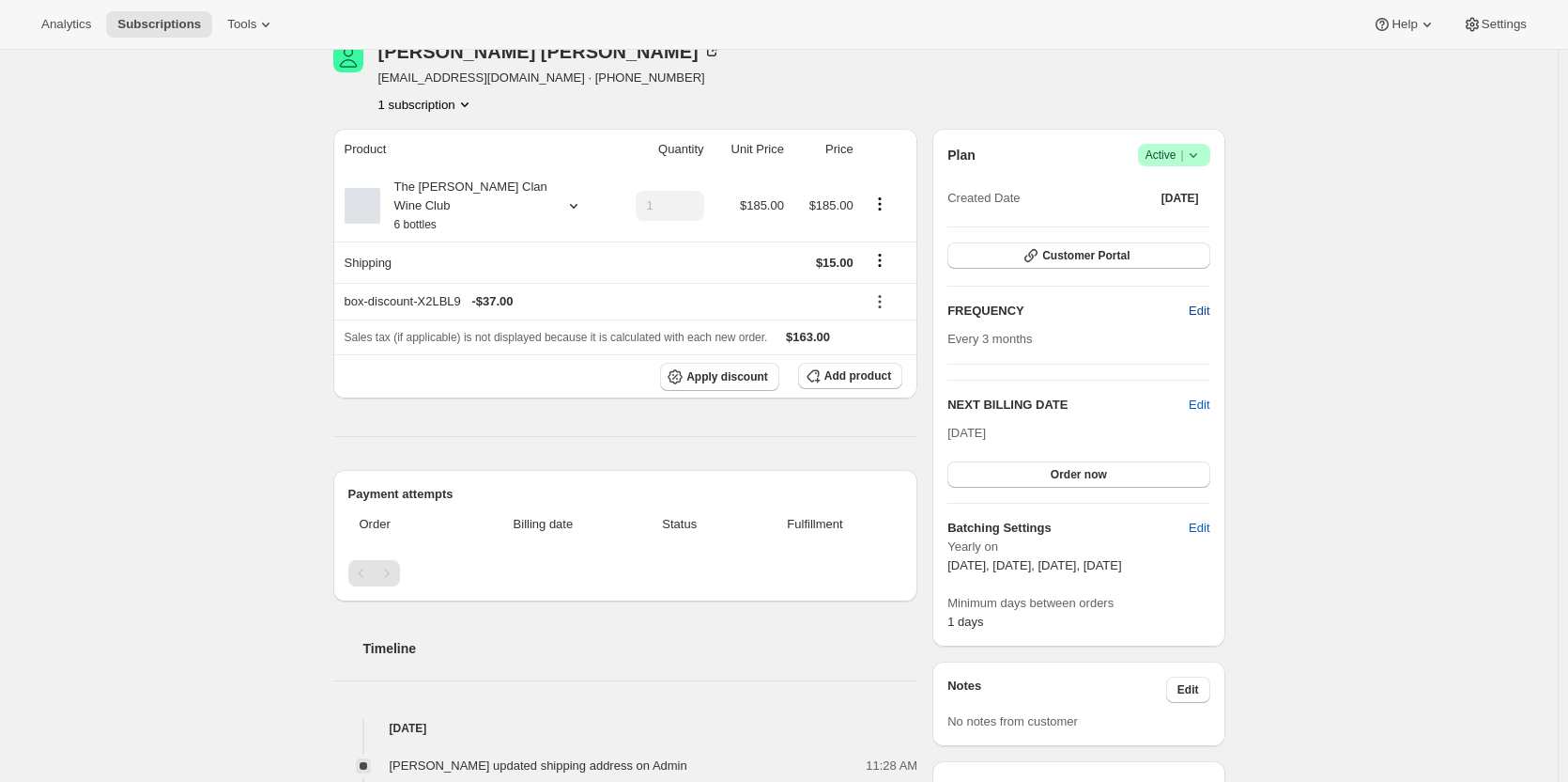
click at [1193, 309] on span "Edit" at bounding box center [1199, 311] width 21 height 19
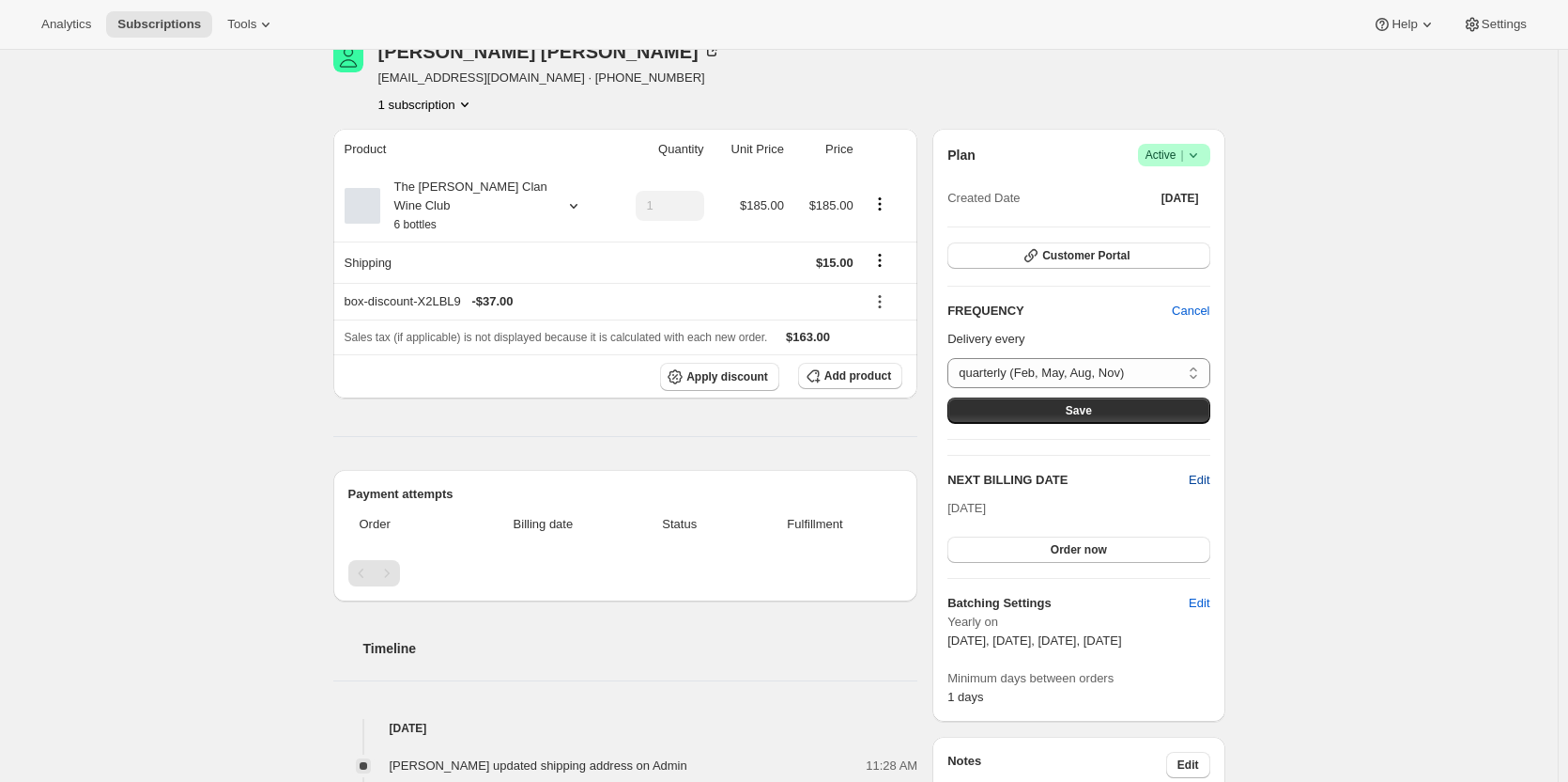
click at [1203, 473] on span "Edit" at bounding box center [1199, 480] width 21 height 19
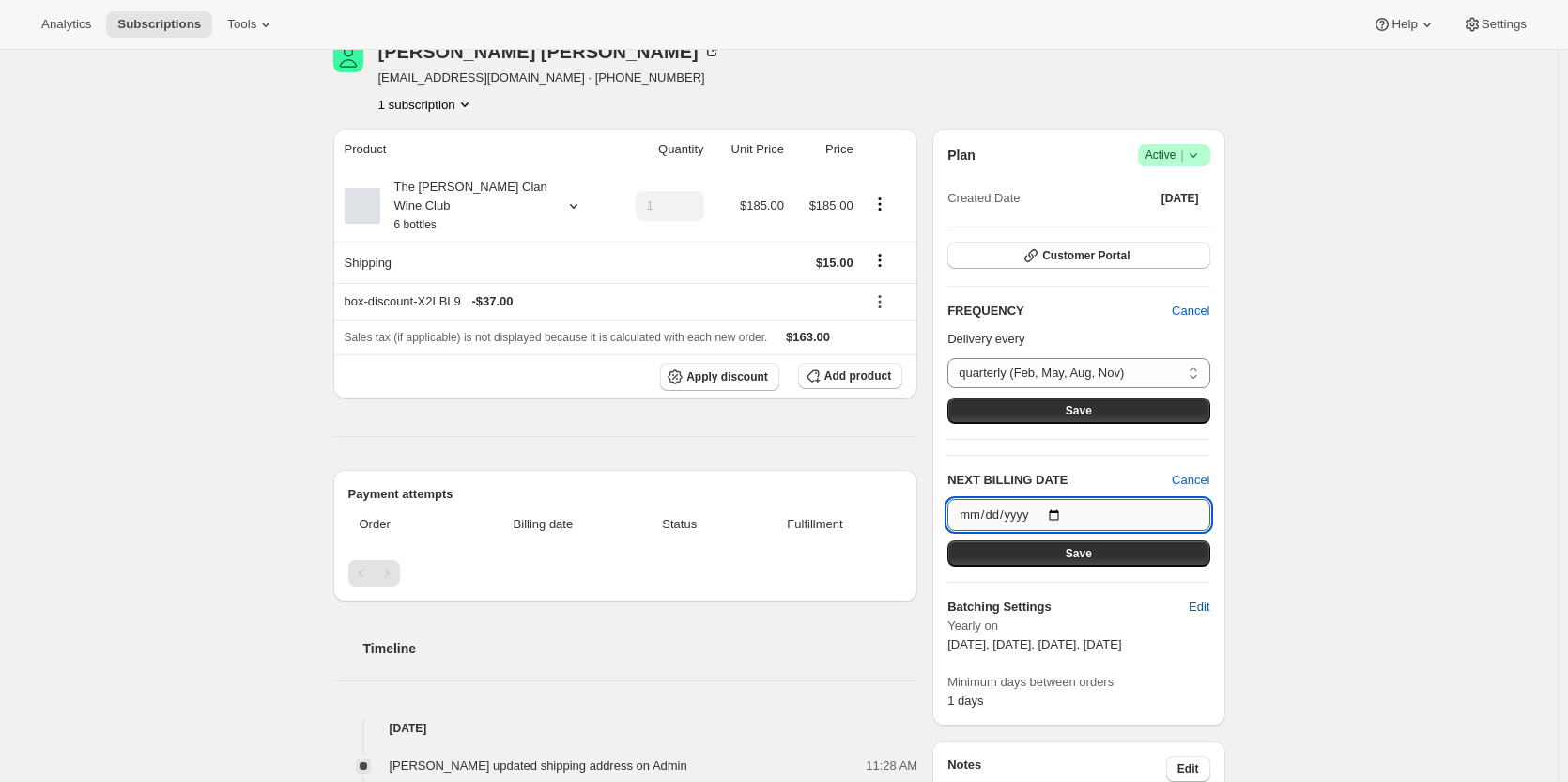
click at [1062, 512] on input "[DATE]" at bounding box center [1078, 514] width 262 height 32
click at [1058, 512] on input "[DATE]" at bounding box center [1078, 514] width 262 height 32
type input "[DATE]"
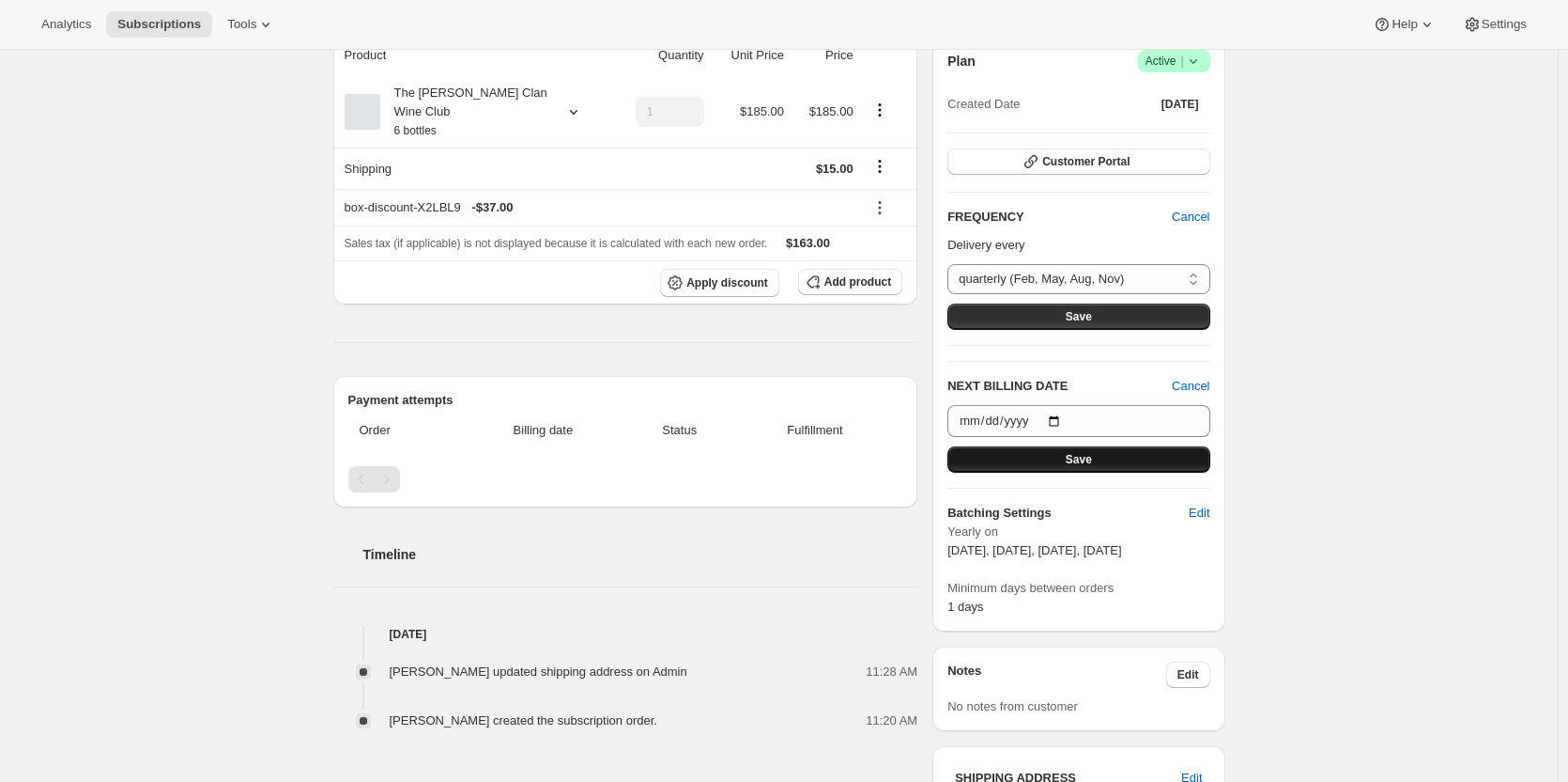
click at [1009, 459] on button "Save" at bounding box center [1078, 460] width 262 height 27
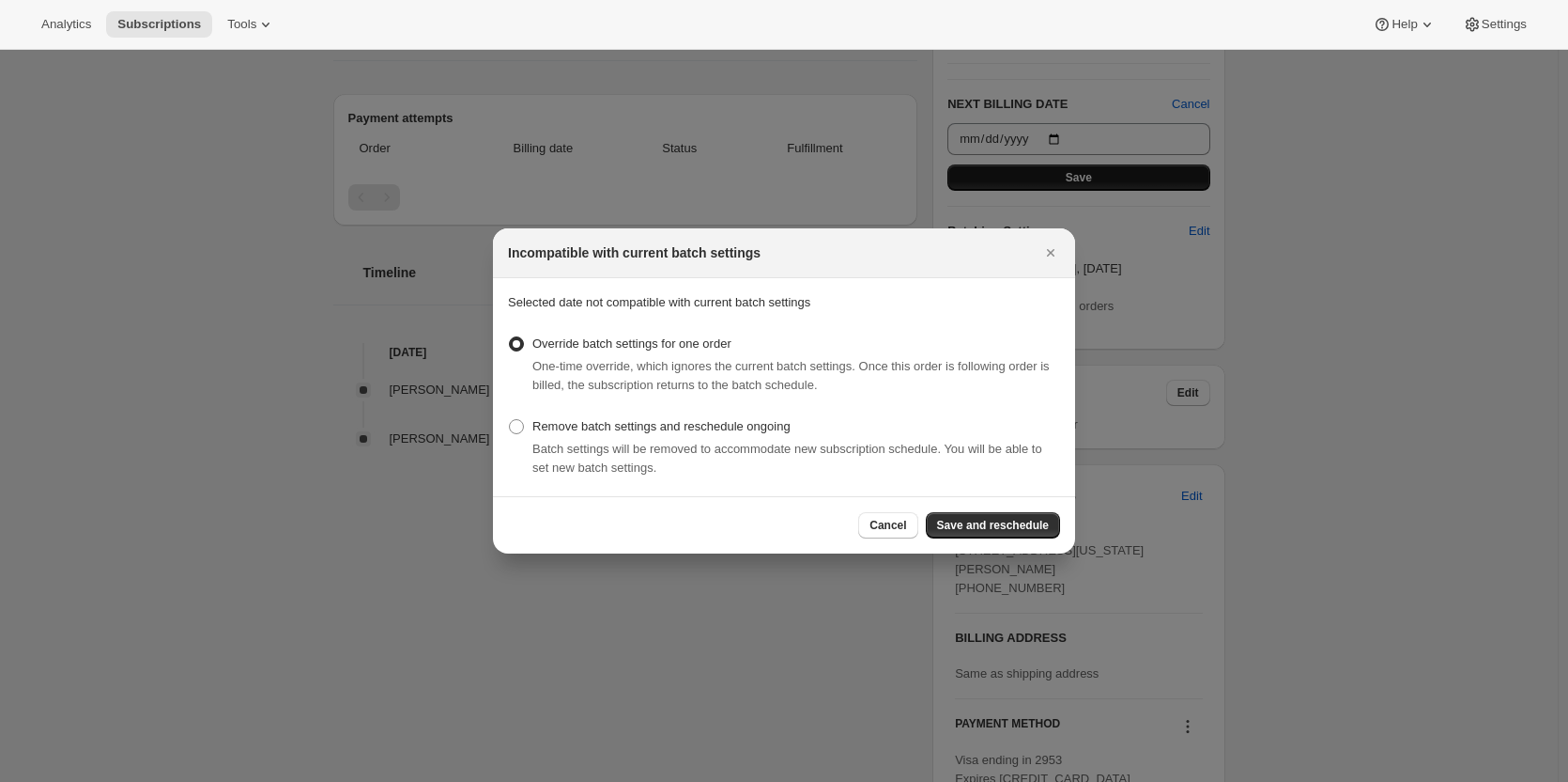
scroll to position [0, 0]
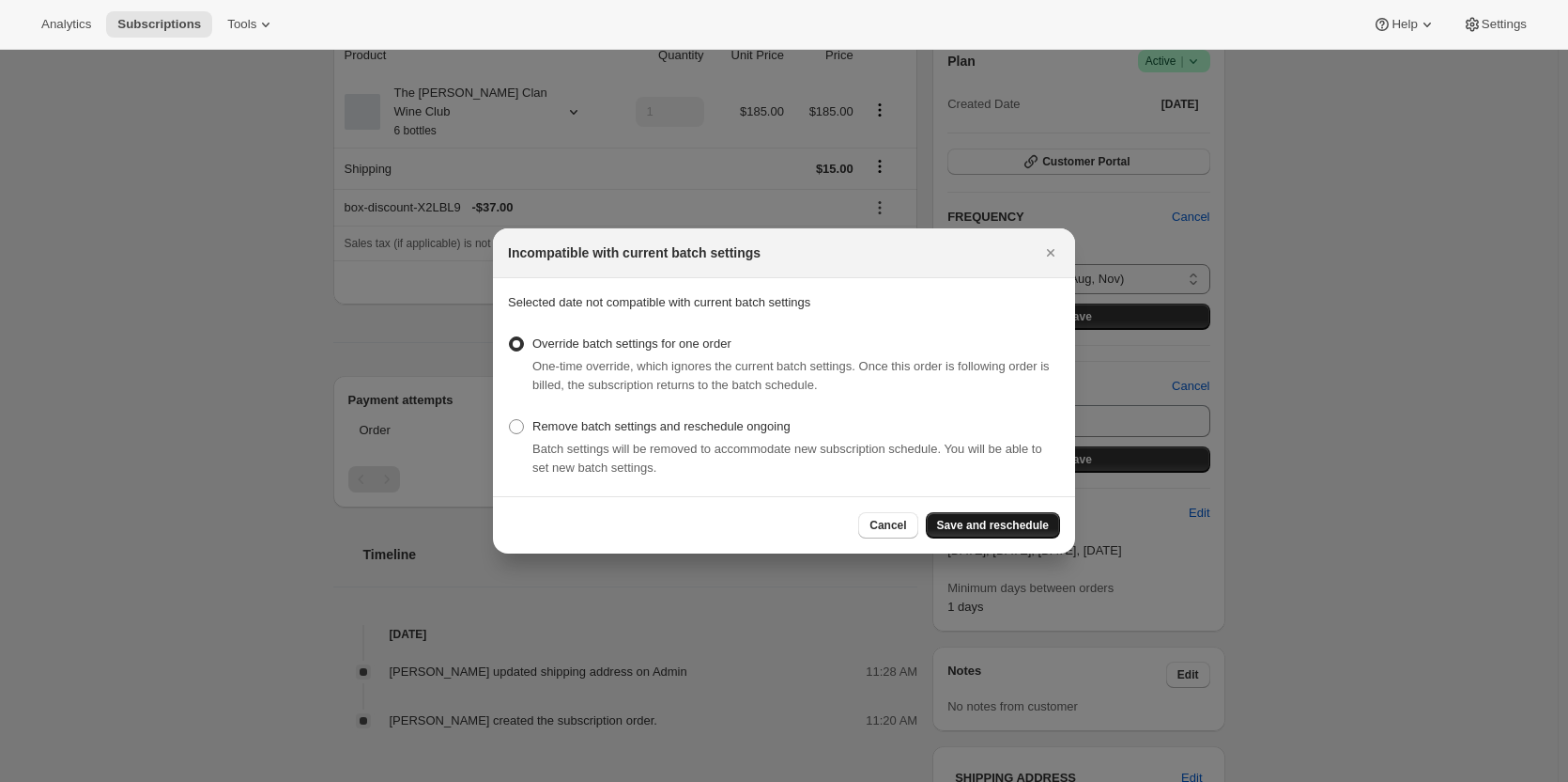
click at [971, 527] on span "Save and reschedule" at bounding box center [993, 525] width 112 height 15
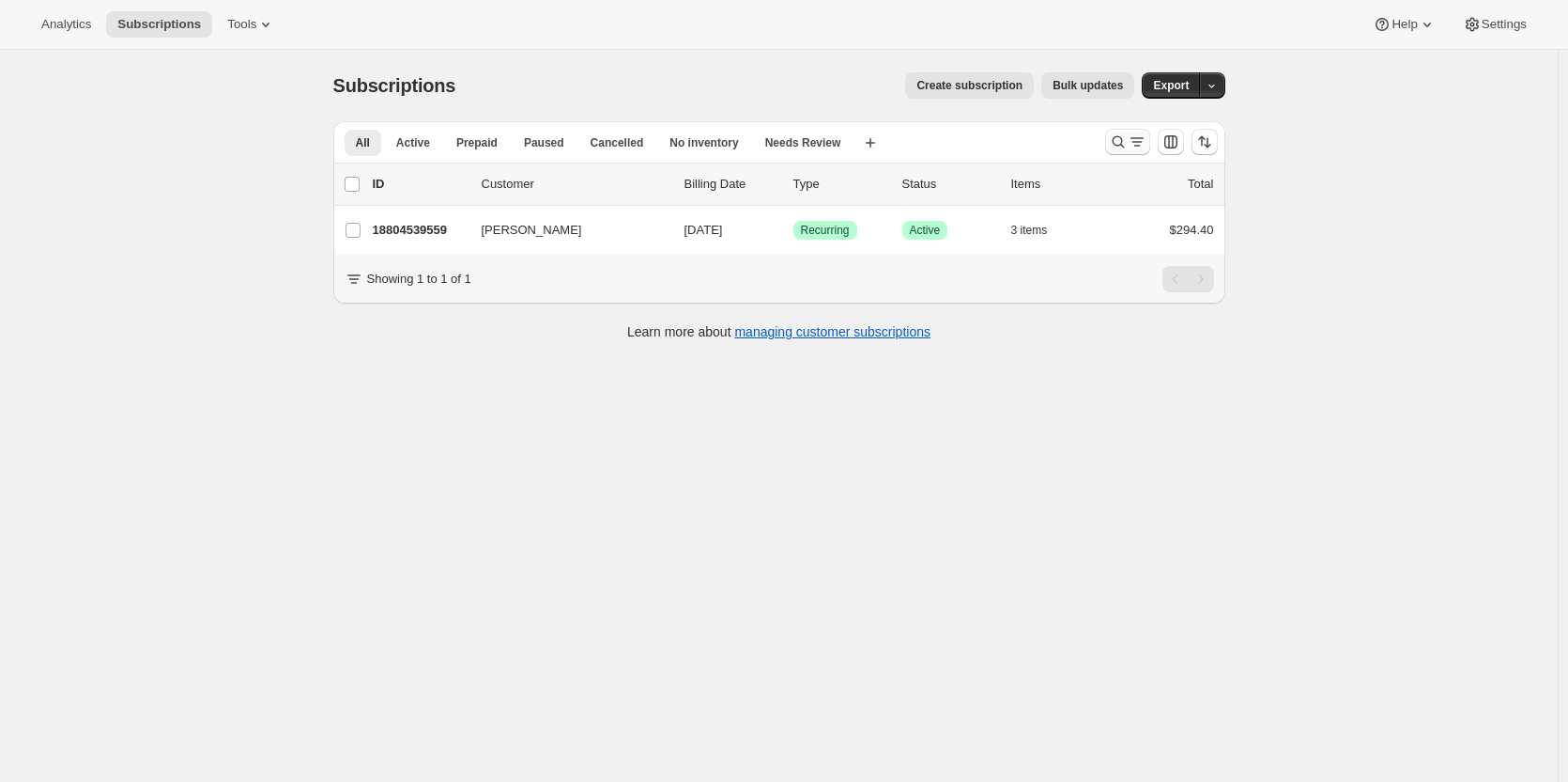
click at [1121, 145] on icon "Search and filter results" at bounding box center [1117, 141] width 12 height 12
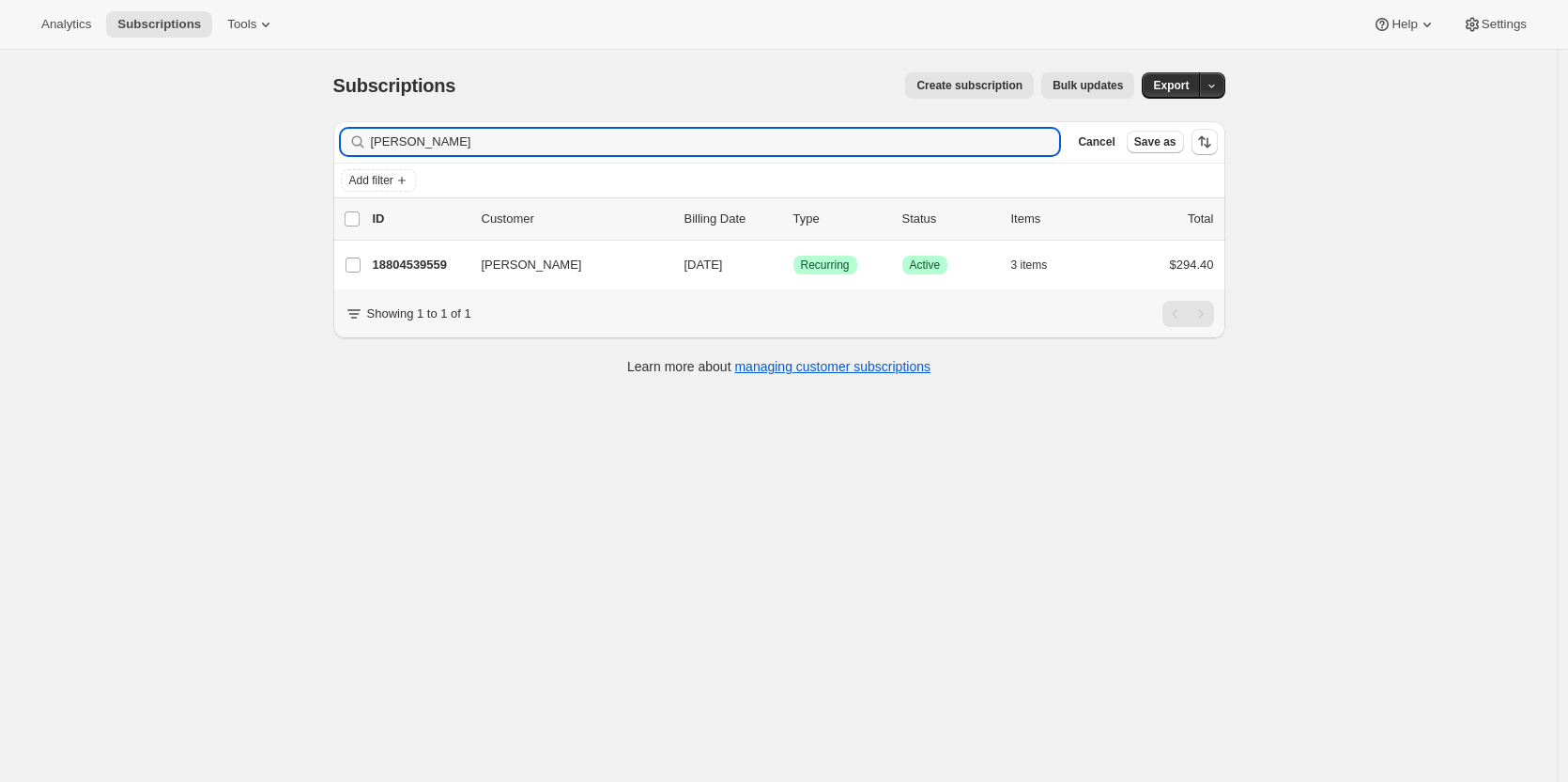
drag, startPoint x: 322, startPoint y: 125, endPoint x: 247, endPoint y: 103, distance: 78.2
click at [248, 104] on div "Subscriptions. This page is ready Subscriptions Create subscription Bulk update…" at bounding box center [779, 441] width 1557 height 782
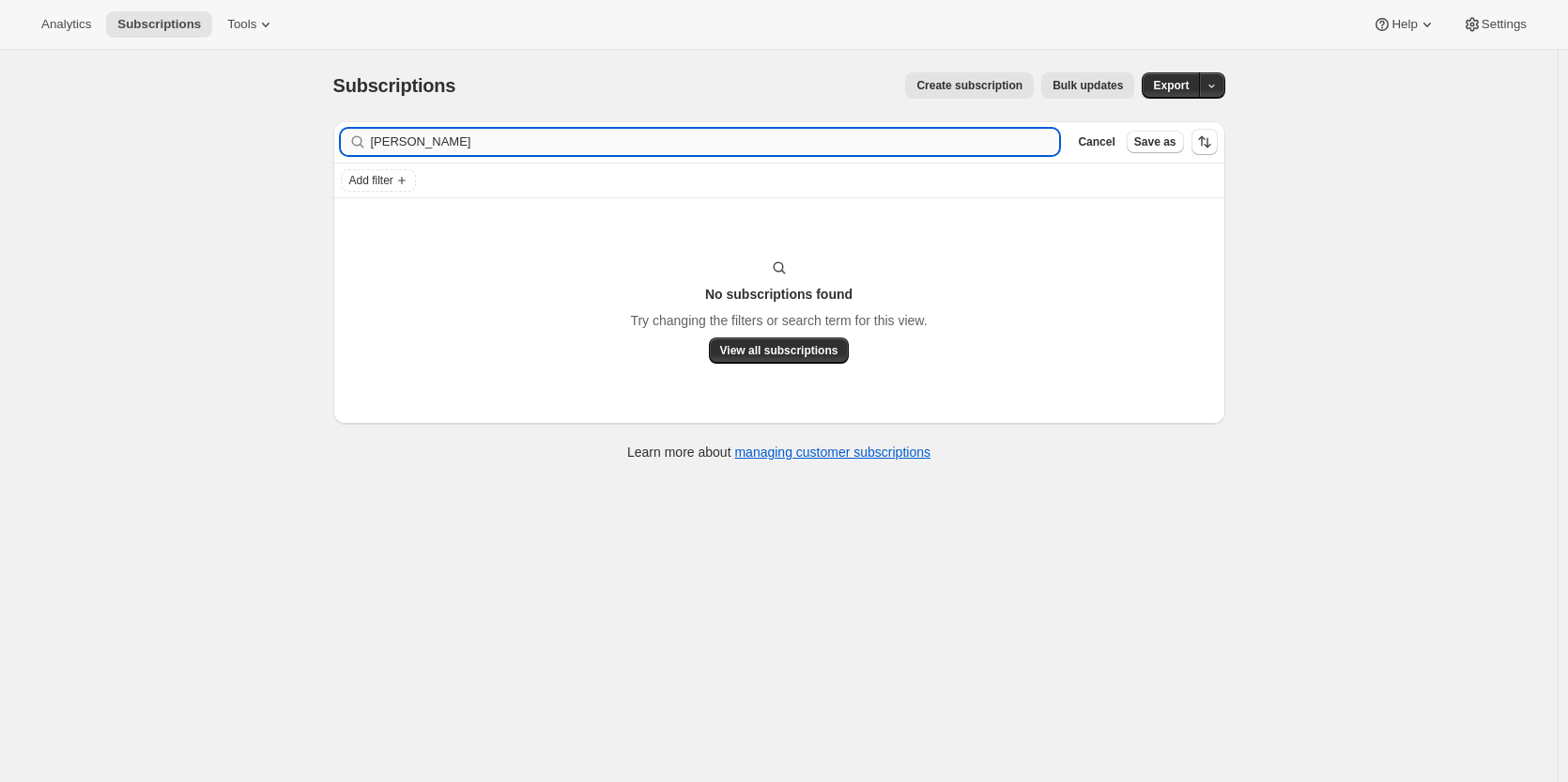
drag, startPoint x: 483, startPoint y: 144, endPoint x: 538, endPoint y: 140, distance: 55.1
click at [496, 141] on input "[PERSON_NAME]" at bounding box center [715, 142] width 689 height 27
type input "[PERSON_NAME]"
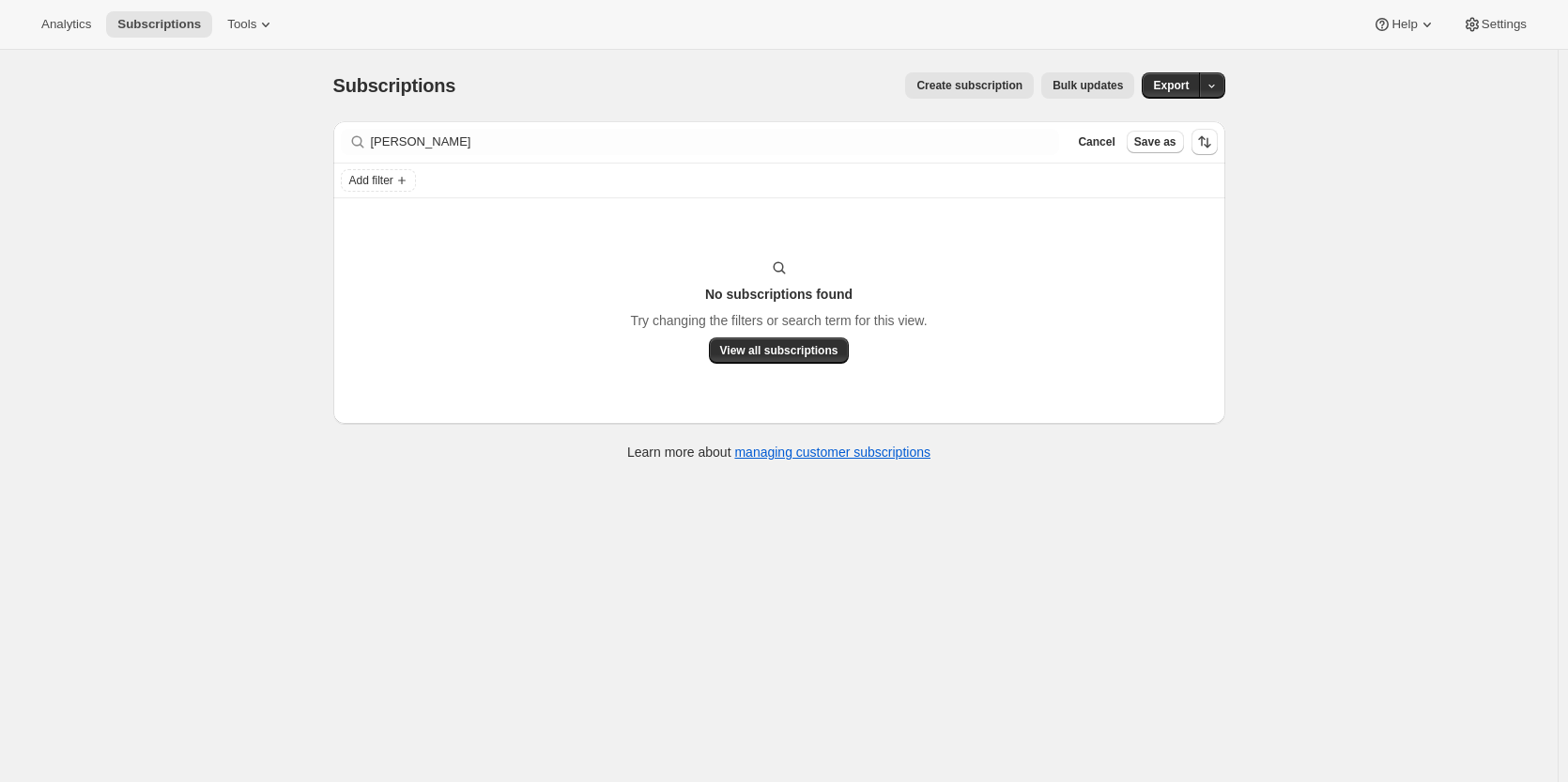
click at [963, 83] on span "Create subscription" at bounding box center [969, 86] width 106 height 15
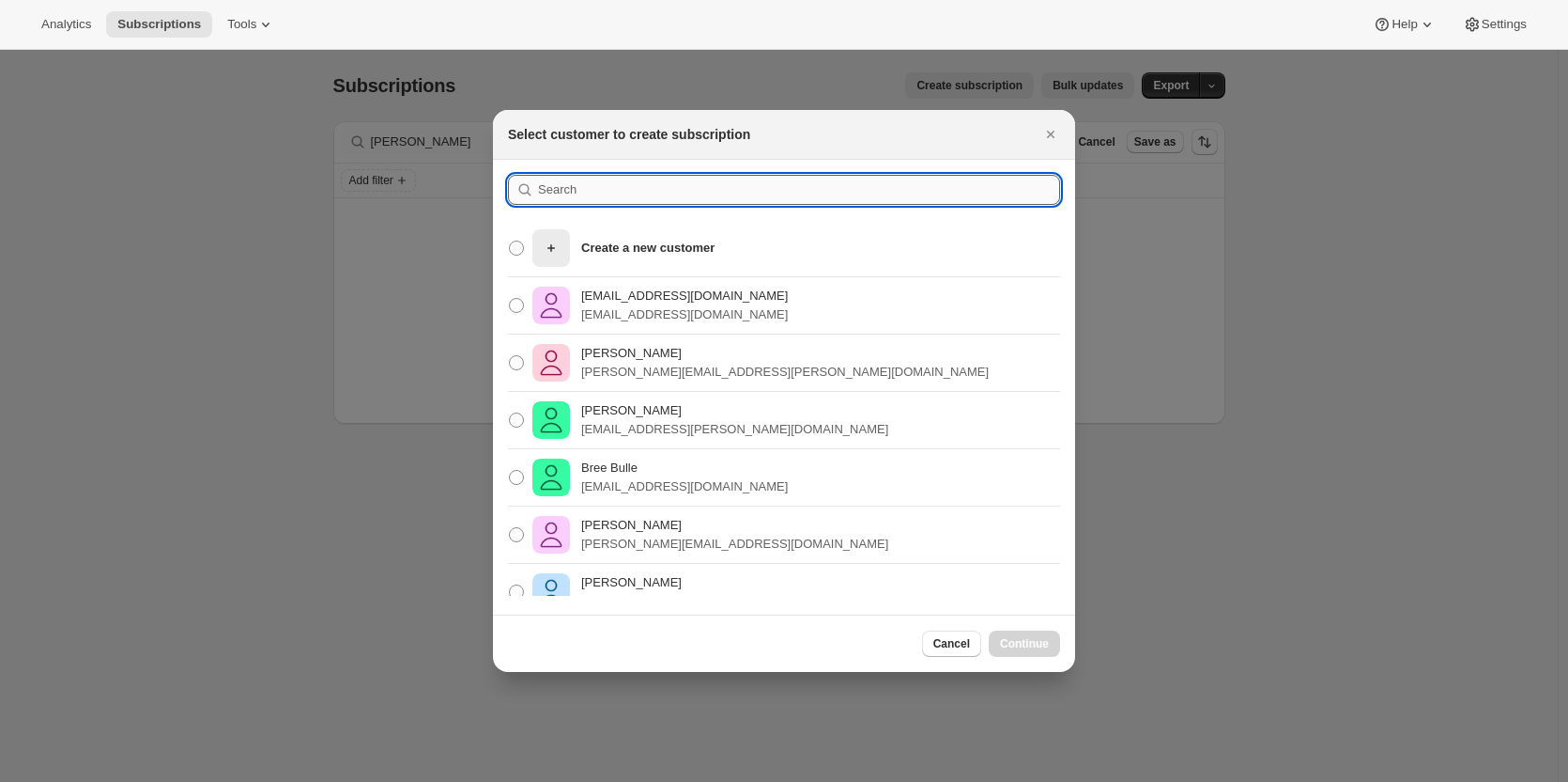
click at [584, 188] on input ":rc:" at bounding box center [799, 189] width 522 height 30
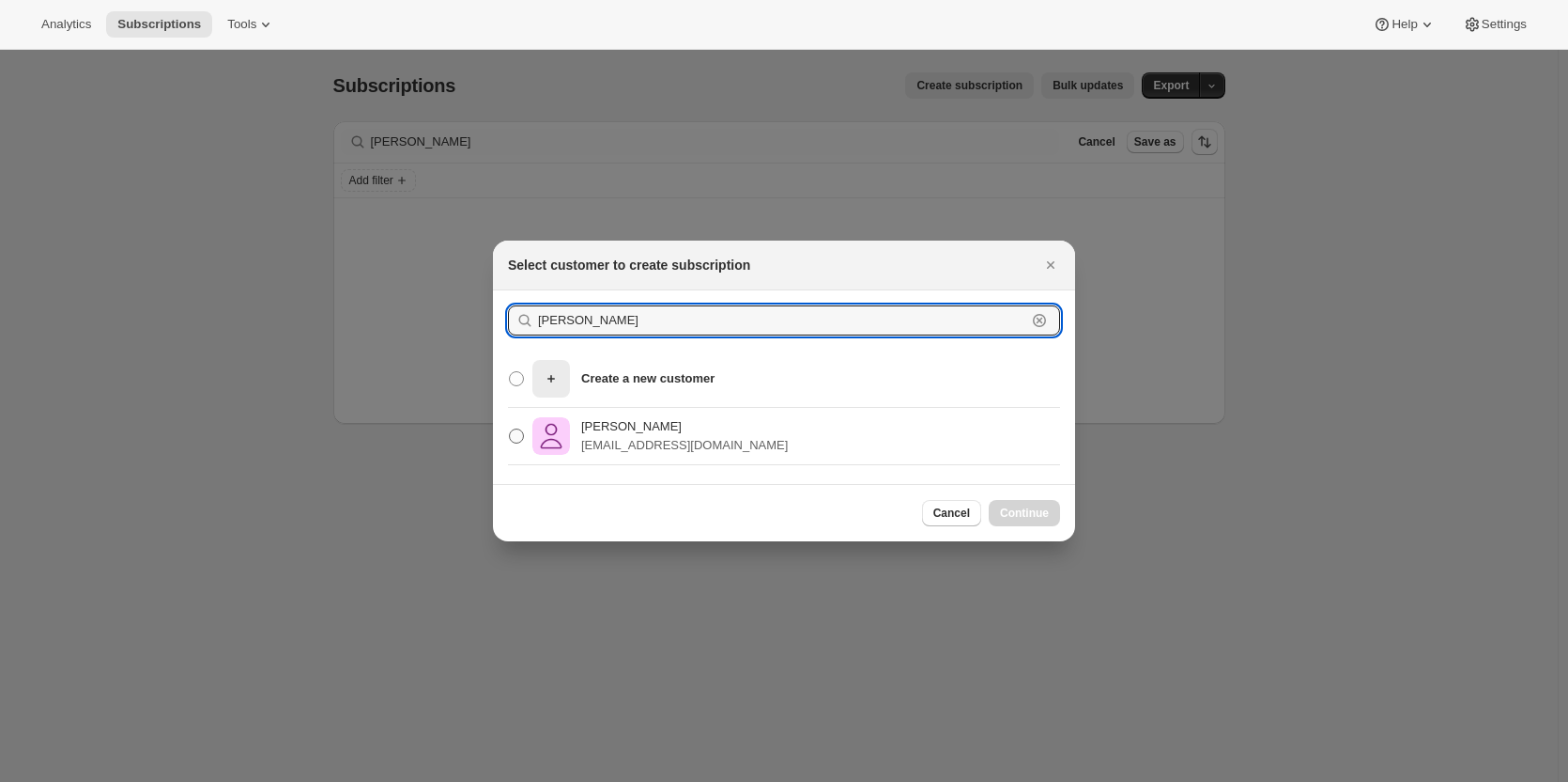
type input "[PERSON_NAME]"
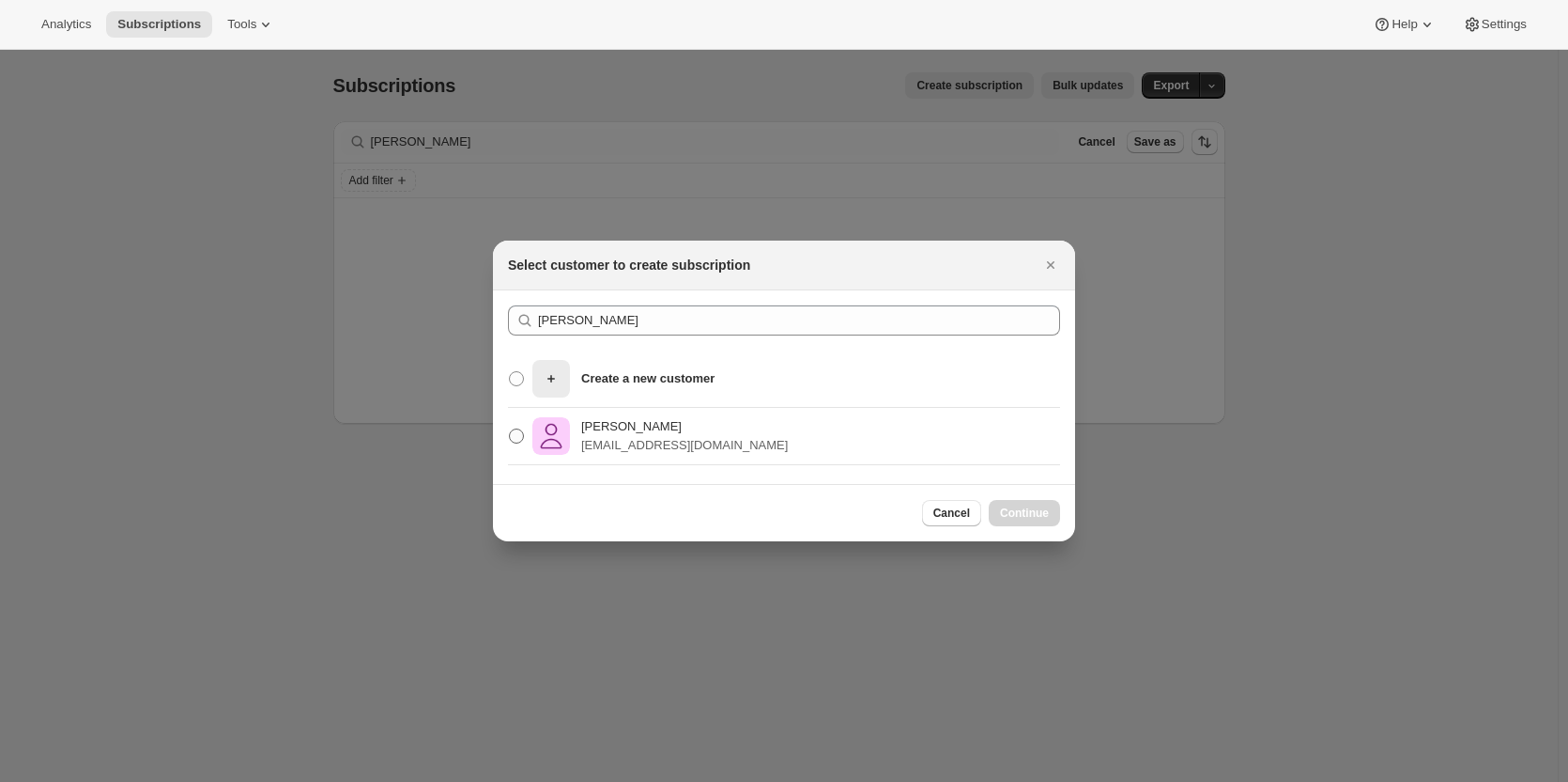
click at [635, 457] on label "[PERSON_NAME] [PERSON_NAME][EMAIL_ADDRESS][DOMAIN_NAME]" at bounding box center [648, 435] width 280 height 45
click at [510, 429] on input "[PERSON_NAME] [PERSON_NAME][EMAIL_ADDRESS][DOMAIN_NAME]" at bounding box center [509, 428] width 1 height 1
radio input "true"
click at [1036, 523] on button "Continue" at bounding box center [1024, 513] width 72 height 27
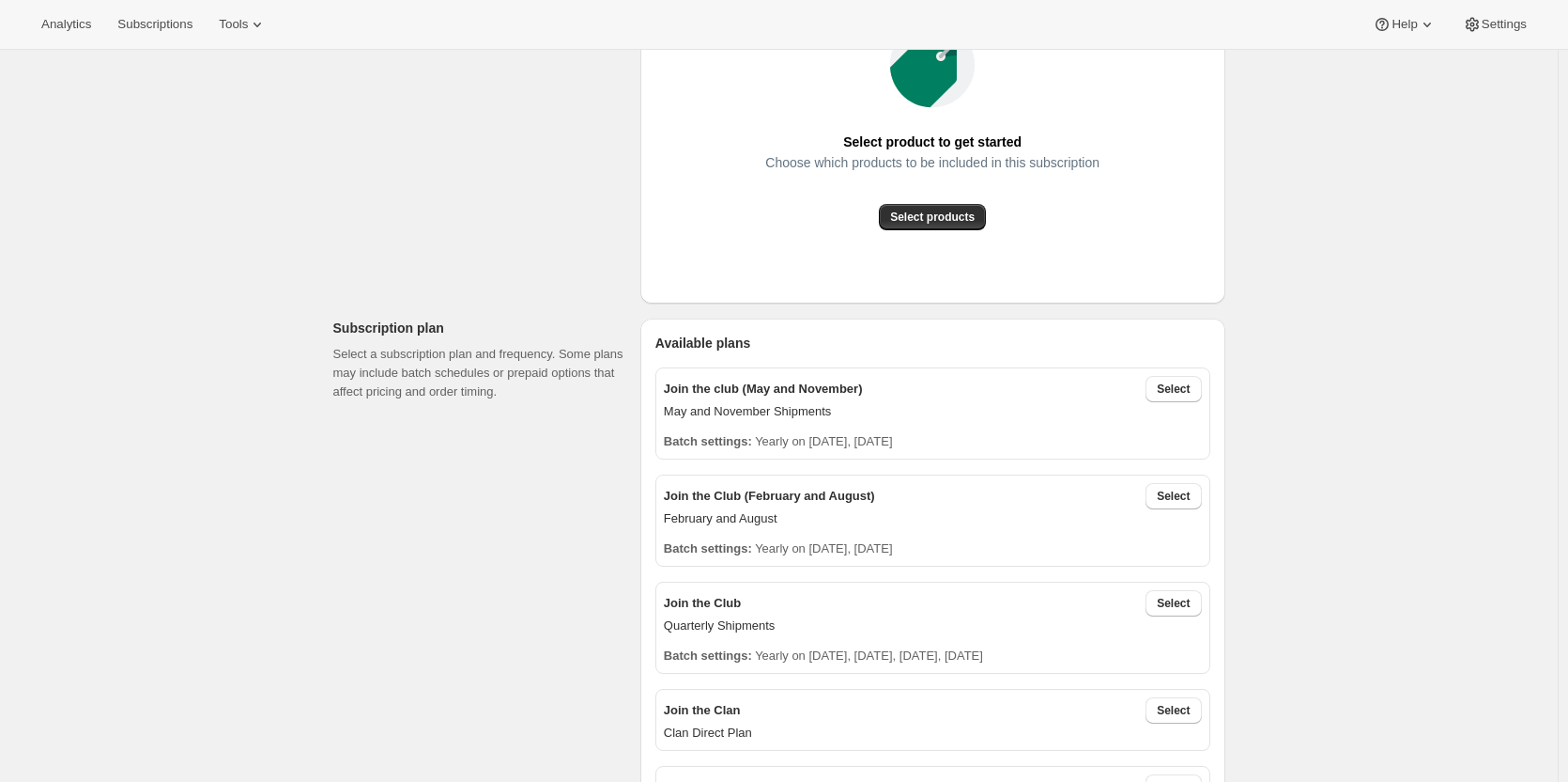
scroll to position [165, 0]
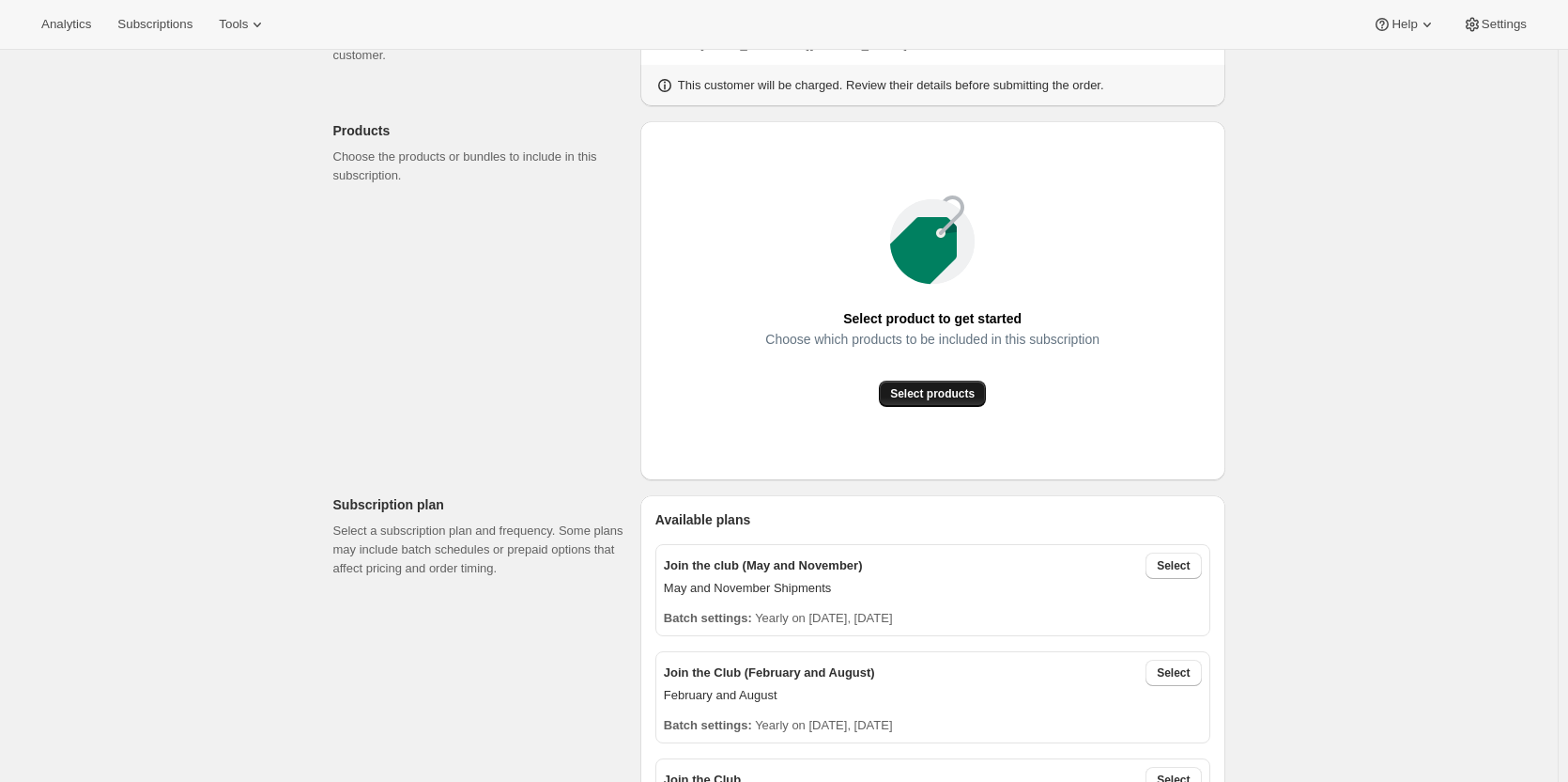
click at [915, 380] on button "Select products" at bounding box center [933, 394] width 107 height 27
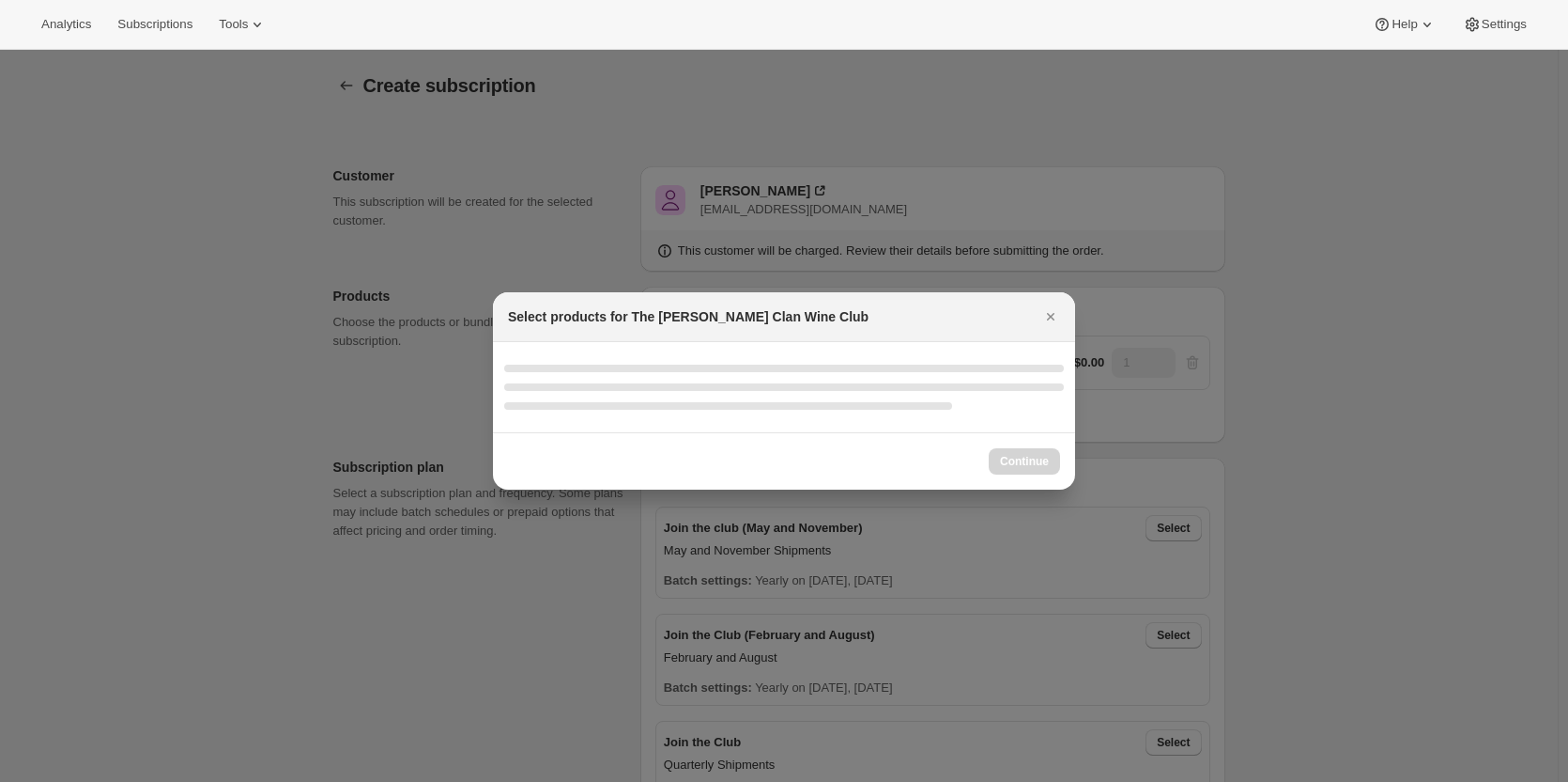
scroll to position [0, 0]
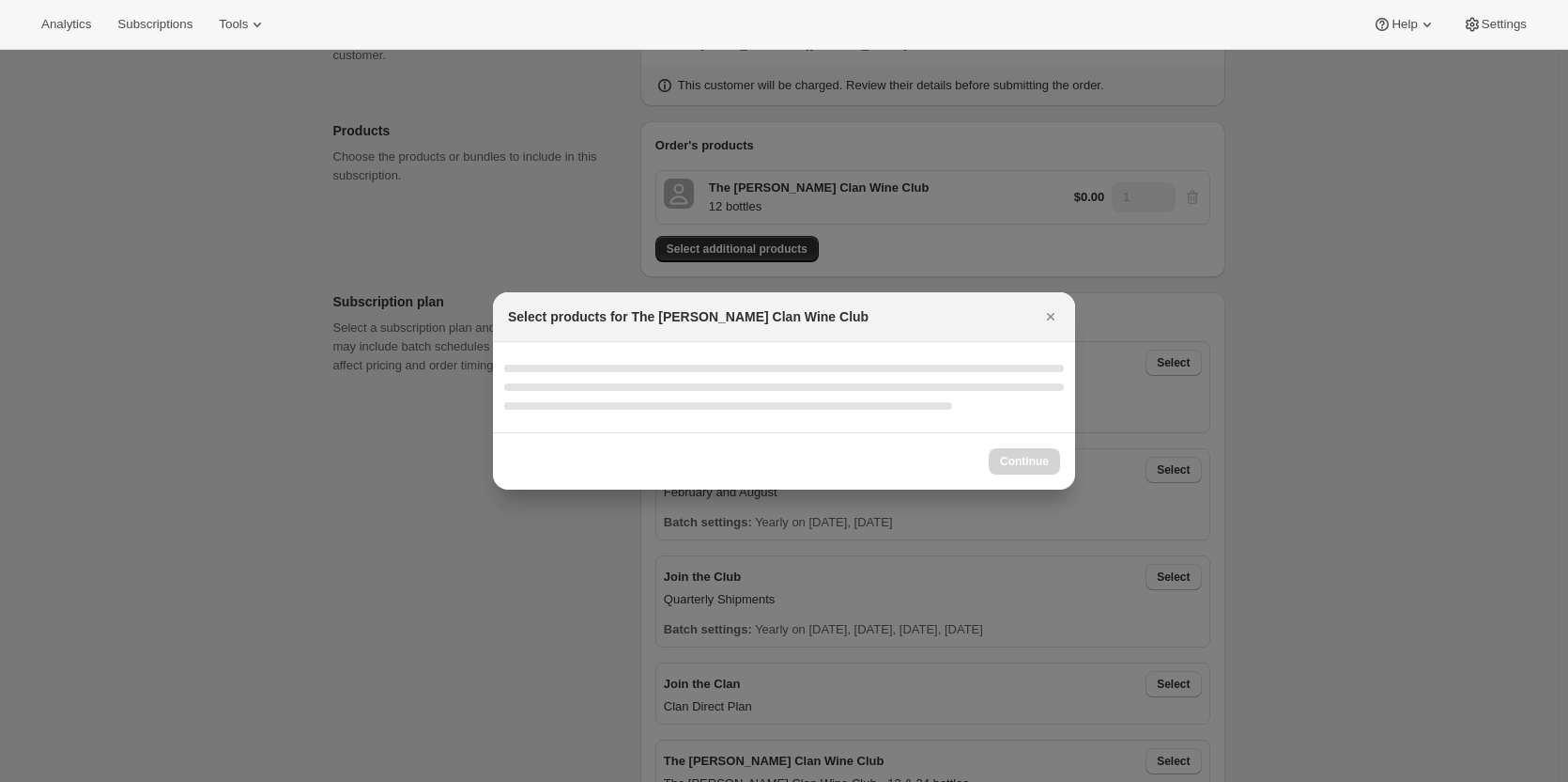
select select "gid://shopify/ProductVariant/46927751086247"
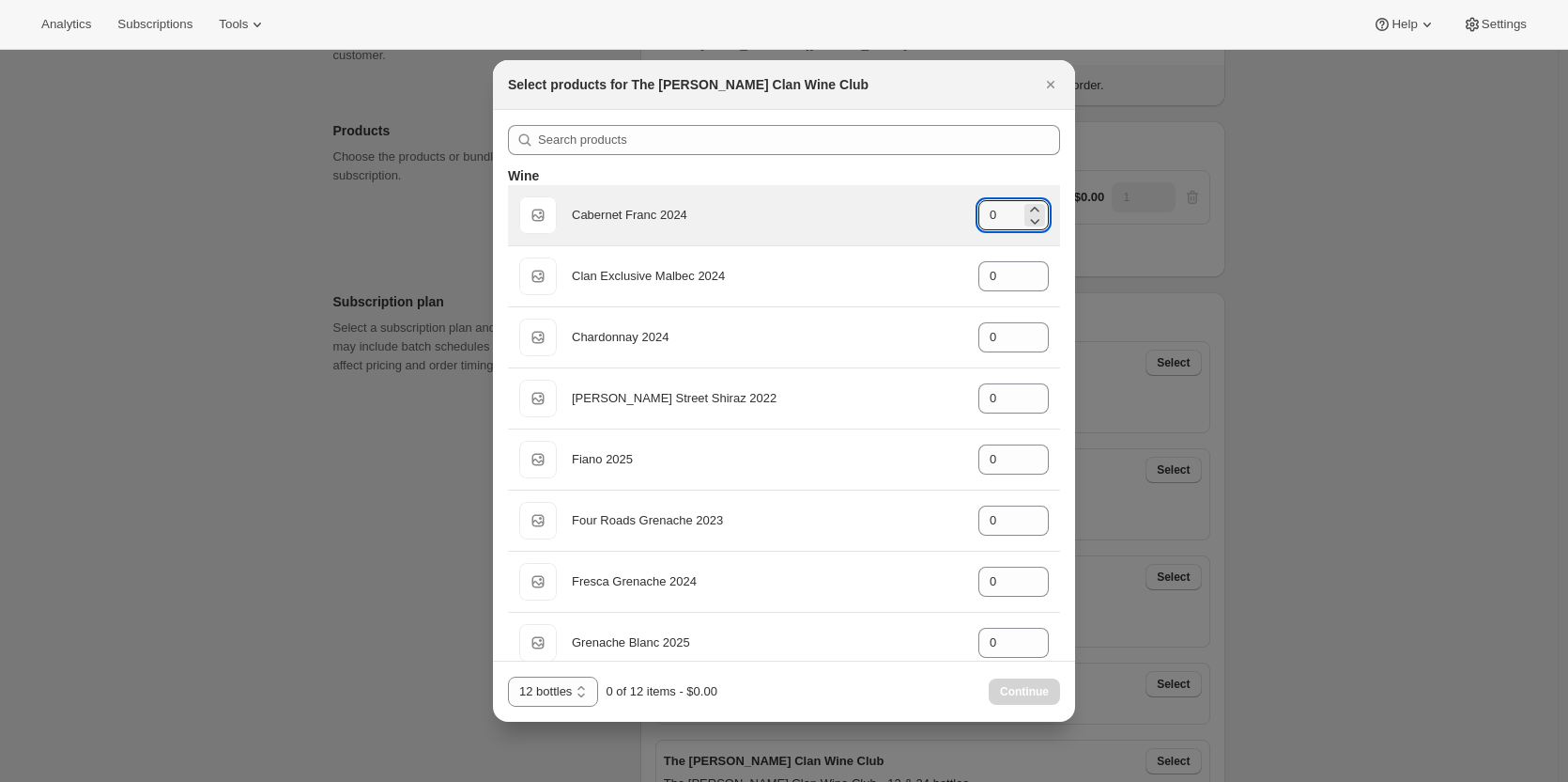
drag, startPoint x: 995, startPoint y: 226, endPoint x: 876, endPoint y: 200, distance: 121.8
click at [885, 212] on div "Default Title Cabernet Franc 2024 gid://shopify/ProductVariant/46914039546023 0" at bounding box center [784, 214] width 529 height 37
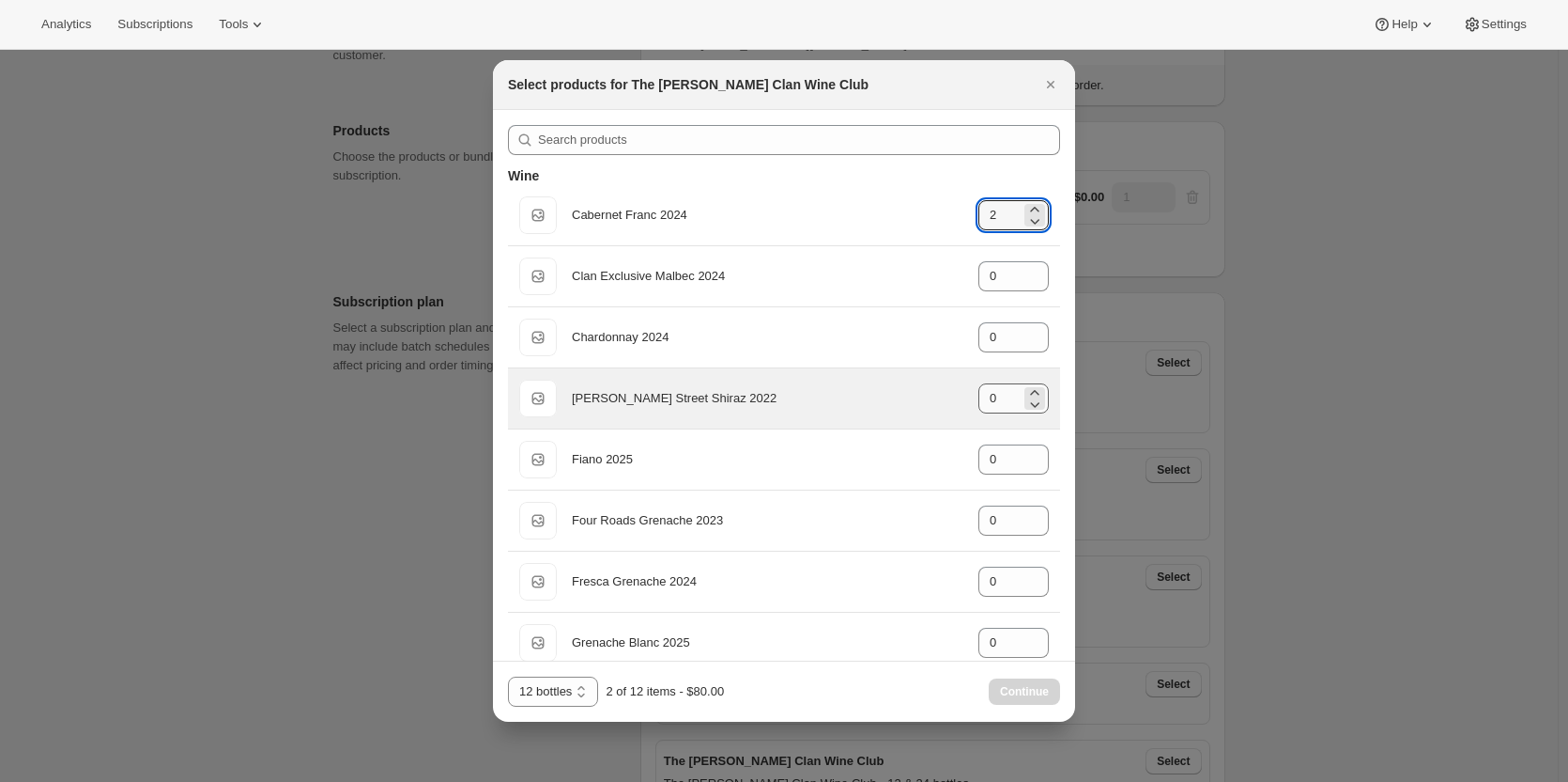
type input "2"
drag, startPoint x: 1005, startPoint y: 406, endPoint x: 913, endPoint y: 404, distance: 92.0
click at [913, 404] on div "Default Title [PERSON_NAME] Street Shiraz 2022 gid://shopify/ProductVariant/469…" at bounding box center [784, 398] width 529 height 37
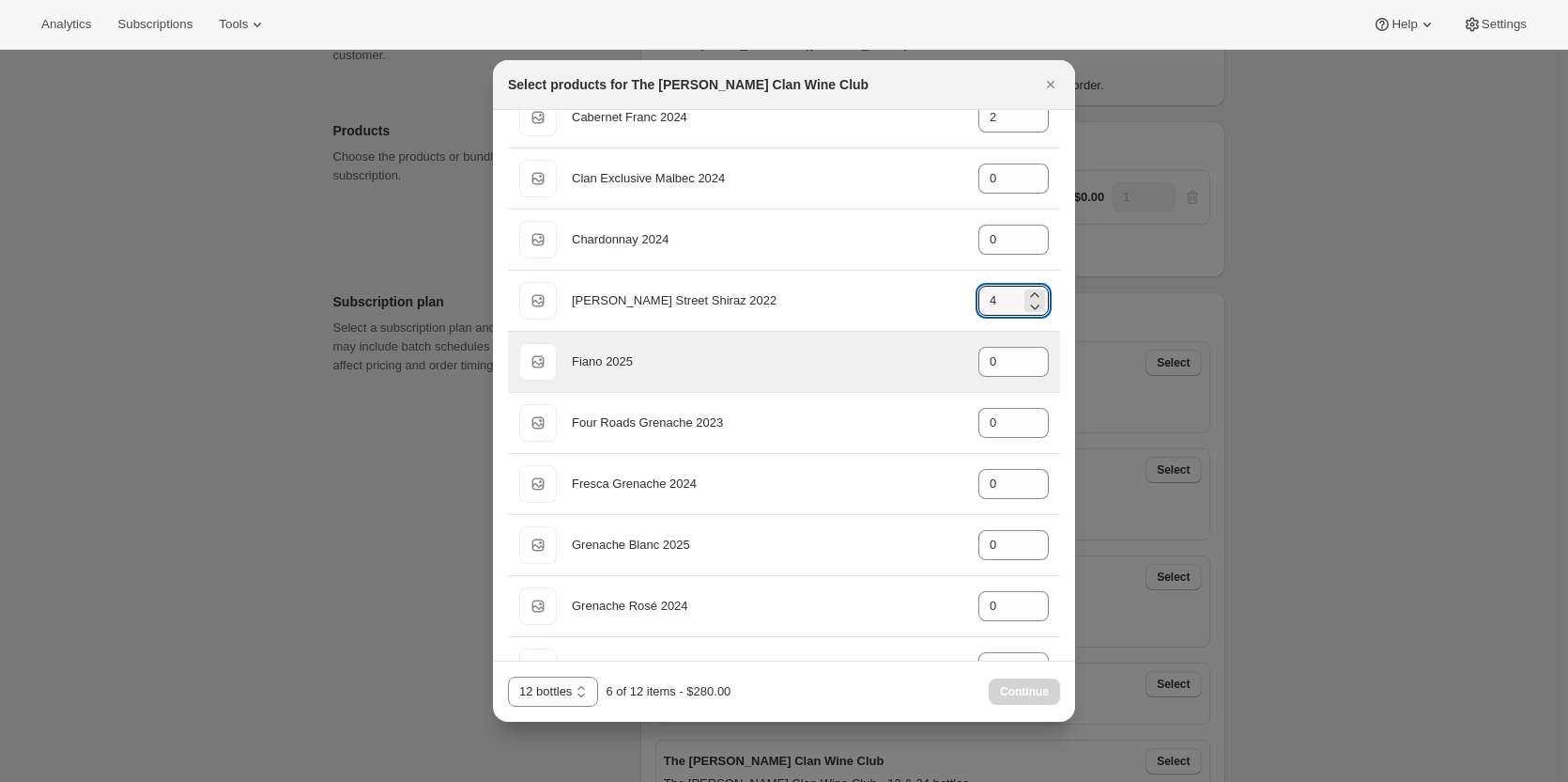
scroll to position [188, 0]
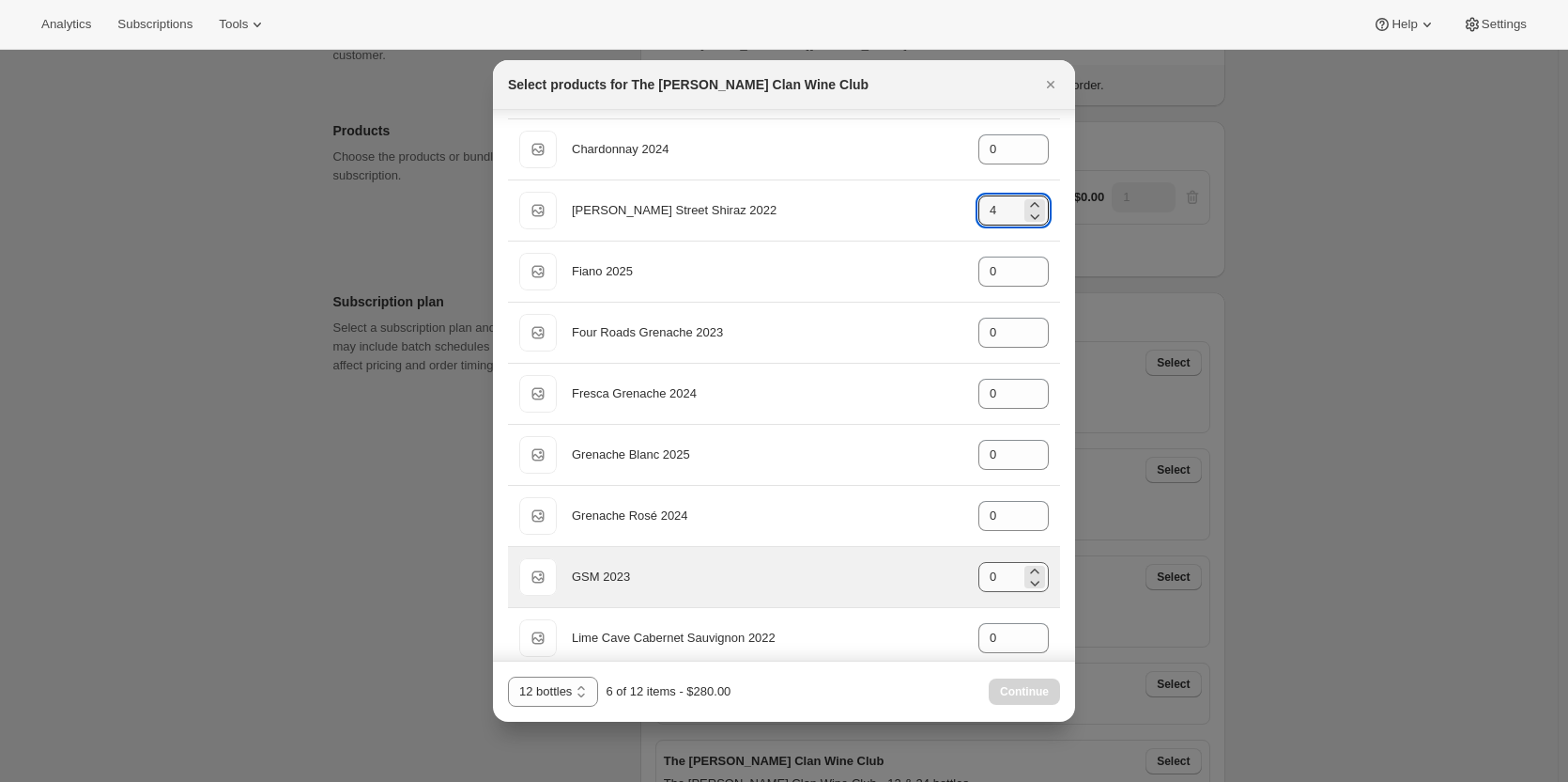
type input "4"
drag, startPoint x: 1005, startPoint y: 572, endPoint x: 956, endPoint y: 572, distance: 49.0
click at [956, 572] on div "Default Title GSM 2023 gid://shopify/ProductVariant/46914042855591 0" at bounding box center [784, 576] width 529 height 37
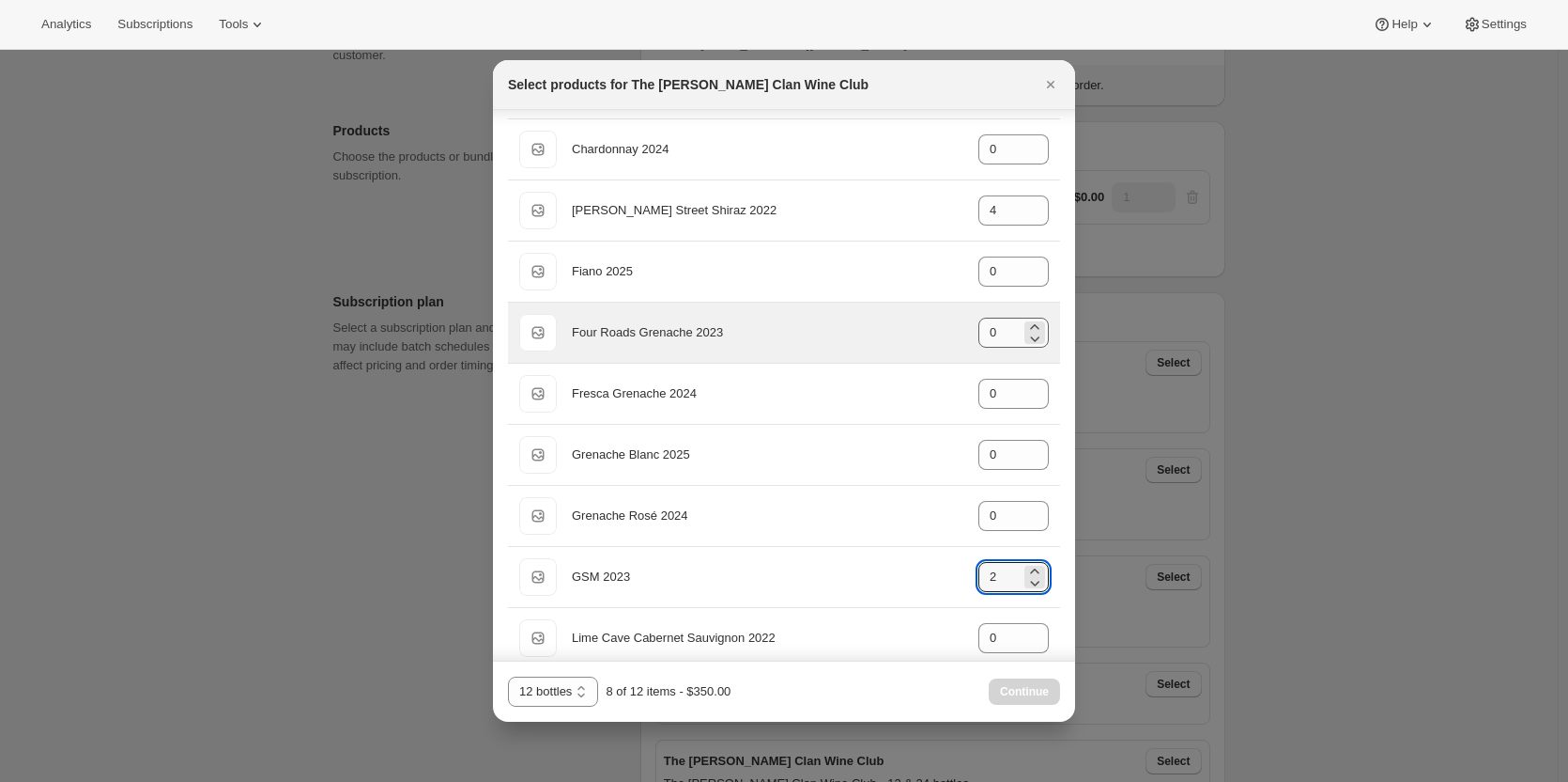
type input "2"
drag, startPoint x: 990, startPoint y: 328, endPoint x: 931, endPoint y: 334, distance: 59.3
click at [938, 339] on div "Default Title Four Roads Grenache 2023 gid://shopify/ProductVariant/46914041512…" at bounding box center [784, 332] width 529 height 37
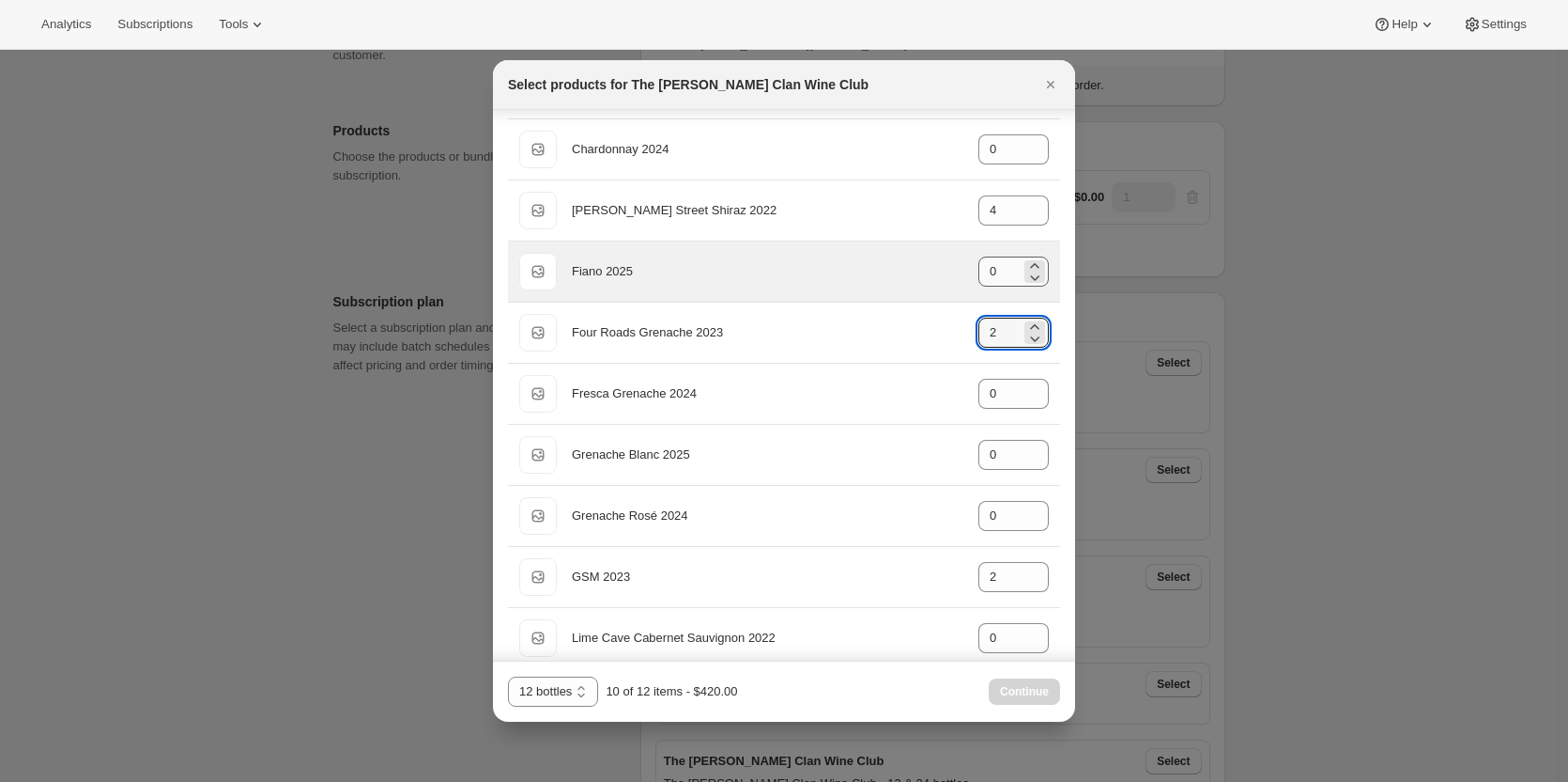
type input "2"
drag, startPoint x: 992, startPoint y: 272, endPoint x: 940, endPoint y: 258, distance: 53.9
click at [943, 270] on div "Default Title Fiano 2025 gid://shopify/ProductVariant/46914039808167 0" at bounding box center [784, 271] width 529 height 37
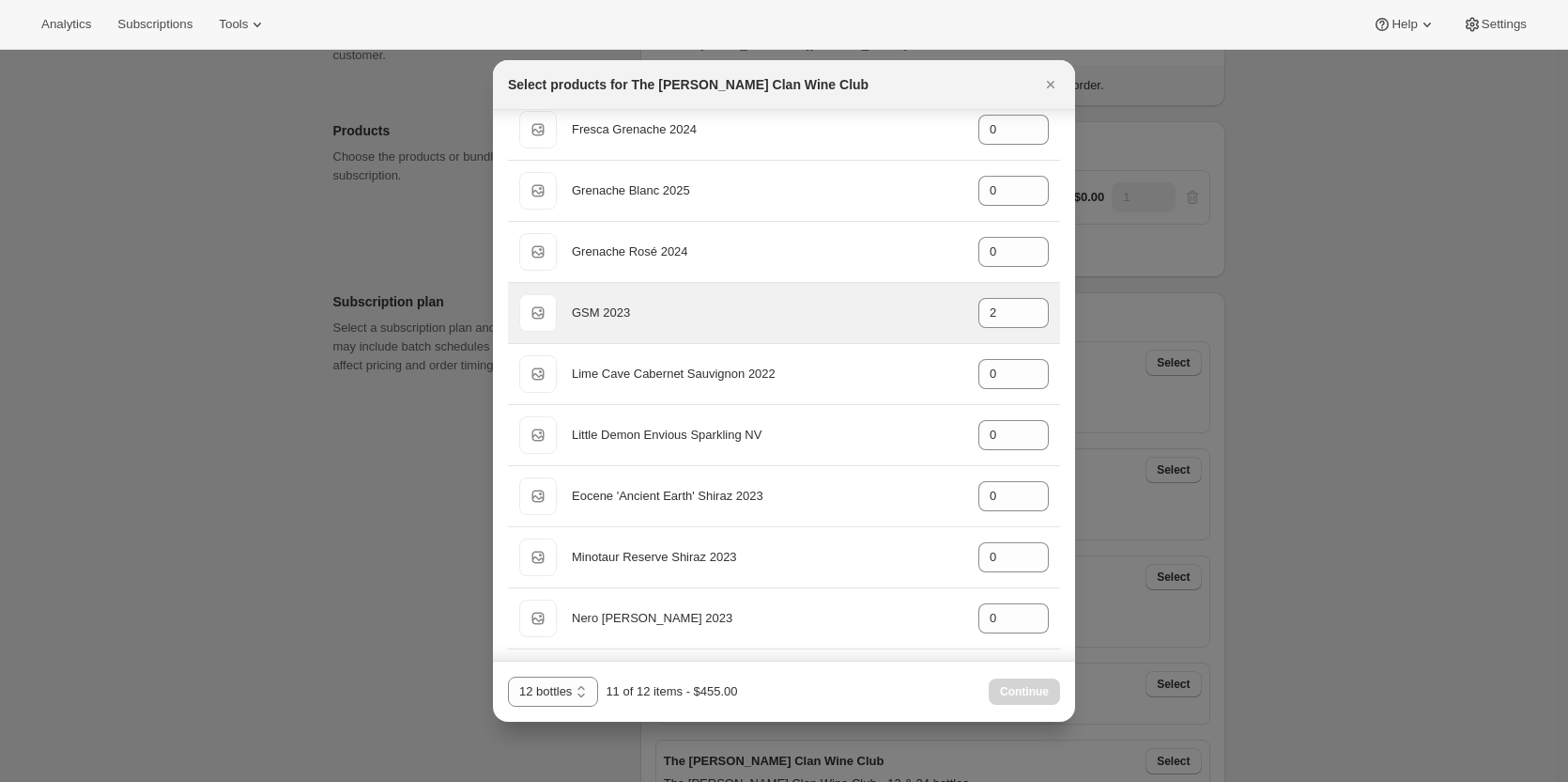
scroll to position [564, 0]
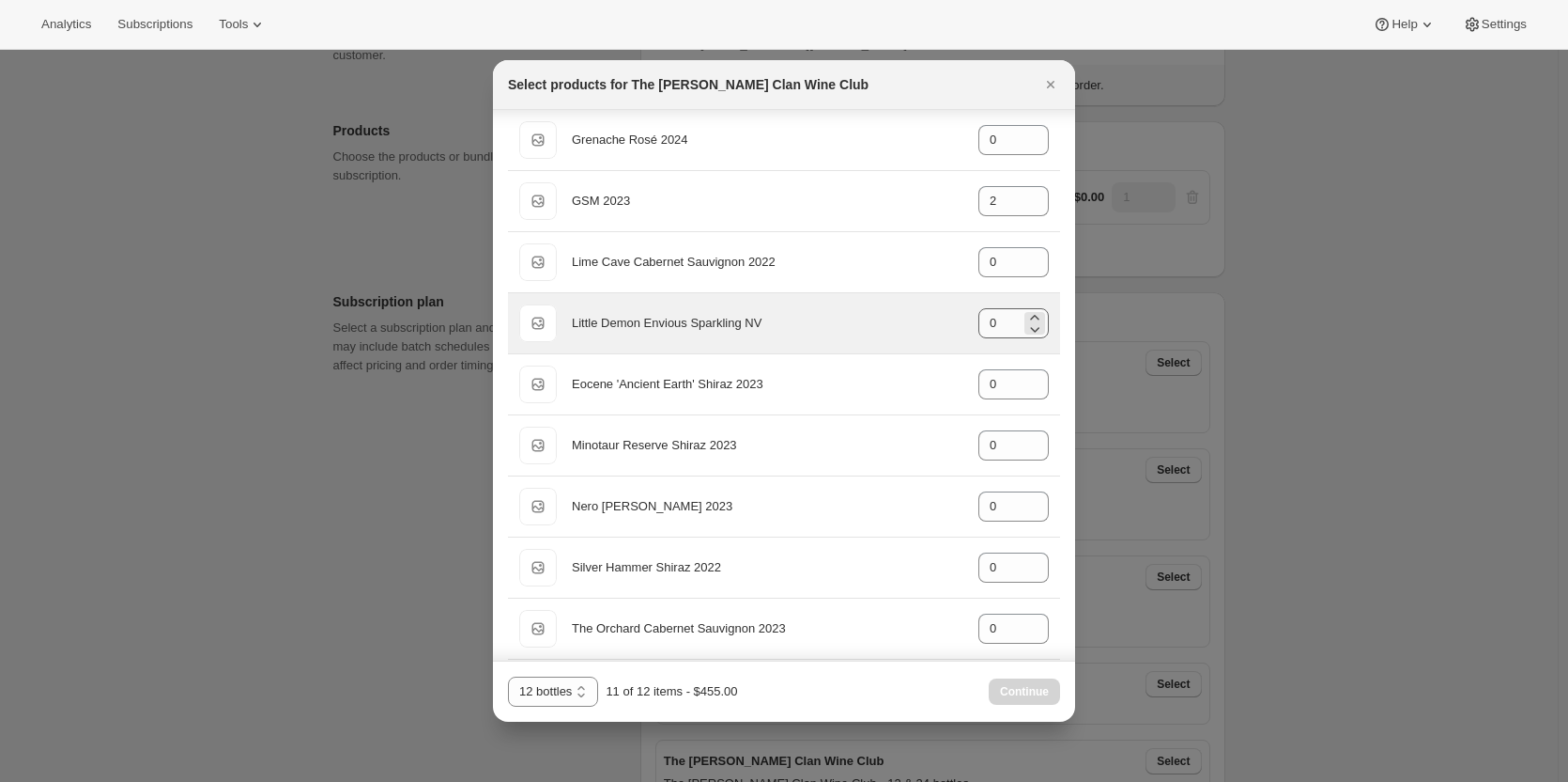
type input "1"
drag, startPoint x: 990, startPoint y: 322, endPoint x: 899, endPoint y: 311, distance: 91.7
click at [908, 315] on div "Default Title Little Demon Envious Sparkling NV gid://shopify/ProductVariant/46…" at bounding box center [784, 322] width 529 height 37
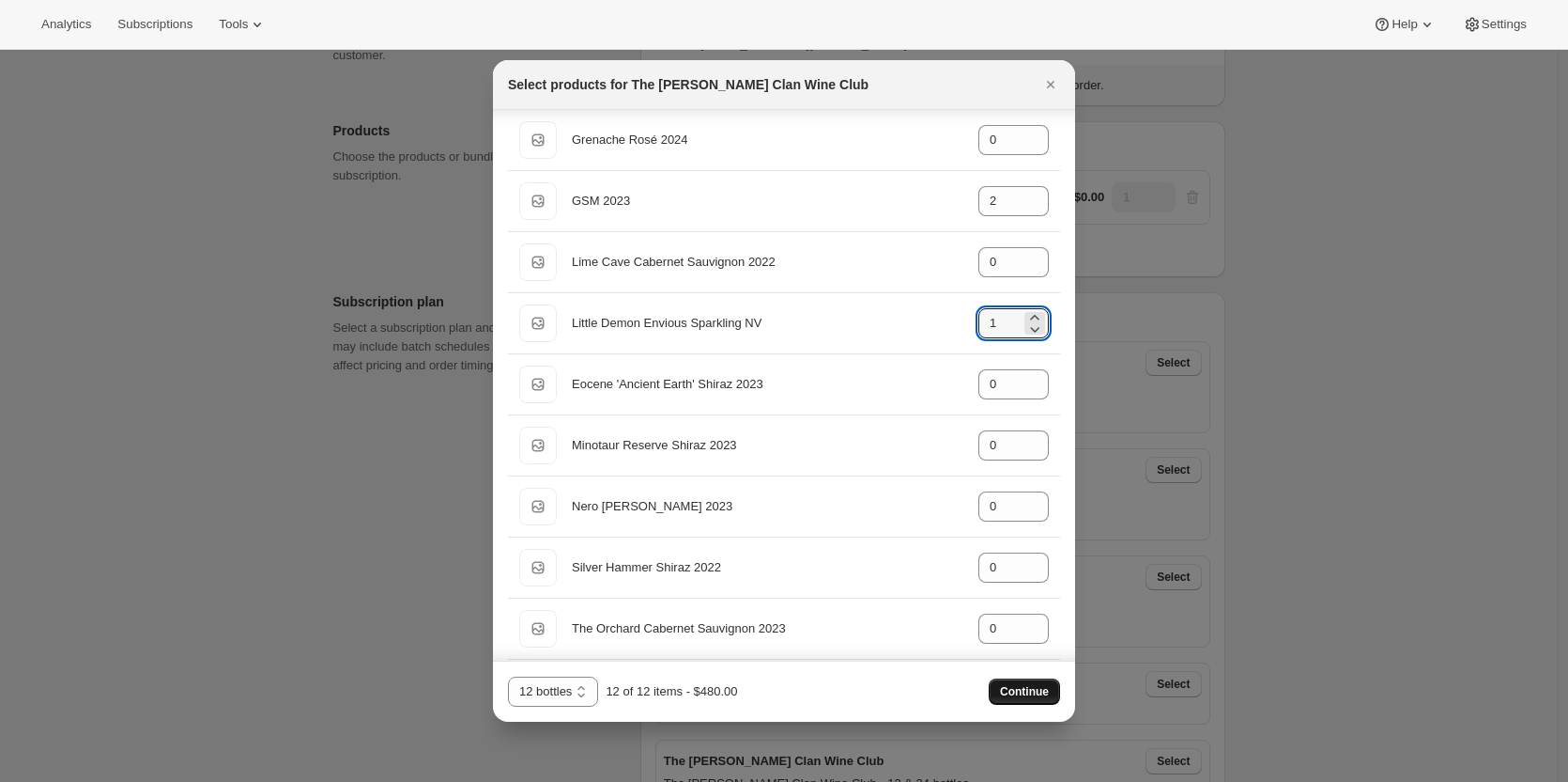
type input "1"
click at [1028, 685] on span "Continue" at bounding box center [1024, 691] width 49 height 15
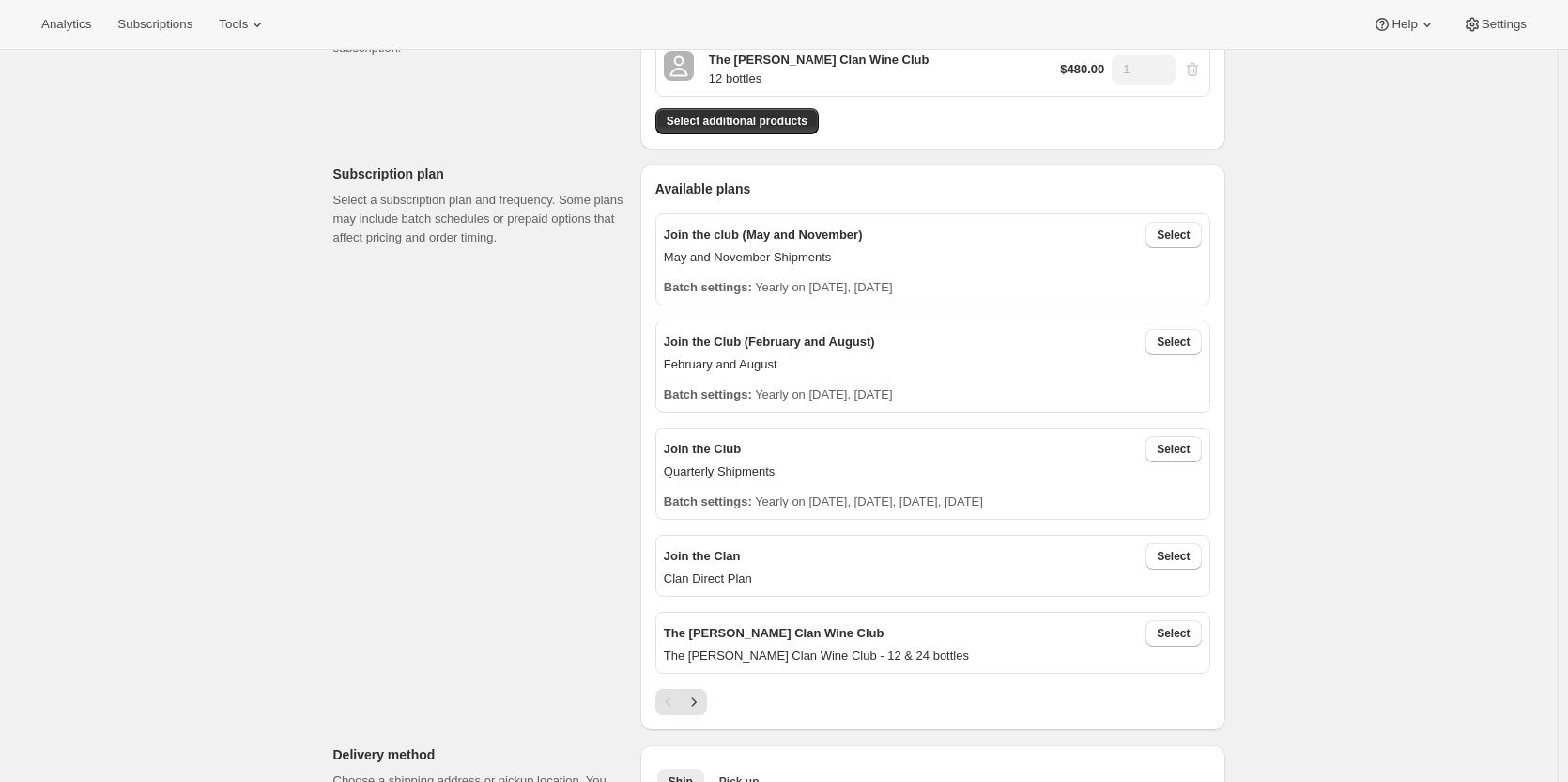
scroll to position [353, 0]
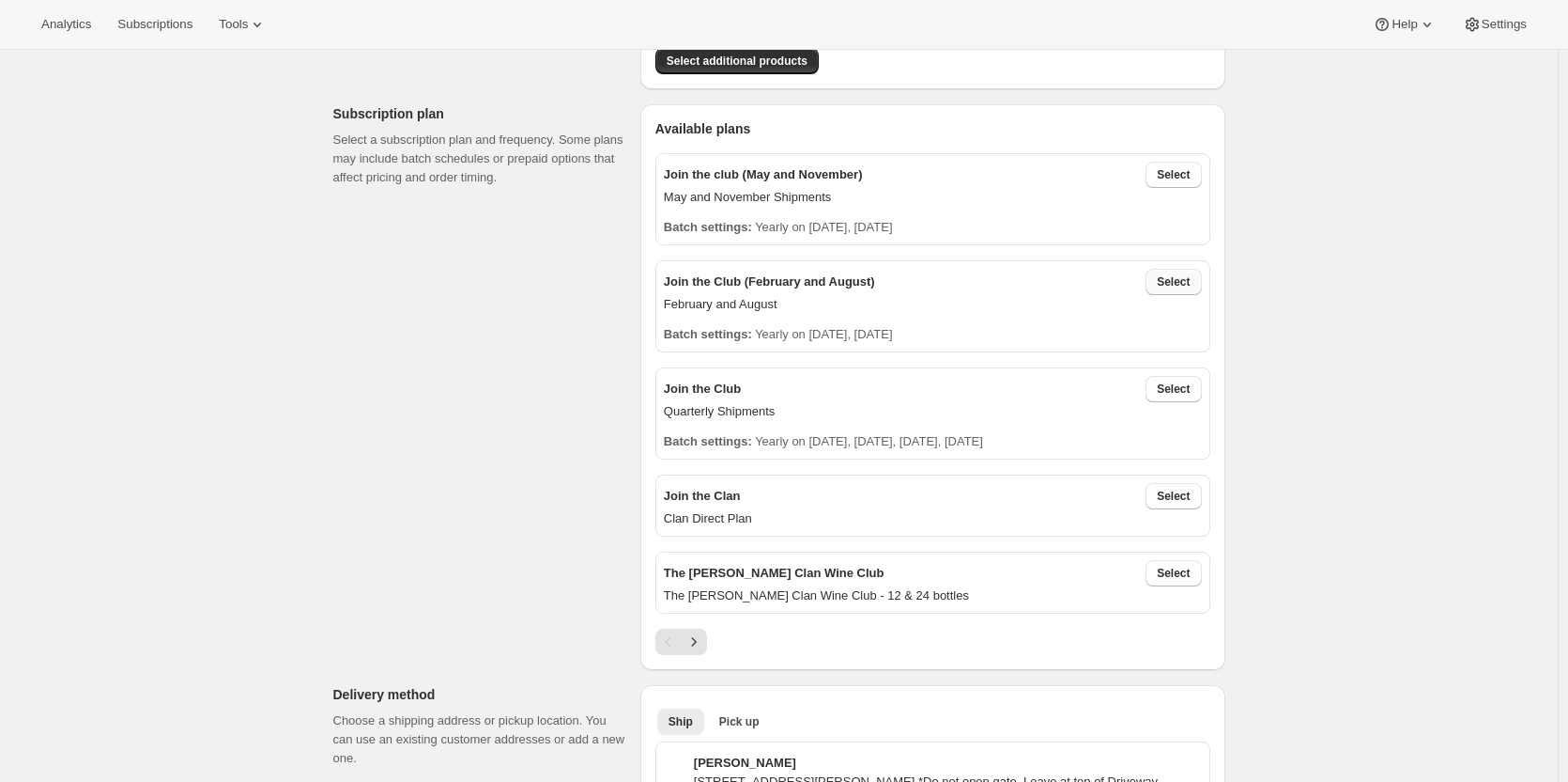
click at [1180, 284] on span "Select" at bounding box center [1173, 282] width 32 height 15
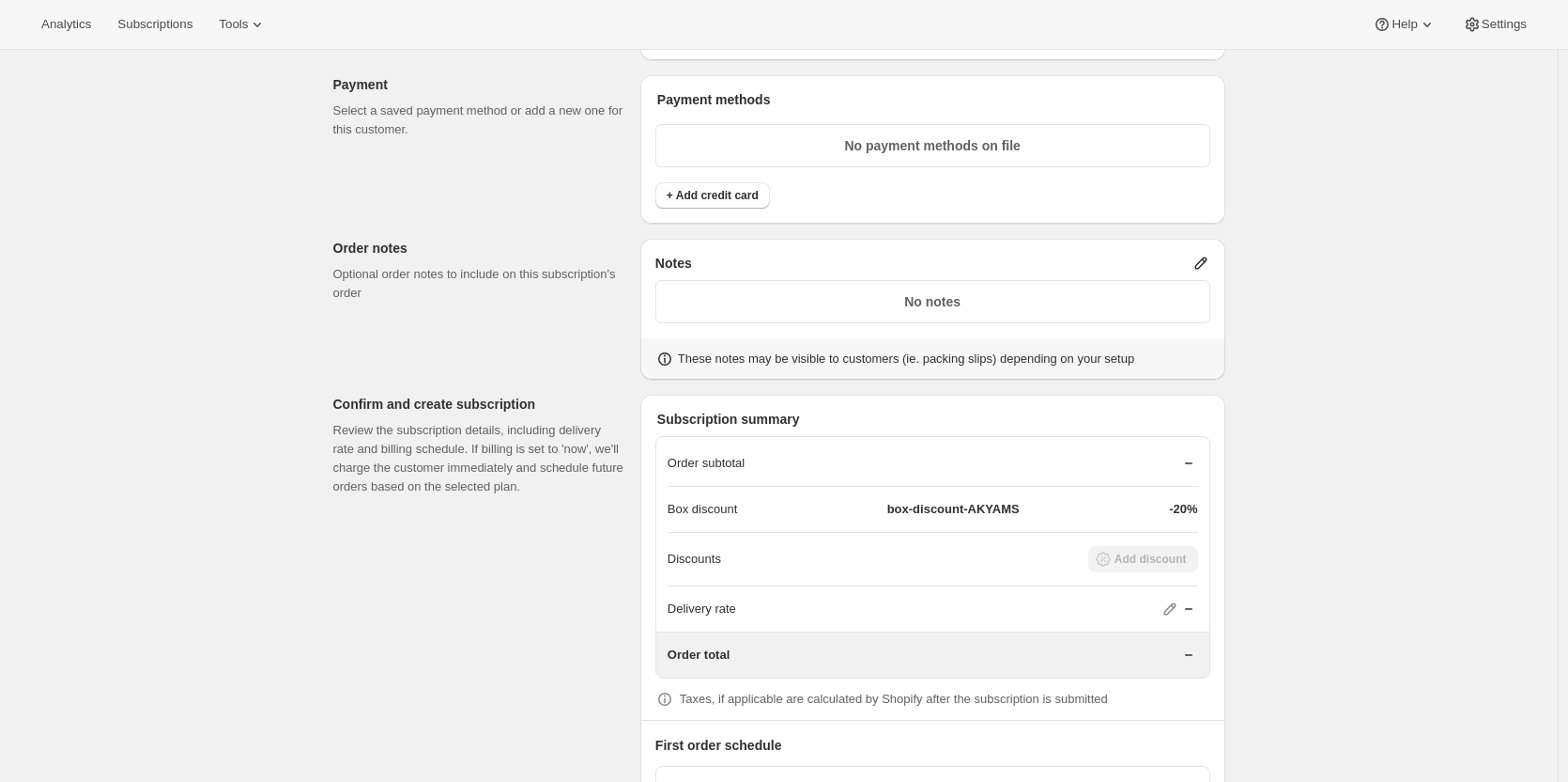
scroll to position [1199, 0]
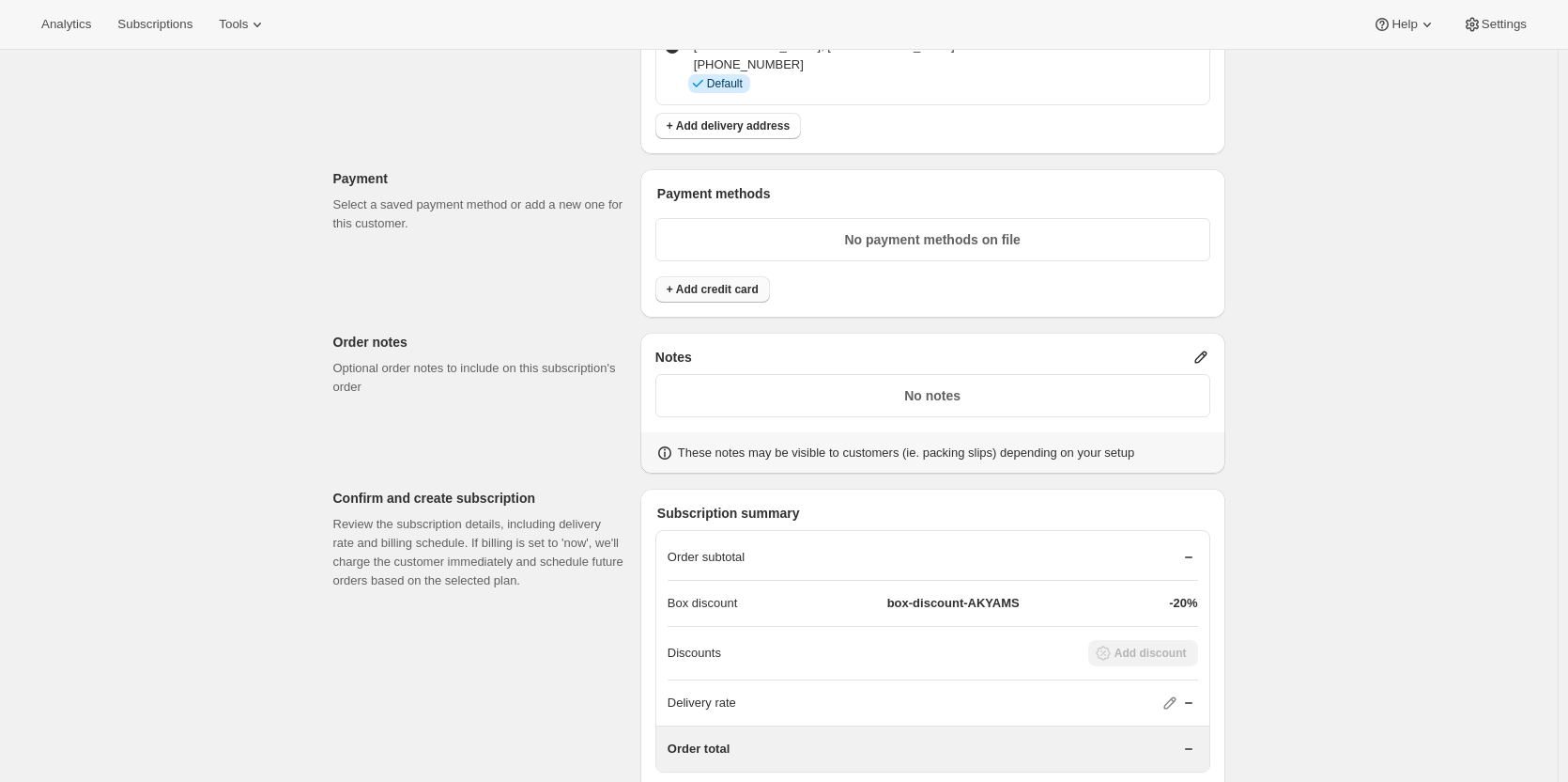
click at [711, 289] on span "+ Add credit card" at bounding box center [713, 290] width 92 height 15
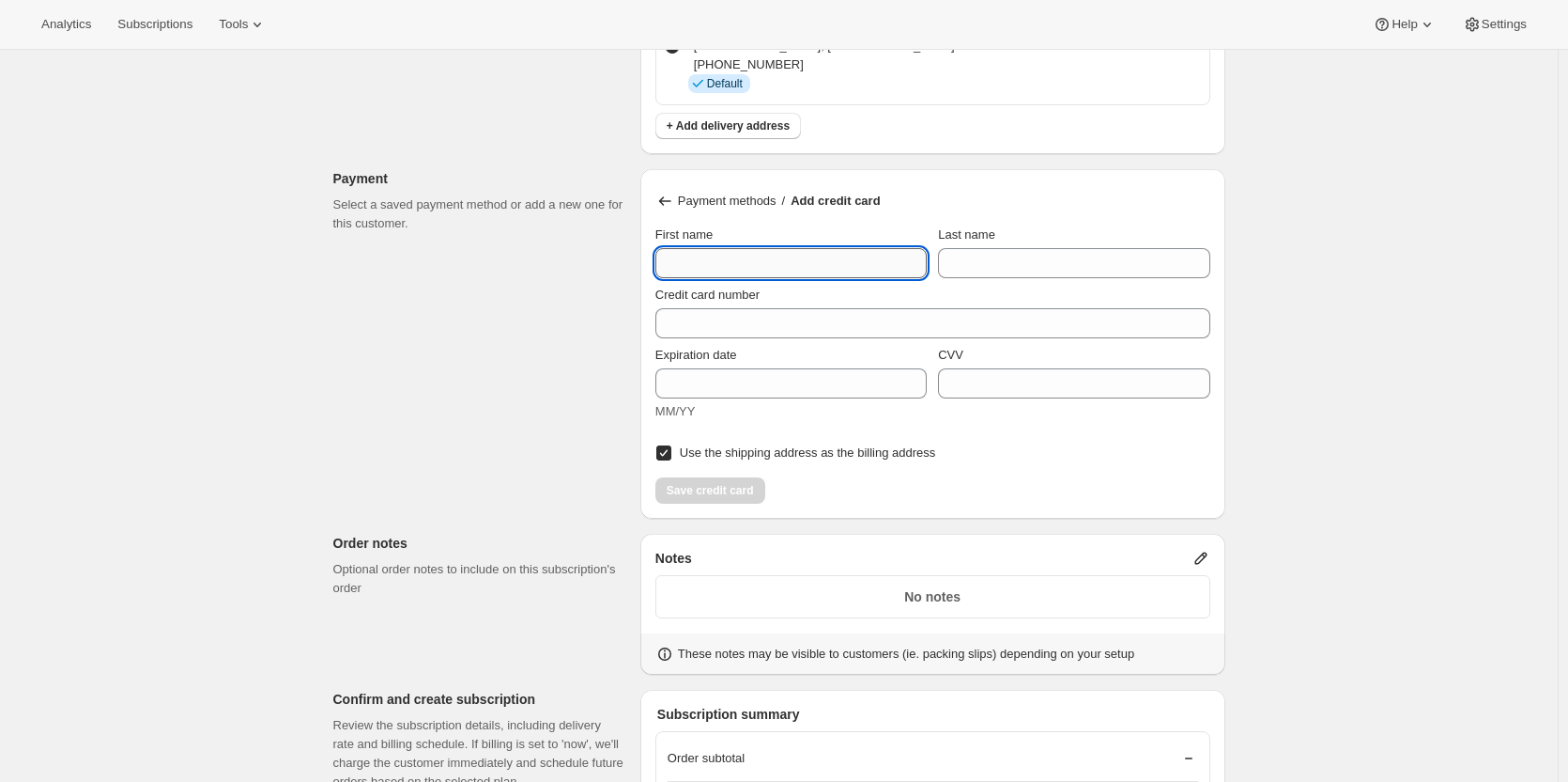
click at [693, 264] on input "First name" at bounding box center [791, 262] width 271 height 30
type input "[PERSON_NAME]"
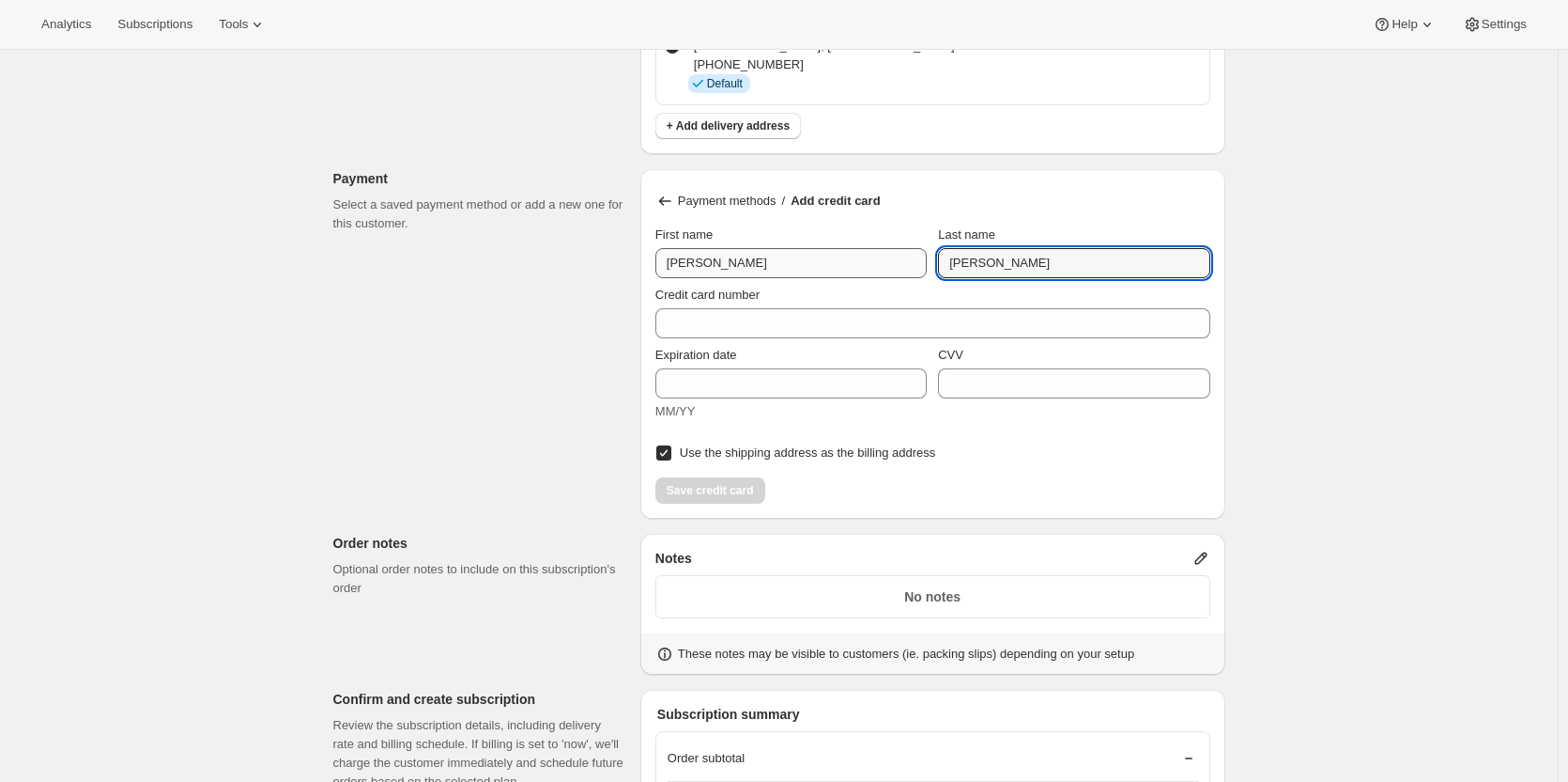
type input "[PERSON_NAME]"
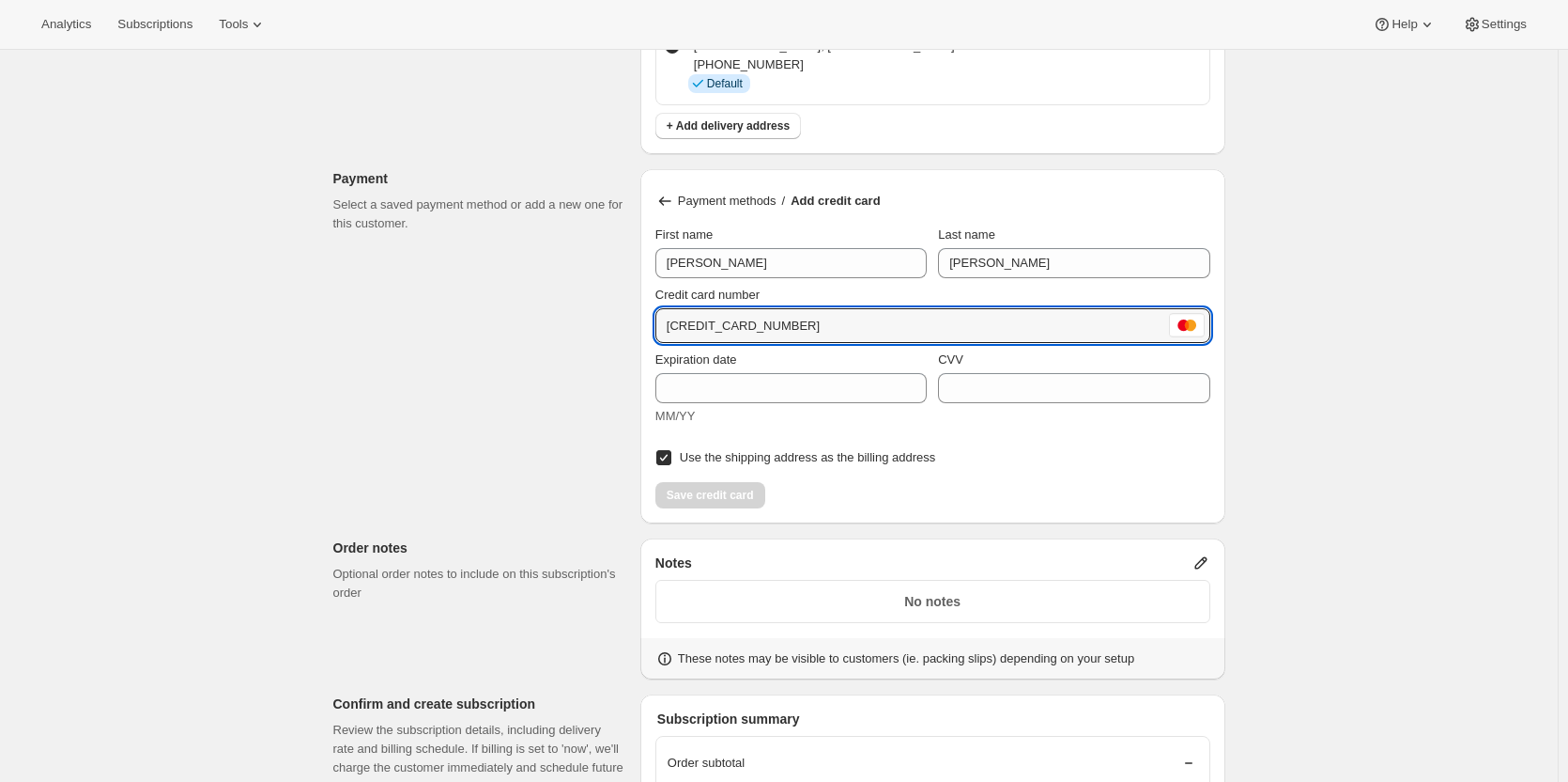
type input "[CREDIT_CARD_NUMBER]"
click at [569, 325] on div "Customer This subscription will be created for the selected customer. [PERSON_N…" at bounding box center [771, 95] width 907 height 2345
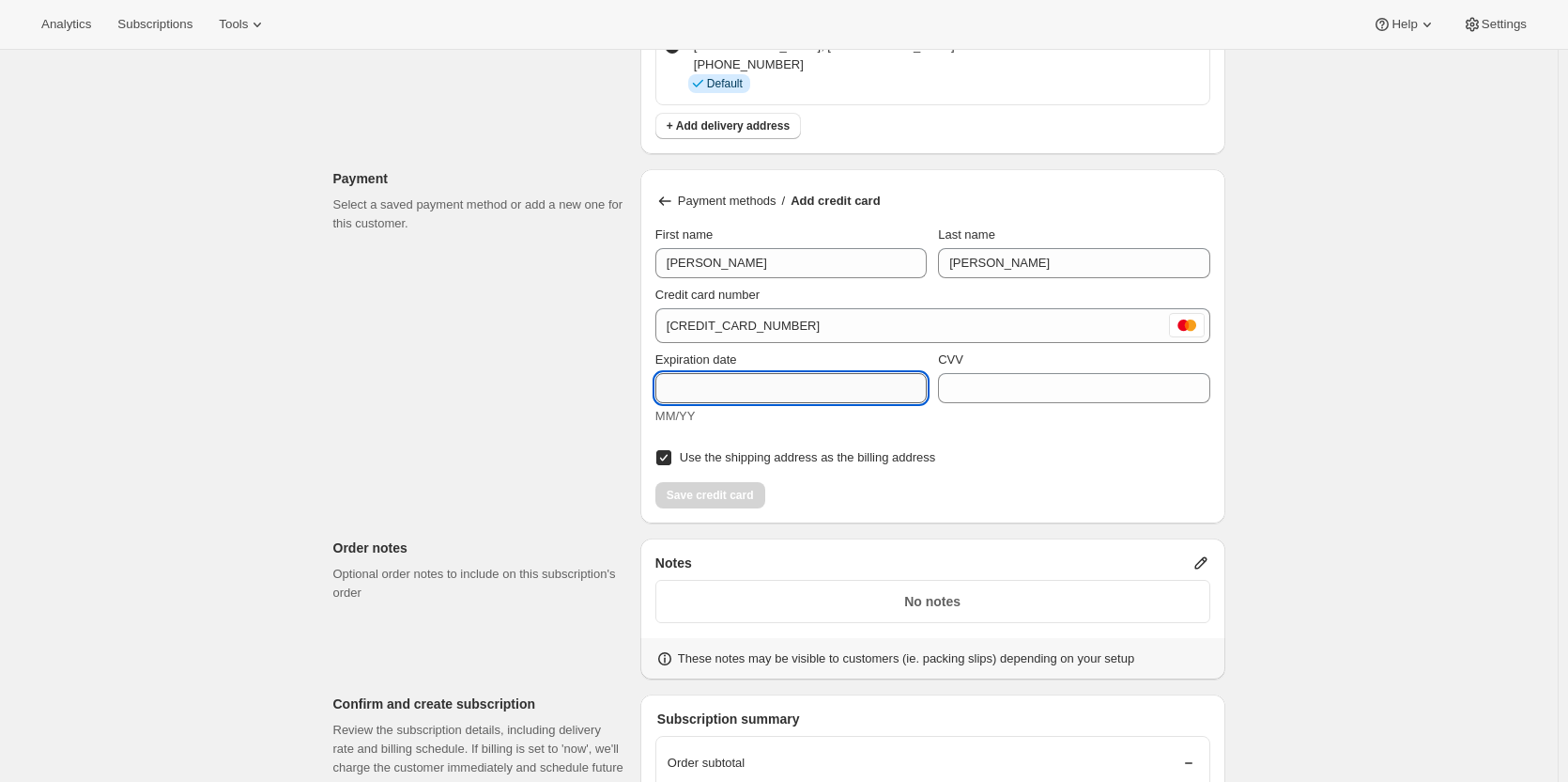
click at [690, 387] on input "Expiration date" at bounding box center [791, 387] width 271 height 30
type input "02/29"
click at [1021, 382] on input "CVV" at bounding box center [1074, 387] width 271 height 30
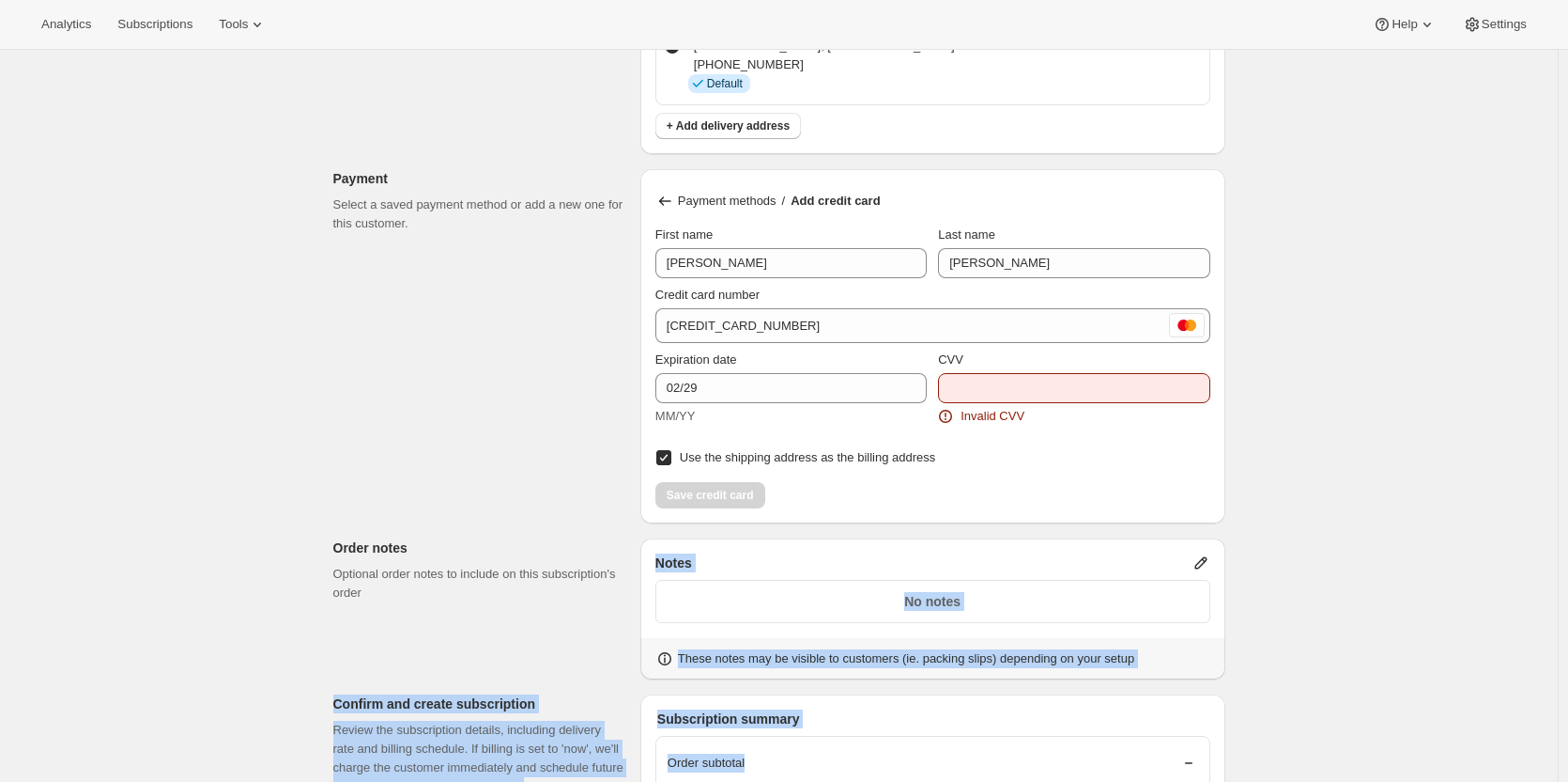
drag, startPoint x: 953, startPoint y: 738, endPoint x: 568, endPoint y: 586, distance: 413.9
click at [568, 586] on div "Customer This subscription will be created for the selected customer. [PERSON_N…" at bounding box center [771, 95] width 907 height 2345
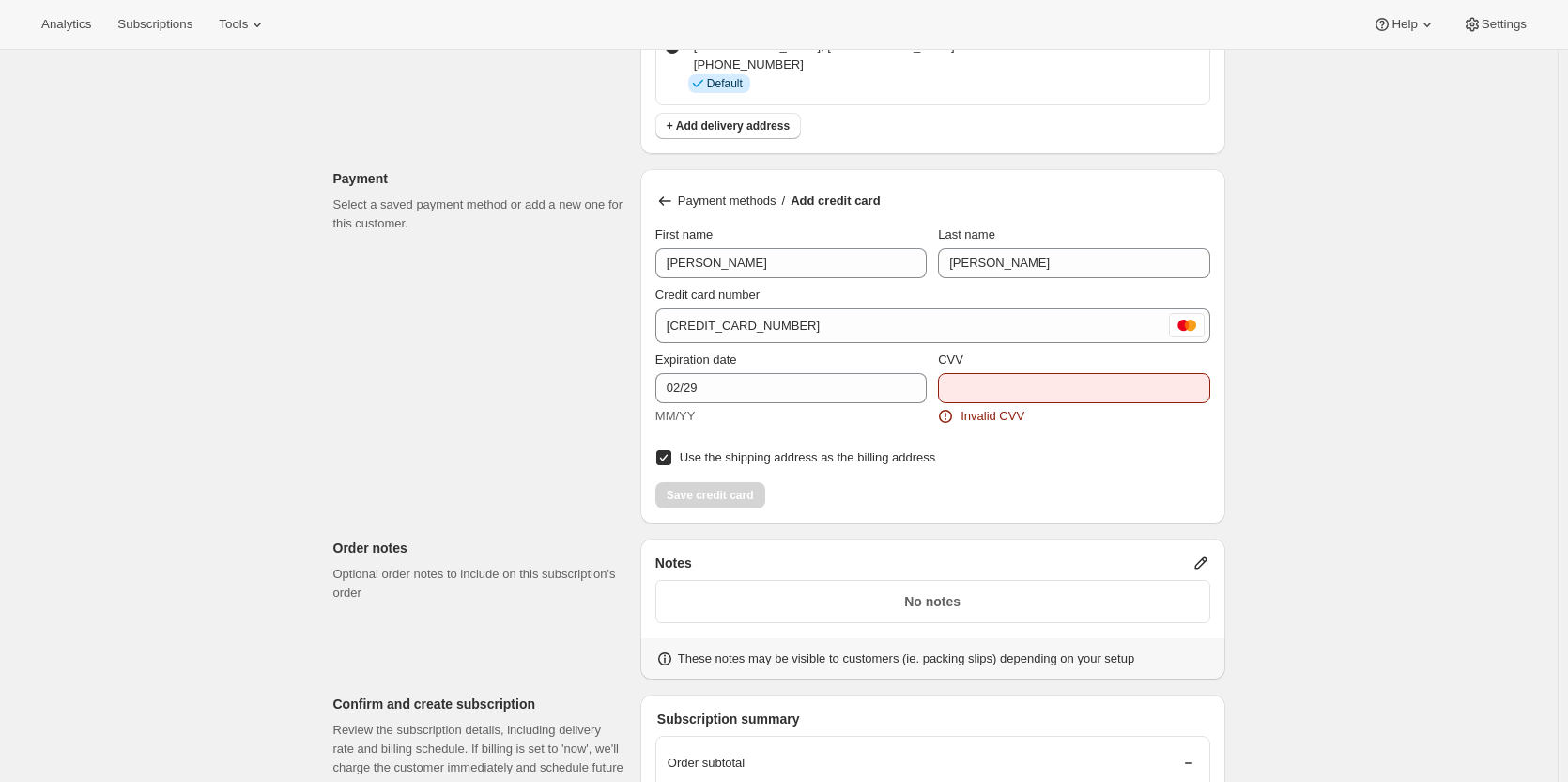
click at [1003, 406] on span "Invalid CVV" at bounding box center [992, 416] width 64 height 19
click at [982, 388] on input "CVV" at bounding box center [1074, 387] width 271 height 30
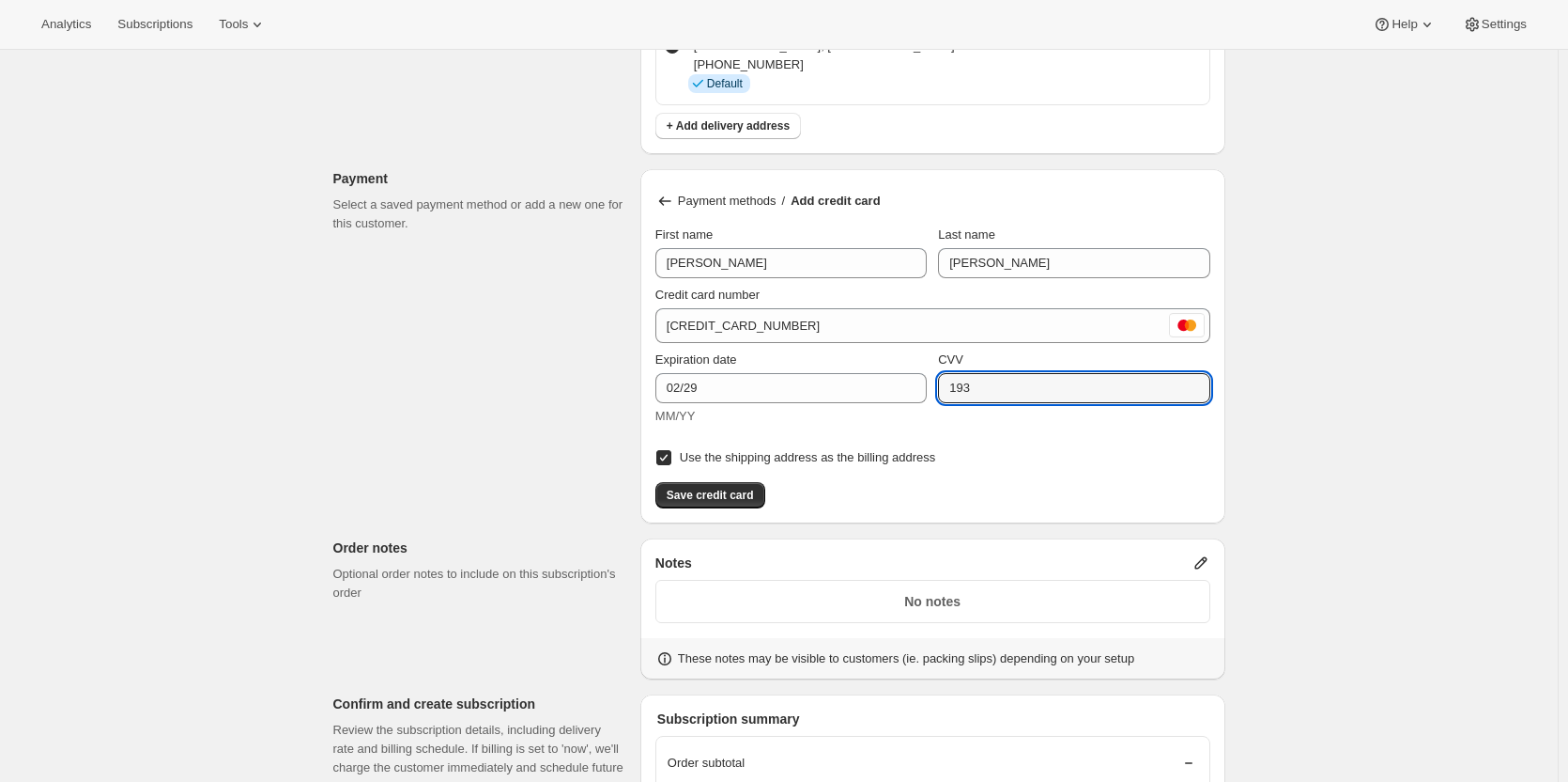
type input "193"
click at [972, 498] on div "Save credit card" at bounding box center [933, 489] width 555 height 37
click at [688, 490] on span "Save credit card" at bounding box center [710, 495] width 87 height 15
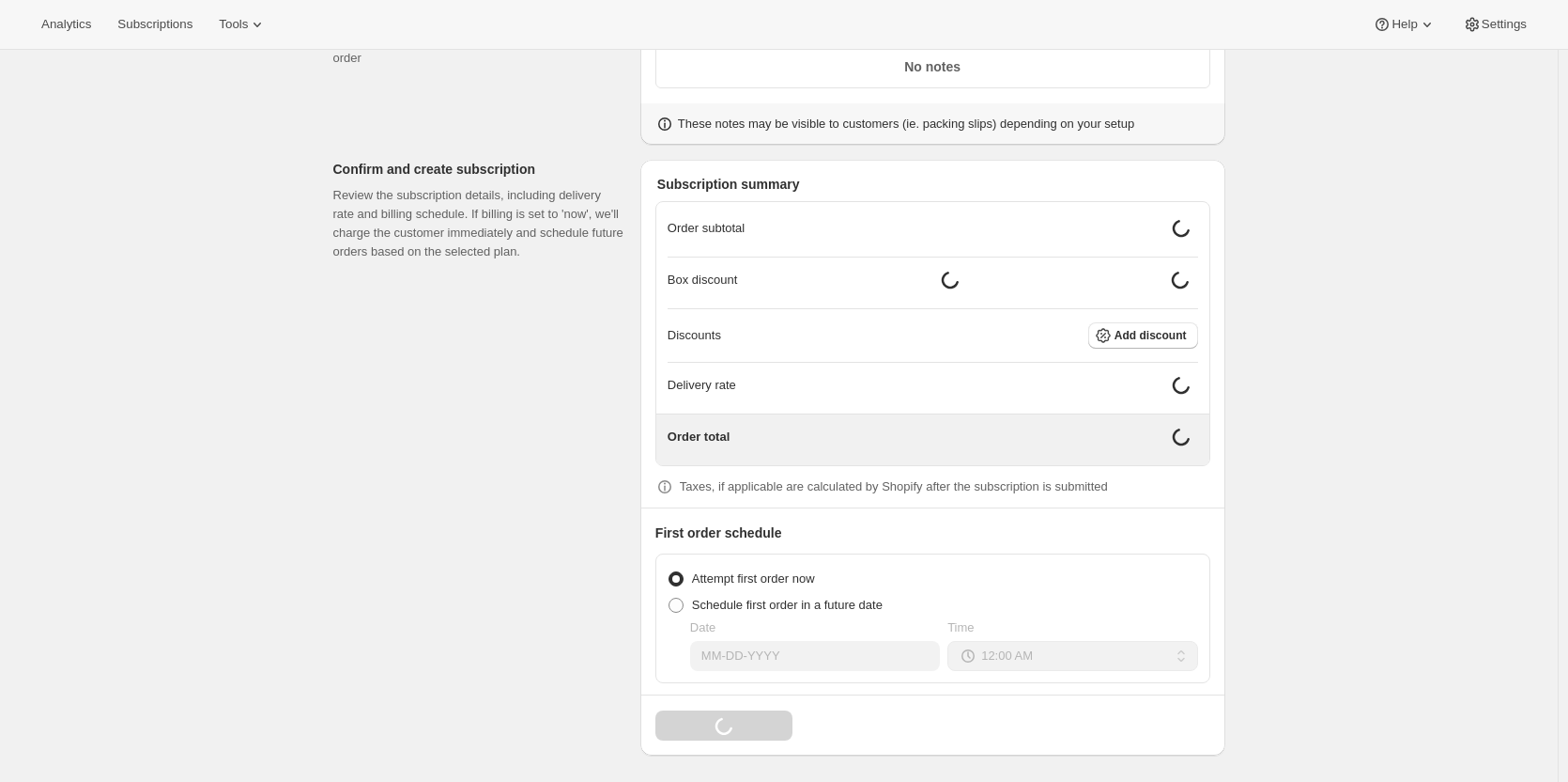
scroll to position [1522, 0]
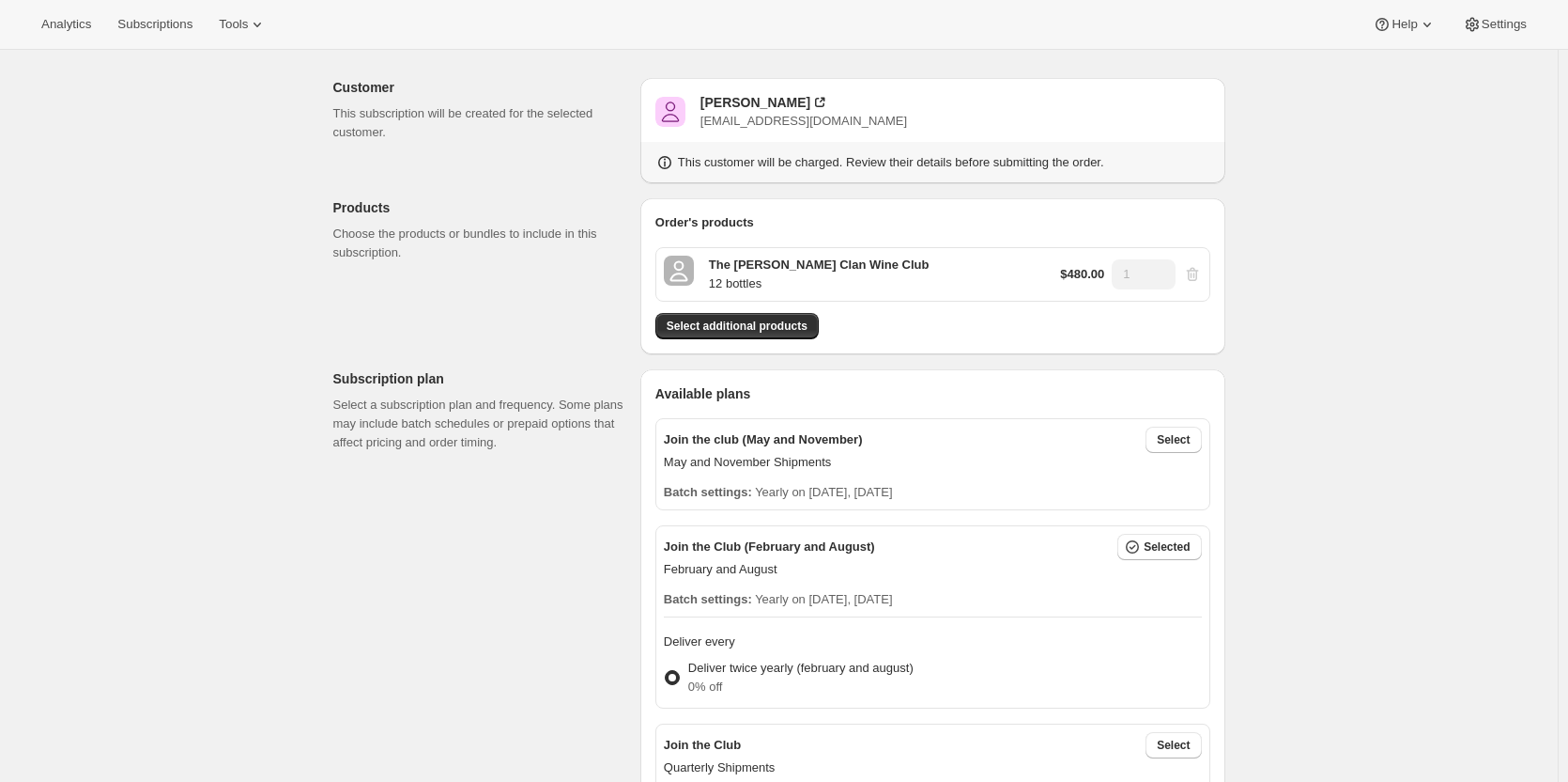
scroll to position [206, 0]
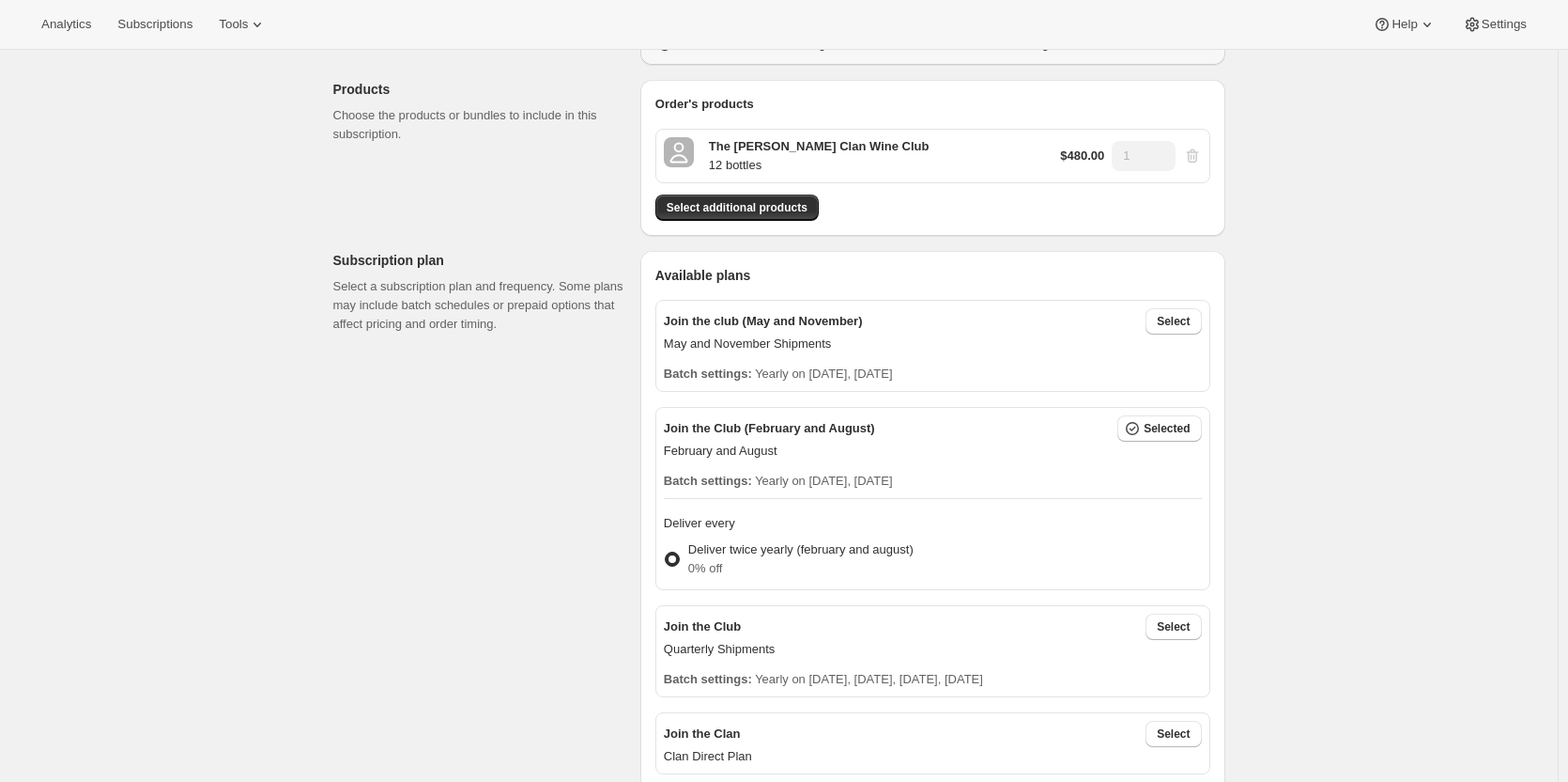
click at [733, 158] on p "12 bottles" at bounding box center [819, 165] width 221 height 19
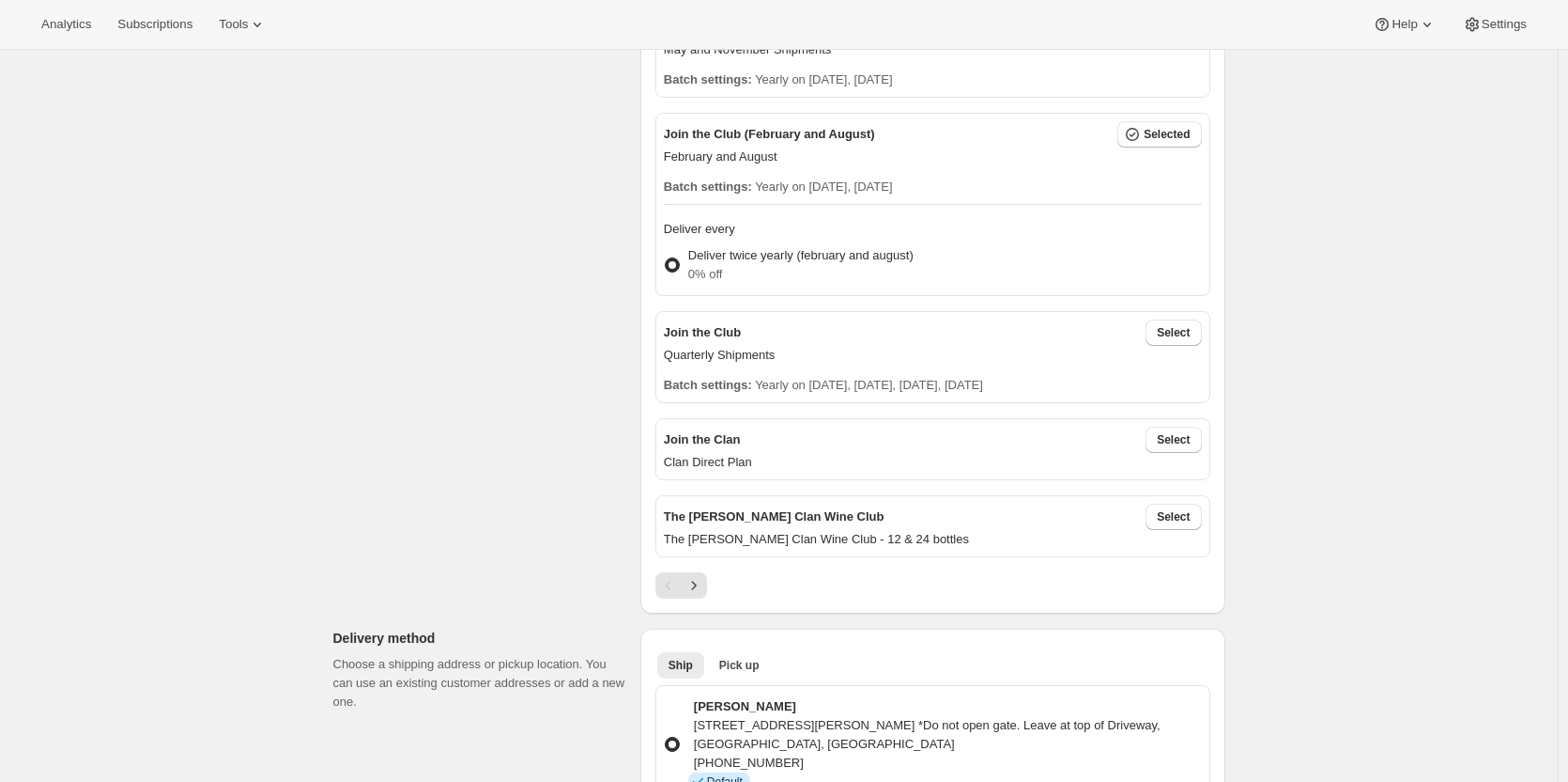
scroll to position [489, 0]
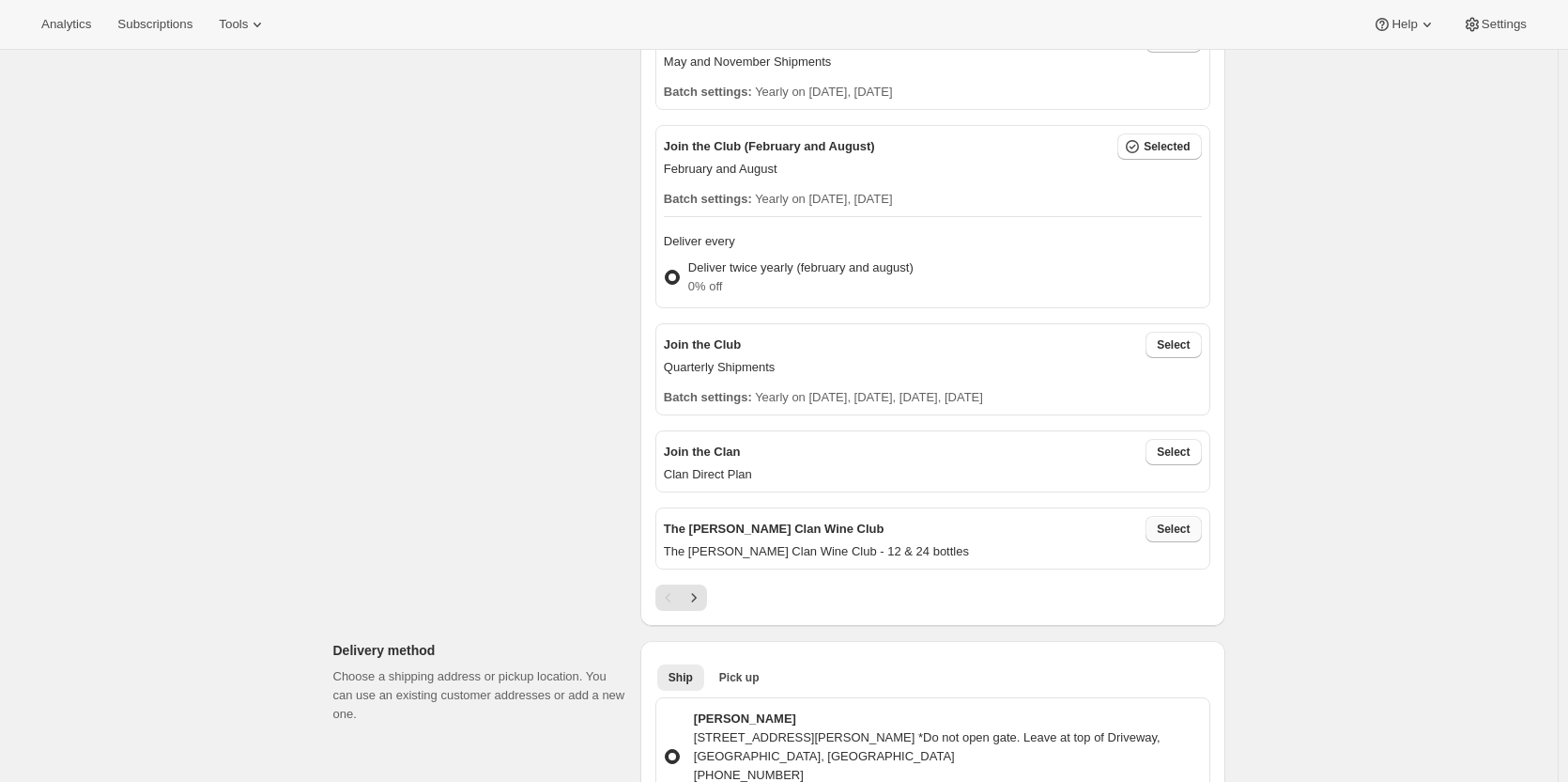
click at [1155, 527] on button "Select" at bounding box center [1173, 529] width 55 height 27
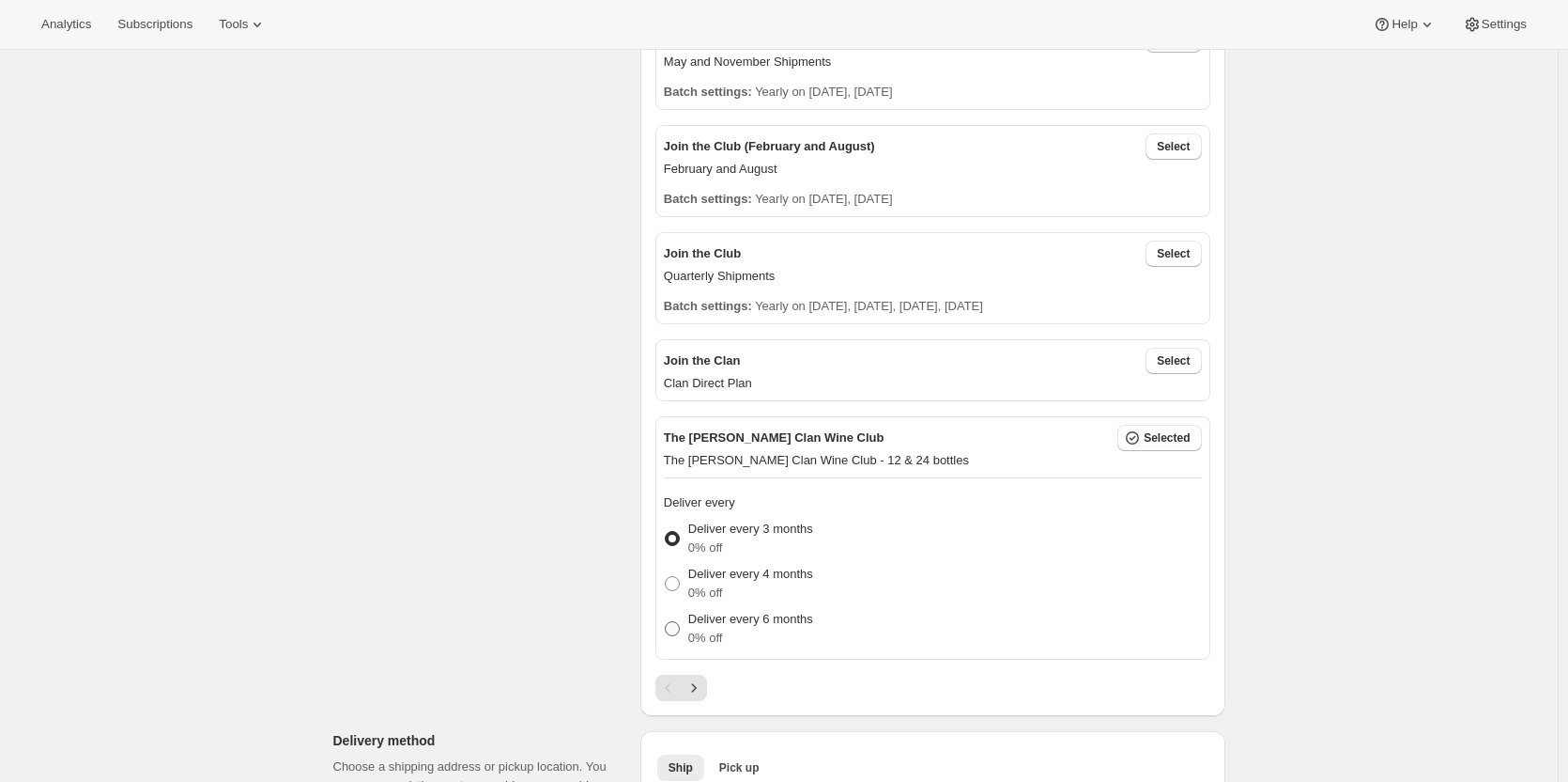
click at [711, 629] on p "0% off" at bounding box center [750, 638] width 125 height 19
click at [666, 622] on input "Deliver every 6 months 0% off" at bounding box center [665, 621] width 1 height 1
radio input "true"
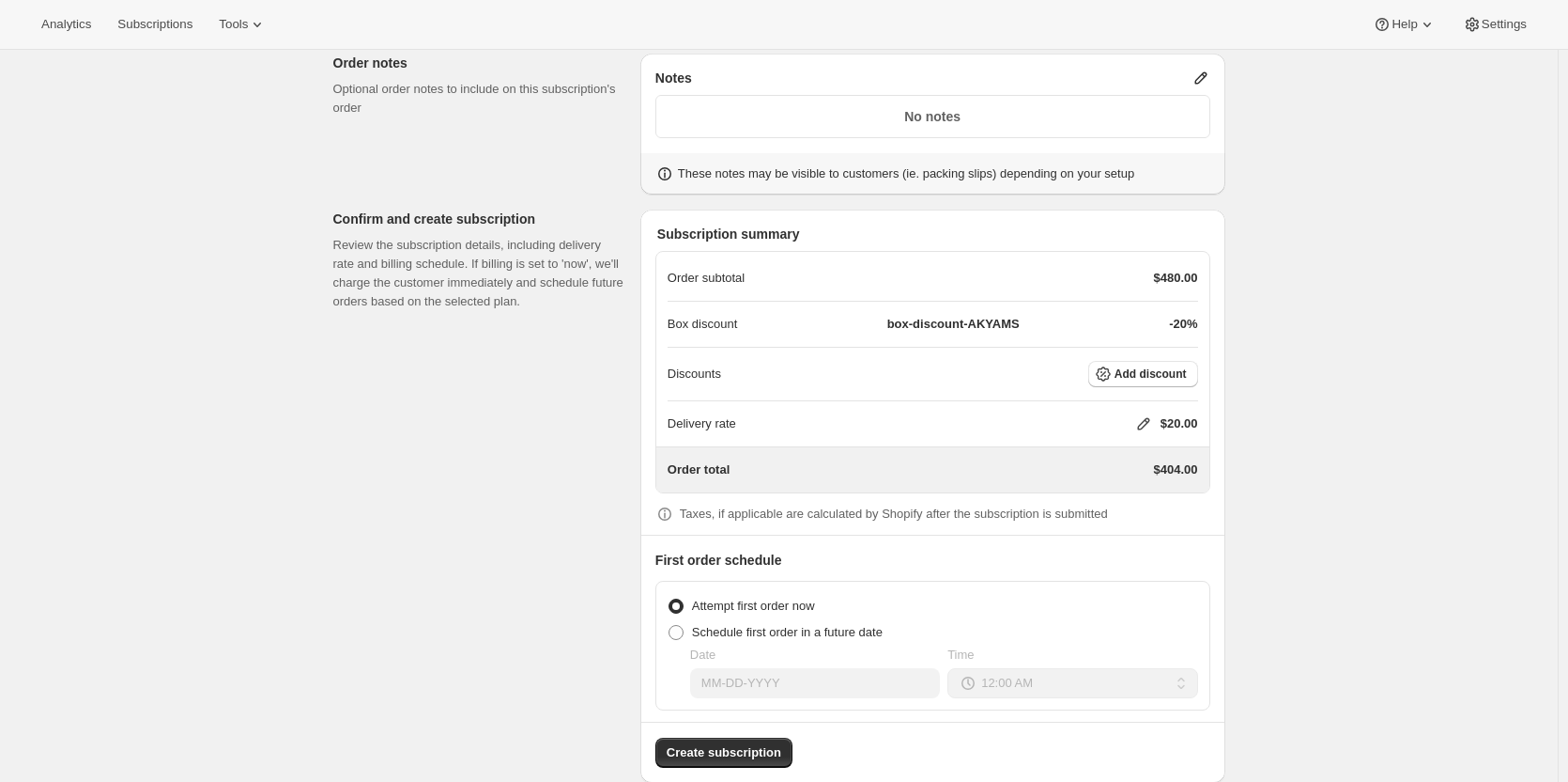
scroll to position [1612, 0]
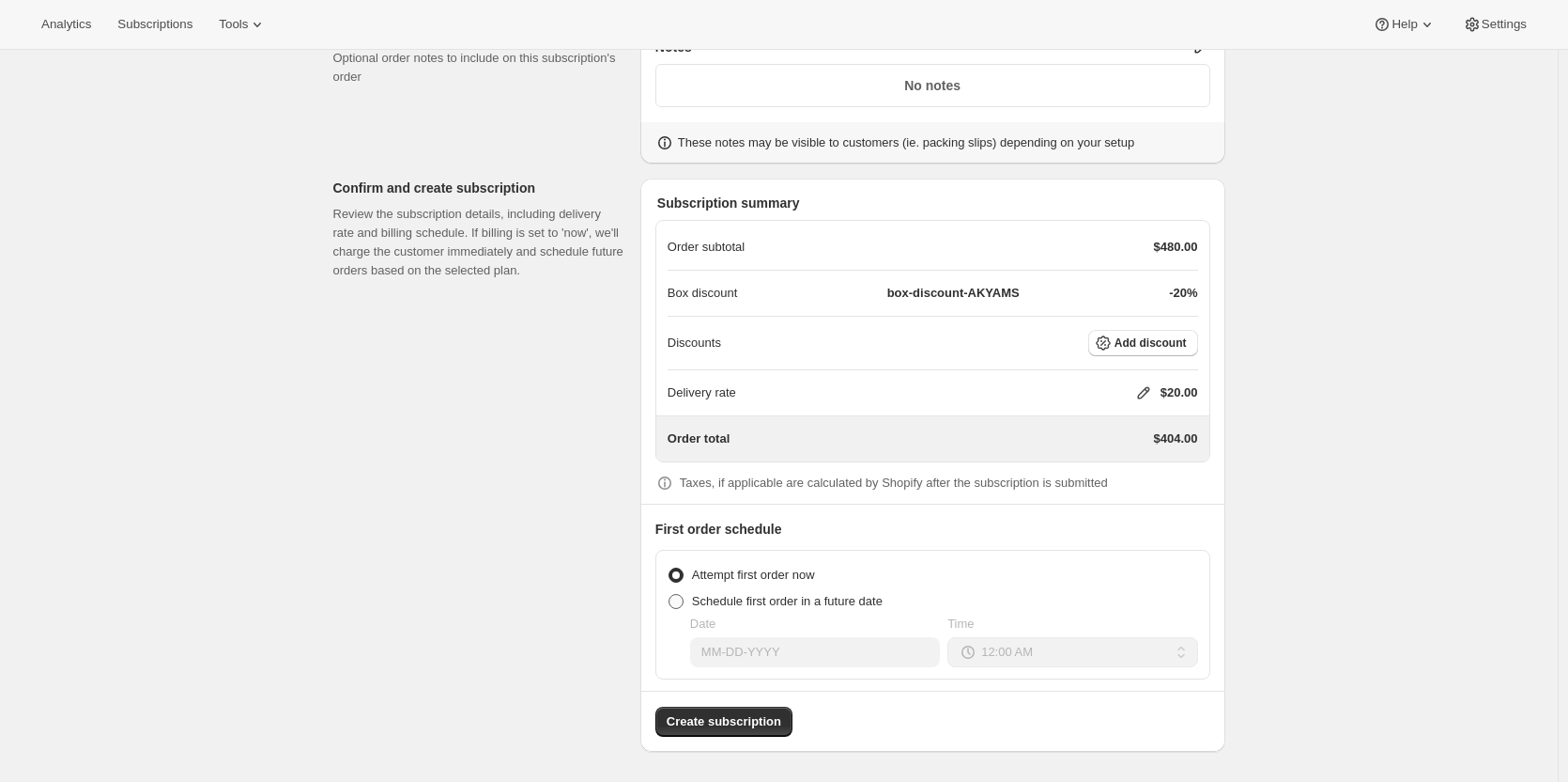
click at [681, 601] on span at bounding box center [677, 601] width 15 height 15
click at [670, 595] on input "Schedule first order in a future date" at bounding box center [669, 594] width 1 height 1
radio input "true"
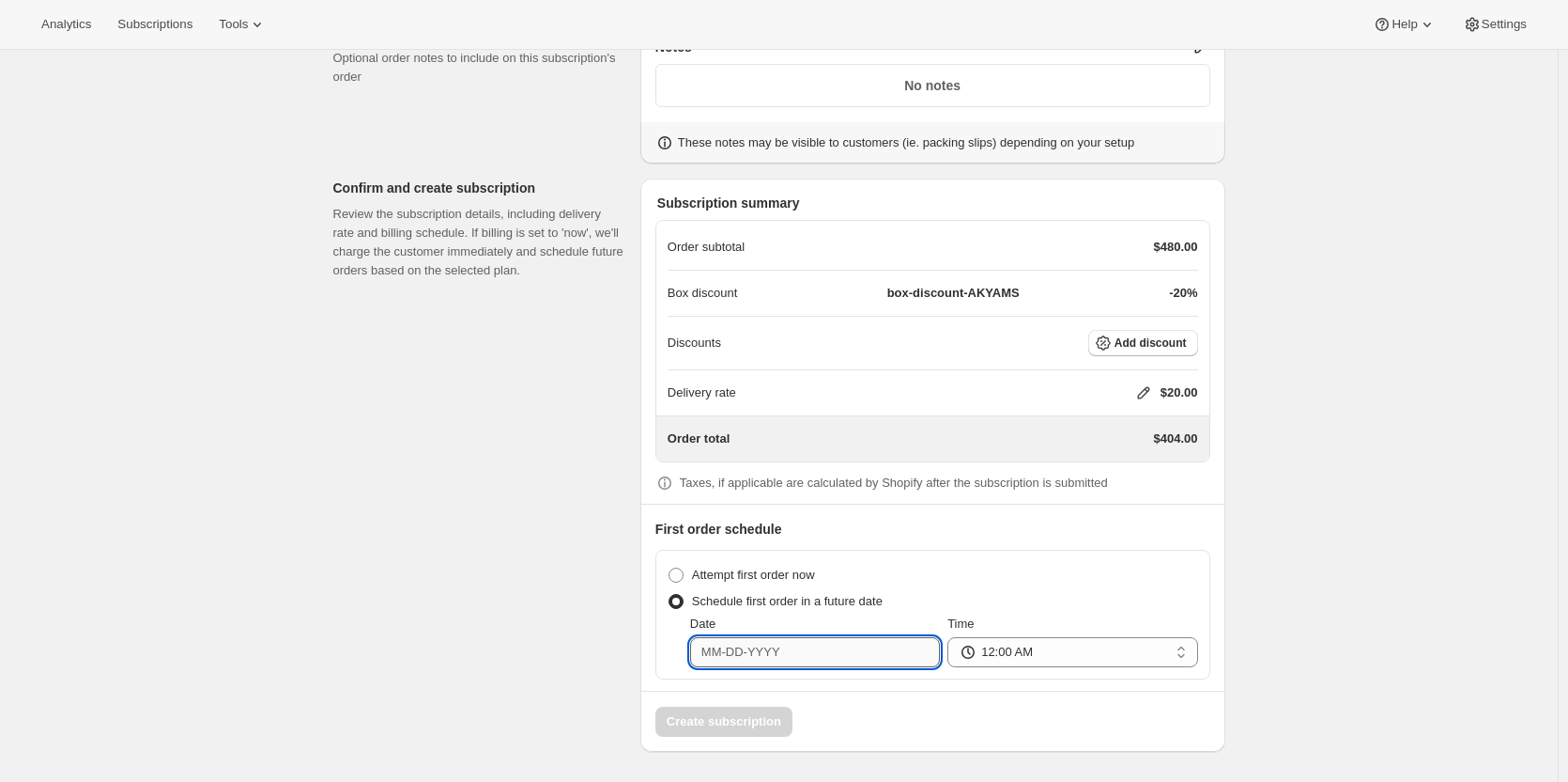
click at [735, 655] on input "Date" at bounding box center [814, 651] width 249 height 30
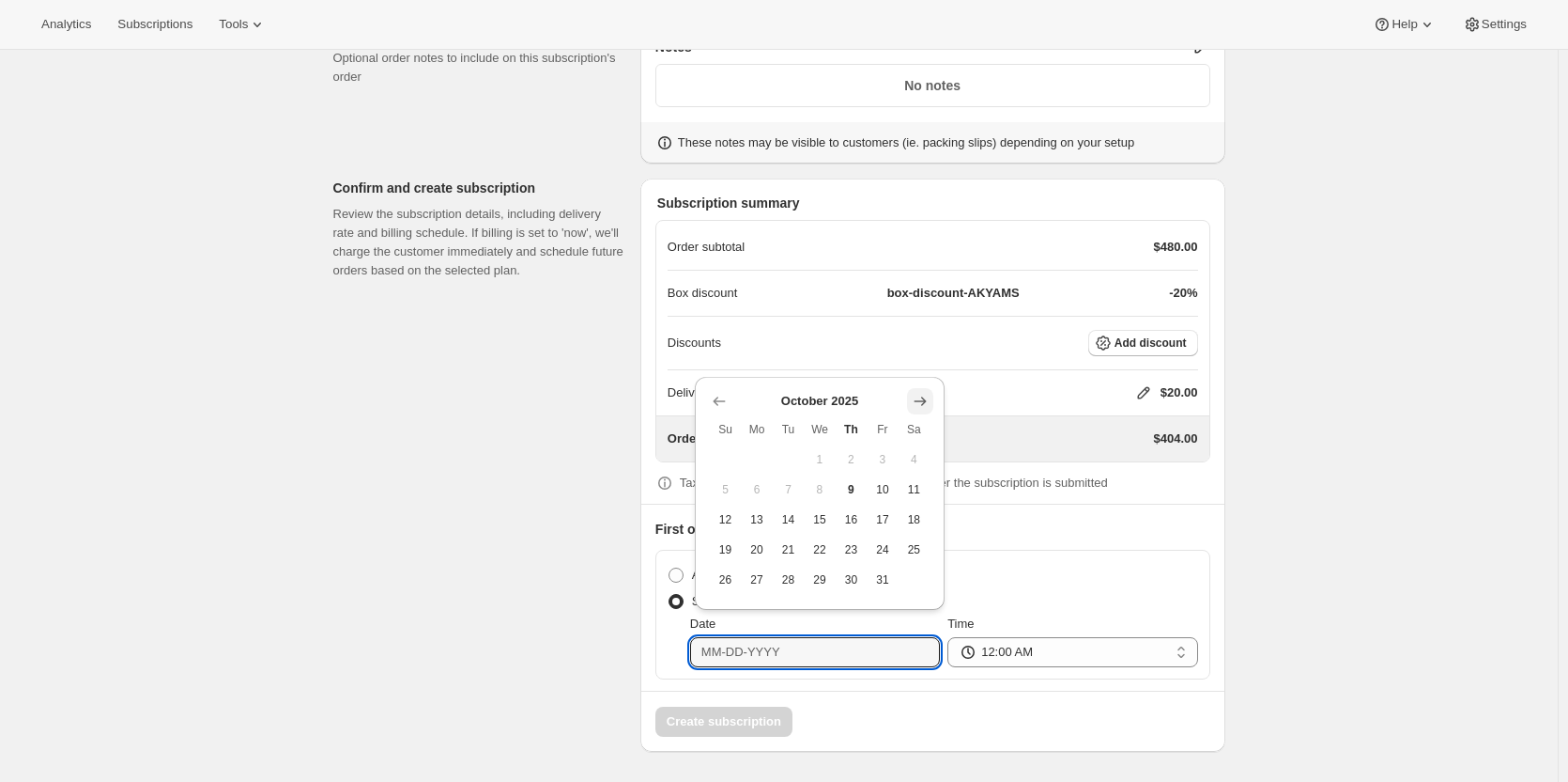
click at [916, 394] on icon "Show next month, November 2025" at bounding box center [920, 402] width 19 height 19
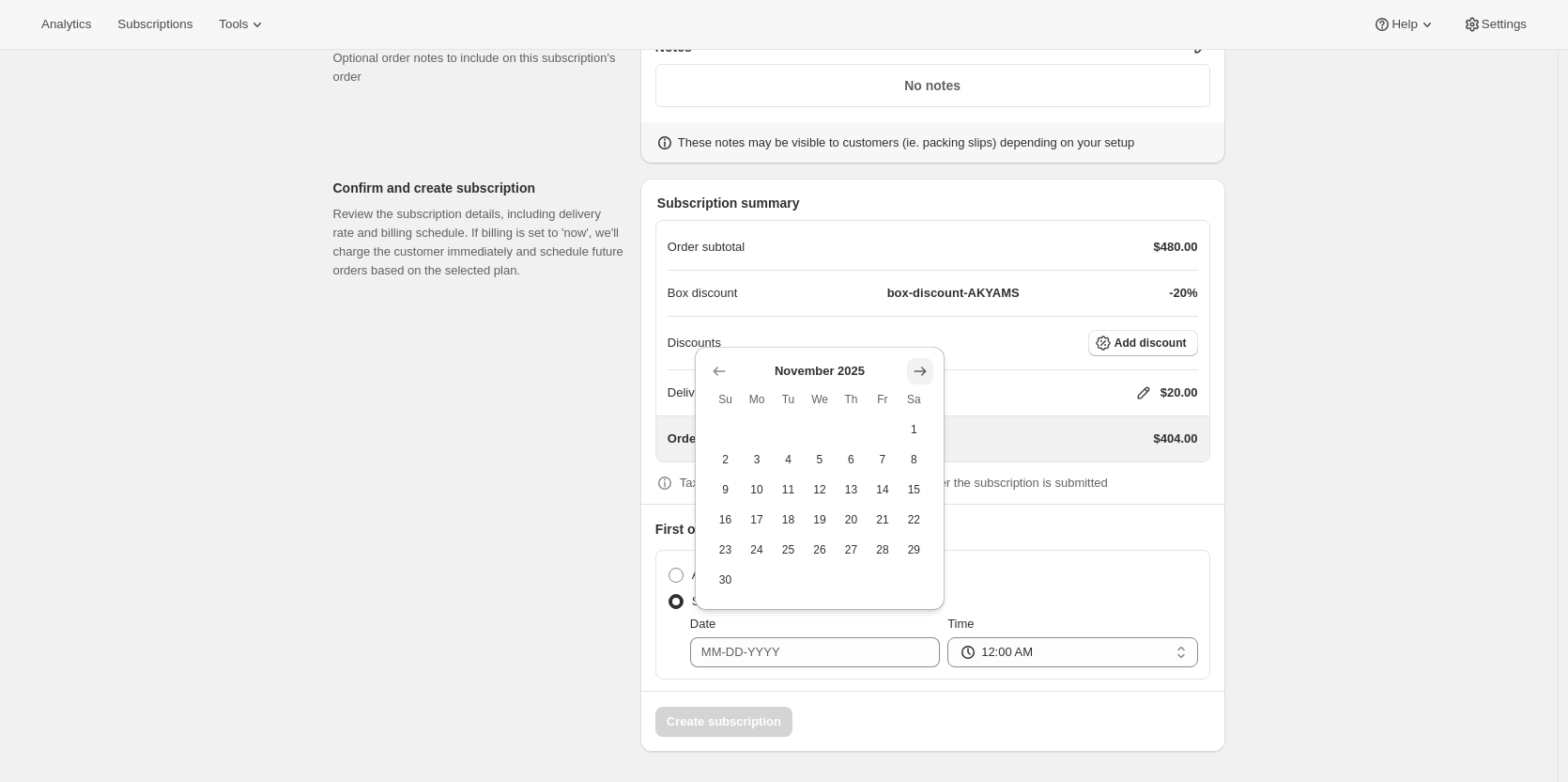
click at [914, 377] on icon "Show next month, December 2025" at bounding box center [920, 371] width 19 height 19
click at [914, 376] on div "Delivery rate $20.00" at bounding box center [933, 392] width 530 height 45
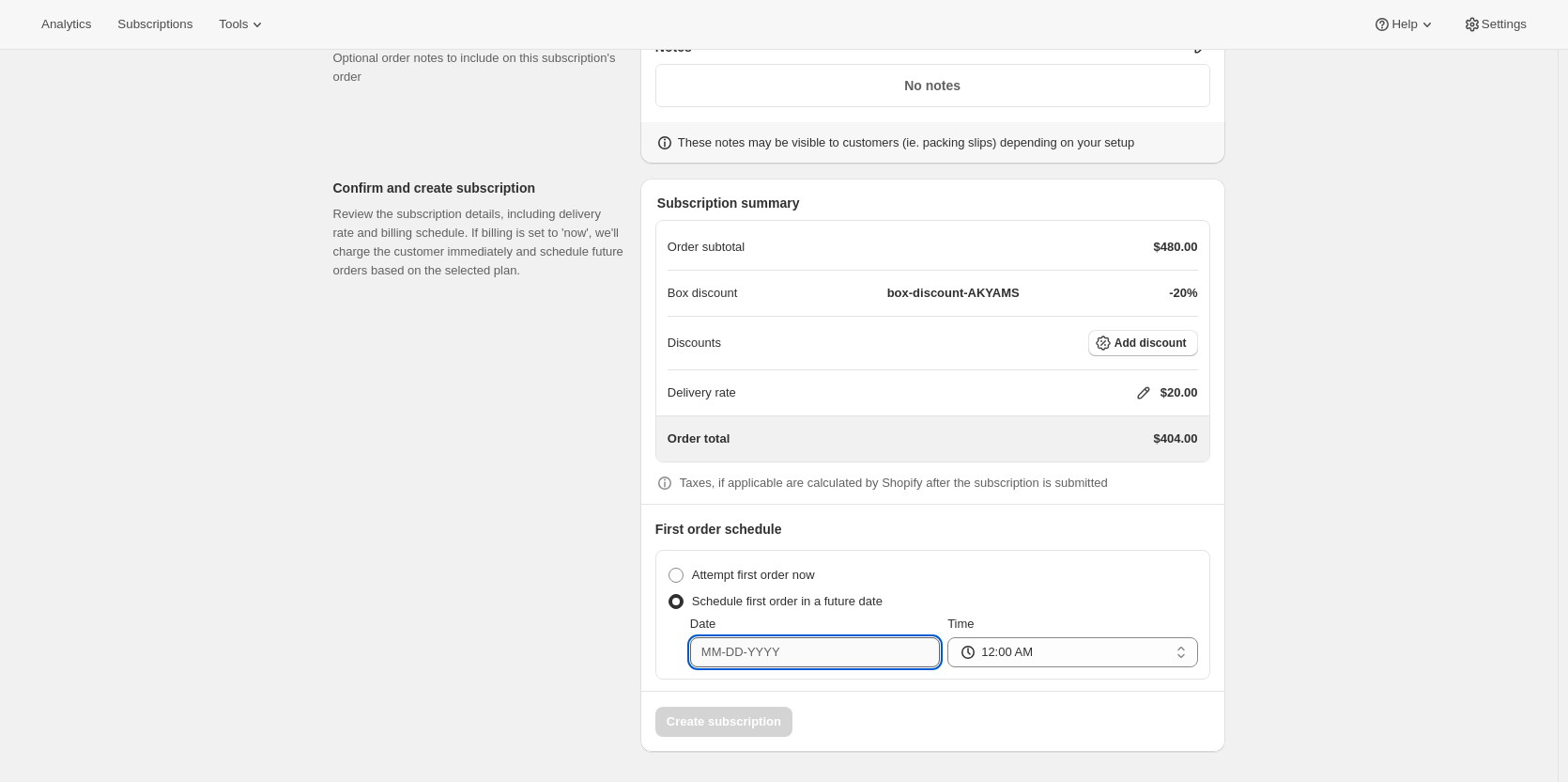
click at [811, 643] on input "Date" at bounding box center [814, 651] width 249 height 30
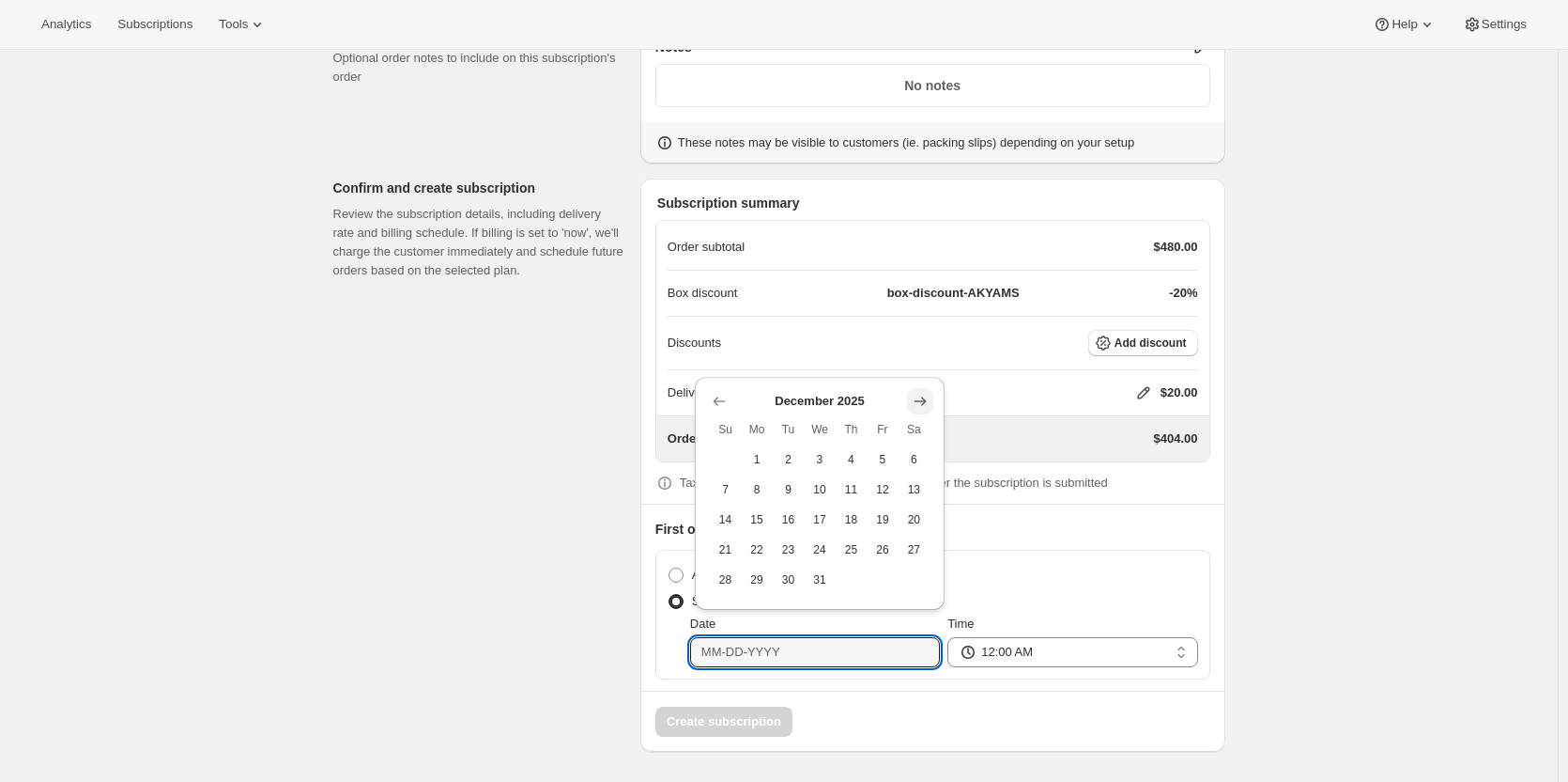
click at [925, 402] on icon "Show next month, January 2026" at bounding box center [920, 402] width 12 height 10
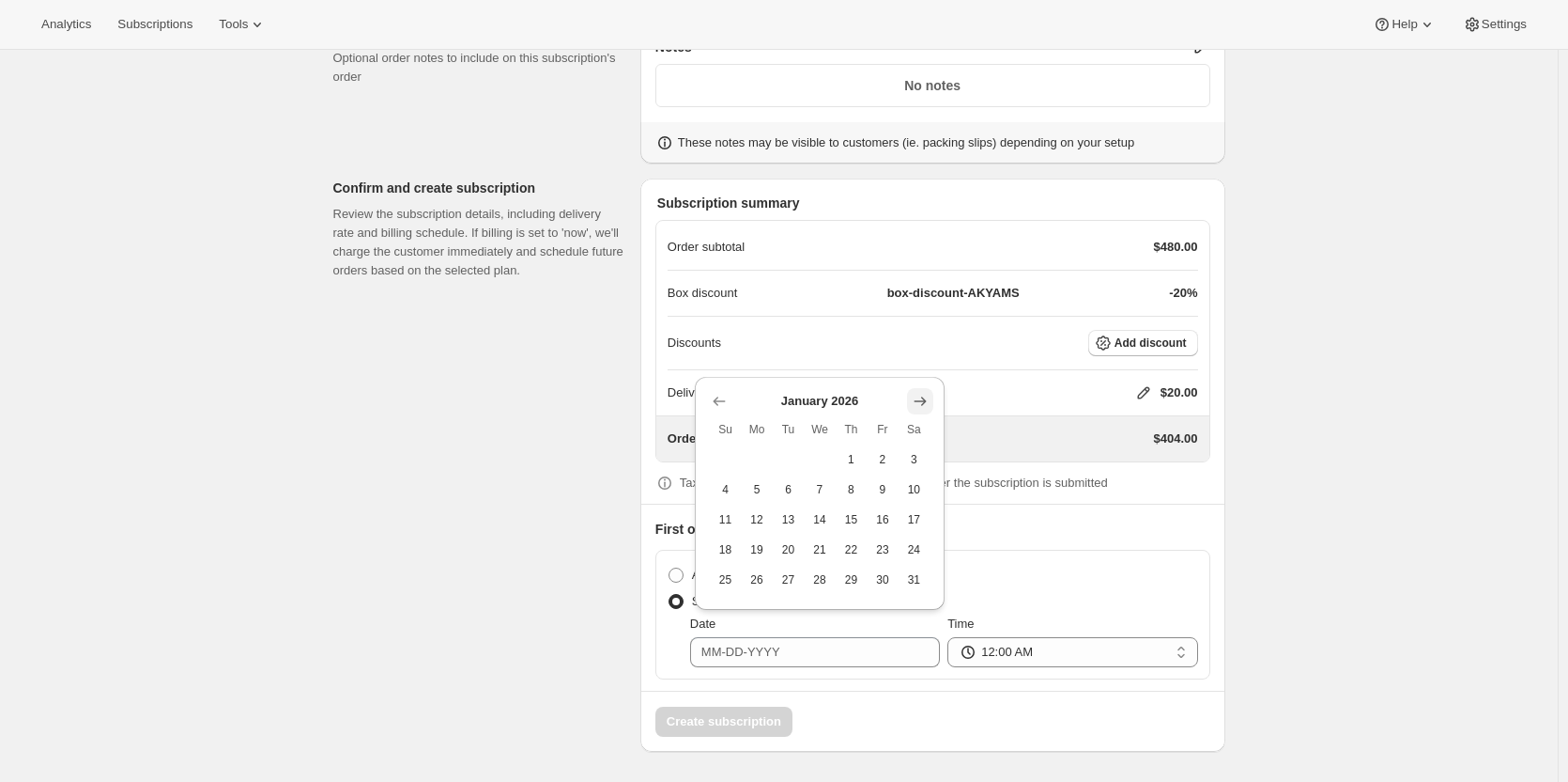
click at [921, 398] on icon "Show next month, February 2026" at bounding box center [920, 402] width 19 height 19
click at [749, 491] on span "2" at bounding box center [756, 489] width 16 height 15
type input "[DATE]"
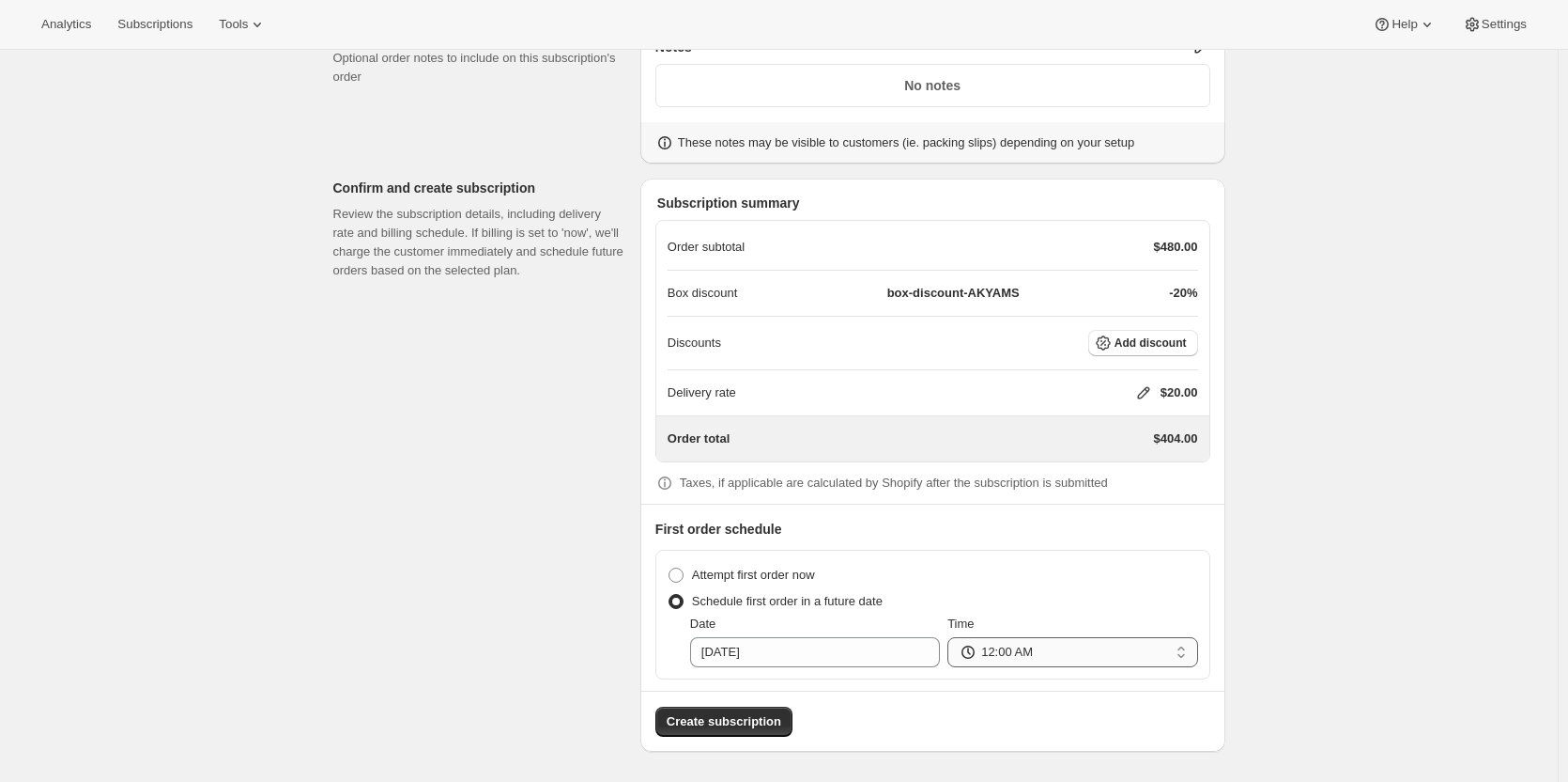
click at [1023, 650] on select "12:00 AM 01:00 AM 02:00 AM 03:00 AM 04:00 AM 05:00 AM 06:00 AM 07:00 AM 08:00 A…" at bounding box center [1071, 651] width 249 height 30
select select "09:00"
click at [952, 637] on select "12:00 AM 01:00 AM 02:00 AM 03:00 AM 04:00 AM 05:00 AM 06:00 AM 07:00 AM 08:00 A…" at bounding box center [1071, 651] width 249 height 30
click at [701, 724] on span "Create subscription" at bounding box center [724, 722] width 115 height 19
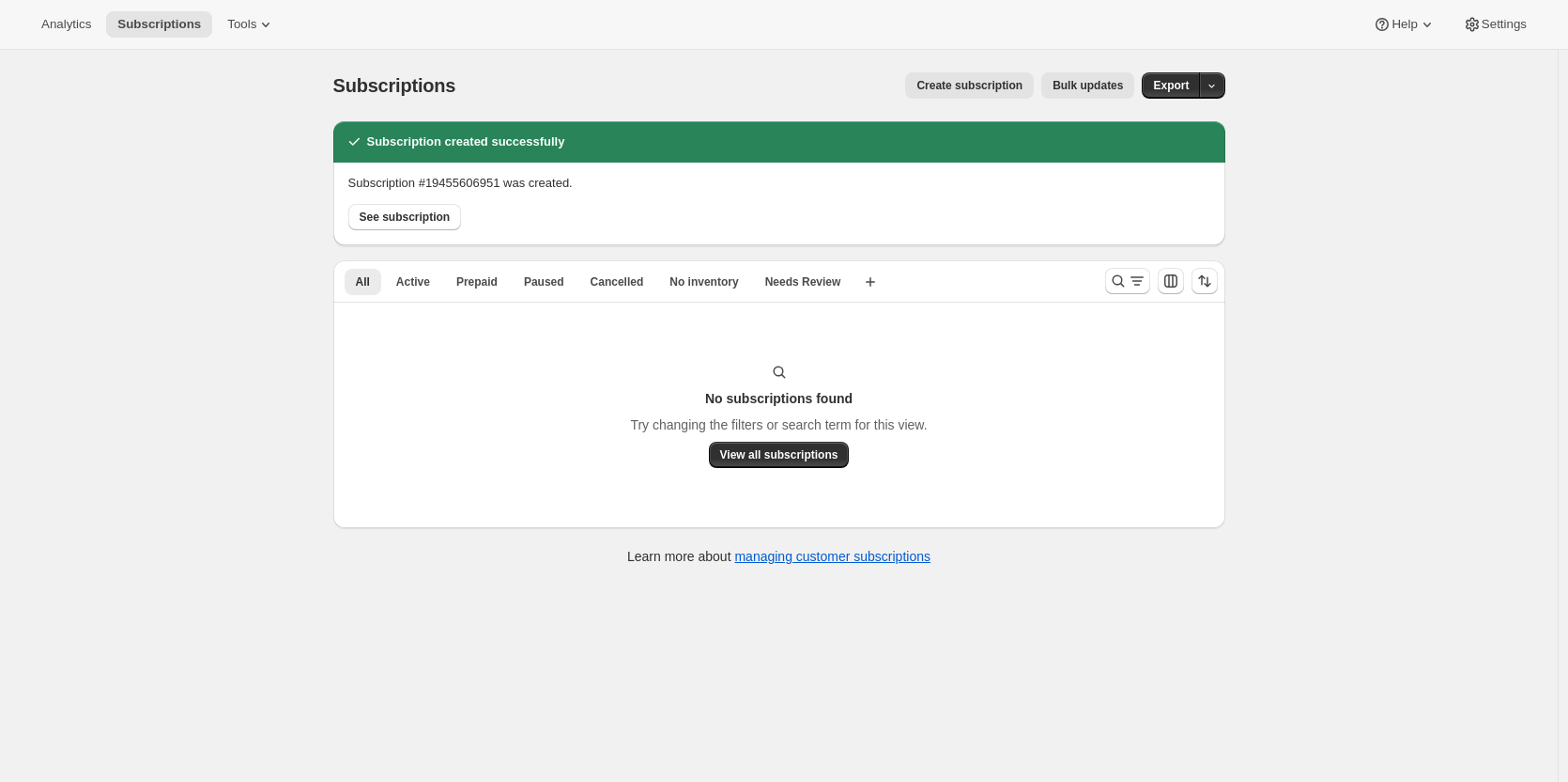
click at [206, 502] on div "Subscriptions. This page is ready Subscriptions Create subscription Bulk update…" at bounding box center [779, 441] width 1557 height 782
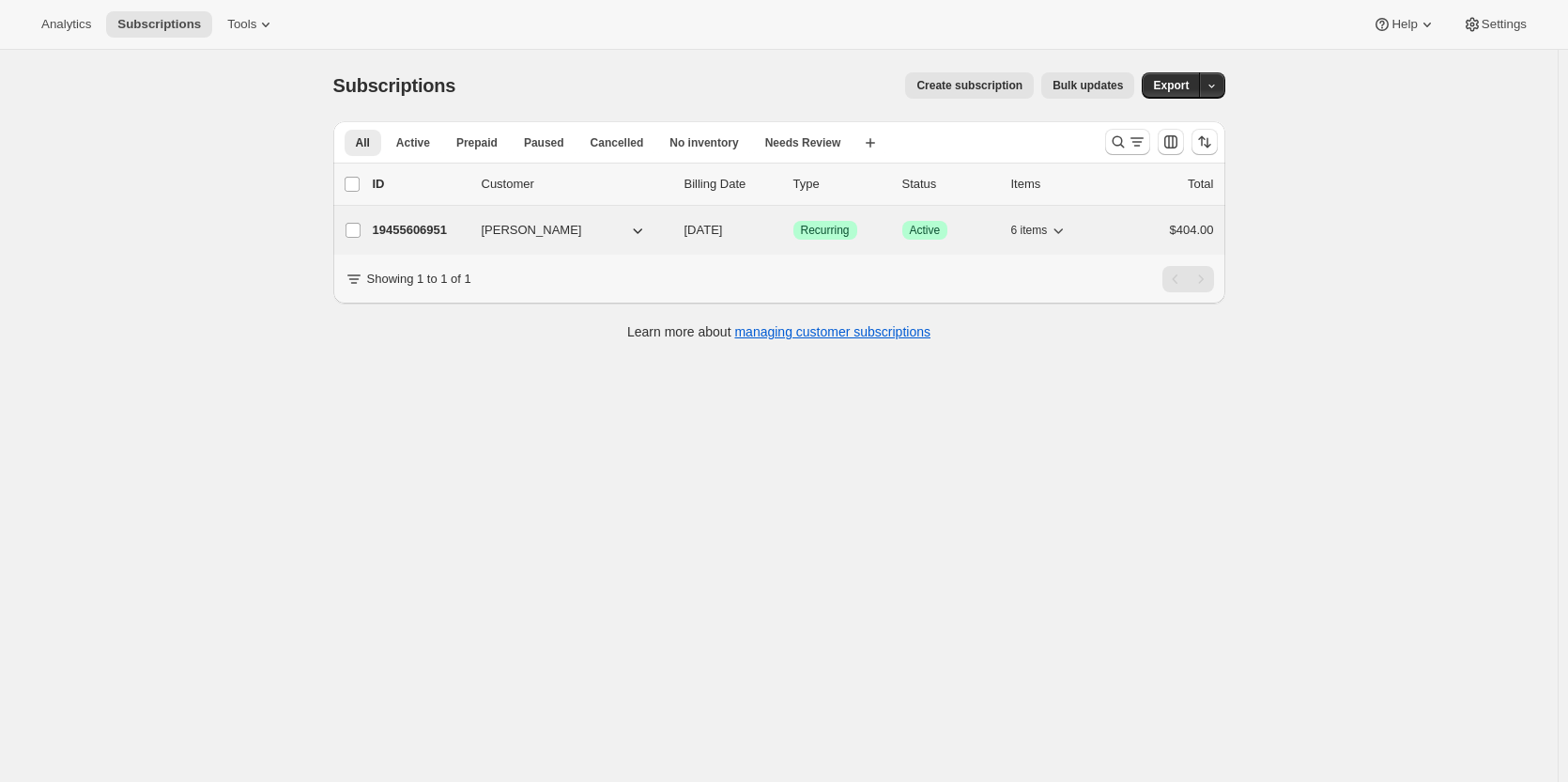
click at [442, 227] on p "19455606951" at bounding box center [419, 230] width 94 height 19
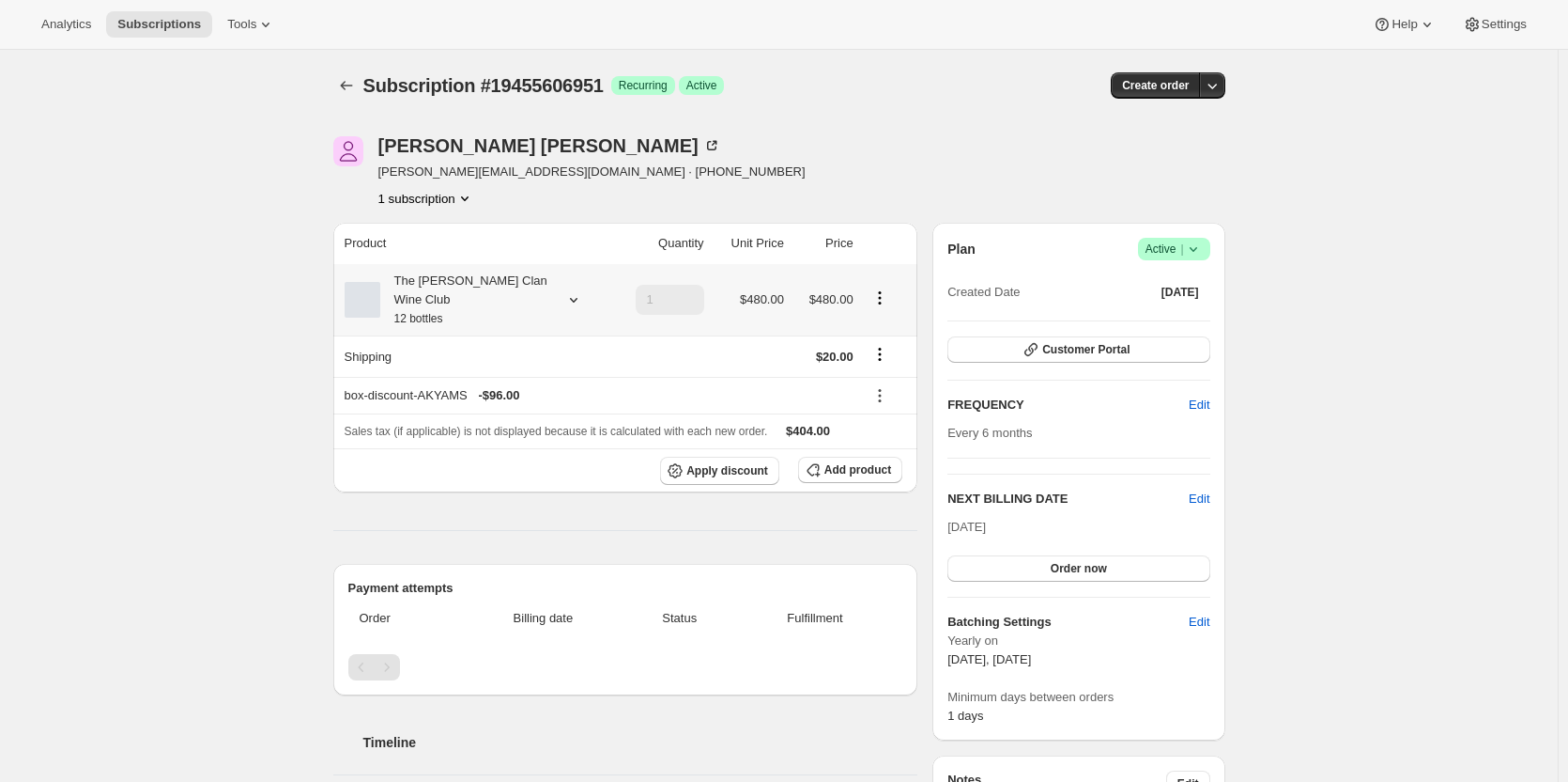
click at [480, 284] on div "The Maxwell Clan Wine Club 12 bottles" at bounding box center [464, 299] width 169 height 56
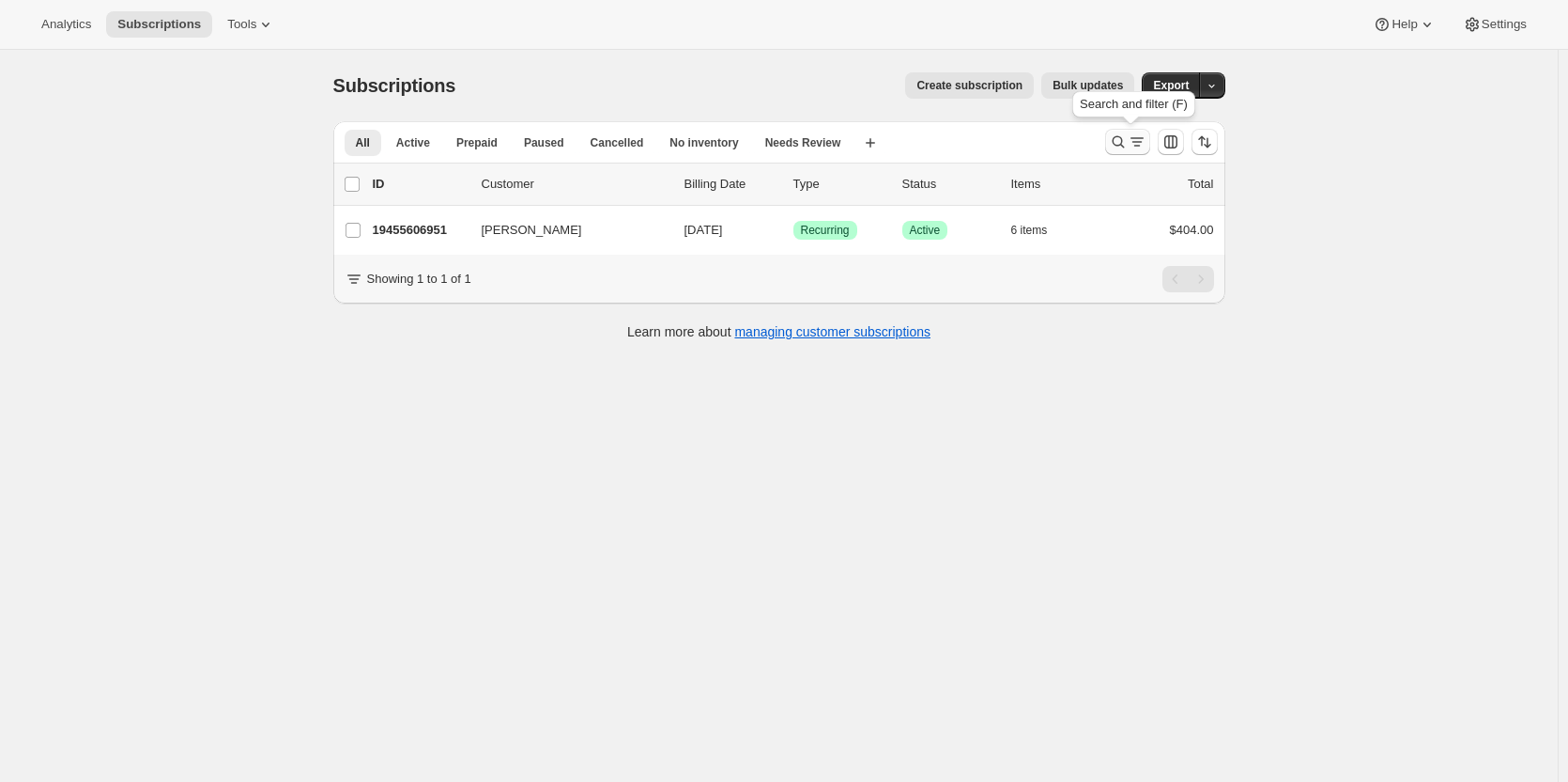
click at [1117, 138] on icon "Search and filter results" at bounding box center [1119, 142] width 19 height 19
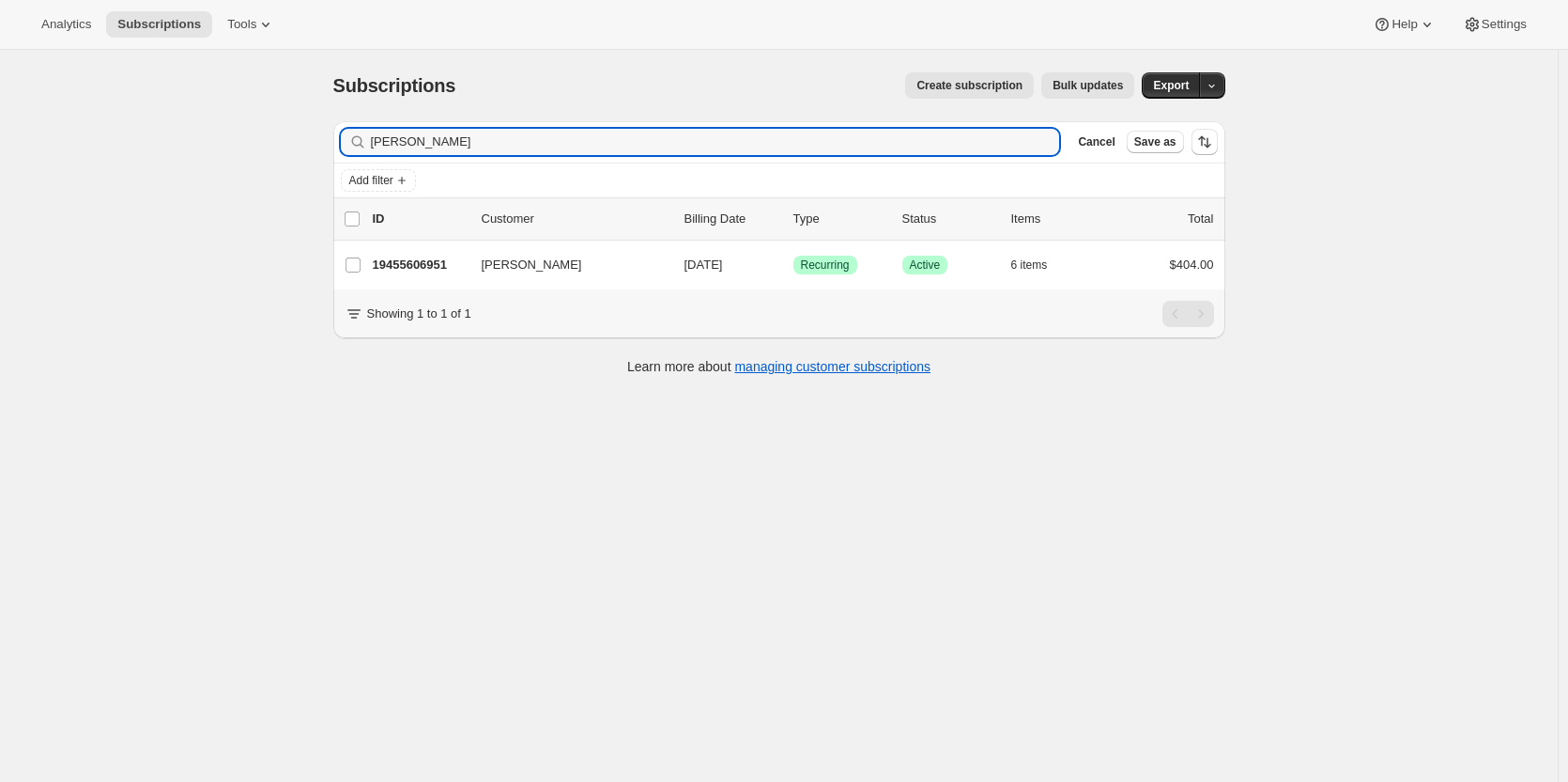
drag, startPoint x: 480, startPoint y: 142, endPoint x: 222, endPoint y: 133, distance: 258.2
click at [231, 133] on div "Subscriptions. This page is ready Subscriptions Create subscription Bulk update…" at bounding box center [779, 441] width 1557 height 782
click at [1002, 85] on span "Create subscription" at bounding box center [969, 86] width 106 height 15
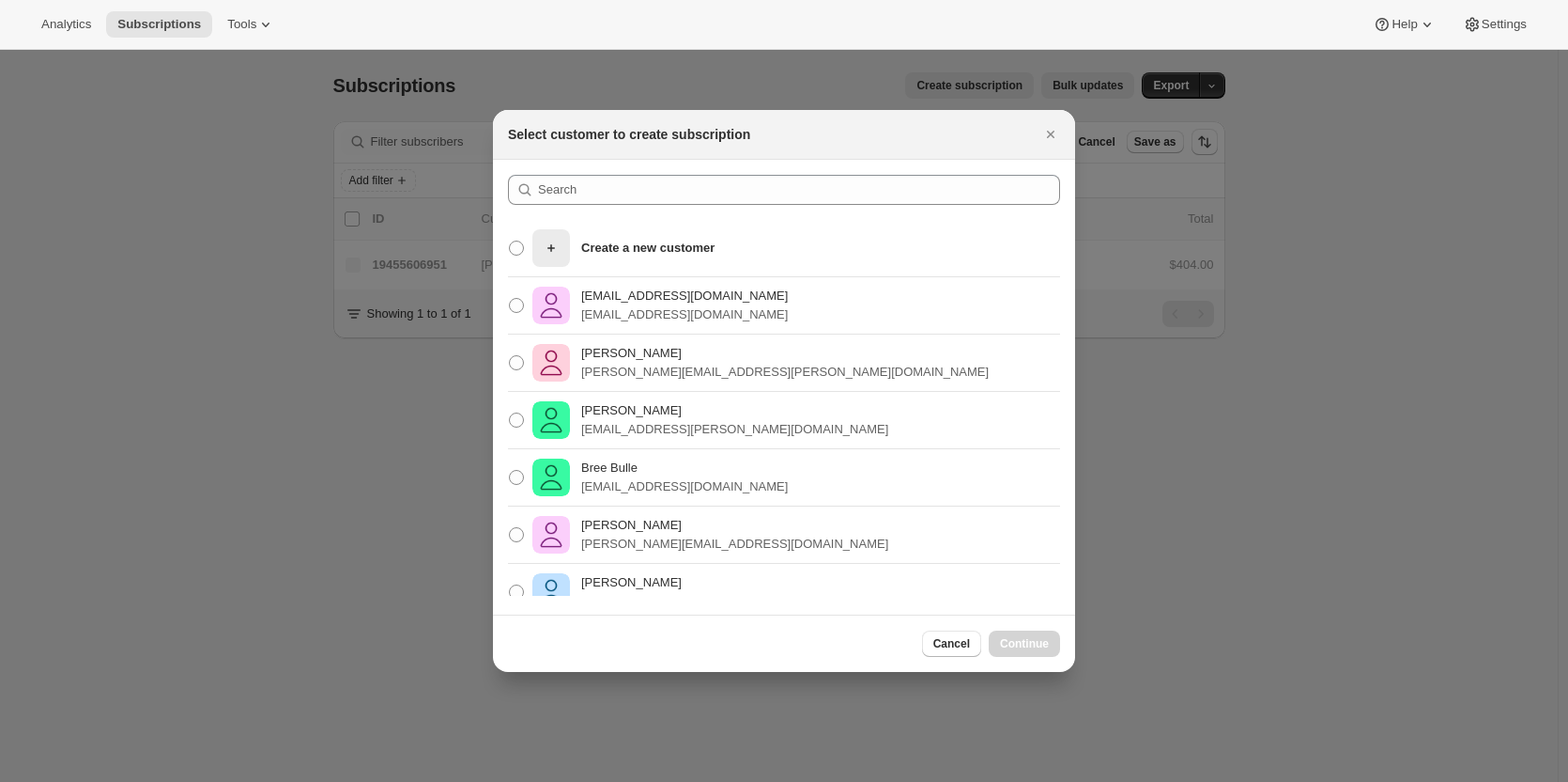
click at [632, 173] on section "Create a new customer tesasdj22@gmail.com tesasdj22@gmail.com Eddy Boulton eddy…" at bounding box center [784, 387] width 582 height 455
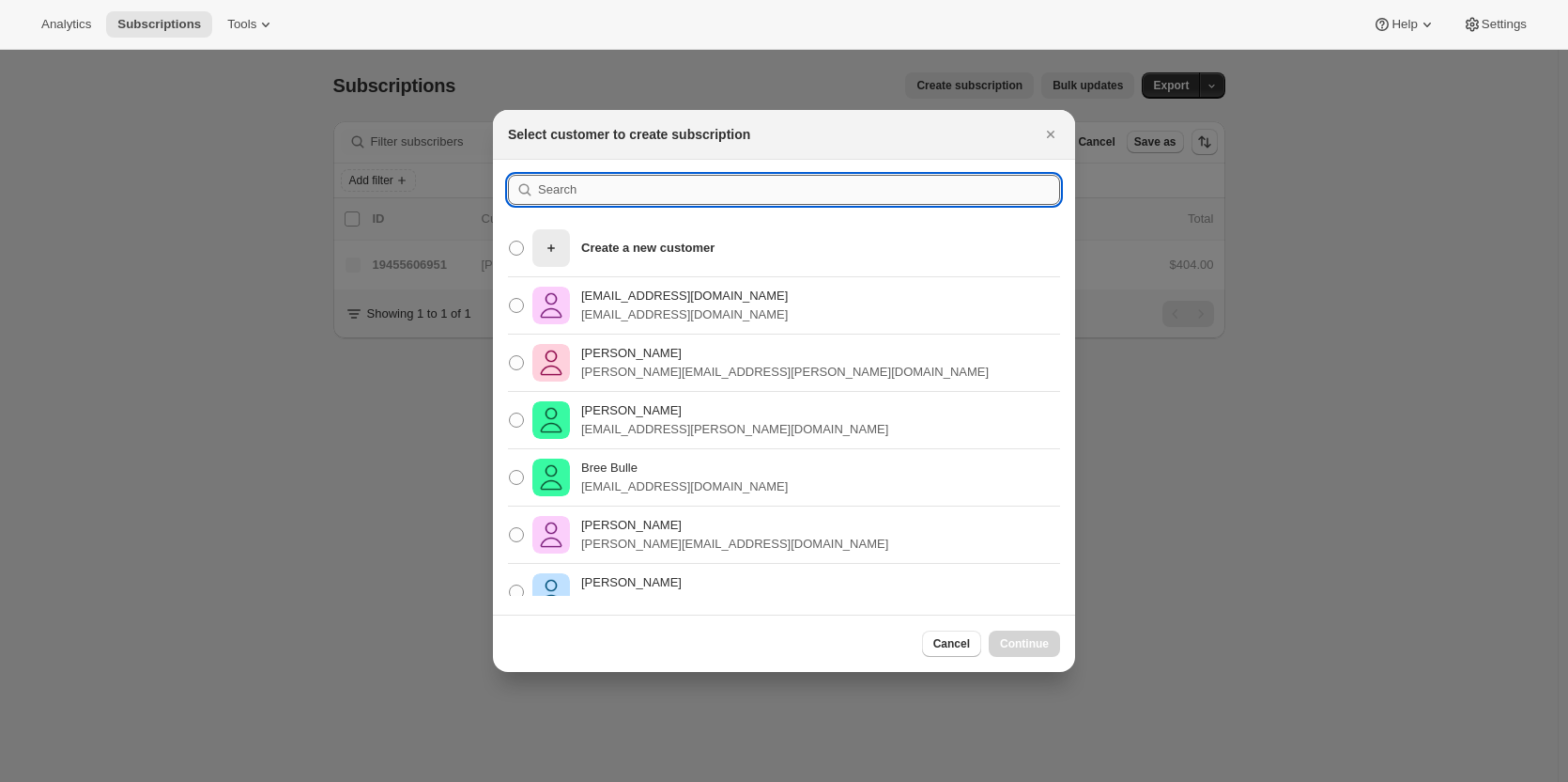
click at [609, 188] on input ":ral:" at bounding box center [799, 189] width 522 height 30
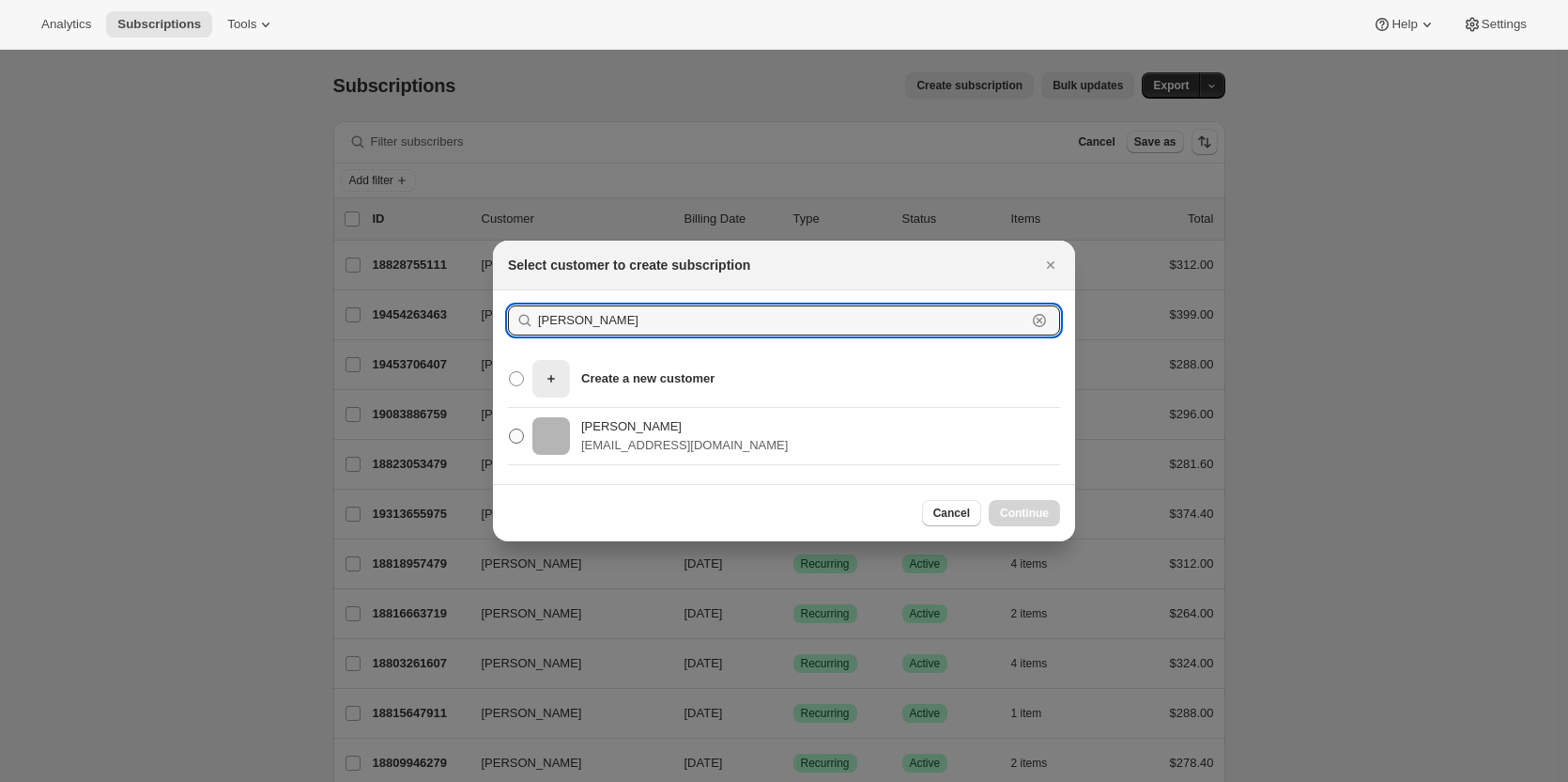
type input "belinda macdonald"
click at [701, 445] on p "bkmacdonald84@gmail.com" at bounding box center [684, 445] width 206 height 19
click at [510, 429] on input "Belinda MacDonald bkmacdonald84@gmail.com" at bounding box center [509, 428] width 1 height 1
radio input "true"
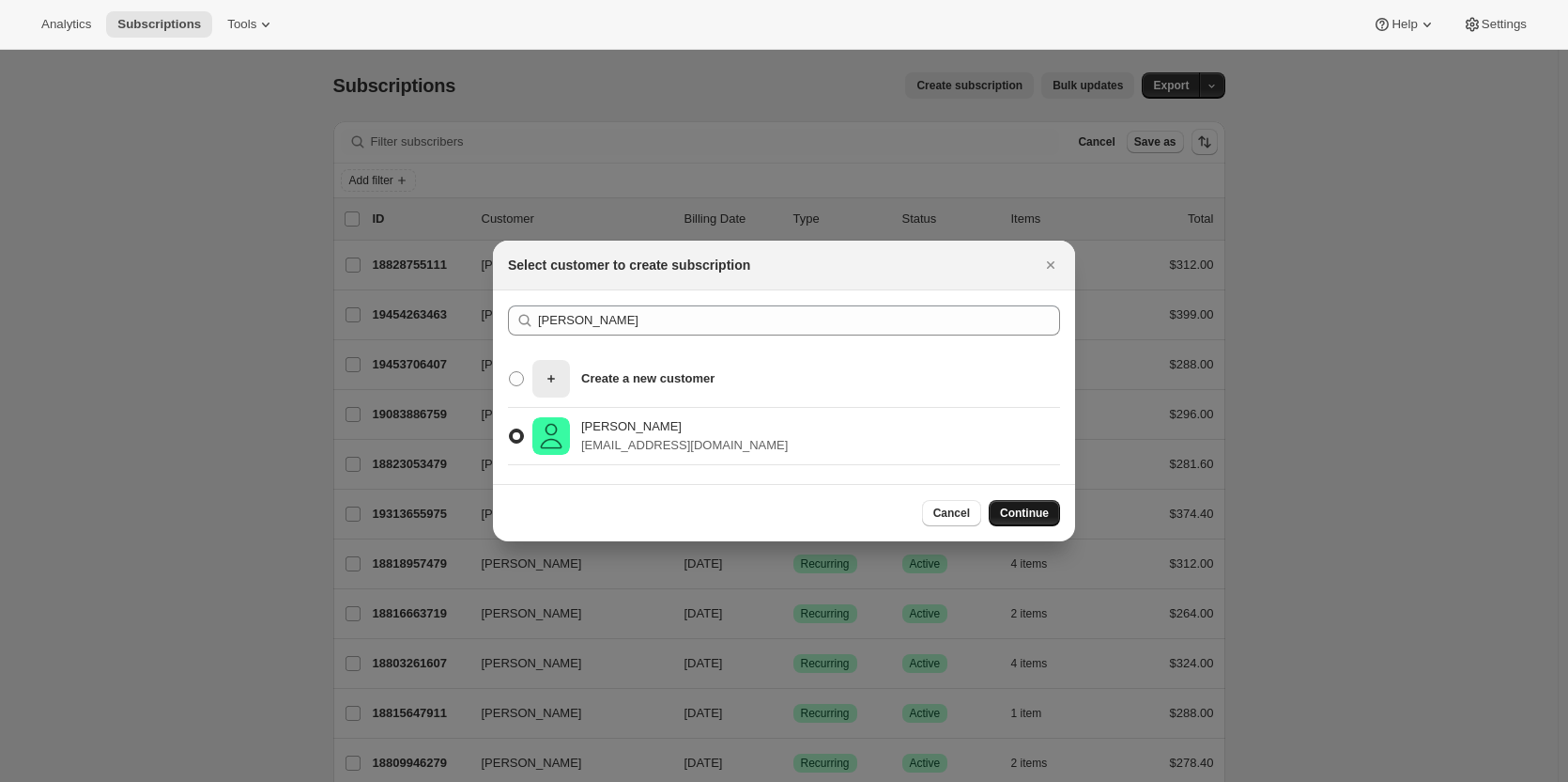
click at [1042, 514] on span "Continue" at bounding box center [1024, 513] width 49 height 15
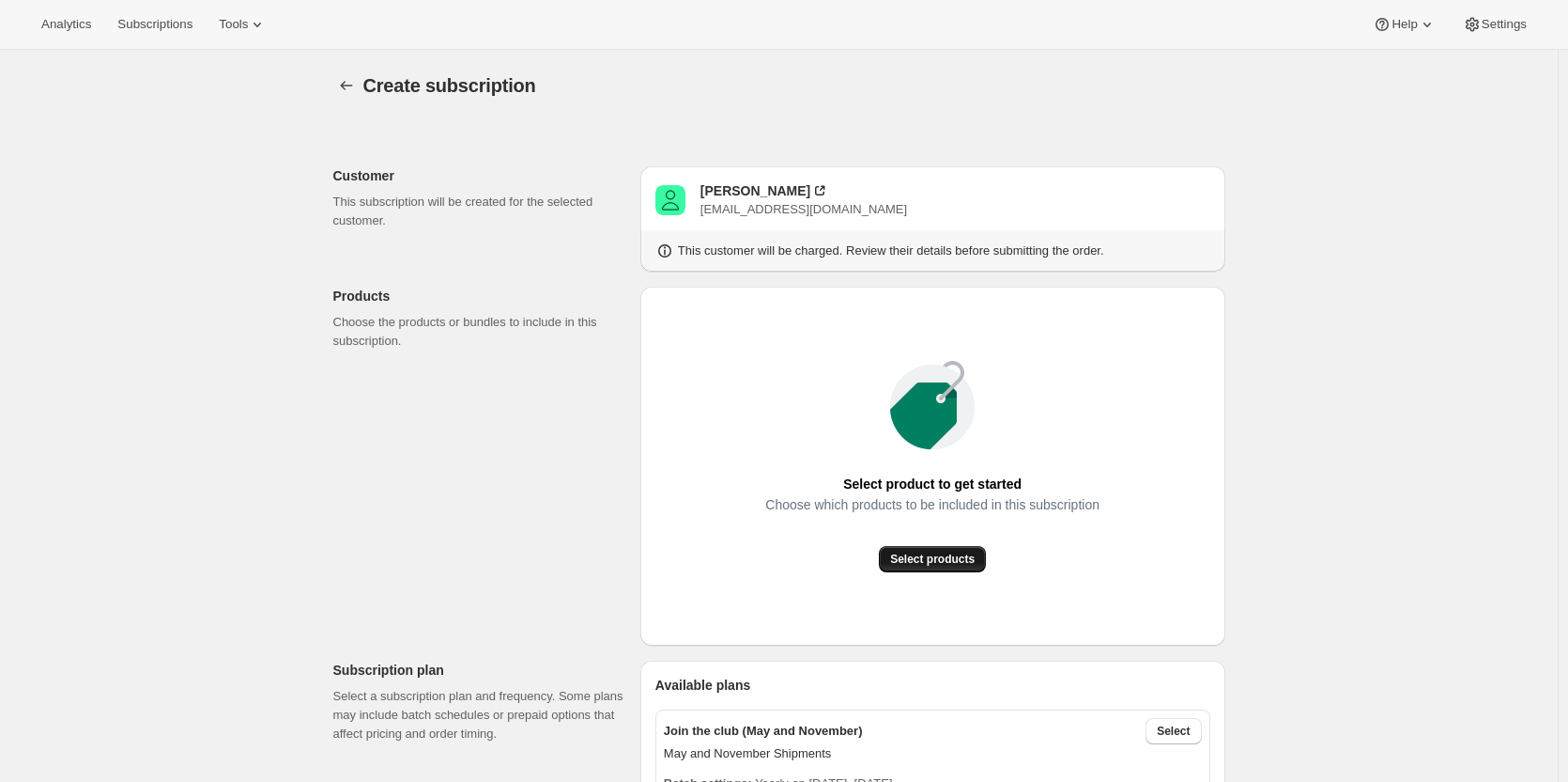
click at [929, 554] on span "Select products" at bounding box center [933, 559] width 84 height 15
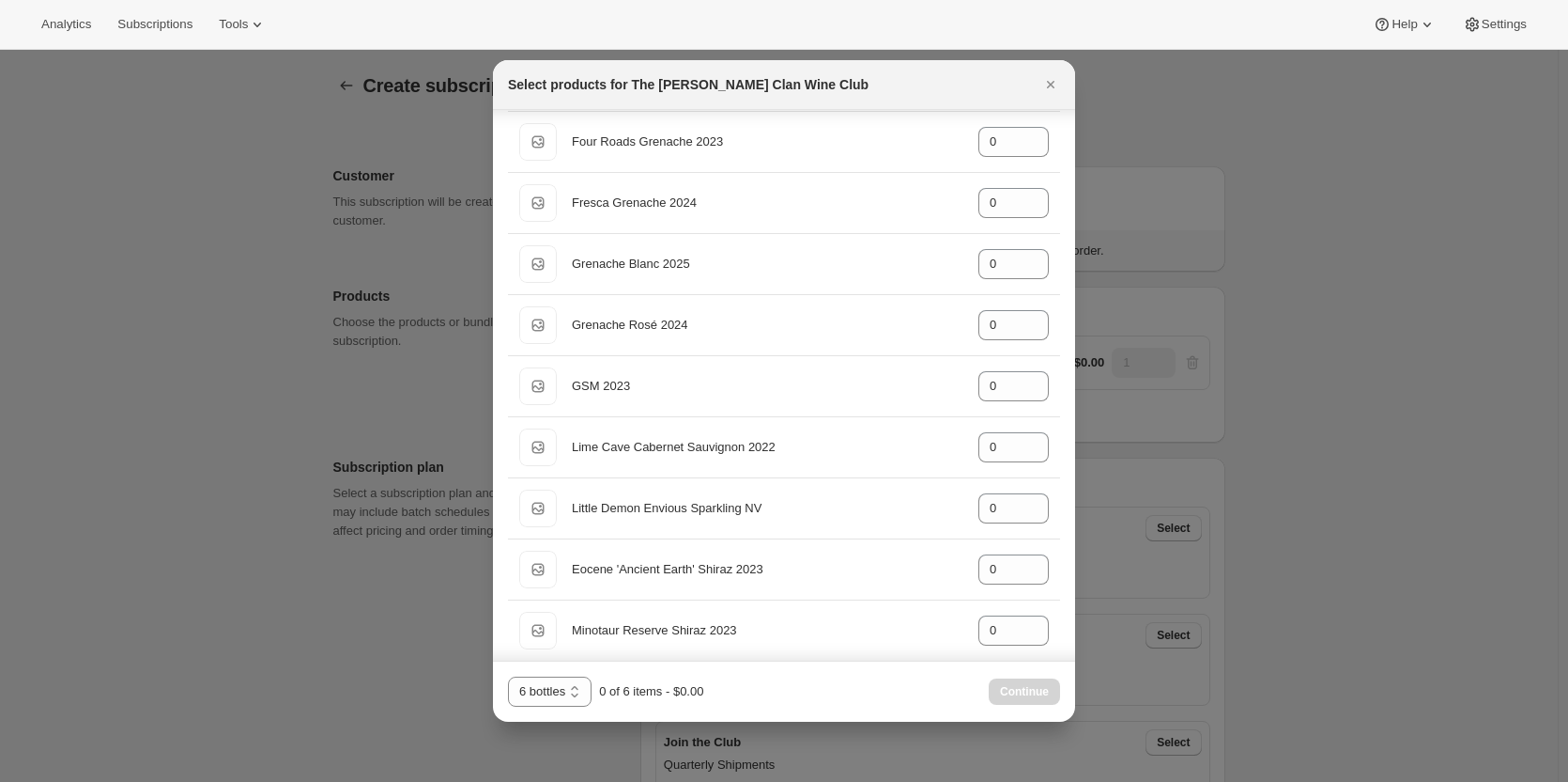
scroll to position [564, 0]
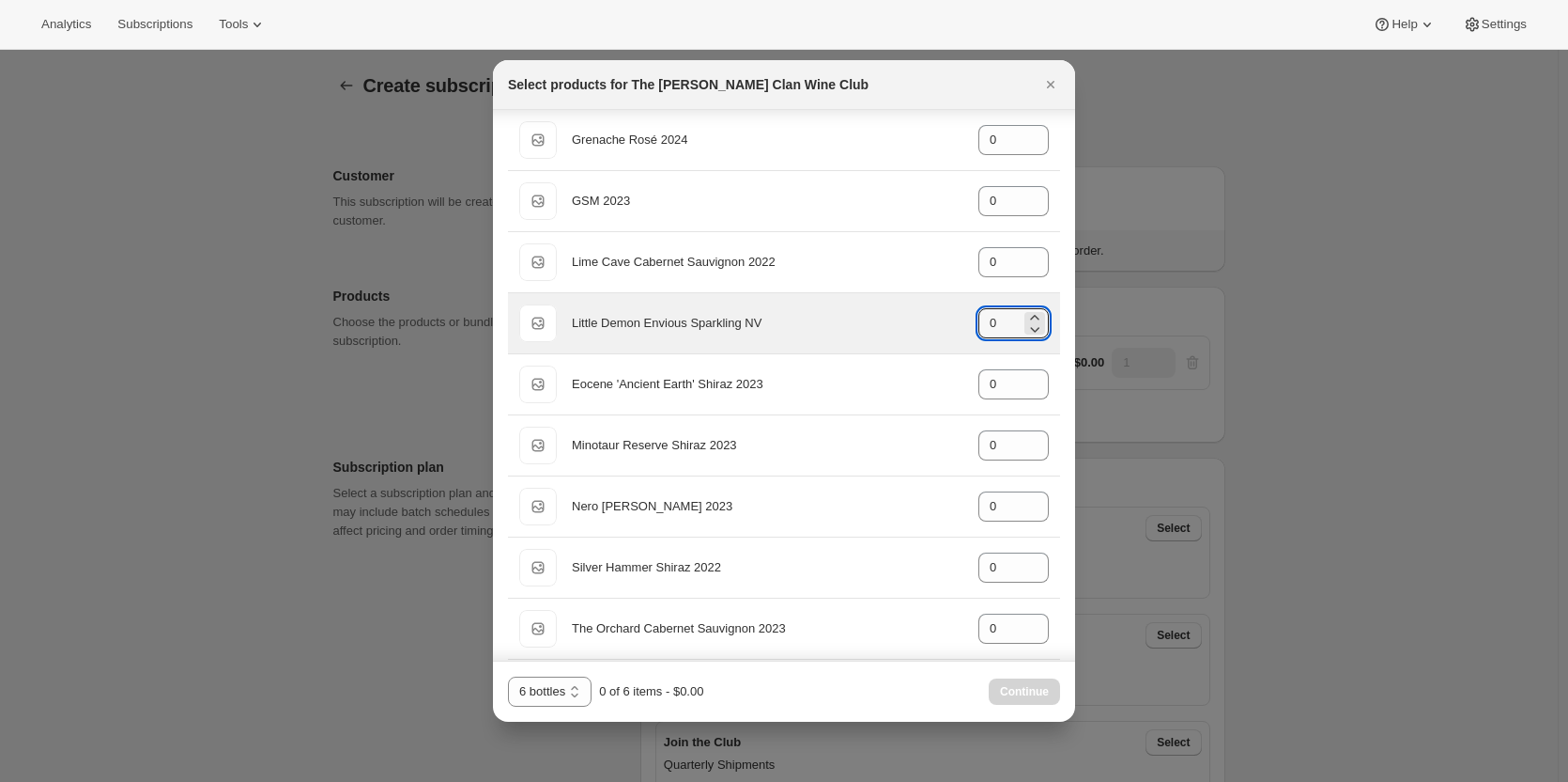
drag, startPoint x: 986, startPoint y: 329, endPoint x: 913, endPoint y: 325, distance: 73.1
click at [918, 329] on div "Default Title Little Demon Envious Sparkling NV gid://shopify/ProductVariant/46…" at bounding box center [784, 322] width 529 height 37
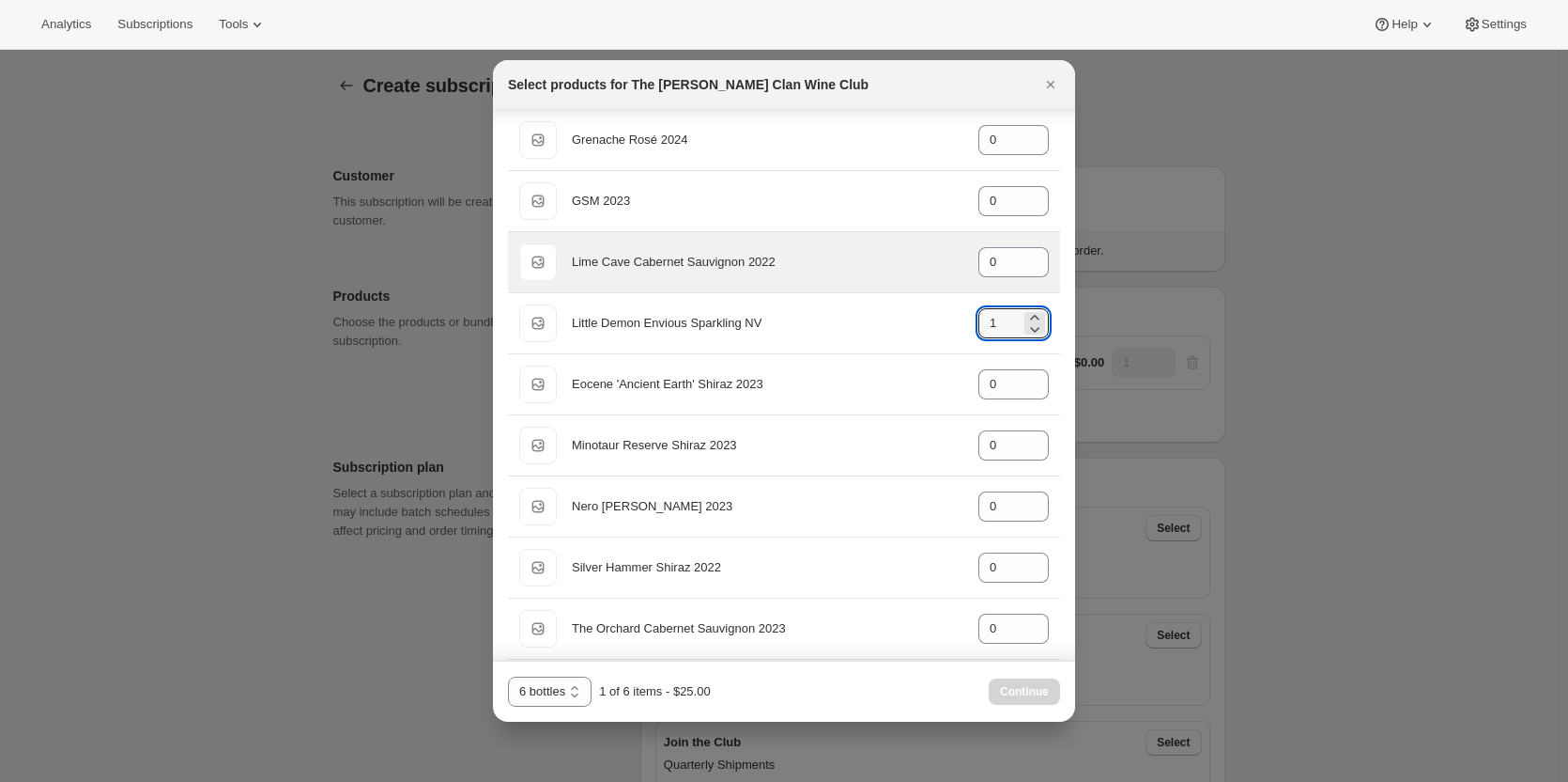
scroll to position [376, 0]
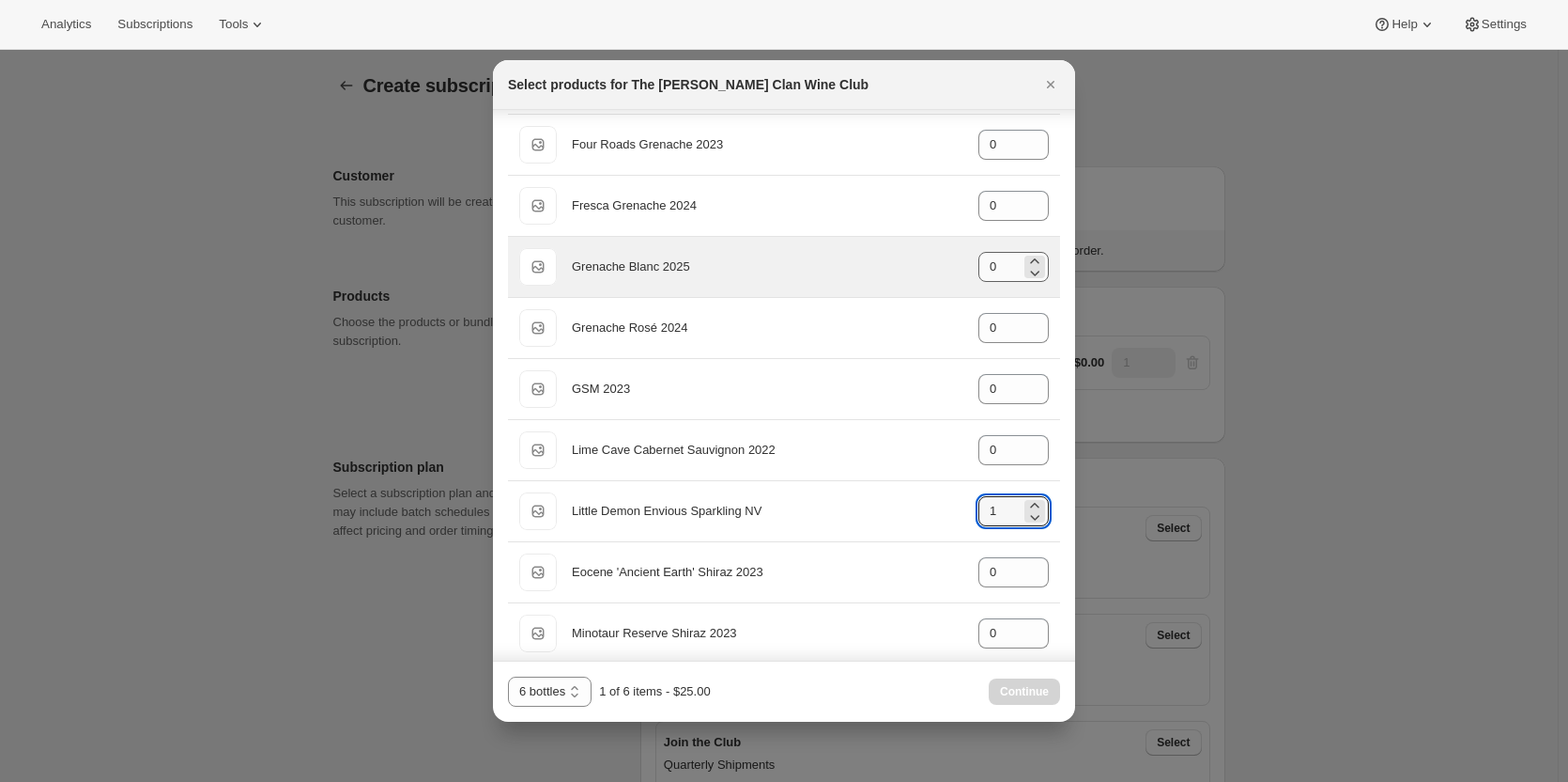
type input "1"
drag, startPoint x: 991, startPoint y: 267, endPoint x: 930, endPoint y: 267, distance: 61.0
click at [930, 267] on div "Default Title Grenache Blanc 2025 gid://shopify/ProductVariant/46914041970855 0" at bounding box center [784, 266] width 529 height 37
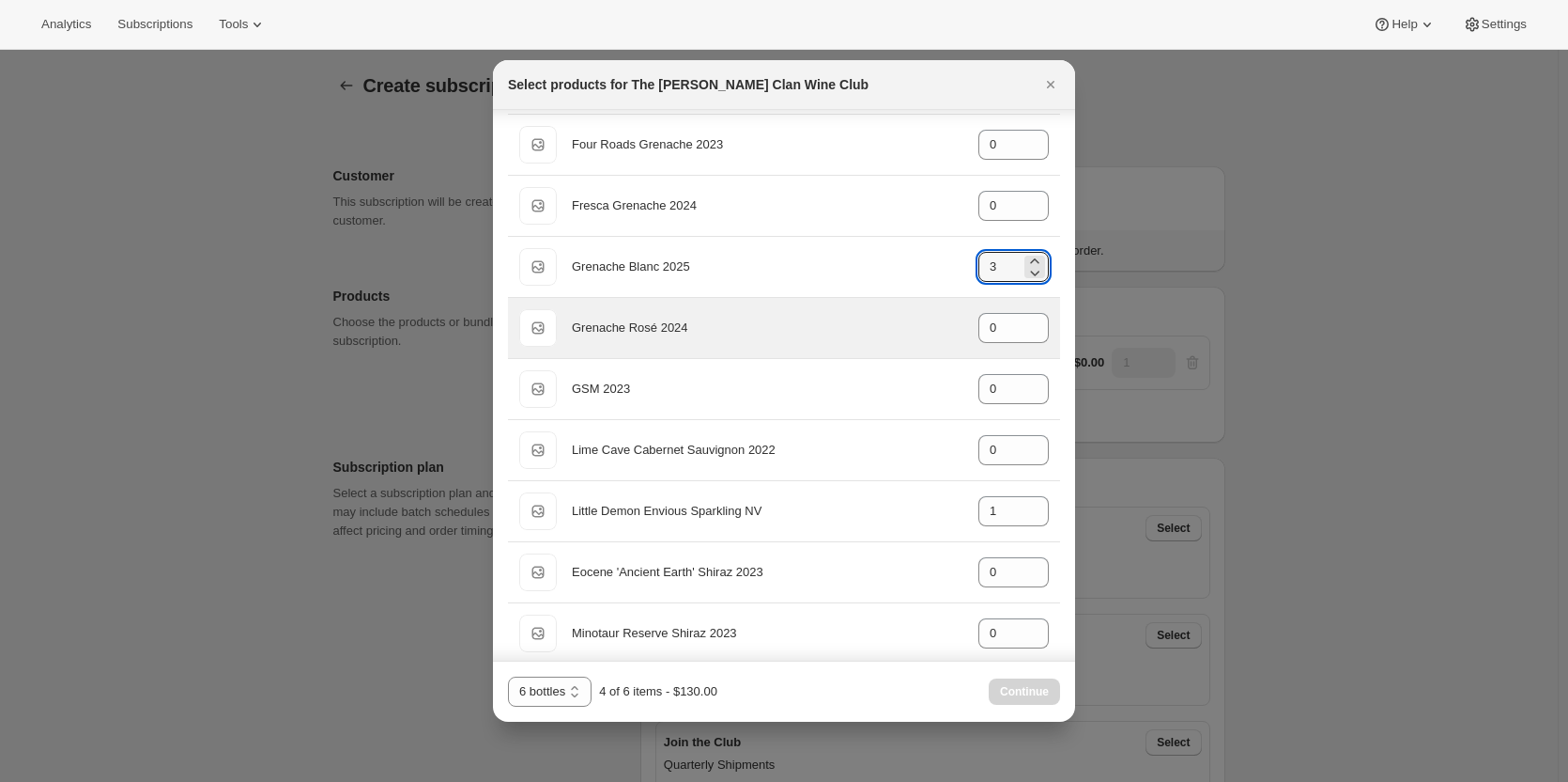
type input "3"
click at [935, 321] on div "Default Title Grenache Rosé 2024 gid://shopify/ProductVariant/46914042429607 0" at bounding box center [784, 327] width 529 height 37
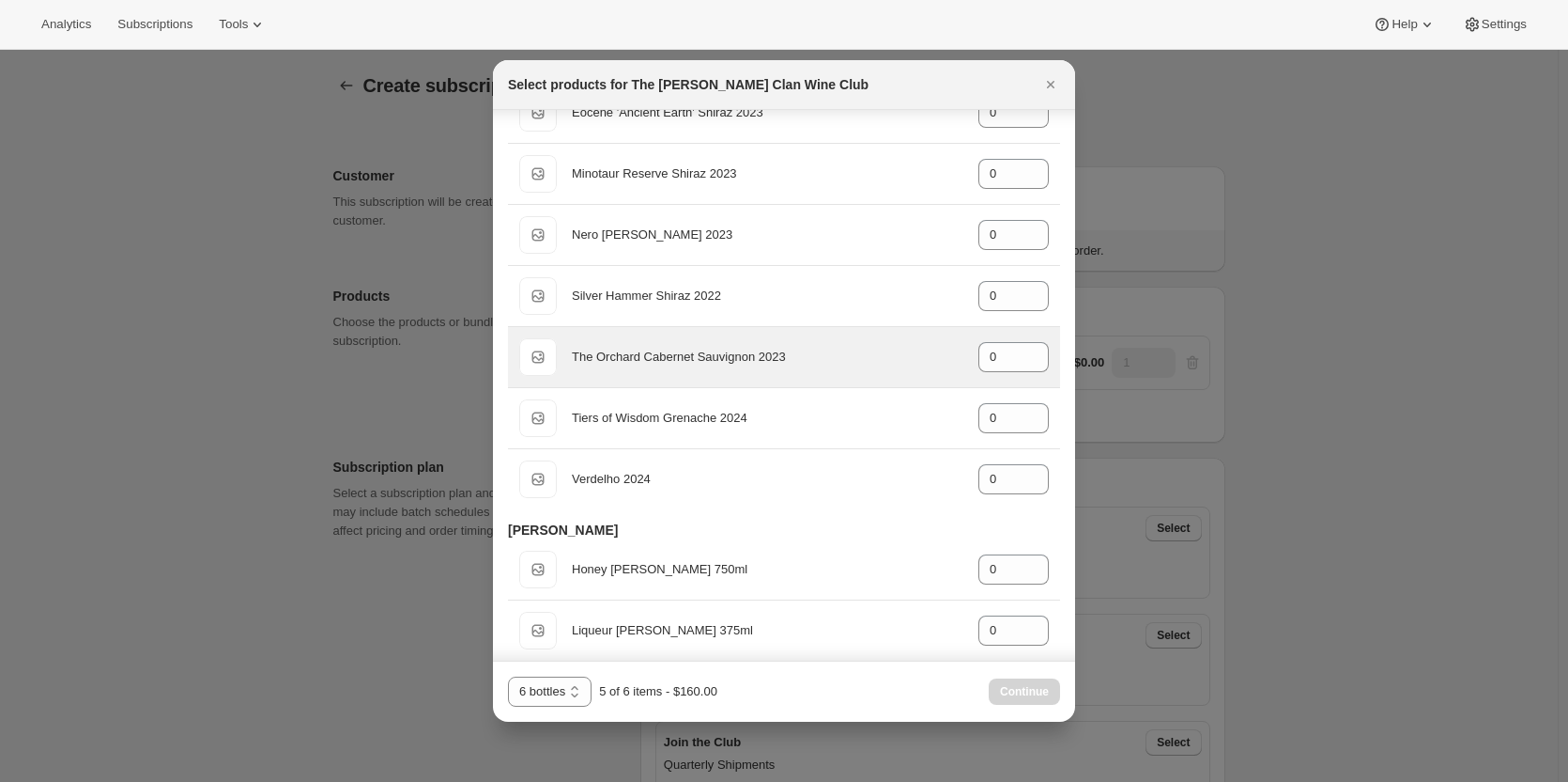
scroll to position [911, 0]
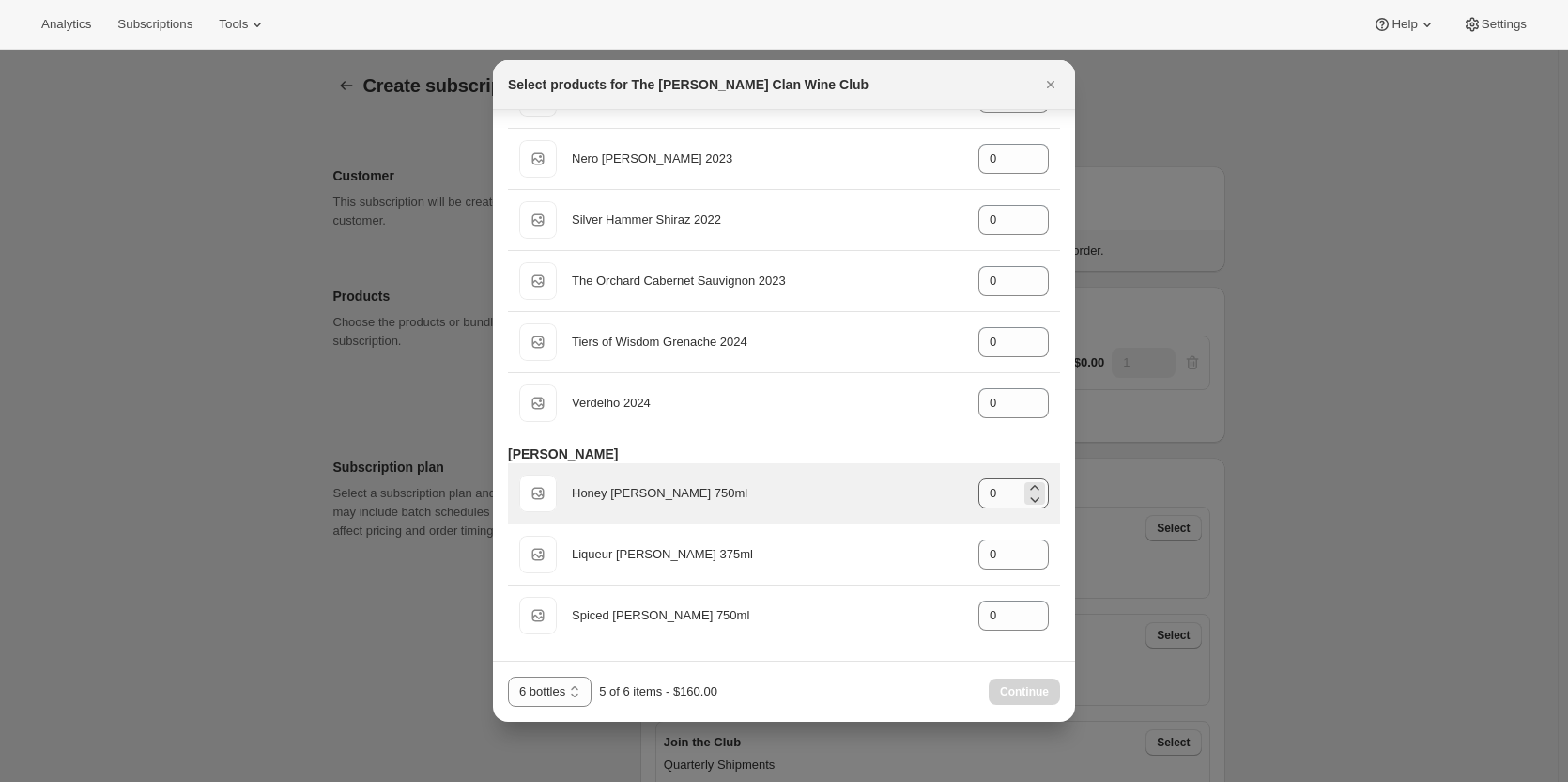
type input "1"
drag, startPoint x: 982, startPoint y: 497, endPoint x: 942, endPoint y: 497, distance: 40.0
click at [942, 497] on div "Default Title Honey Mead 750ml gid://shopify/ProductVariant/46914042560679 0" at bounding box center [784, 492] width 529 height 37
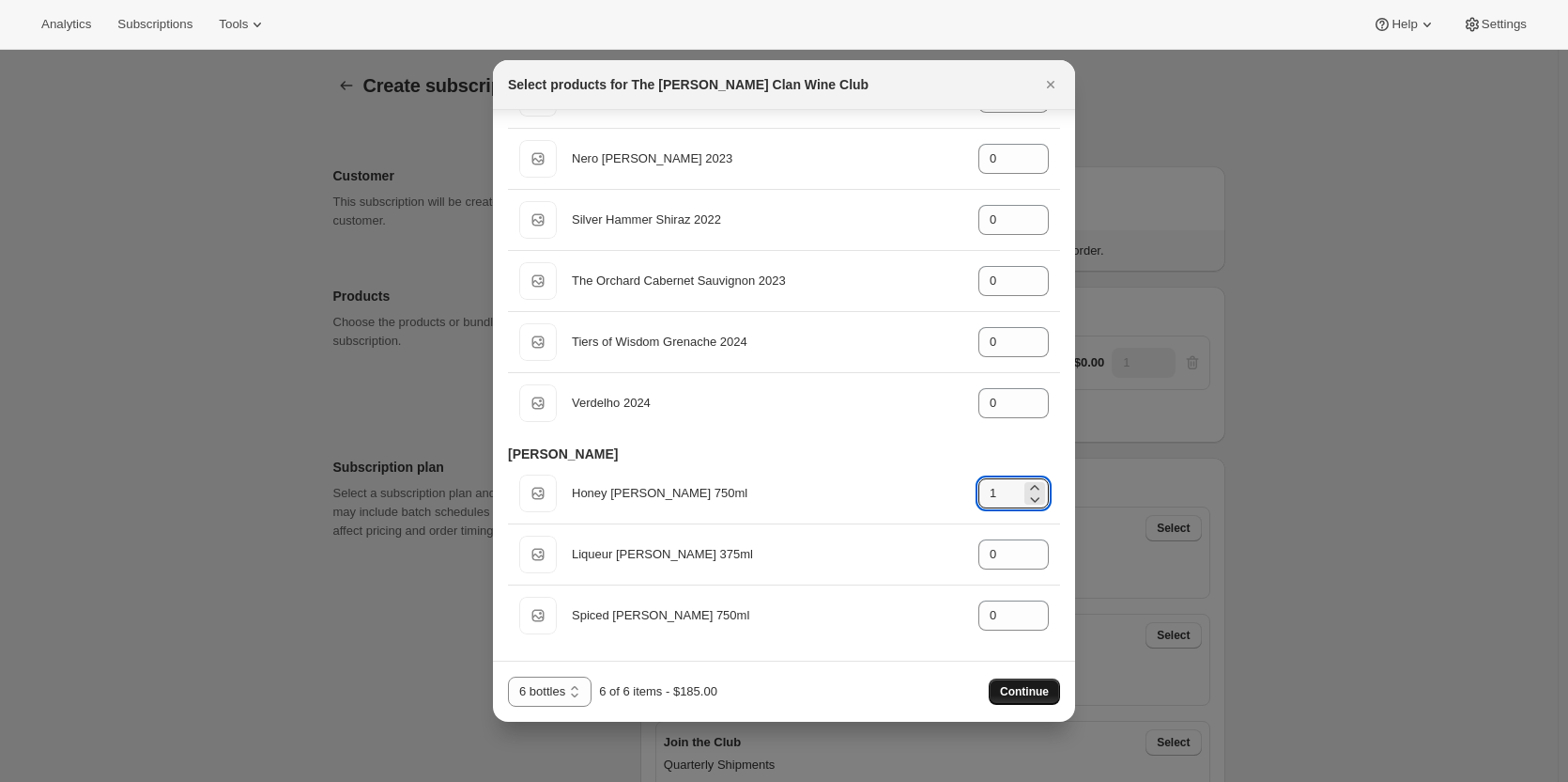
type input "1"
click at [1020, 689] on span "Continue" at bounding box center [1024, 691] width 49 height 15
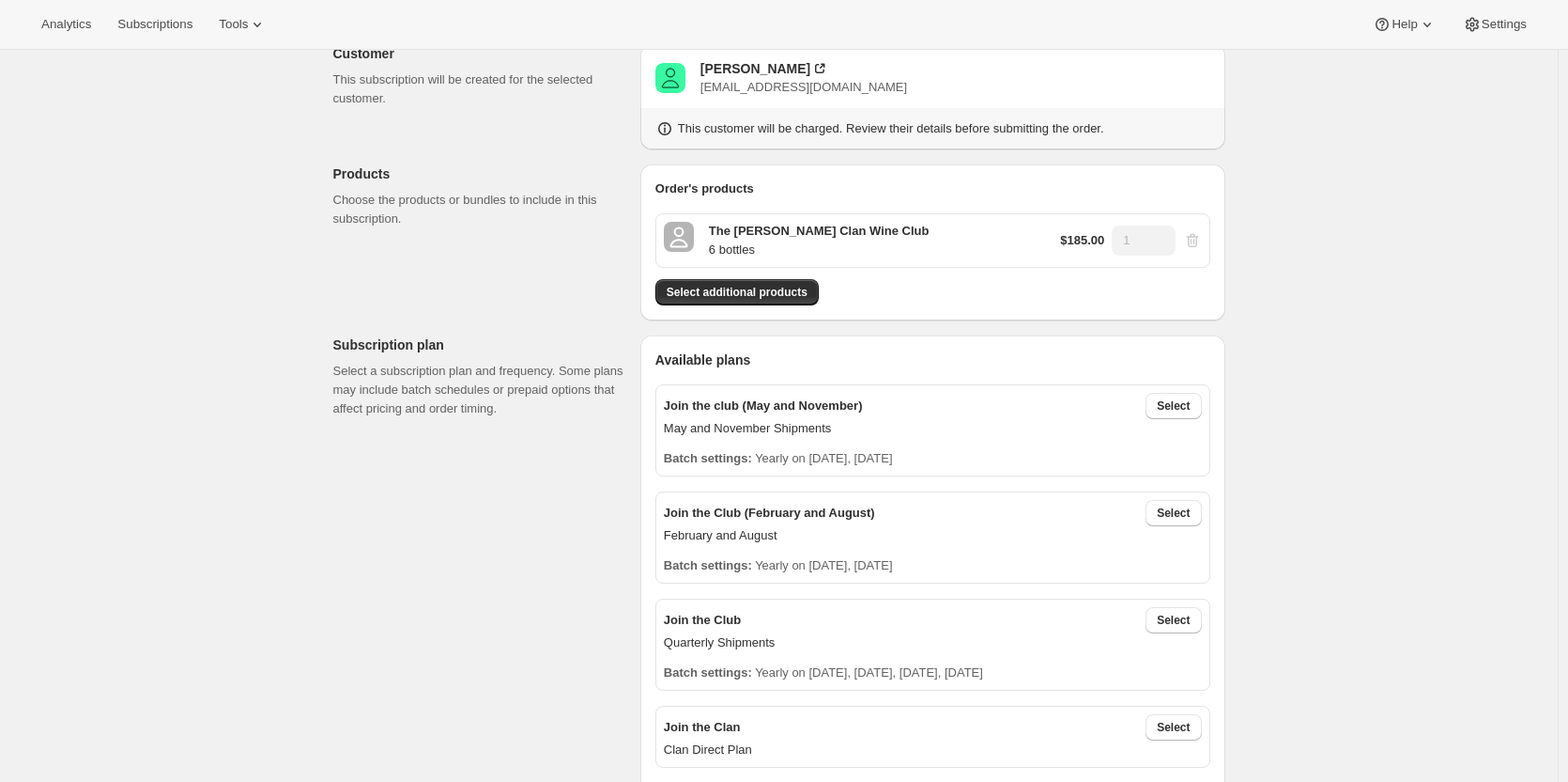
scroll to position [282, 0]
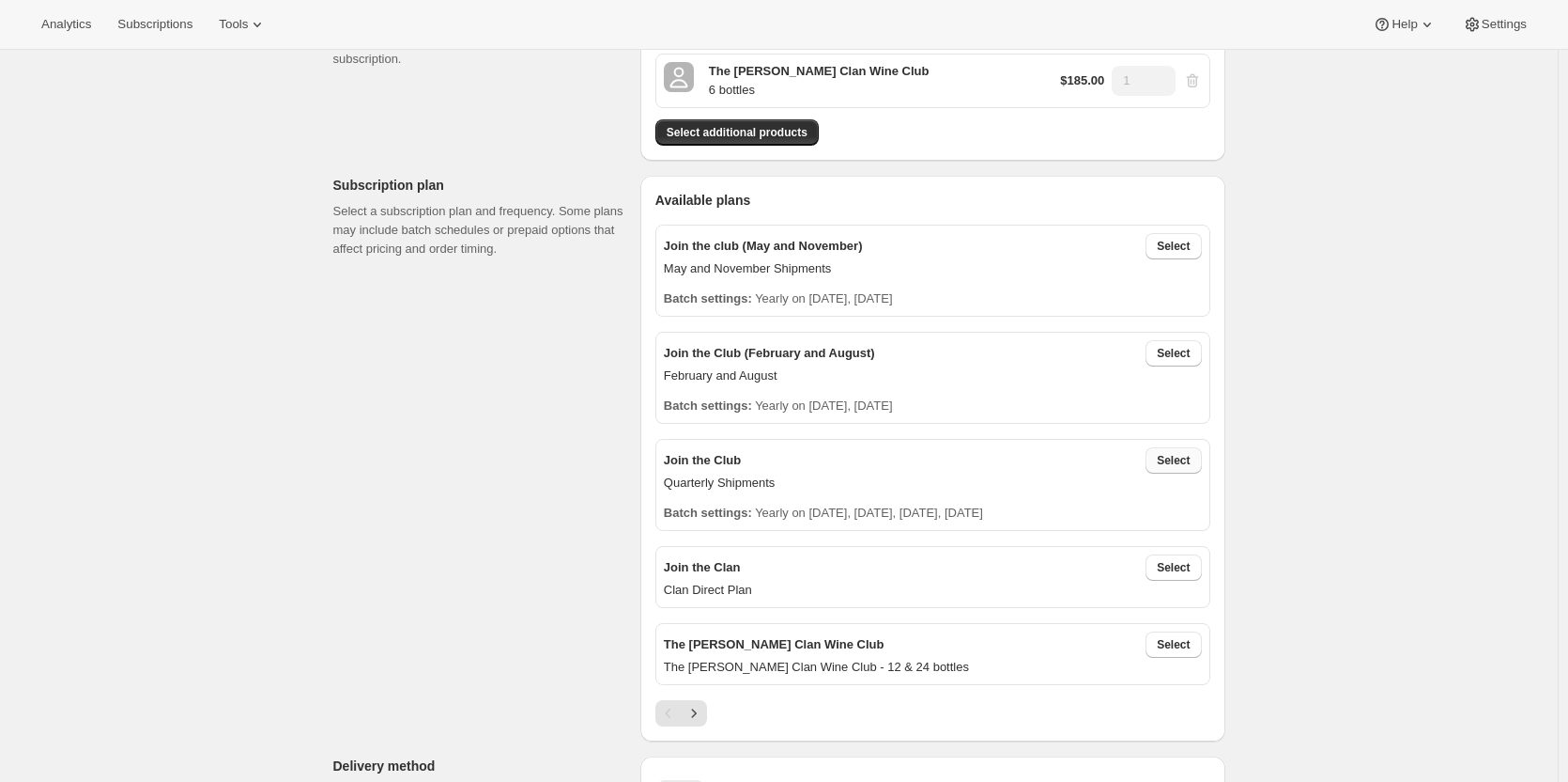
click at [1166, 465] on span "Select" at bounding box center [1173, 461] width 32 height 15
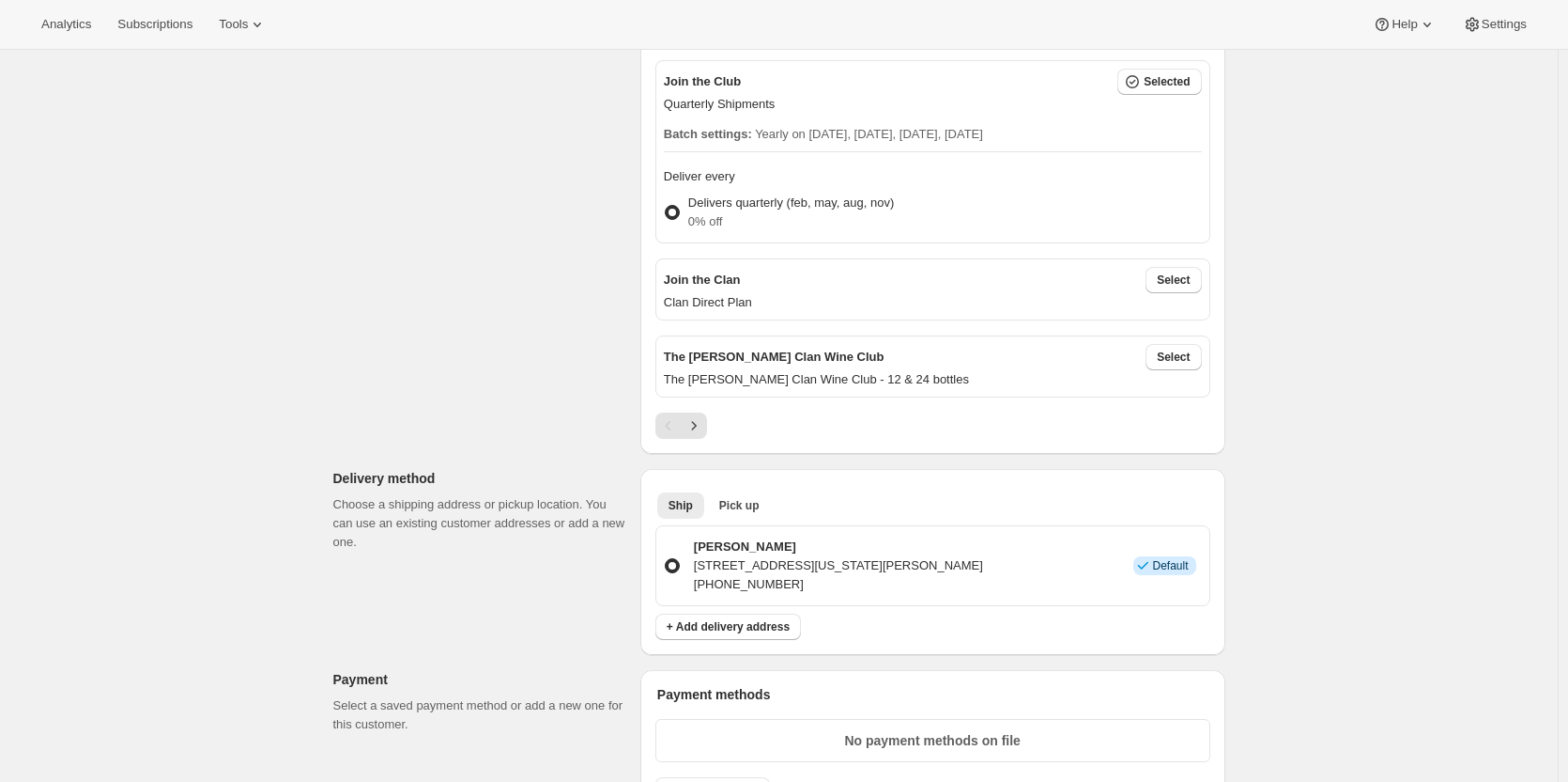
scroll to position [751, 0]
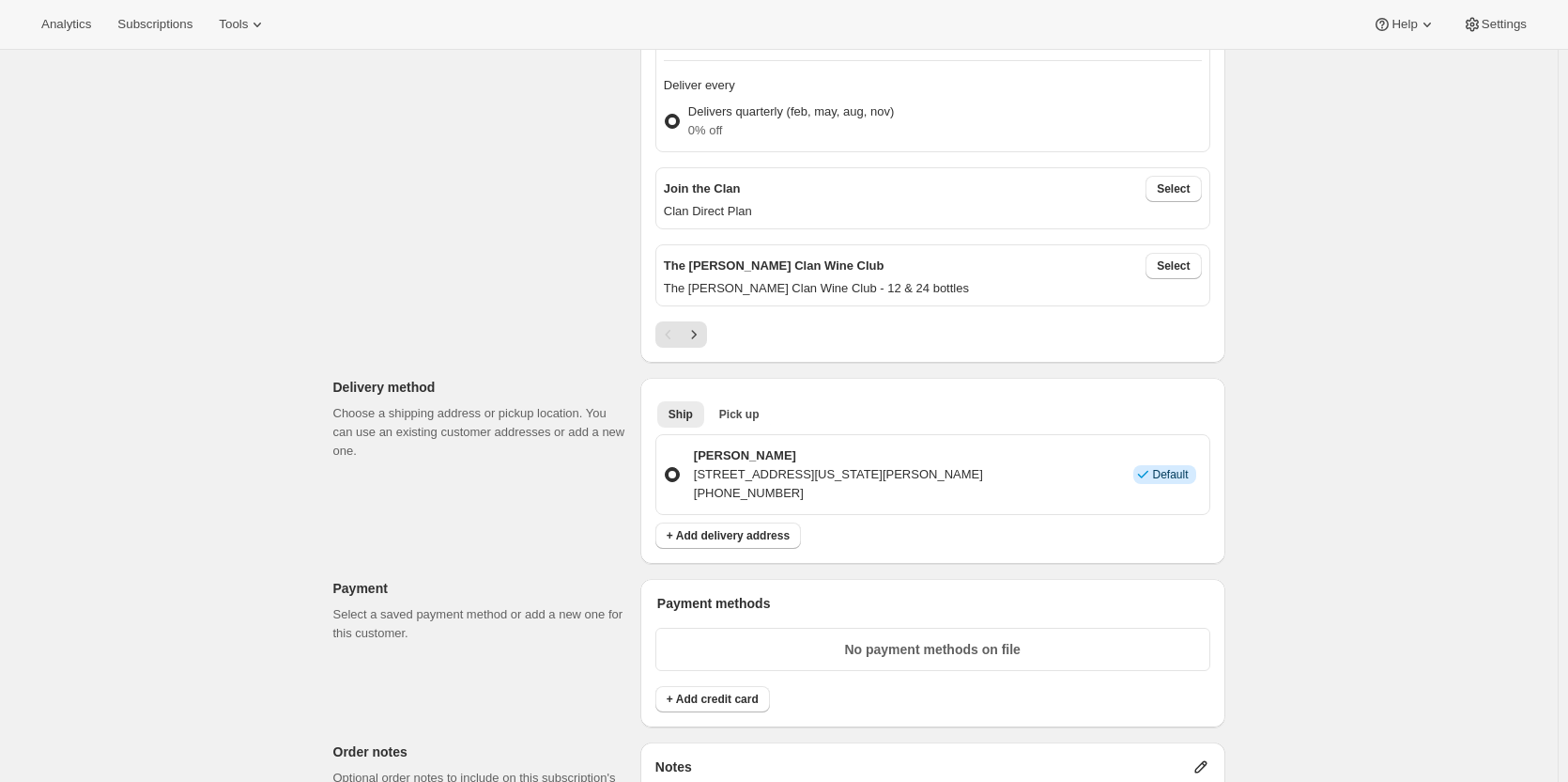
click at [705, 112] on p "Delivers quarterly (feb, may, aug, nov)" at bounding box center [790, 112] width 205 height 19
click at [666, 114] on input "Delivers quarterly (feb, may, aug, nov) 0% off" at bounding box center [665, 114] width 1 height 1
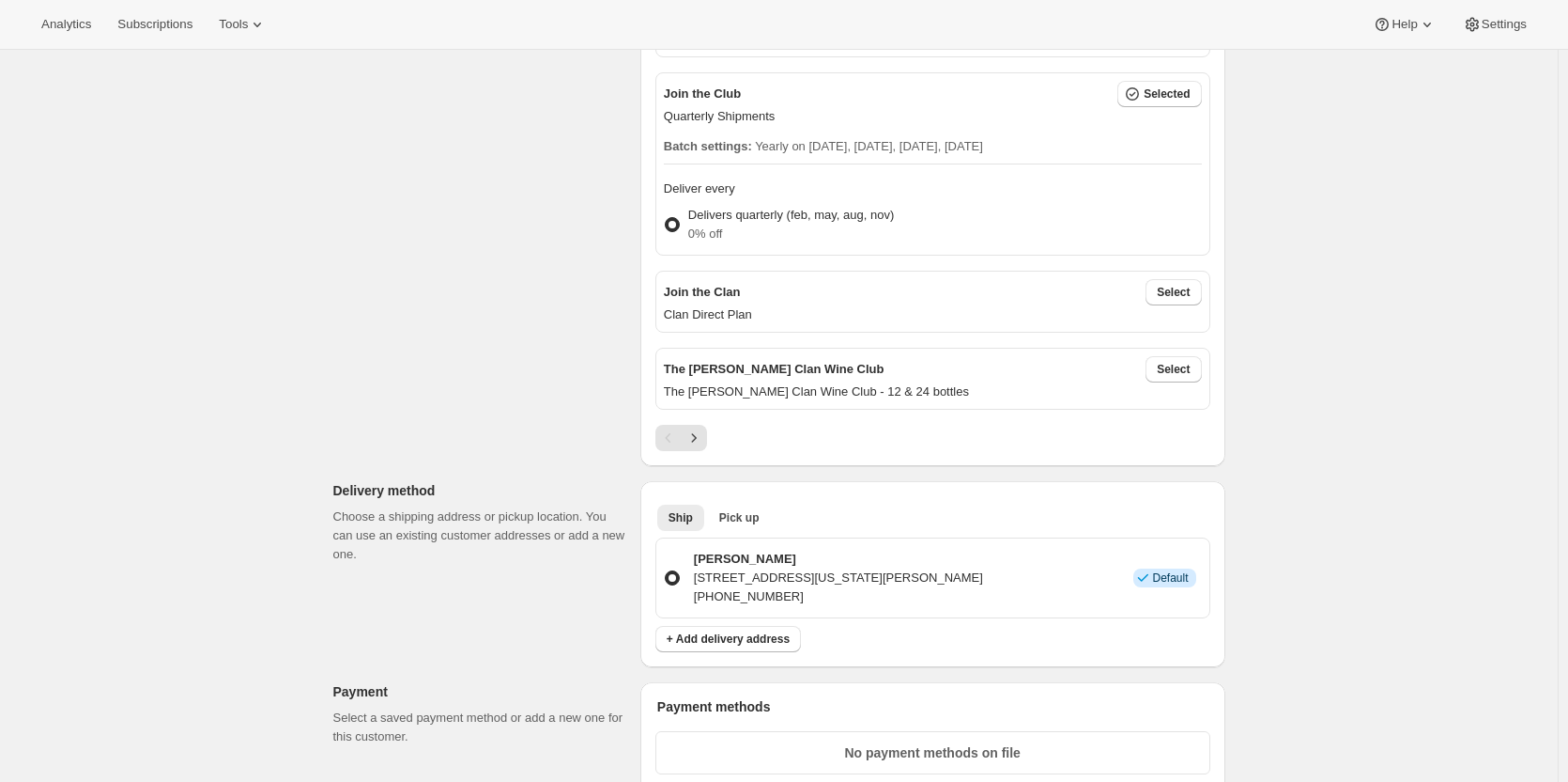
scroll to position [564, 0]
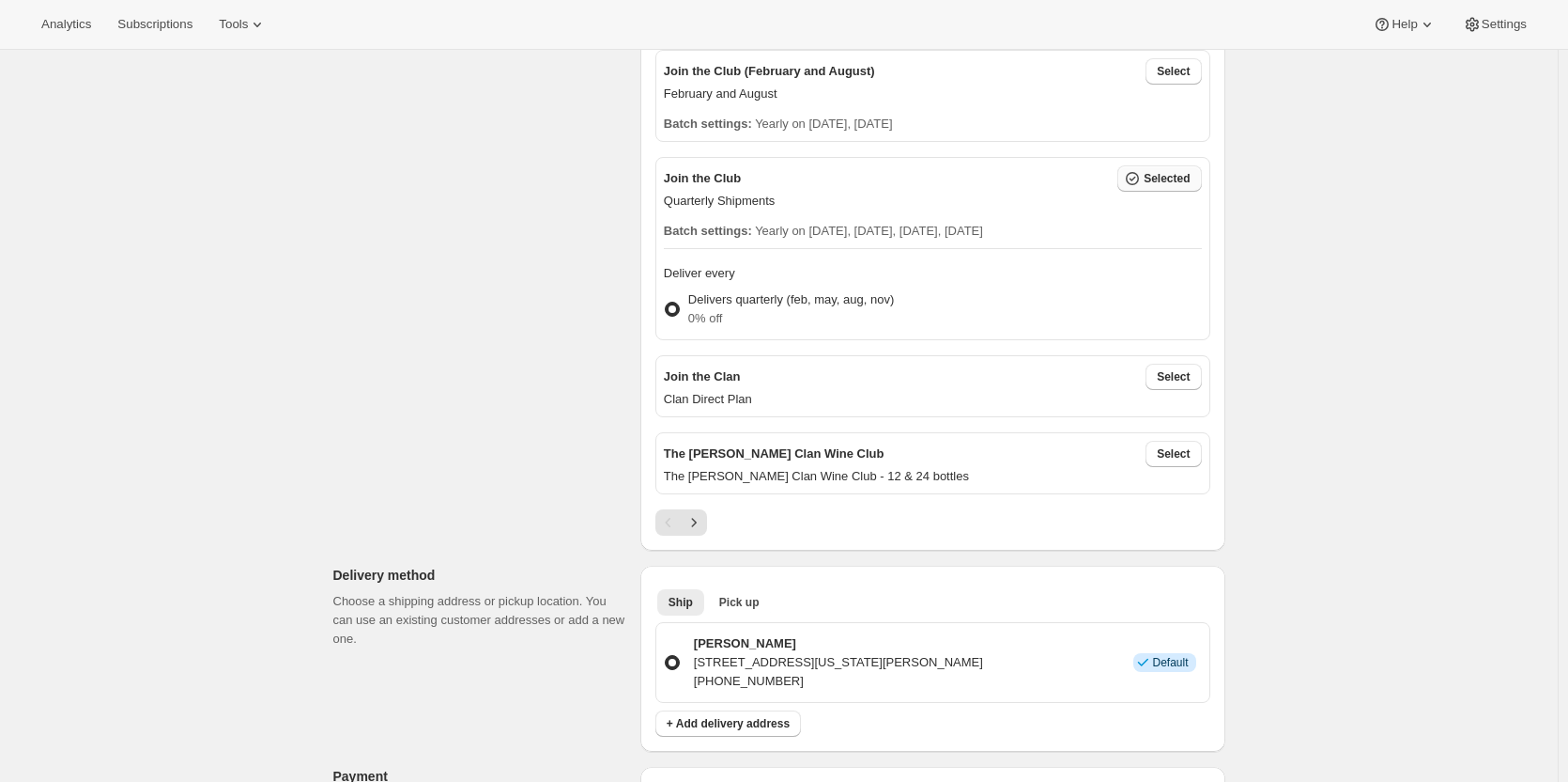
click at [1159, 179] on span "Selected" at bounding box center [1167, 179] width 46 height 15
click at [698, 298] on p "Delivers quarterly (feb, may, aug, nov)" at bounding box center [790, 300] width 205 height 19
click at [666, 301] on input "Delivers quarterly (feb, may, aug, nov) 0% off" at bounding box center [665, 301] width 1 height 1
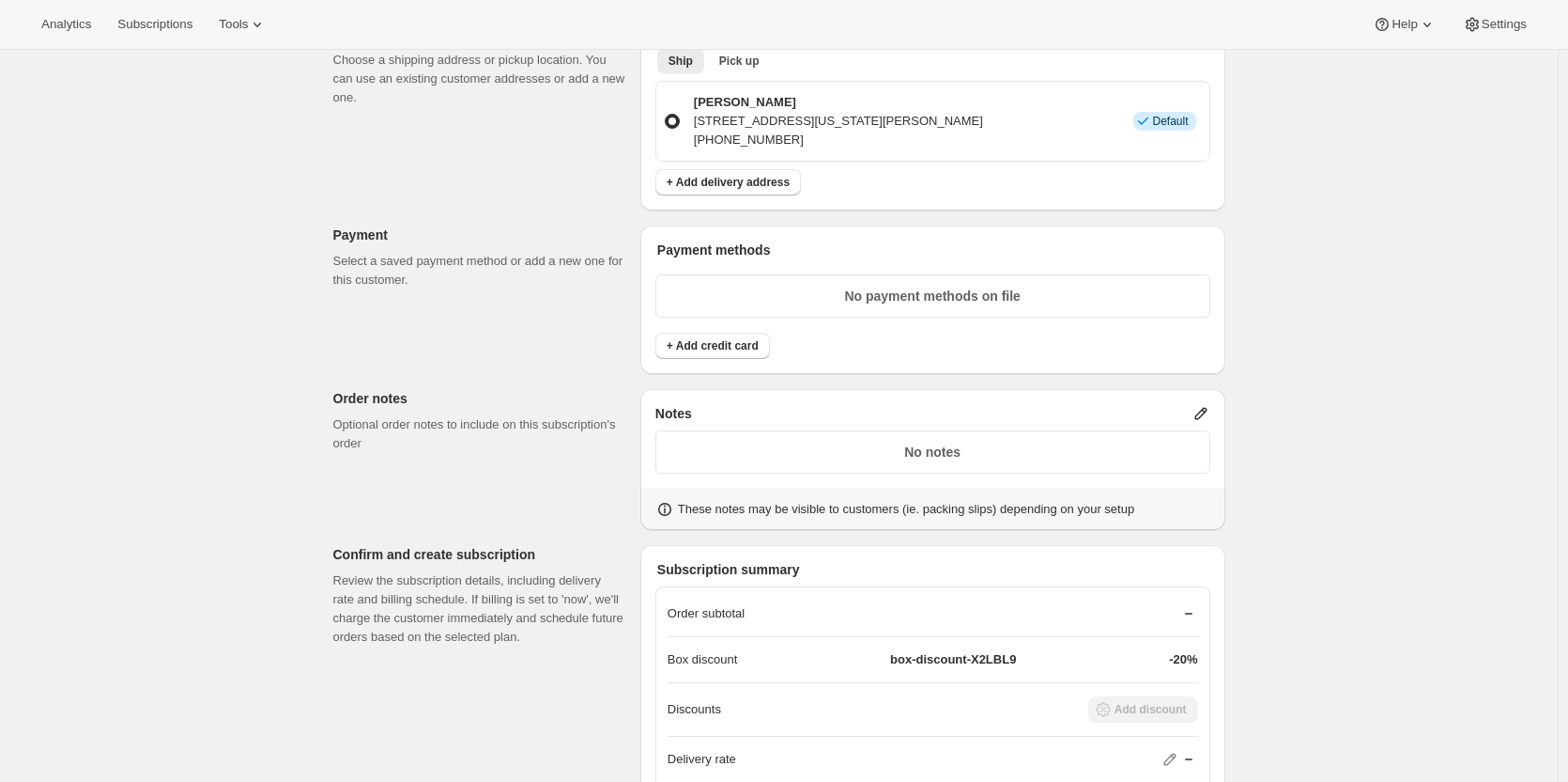
scroll to position [1221, 0]
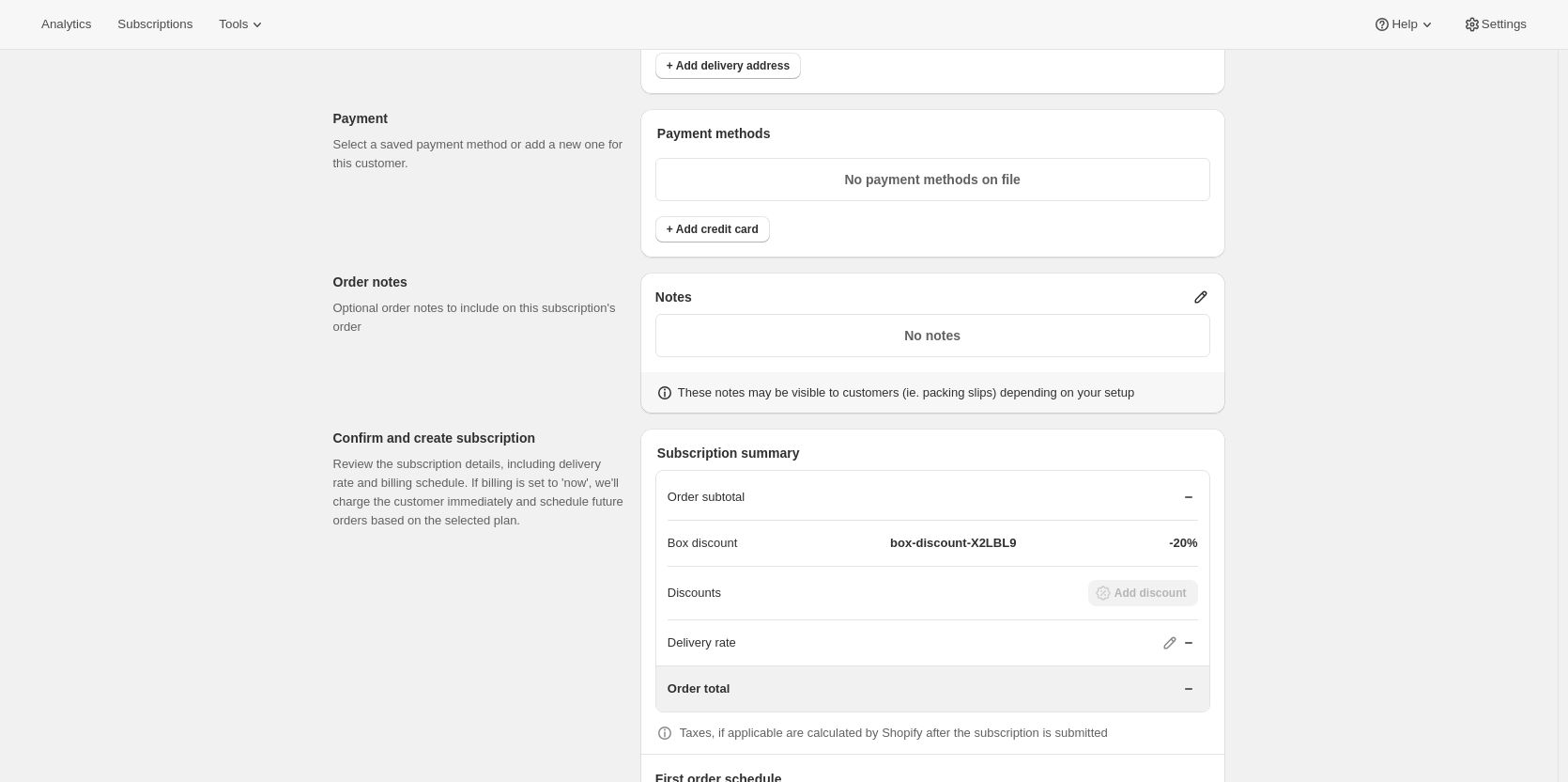
click at [773, 170] on p "No payment methods on file" at bounding box center [933, 180] width 530 height 19
click at [707, 228] on span "+ Add credit card" at bounding box center [713, 229] width 92 height 15
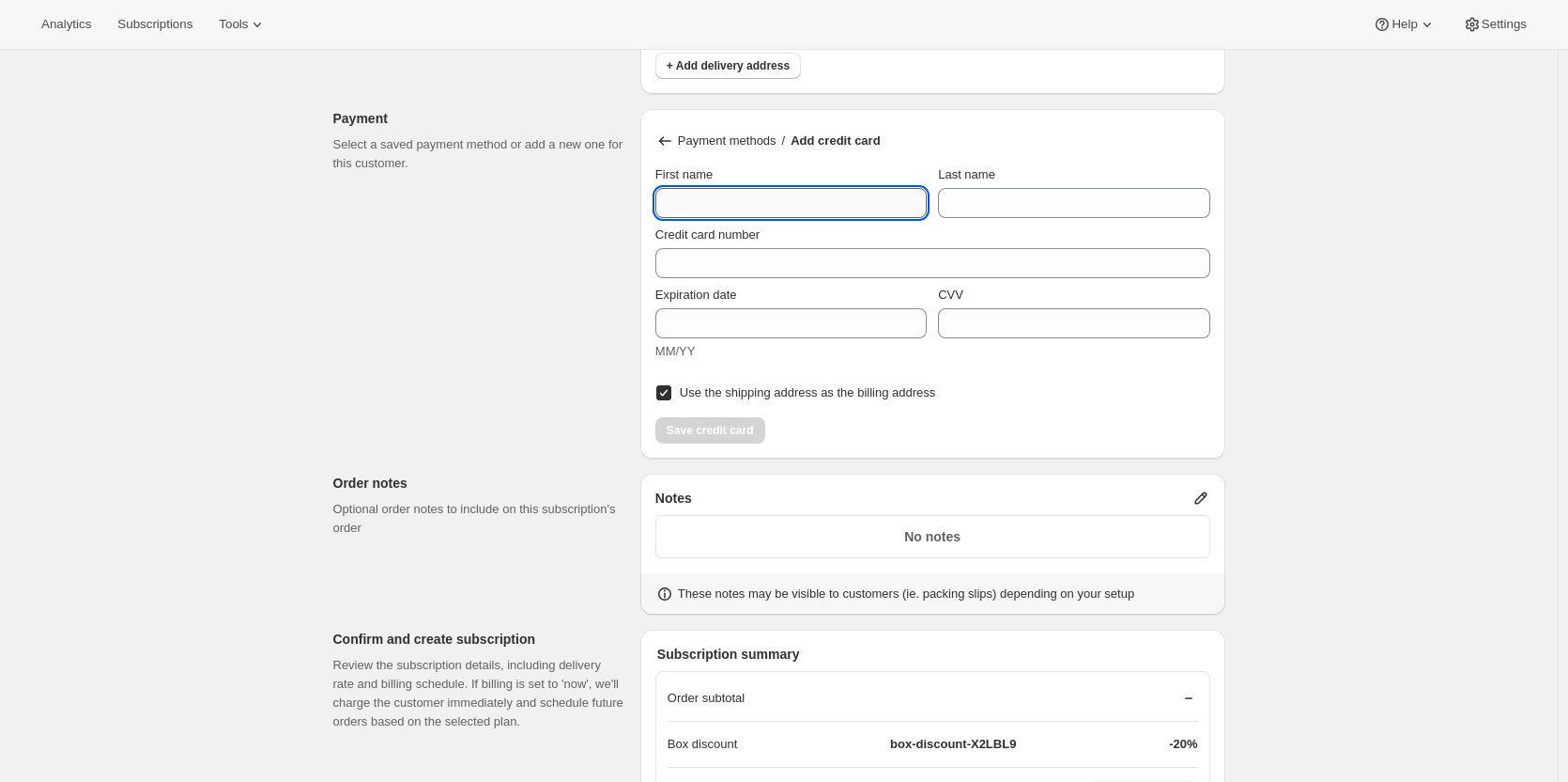
click at [681, 202] on input "First name" at bounding box center [791, 203] width 271 height 30
type input "[PERSON_NAME]"
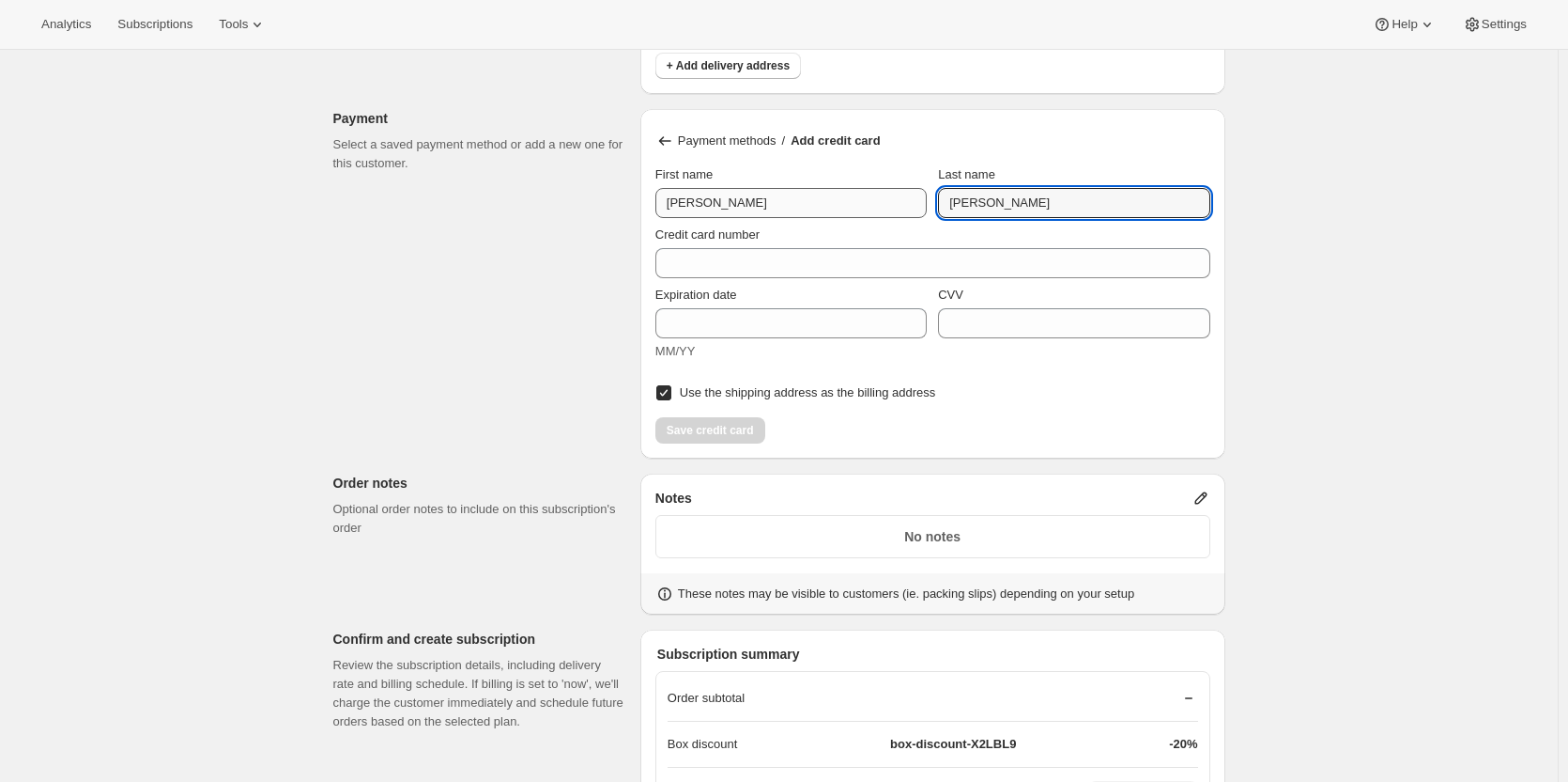
type input "[PERSON_NAME]"
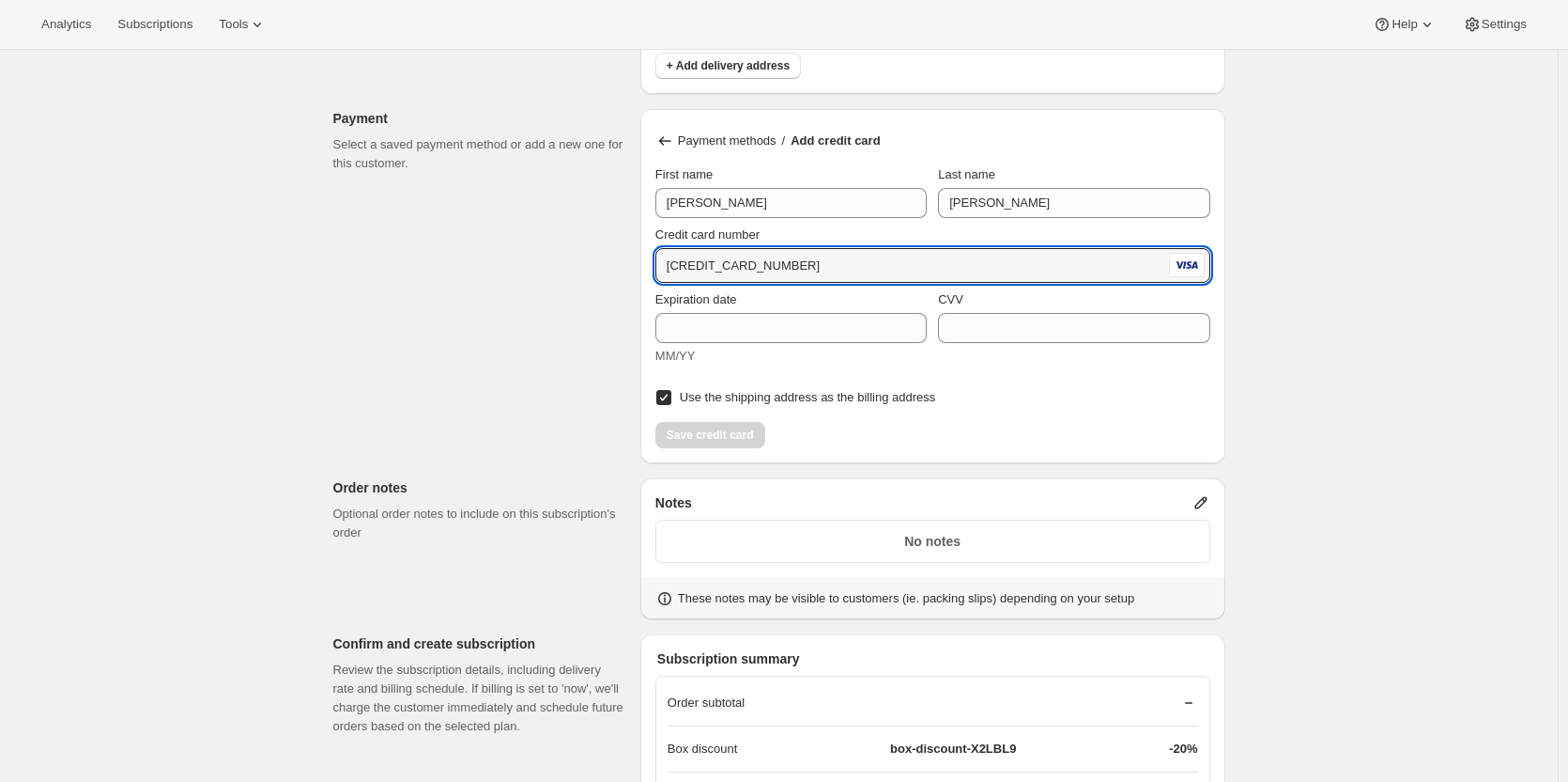
type input "4377 3200 1307 2953"
click at [604, 322] on div "Customer This subscription will be created for the selected customer. Belinda M…" at bounding box center [771, 53] width 907 height 2307
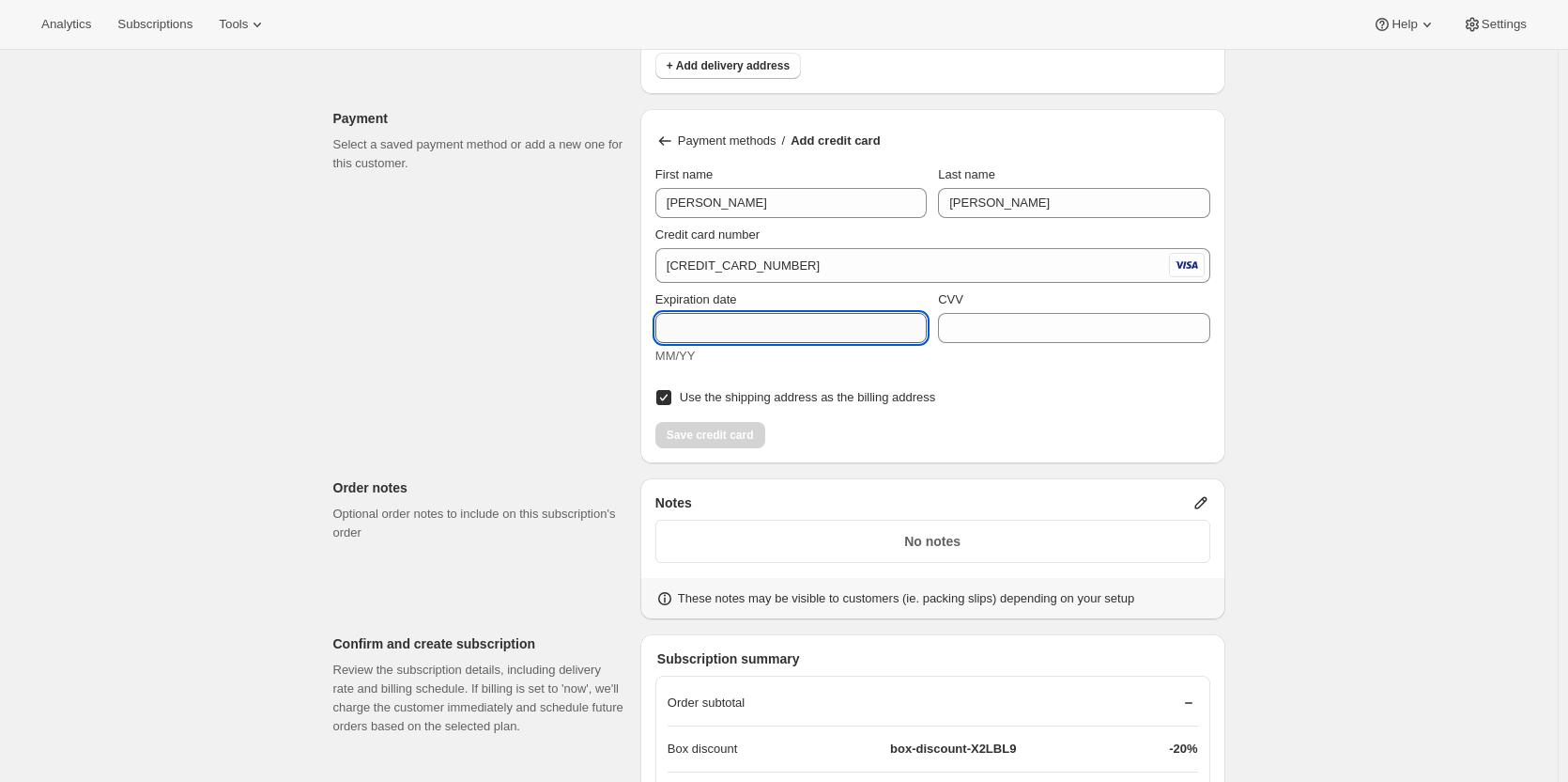
click at [696, 314] on input "Expiration date" at bounding box center [791, 327] width 271 height 30
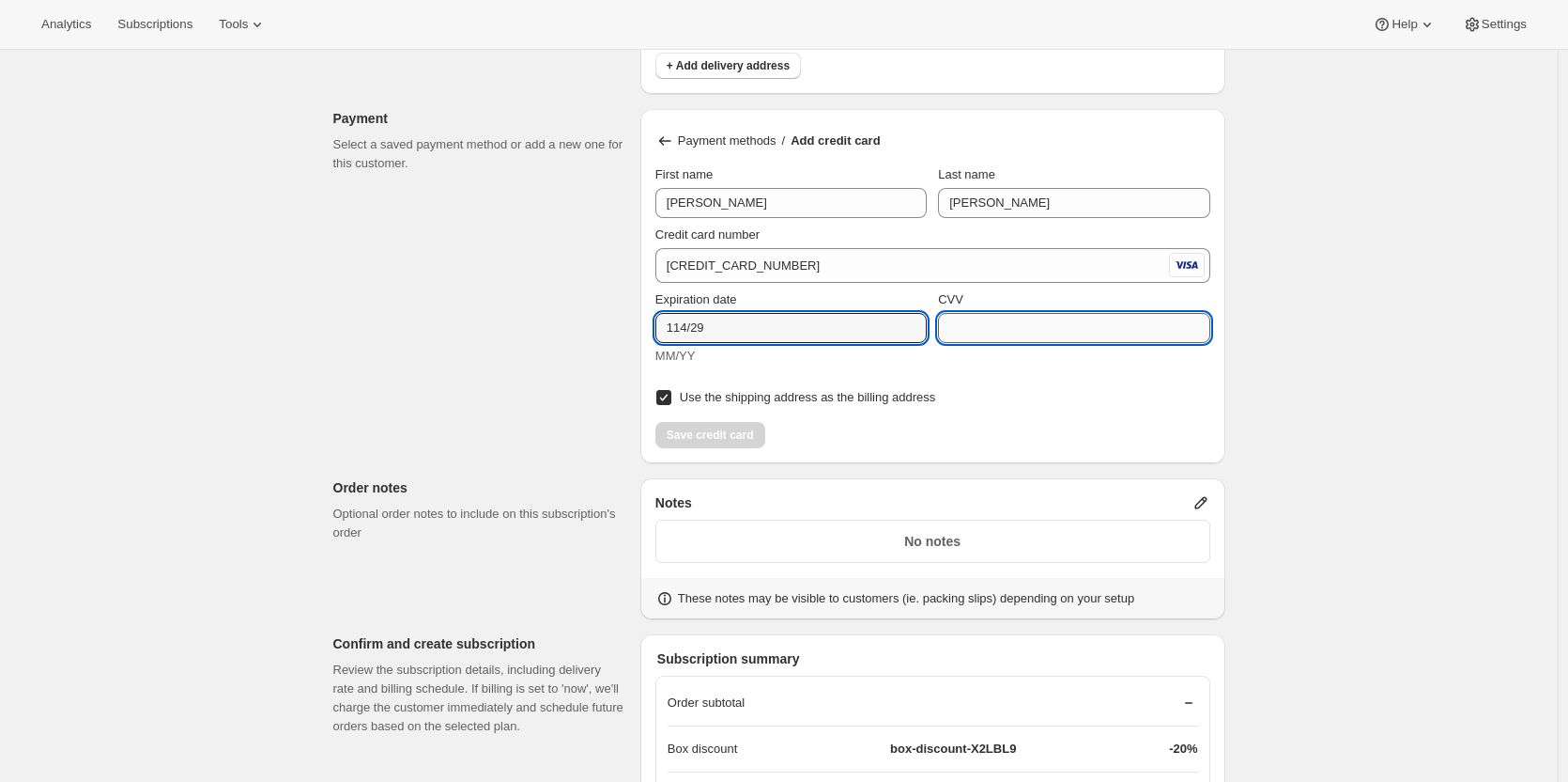
click at [974, 329] on input "CVV" at bounding box center [1074, 327] width 271 height 30
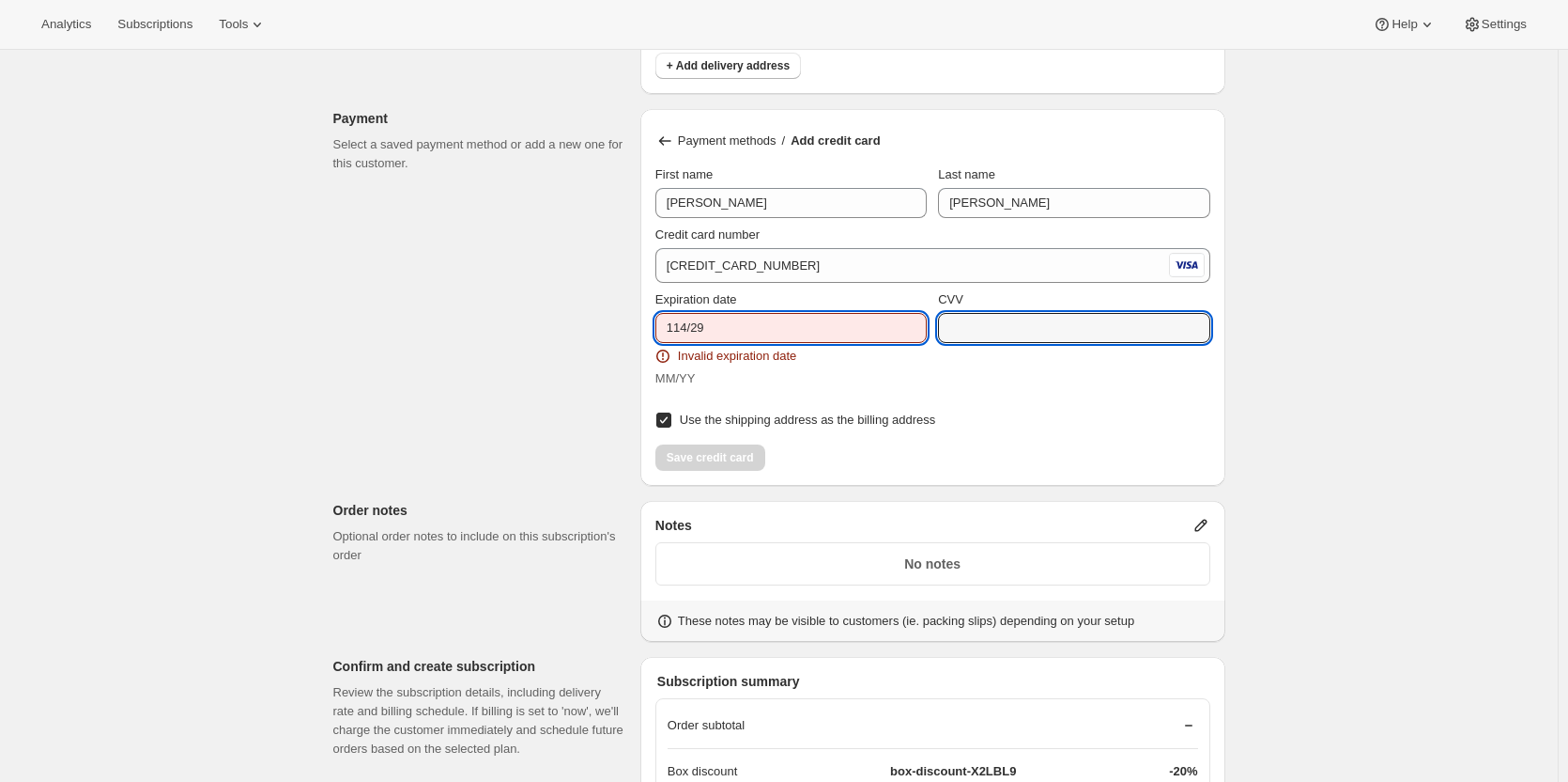
click at [682, 328] on input "114/29" at bounding box center [791, 327] width 271 height 30
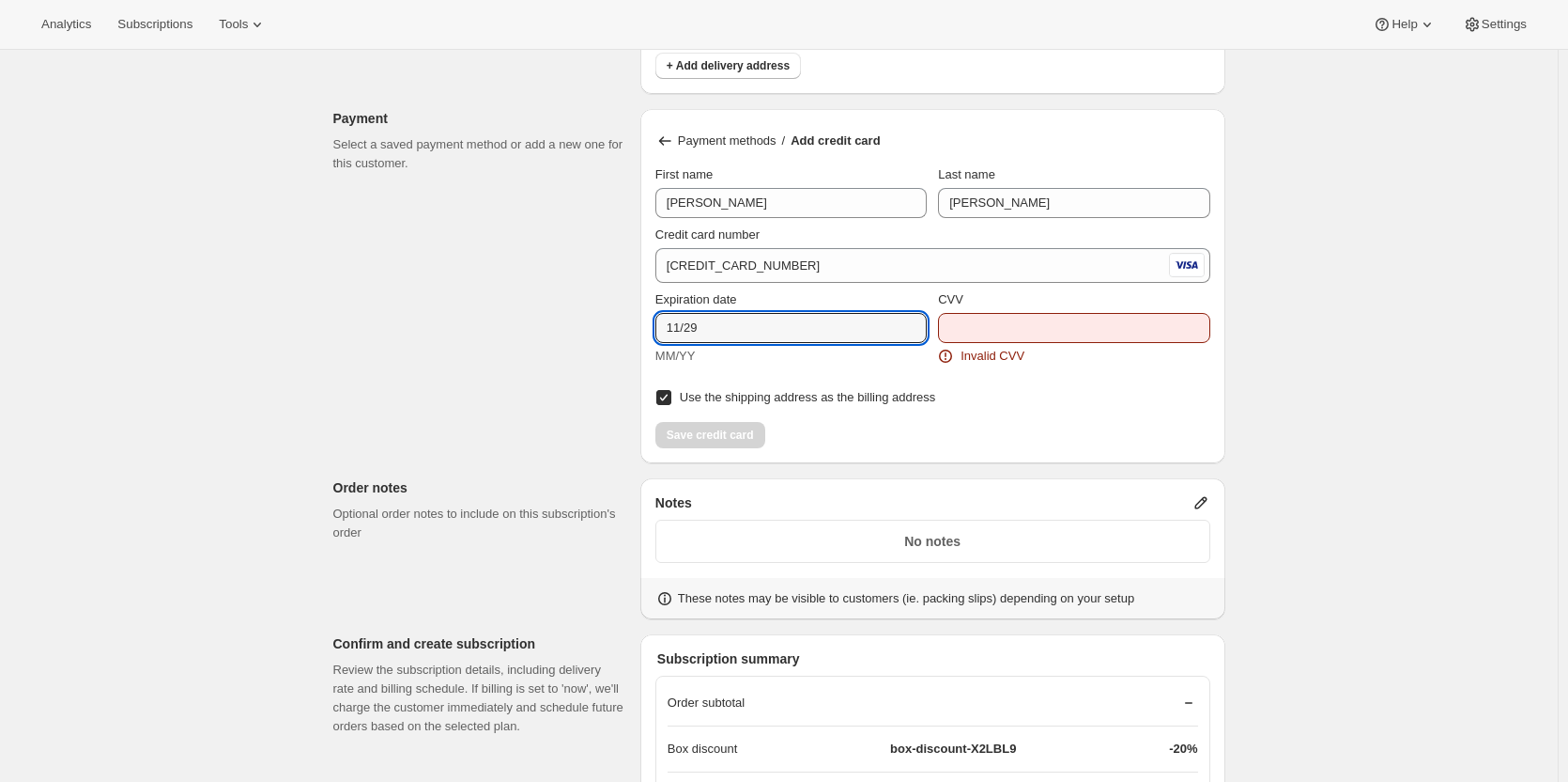
type input "11/29"
click at [994, 325] on input "CVV" at bounding box center [1074, 327] width 271 height 30
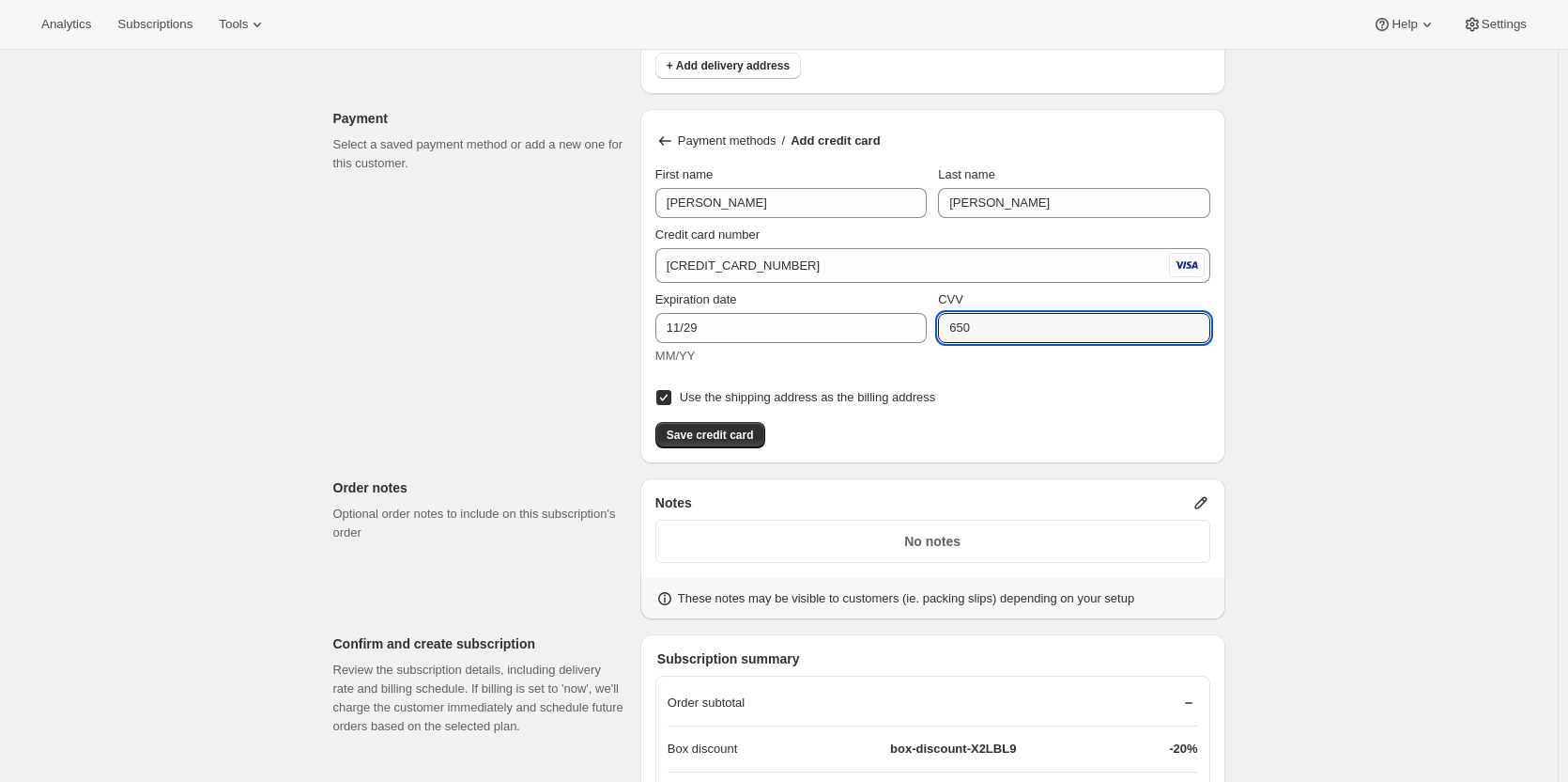
type input "650"
click at [1010, 457] on div "Payment methods / Add credit card First name Belinda Last name MacDonald Credit…" at bounding box center [933, 286] width 585 height 354
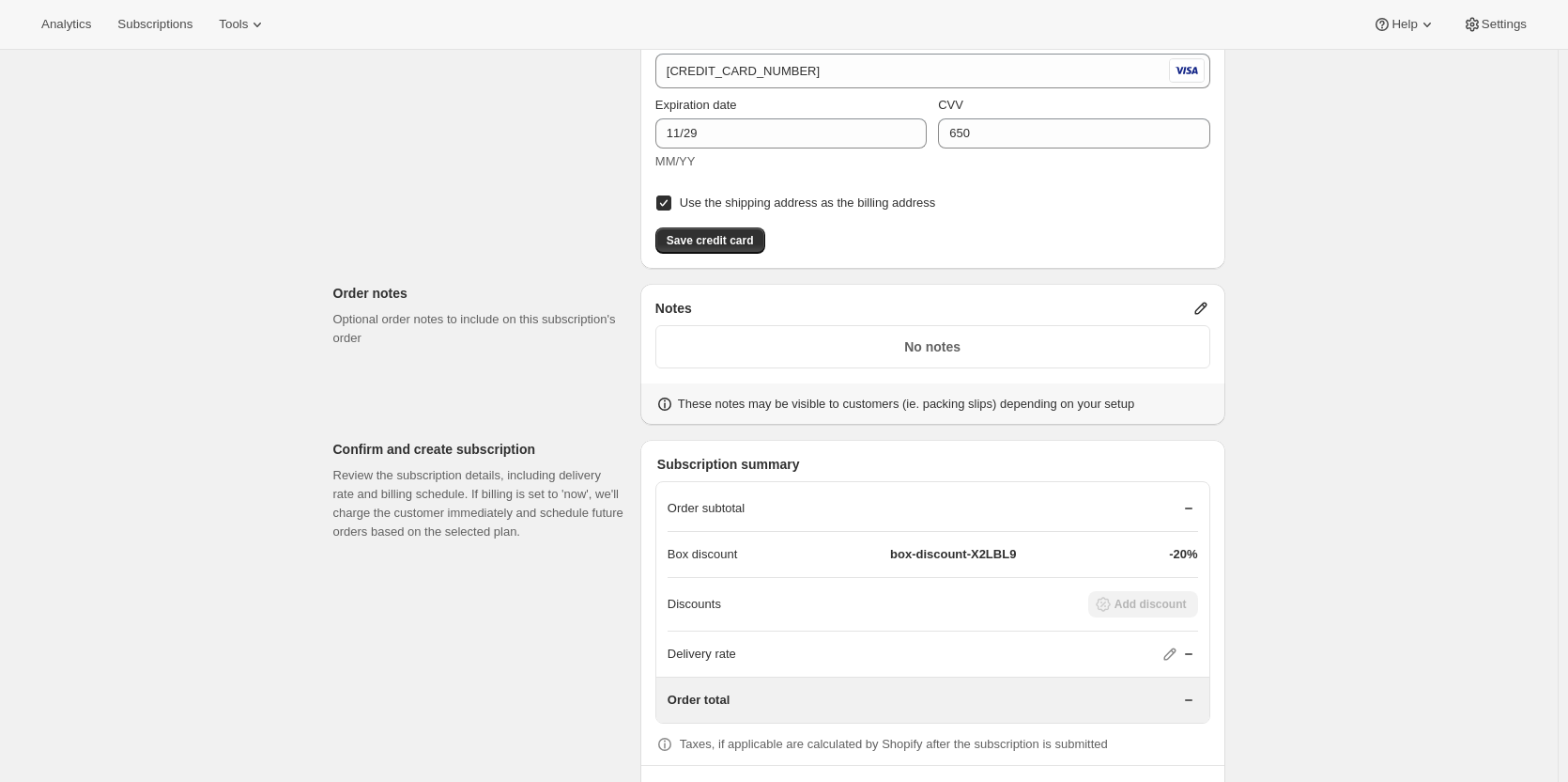
scroll to position [1315, 0]
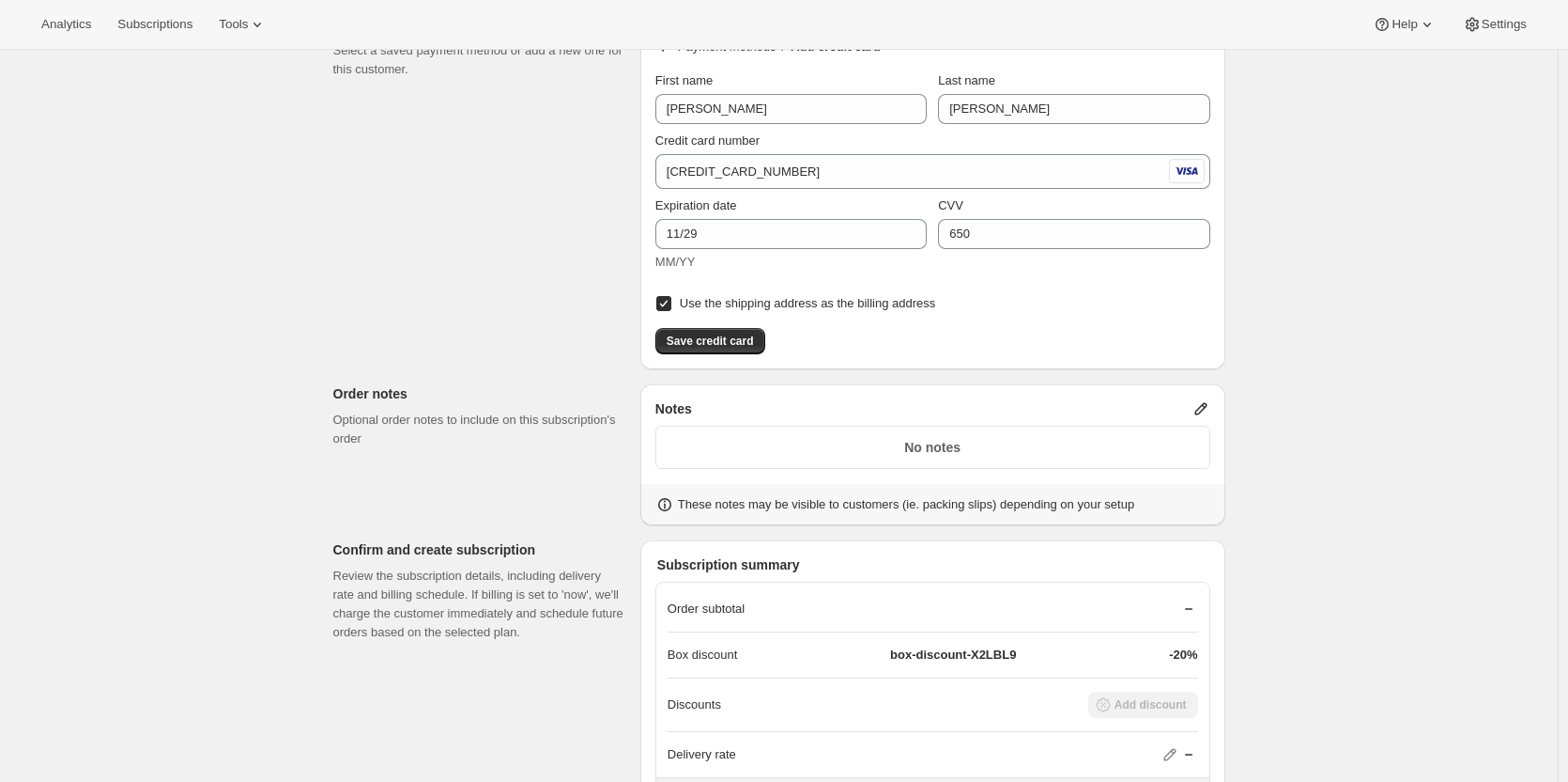
click at [856, 321] on div "Save credit card" at bounding box center [933, 335] width 555 height 37
click at [698, 335] on span "Save credit card" at bounding box center [710, 341] width 87 height 15
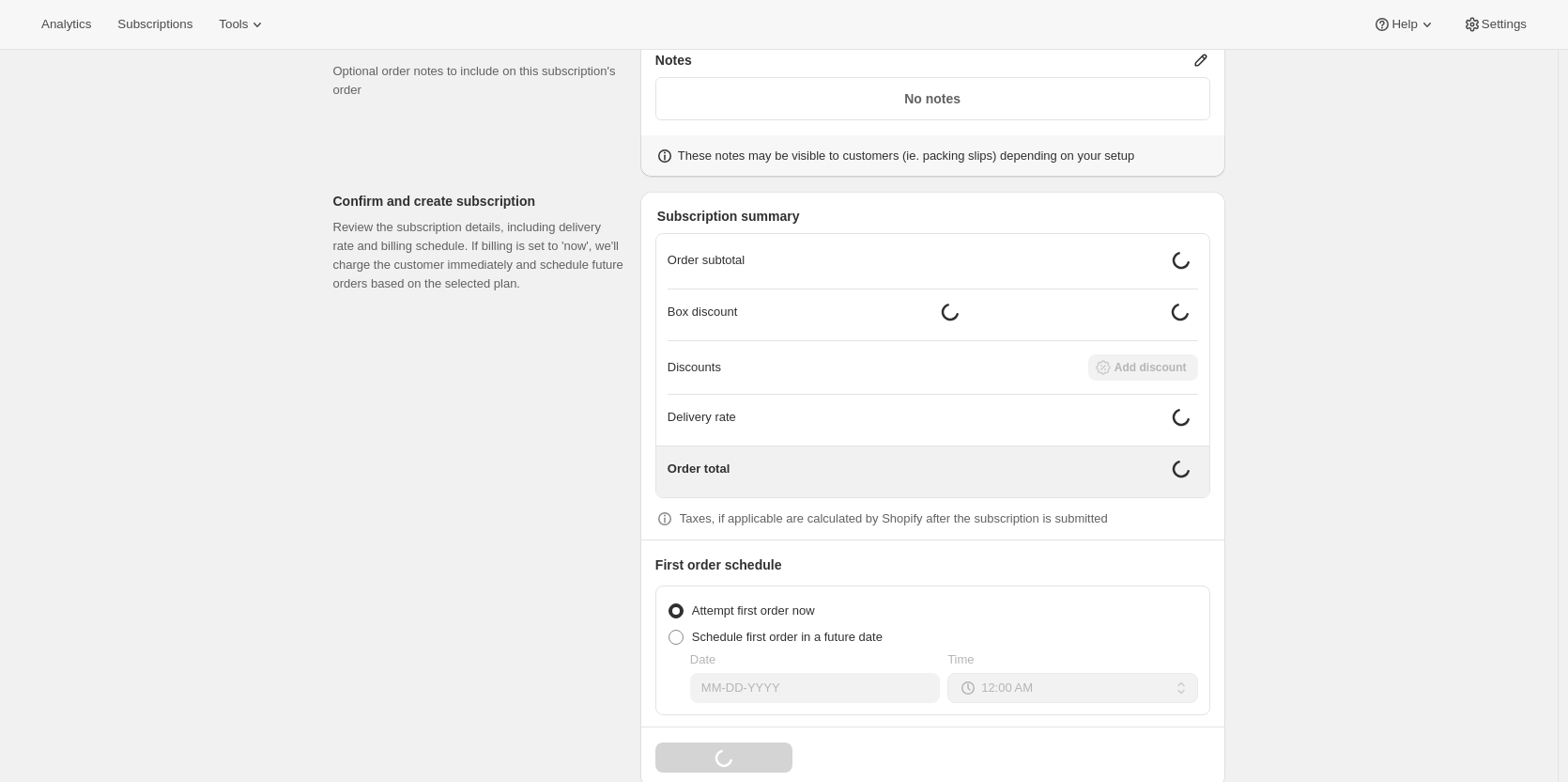
scroll to position [1503, 0]
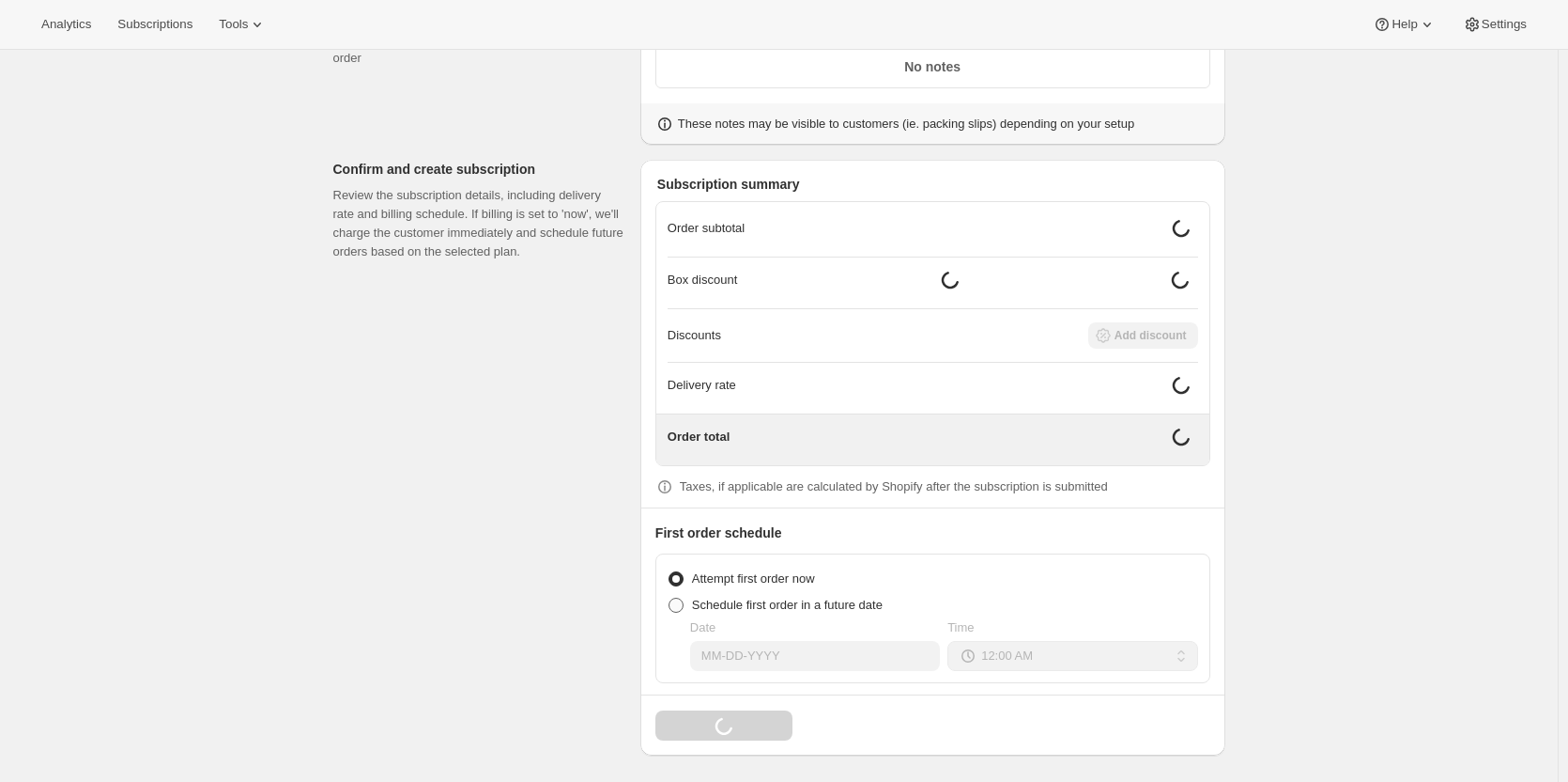
click at [677, 601] on span at bounding box center [677, 605] width 15 height 15
click at [670, 598] on input "Schedule first order in a future date" at bounding box center [669, 597] width 1 height 1
radio input "true"
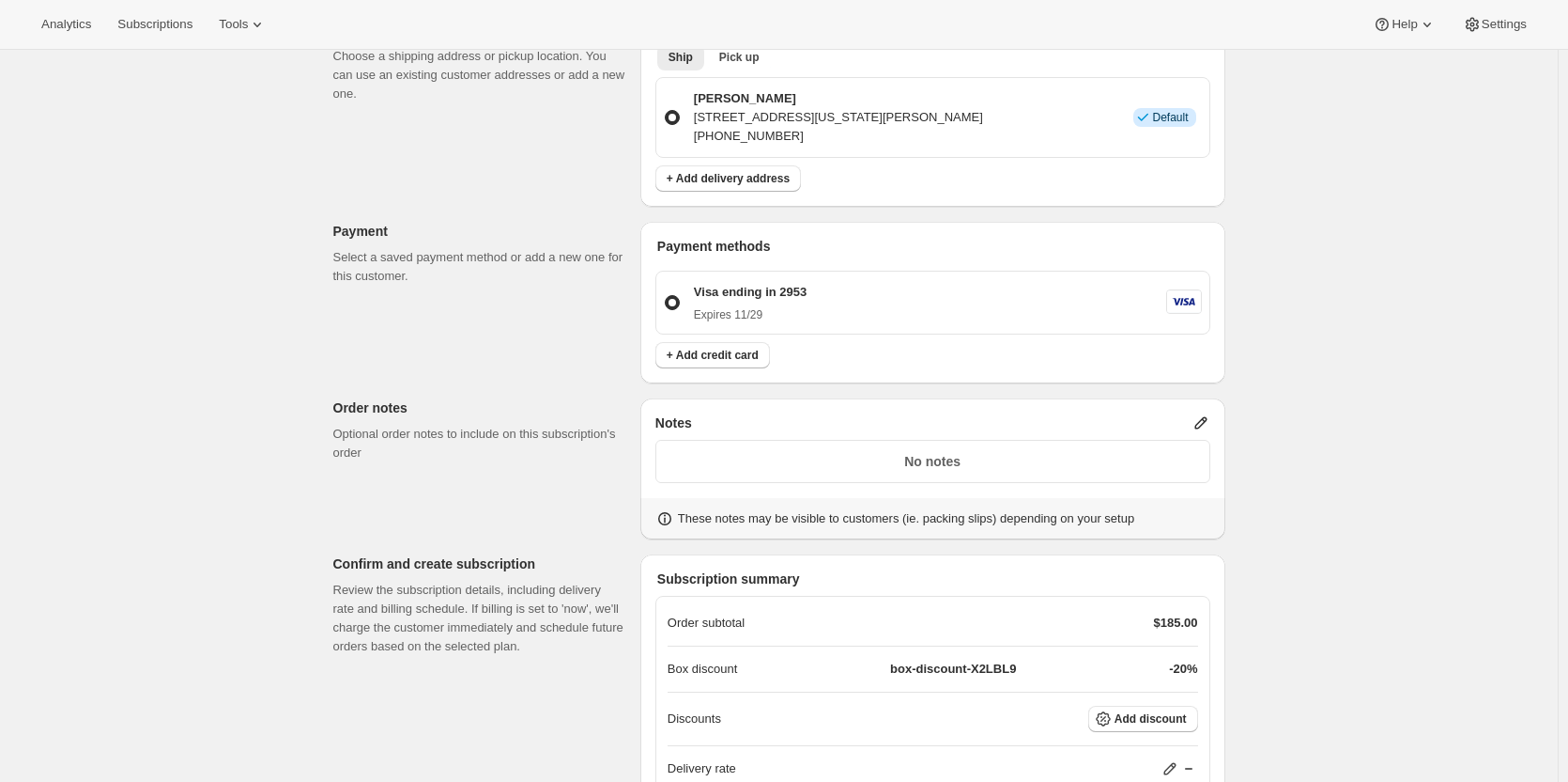
scroll to position [1485, 0]
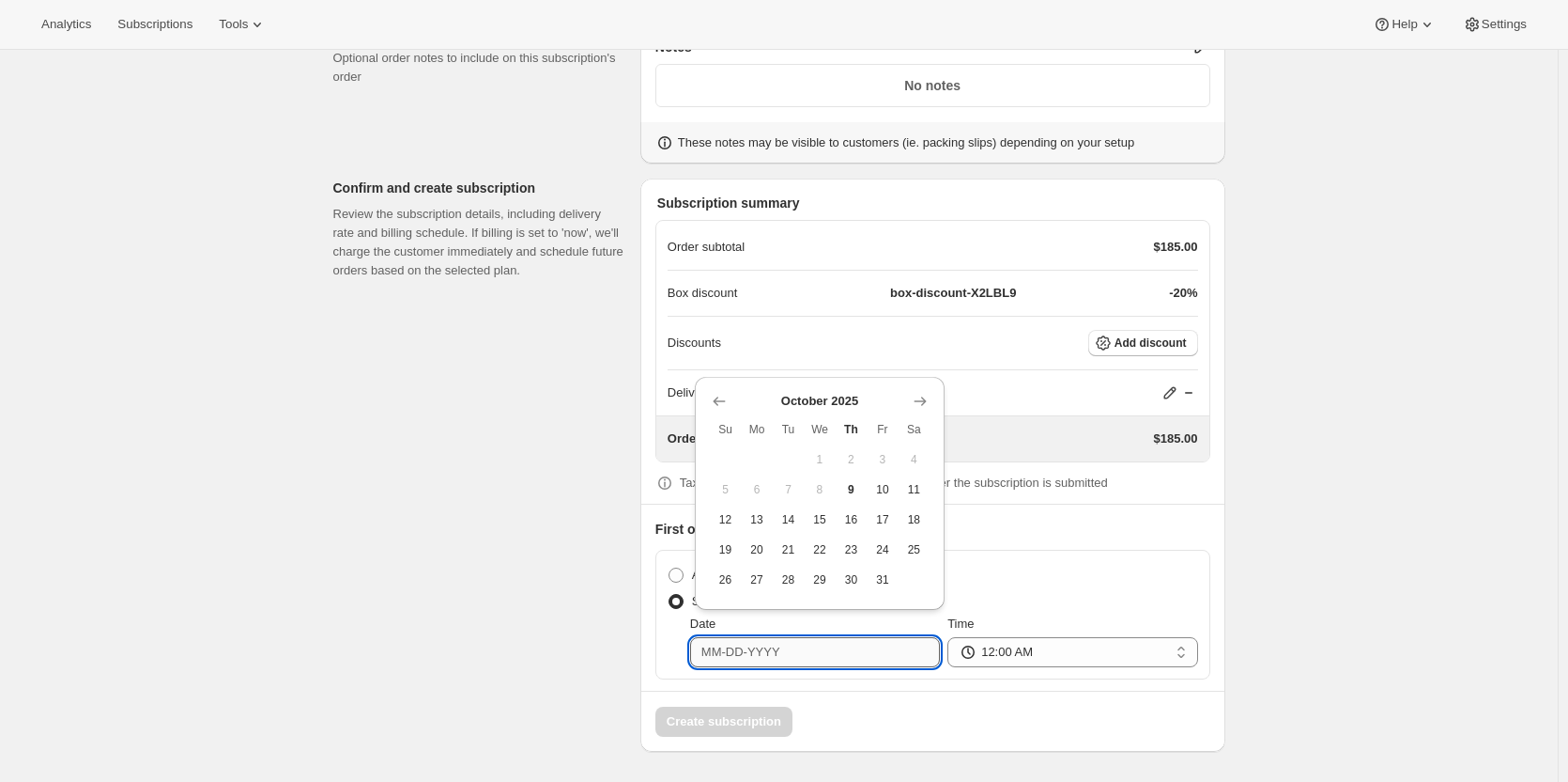
click at [713, 657] on input "Date" at bounding box center [814, 651] width 249 height 30
click at [912, 400] on icon "Show next month, November 2025" at bounding box center [920, 402] width 19 height 19
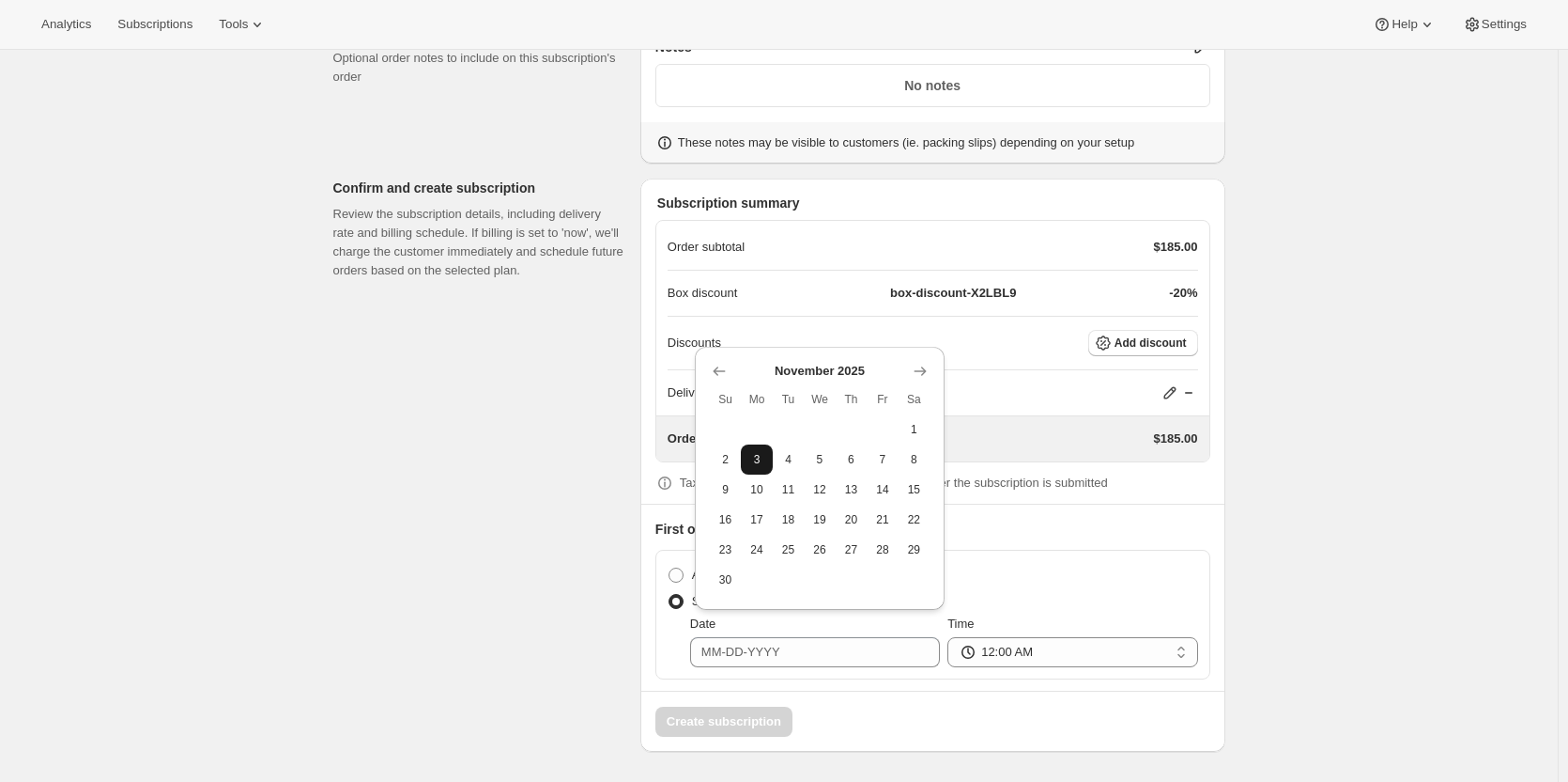
click at [752, 461] on span "3" at bounding box center [756, 460] width 16 height 15
type input "11-03-2025"
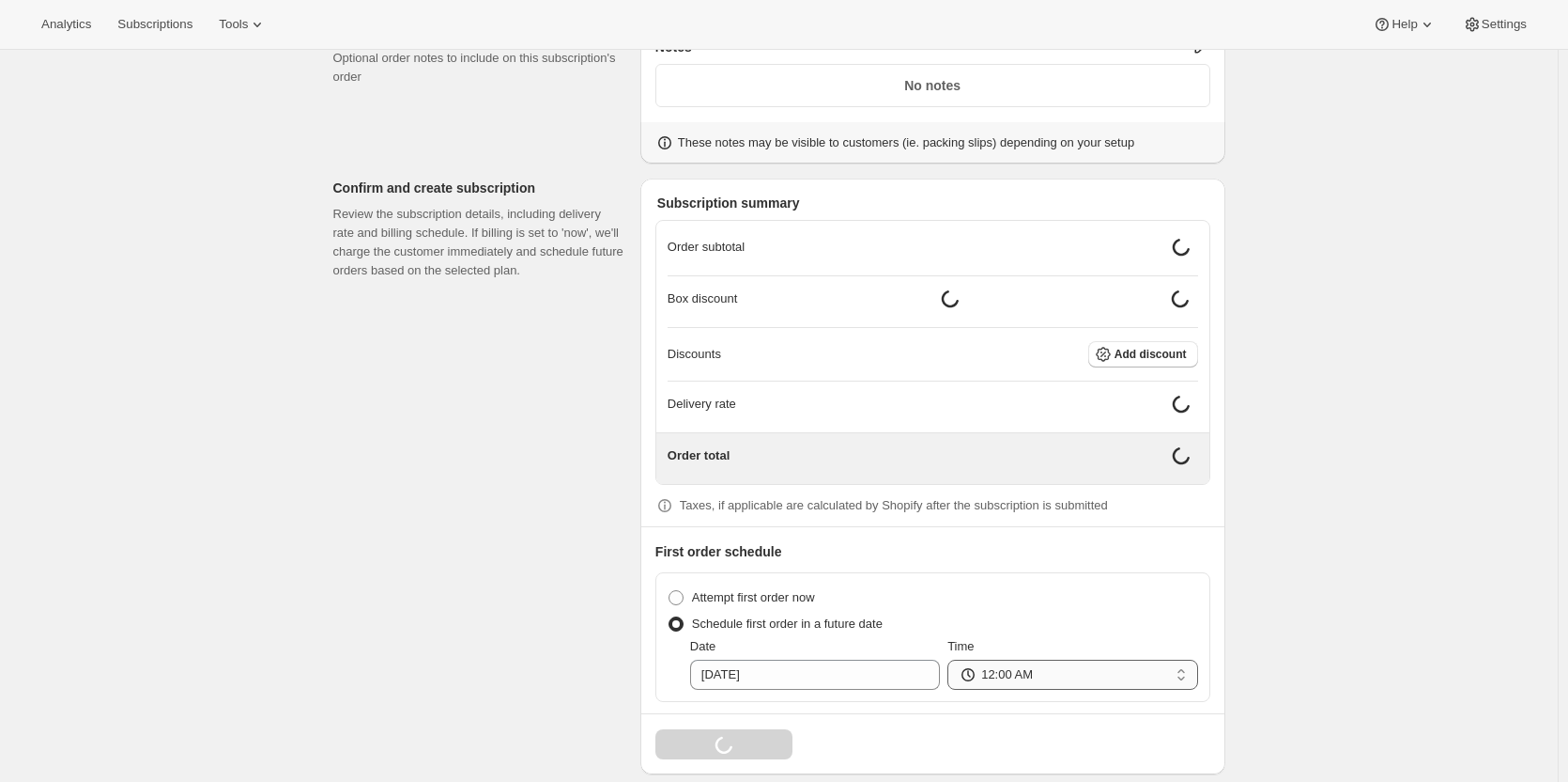
click at [999, 663] on select "12:00 AM 01:00 AM 02:00 AM 03:00 AM 04:00 AM 05:00 AM 06:00 AM 07:00 AM 08:00 A…" at bounding box center [1071, 674] width 249 height 30
select select "09:00"
click at [952, 660] on select "12:00 AM 01:00 AM 02:00 AM 03:00 AM 04:00 AM 05:00 AM 06:00 AM 07:00 AM 08:00 A…" at bounding box center [1071, 674] width 249 height 30
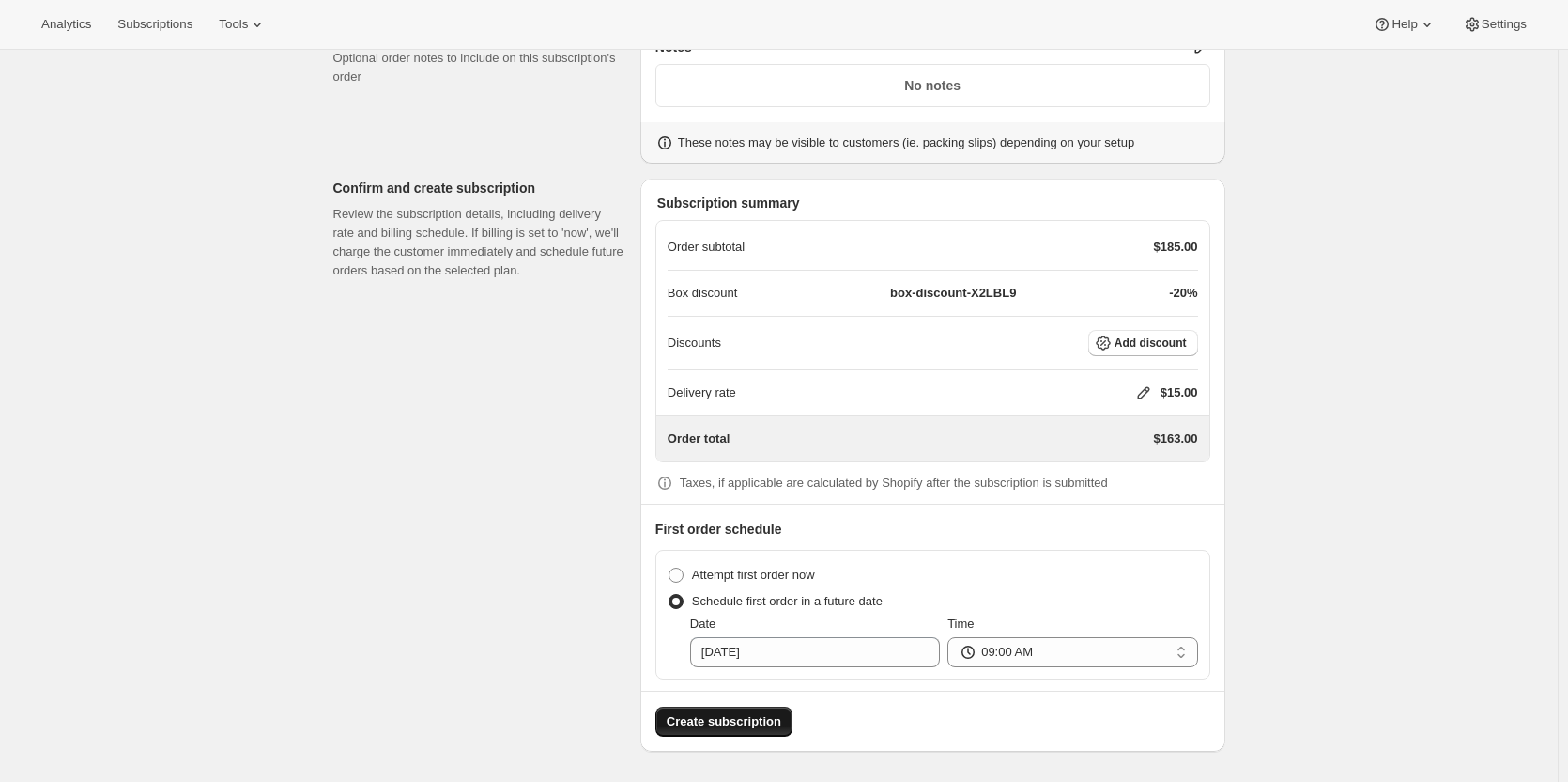
click at [729, 721] on span "Create subscription" at bounding box center [724, 722] width 115 height 19
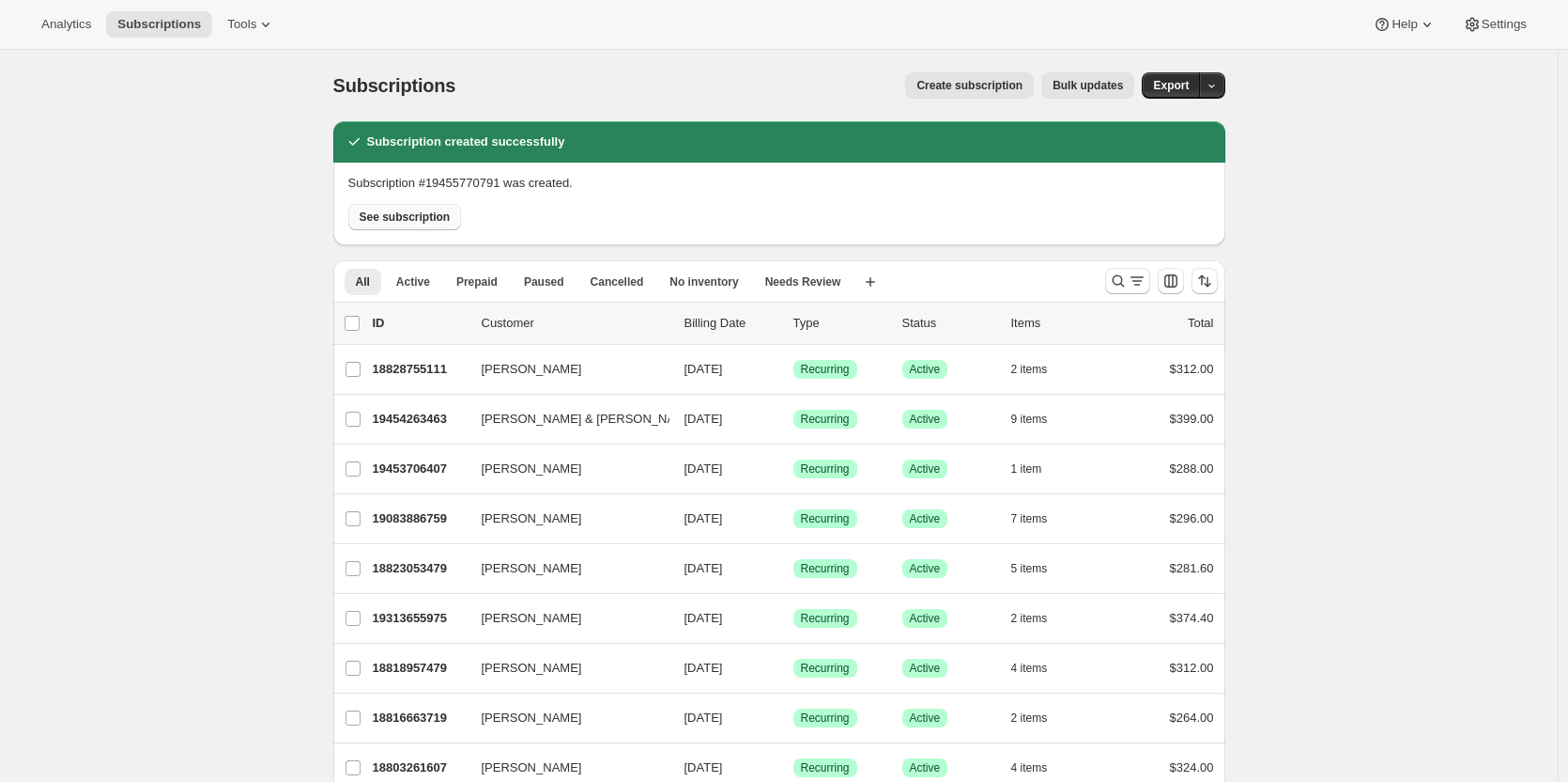
click at [370, 212] on span "See subscription" at bounding box center [404, 217] width 91 height 15
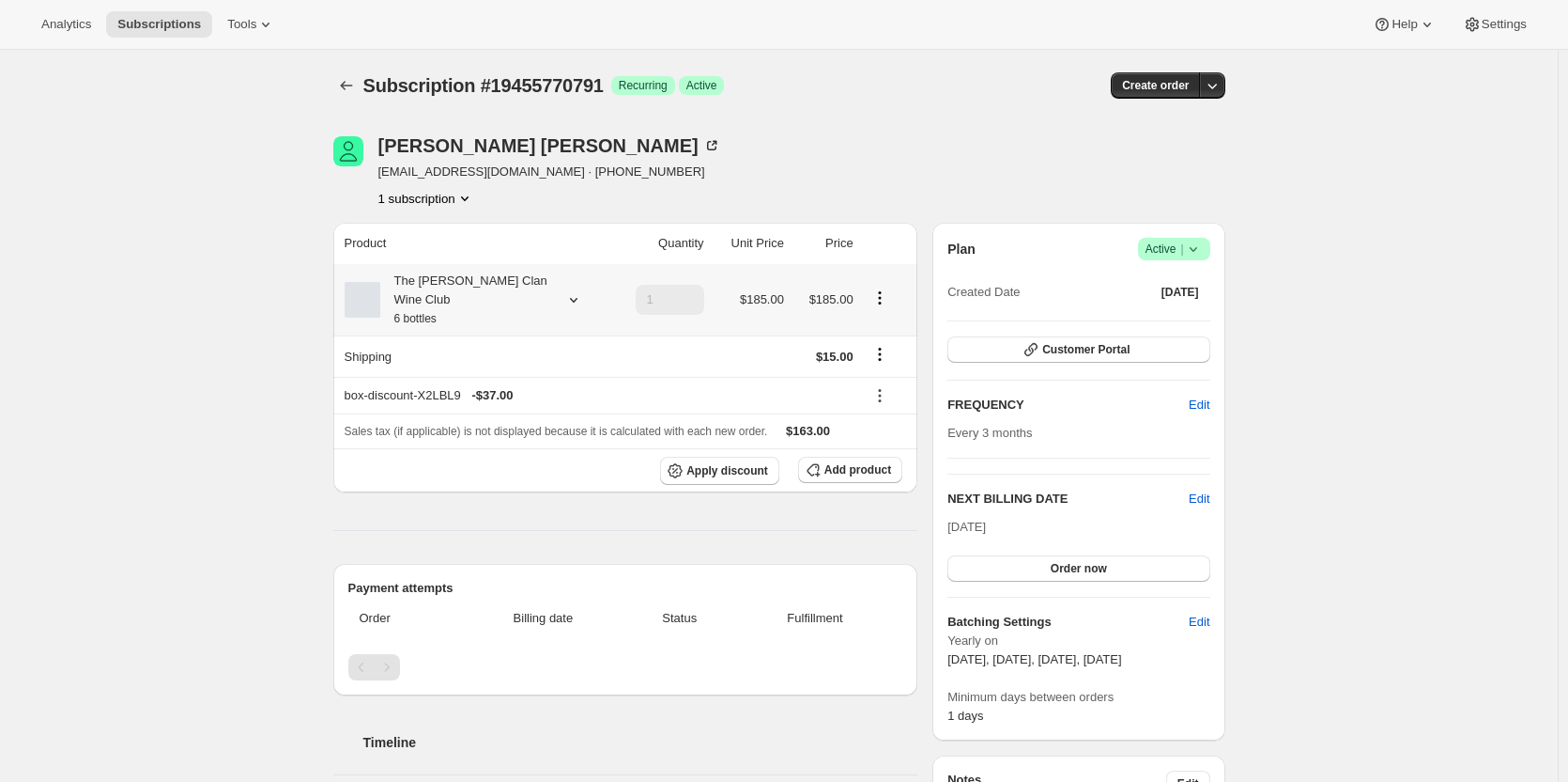
click at [479, 291] on div "The Maxwell Clan Wine Club 6 bottles" at bounding box center [464, 299] width 169 height 56
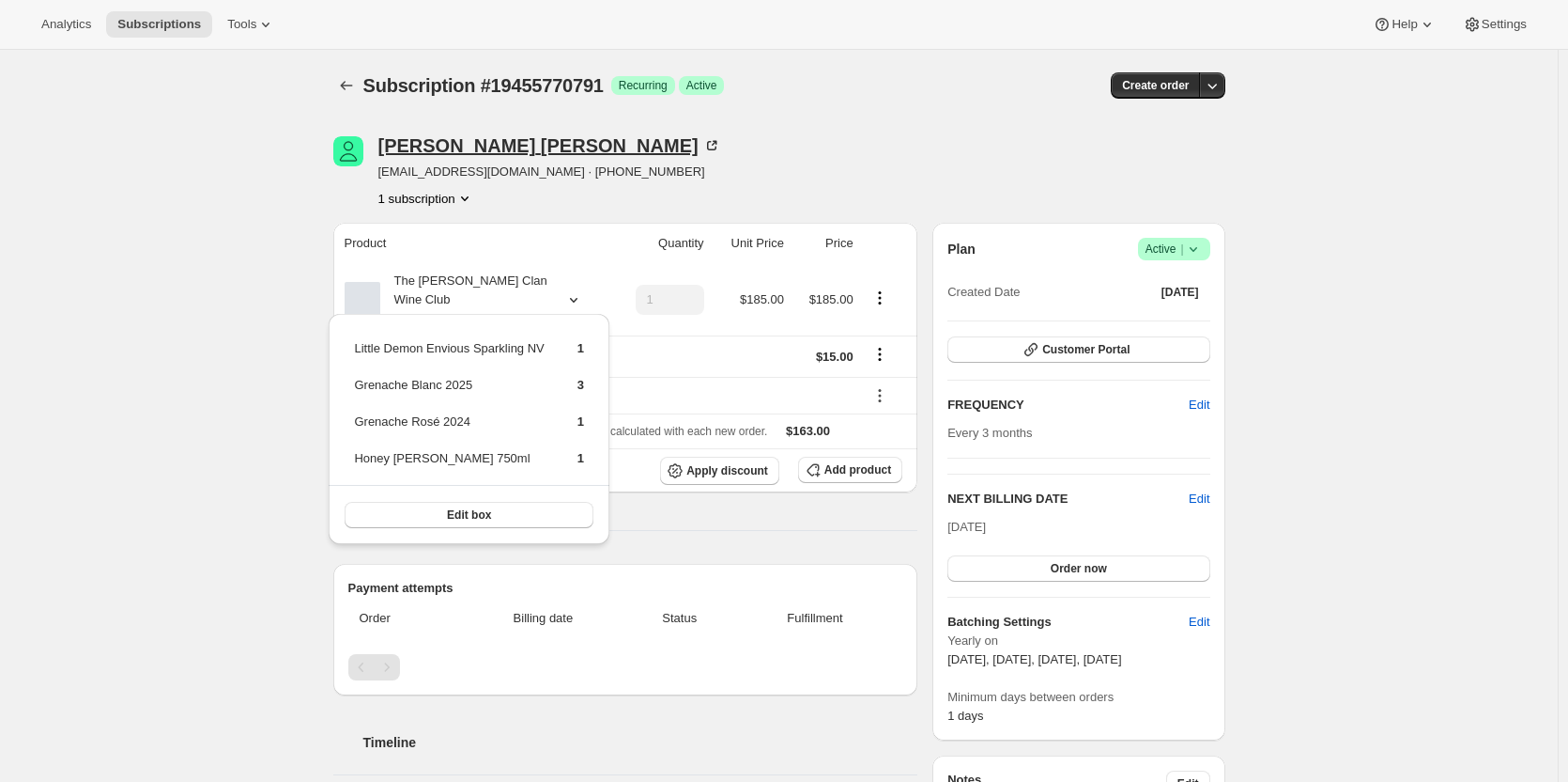
drag, startPoint x: 741, startPoint y: 162, endPoint x: 562, endPoint y: 147, distance: 179.6
click at [737, 152] on div "Belinda MacDonald bkmacdonald84@gmail.com · +61432242112 1 subscription" at bounding box center [645, 171] width 624 height 72
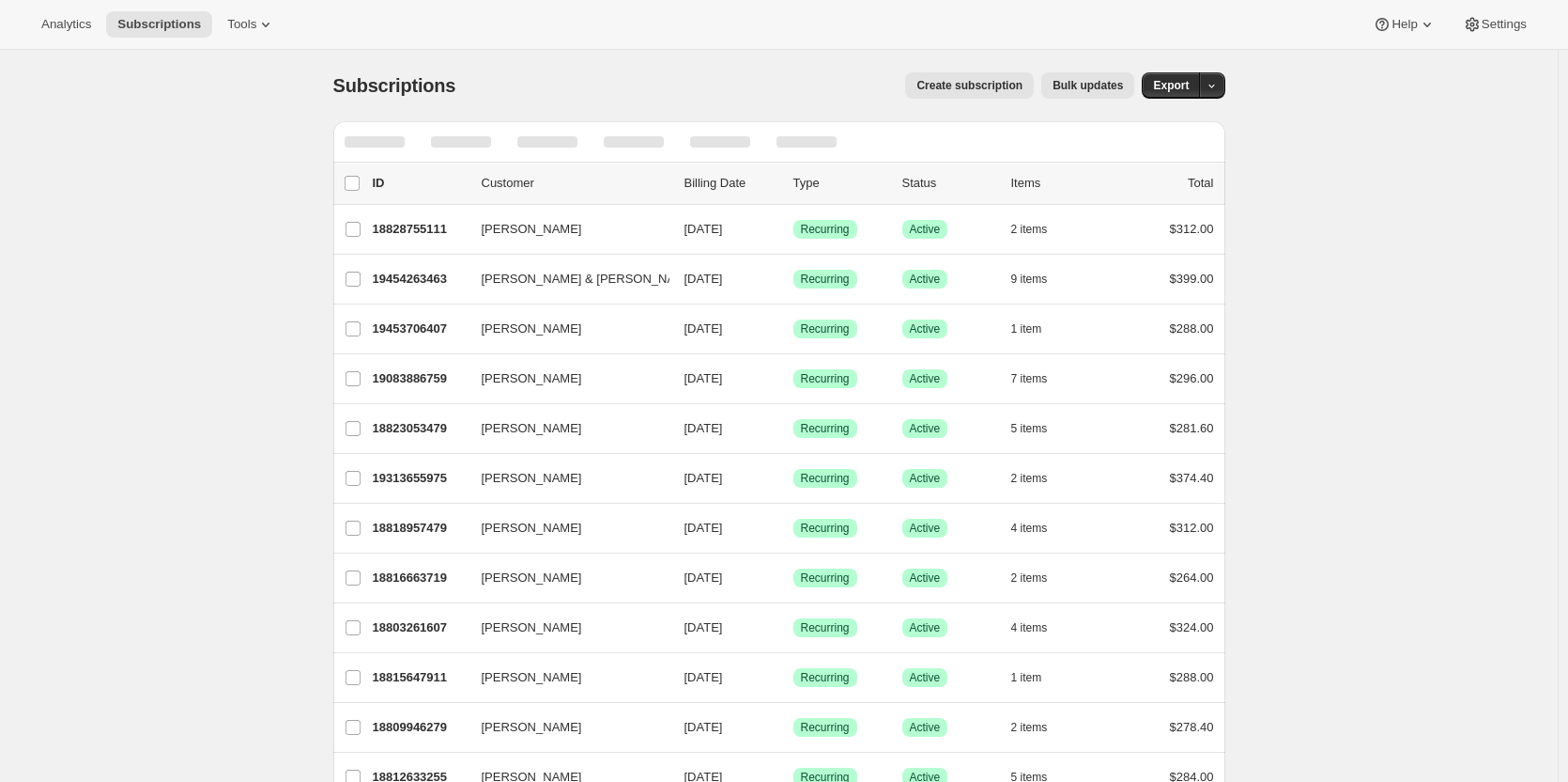
click at [548, 82] on div "Create subscription Bulk updates" at bounding box center [805, 86] width 656 height 27
click at [1118, 136] on icon "Search and filter results" at bounding box center [1119, 142] width 19 height 19
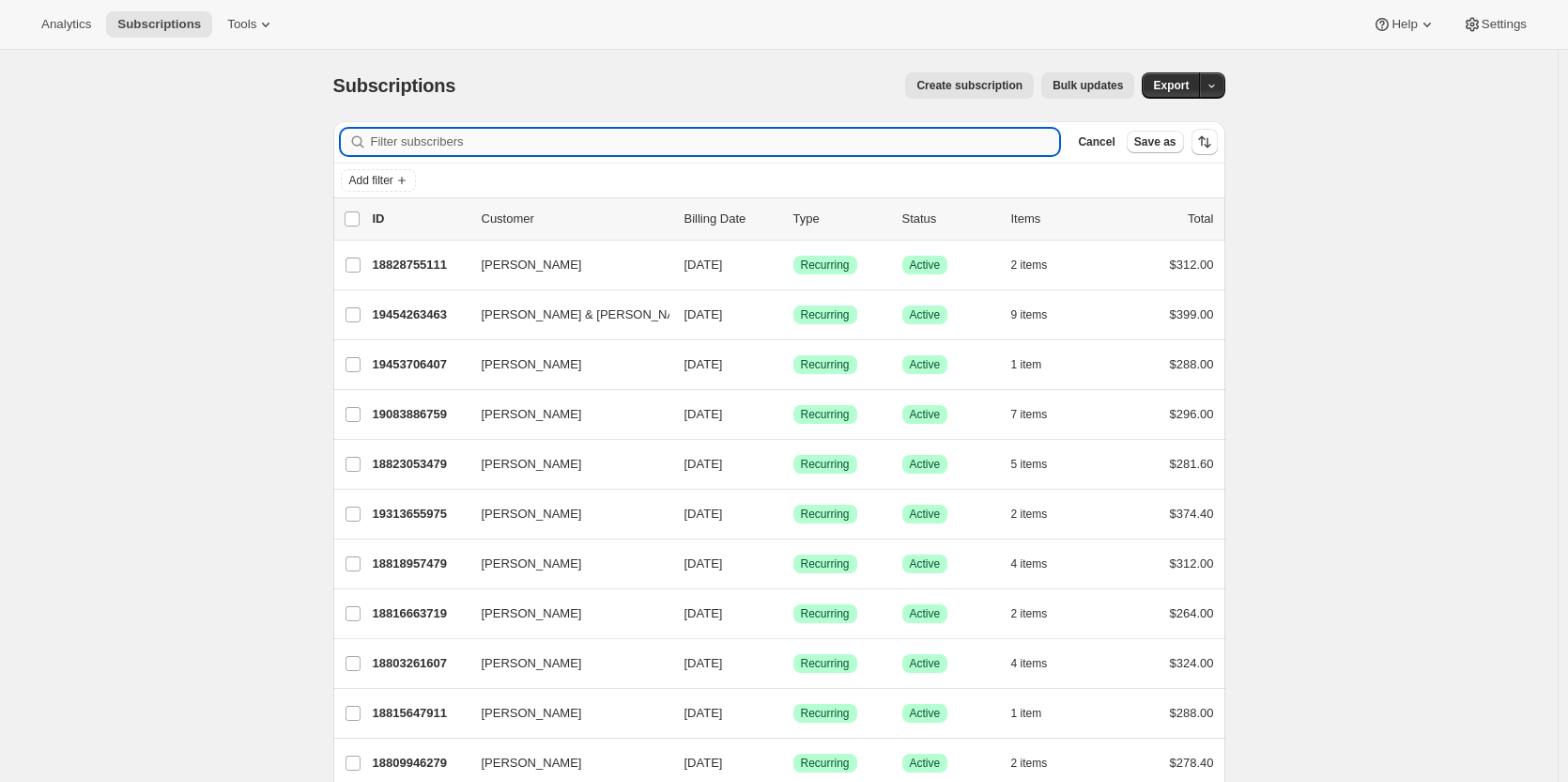
click at [486, 138] on input "Filter subscribers" at bounding box center [715, 142] width 689 height 27
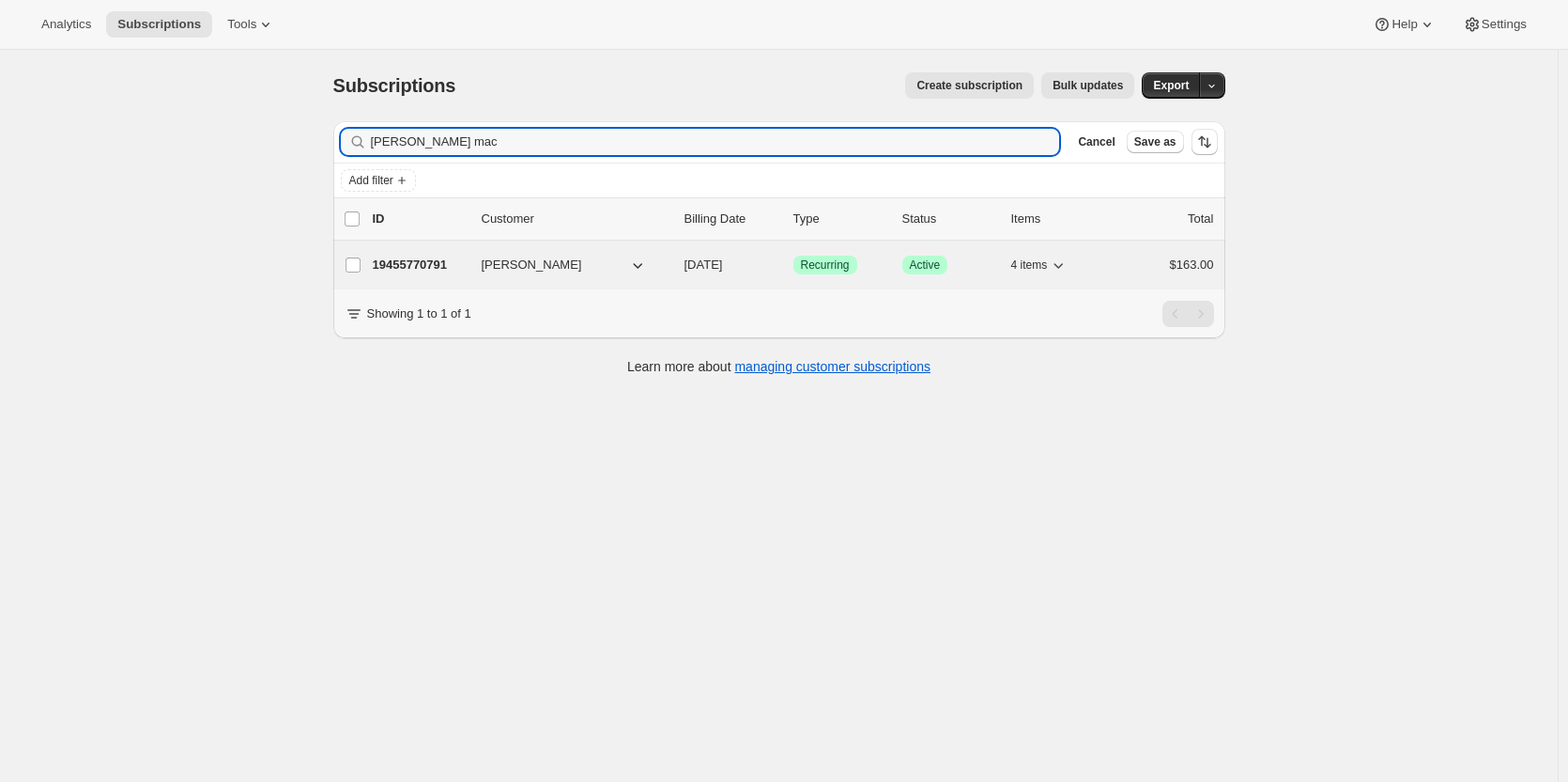
type input "belinda mac"
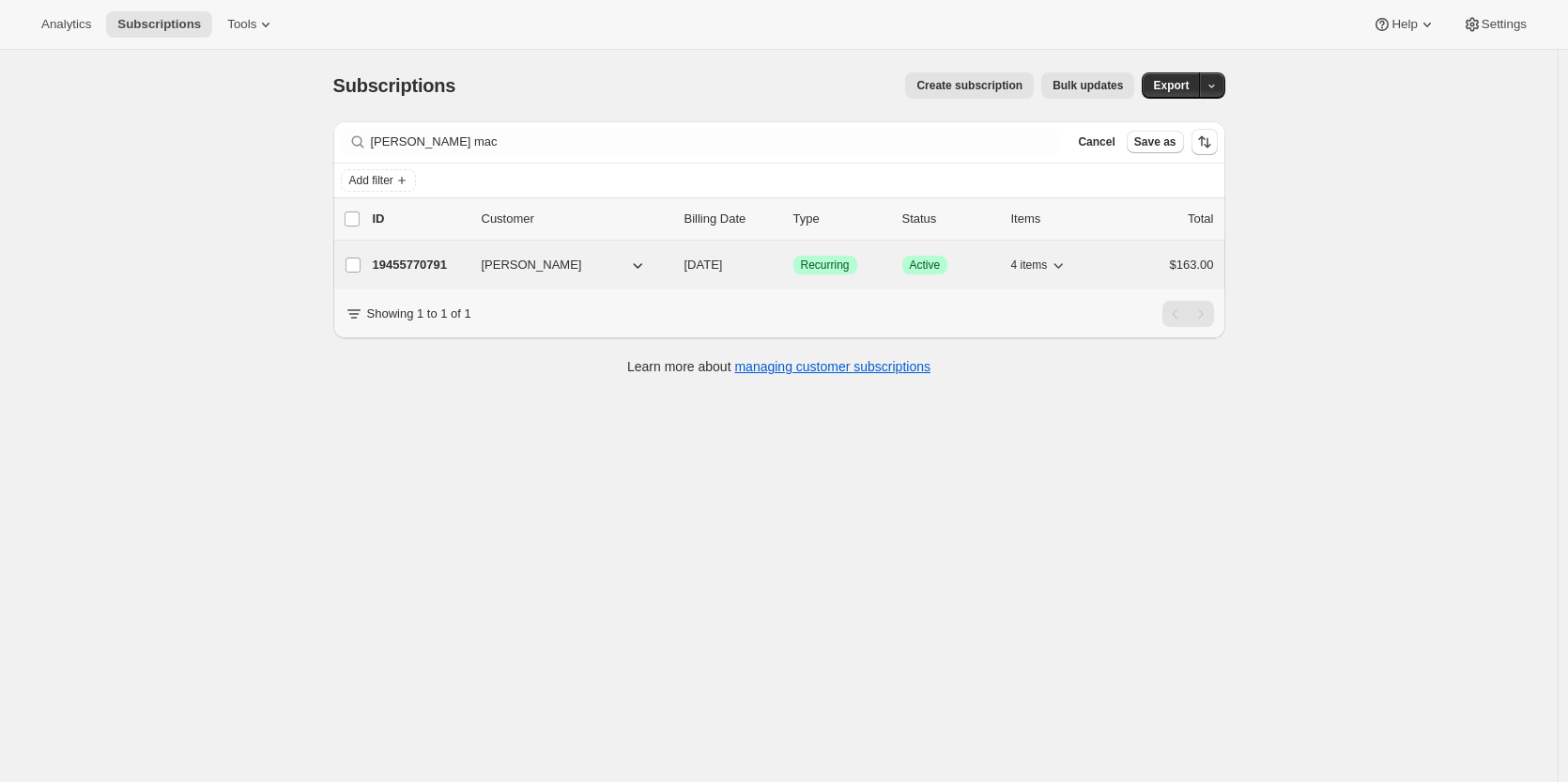
click at [431, 273] on p "19455770791" at bounding box center [419, 265] width 94 height 19
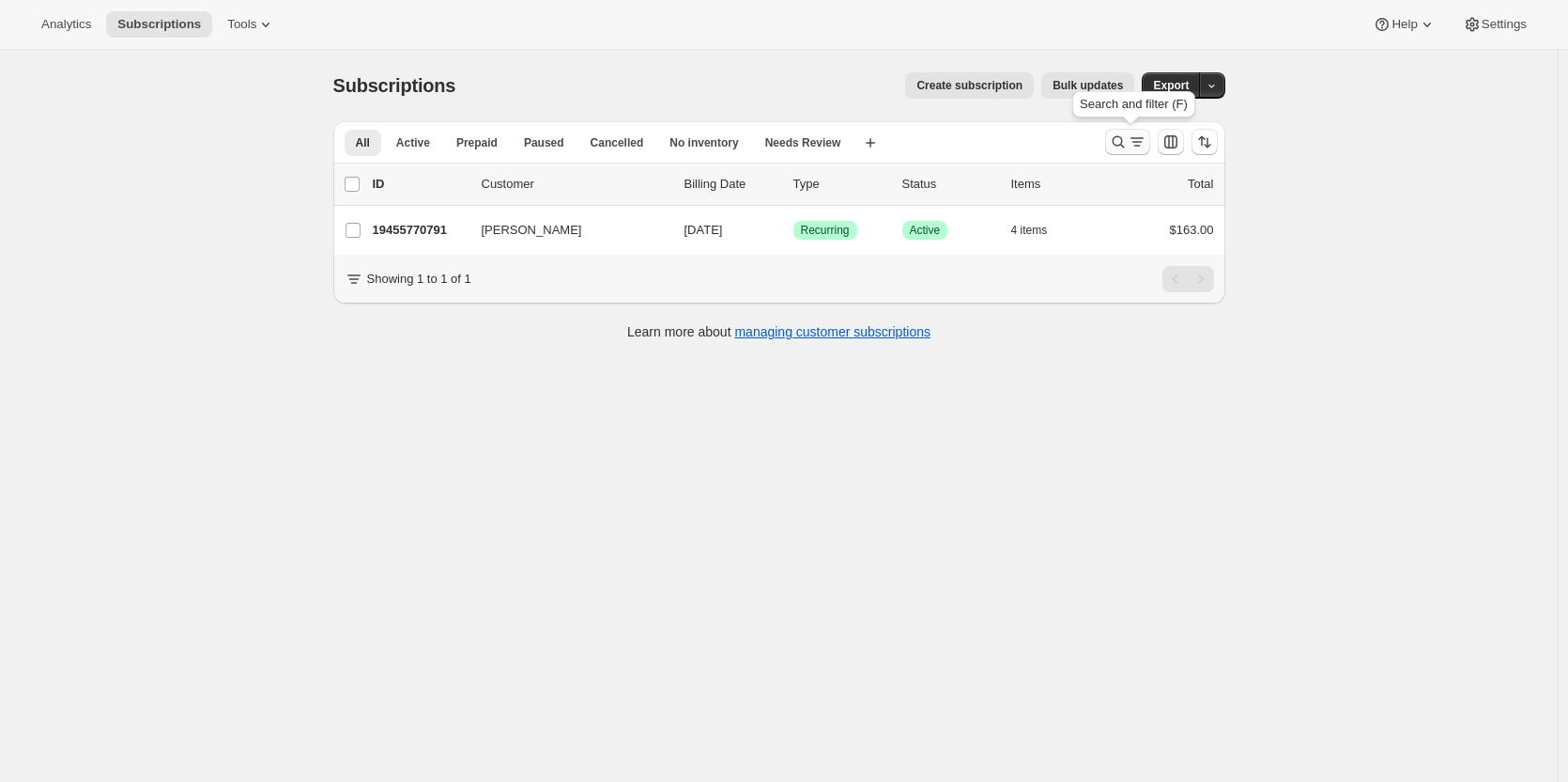
click at [1128, 136] on icon "Search and filter results" at bounding box center [1119, 142] width 19 height 19
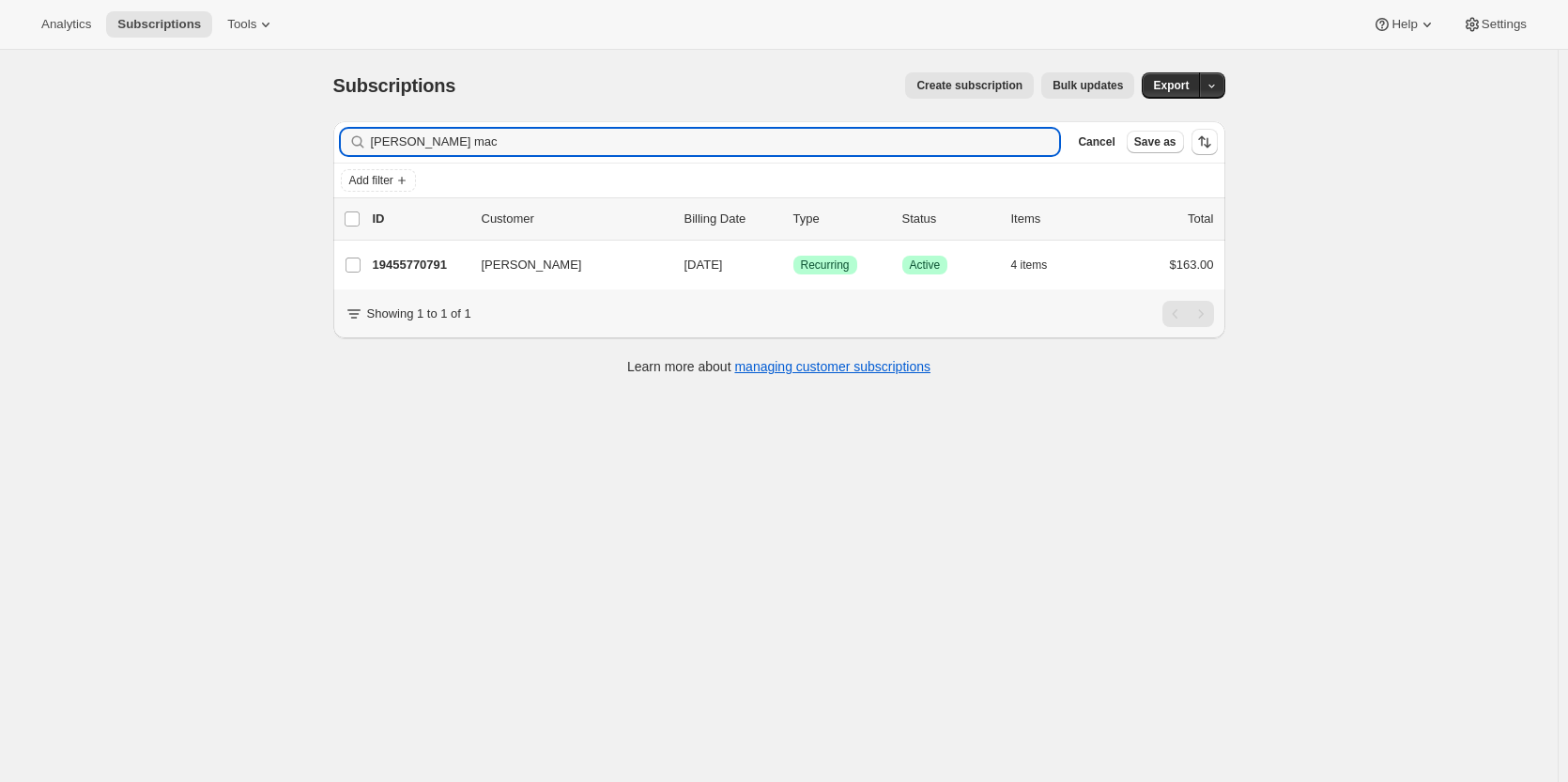
drag, startPoint x: 478, startPoint y: 142, endPoint x: 325, endPoint y: 133, distance: 153.3
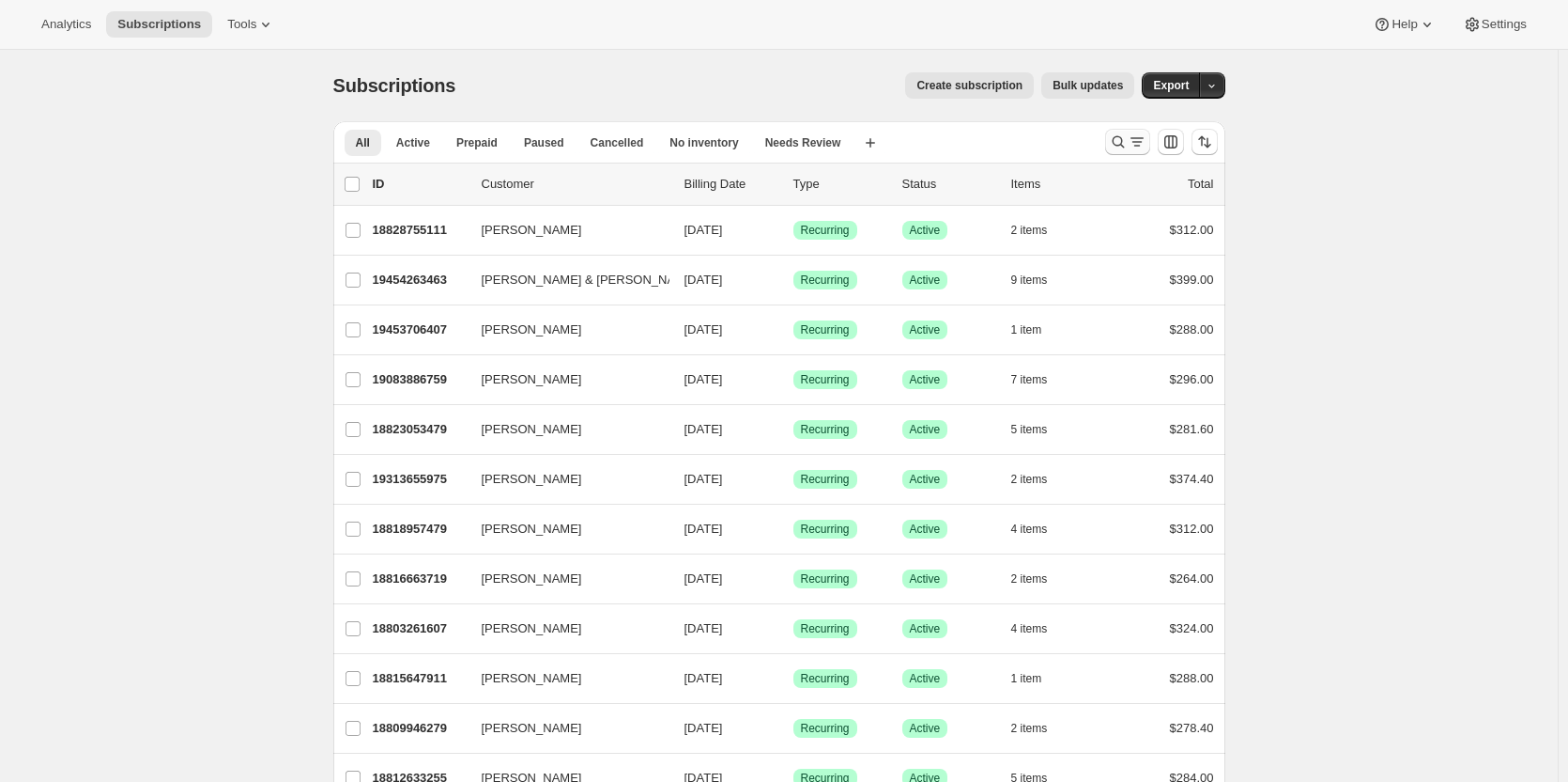
click at [1119, 141] on icon "Search and filter results" at bounding box center [1119, 142] width 19 height 19
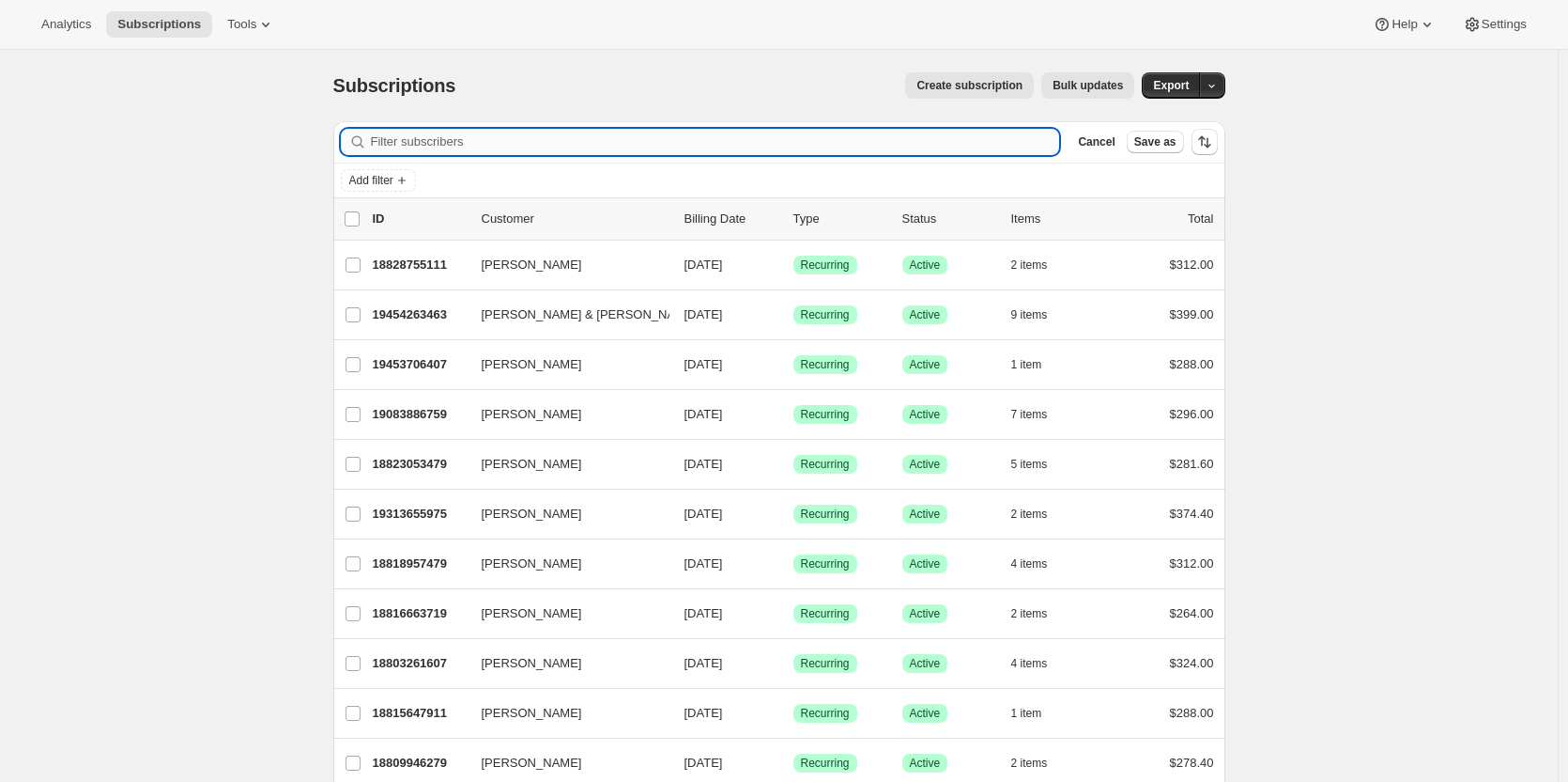
click at [564, 141] on input "Filter subscribers" at bounding box center [715, 142] width 689 height 27
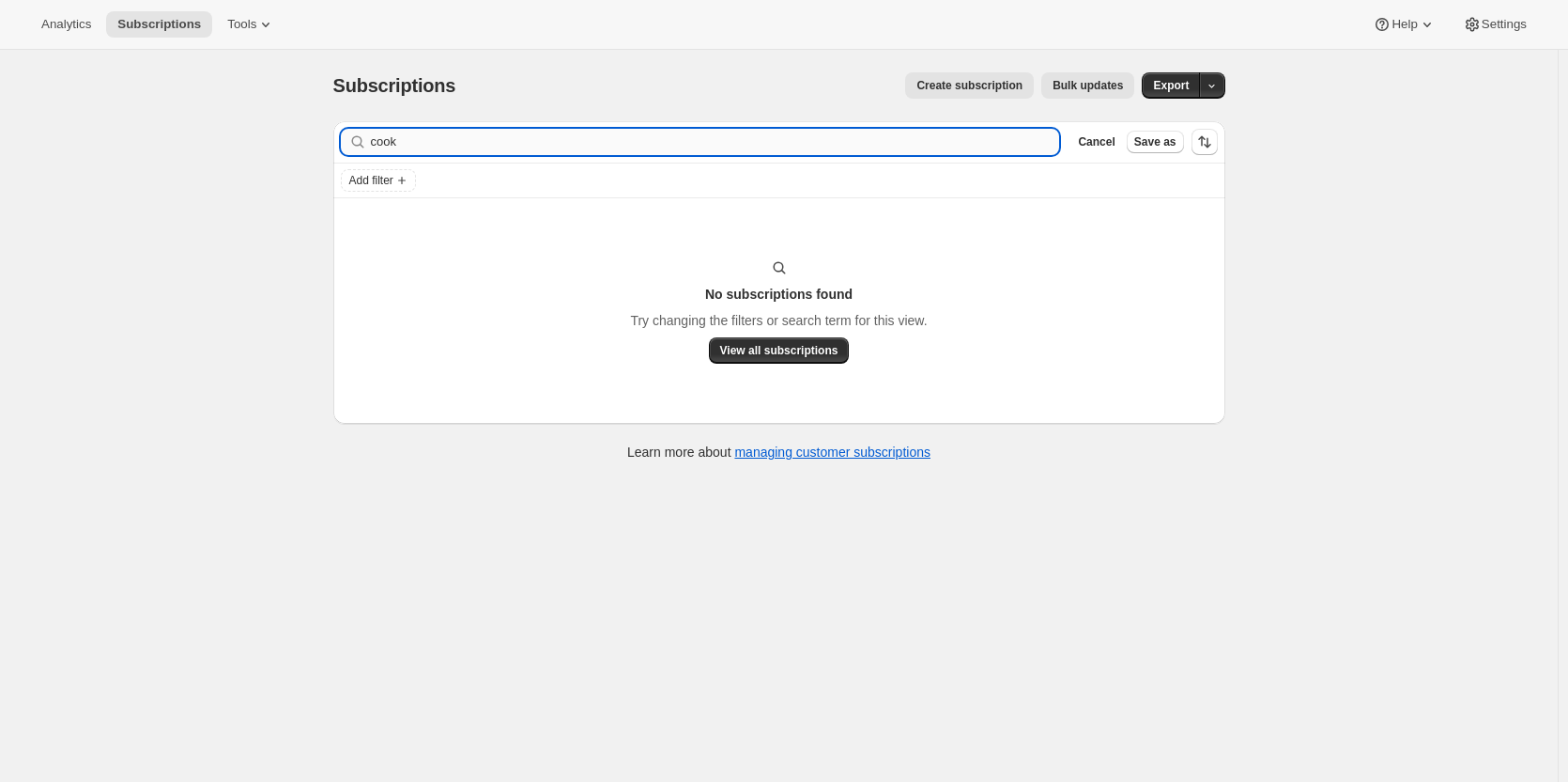
drag, startPoint x: 612, startPoint y: 142, endPoint x: 442, endPoint y: 148, distance: 170.1
click at [442, 148] on input "cook" at bounding box center [715, 142] width 689 height 27
type input "c"
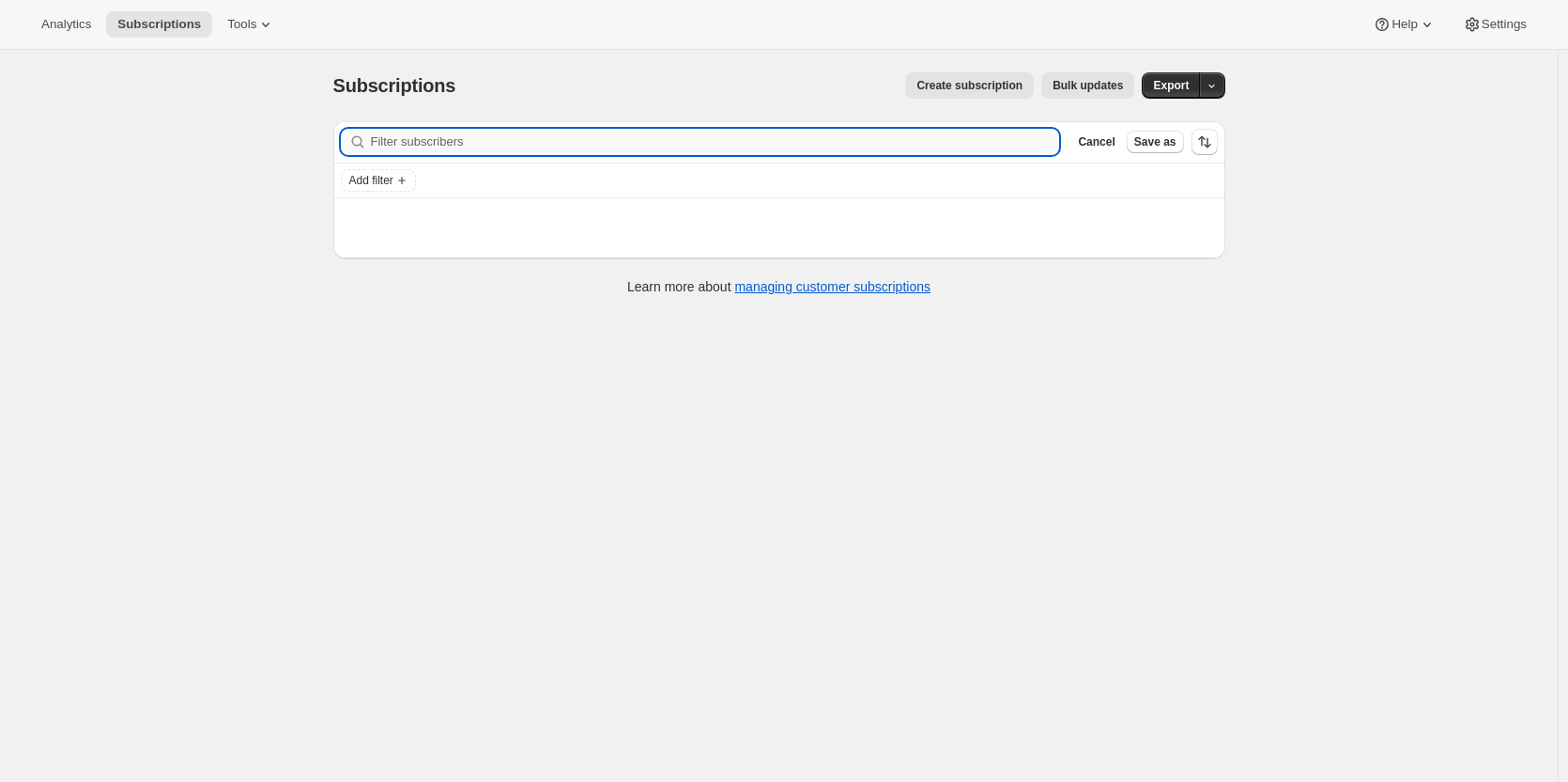
click at [446, 130] on input "Filter subscribers" at bounding box center [715, 142] width 689 height 27
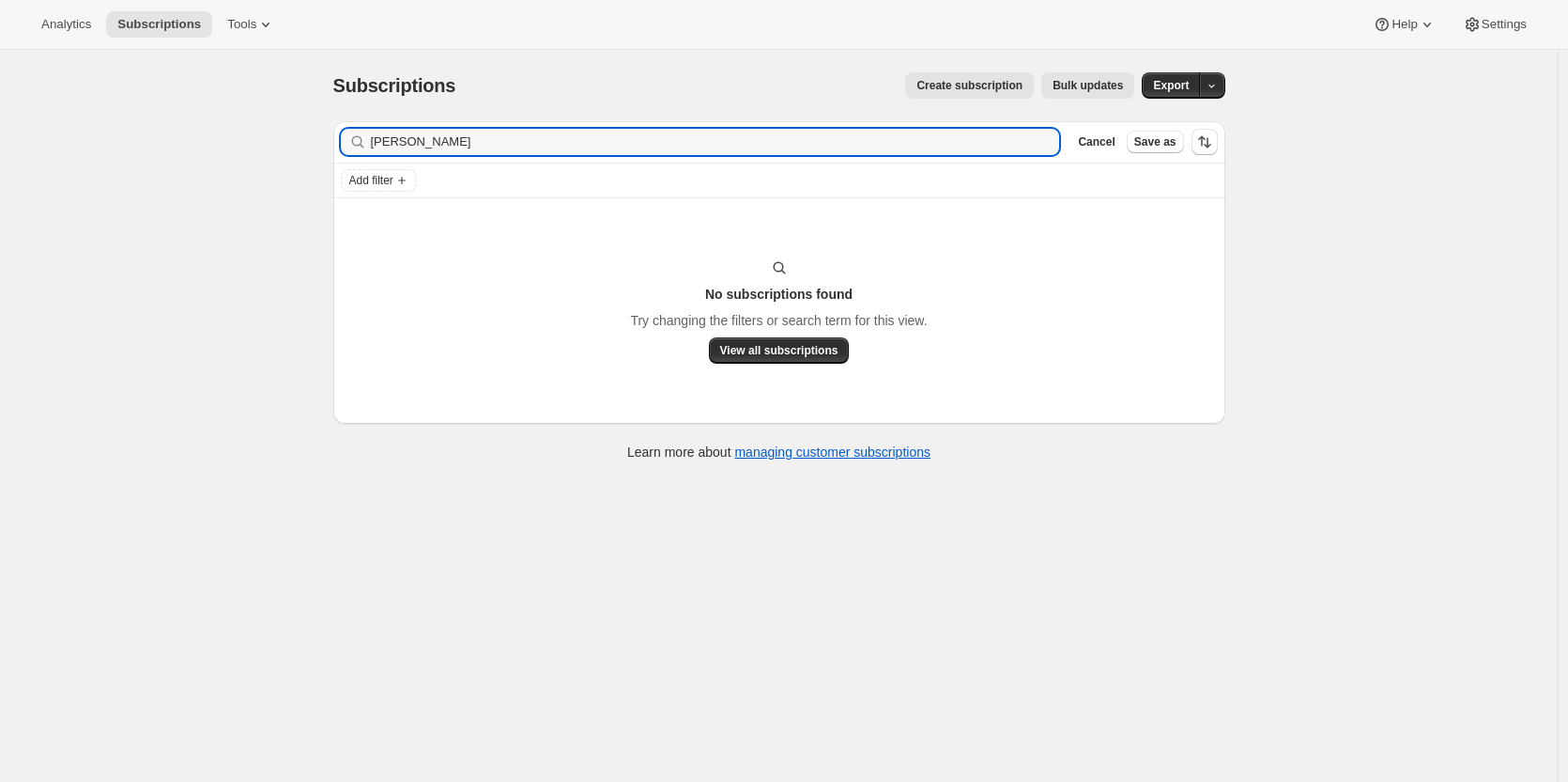
type input "bruce cook"
